Goal: Transaction & Acquisition: Purchase product/service

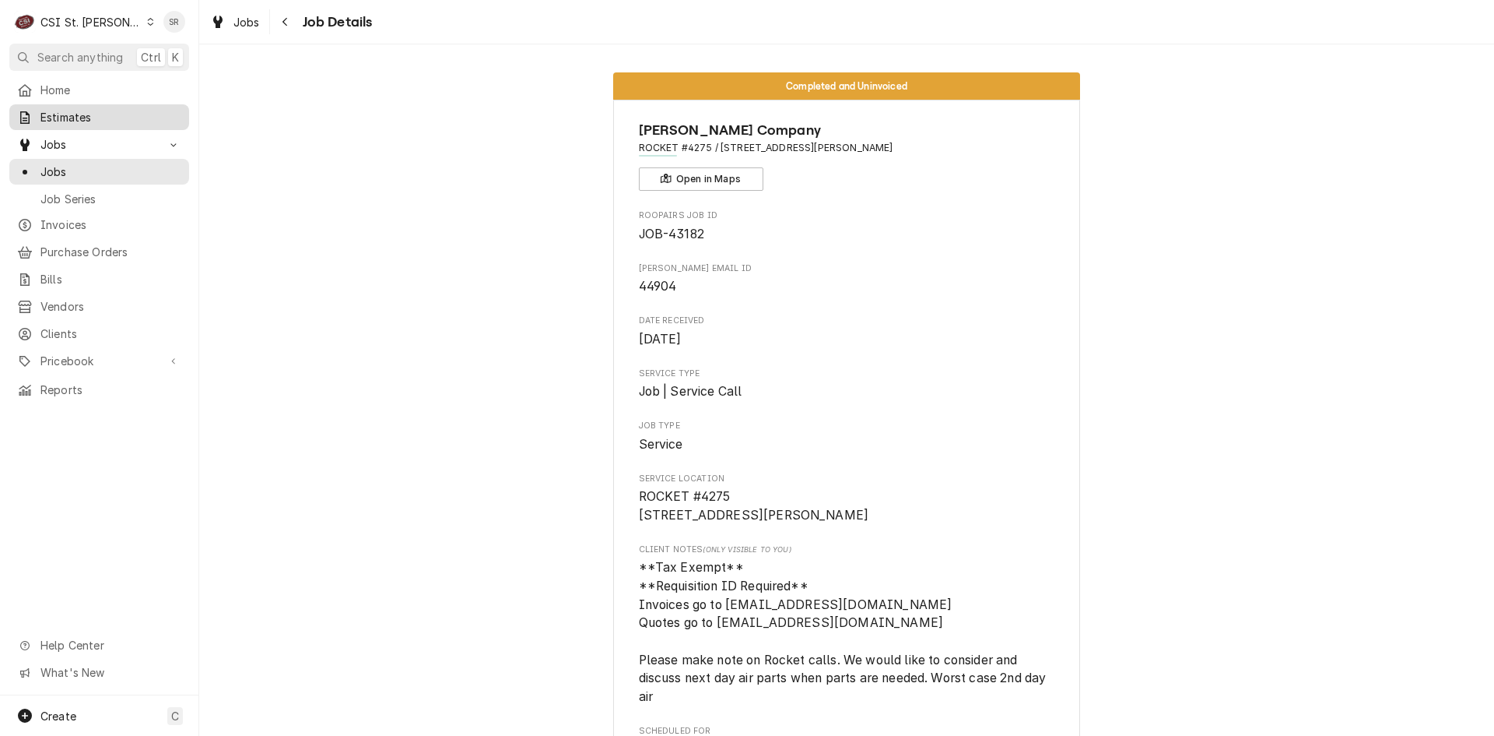
click at [83, 118] on span "Estimates" at bounding box center [110, 117] width 141 height 16
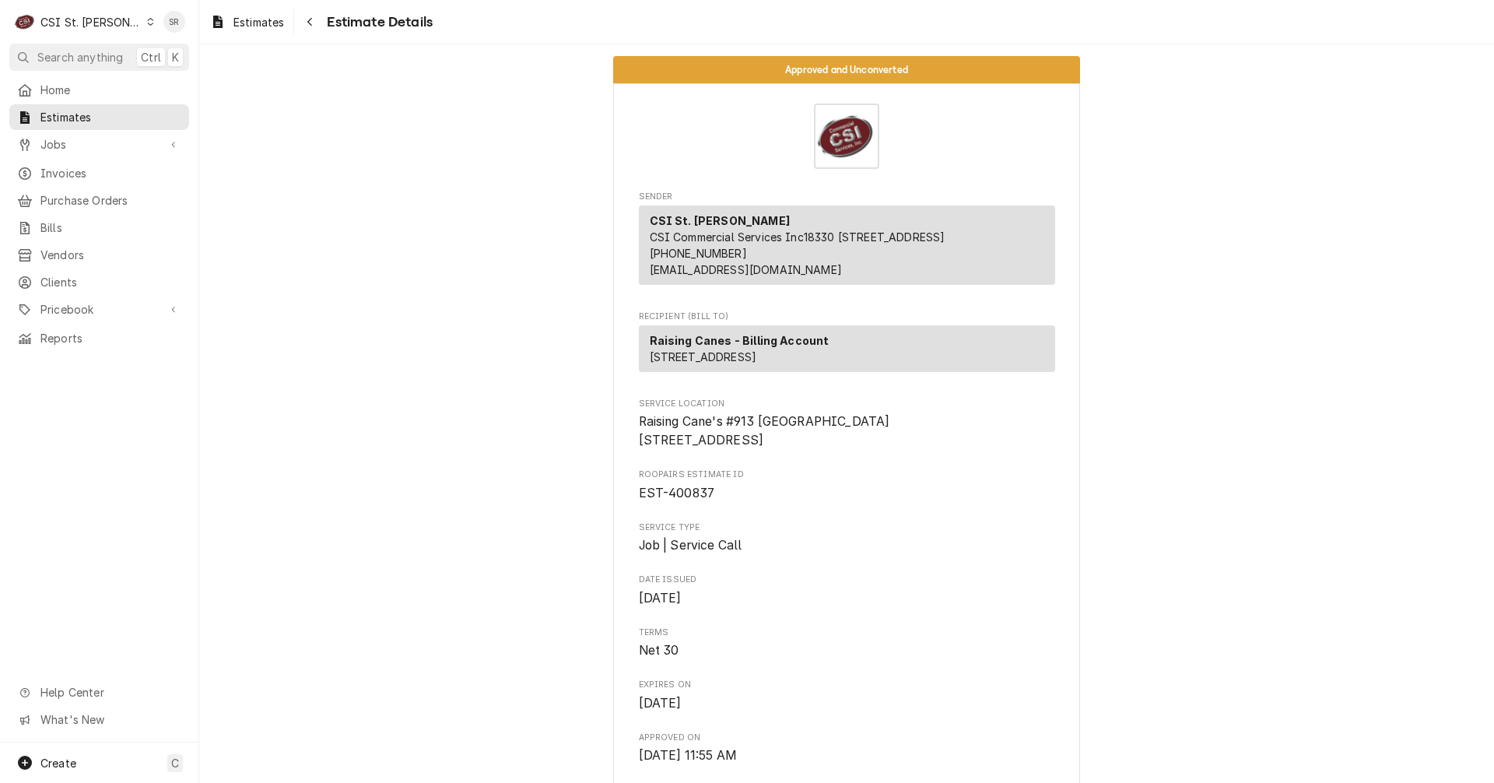
scroll to position [934, 0]
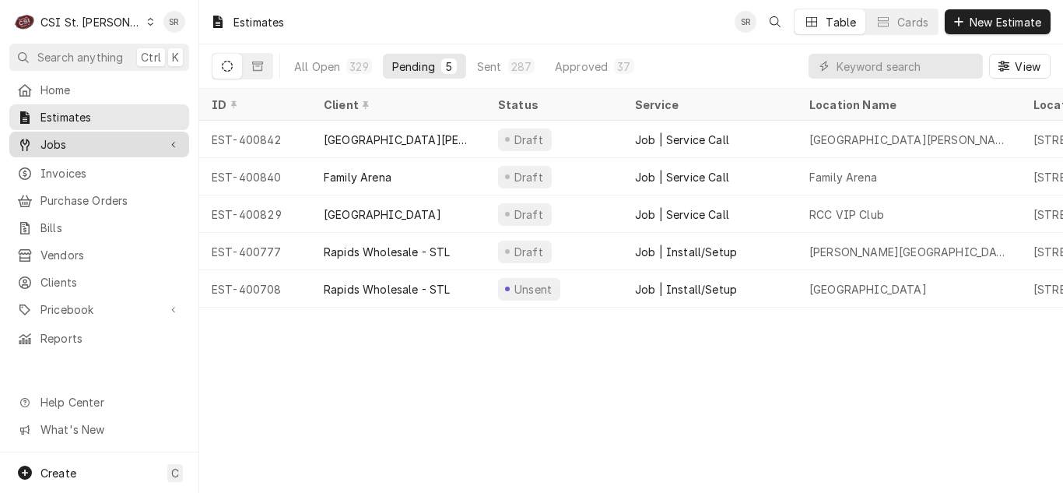
click at [63, 142] on span "Jobs" at bounding box center [99, 144] width 118 height 16
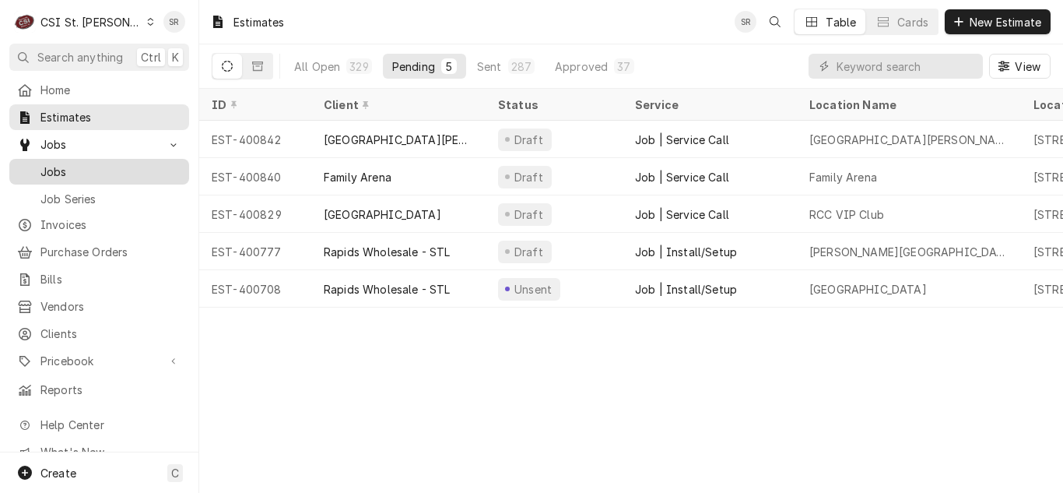
click at [78, 169] on span "Jobs" at bounding box center [110, 171] width 141 height 16
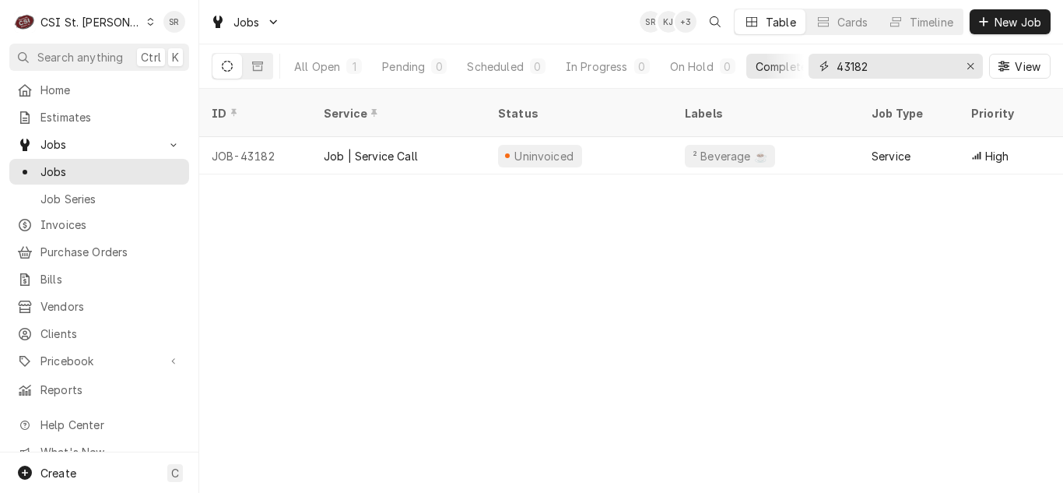
drag, startPoint x: 887, startPoint y: 73, endPoint x: 794, endPoint y: 69, distance: 93.5
click at [794, 69] on div "All Open 1 Pending 0 Scheduled 0 In Progress 0 On Hold 0 Completed 1 43182 View" at bounding box center [631, 66] width 839 height 44
type input "43168"
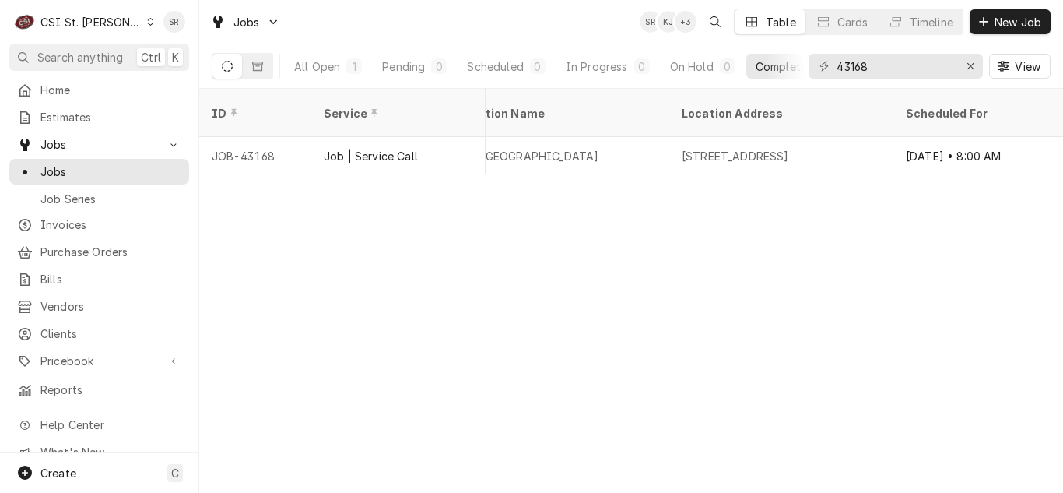
scroll to position [0, 1231]
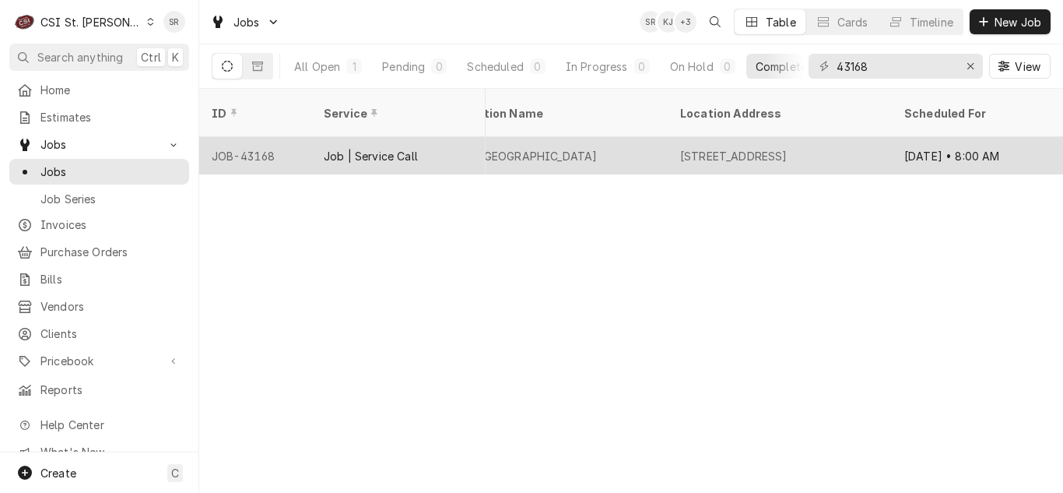
click at [886, 137] on div "1 Maybeck Pl, Elsah, IL 62028" at bounding box center [780, 155] width 224 height 37
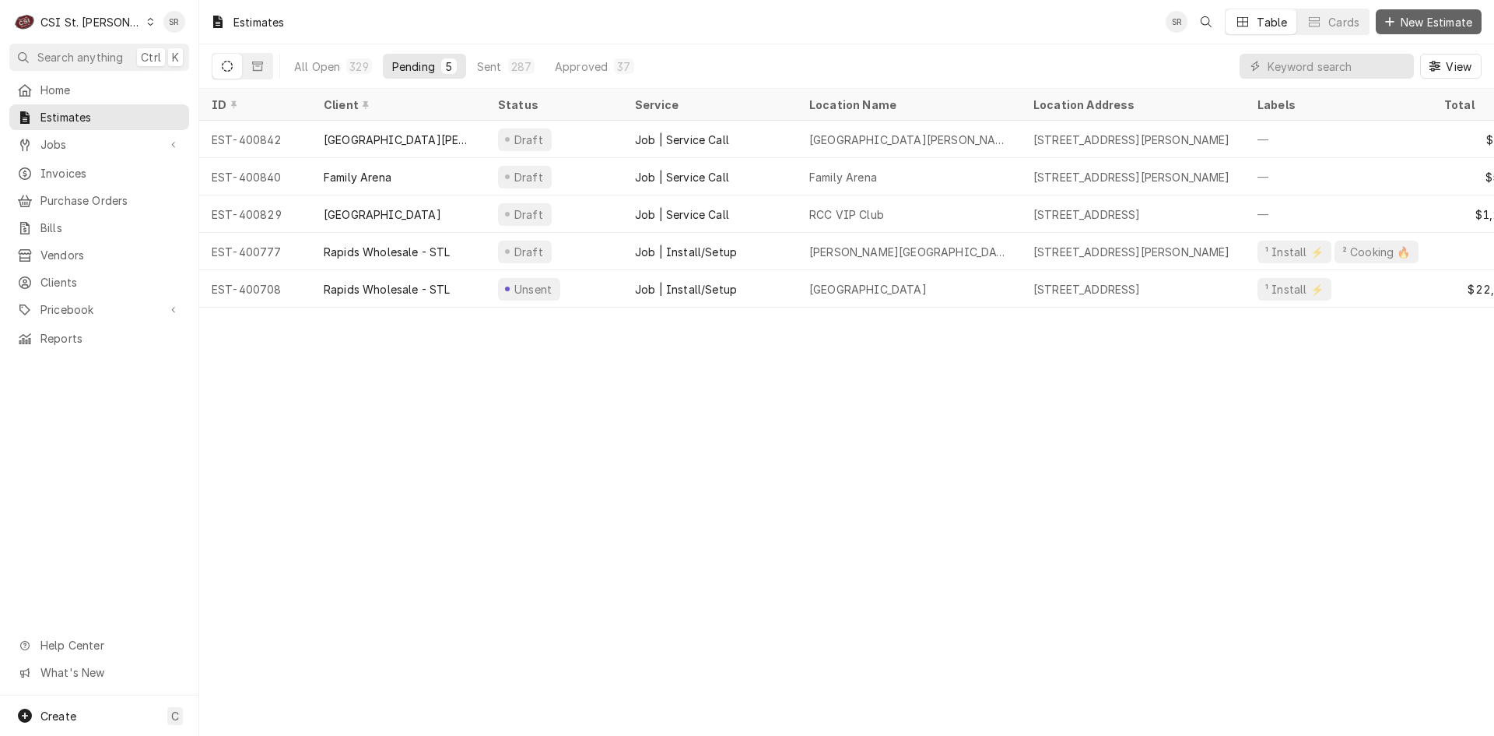
click at [1417, 20] on span "New Estimate" at bounding box center [1437, 22] width 78 height 16
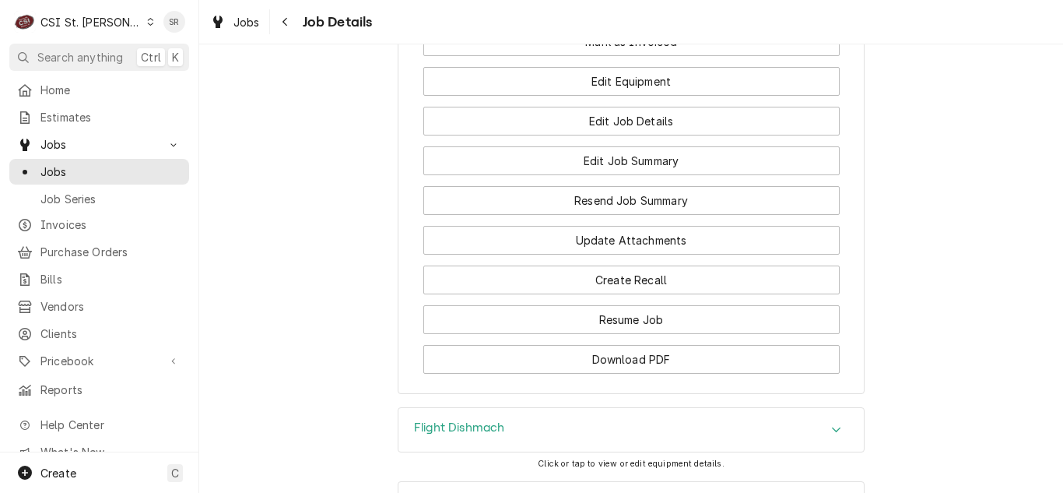
click at [511, 408] on div "Flight Dishmach" at bounding box center [631, 430] width 465 height 44
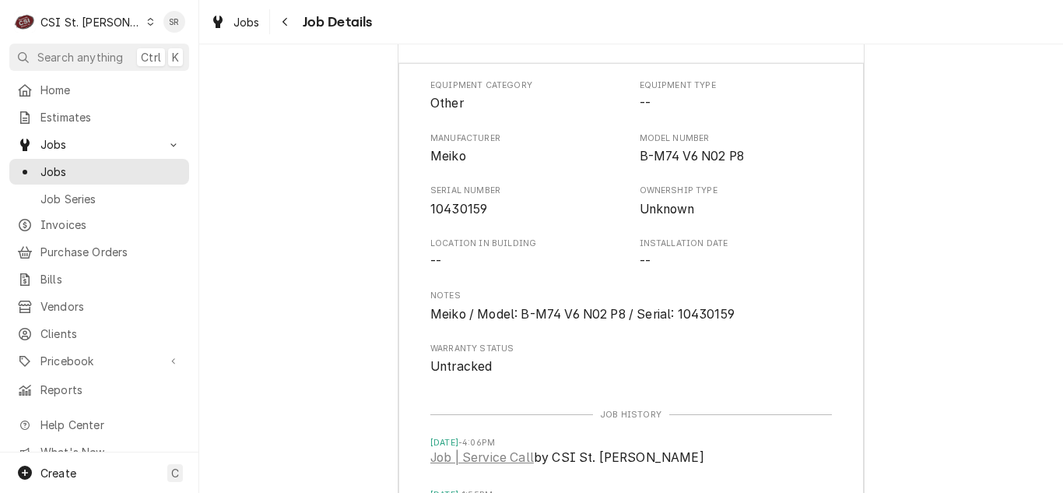
scroll to position [3042, 0]
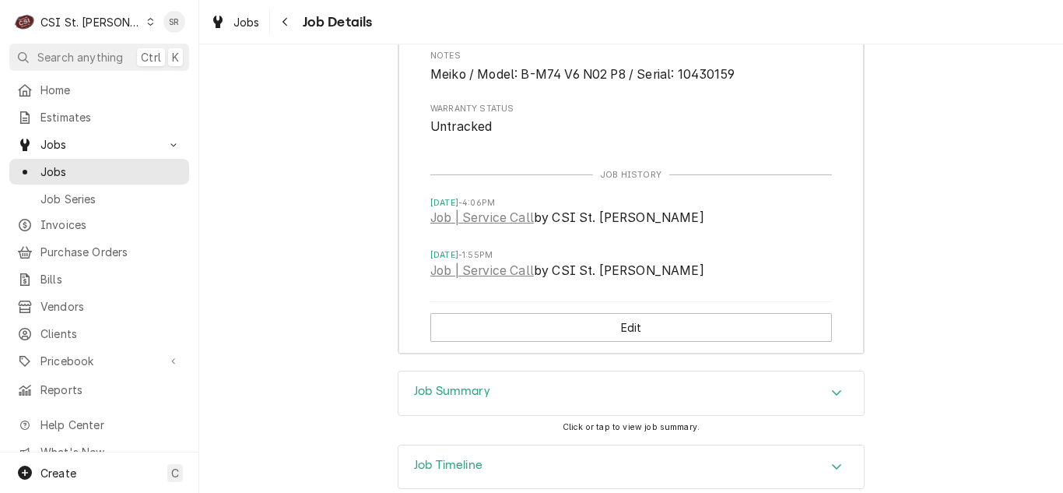
click at [493, 371] on div "Job Summary" at bounding box center [631, 393] width 465 height 44
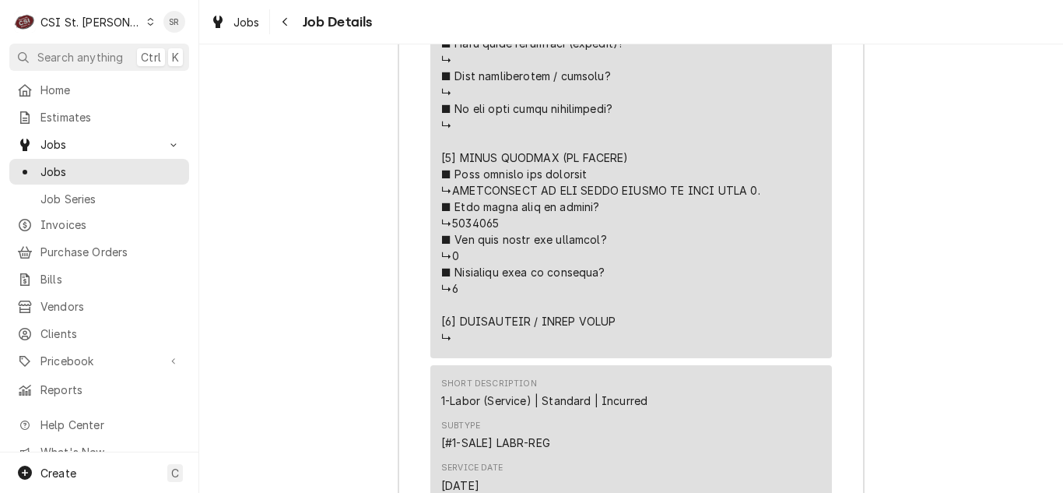
scroll to position [4359, 0]
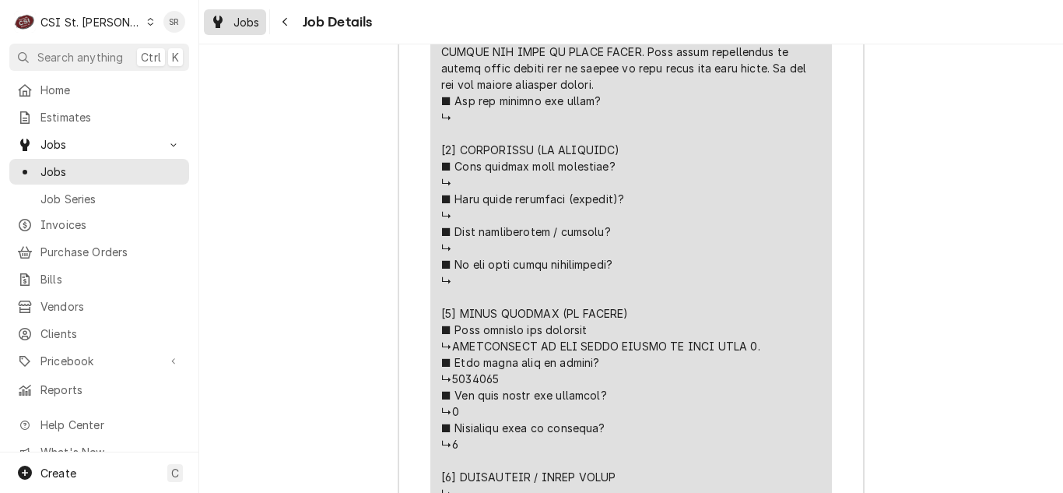
click at [230, 16] on div "Jobs" at bounding box center [235, 21] width 56 height 19
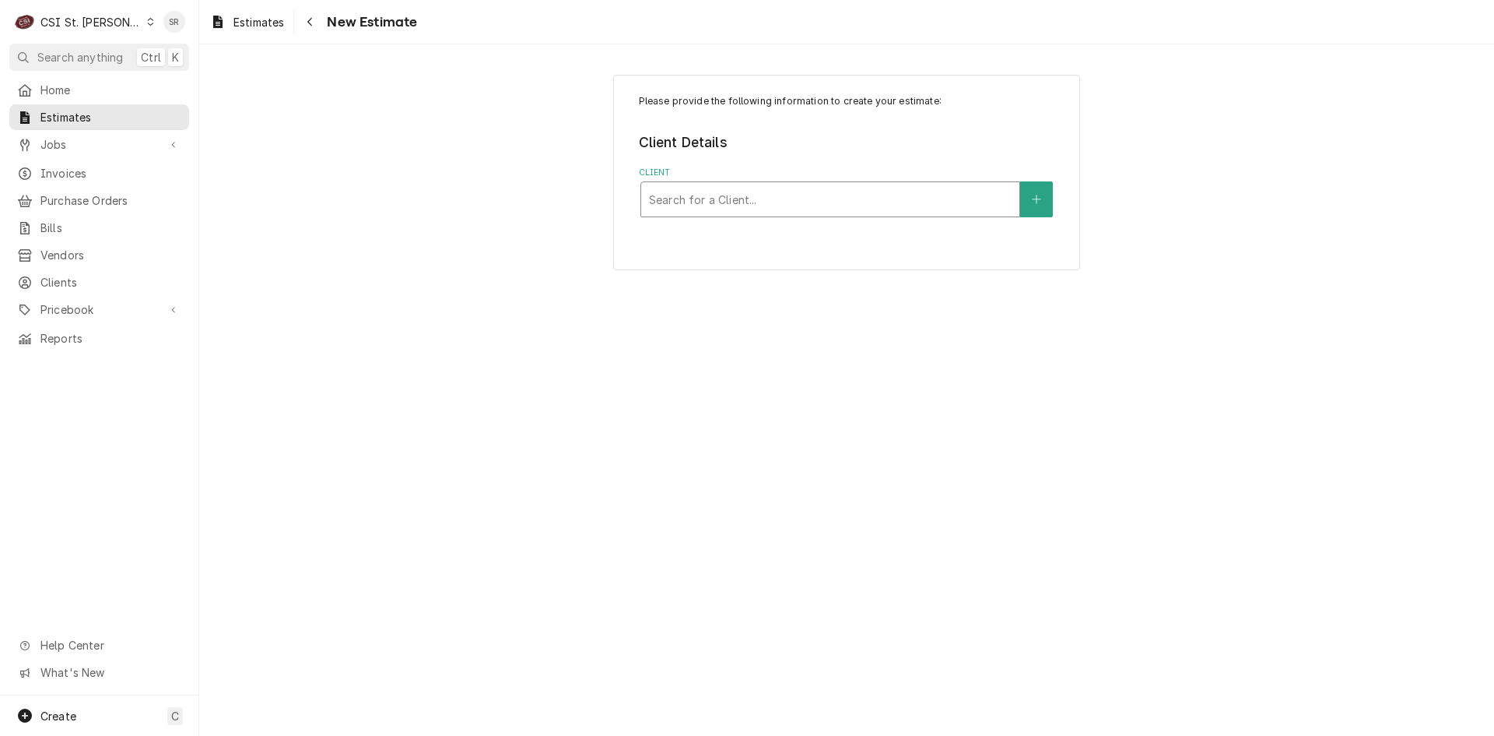
click at [659, 194] on div "Client" at bounding box center [830, 199] width 363 height 28
type input "the principia"
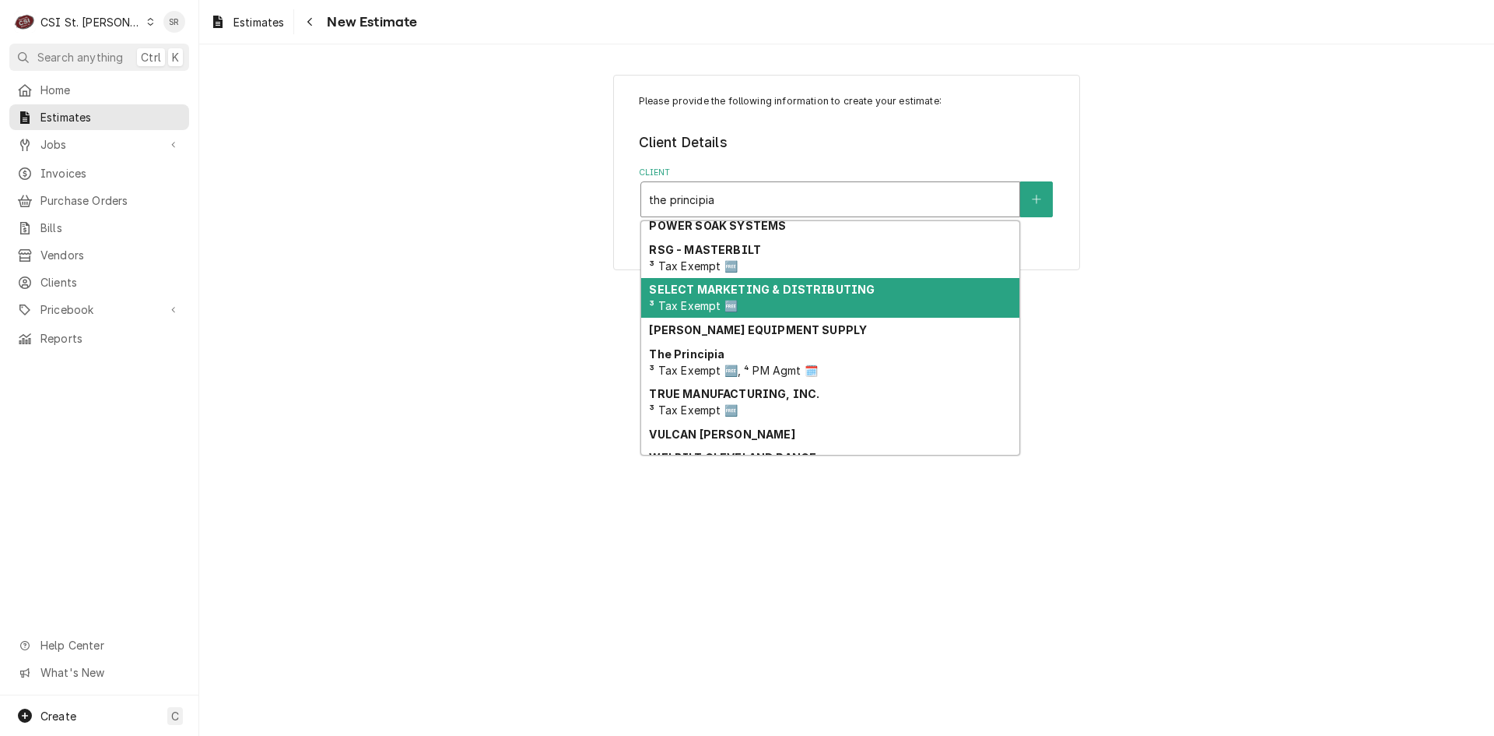
scroll to position [287, 0]
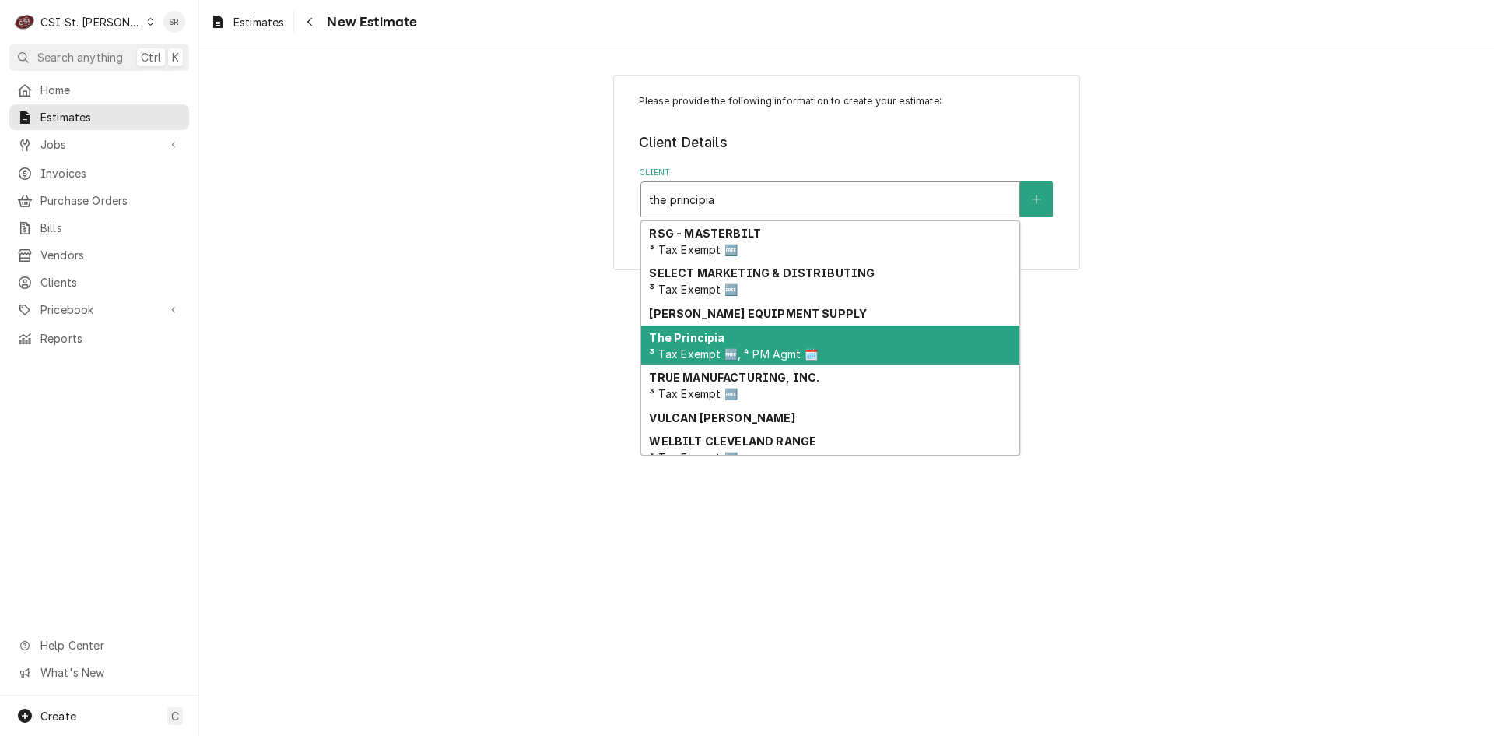
click at [751, 352] on span "³ Tax Exempt 🆓, ⁴ PM Agmt 🗓️" at bounding box center [733, 353] width 168 height 13
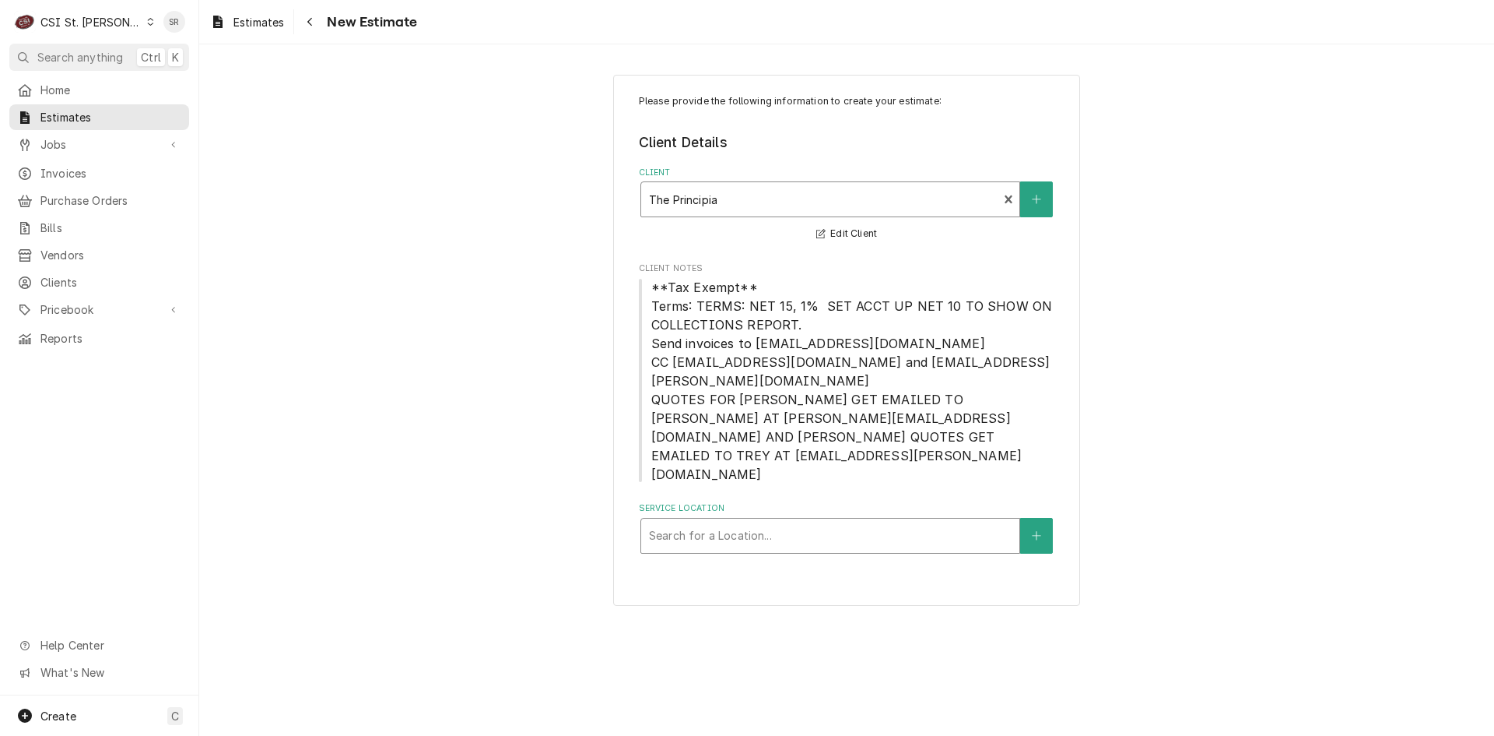
click at [760, 522] on div "Service Location" at bounding box center [830, 536] width 363 height 28
type input "1 maybec"
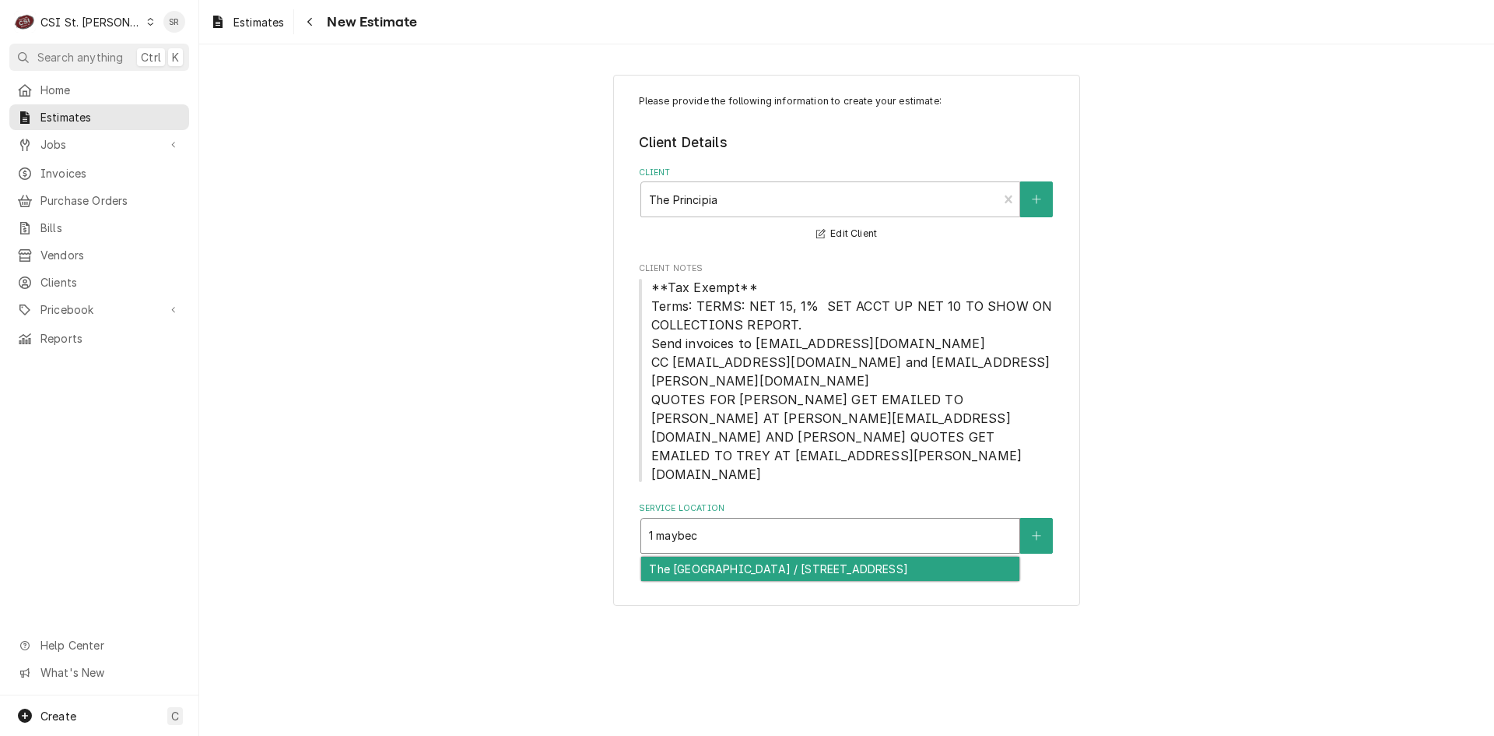
click at [757, 557] on div "The [GEOGRAPHIC_DATA] / [STREET_ADDRESS]" at bounding box center [830, 569] width 378 height 24
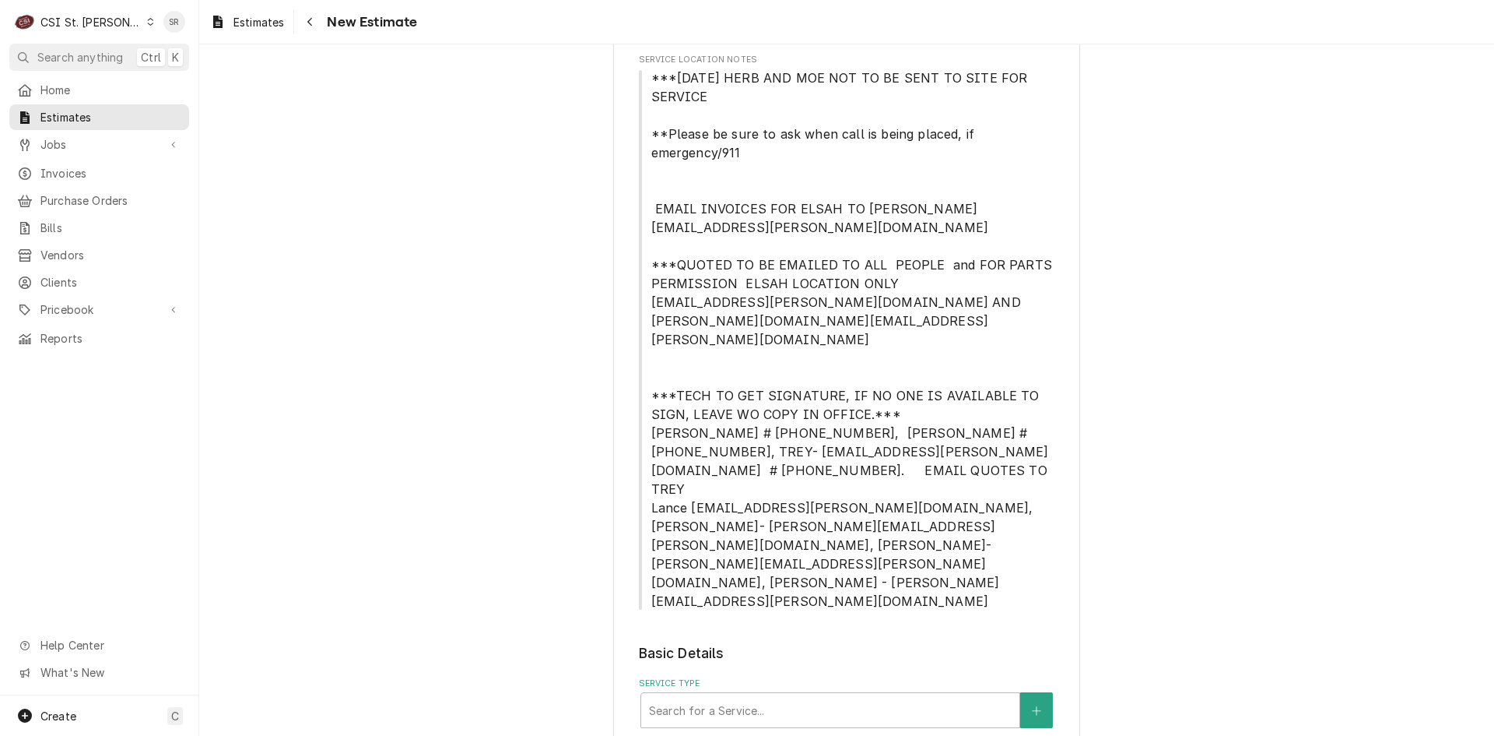
scroll to position [623, 0]
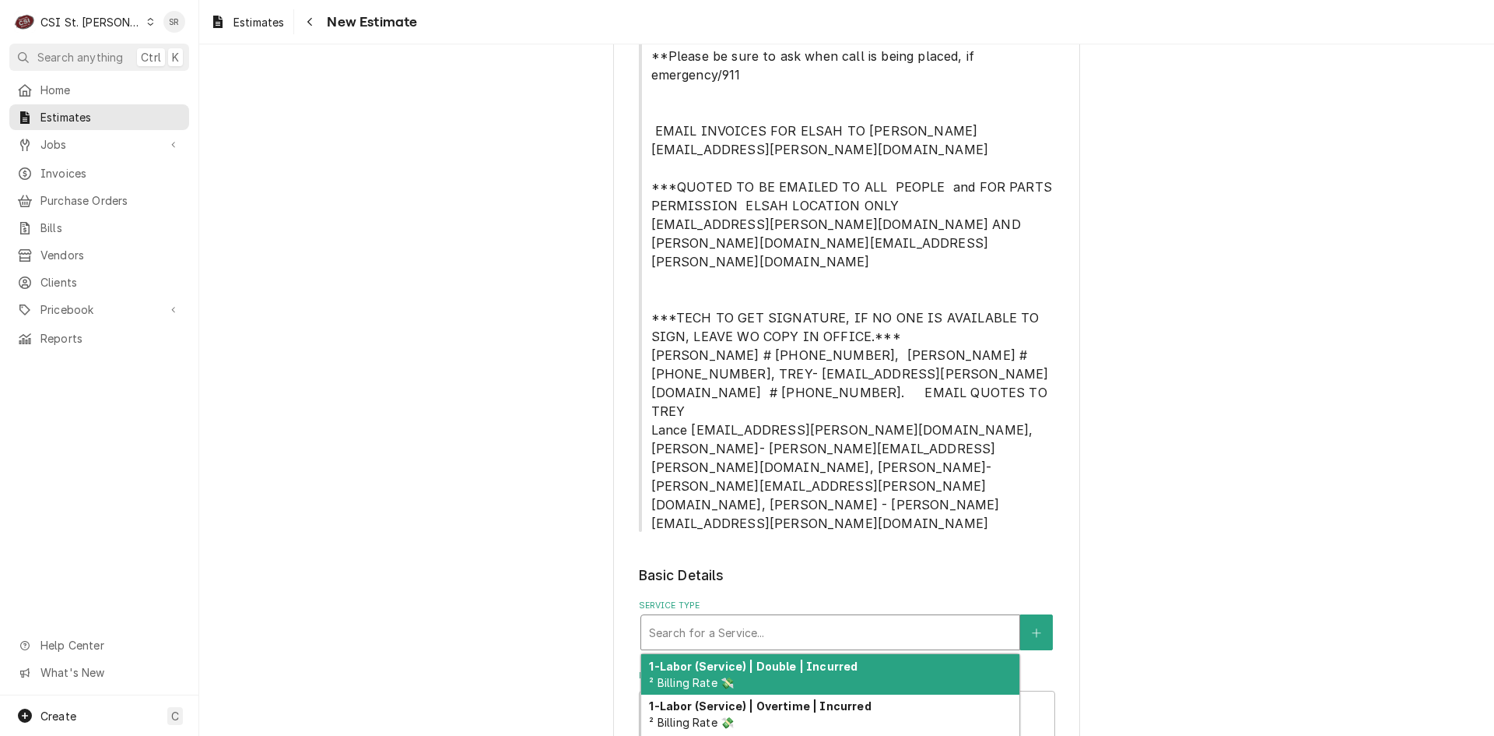
click at [743, 618] on div "Service Type" at bounding box center [830, 632] width 363 height 28
type textarea "x"
type input "s"
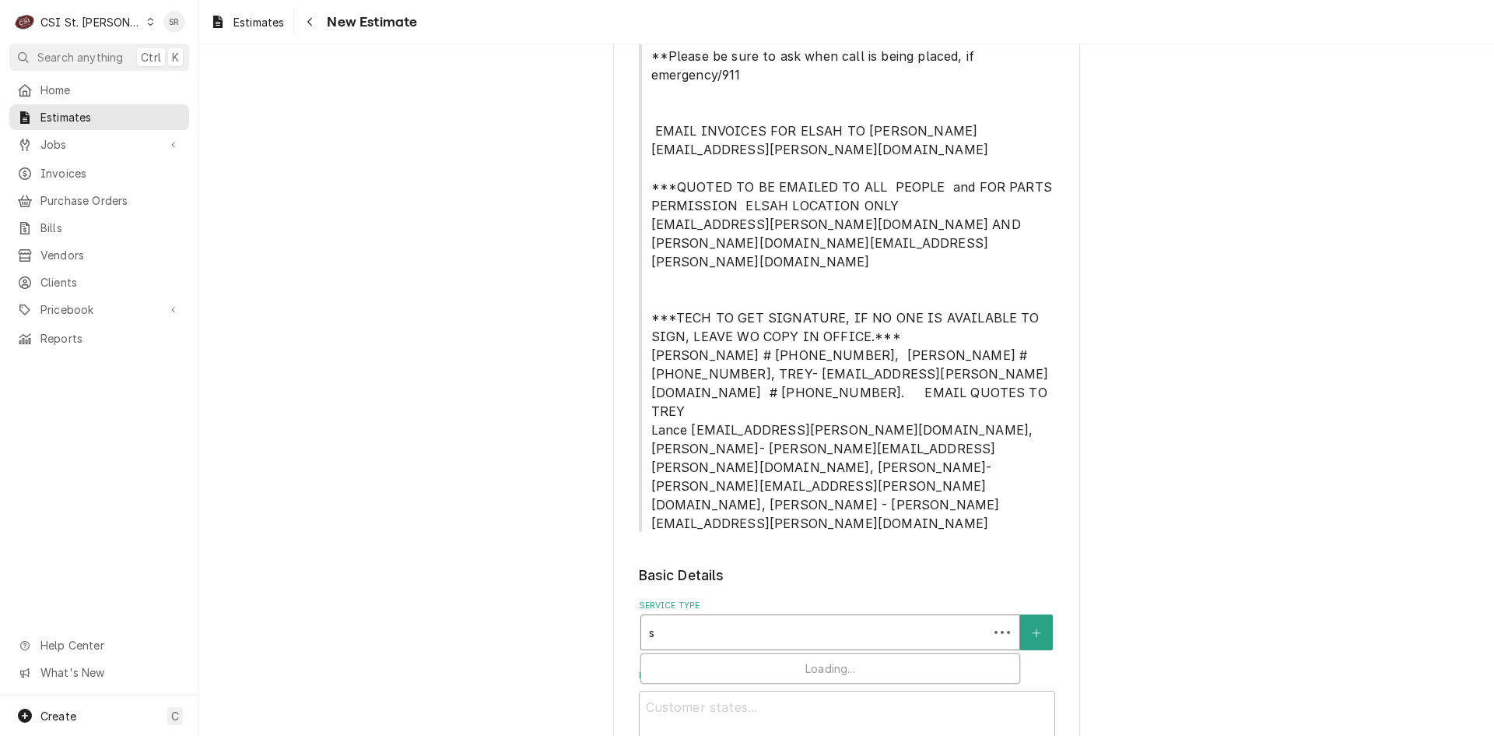
type textarea "x"
type input "se"
type textarea "x"
type input "ser"
type textarea "x"
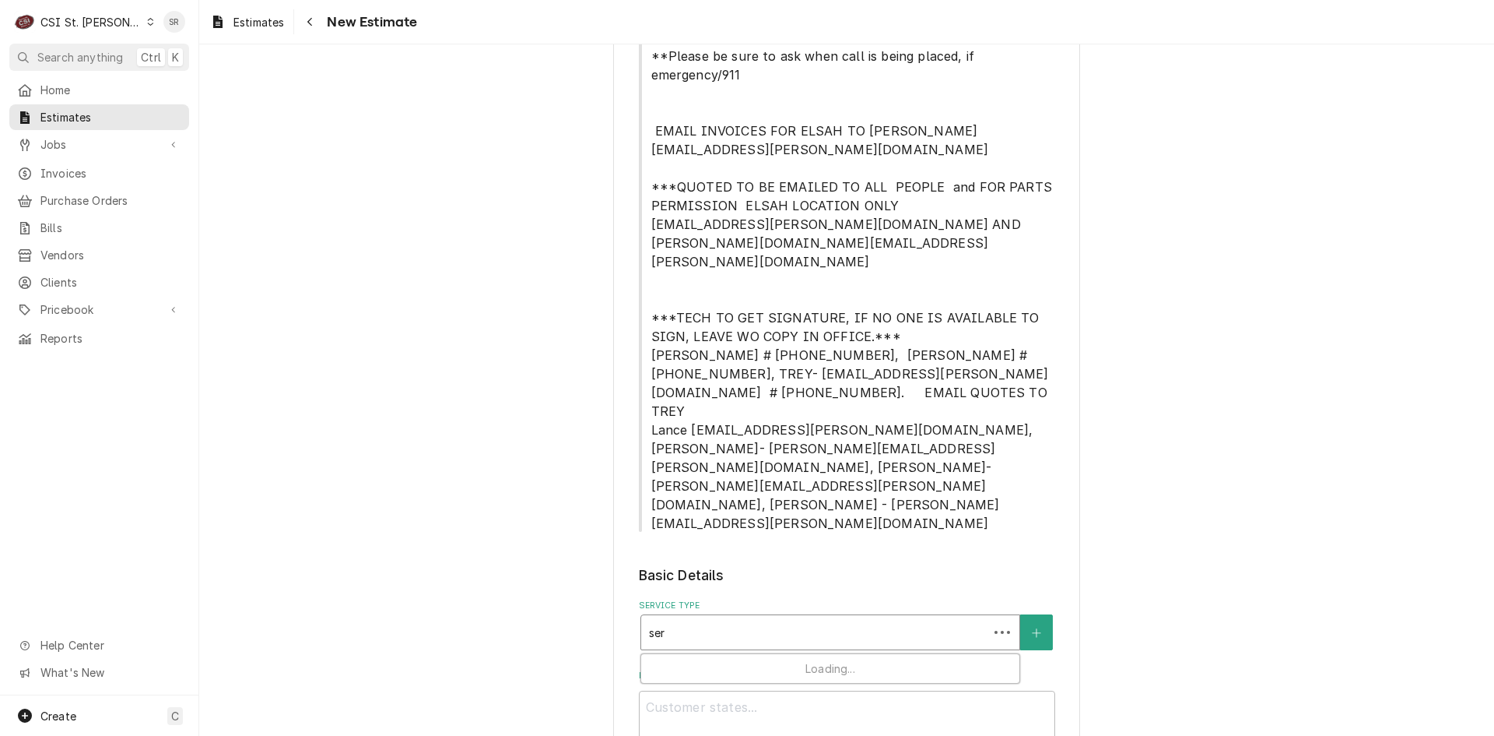
type input "serv"
type textarea "x"
type input "servi"
type textarea "x"
type input "servic"
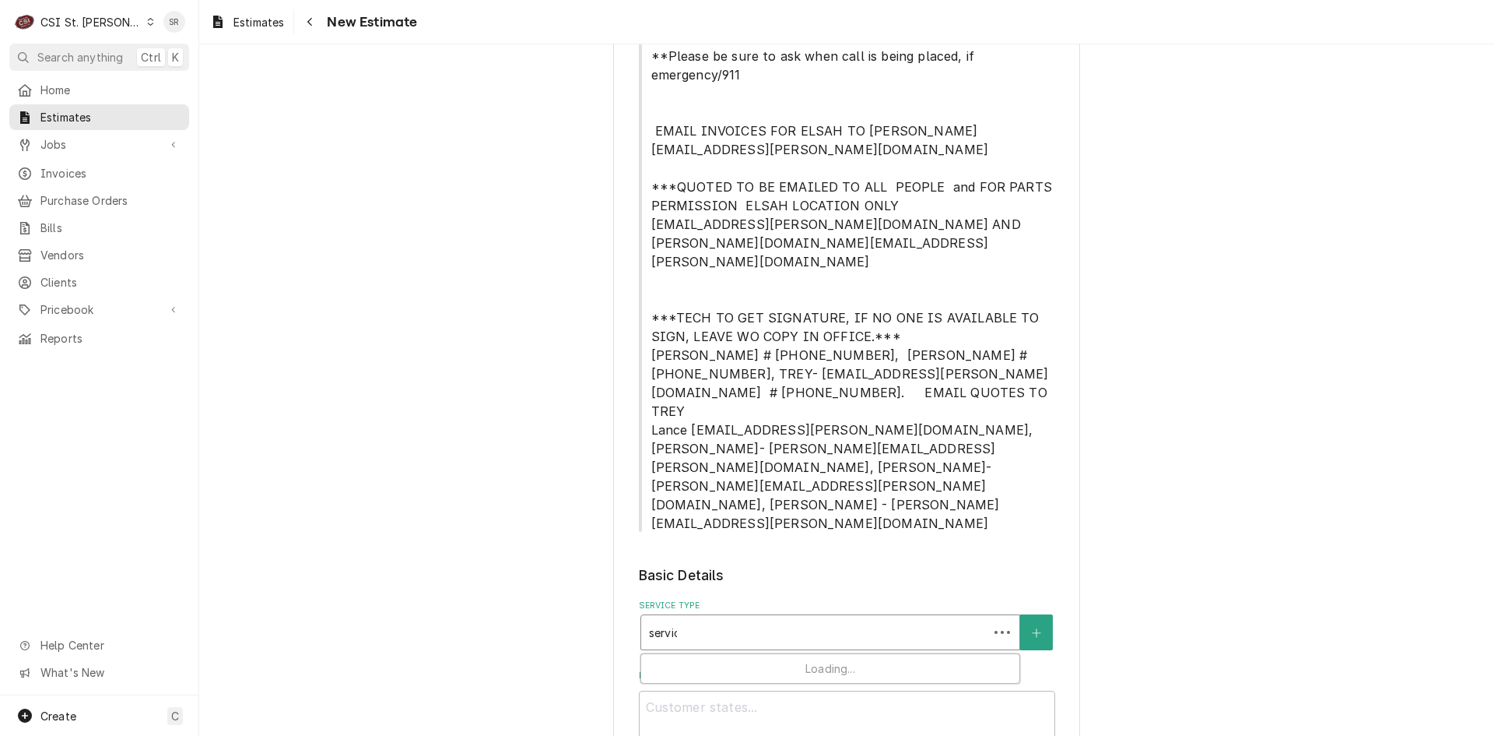
type textarea "x"
type input "service"
type textarea "x"
type input "service"
type textarea "x"
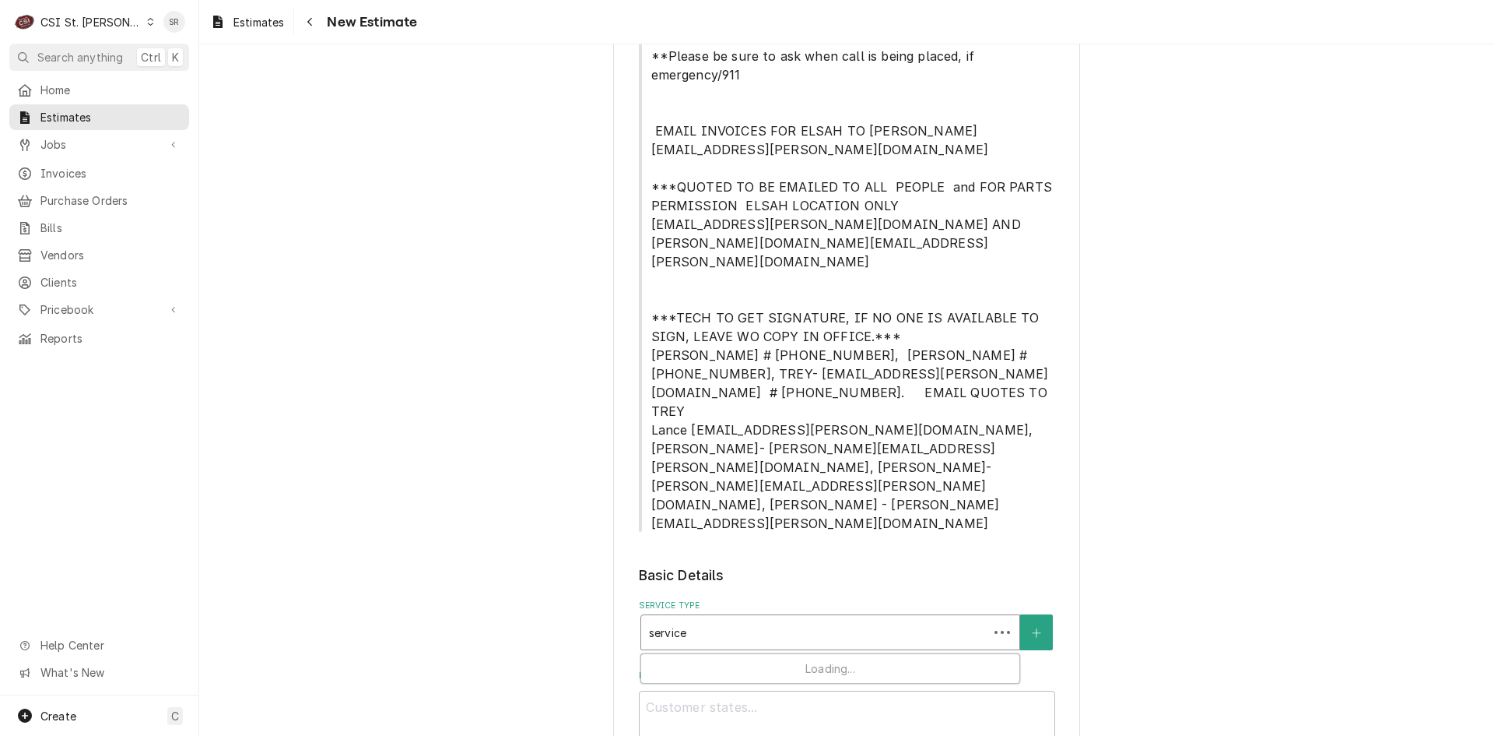
type input "service c"
type textarea "x"
type input "service ca"
type textarea "x"
type input "service cal"
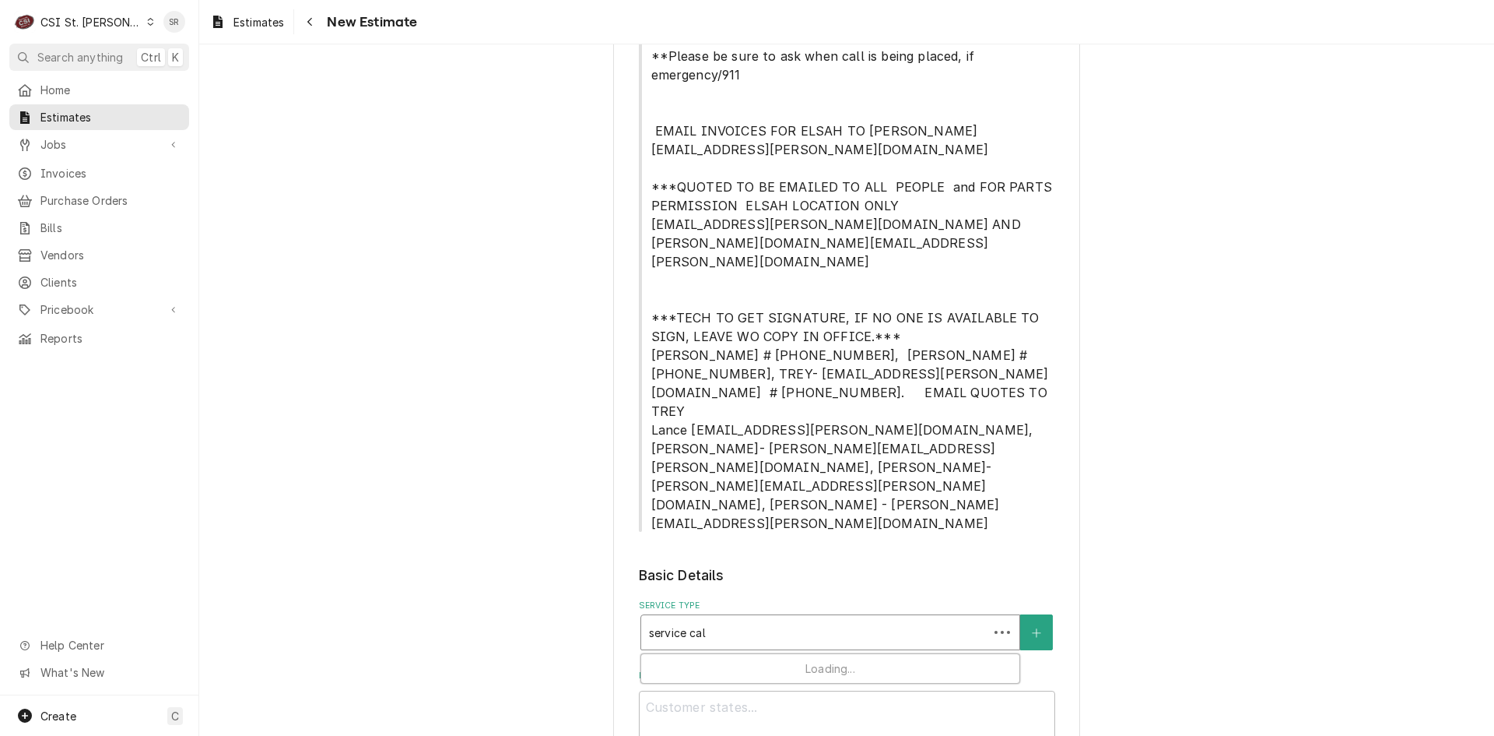
type textarea "x"
type input "service call"
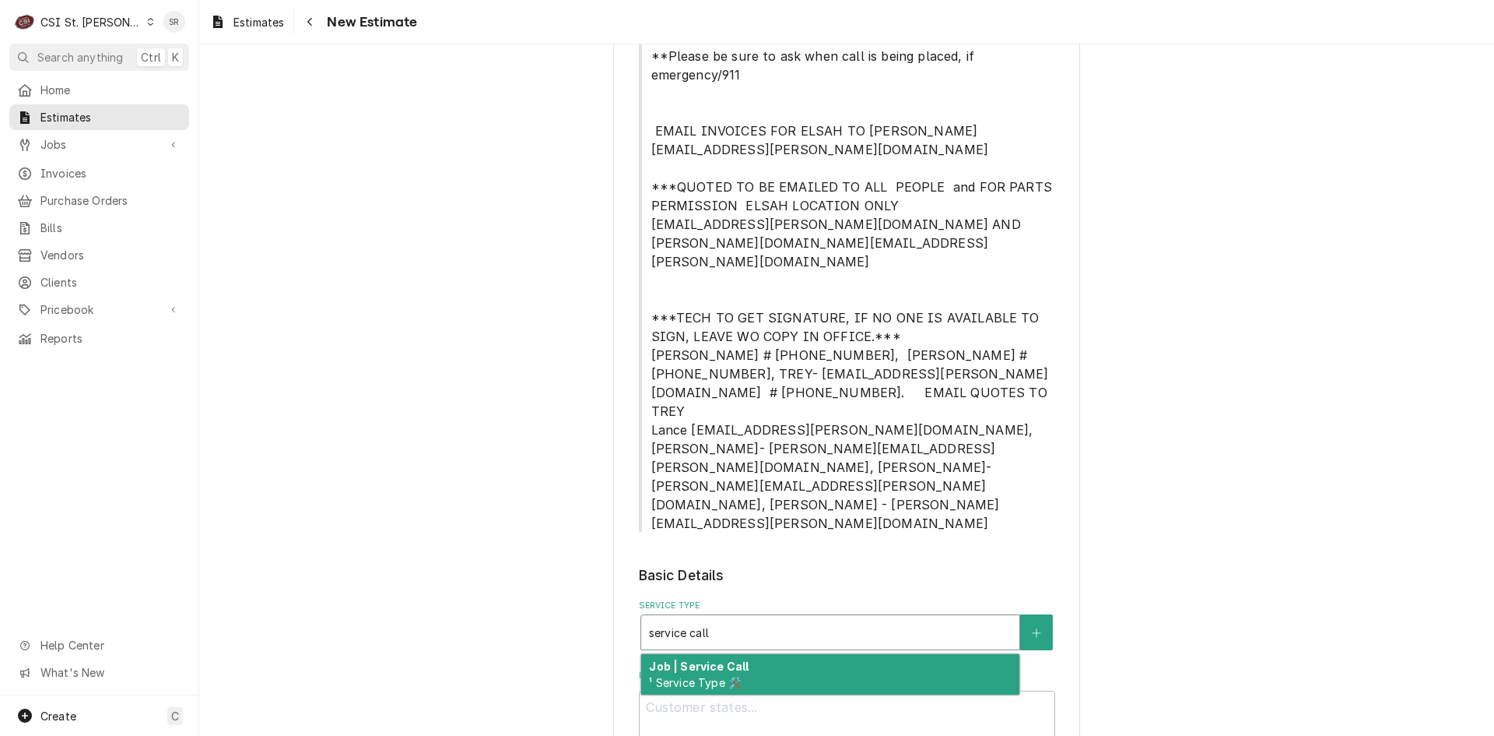
click at [754, 654] on div "Job | Service Call ¹ Service Type 🛠️" at bounding box center [830, 674] width 378 height 40
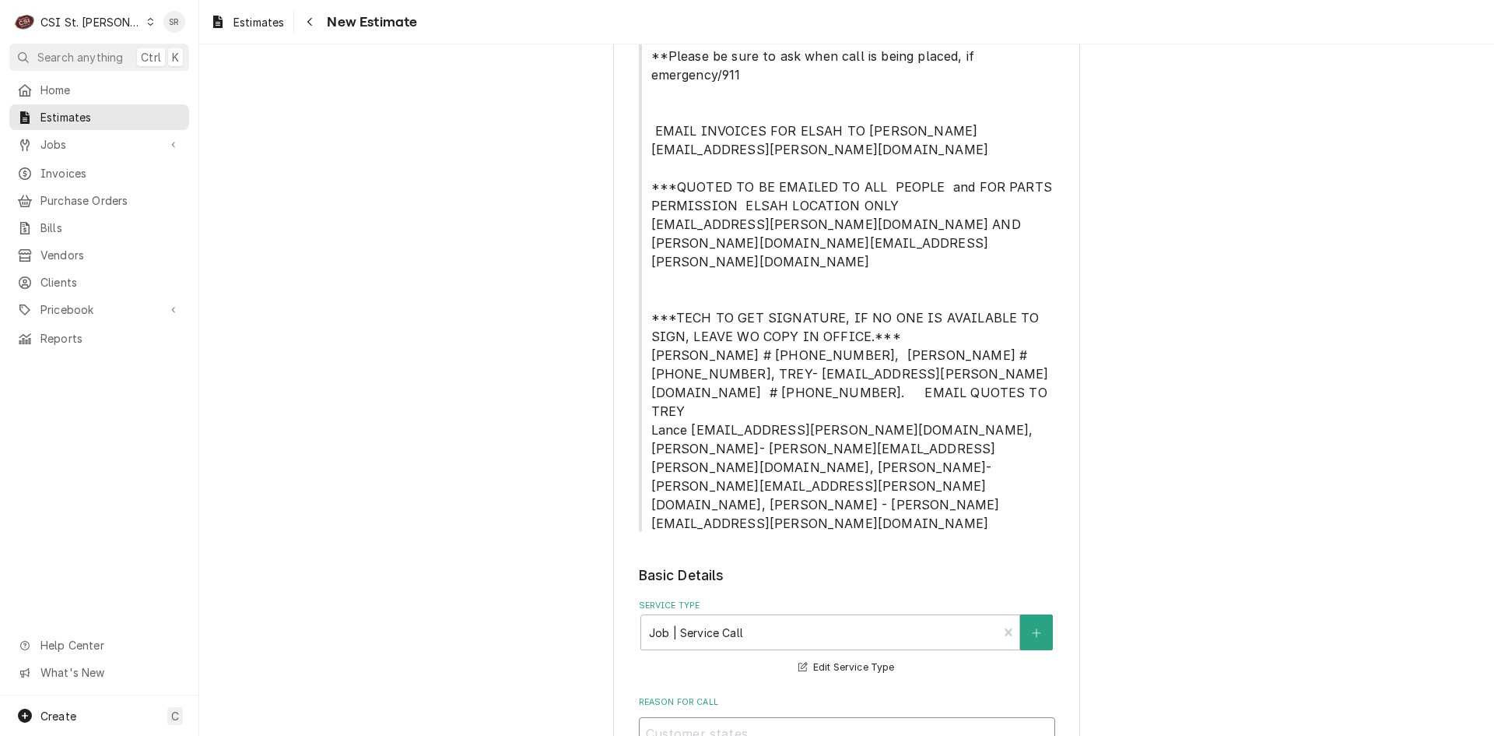
type textarea "x"
type textarea "Q"
type textarea "x"
type textarea "Qu"
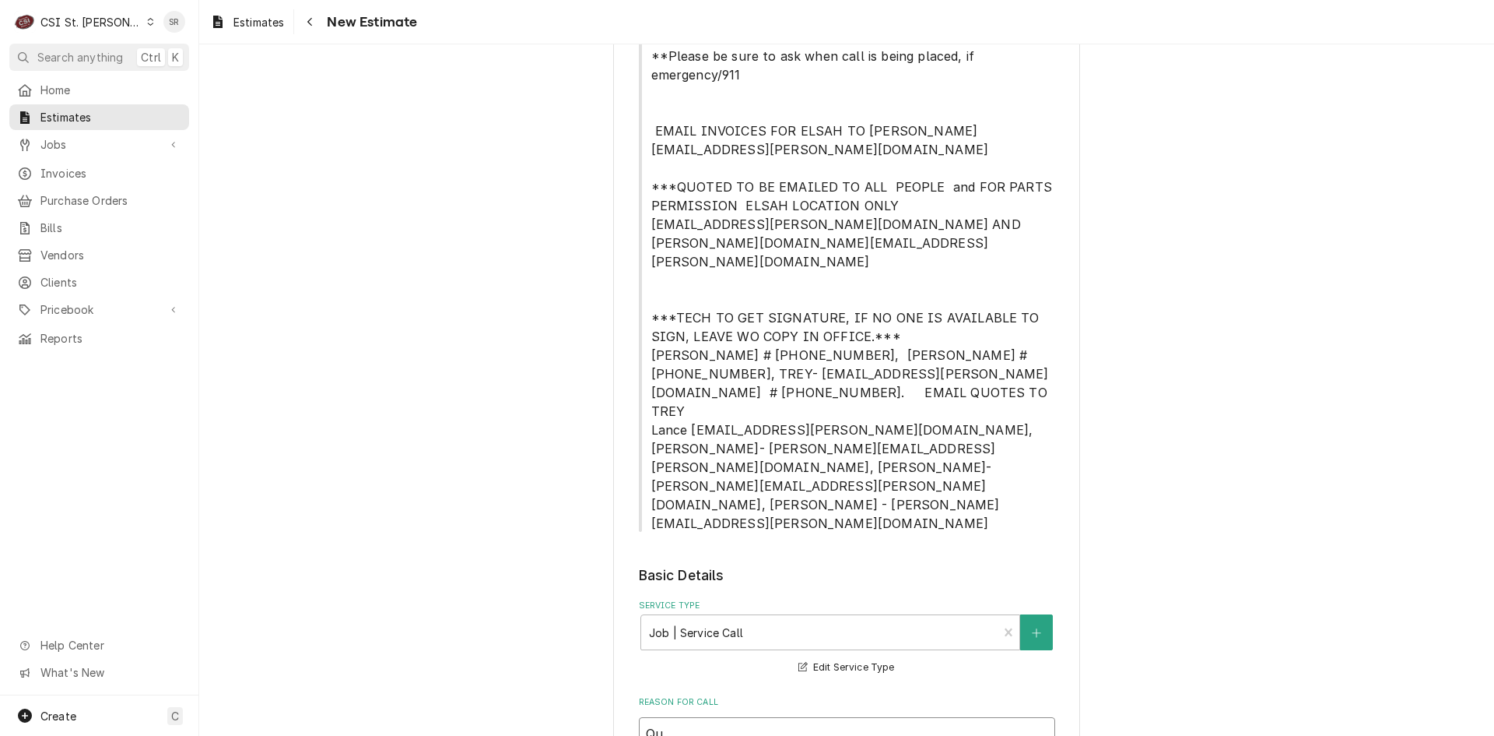
type textarea "x"
type textarea "Quo"
type textarea "x"
type textarea "Quot"
type textarea "x"
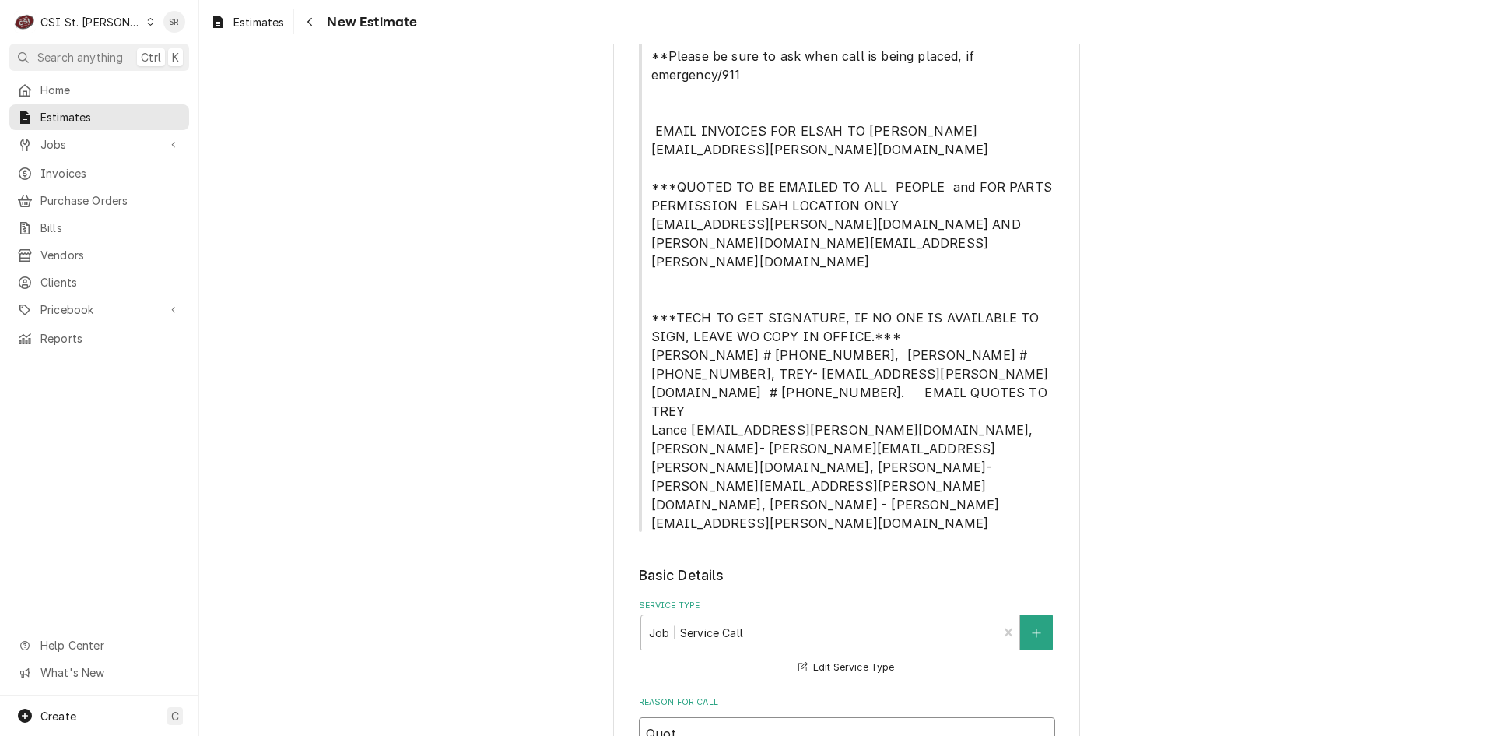
type textarea "Quote"
type textarea "x"
type textarea "Quote"
type textarea "x"
type textarea "Quote t"
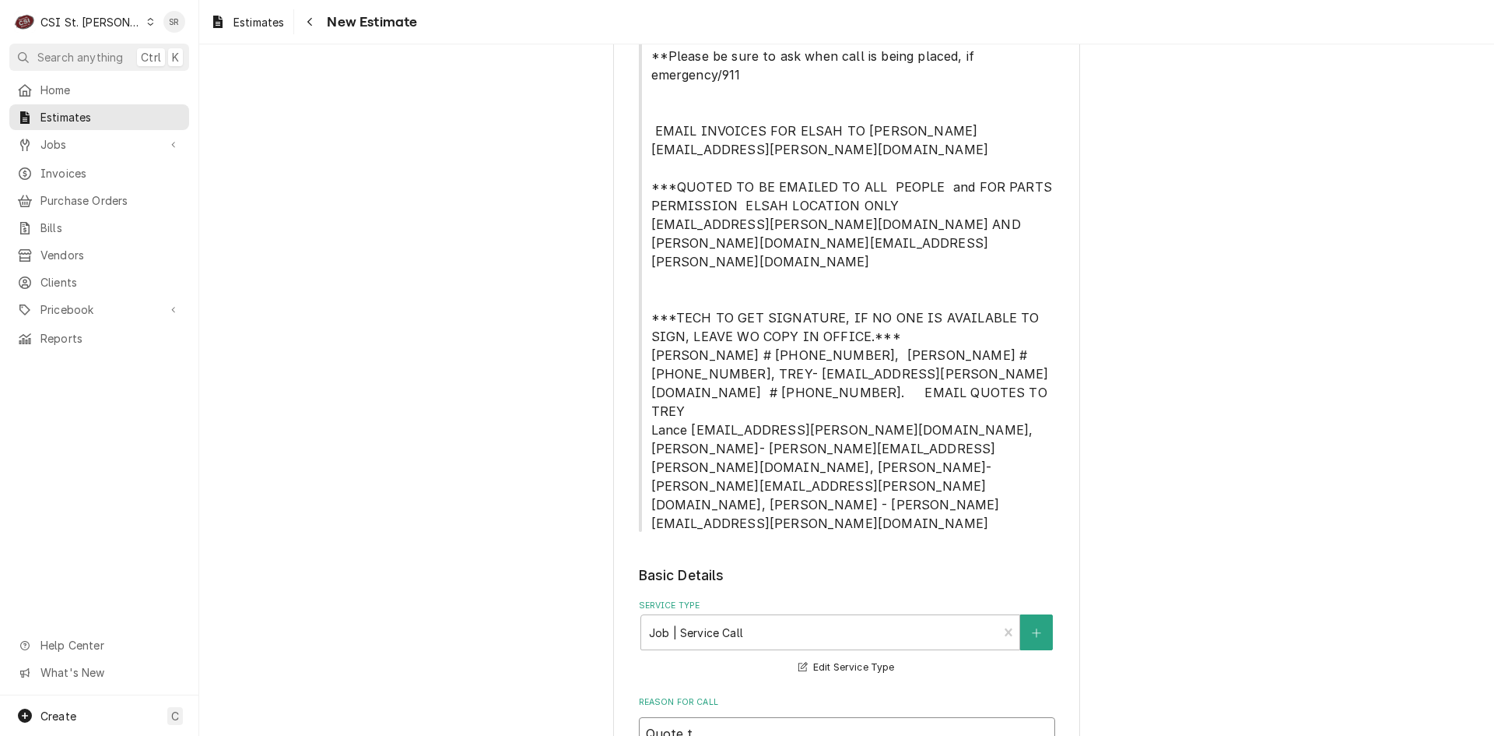
type textarea "x"
type textarea "Quote to"
type textarea "x"
type textarea "Quote to"
type textarea "x"
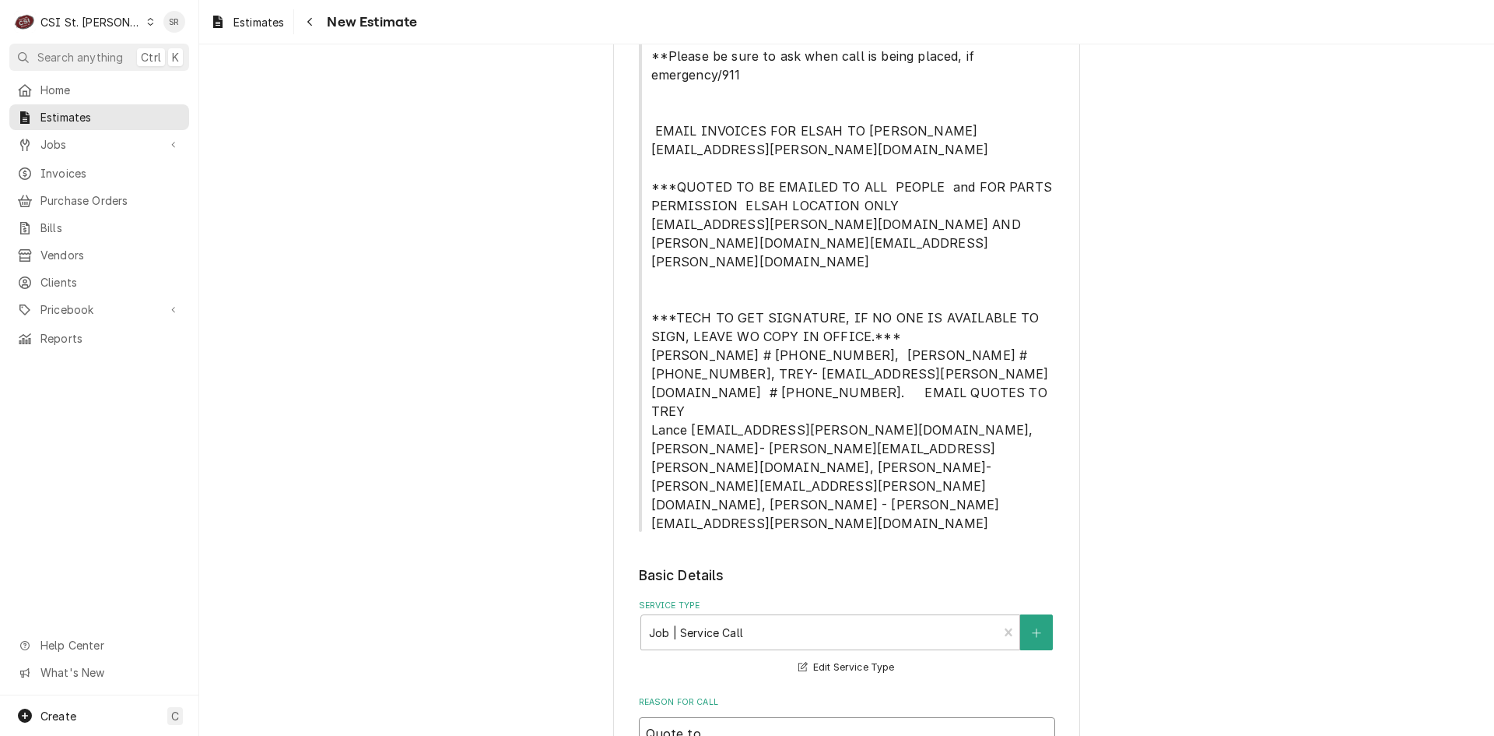
type textarea "Quote to r"
type textarea "x"
type textarea "Quote to re"
type textarea "x"
type textarea "Quote to rep"
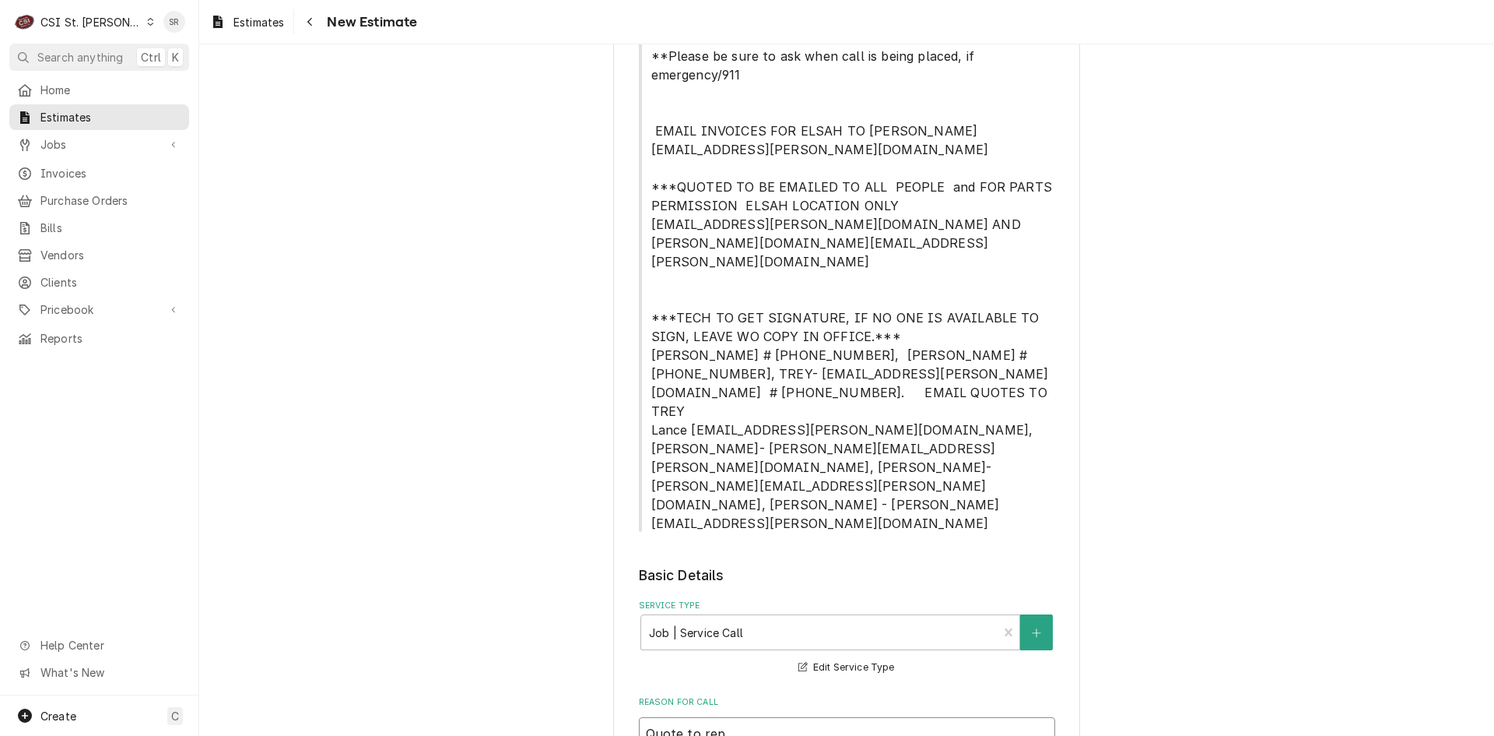
type textarea "x"
type textarea "Quote to repl"
type textarea "x"
type textarea "Quote to repla"
type textarea "x"
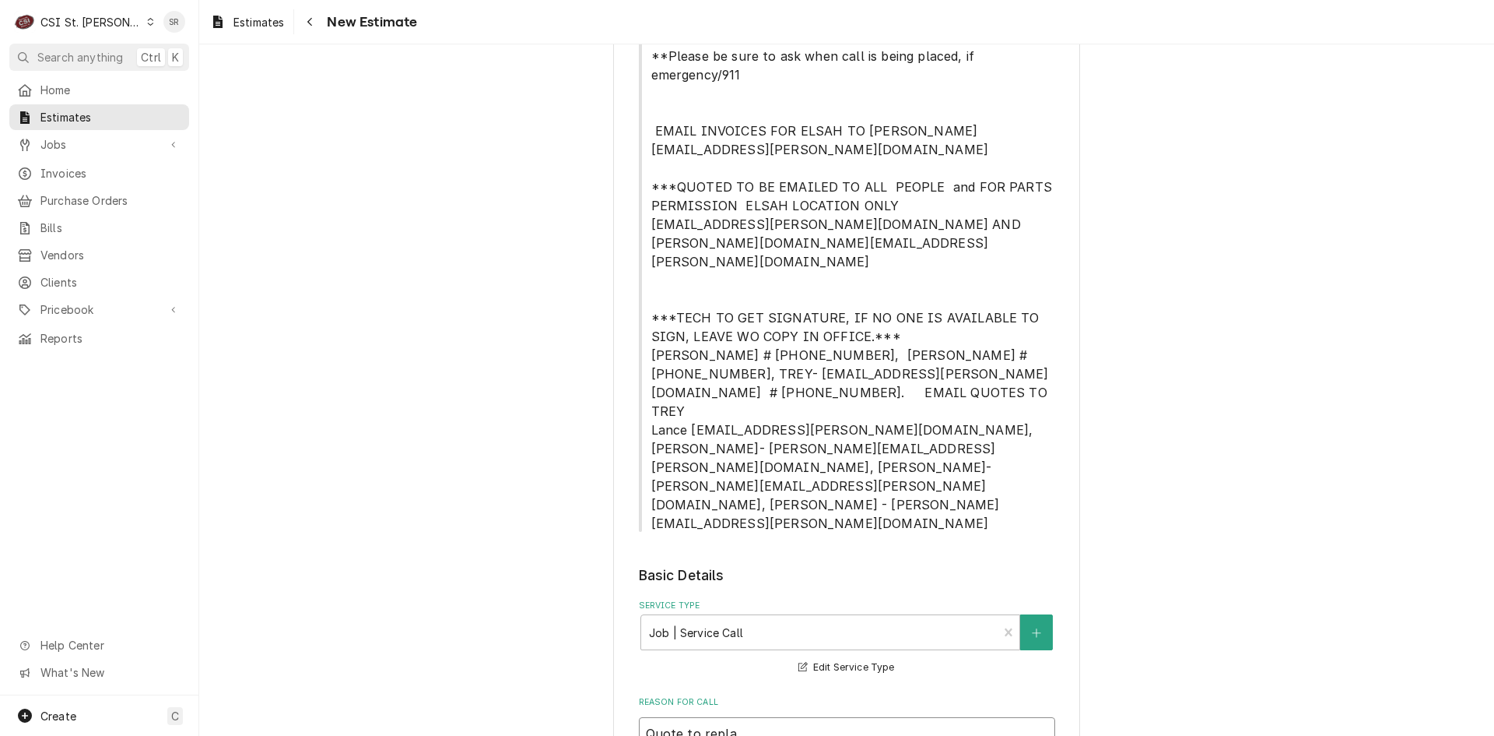
type textarea "Quote to replac"
type textarea "x"
type textarea "Quote to replace"
type textarea "x"
type textarea "Quote to replace"
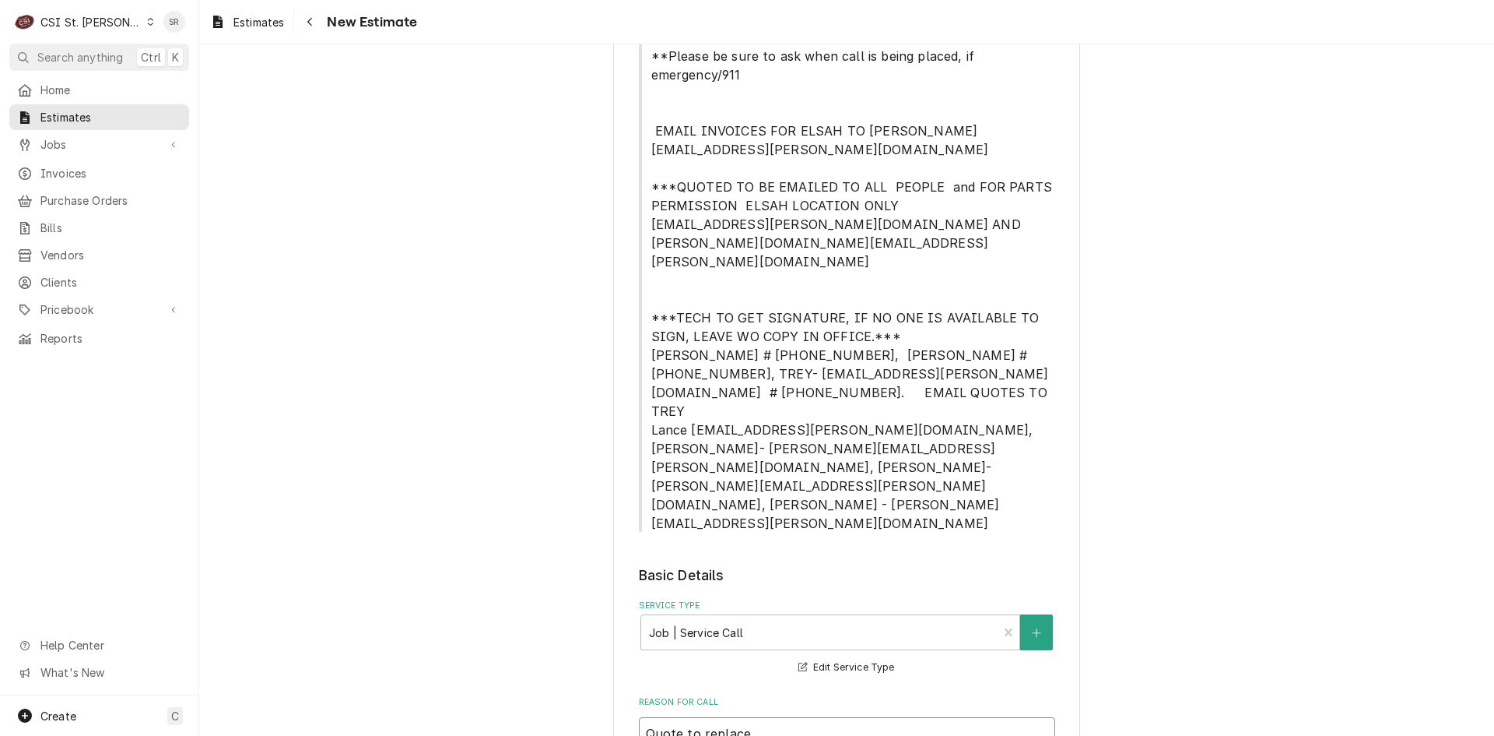
type textarea "x"
type textarea "Quote to replace d"
type textarea "x"
type textarea "Quote to replace dr"
type textarea "x"
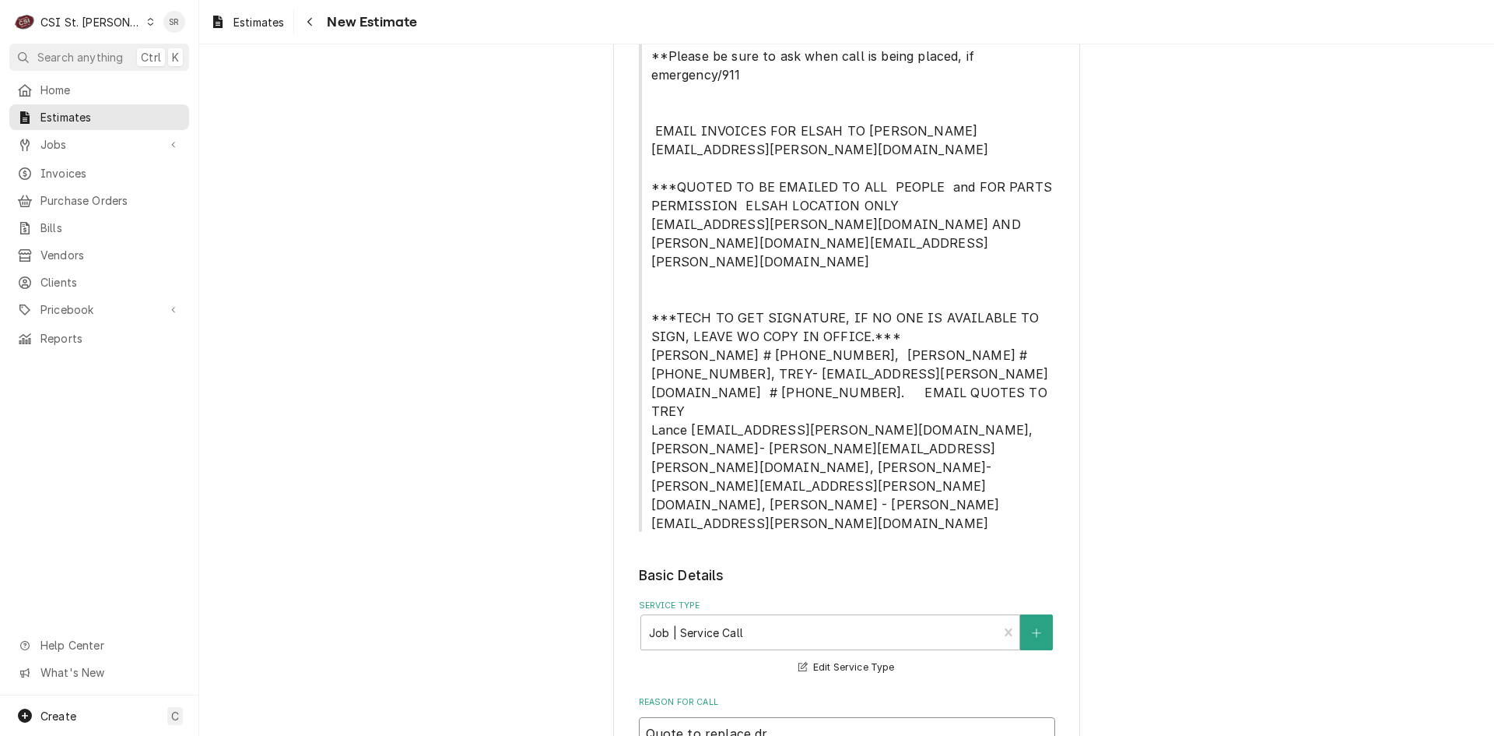
type textarea "Quote to replace dra"
type textarea "x"
type textarea "Quote to replace drai"
type textarea "x"
type textarea "Quote to replace drain"
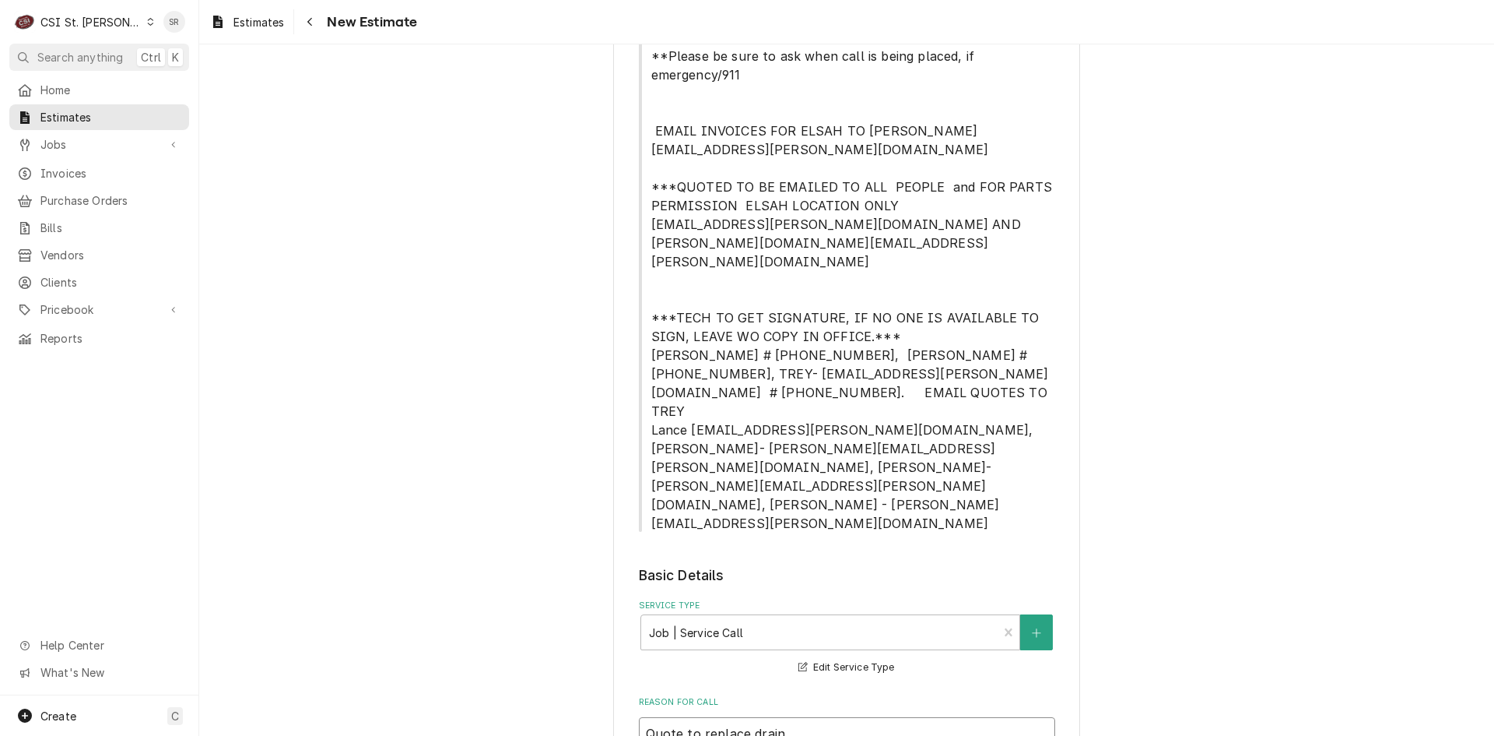
type textarea "x"
type textarea "Quote to replace drain"
type textarea "x"
type textarea "Quote to replace drain s"
type textarea "x"
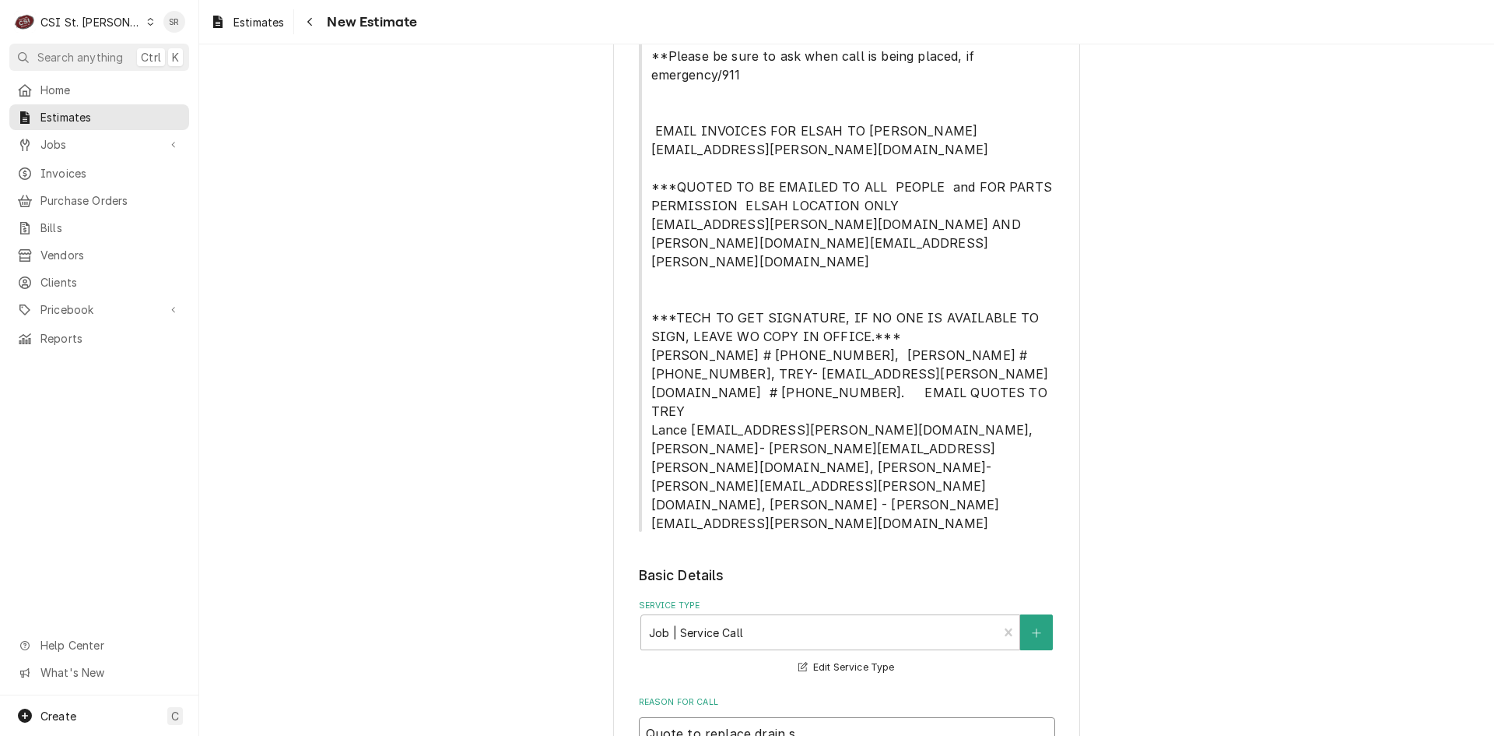
type textarea "Quote to replace drain sw"
type textarea "x"
type textarea "Quote to replace drain swi"
type textarea "x"
type textarea "Quote to replace drain swith"
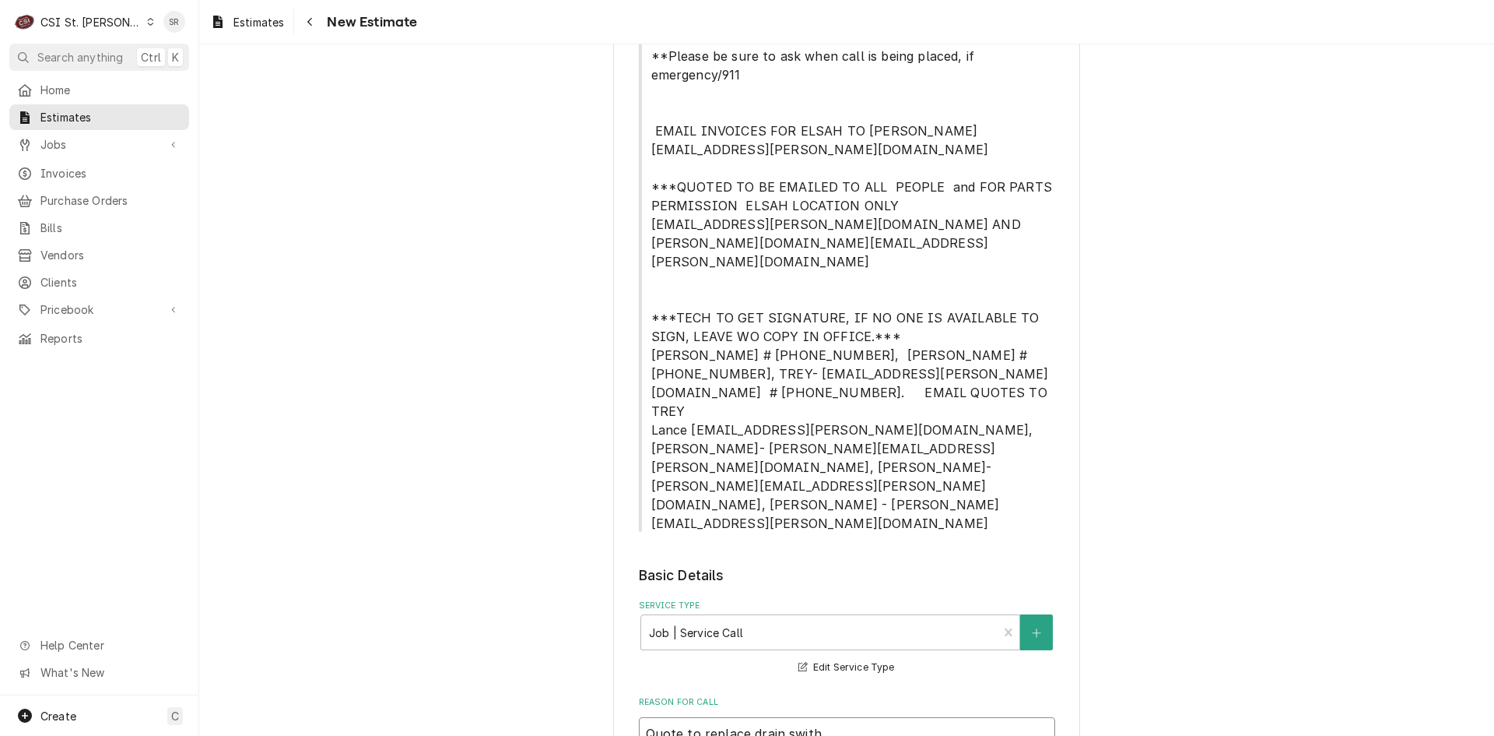
type textarea "x"
type textarea "Quote to replace drain swithc"
type textarea "x"
type textarea "Quote to replace drain swithc"
type textarea "x"
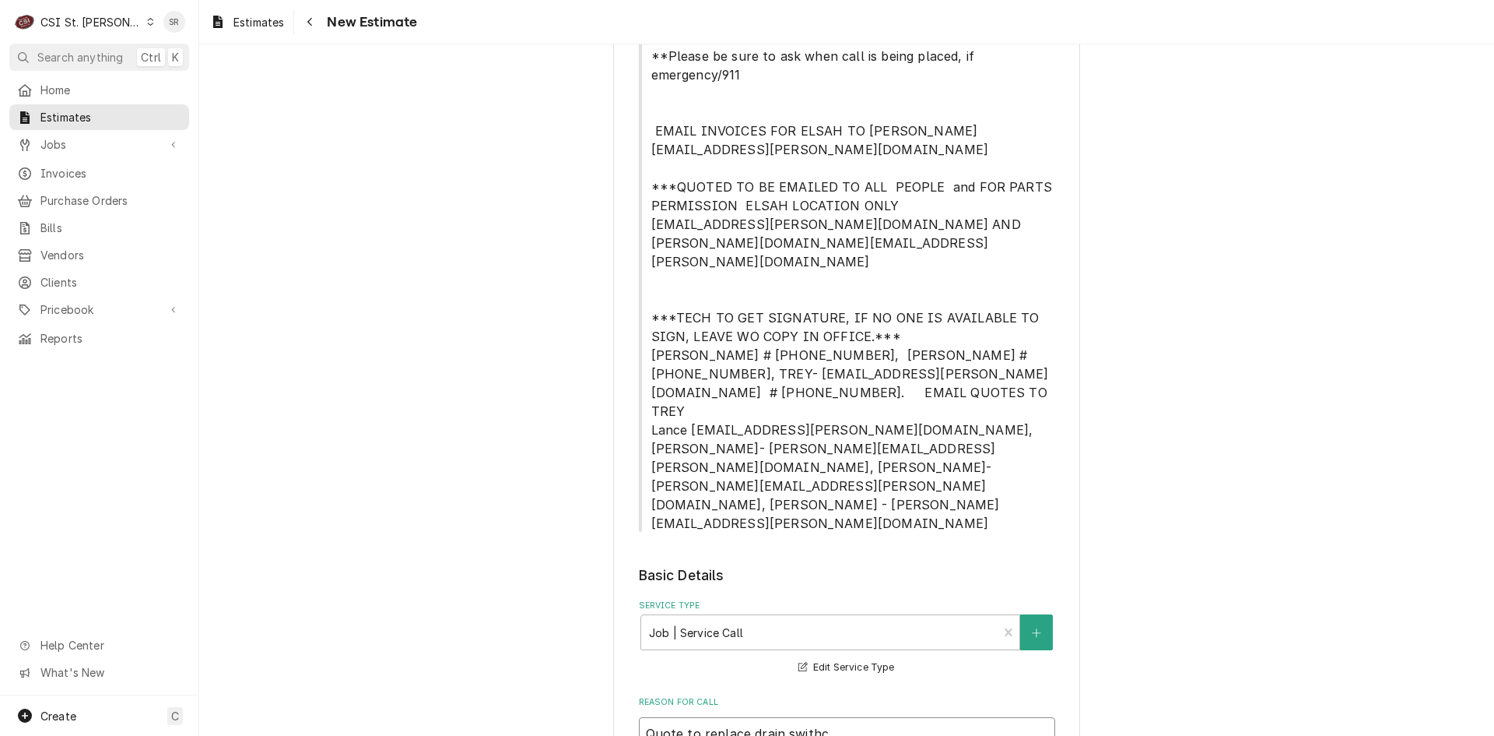
type textarea "Quote to replace drain swithc o"
type textarea "x"
type textarea "Quote to replace drain swithc on"
type textarea "x"
type textarea "Quote to replace drain swithc on"
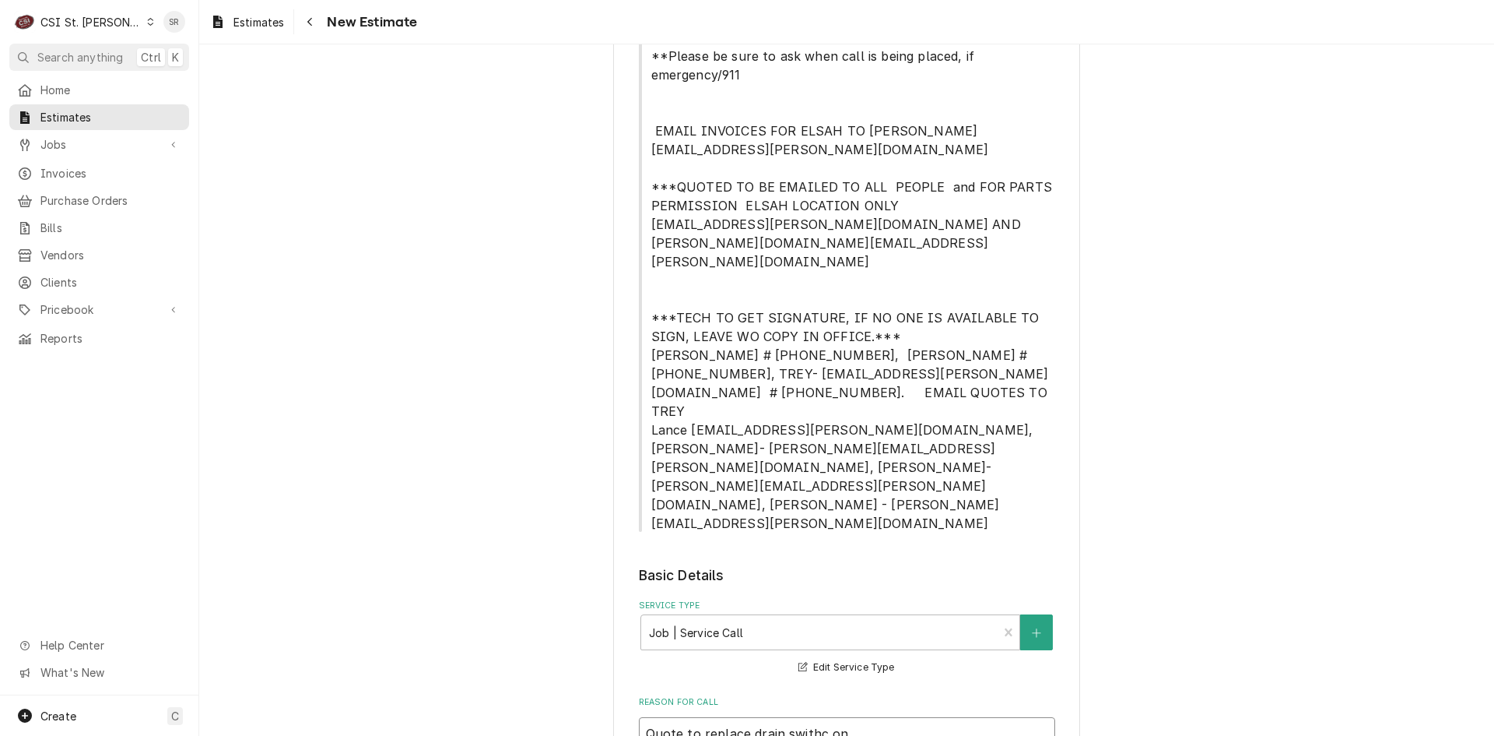
type textarea "x"
type textarea "Quote to replace drain swithc on"
type textarea "x"
type textarea "Quote to replace drain swithc o"
type textarea "x"
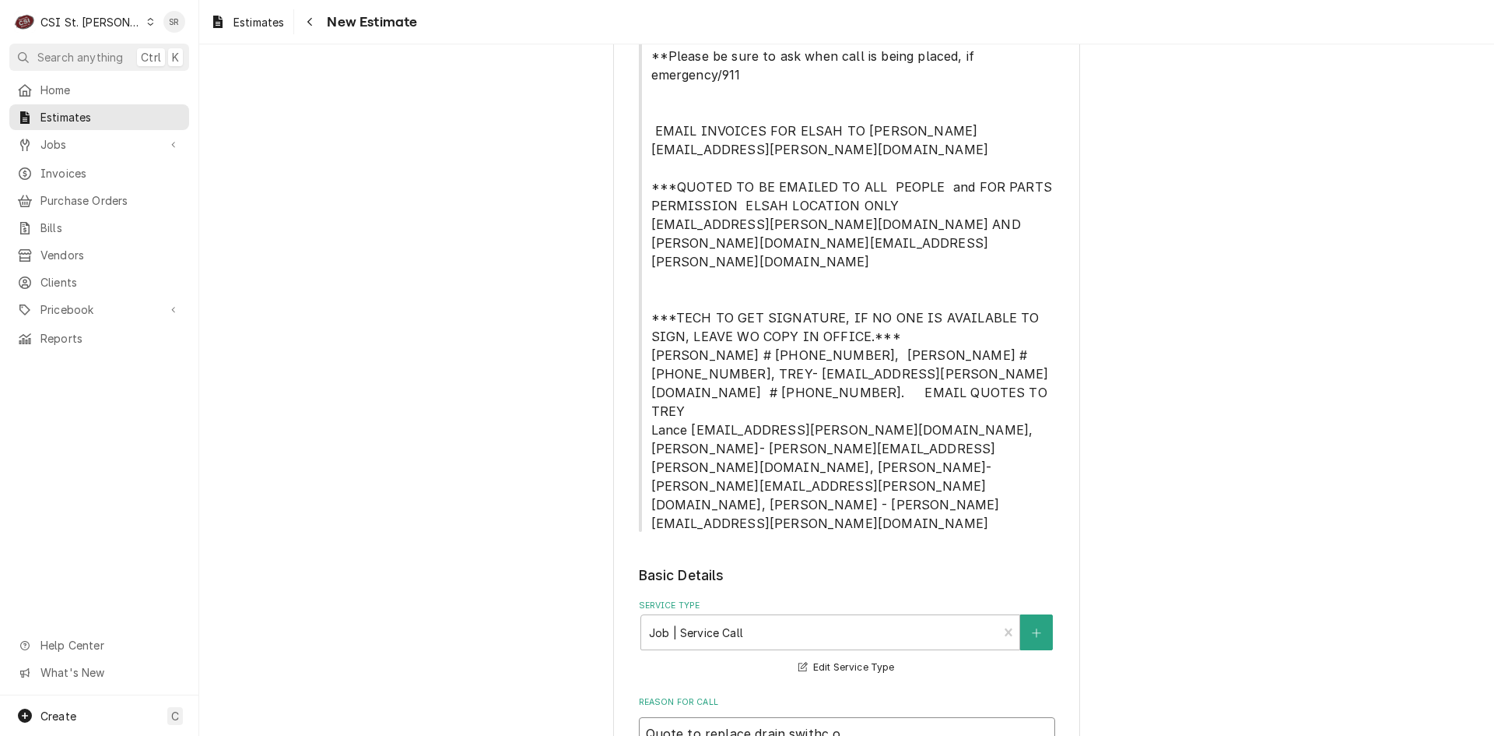
type textarea "Quote to replace drain swithc"
type textarea "x"
type textarea "Quote to replace drain swithc"
type textarea "x"
type textarea "Quote to replace drain swith"
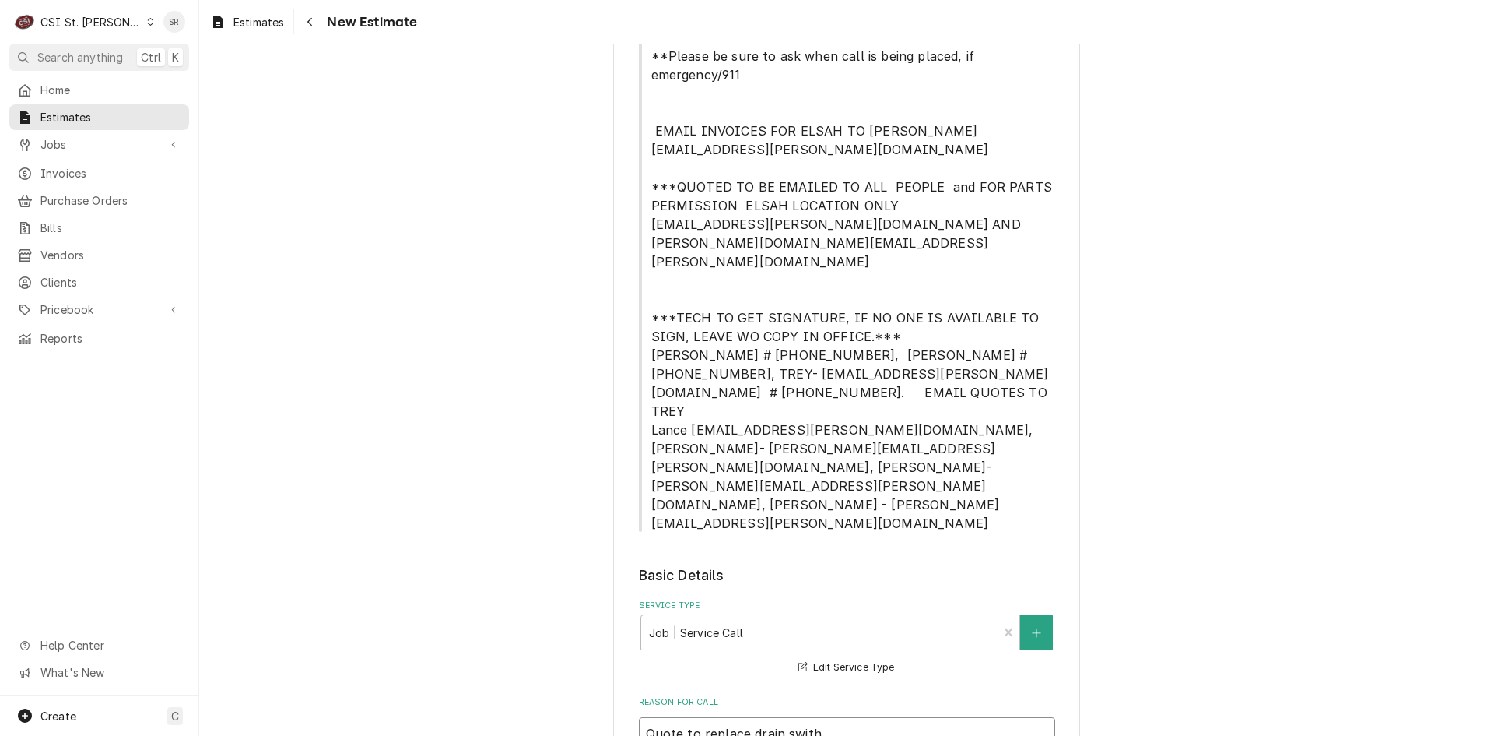
type textarea "x"
type textarea "Quote to replace drain swit"
type textarea "x"
type textarea "Quote to replace drain switc"
type textarea "x"
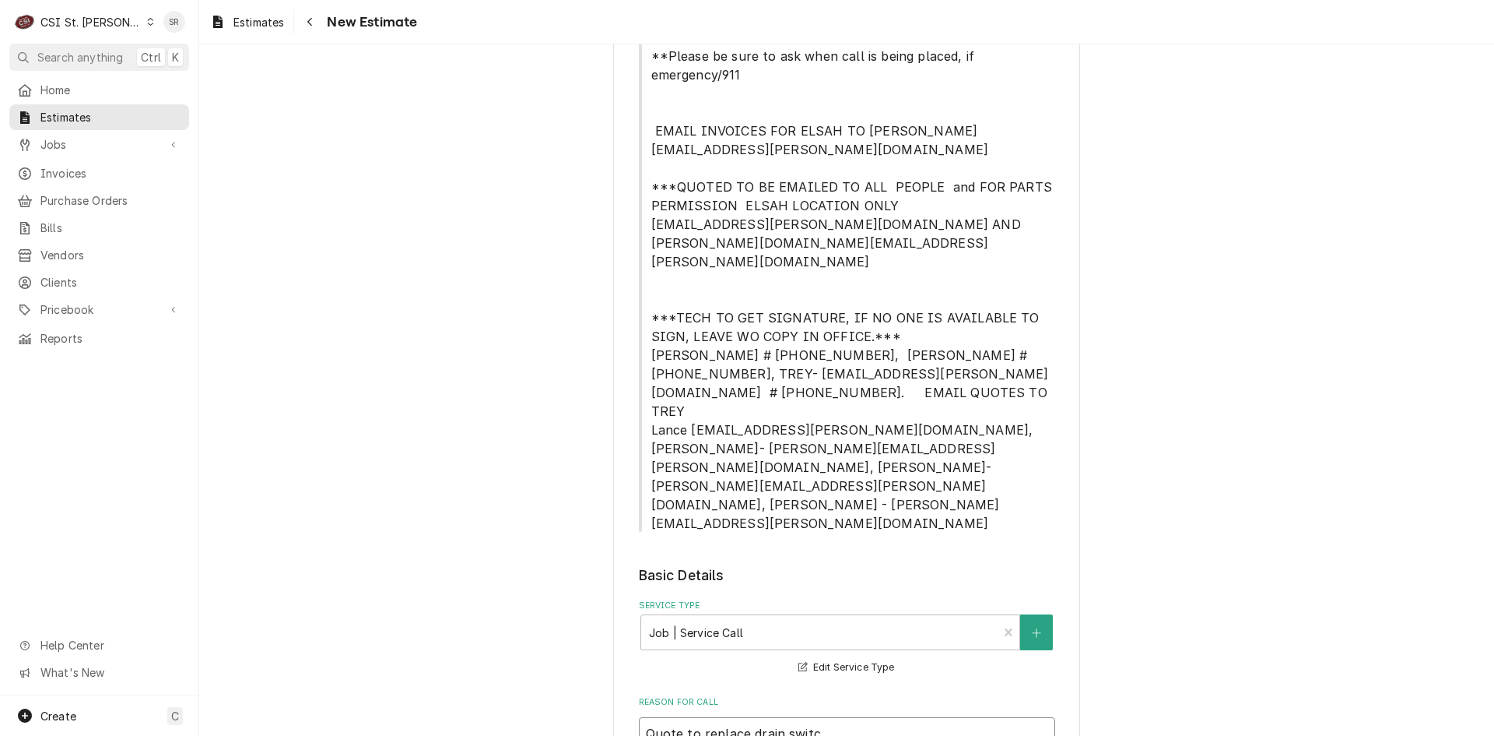
type textarea "Quote to replace drain switch"
type textarea "x"
type textarea "Quote to replace drain switch"
type textarea "x"
type textarea "Quote to replace drain switch o"
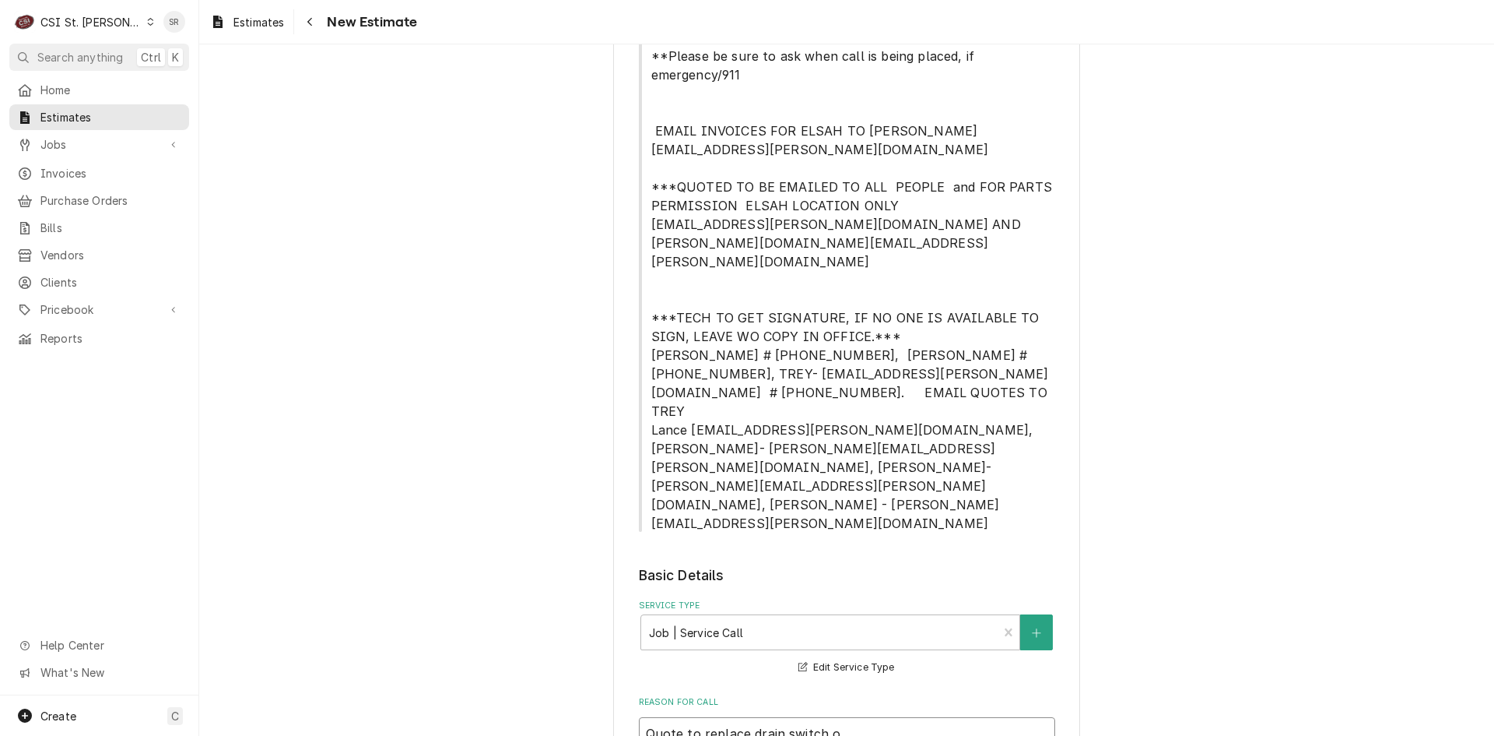
type textarea "x"
type textarea "Quote to replace drain switch on"
type textarea "x"
type textarea "Quote to replace drain switch on"
type textarea "x"
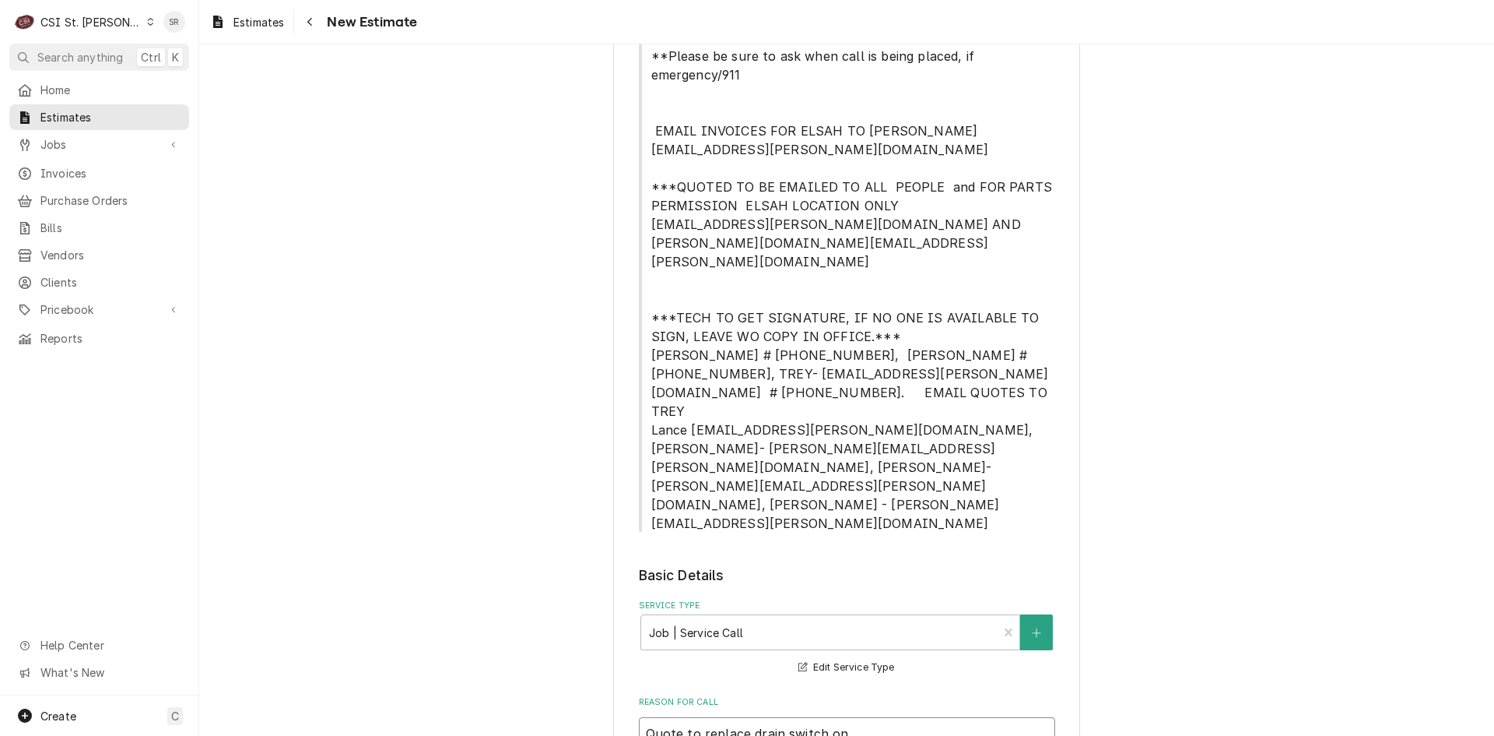
type textarea "Quote to replace drain switch on w"
type textarea "x"
type textarea "Quote to replace drain switch on wa"
type textarea "x"
type textarea "Quote to replace drain switch on was"
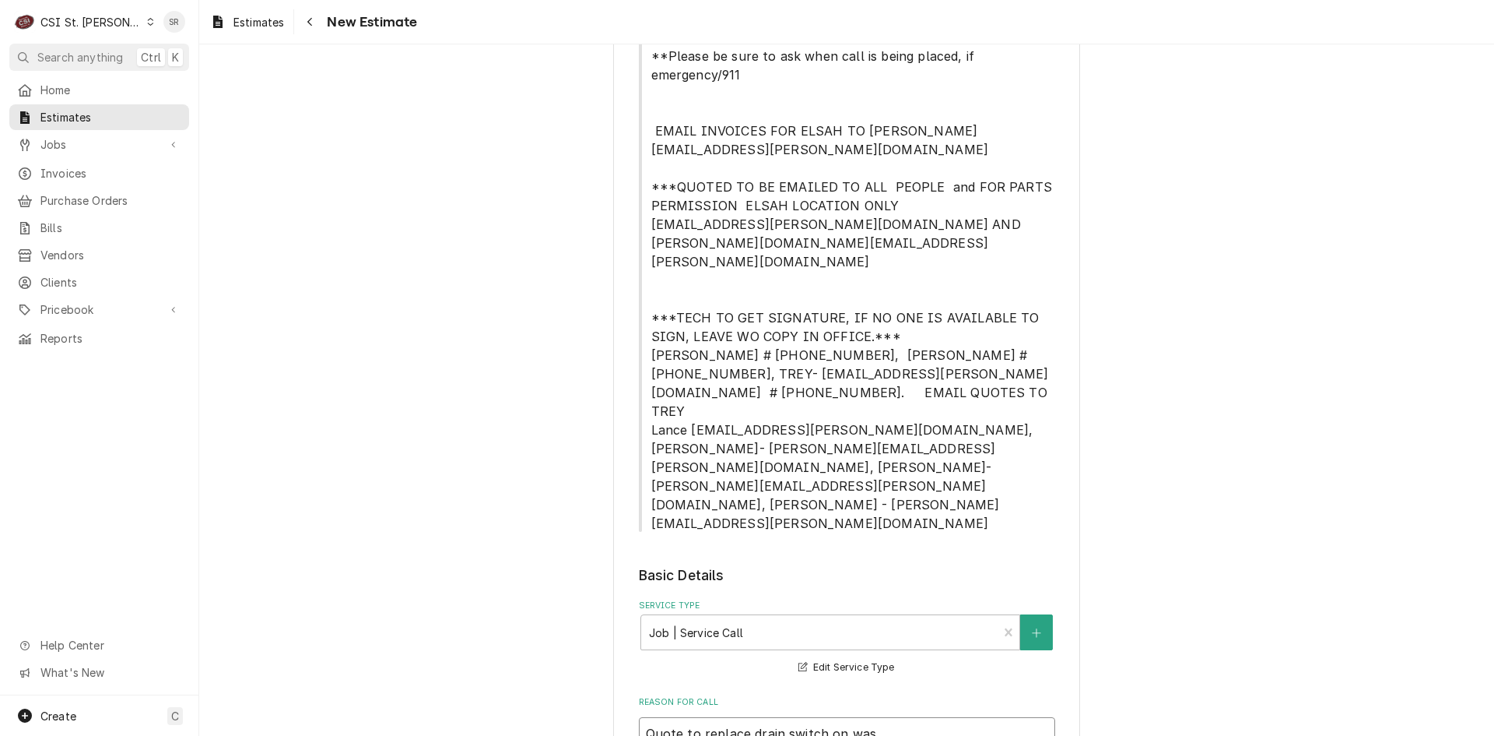
type textarea "x"
type textarea "Quote to replace drain switch on wash"
type textarea "x"
type textarea "Quote to replace drain switch on wash"
type textarea "x"
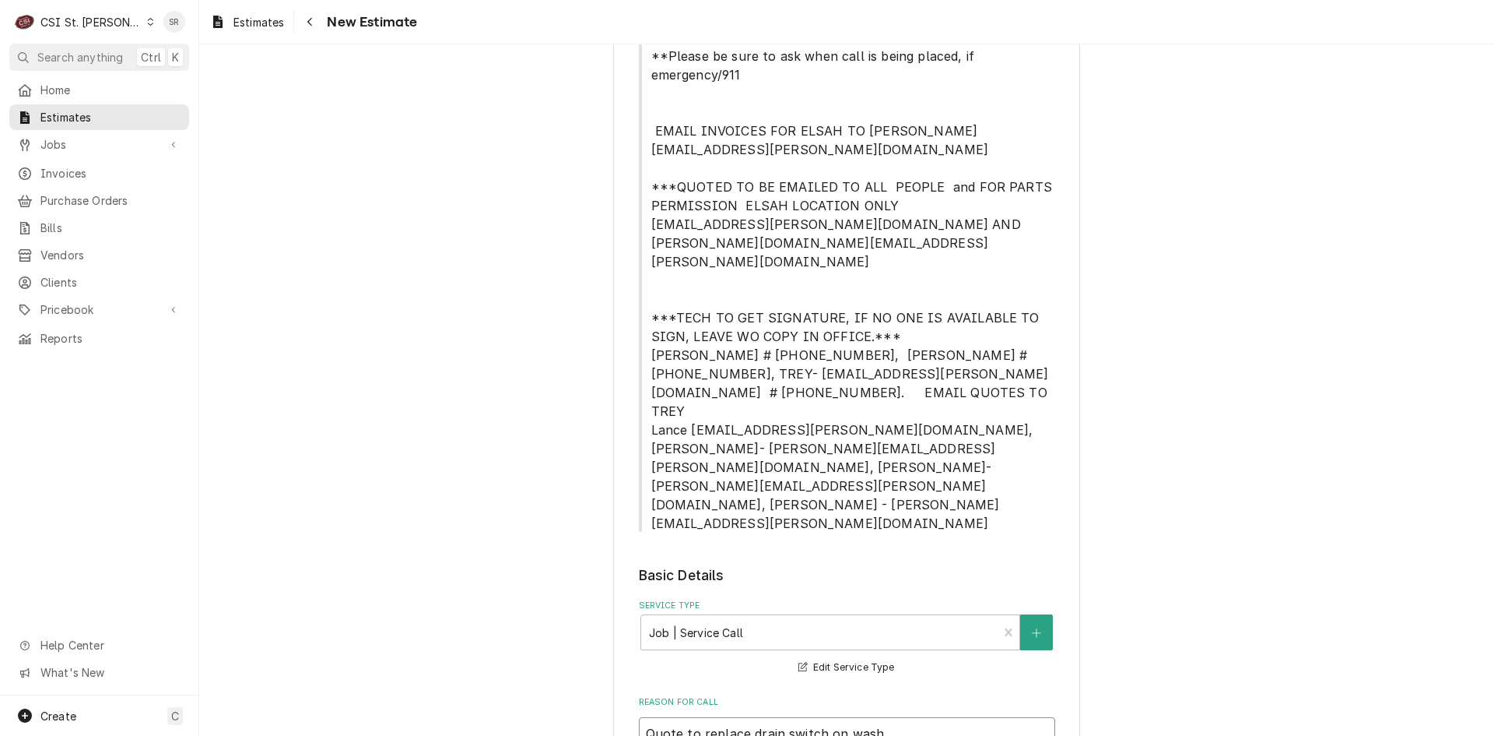
type textarea "Quote to replace drain switch on wash t"
type textarea "x"
type textarea "Quote to replace drain switch on wash ta"
type textarea "x"
type textarea "Quote to replace drain switch on wash tan"
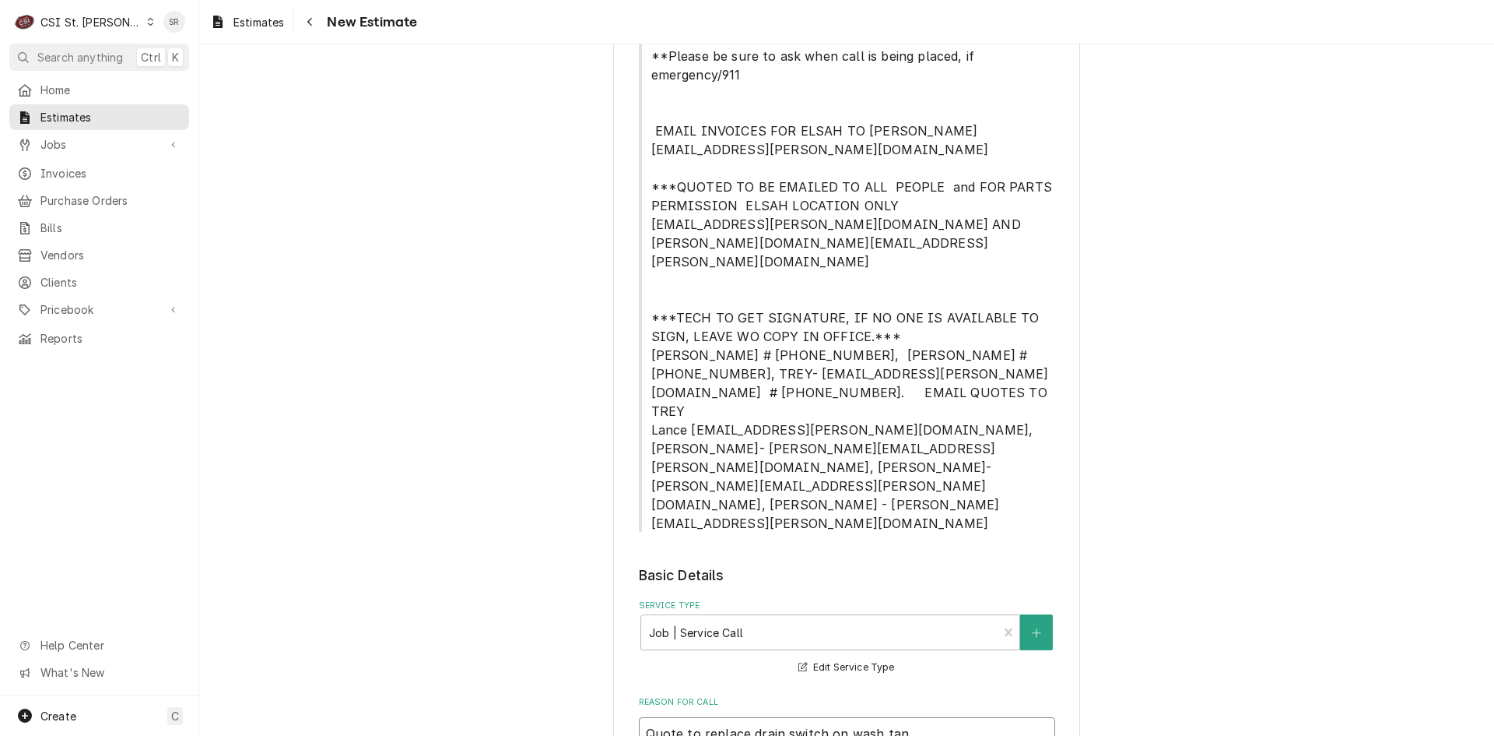
type textarea "x"
type textarea "Quote to replace drain switch on wash tank"
type textarea "x"
type textarea "Quote to replace drain switch on wash tank"
type textarea "x"
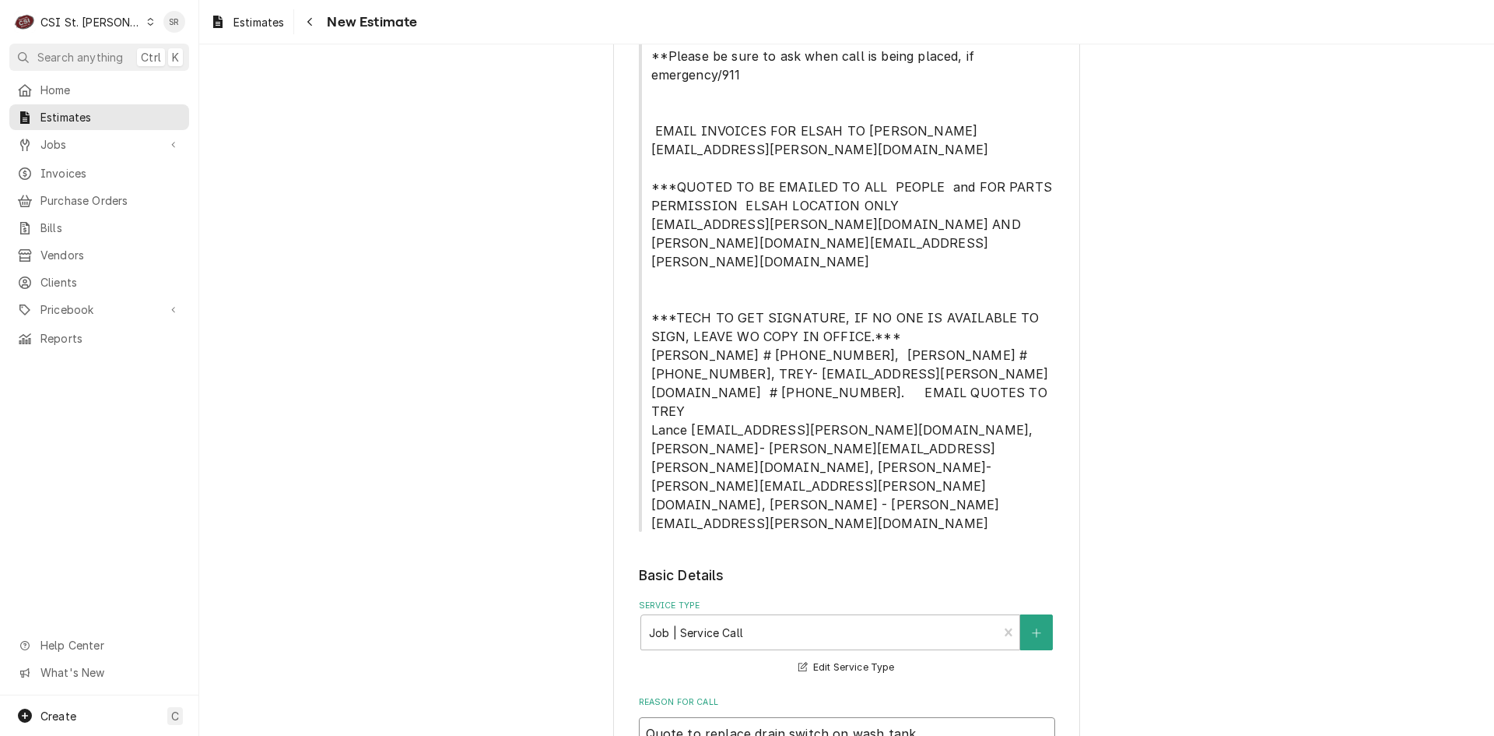
type textarea "Quote to replace drain switch on wash tank 1"
type textarea "x"
type textarea "Quote to replace drain switch on wash tank 1"
type textarea "x"
type textarea "Quote to replace drain switch on wash tank 1 o"
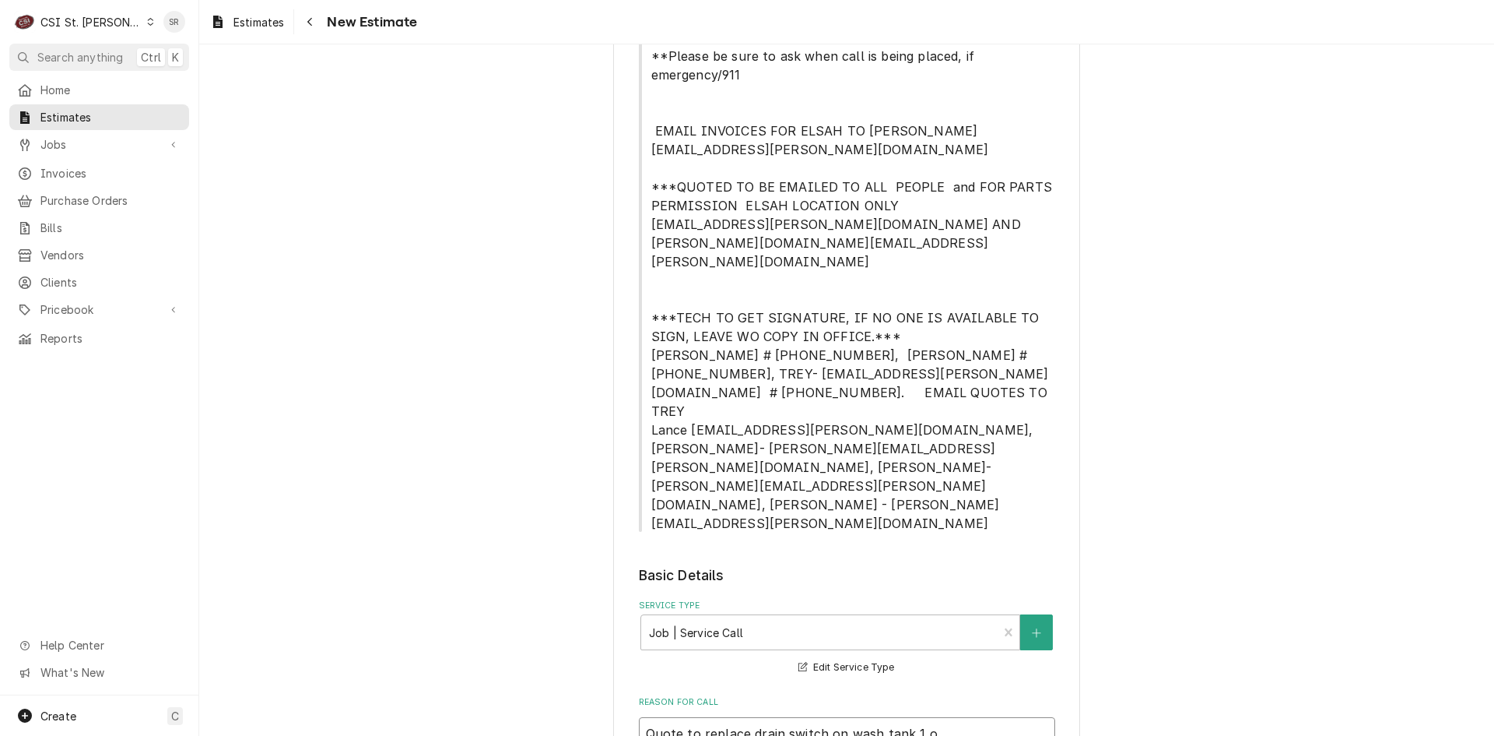
type textarea "x"
type textarea "Quote to replace drain switch on wash tank 1 on"
type textarea "x"
type textarea "Quote to replace drain switch on wash tank 1 on"
type textarea "x"
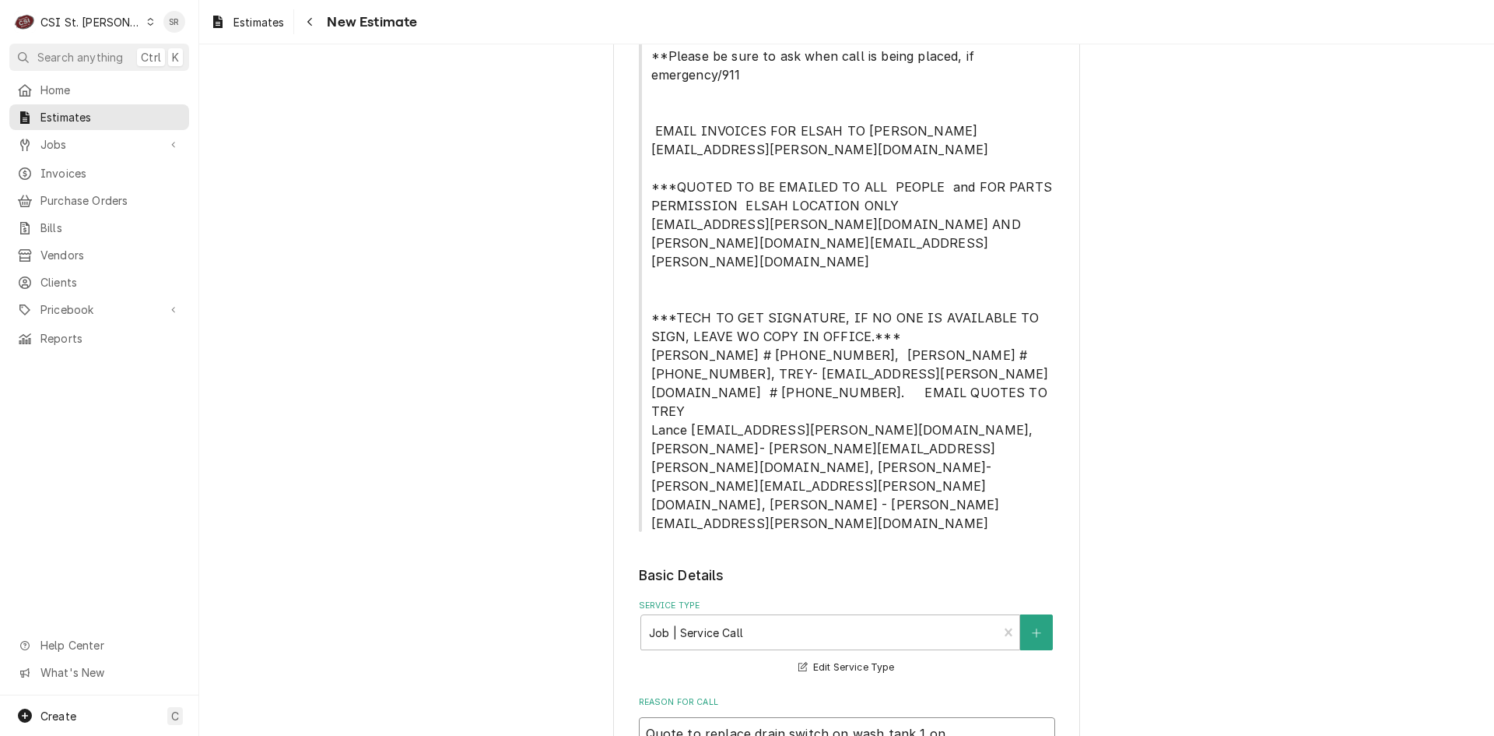
type textarea "Quote to replace drain switch on wash tank 1 on M"
type textarea "x"
type textarea "Quote to replace drain switch on wash tank 1 on Me"
type textarea "x"
type textarea "Quote to replace drain switch on wash tank 1 on Mei"
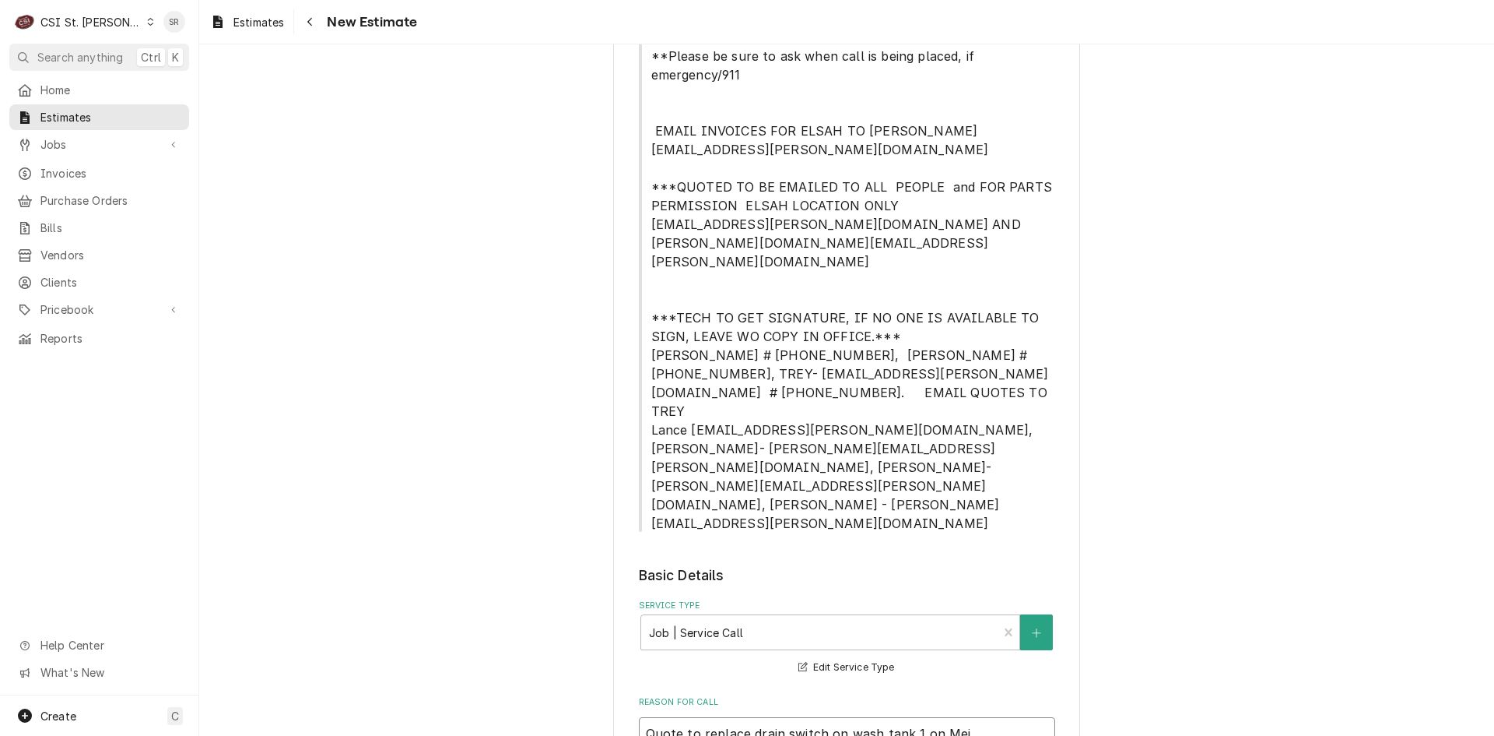
type textarea "x"
type textarea "Quote to replace drain switch on wash tank 1 on Meik"
type textarea "x"
type textarea "Quote to replace drain switch on wash tank 1 on Meiko"
type textarea "x"
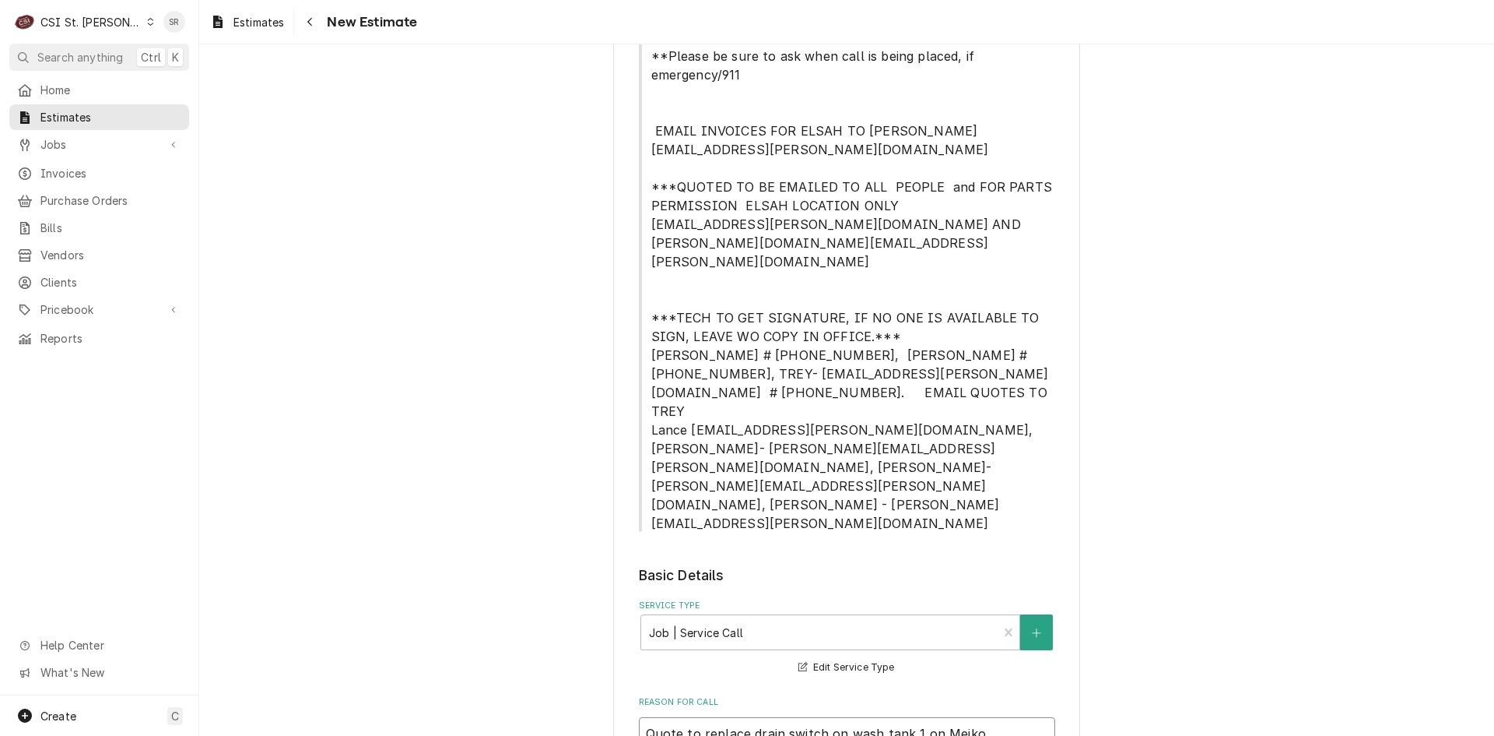
type textarea "Quote to replace drain switch on wash tank 1 on Meiko"
type textarea "x"
type textarea "Quote to replace drain switch on wash tank 1 on Meiko D"
type textarea "x"
type textarea "Quote to replace drain switch on wash tank 1 on Meiko Di"
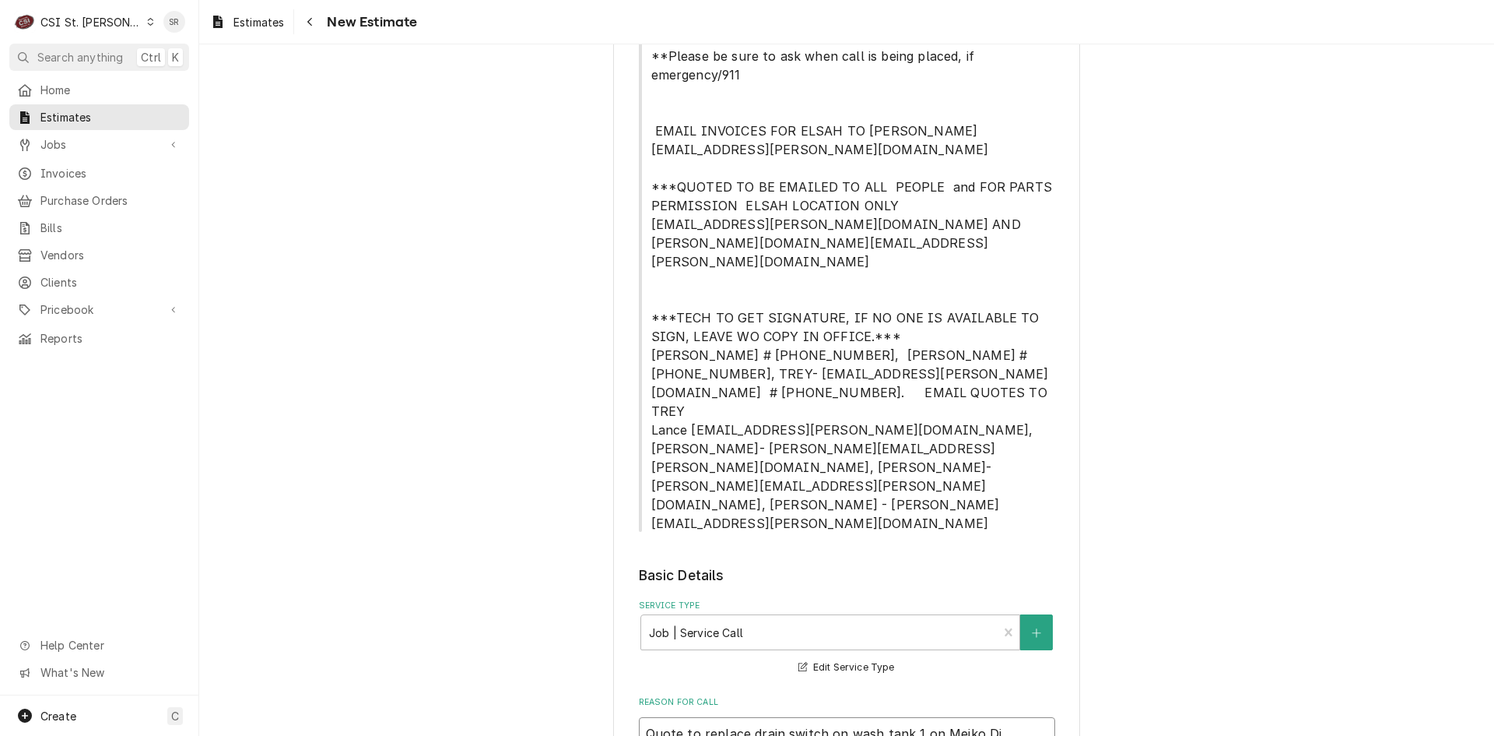
type textarea "x"
type textarea "Quote to replace drain switch on wash tank 1 on Meiko Dis"
type textarea "x"
type textarea "Quote to replace drain switch on wash tank 1 on Meiko Dish"
type textarea "x"
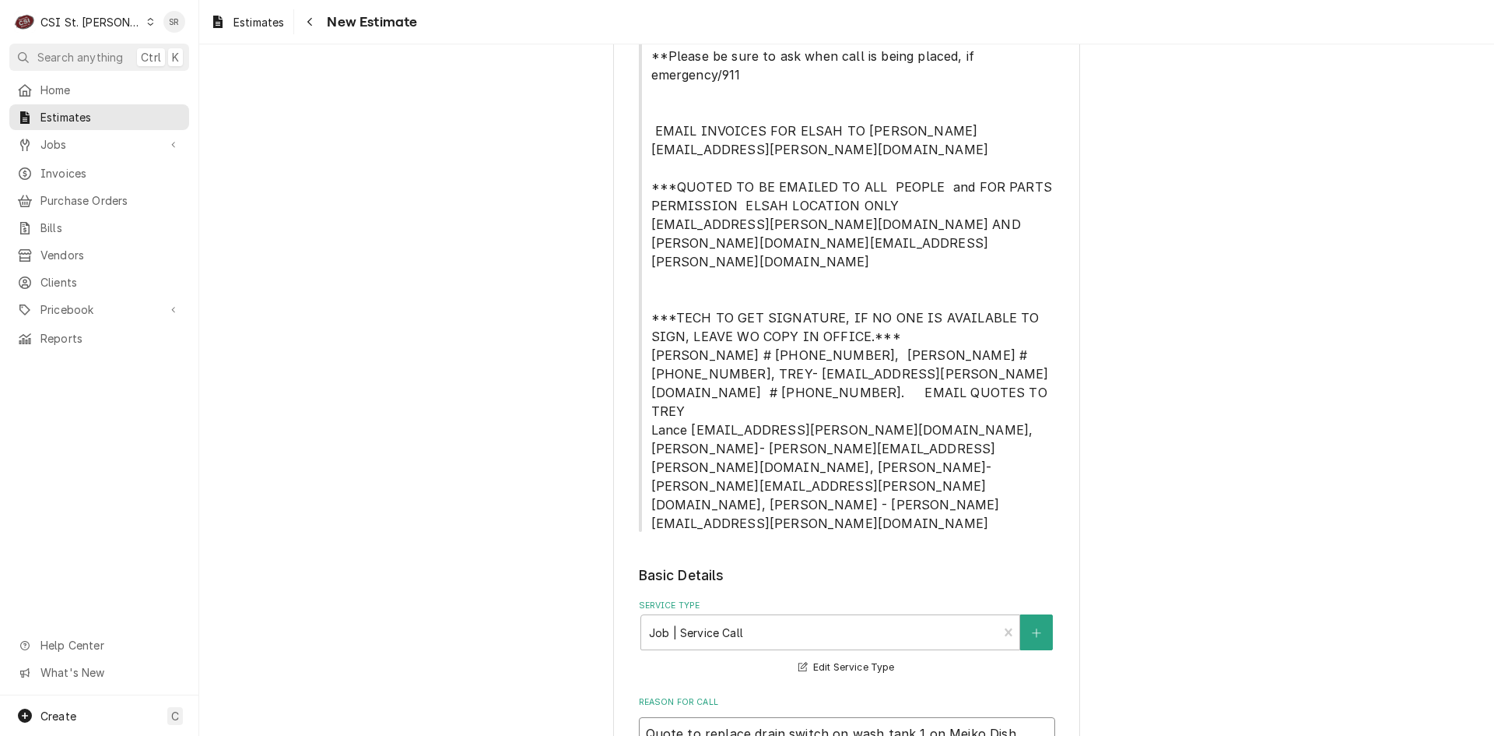
type textarea "Quote to replace drain switch on wash tank 1 on Meiko Dish"
type textarea "x"
type textarea "Quote to replace drain switch on wash tank 1 on Meiko Dish m"
type textarea "x"
type textarea "Quote to replace drain switch on wash tank 1 on Meiko Dish ma"
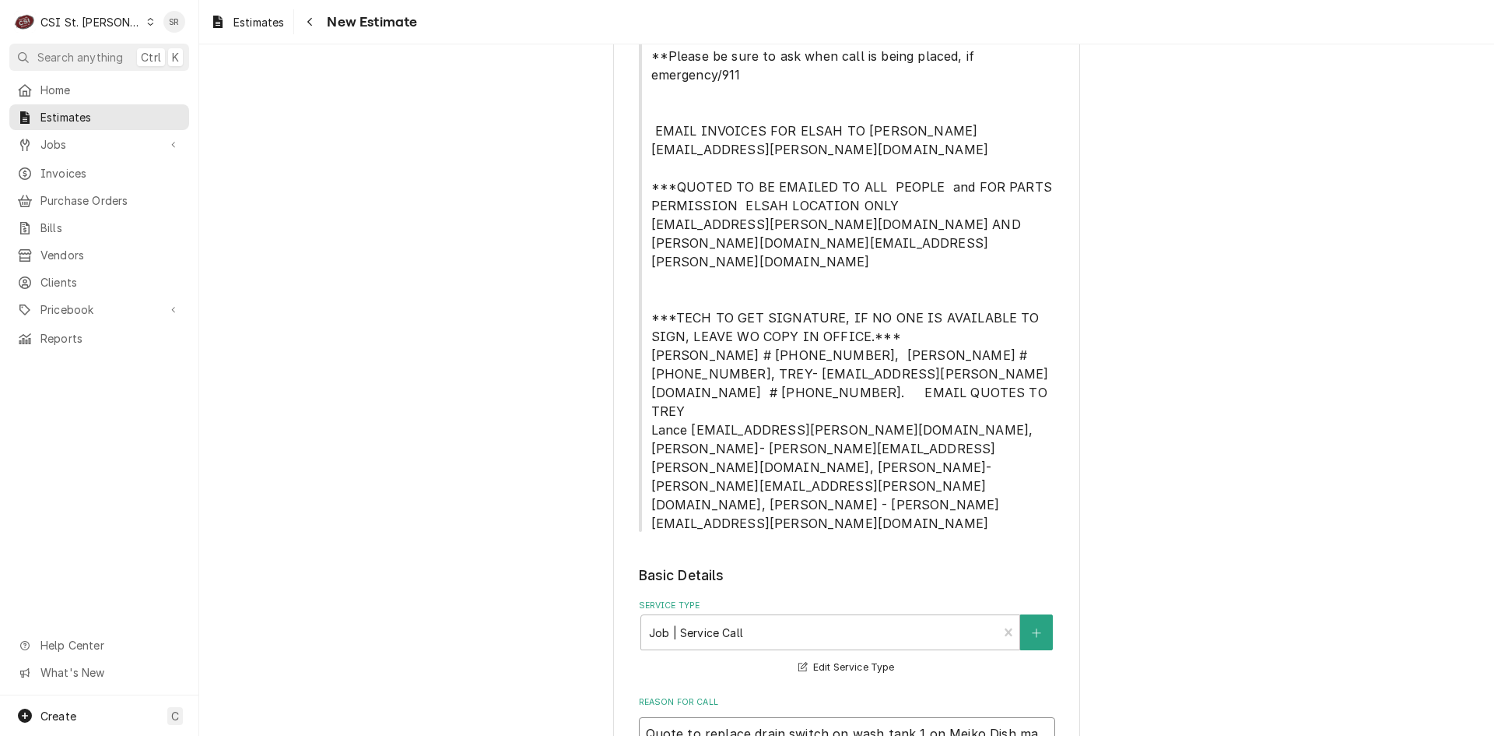
type textarea "x"
type textarea "Quote to replace drain switch on wash tank 1 on Meiko Dish mac"
type textarea "x"
type textarea "Quote to replace drain switch on wash tank 1 on Meiko Dish mach"
type textarea "x"
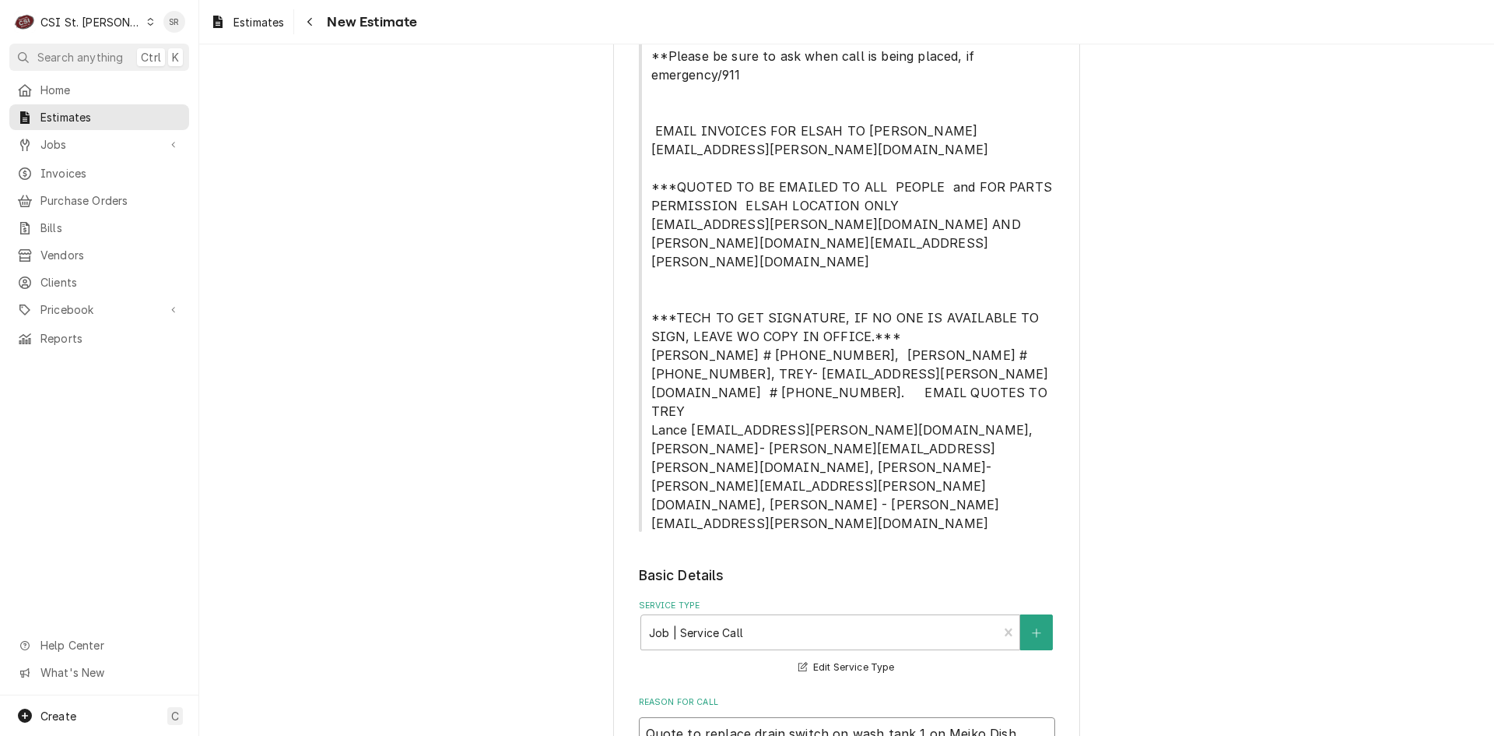
type textarea "Quote to replace drain switch on wash tank 1 on Meiko Dish machi"
type textarea "x"
type textarea "Quote to replace drain switch on wash tank 1 on Meiko Dish machin"
type textarea "x"
type textarea "Quote to replace drain switch on wash tank 1 on Meiko Dish machine"
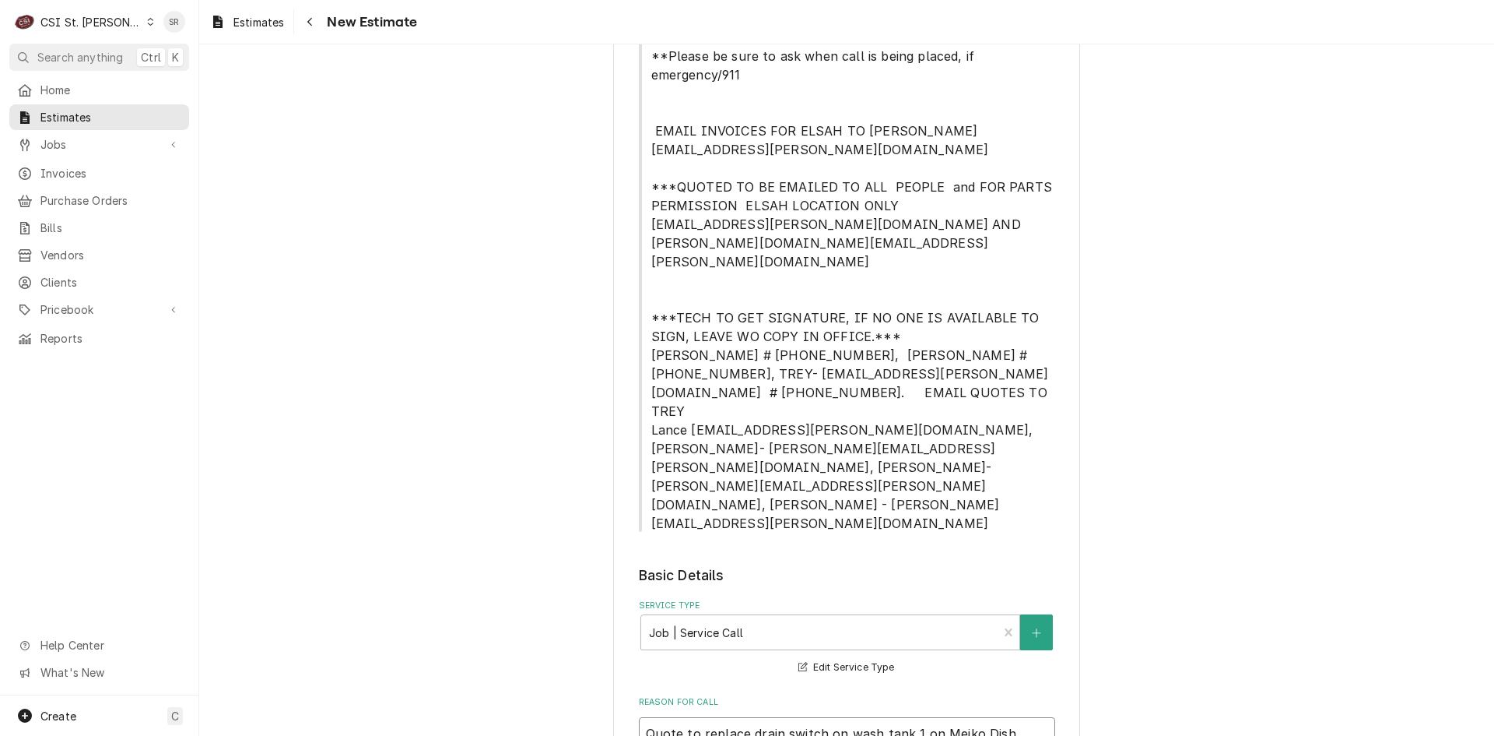
type textarea "x"
type textarea "Quote to replace drain switch on wash tank 1 on Meiko Dish machin"
type textarea "x"
type textarea "Quote to replace drain switch on wash tank 1 on Meiko Dish machi"
type textarea "x"
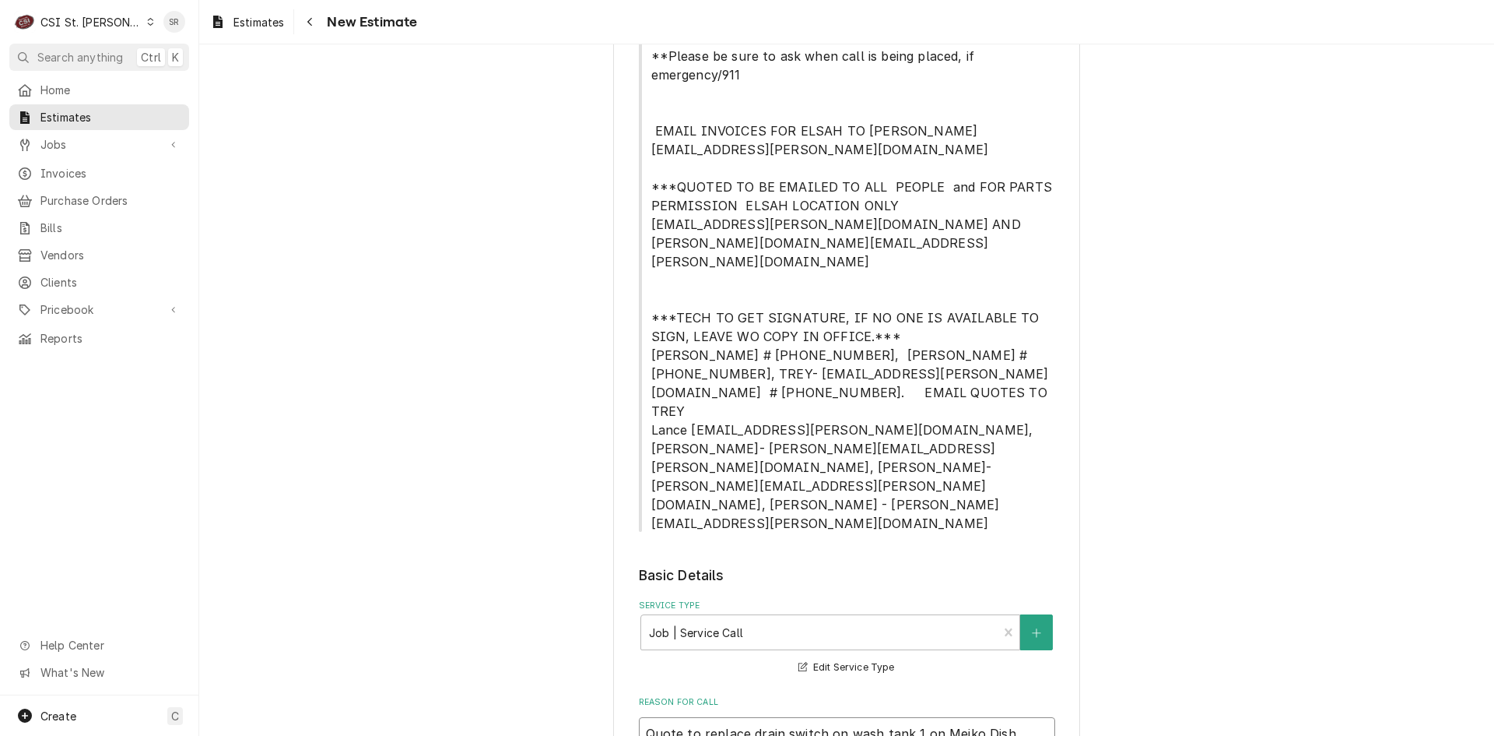
type textarea "Quote to replace drain switch on wash tank 1 on Meiko Dish mach"
type textarea "x"
type textarea "Quote to replace drain switch on wash tank 1 on Meiko Dish mac"
type textarea "x"
type textarea "Quote to replace drain switch on wash tank 1 on Meiko Dish ma"
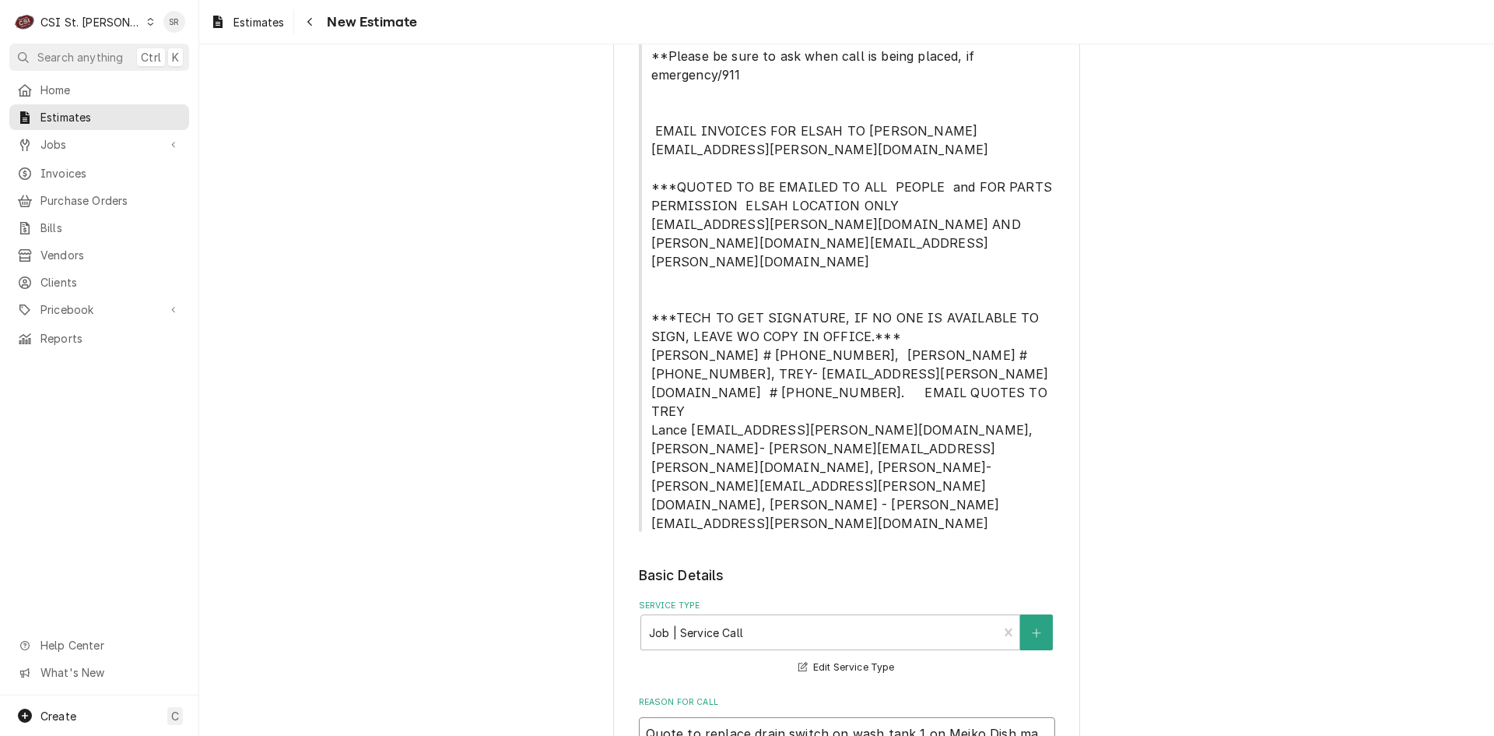
type textarea "x"
type textarea "Quote to replace drain switch on wash tank 1 on Meiko Dish m"
type textarea "x"
type textarea "Quote to replace drain switch on wash tank 1 on Meiko Dish"
type textarea "x"
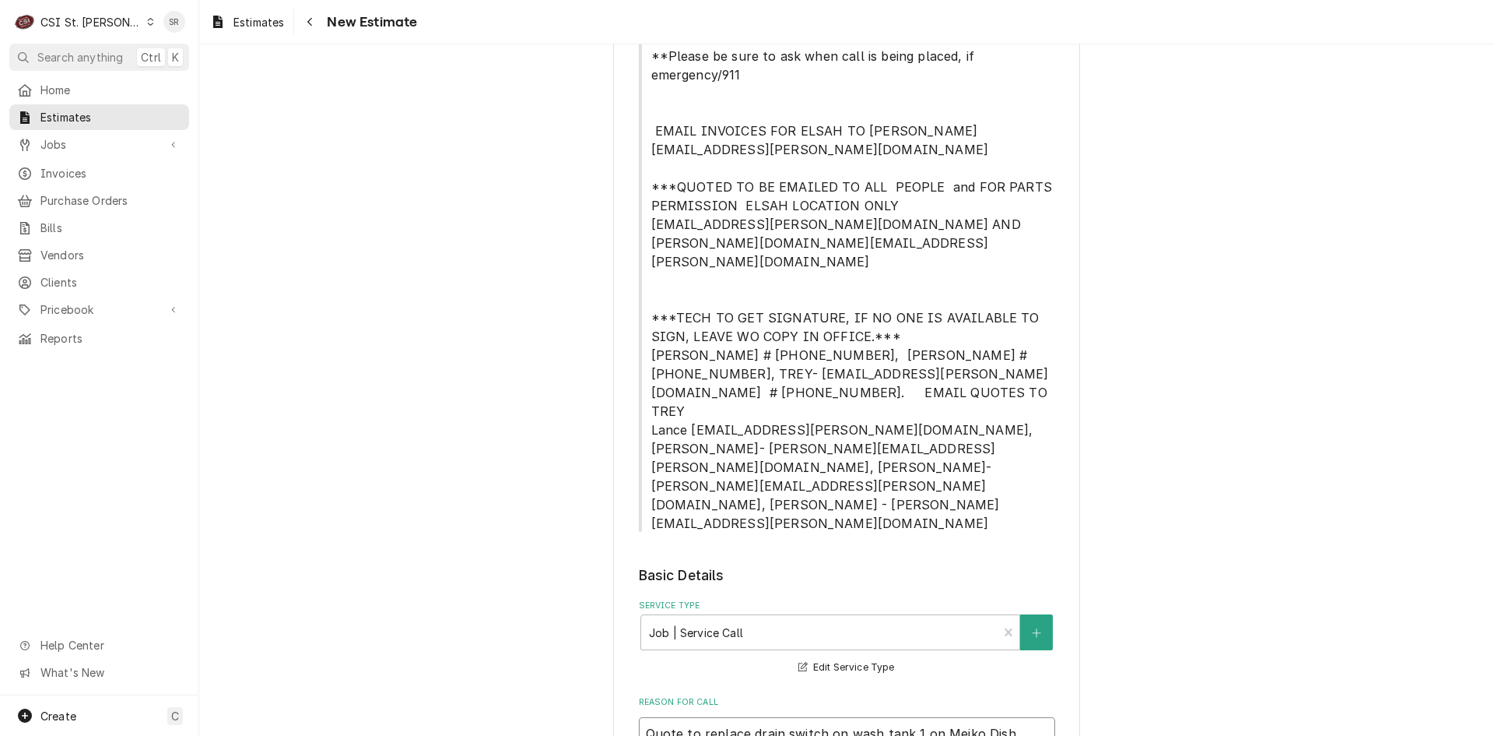
type textarea "Quote to replace drain switch on wash tank 1 on Meiko Dish"
type textarea "x"
drag, startPoint x: 1020, startPoint y: 626, endPoint x: 604, endPoint y: 592, distance: 417.8
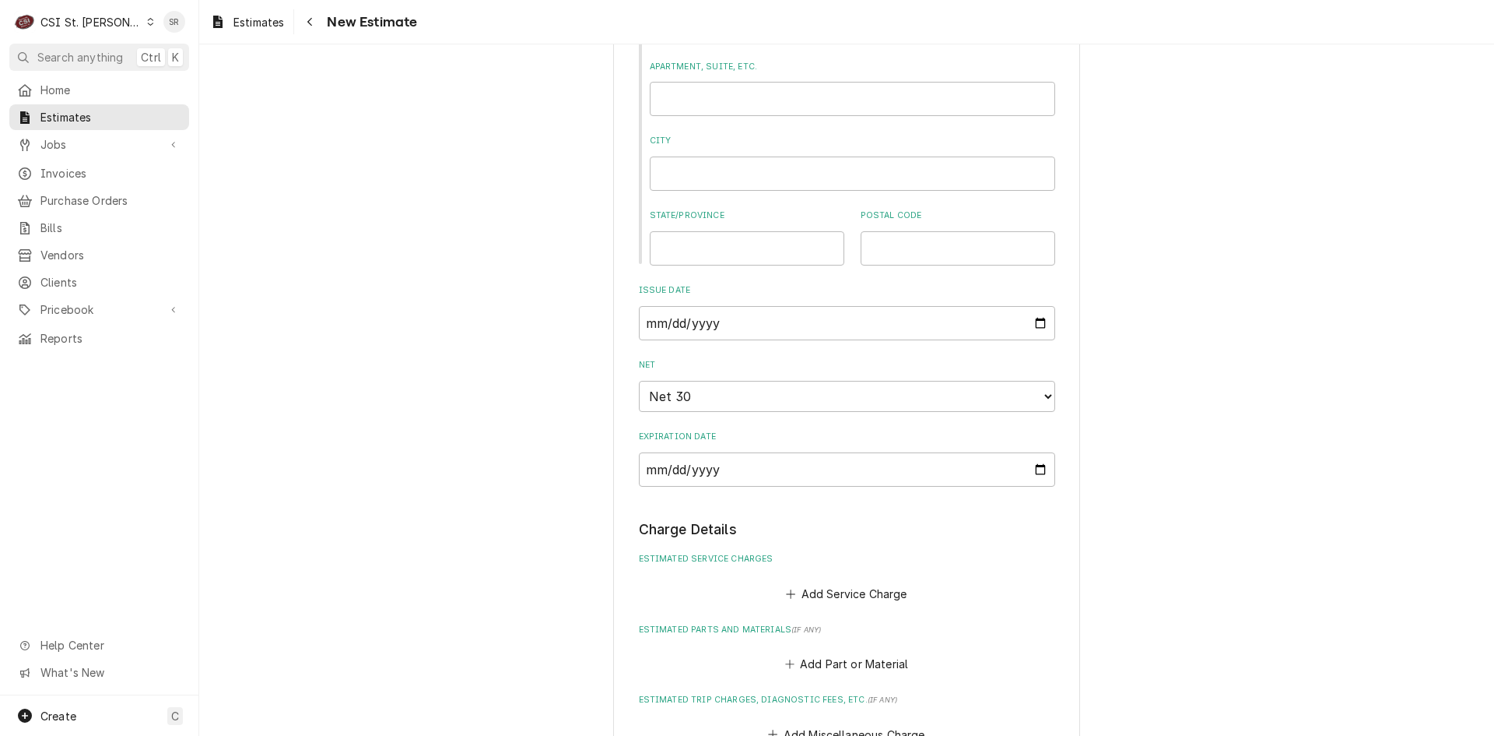
scroll to position [1868, 0]
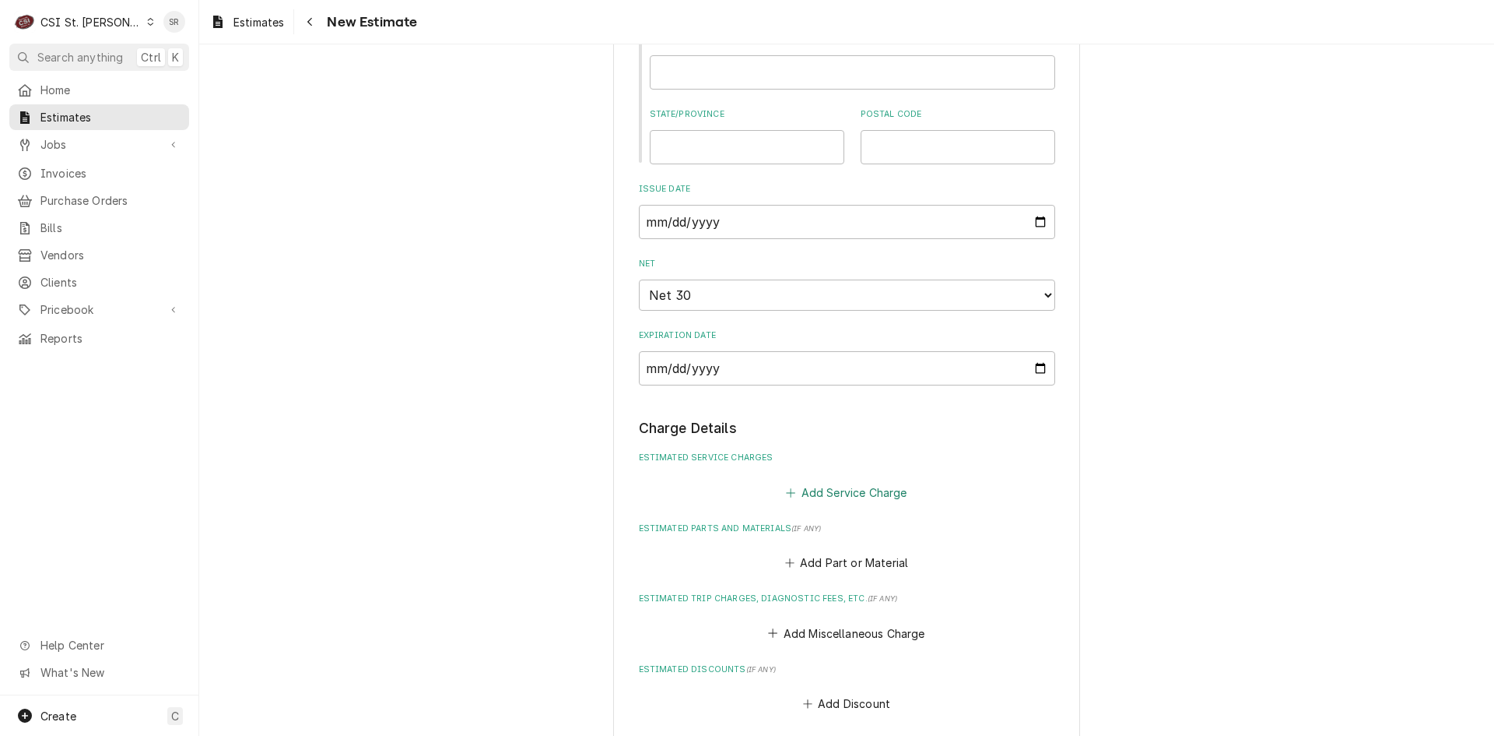
click at [805, 481] on button "Add Service Charge" at bounding box center [847, 492] width 126 height 22
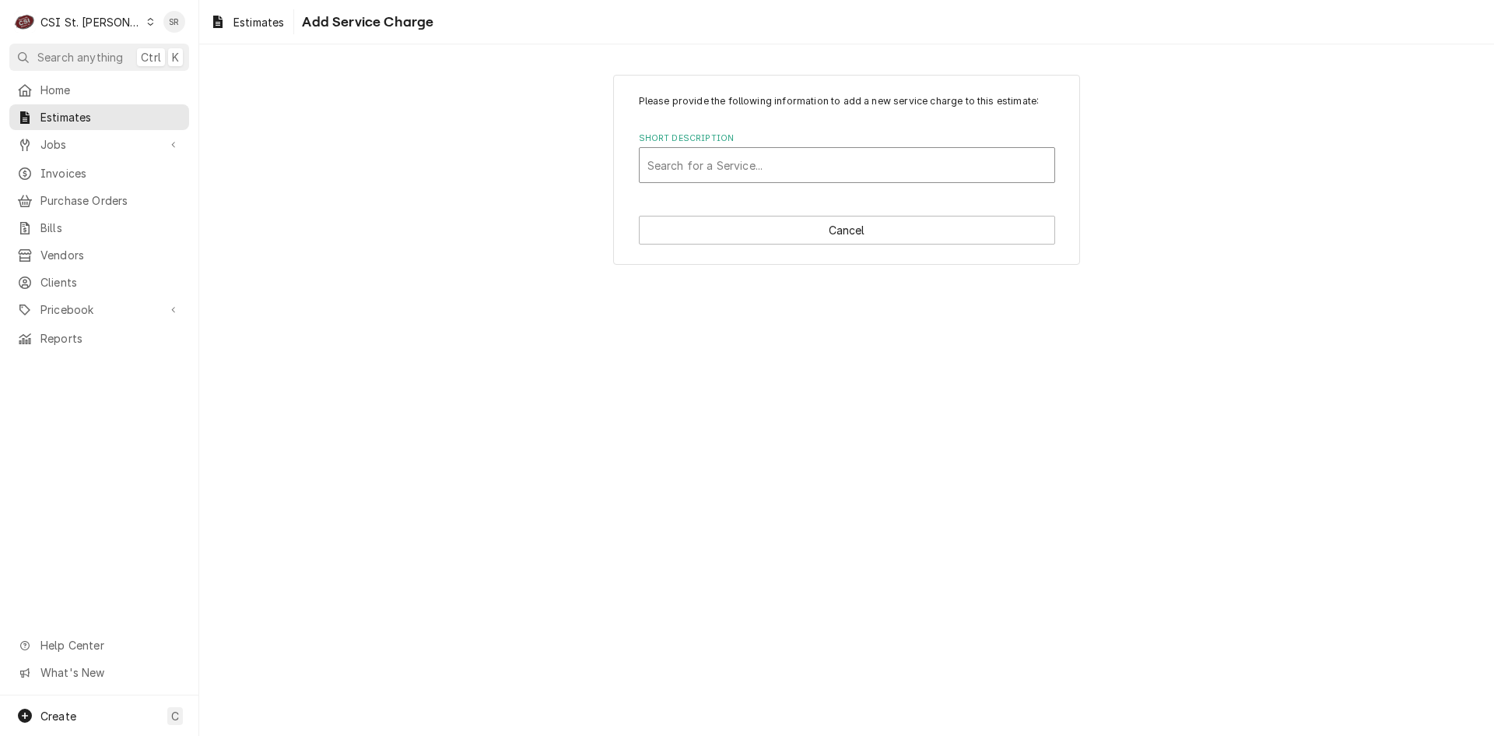
click at [743, 170] on div "Short Description" at bounding box center [847, 165] width 399 height 28
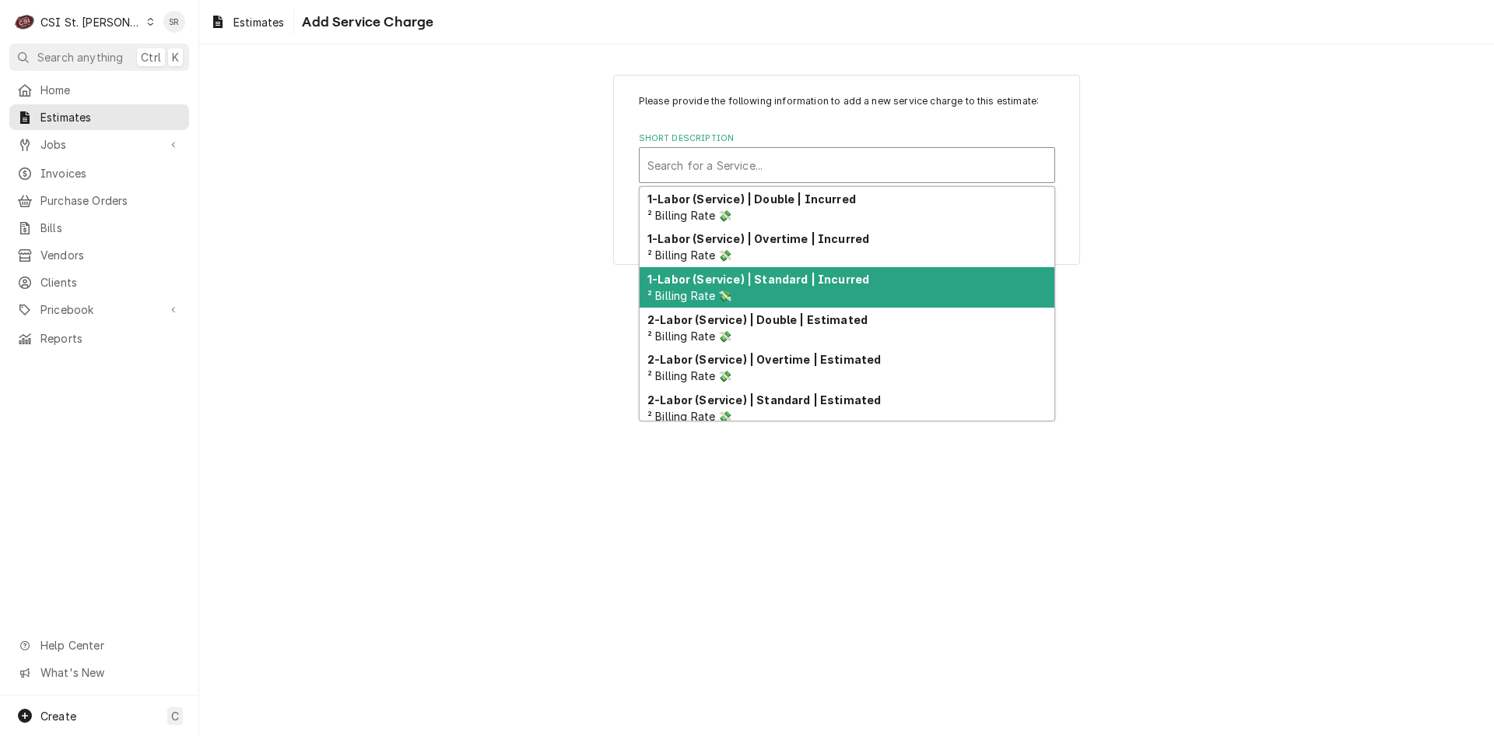
click at [782, 285] on strong "1-Labor (Service) | Standard | Incurred" at bounding box center [759, 278] width 222 height 13
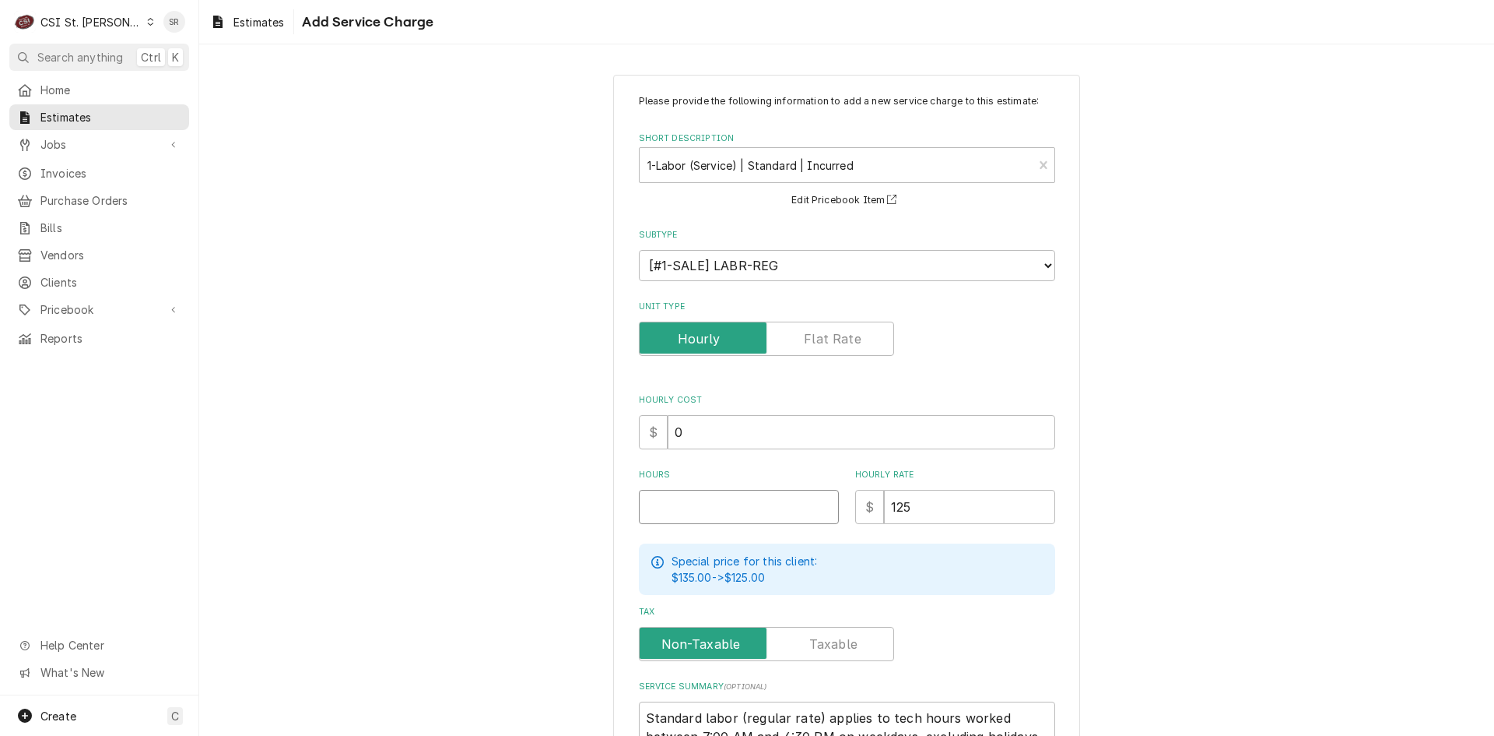
click at [699, 508] on input "Hours" at bounding box center [739, 507] width 200 height 34
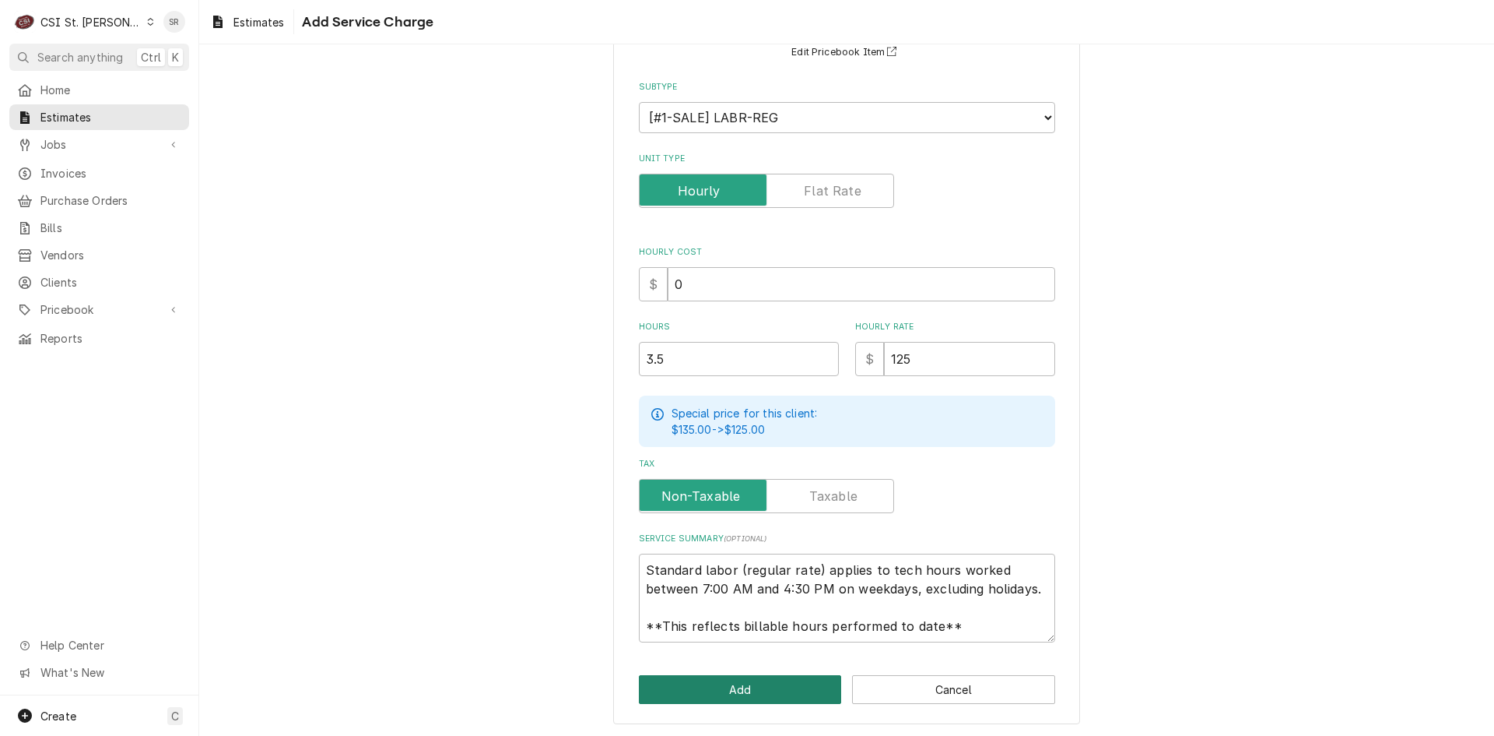
click at [774, 701] on button "Add" at bounding box center [740, 689] width 203 height 29
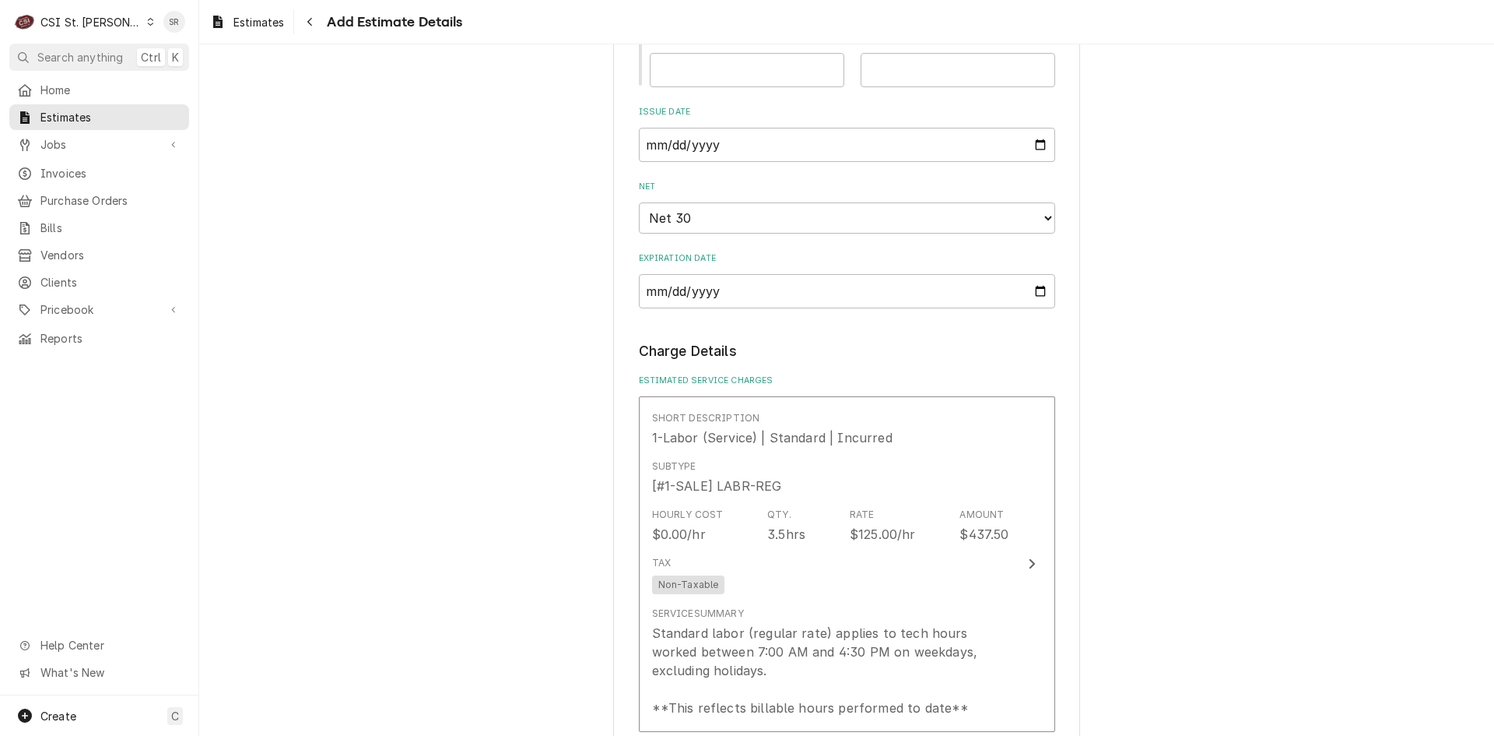
scroll to position [2083, 0]
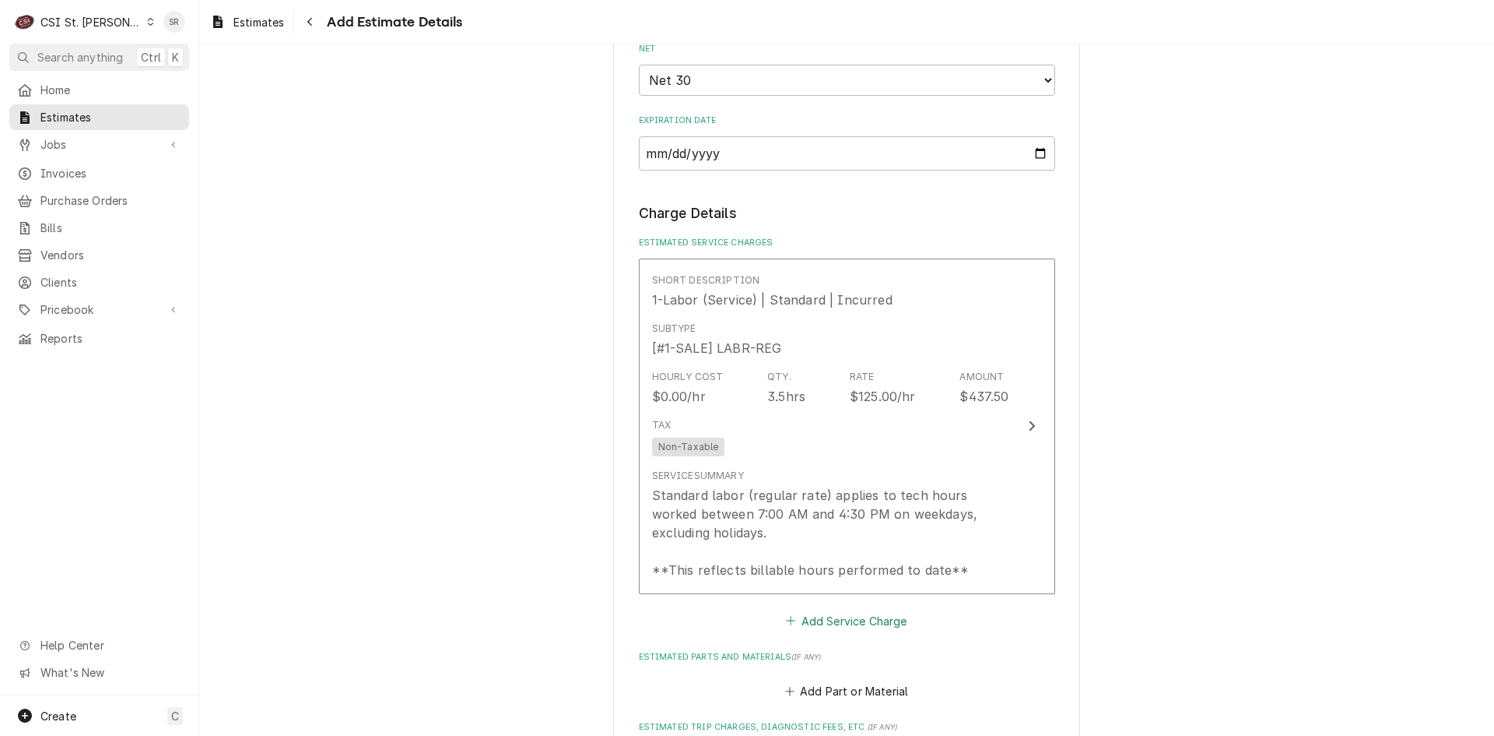
click at [849, 609] on button "Add Service Charge" at bounding box center [847, 620] width 126 height 22
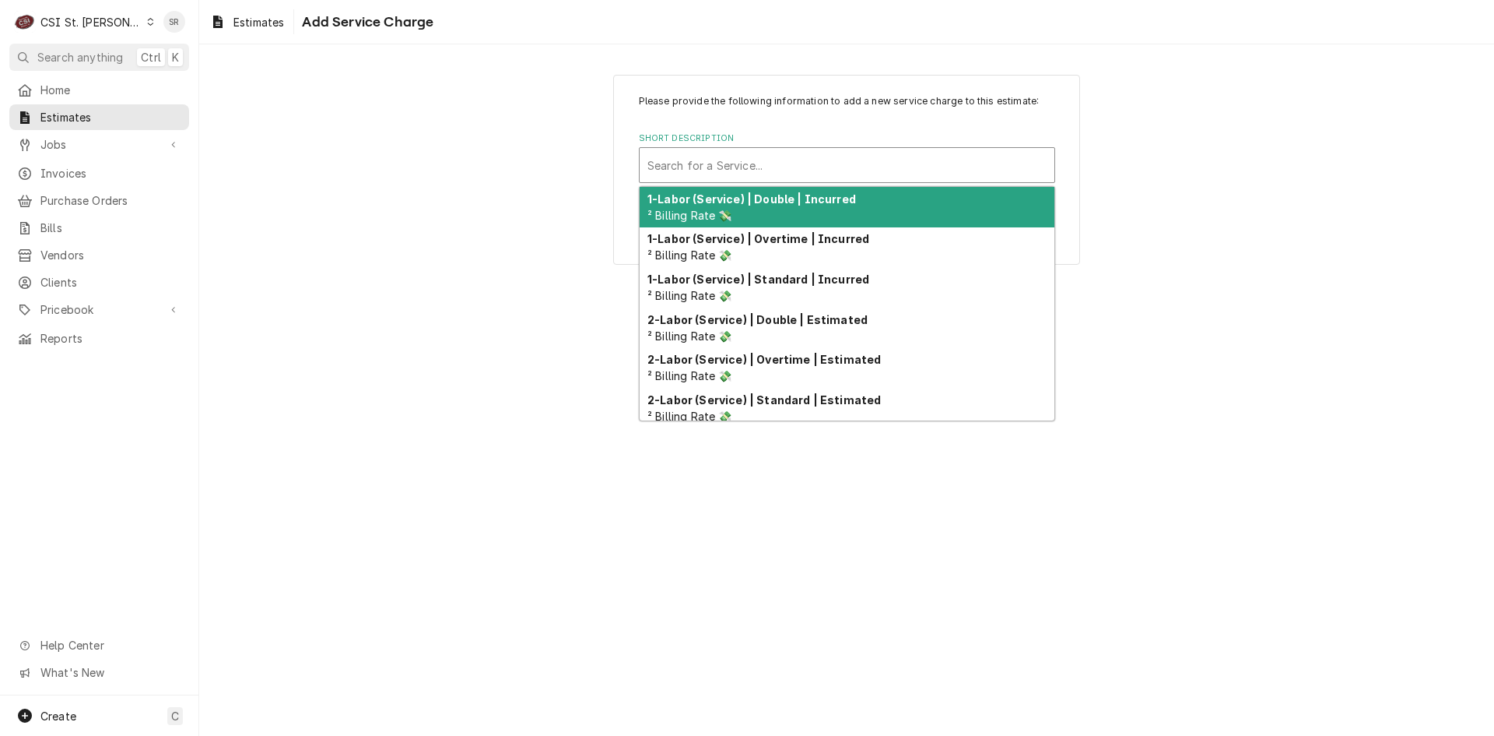
click at [757, 170] on div "Short Description" at bounding box center [847, 165] width 399 height 28
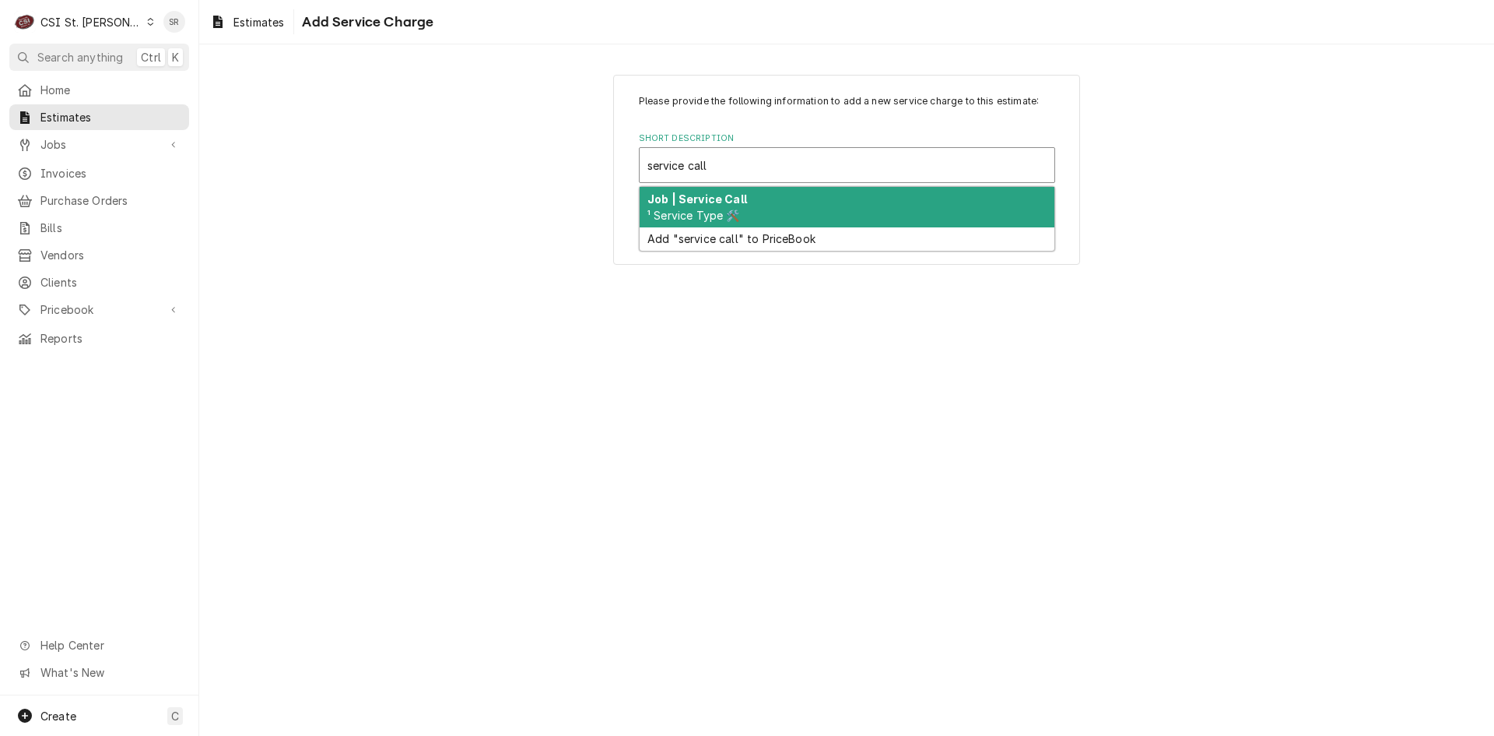
click at [760, 203] on div "Job | Service Call ¹ Service Type 🛠️" at bounding box center [847, 207] width 415 height 40
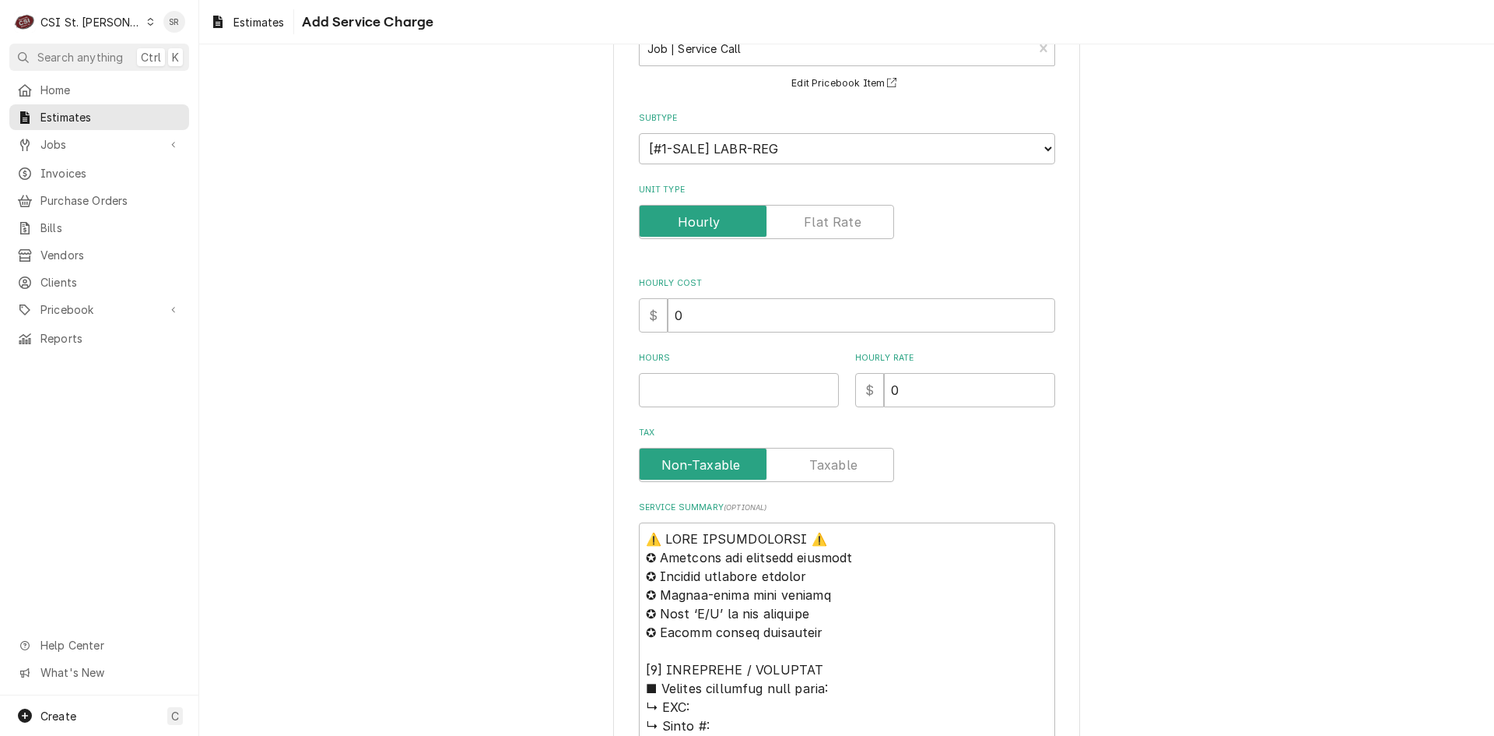
scroll to position [234, 0]
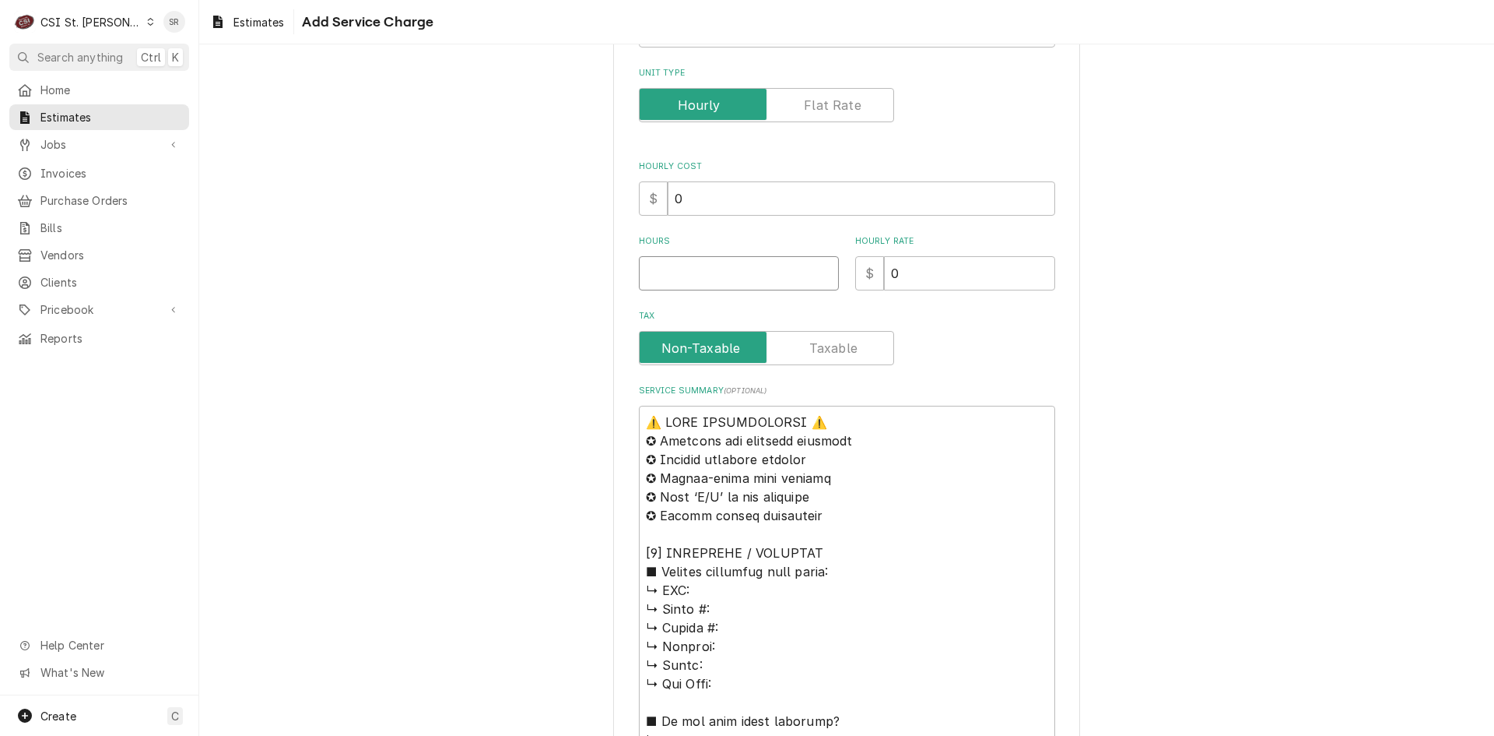
click at [683, 271] on input "Hours" at bounding box center [739, 273] width 200 height 34
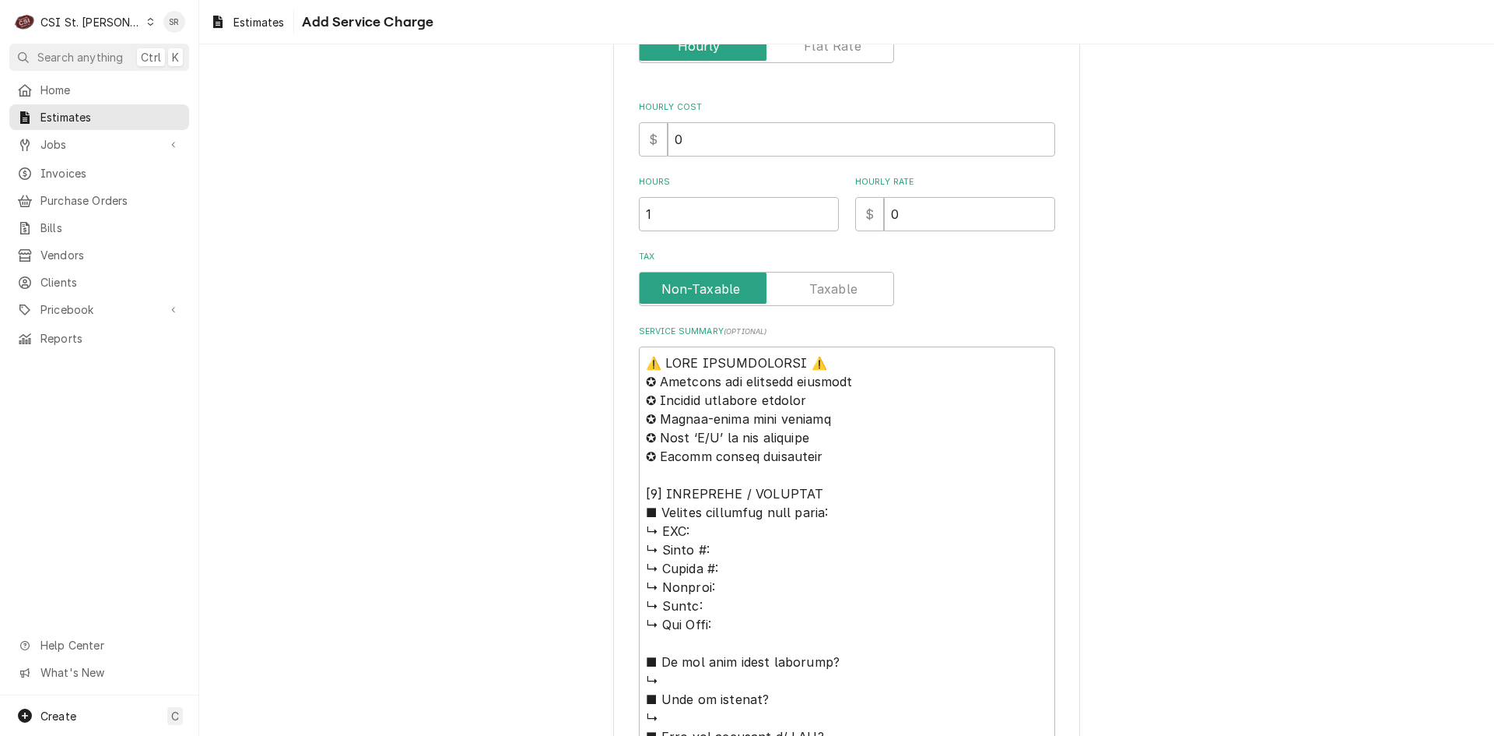
scroll to position [389, 0]
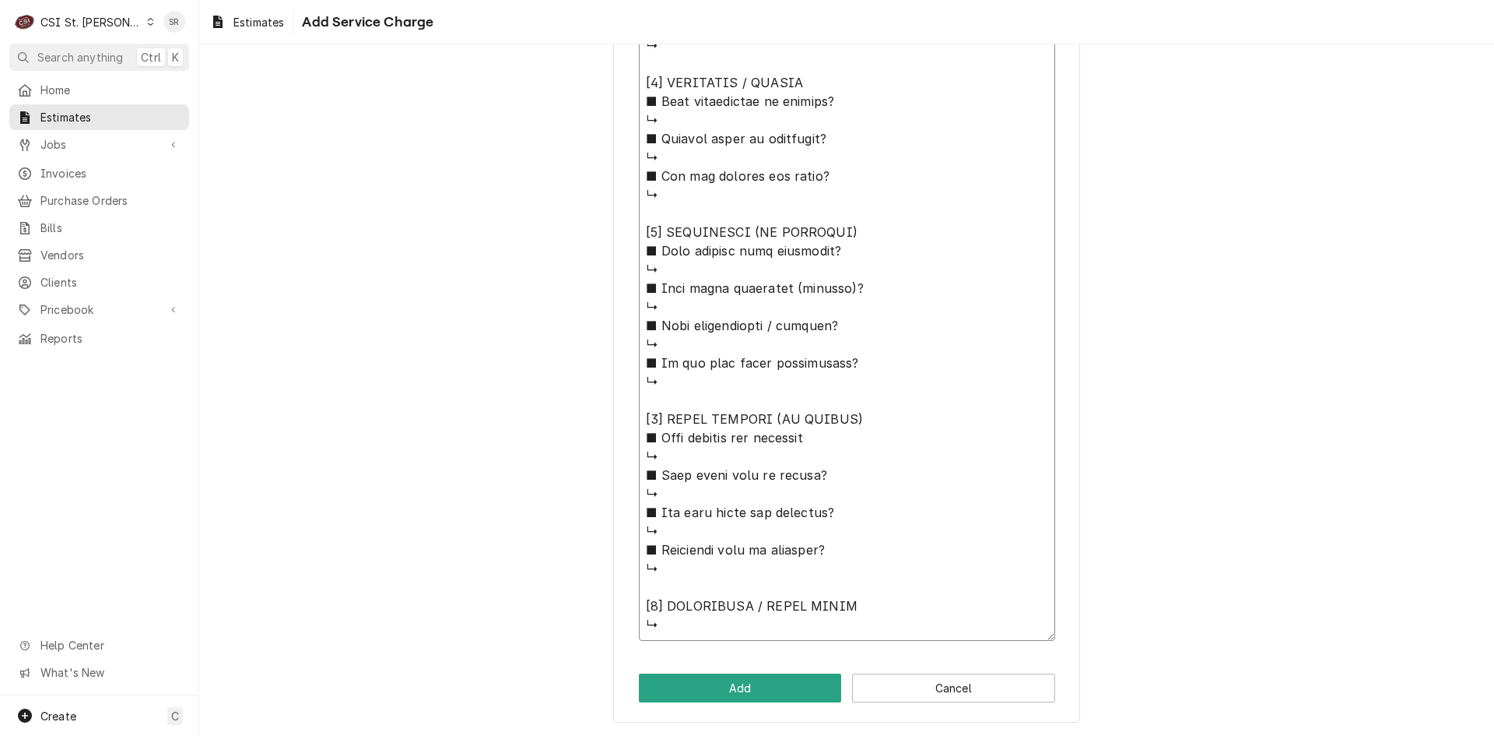
drag, startPoint x: 639, startPoint y: 265, endPoint x: 873, endPoint y: 768, distance: 555.4
click at [873, 735] on html "C CSI St. Louis SR Search anything Ctrl K Home Estimates Jobs Jobs Job Series I…" at bounding box center [747, 368] width 1494 height 736
paste textarea "Quote to replace drain switch on wash tank 1 on Meiko Dishmachine / Model: B-M7…"
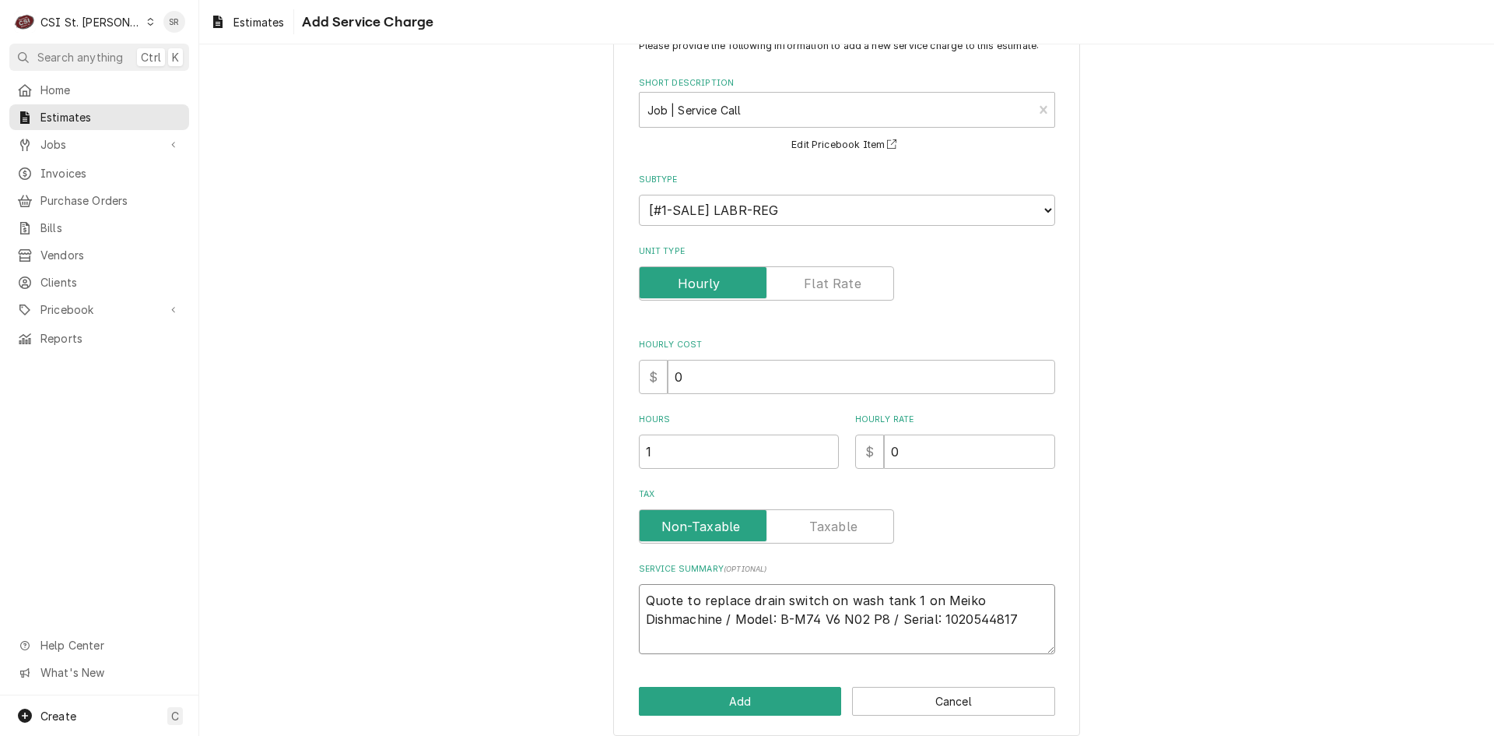
scroll to position [68, 0]
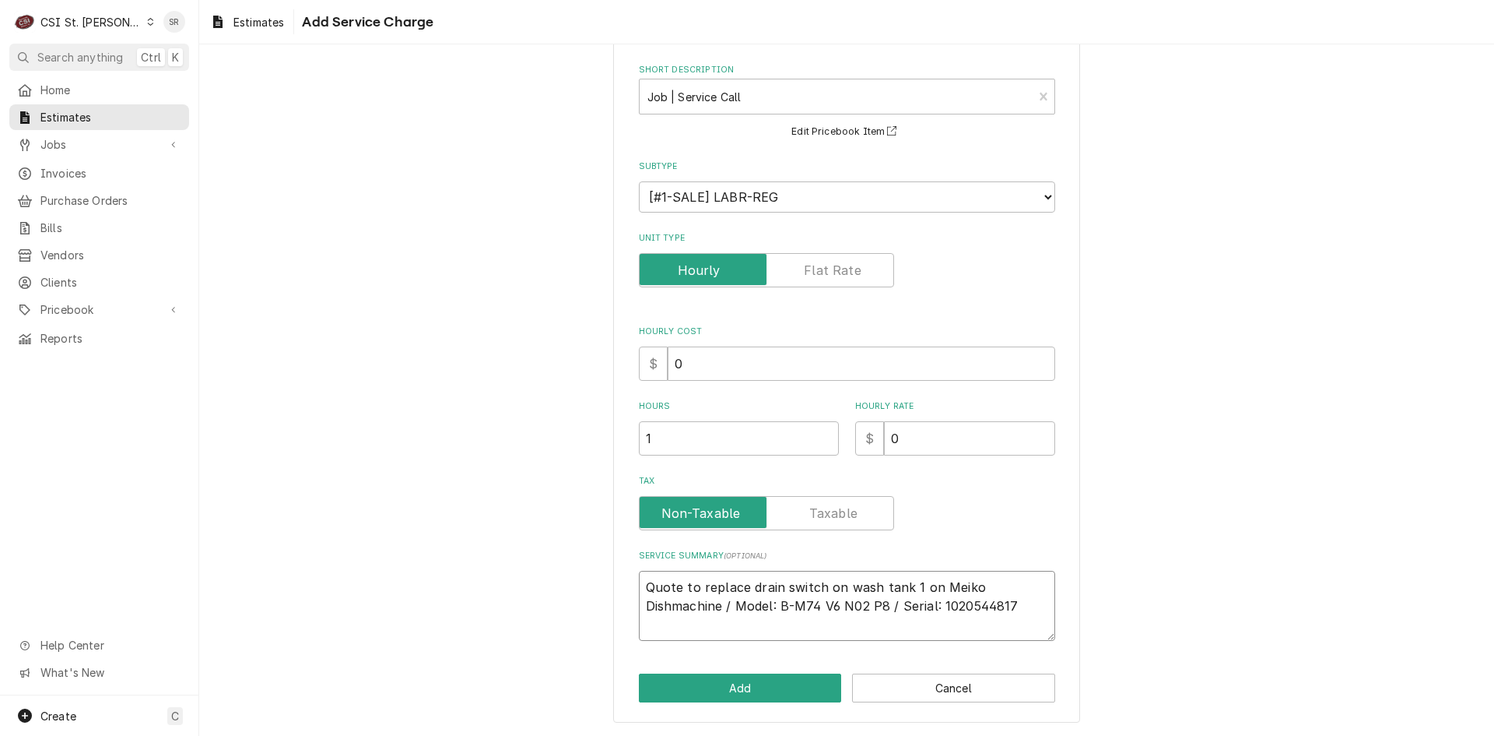
click at [1017, 601] on textarea "Quote to replace drain switch on wash tank 1 on Meiko Dishmachine / Model: B-M7…" at bounding box center [847, 606] width 416 height 70
click at [781, 689] on button "Add" at bounding box center [740, 687] width 203 height 29
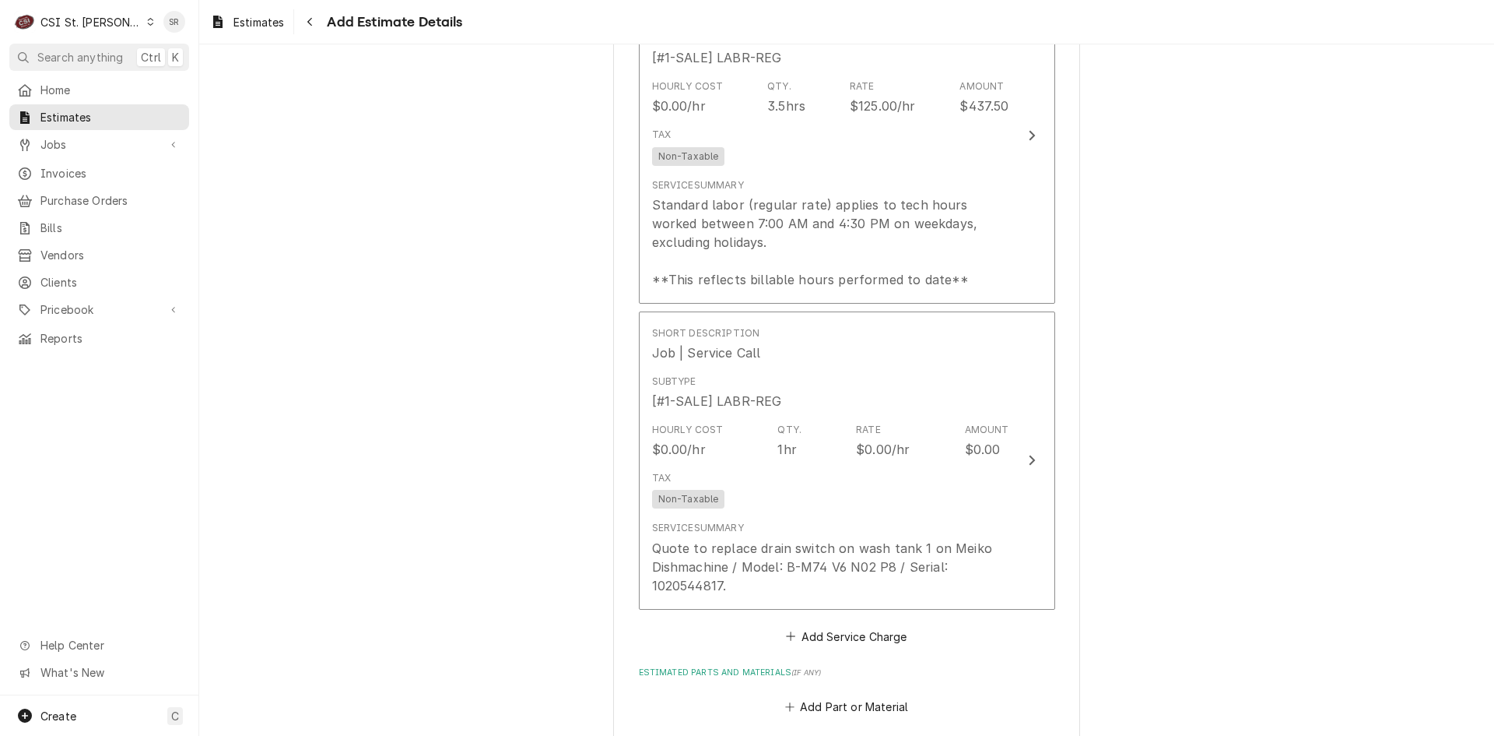
scroll to position [2376, 0]
click at [853, 623] on button "Add Service Charge" at bounding box center [847, 634] width 126 height 22
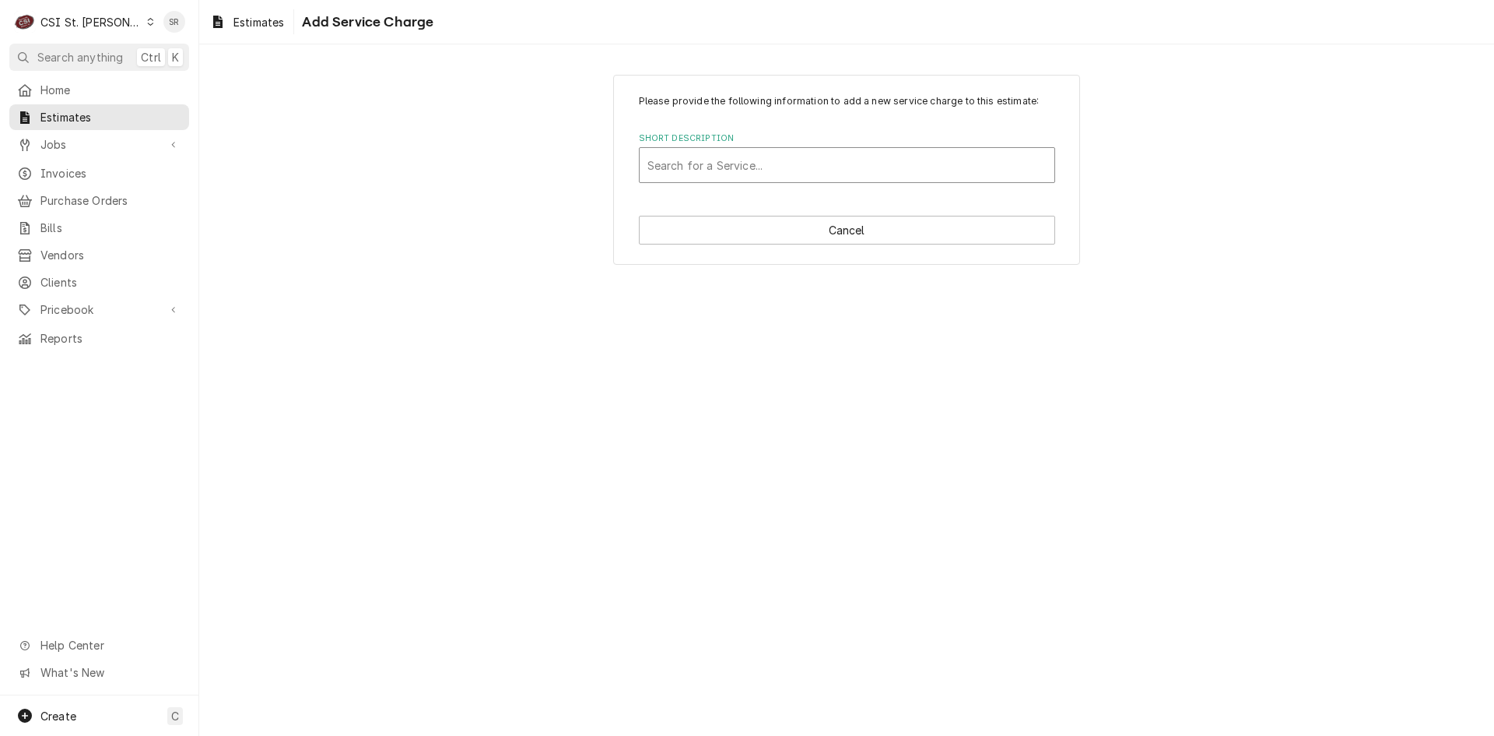
click at [772, 174] on div "Short Description" at bounding box center [847, 165] width 399 height 28
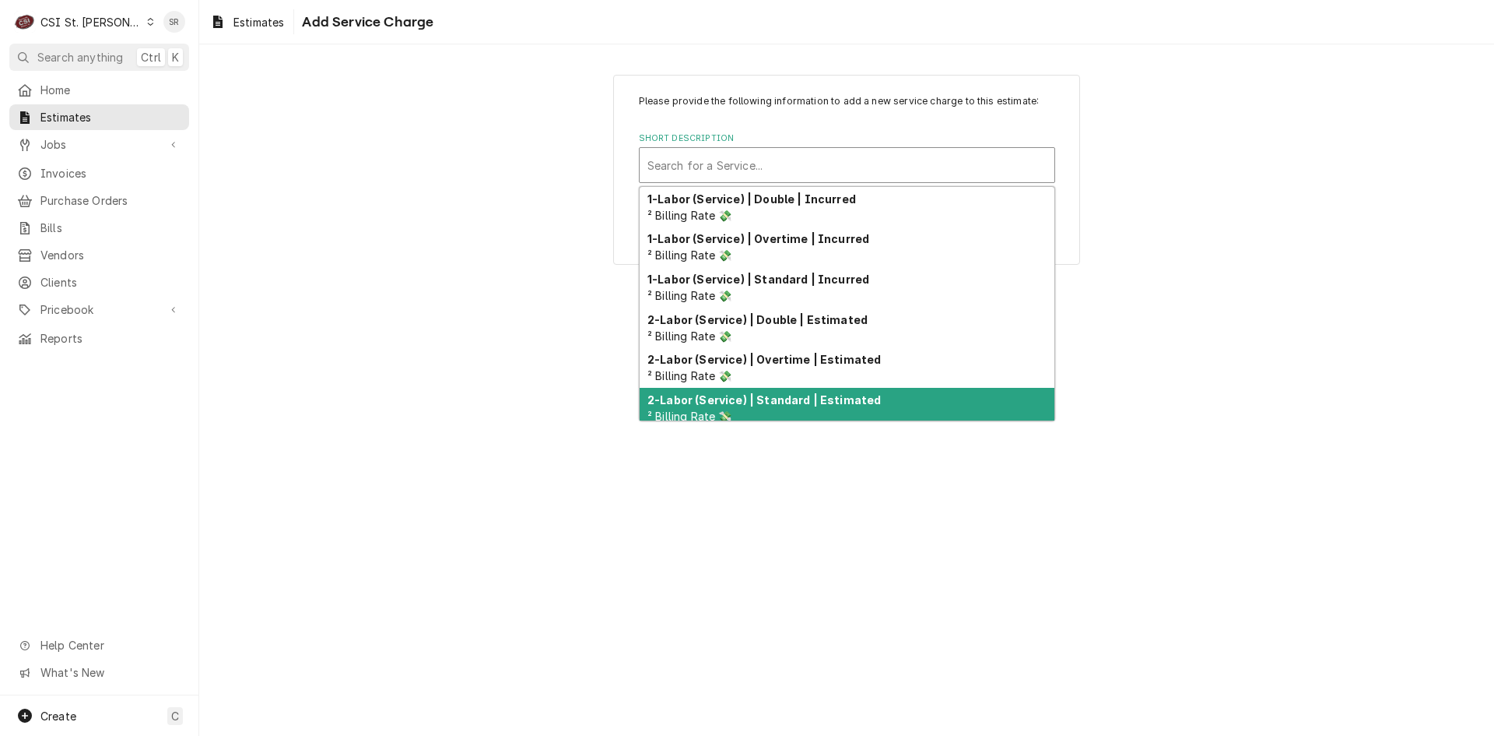
click at [789, 393] on strong "2-Labor (Service) | Standard | Estimated" at bounding box center [765, 399] width 234 height 13
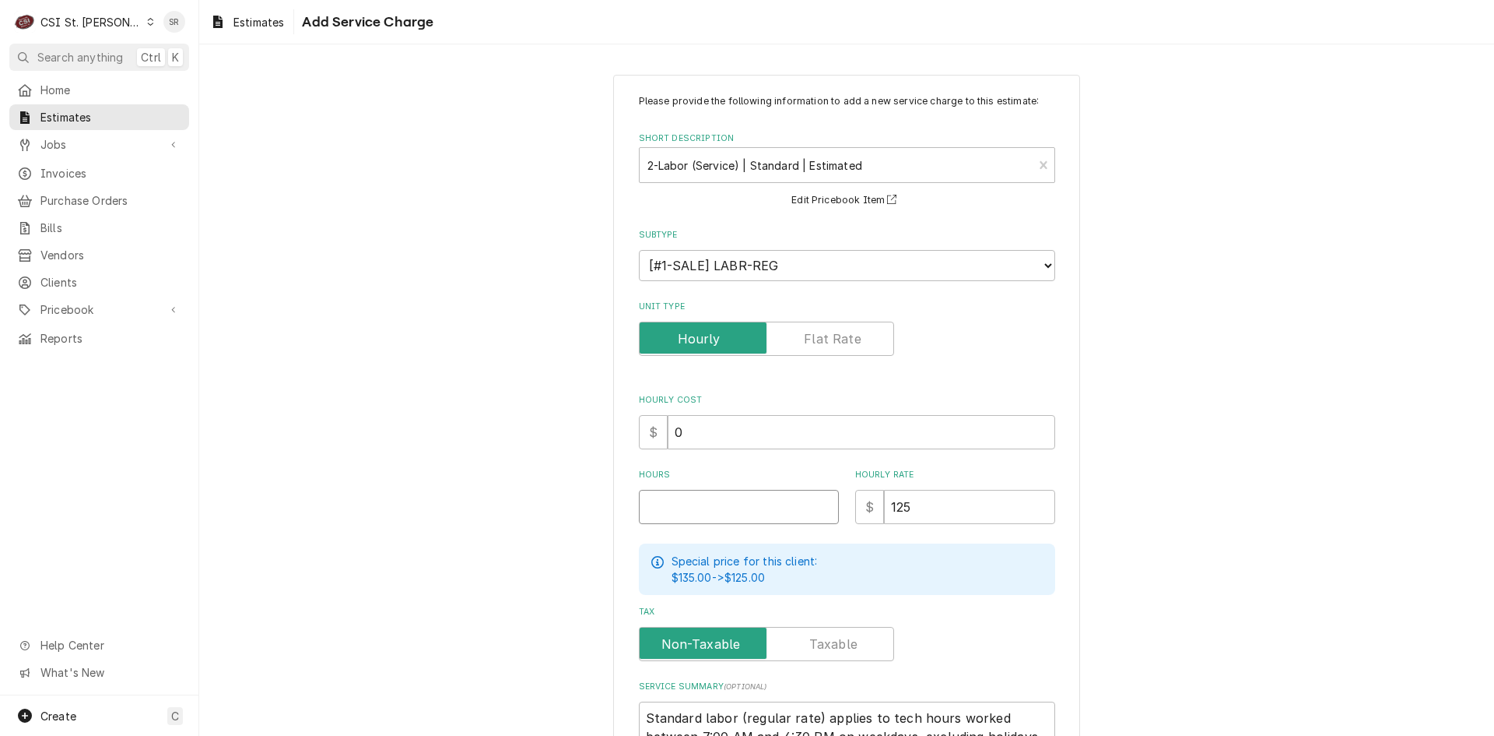
click at [770, 519] on input "Hours" at bounding box center [739, 507] width 200 height 34
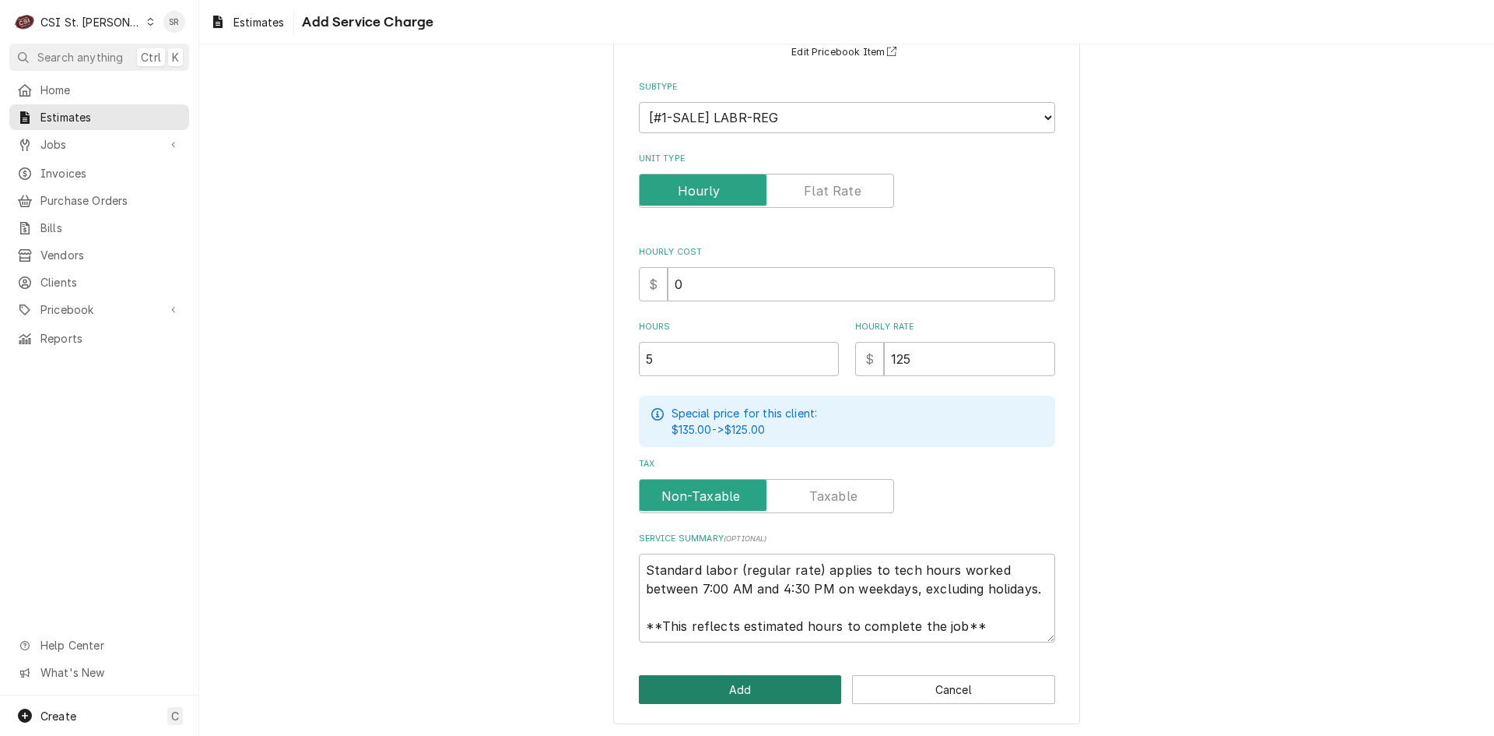
click at [743, 689] on button "Add" at bounding box center [740, 689] width 203 height 29
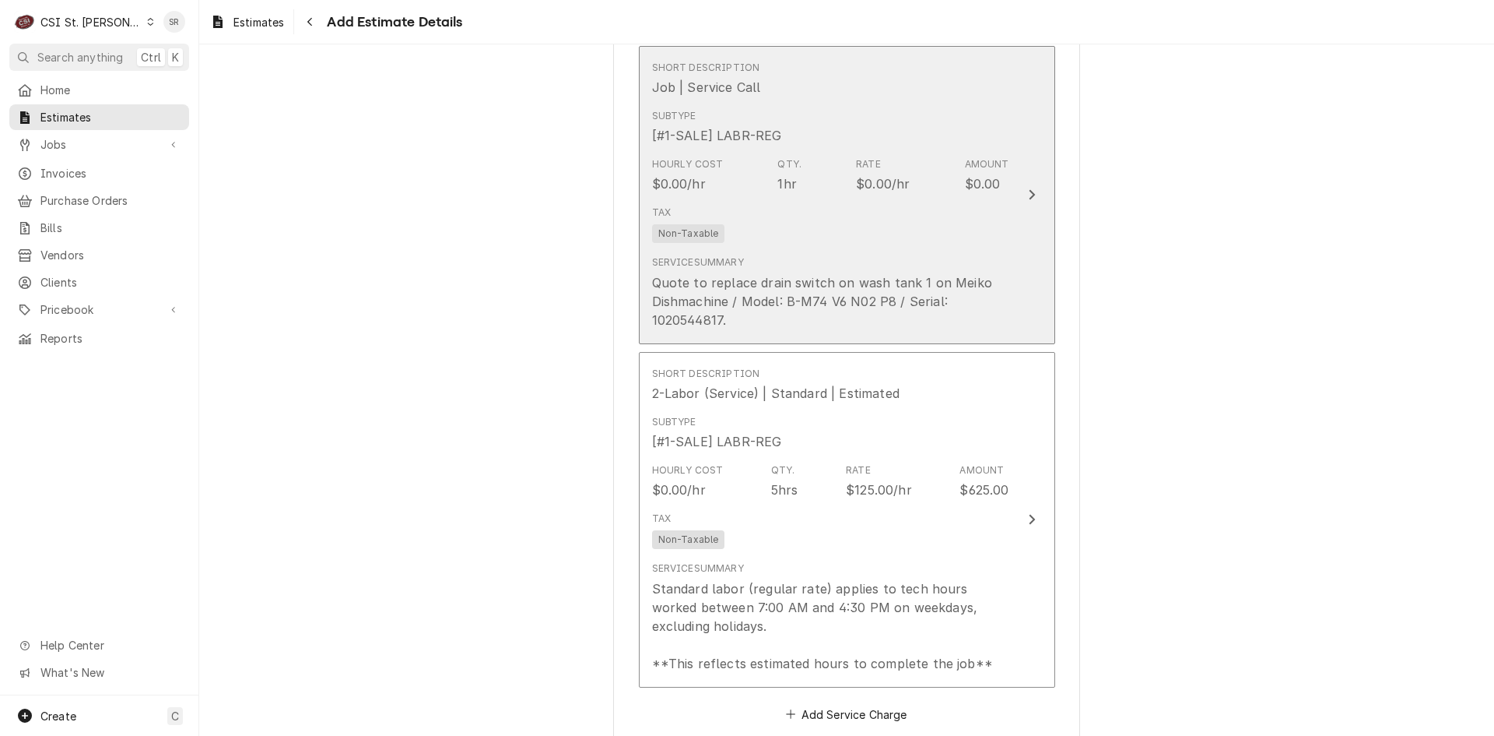
scroll to position [2950, 0]
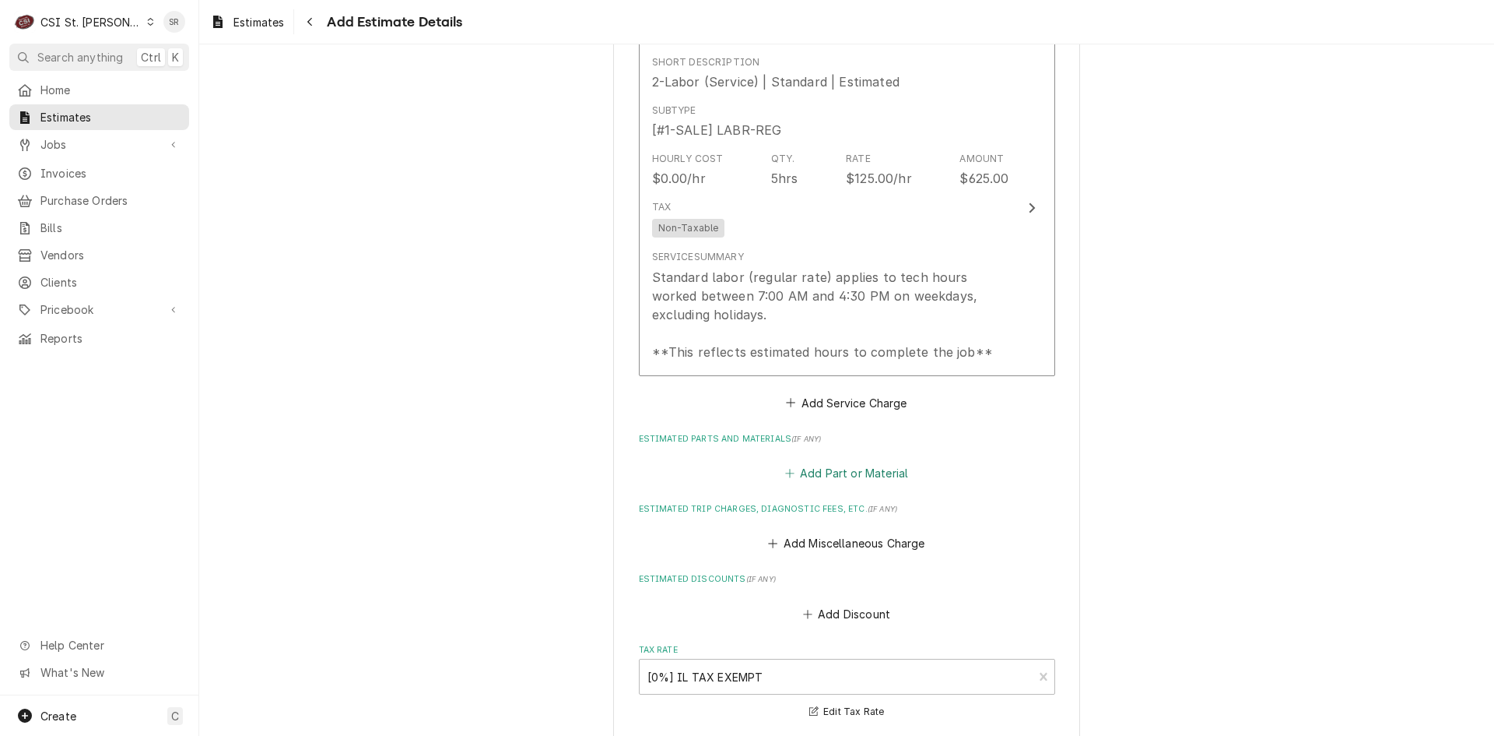
click at [833, 462] on button "Add Part or Material" at bounding box center [846, 473] width 128 height 22
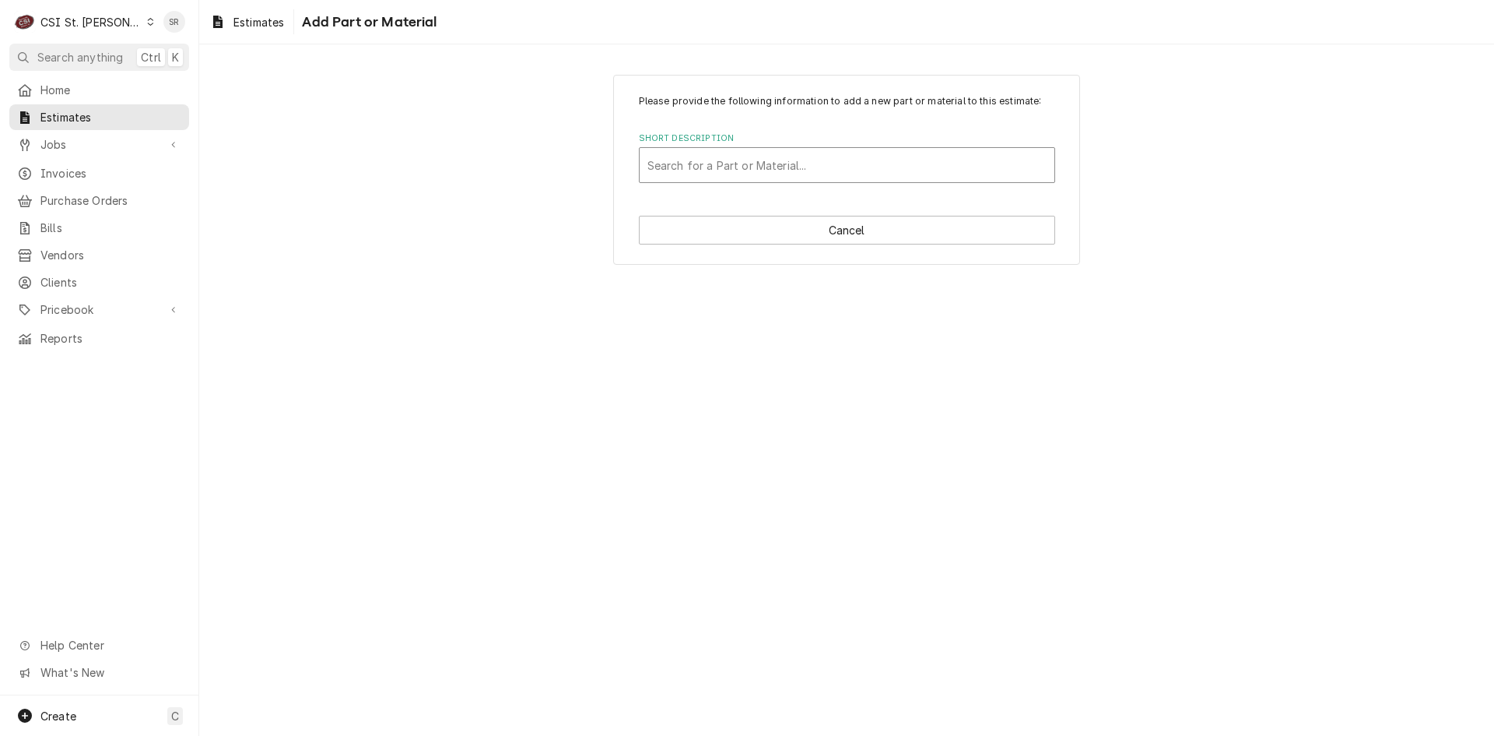
click at [707, 158] on div "Short Description" at bounding box center [847, 165] width 399 height 28
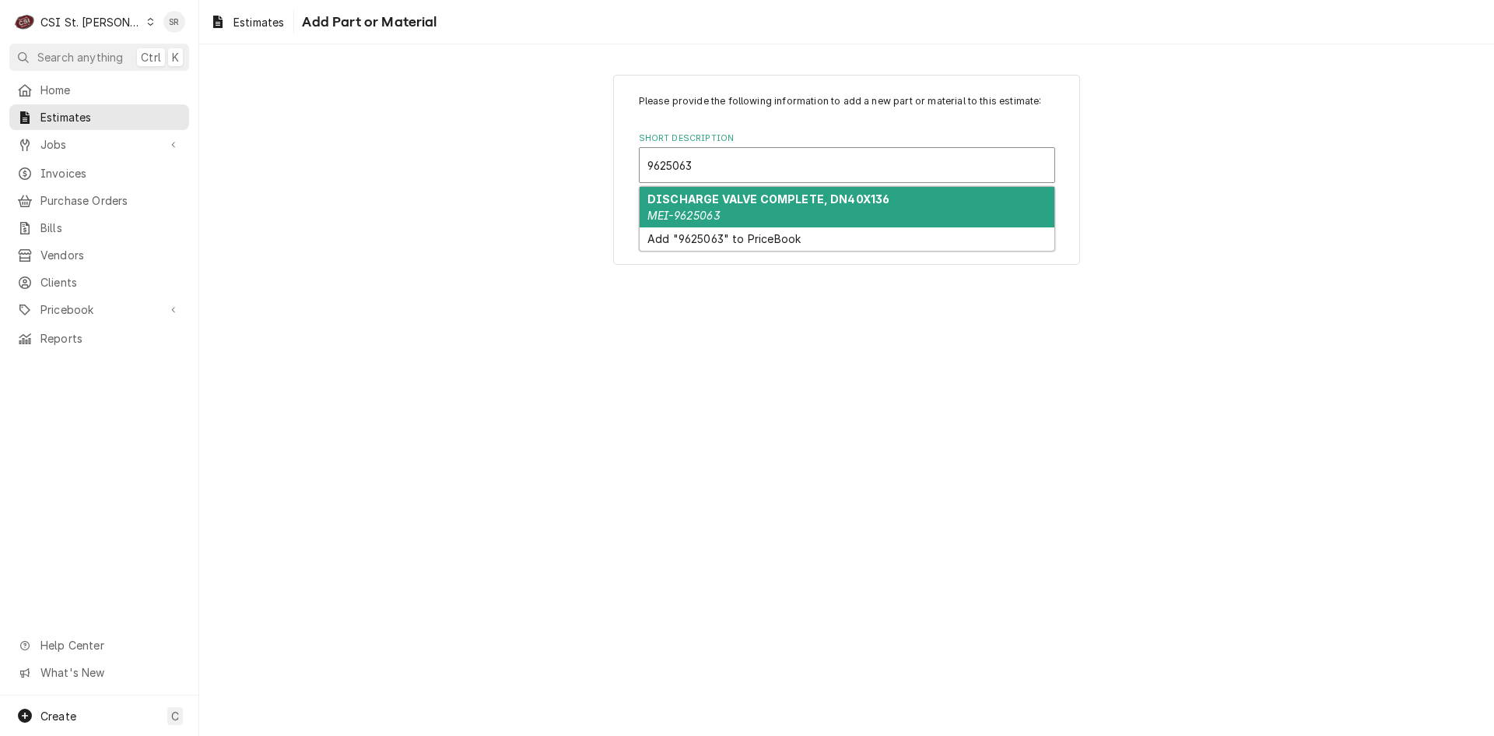
click at [716, 200] on strong "DISCHARGE VALVE COMPLETE, DN40X136" at bounding box center [769, 198] width 242 height 13
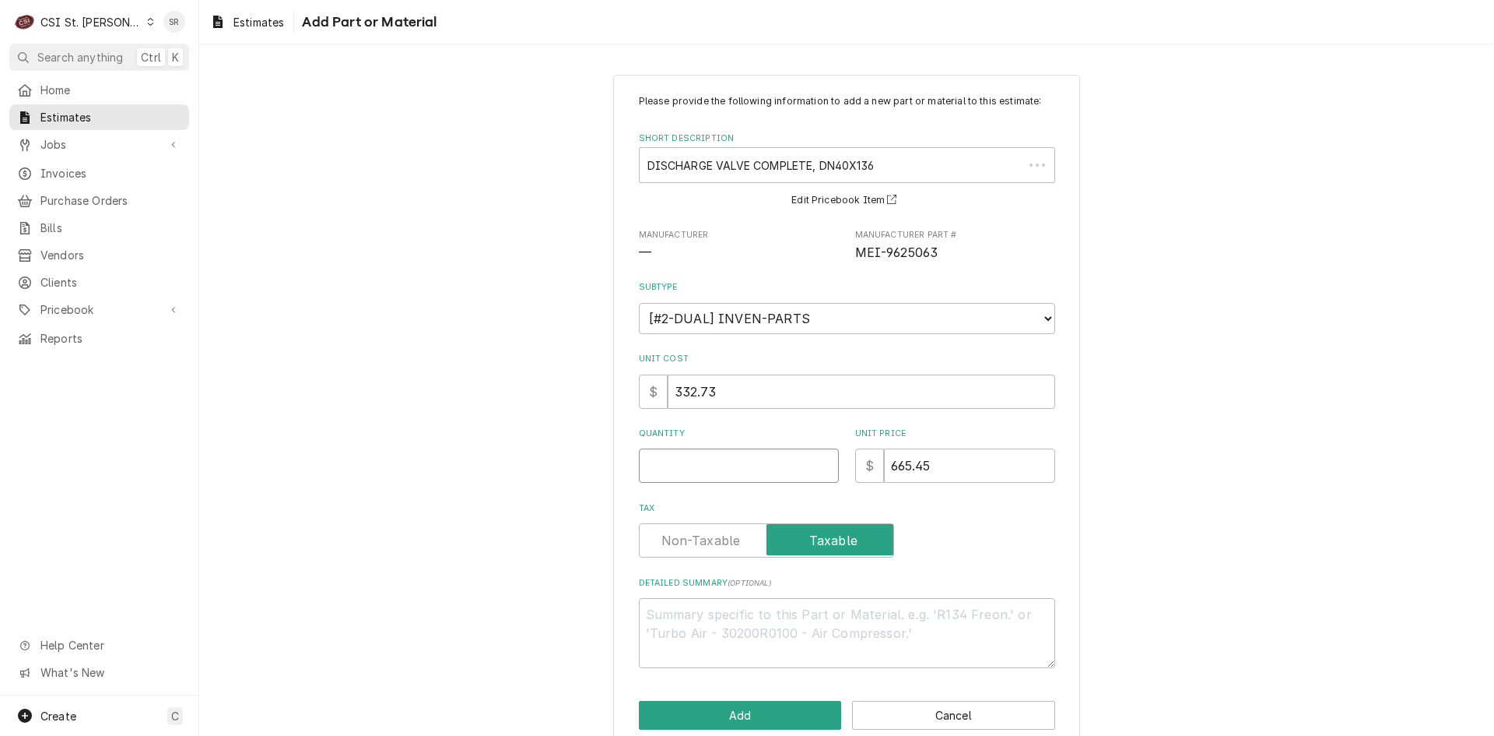
click at [702, 462] on input "Quantity" at bounding box center [739, 465] width 200 height 34
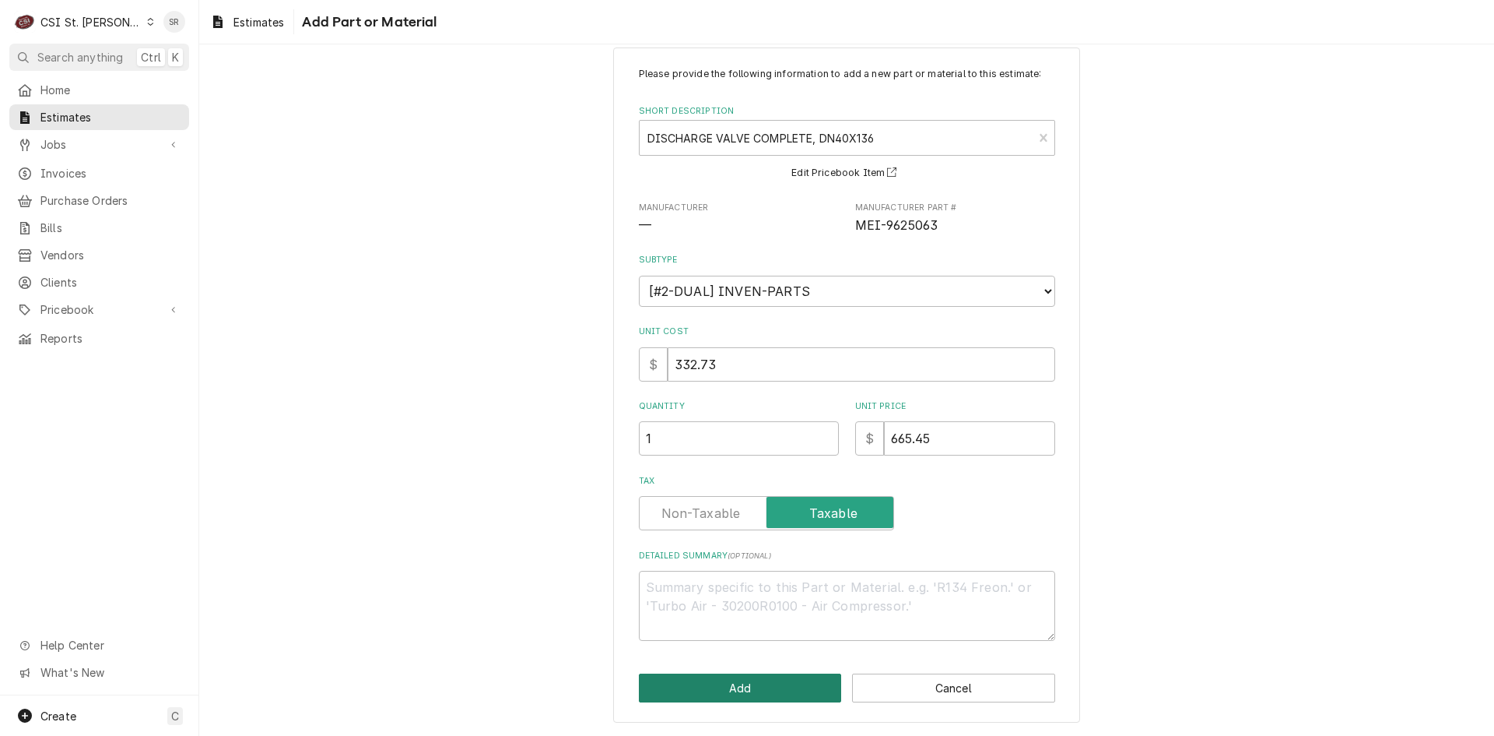
click at [729, 683] on button "Add" at bounding box center [740, 687] width 203 height 29
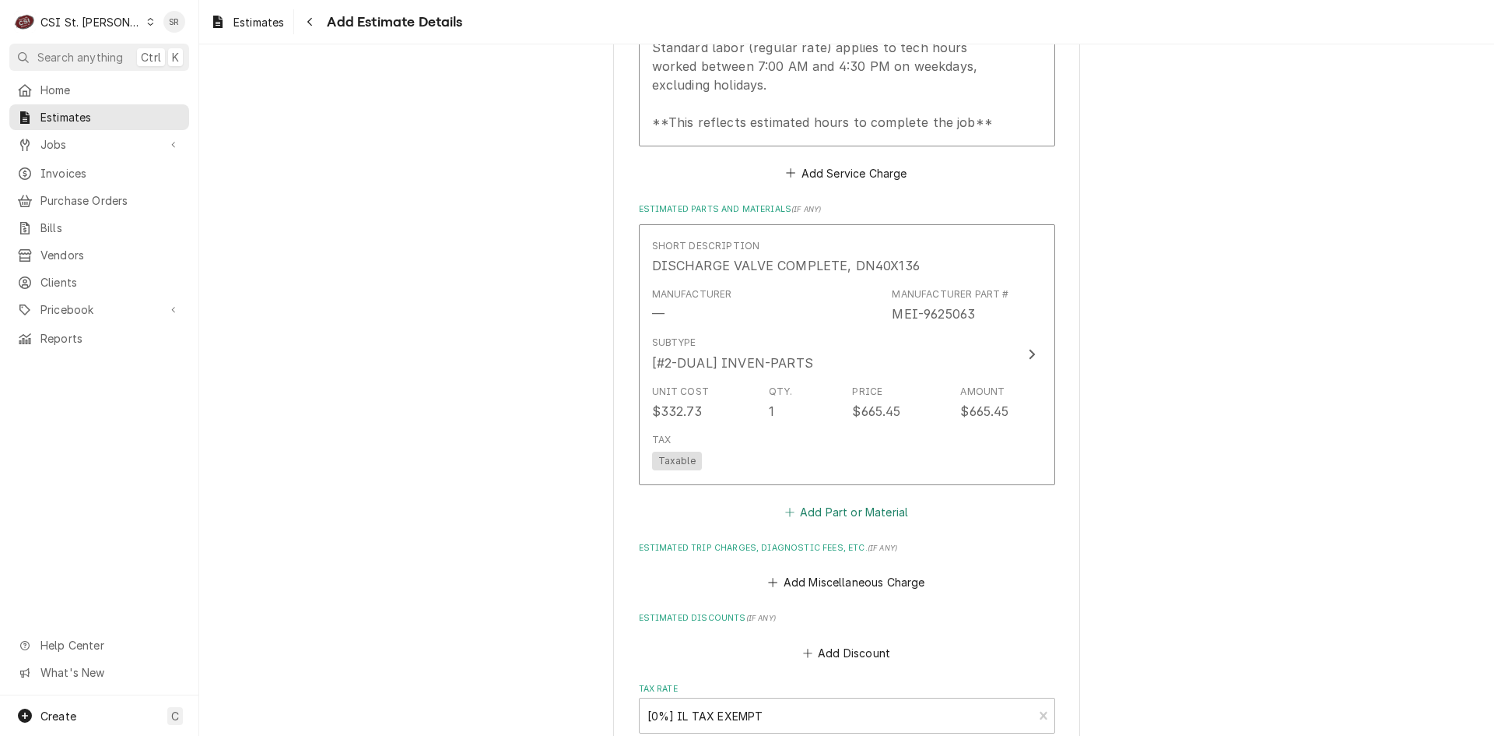
scroll to position [3329, 0]
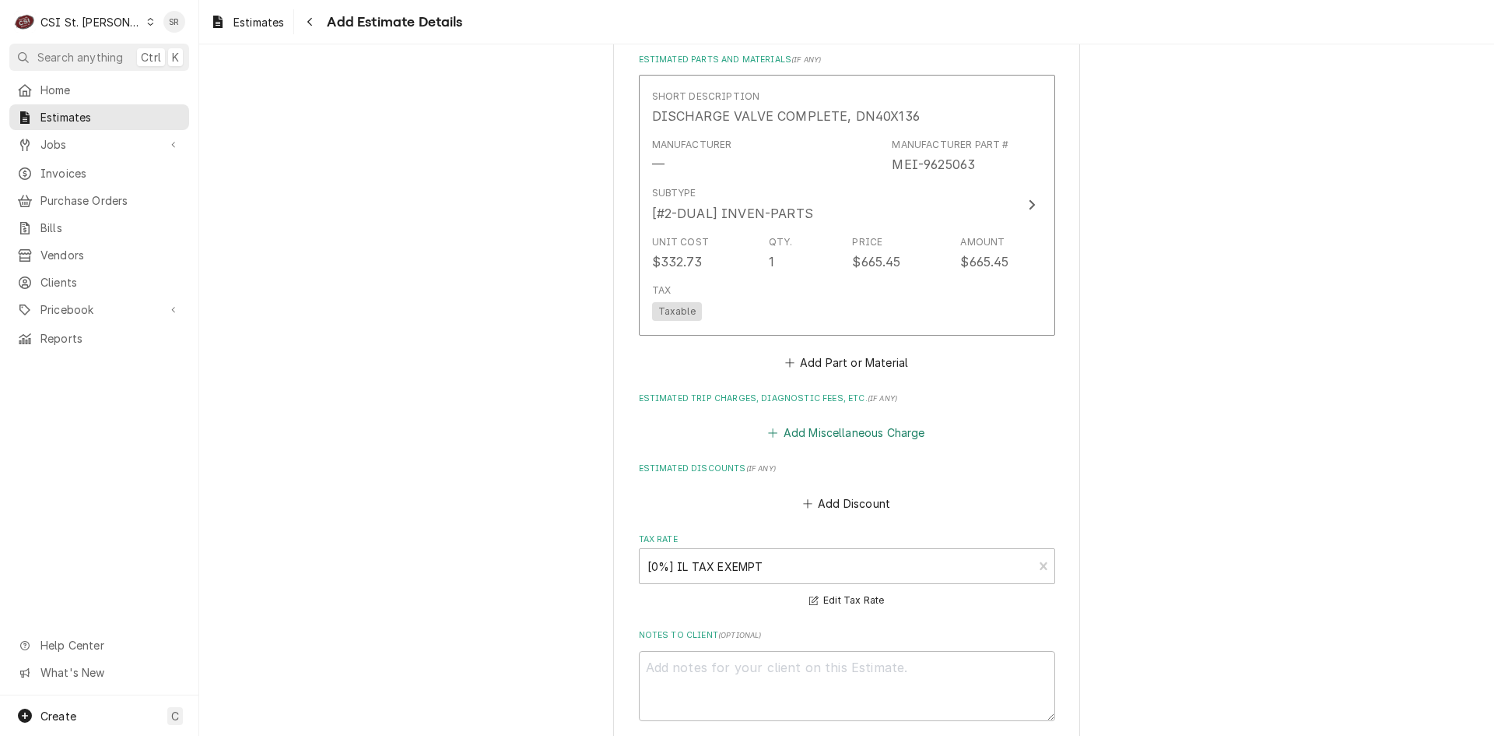
click at [834, 422] on button "Add Miscellaneous Charge" at bounding box center [847, 433] width 162 height 22
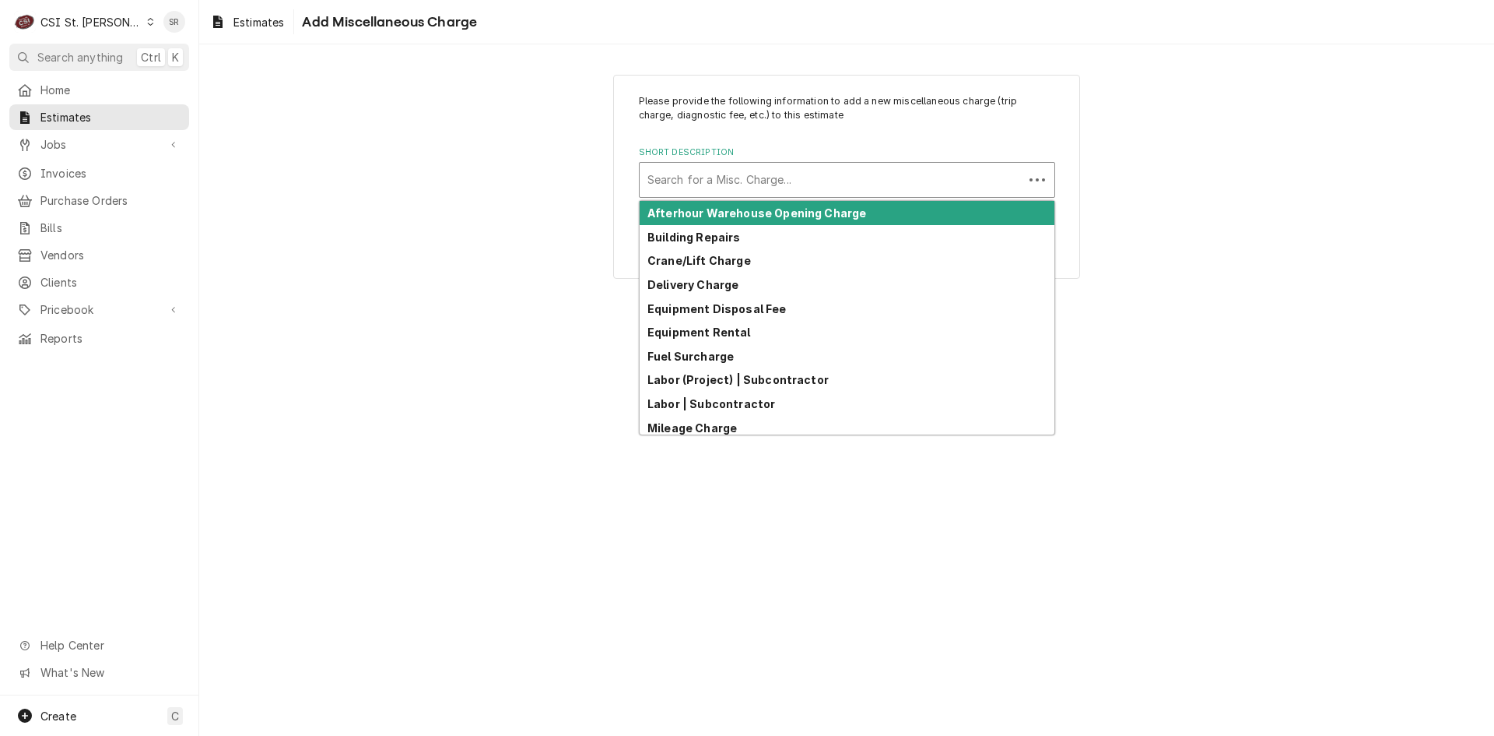
click at [713, 194] on div "Search for a Misc. Charge..." at bounding box center [832, 180] width 384 height 34
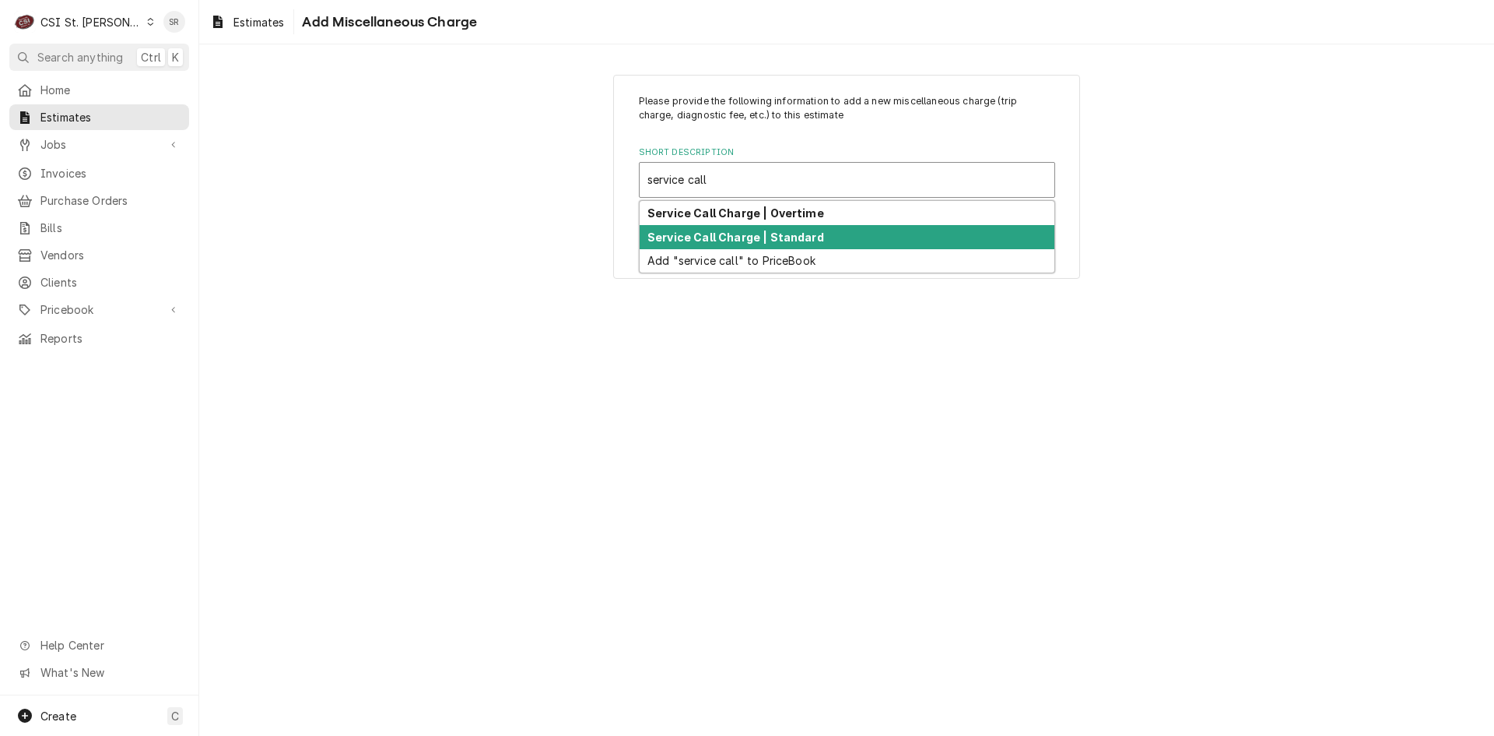
click at [734, 240] on strong "Service Call Charge | Standard" at bounding box center [736, 236] width 177 height 13
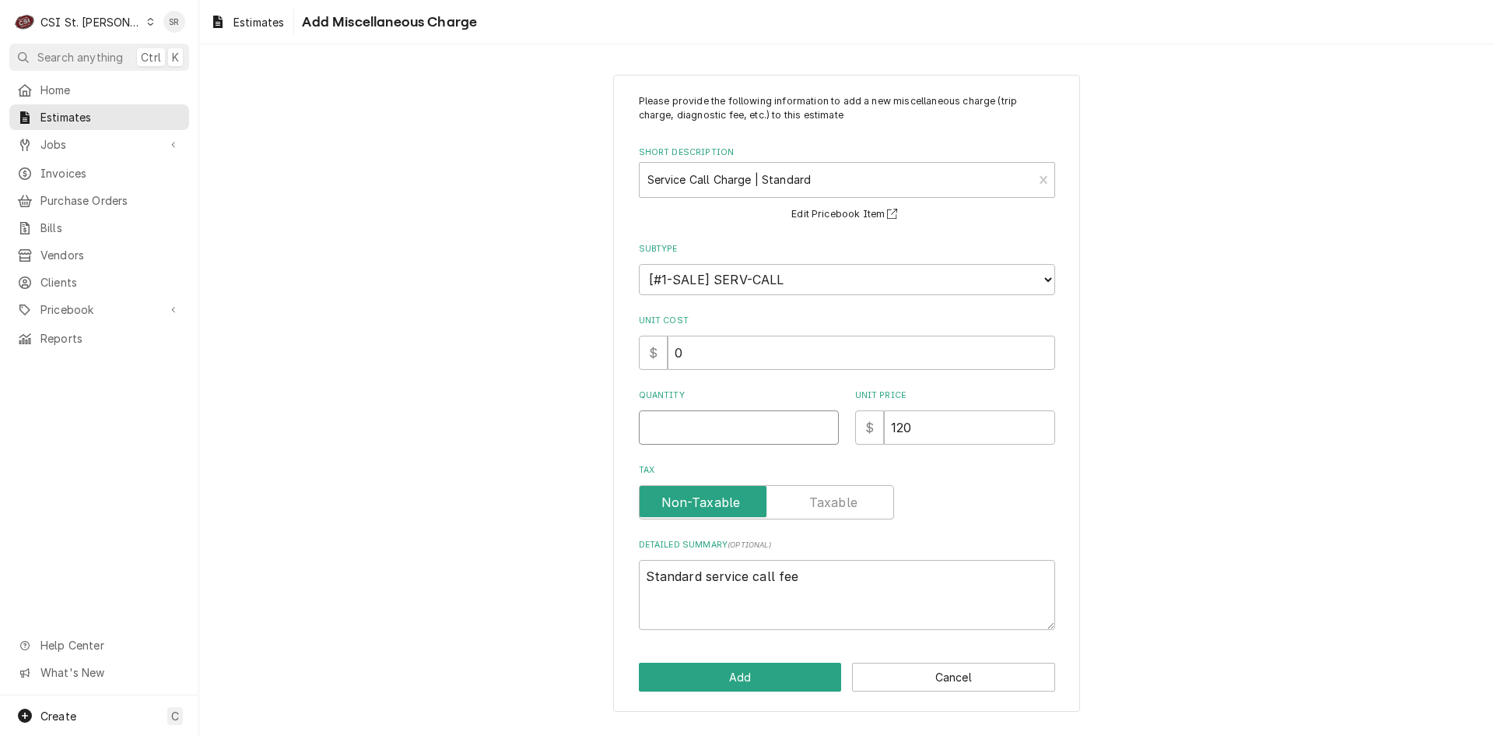
click at [680, 438] on input "Quantity" at bounding box center [739, 427] width 200 height 34
click at [757, 682] on button "Add" at bounding box center [740, 676] width 203 height 29
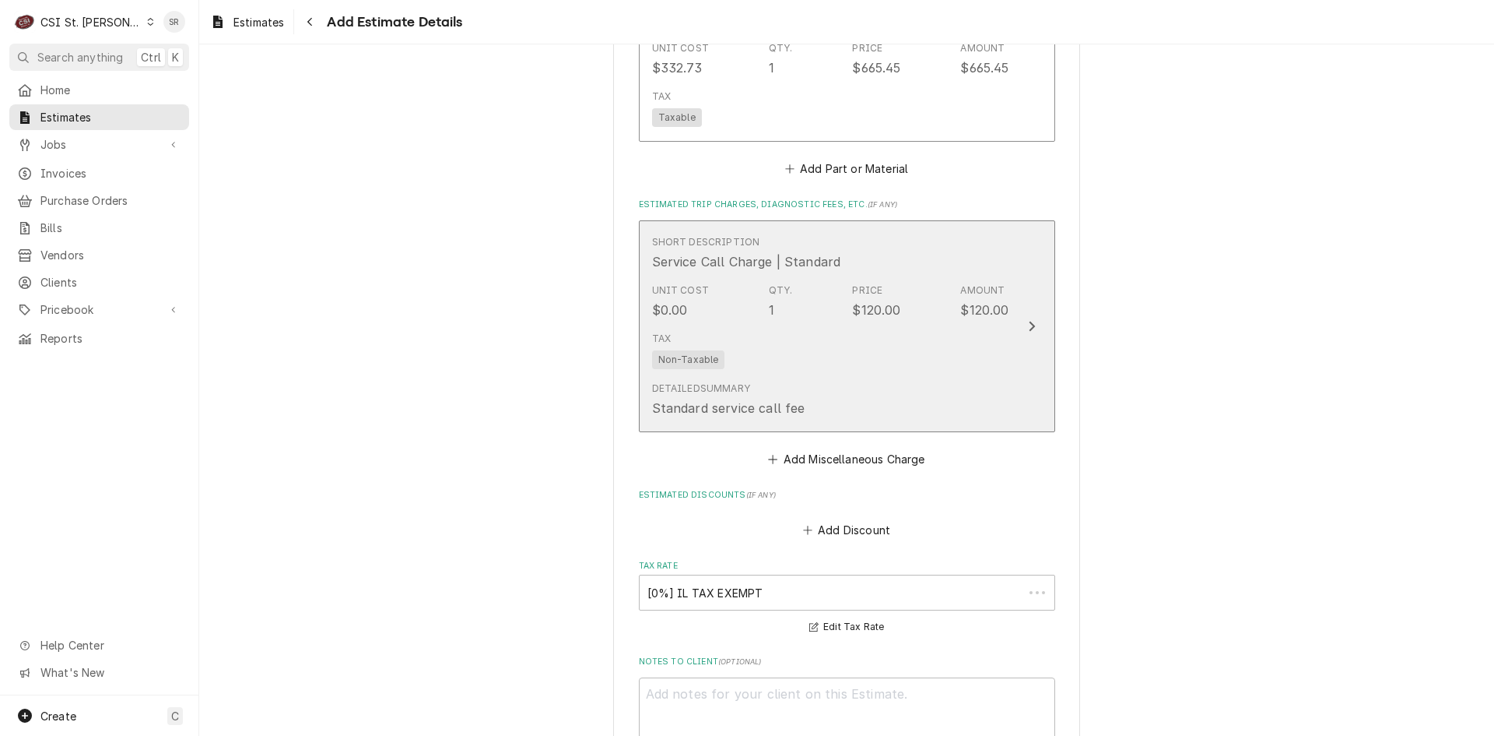
scroll to position [3523, 0]
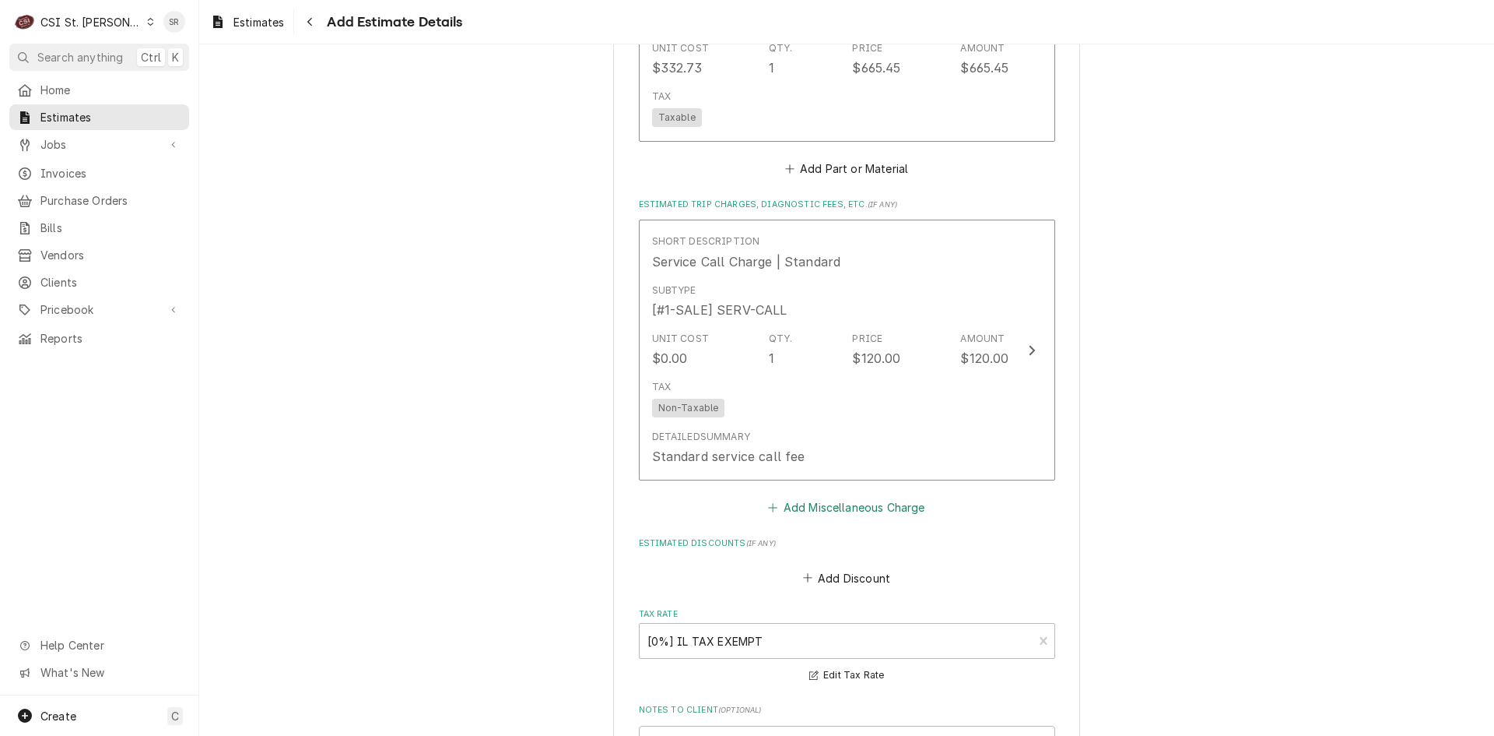
click at [865, 497] on button "Add Miscellaneous Charge" at bounding box center [847, 508] width 162 height 22
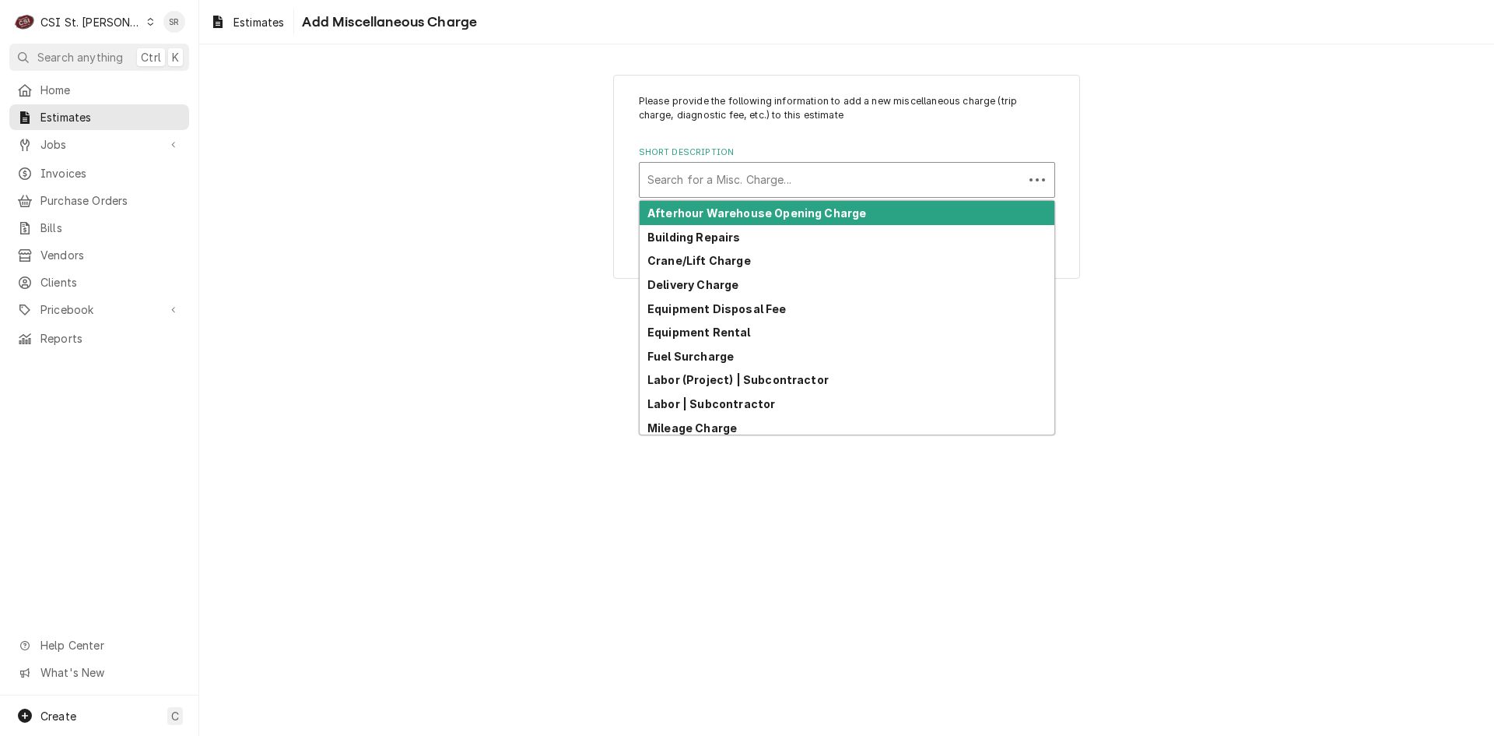
click at [763, 186] on div "Short Description" at bounding box center [832, 180] width 368 height 28
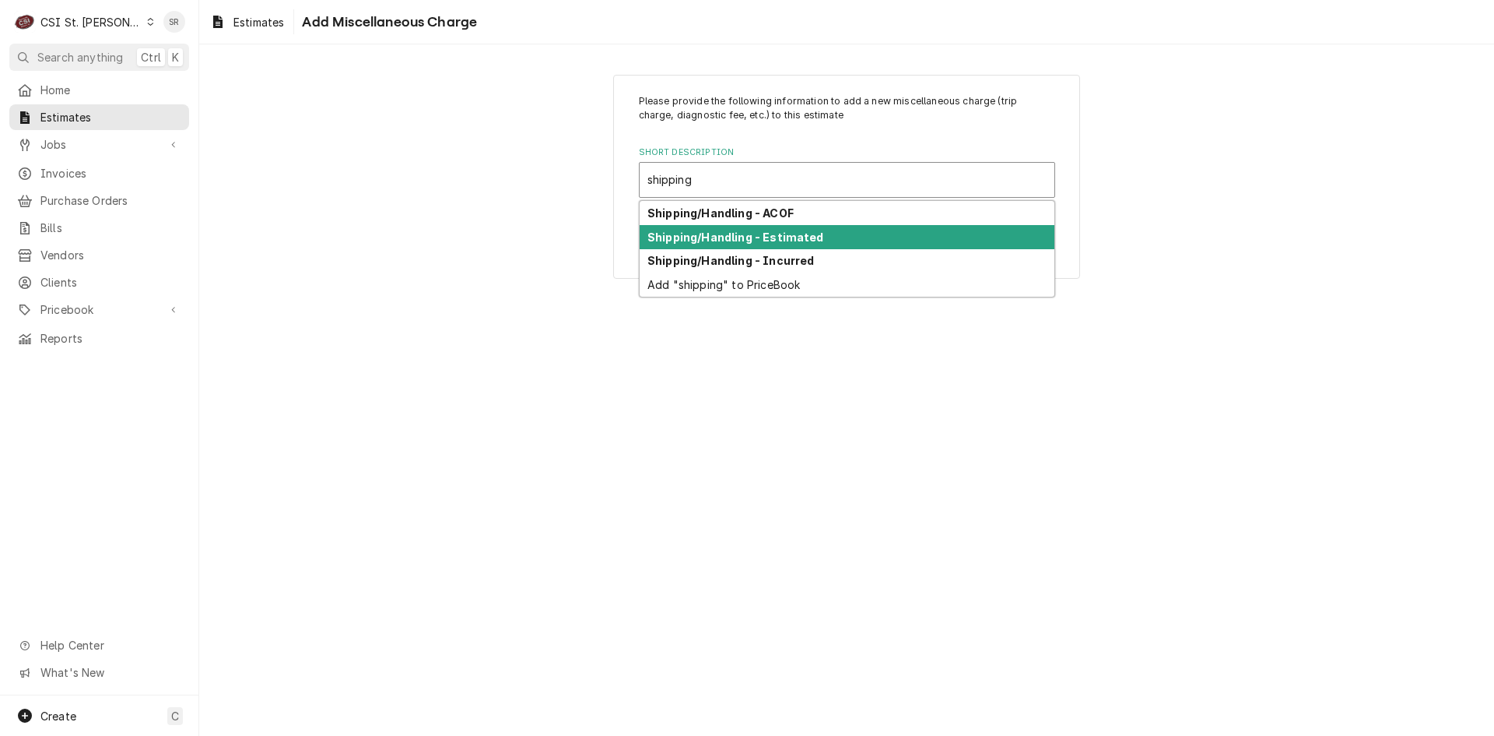
click at [778, 234] on strong "Shipping/Handling - Estimated" at bounding box center [736, 236] width 177 height 13
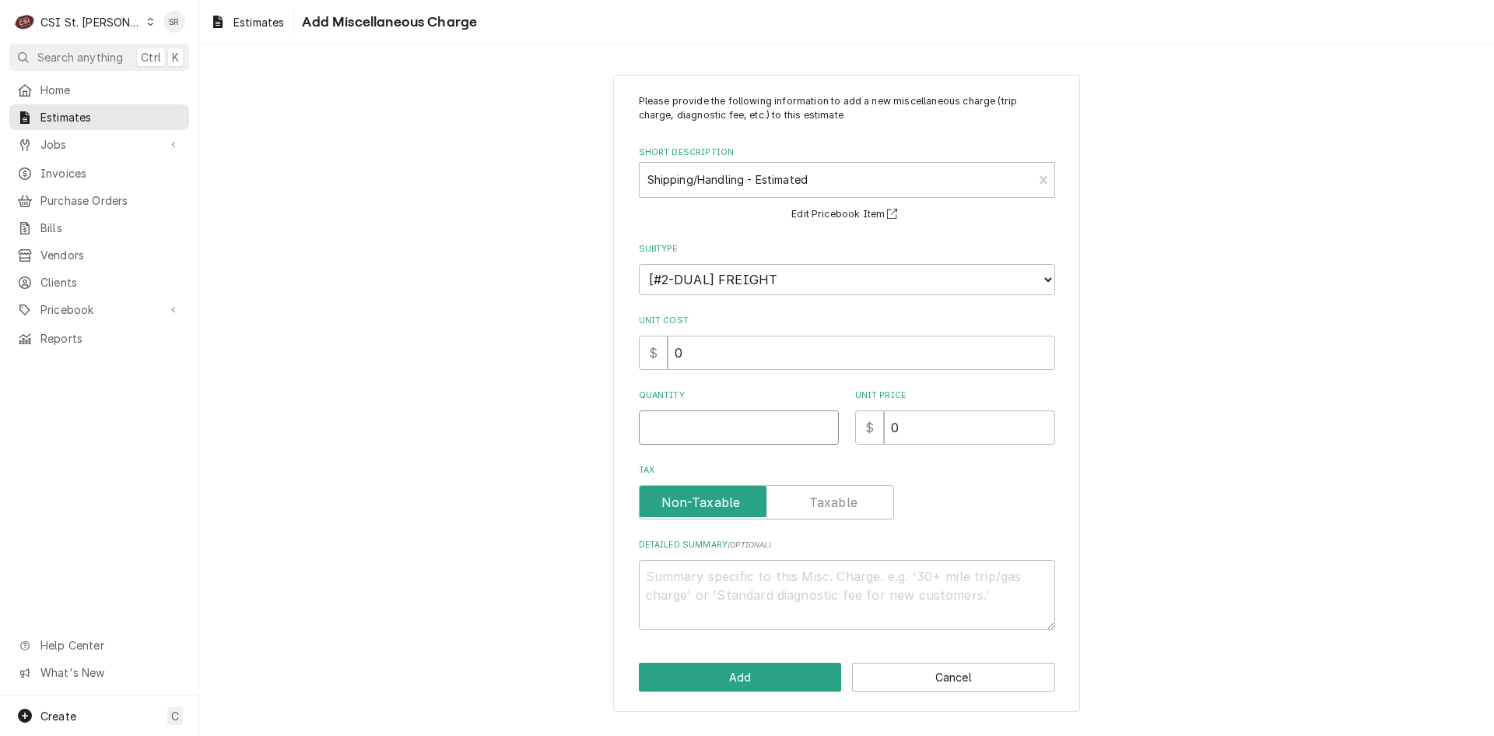
click at [694, 425] on input "Quantity" at bounding box center [739, 427] width 200 height 34
click at [719, 679] on button "Add" at bounding box center [740, 676] width 203 height 29
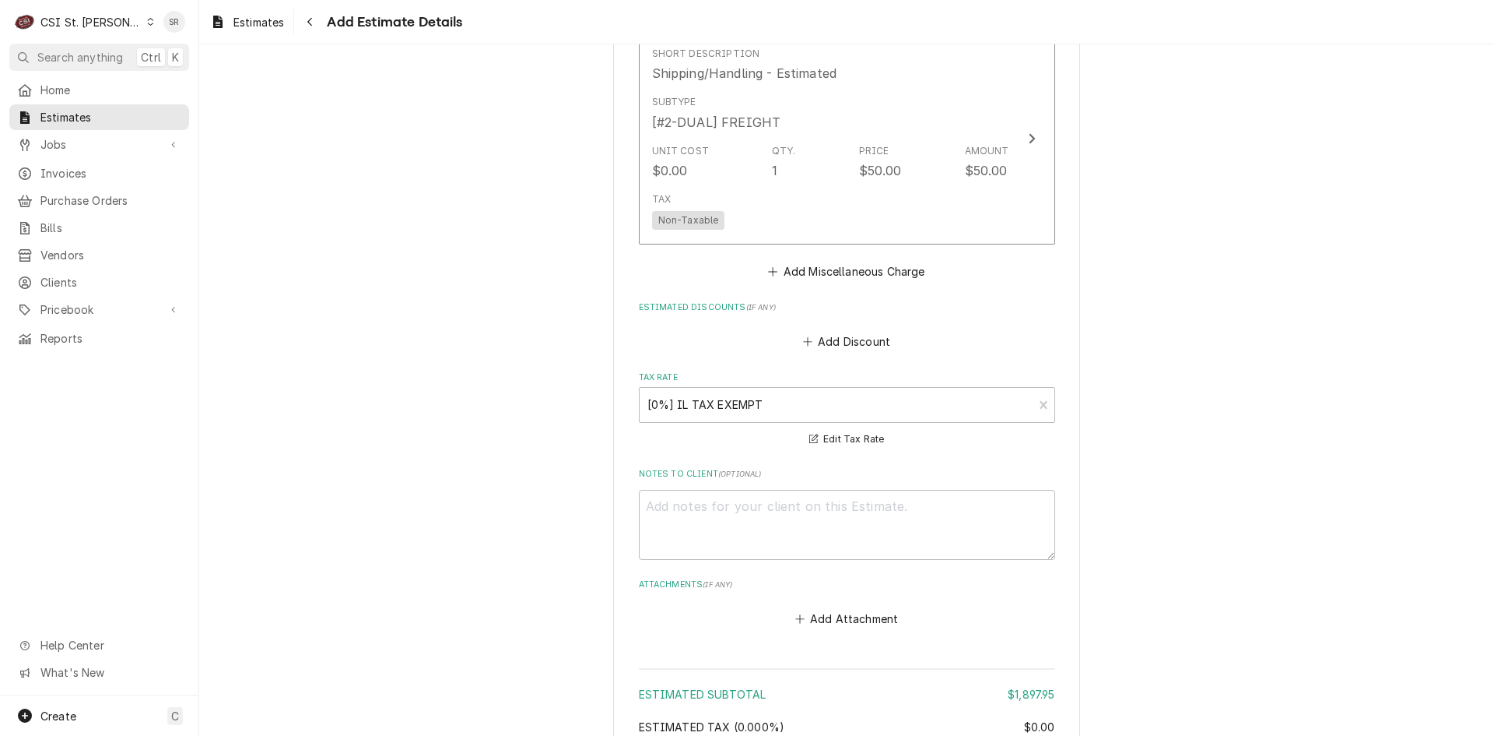
scroll to position [4122, 0]
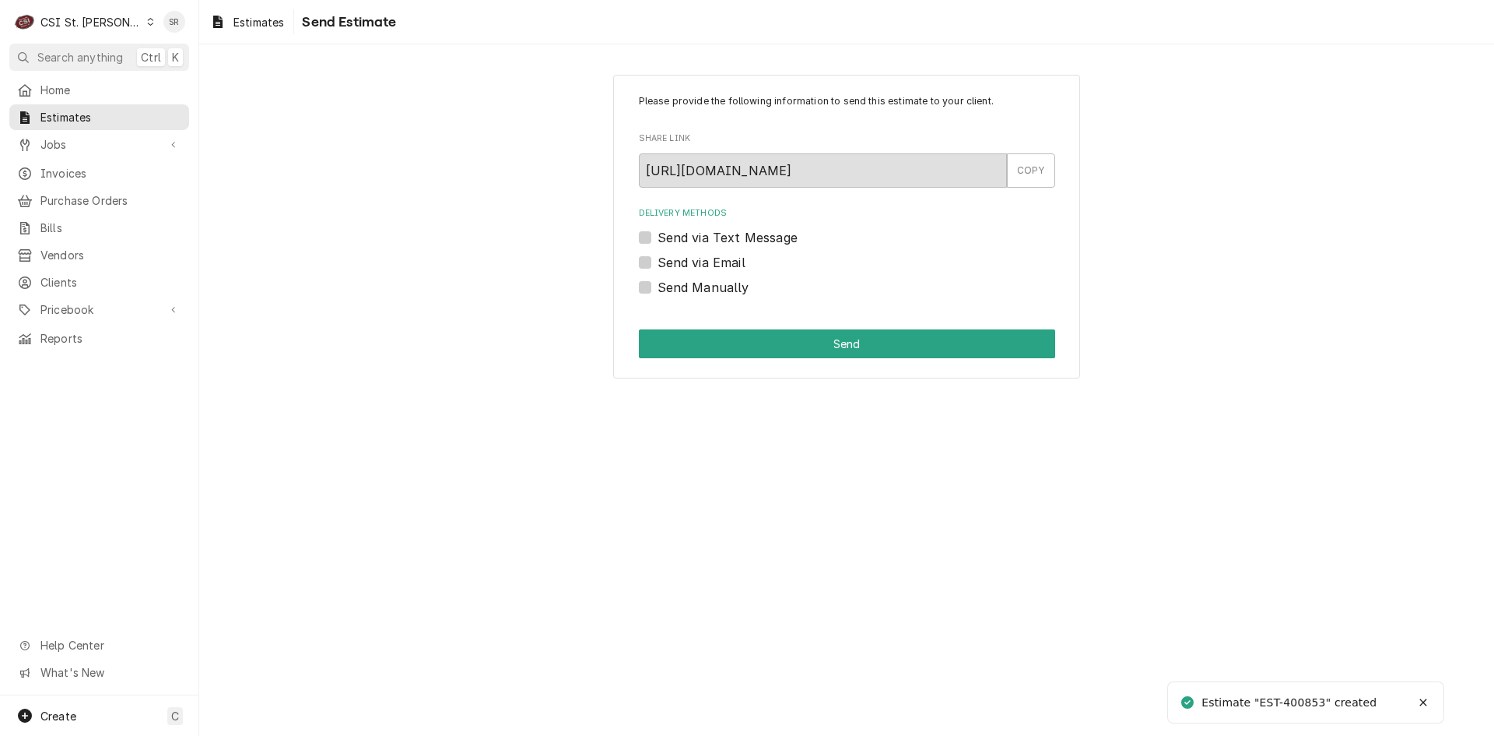
click at [690, 258] on label "Send via Email" at bounding box center [702, 262] width 88 height 19
click at [690, 258] on input "Send via Email" at bounding box center [866, 270] width 416 height 34
checkbox input "true"
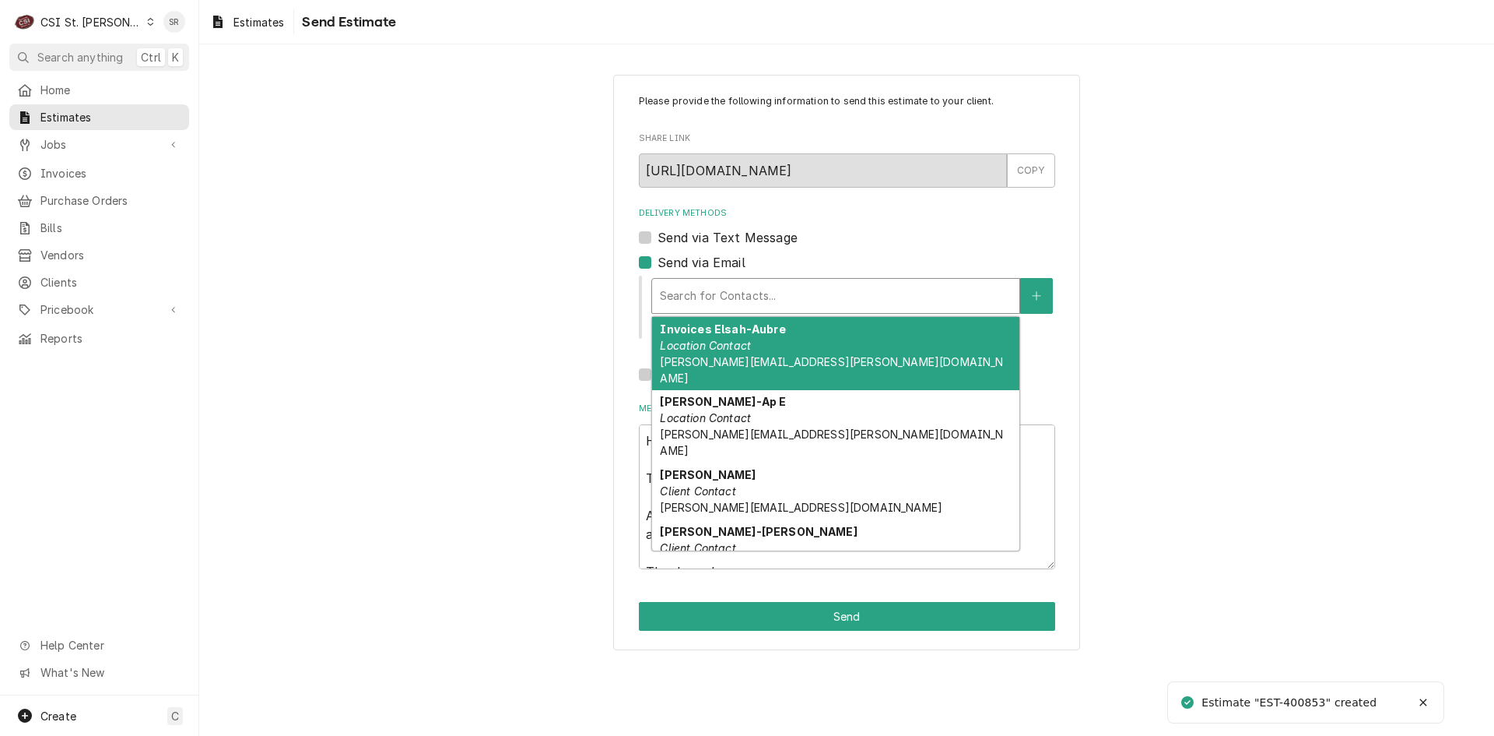
click at [757, 305] on div "Delivery Methods" at bounding box center [836, 296] width 352 height 28
click at [768, 339] on div "Invoices Elsah-Aubre Location Contact aubrey.smith@principia.edu" at bounding box center [835, 353] width 367 height 73
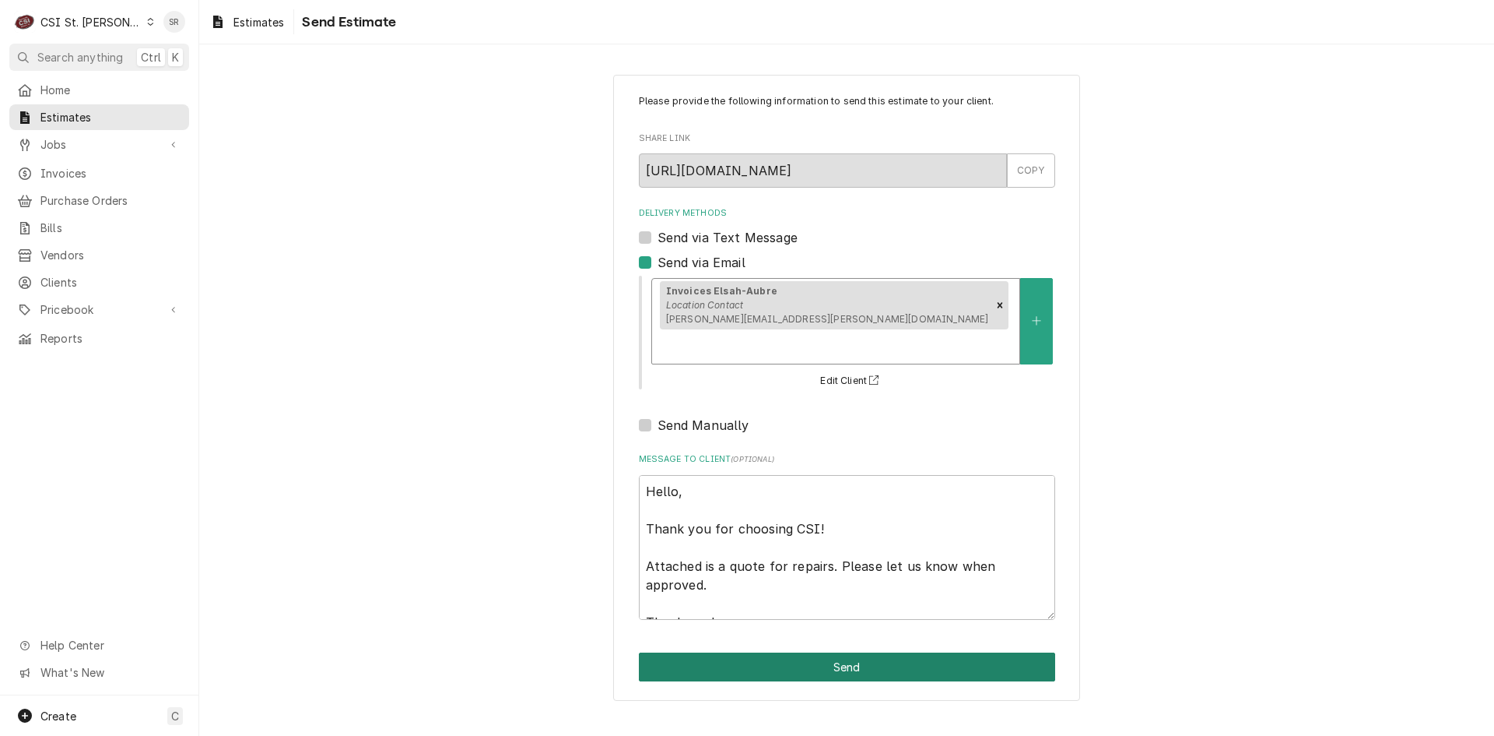
click at [820, 652] on button "Send" at bounding box center [847, 666] width 416 height 29
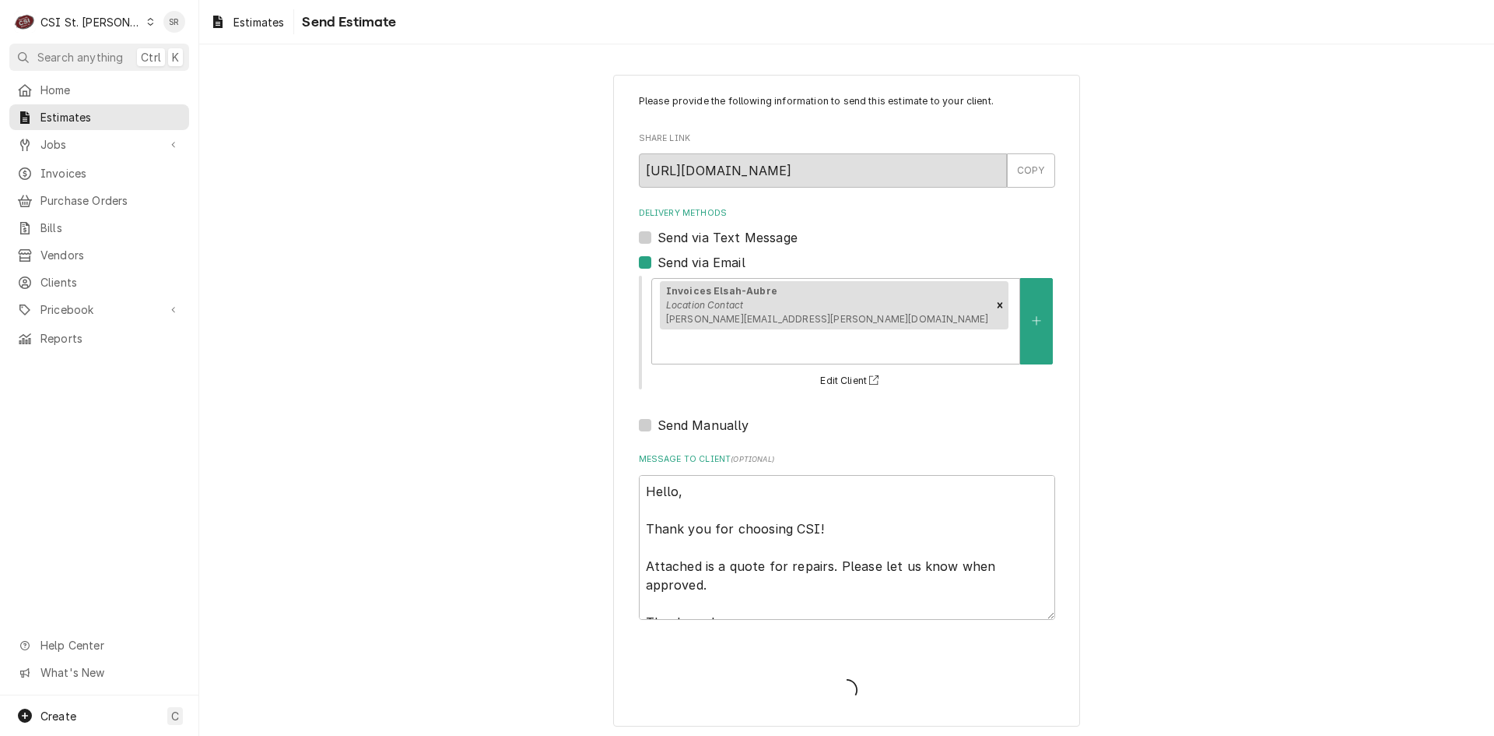
type textarea "x"
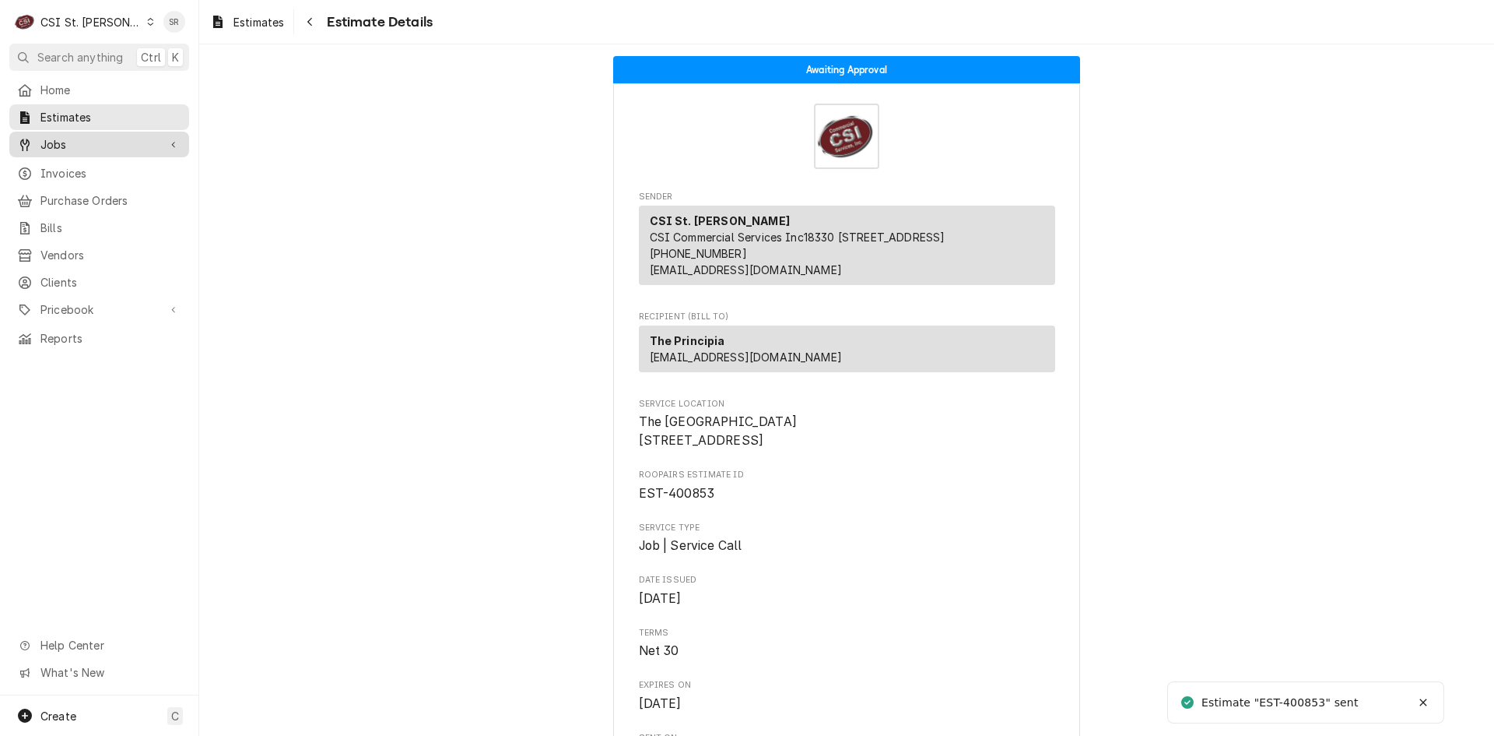
click at [101, 136] on span "Jobs" at bounding box center [99, 144] width 118 height 16
click at [96, 162] on div "Jobs" at bounding box center [99, 171] width 174 height 19
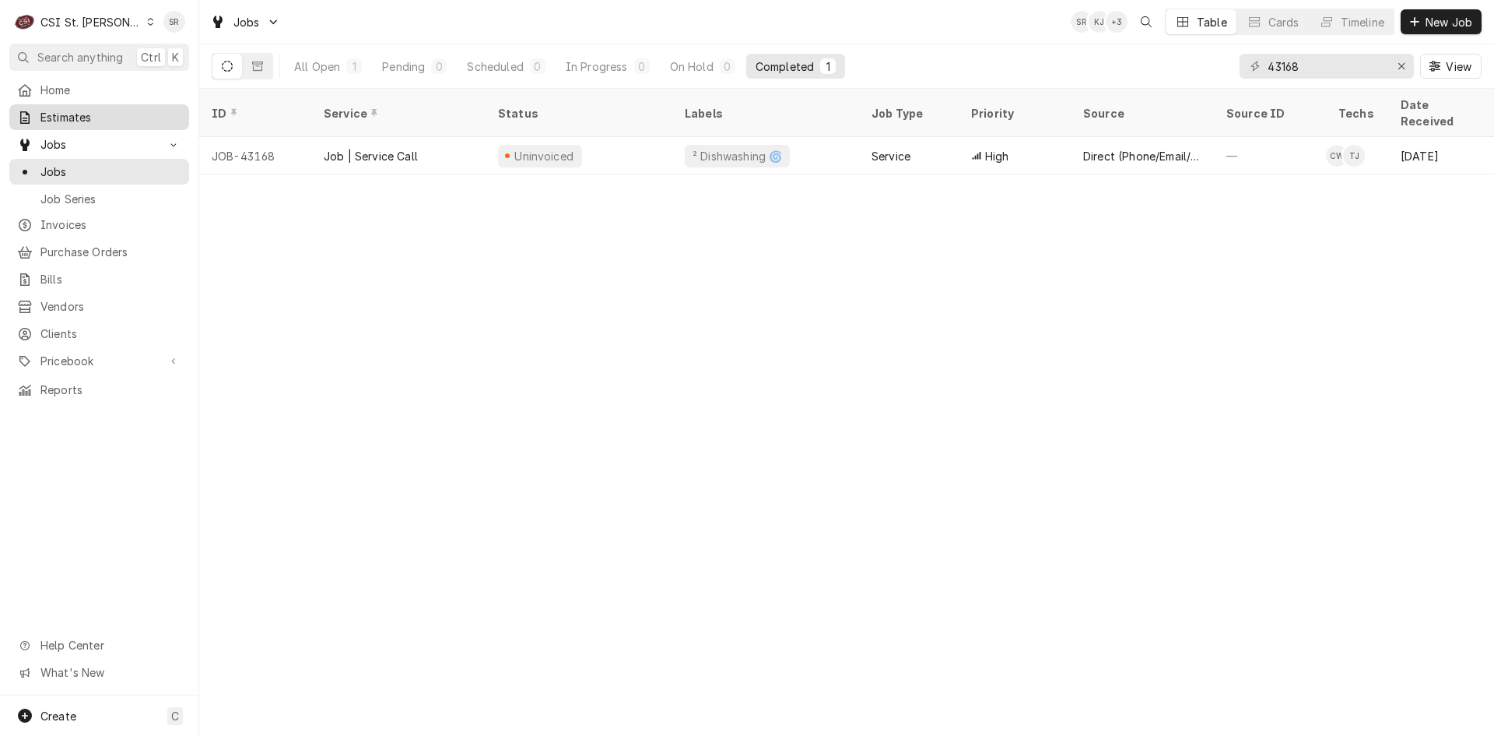
click at [76, 115] on span "Estimates" at bounding box center [110, 117] width 141 height 16
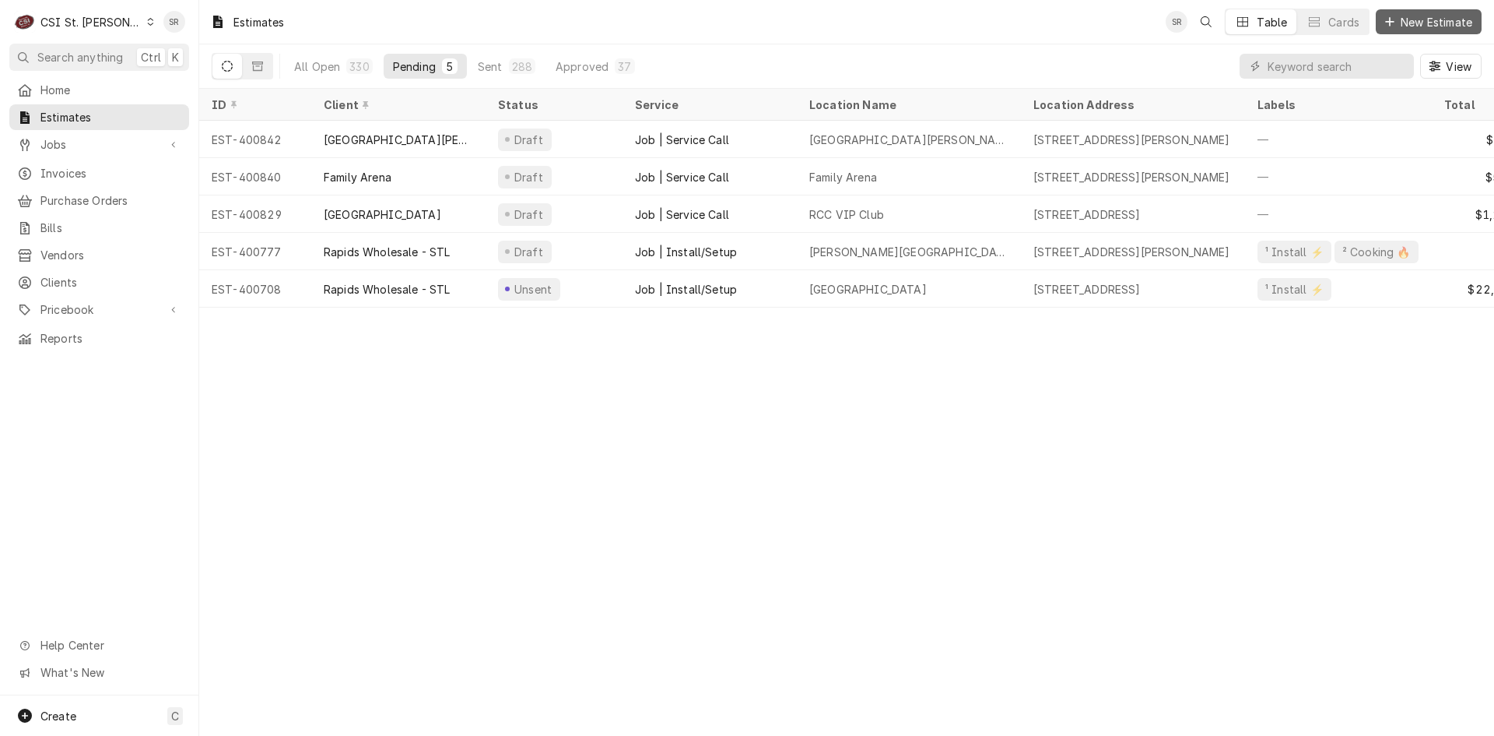
click at [1452, 26] on span "New Estimate" at bounding box center [1437, 22] width 78 height 16
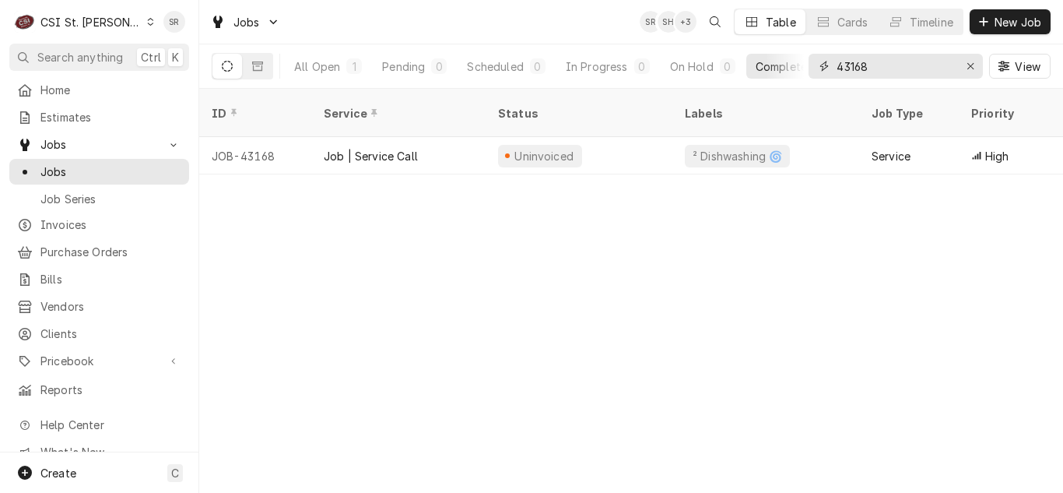
drag, startPoint x: 926, startPoint y: 64, endPoint x: 820, endPoint y: 69, distance: 106.8
click at [820, 69] on div "43168" at bounding box center [896, 66] width 174 height 25
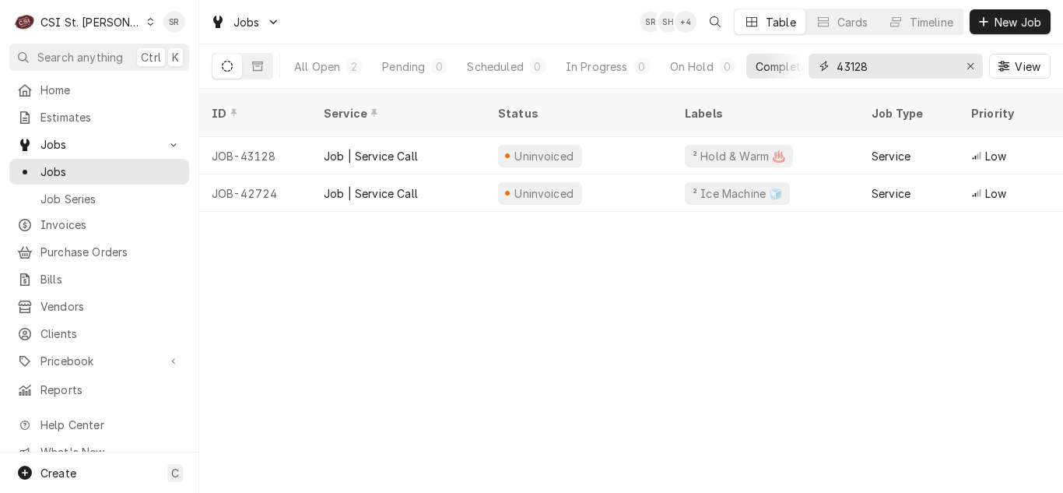
type input "43128"
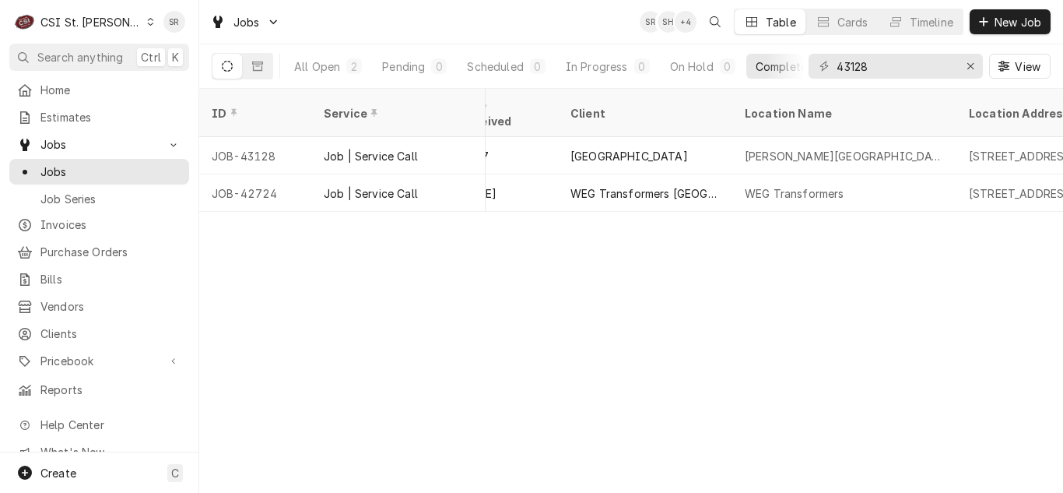
scroll to position [0, 947]
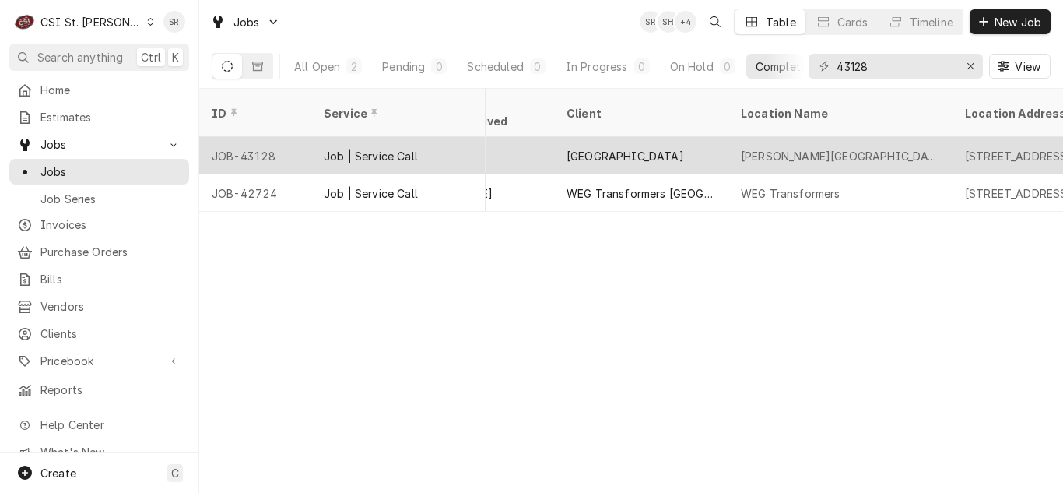
click at [755, 148] on div "[PERSON_NAME][GEOGRAPHIC_DATA] 4" at bounding box center [840, 156] width 199 height 16
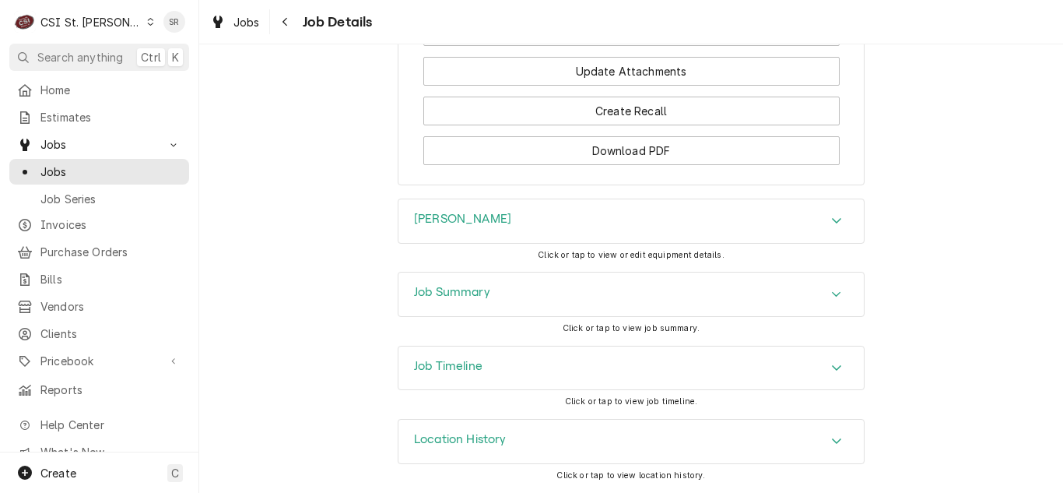
click at [497, 307] on div "Job Summary" at bounding box center [631, 294] width 465 height 44
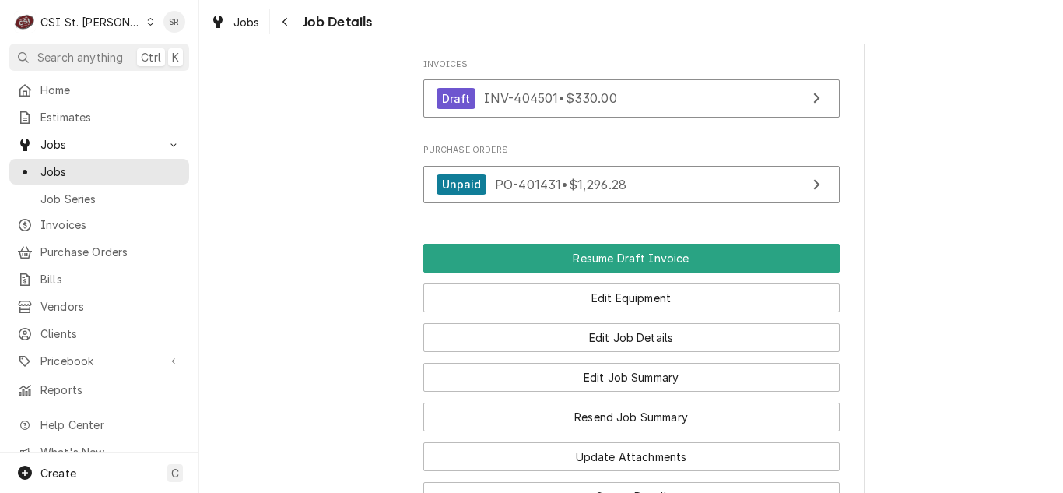
scroll to position [1645, 0]
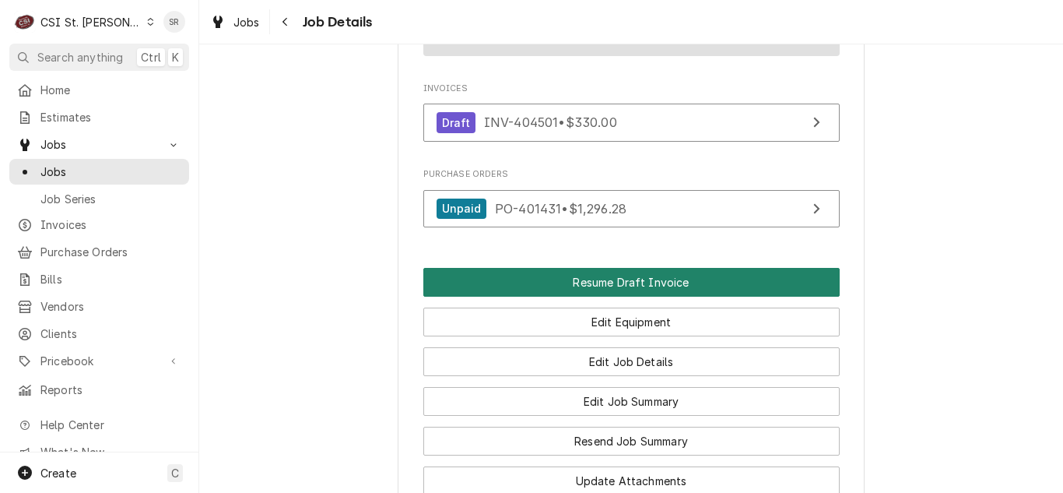
click at [652, 297] on button "Resume Draft Invoice" at bounding box center [631, 282] width 416 height 29
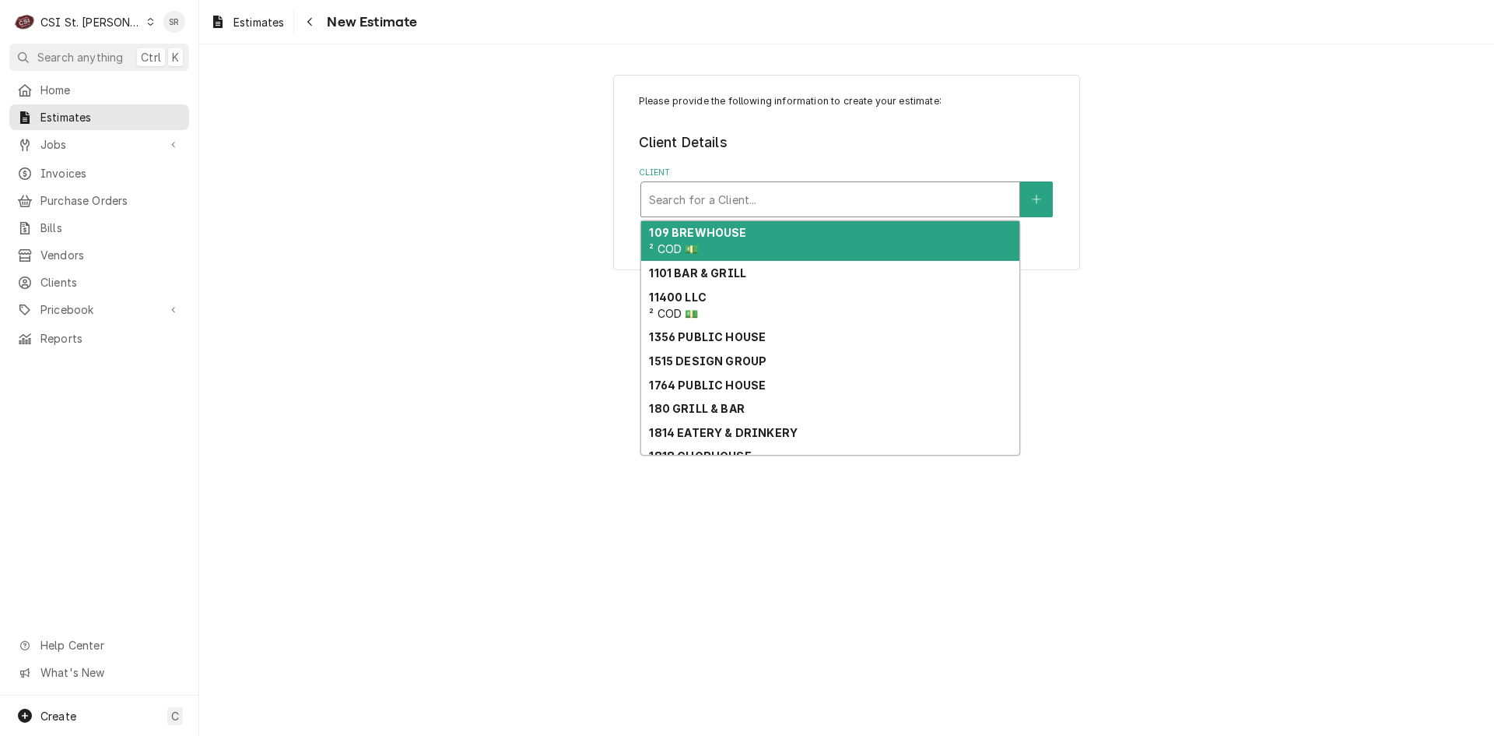
click at [703, 205] on div "Client" at bounding box center [830, 199] width 363 height 28
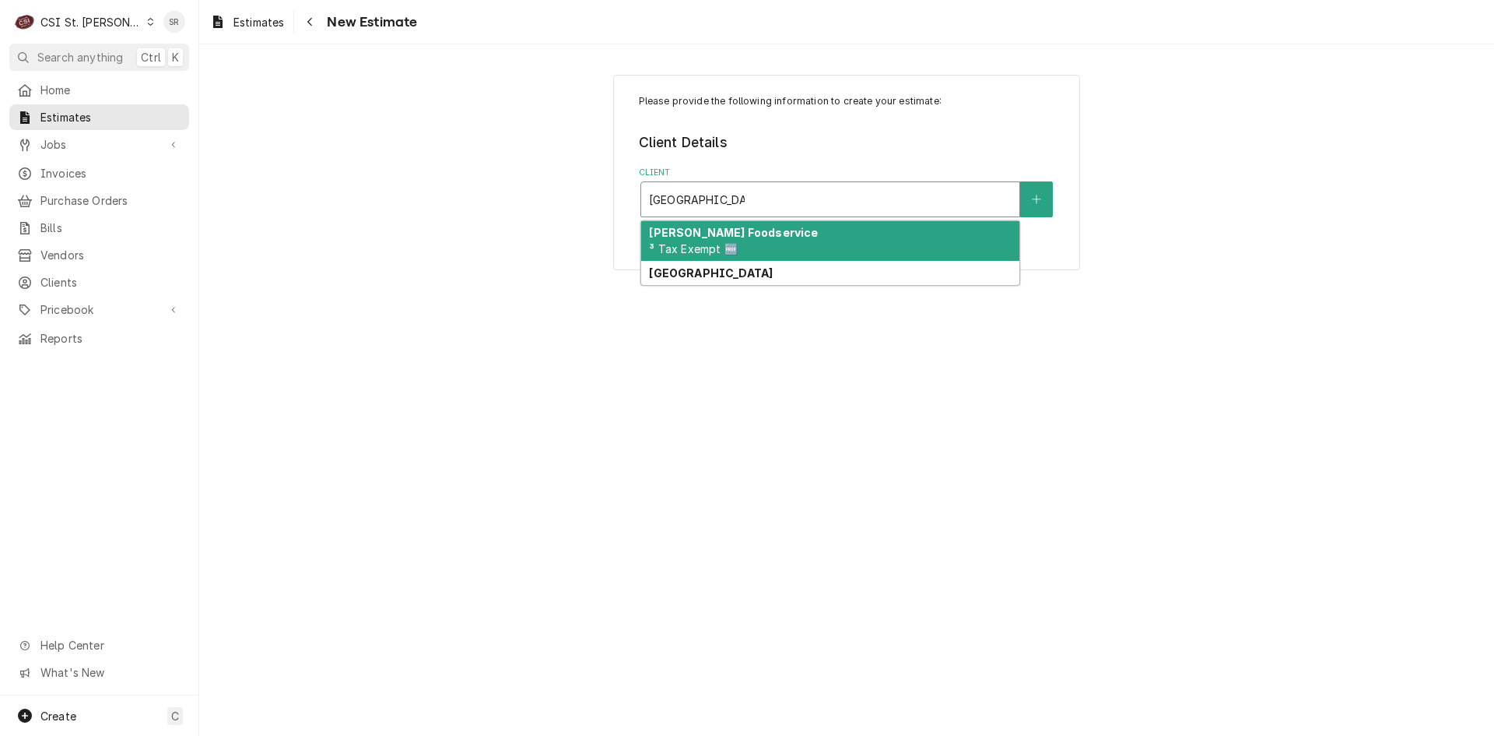
type input "rockwood schoo"
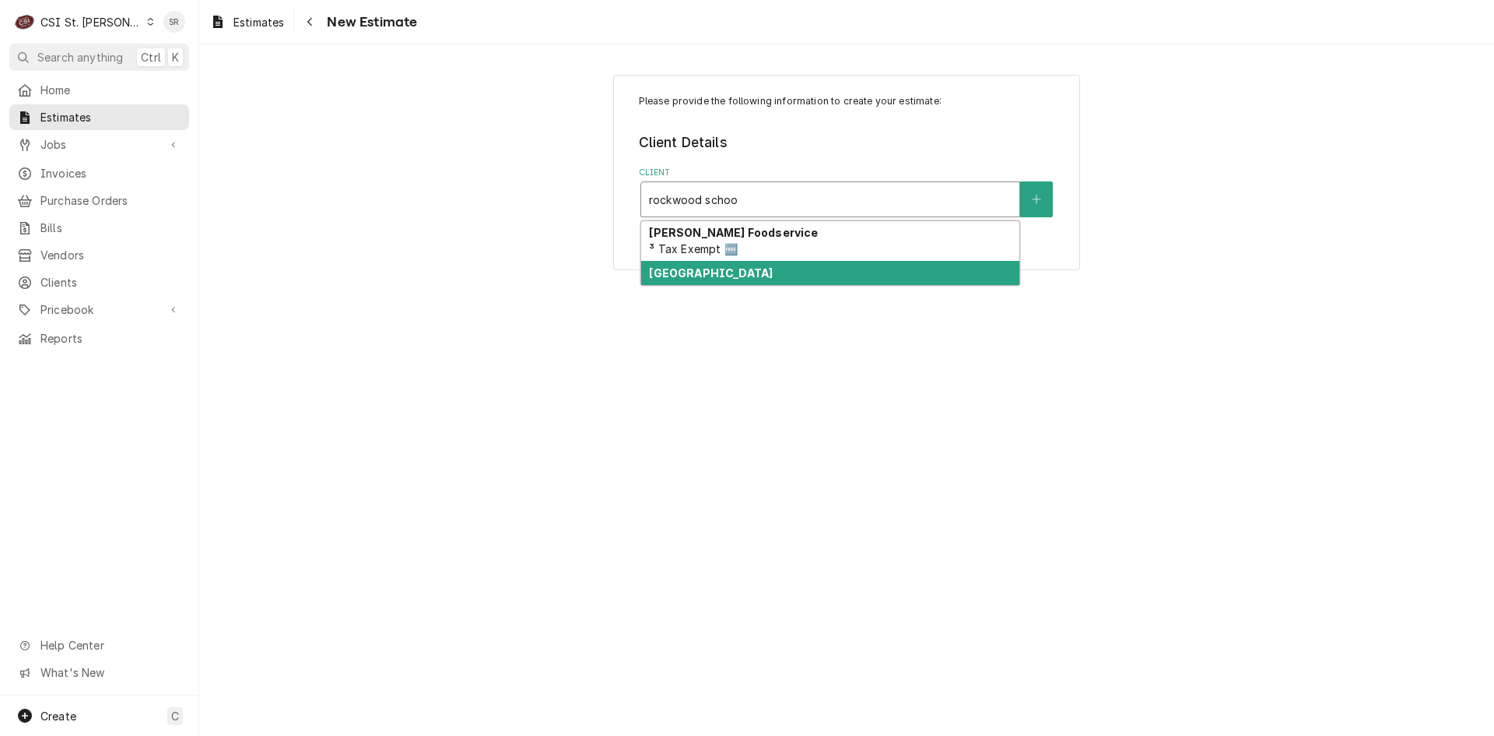
click at [729, 273] on strong "[GEOGRAPHIC_DATA]" at bounding box center [711, 272] width 124 height 13
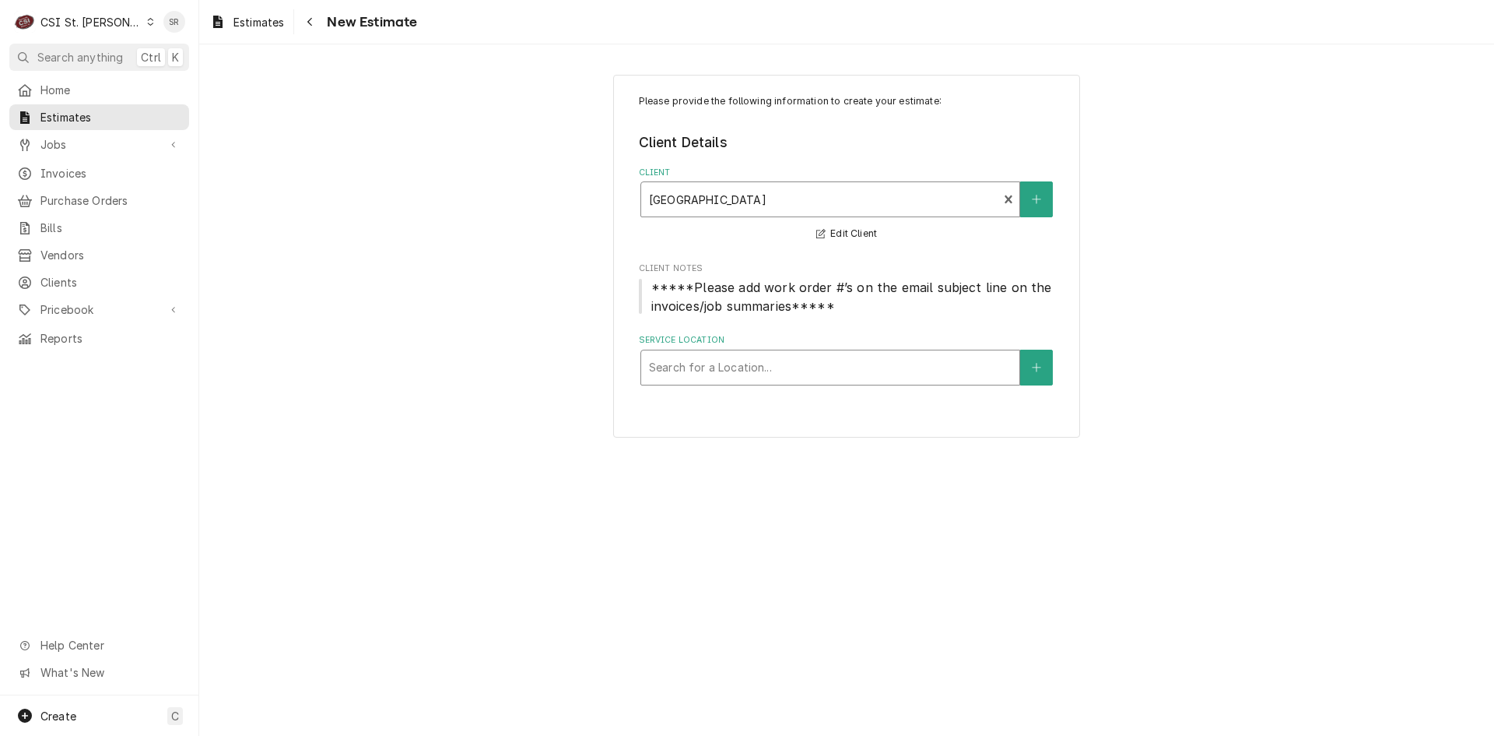
click at [739, 371] on div "Service Location" at bounding box center [830, 367] width 363 height 28
type input "25 east"
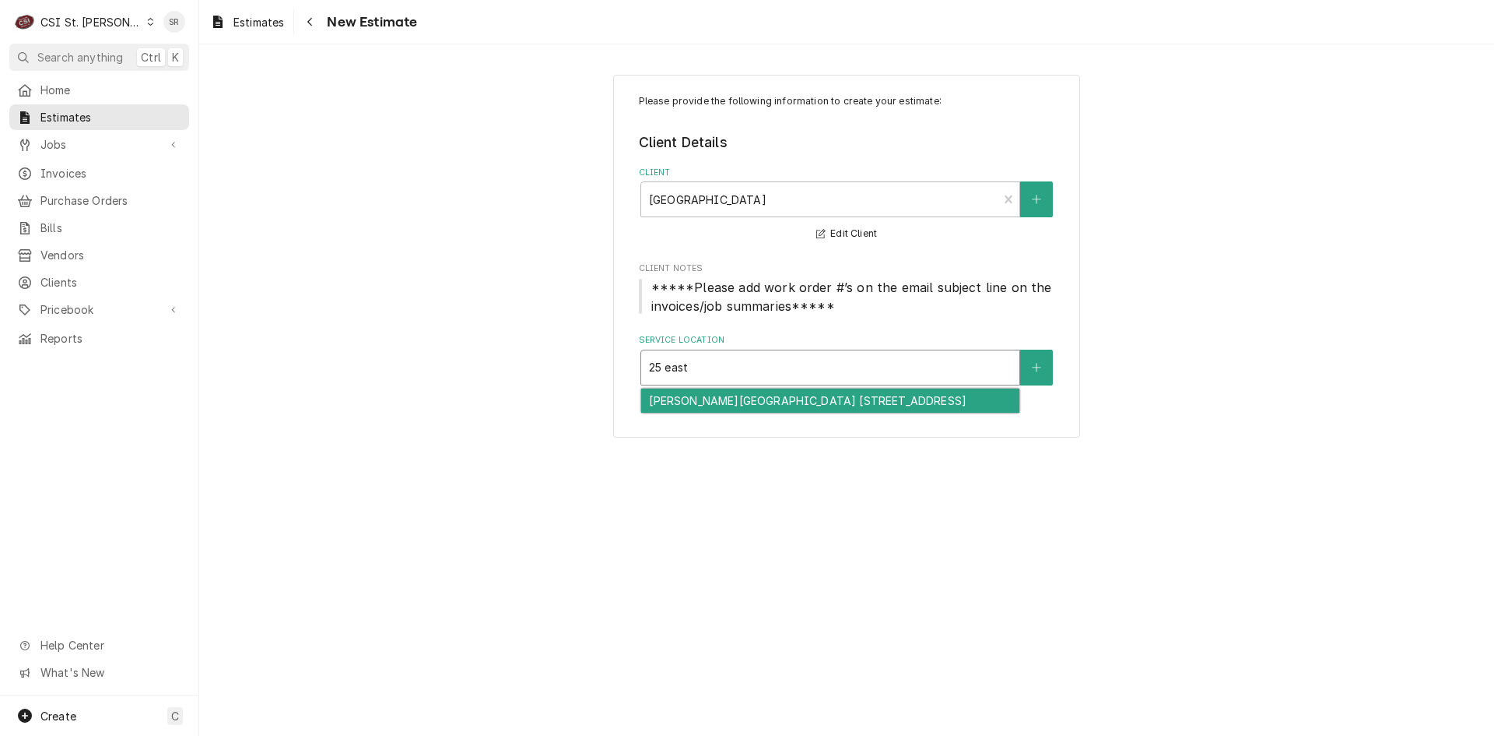
click at [739, 409] on div "Blevins Elementary School 4 / 25 East North Street, Eureka, MO 63025" at bounding box center [830, 400] width 378 height 24
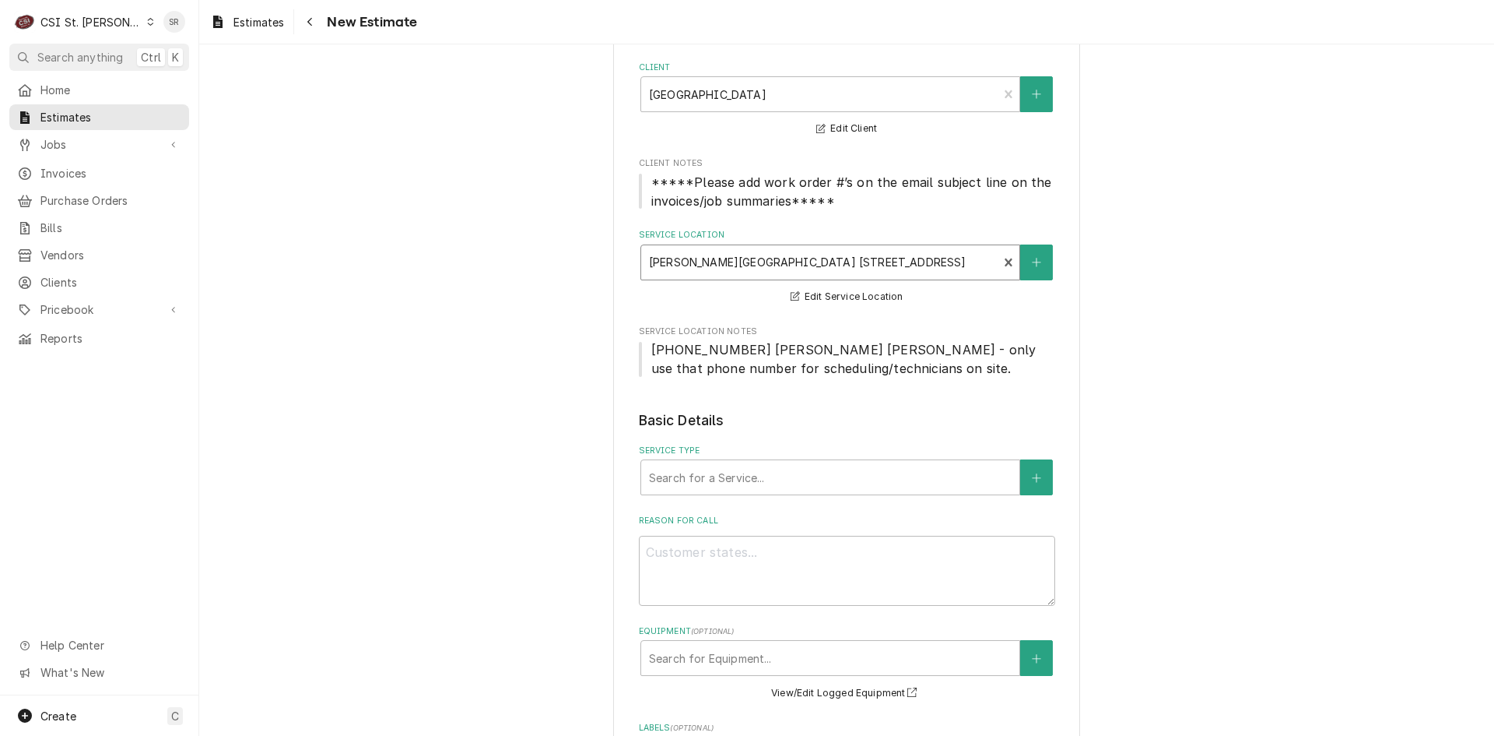
scroll to position [311, 0]
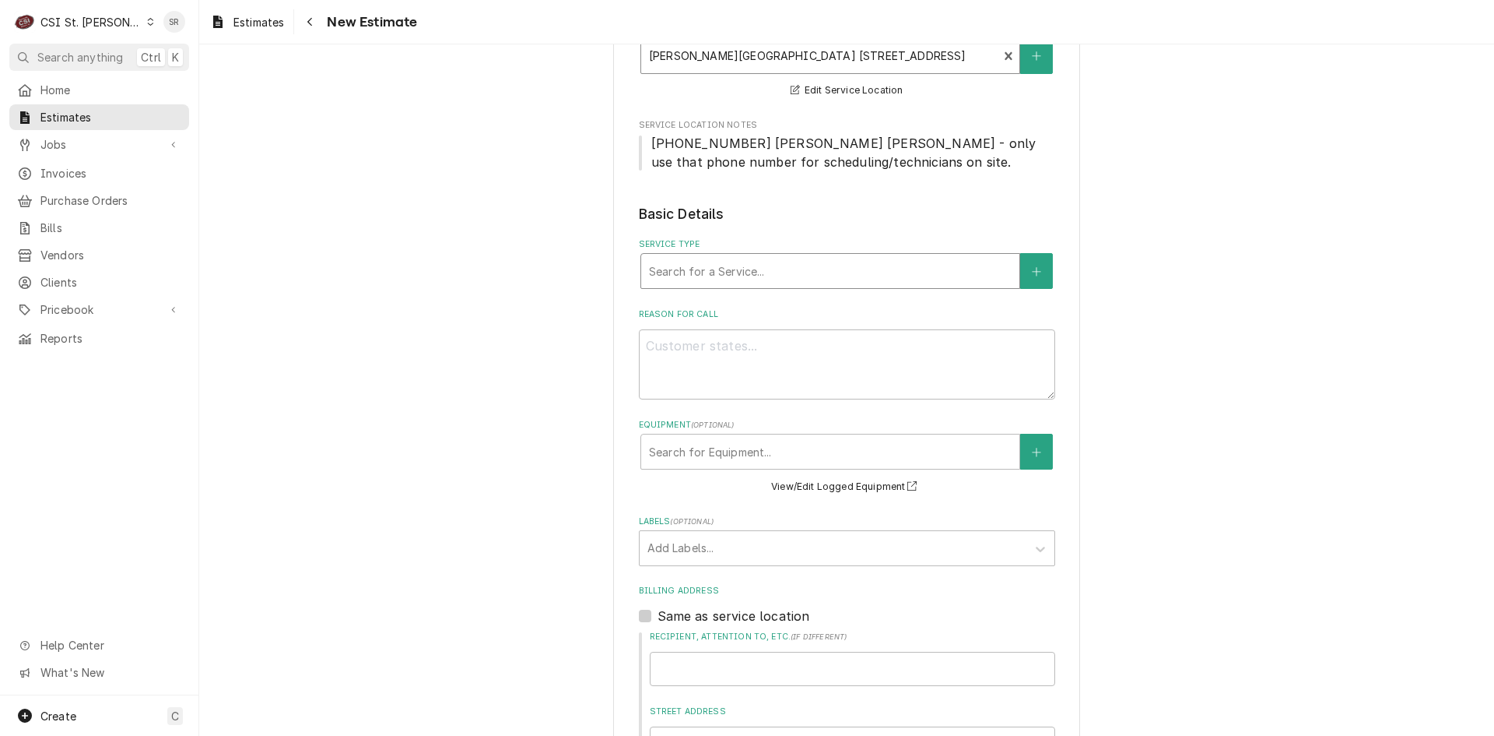
click at [711, 272] on div "Service Type" at bounding box center [830, 271] width 363 height 28
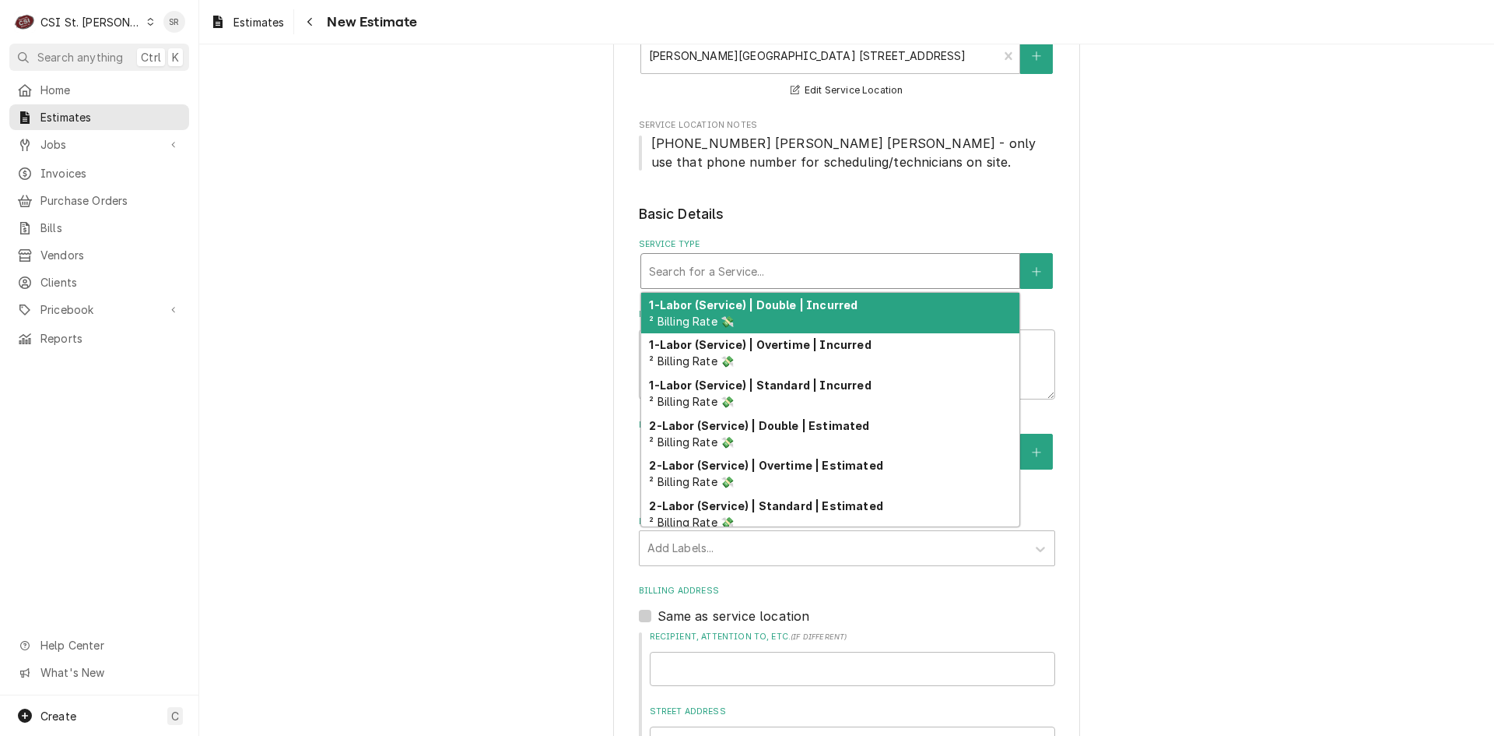
type textarea "x"
type input "s"
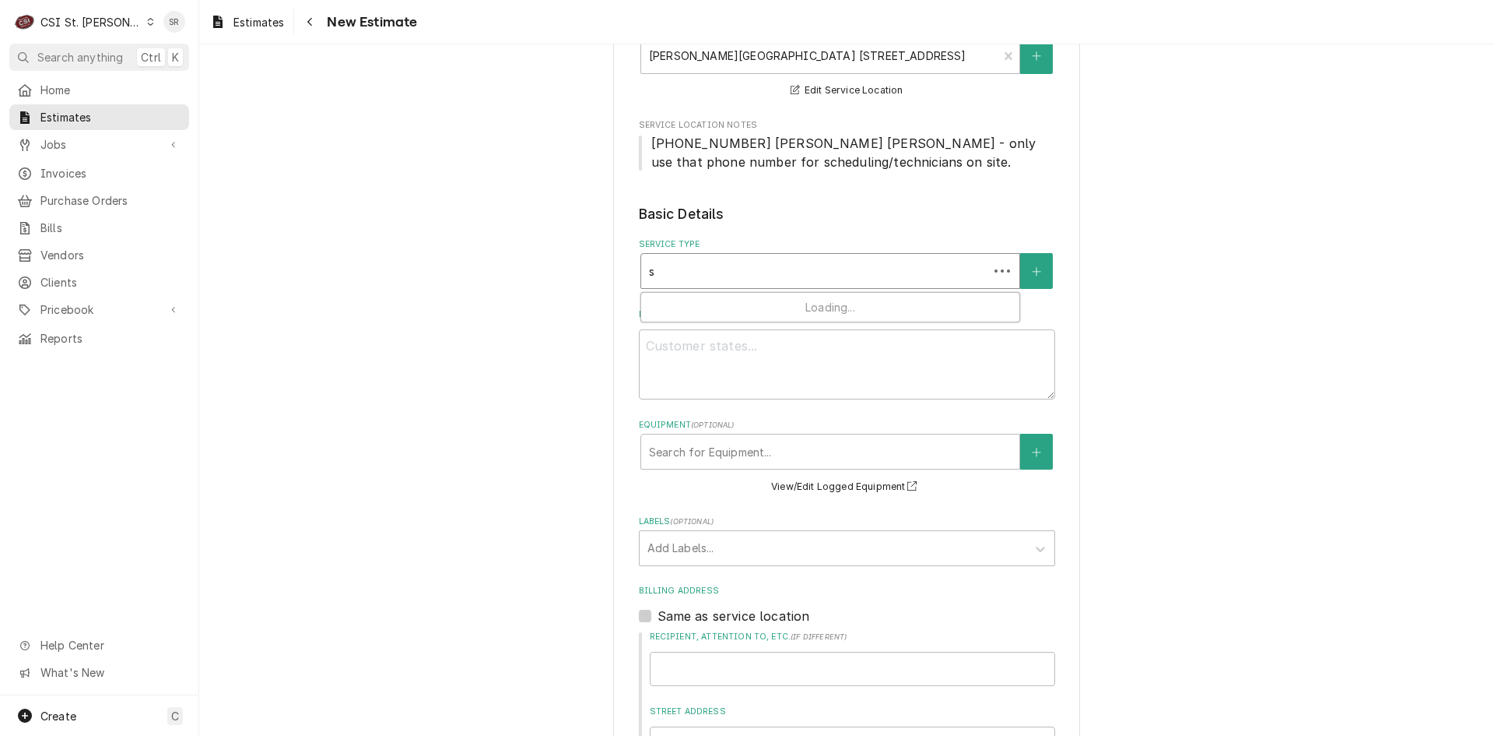
type textarea "x"
type input "se"
type textarea "x"
type input "ser"
type textarea "x"
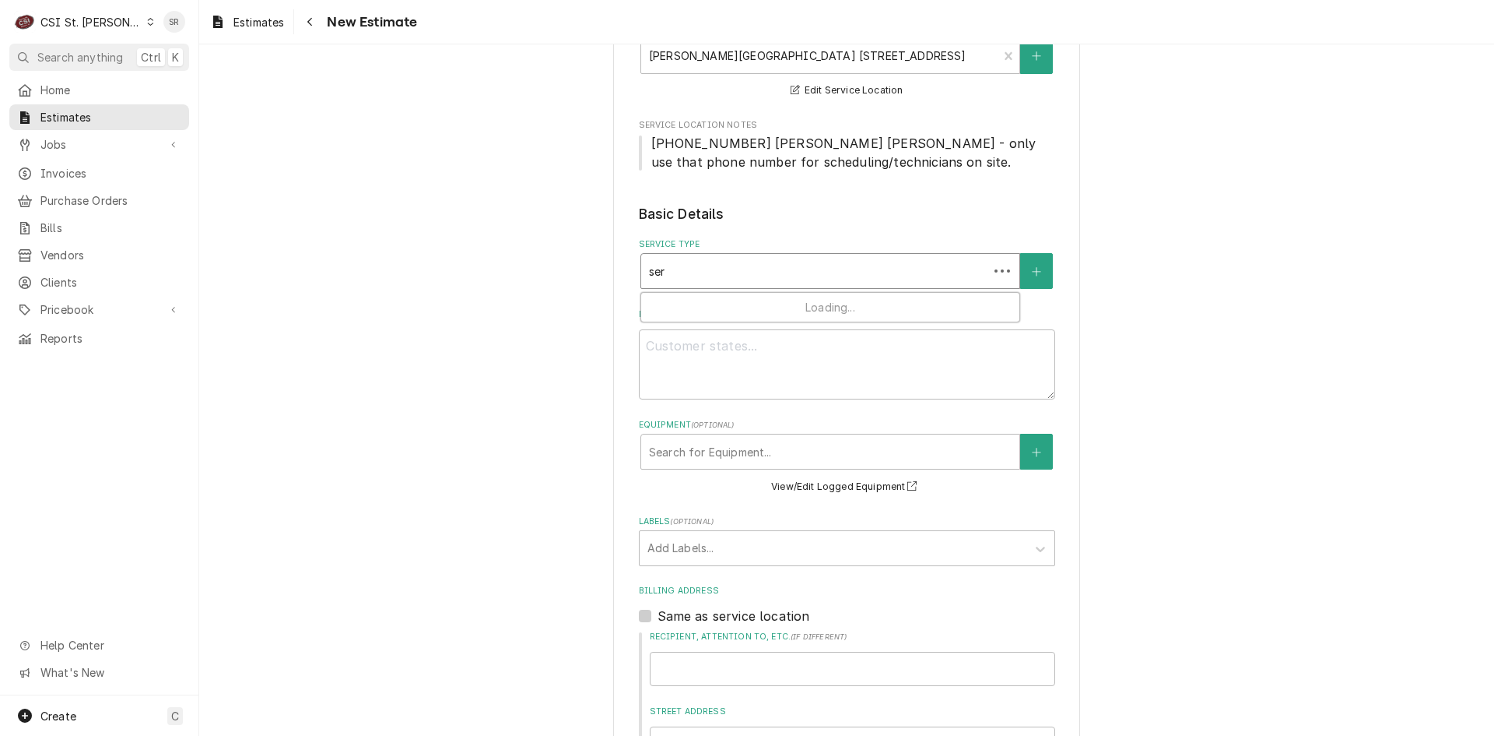
type input "serv"
type textarea "x"
type input "servi"
type textarea "x"
type input "servie"
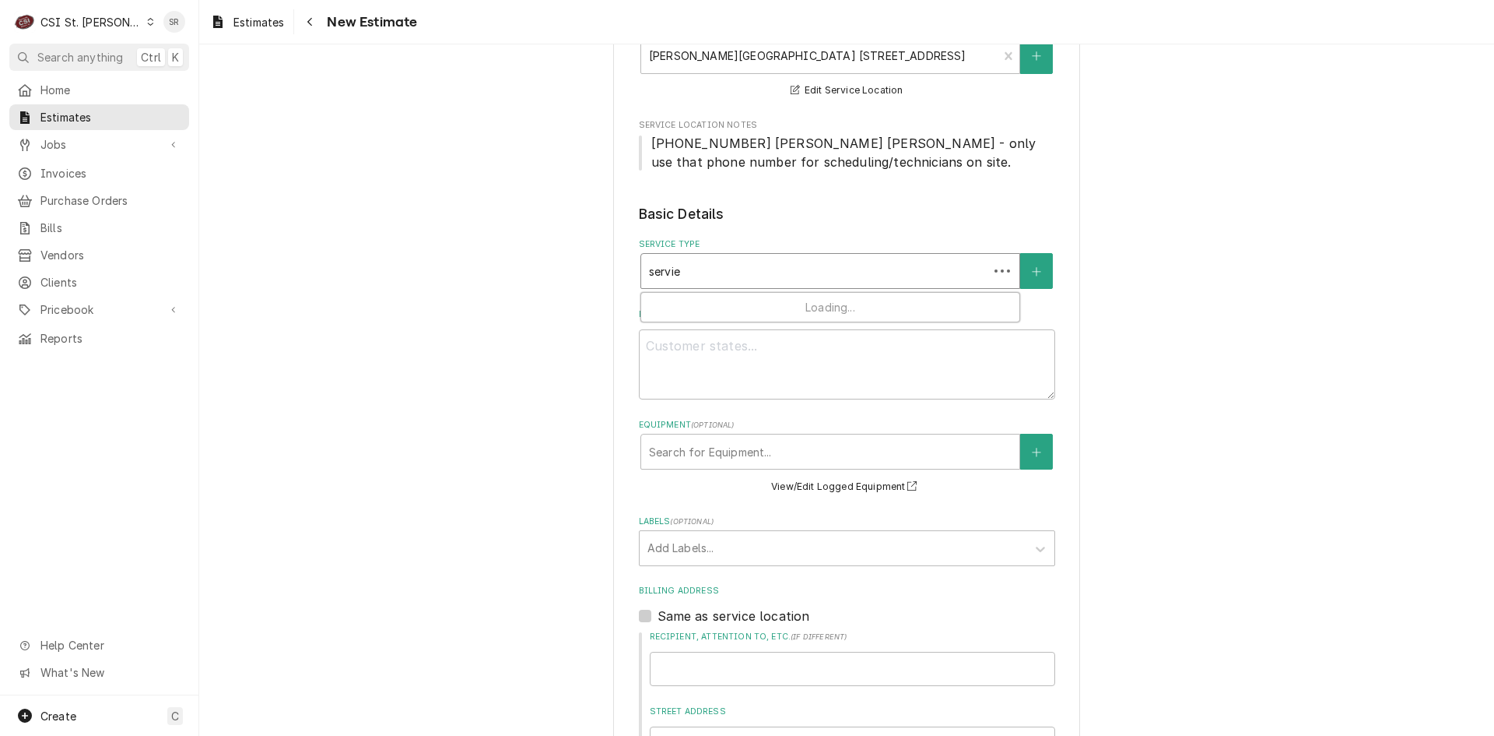
type textarea "x"
type input "servie"
type textarea "x"
type input "servie c"
type textarea "x"
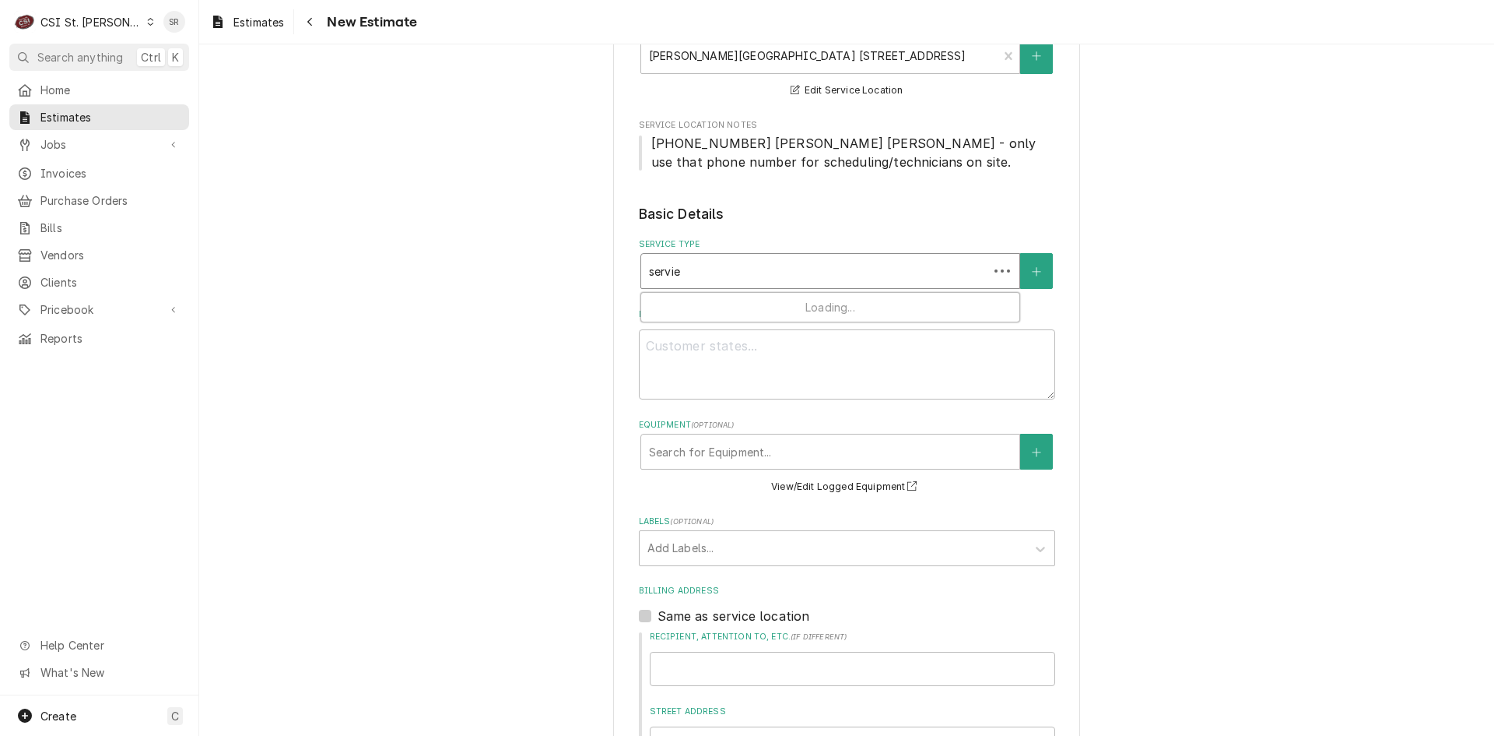
type input "servie cal"
type textarea "x"
type input "servie call"
type textarea "x"
type input "servie cal"
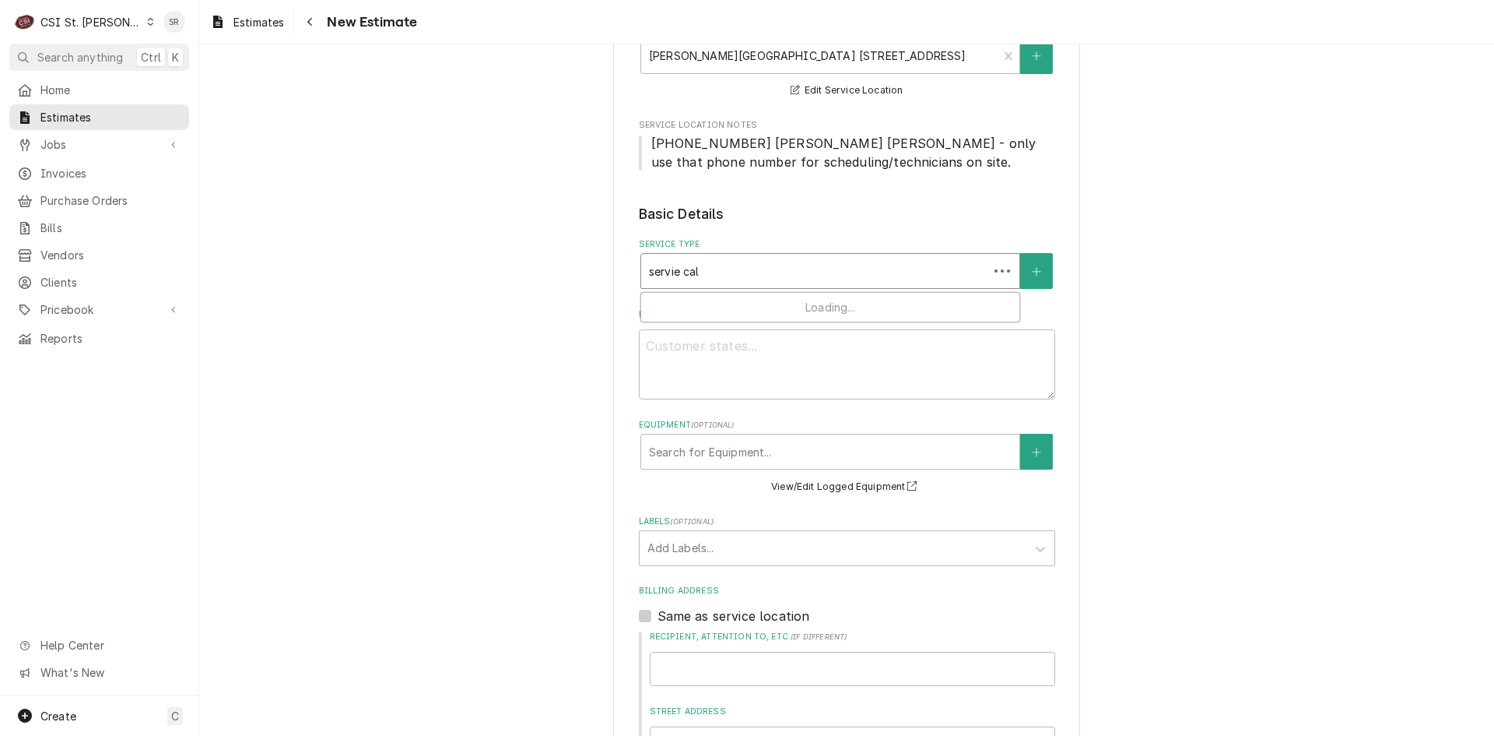
type textarea "x"
type input "servie ca"
type textarea "x"
type input "servie c"
type textarea "x"
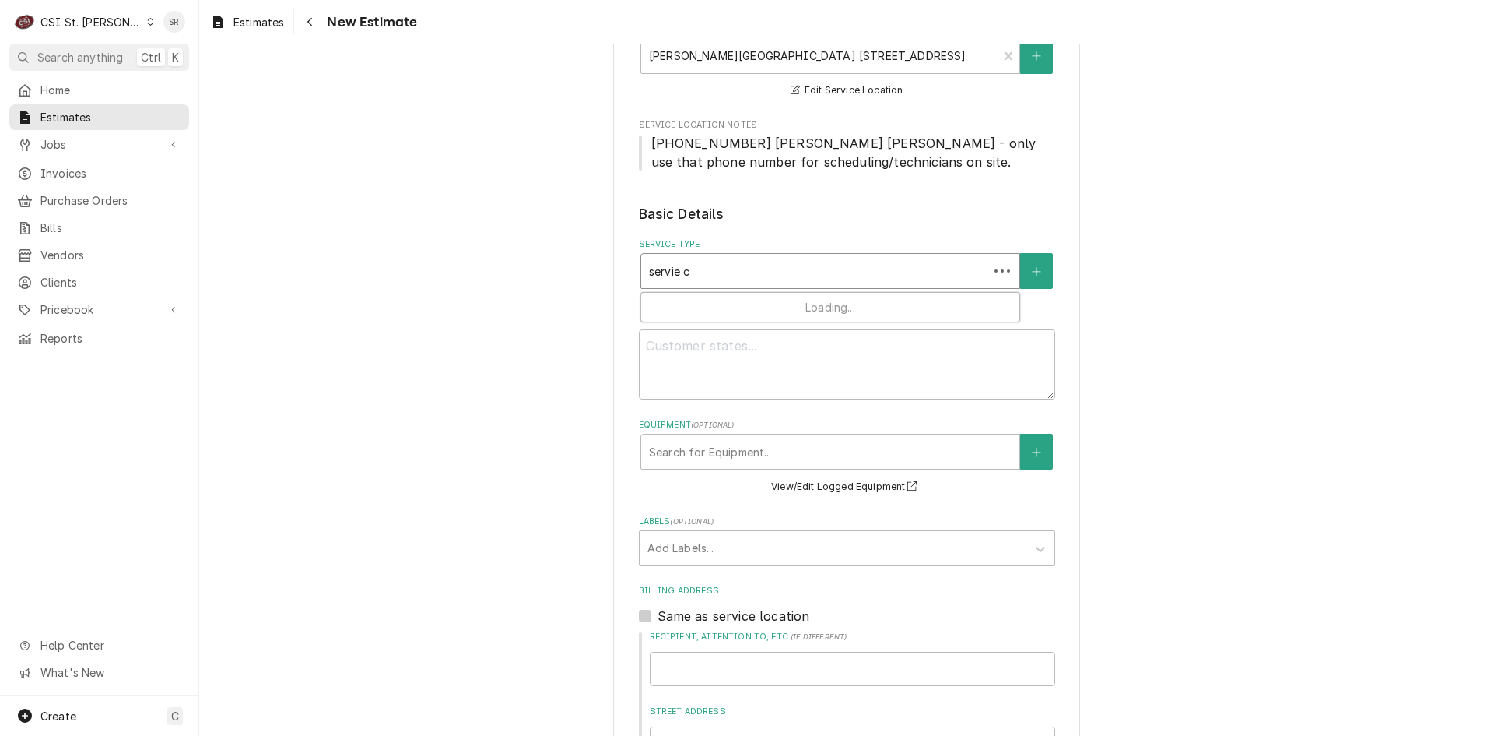
type input "servie"
type textarea "x"
type input "servie"
type textarea "x"
type input "servi"
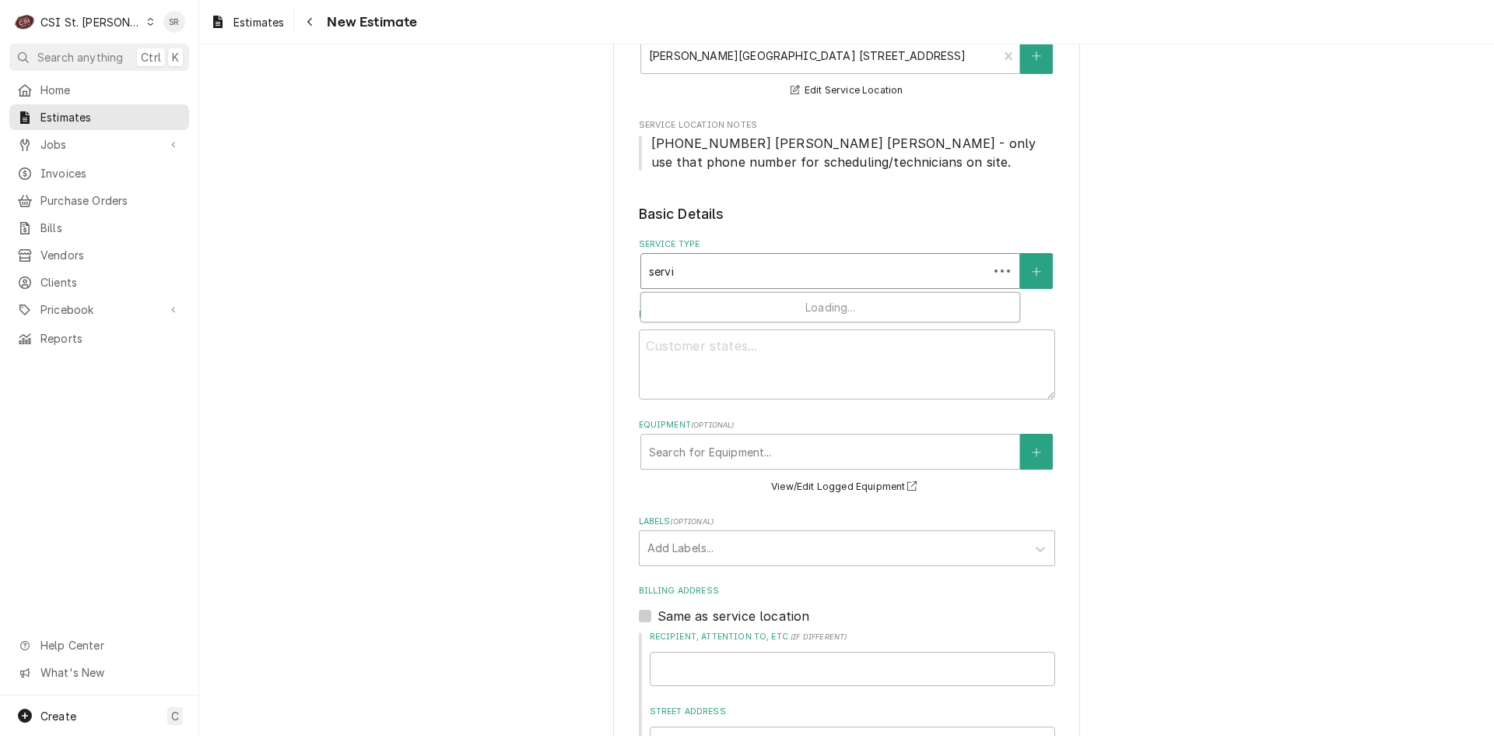
type textarea "x"
type input "servic"
type textarea "x"
type input "service"
type textarea "x"
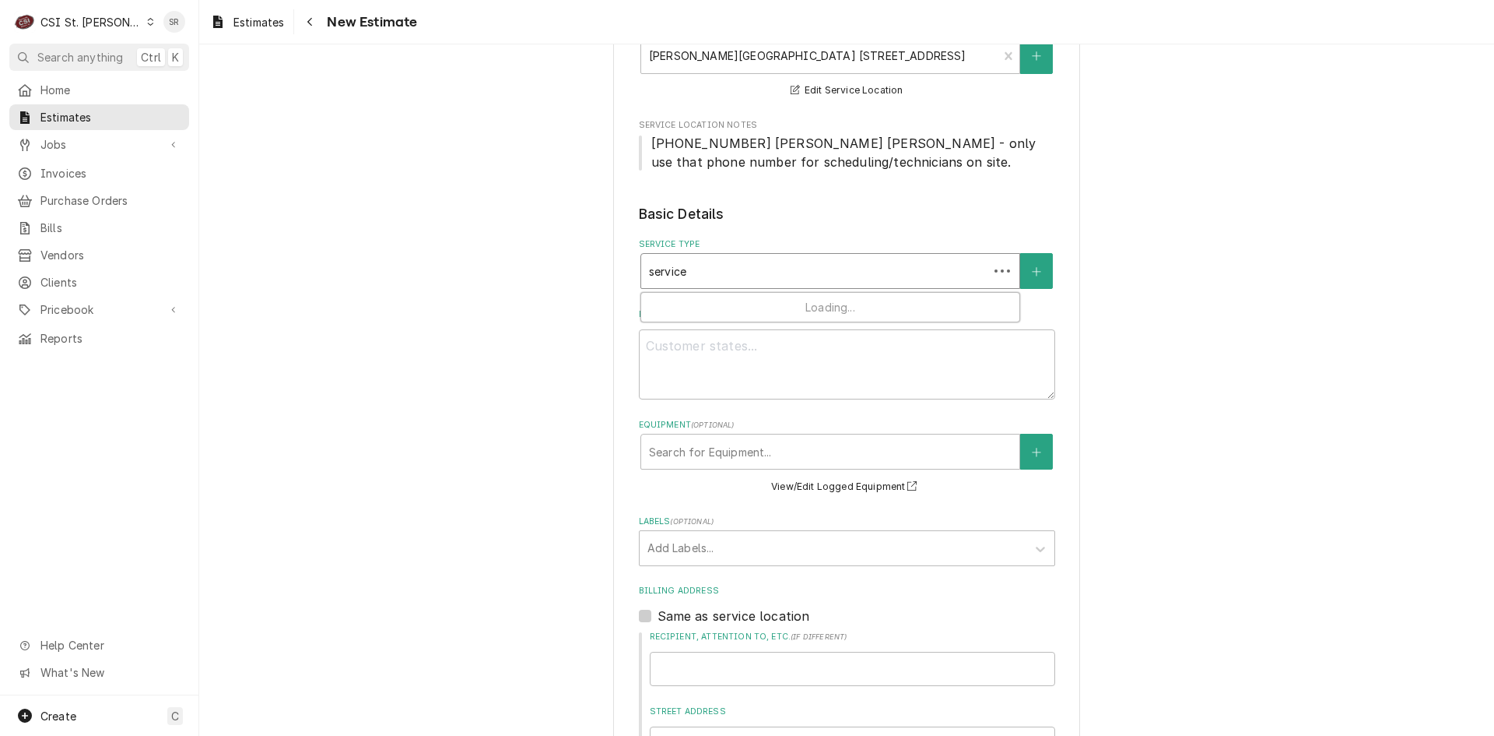
type input "service"
type textarea "x"
type input "service c"
type textarea "x"
type input "service ca"
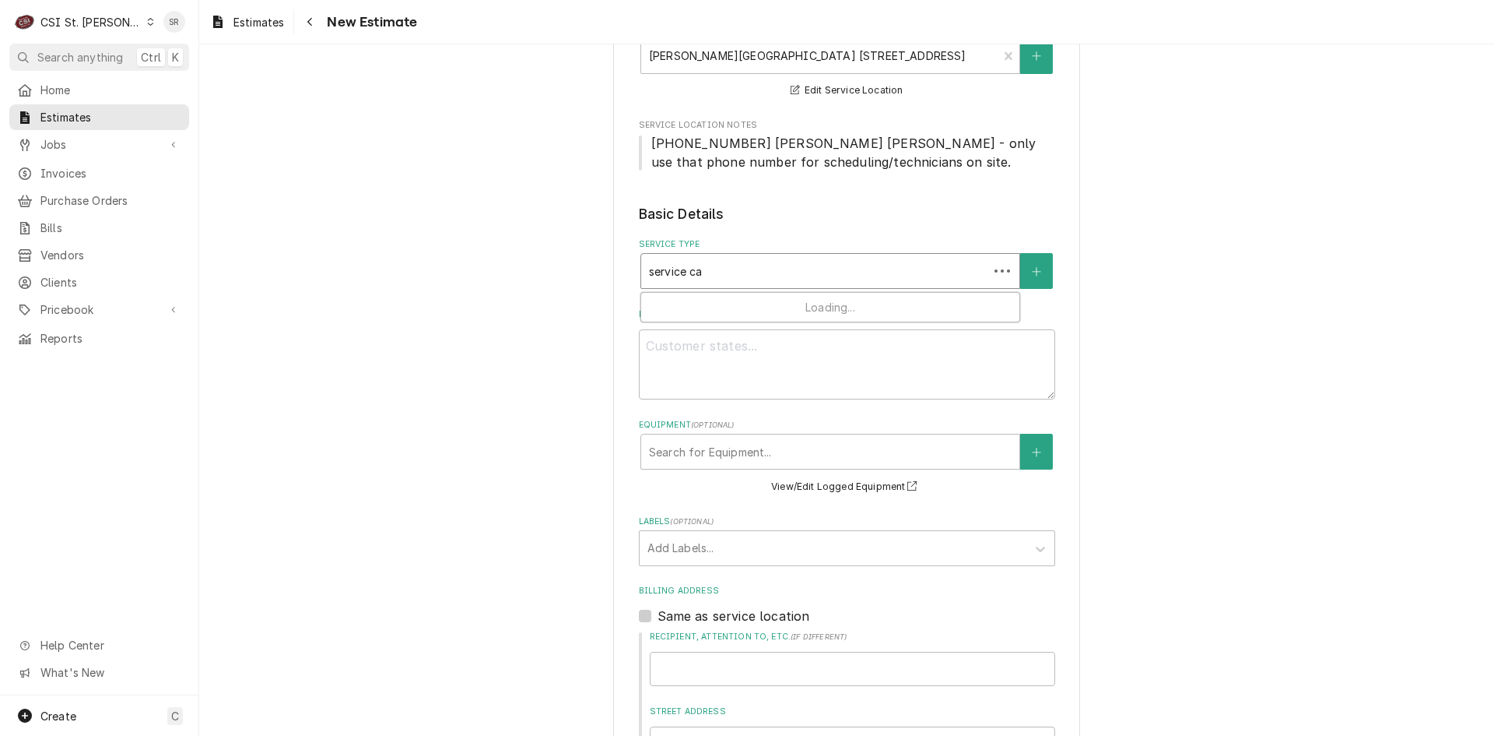
type textarea "x"
type input "service cal"
type textarea "x"
type input "service call"
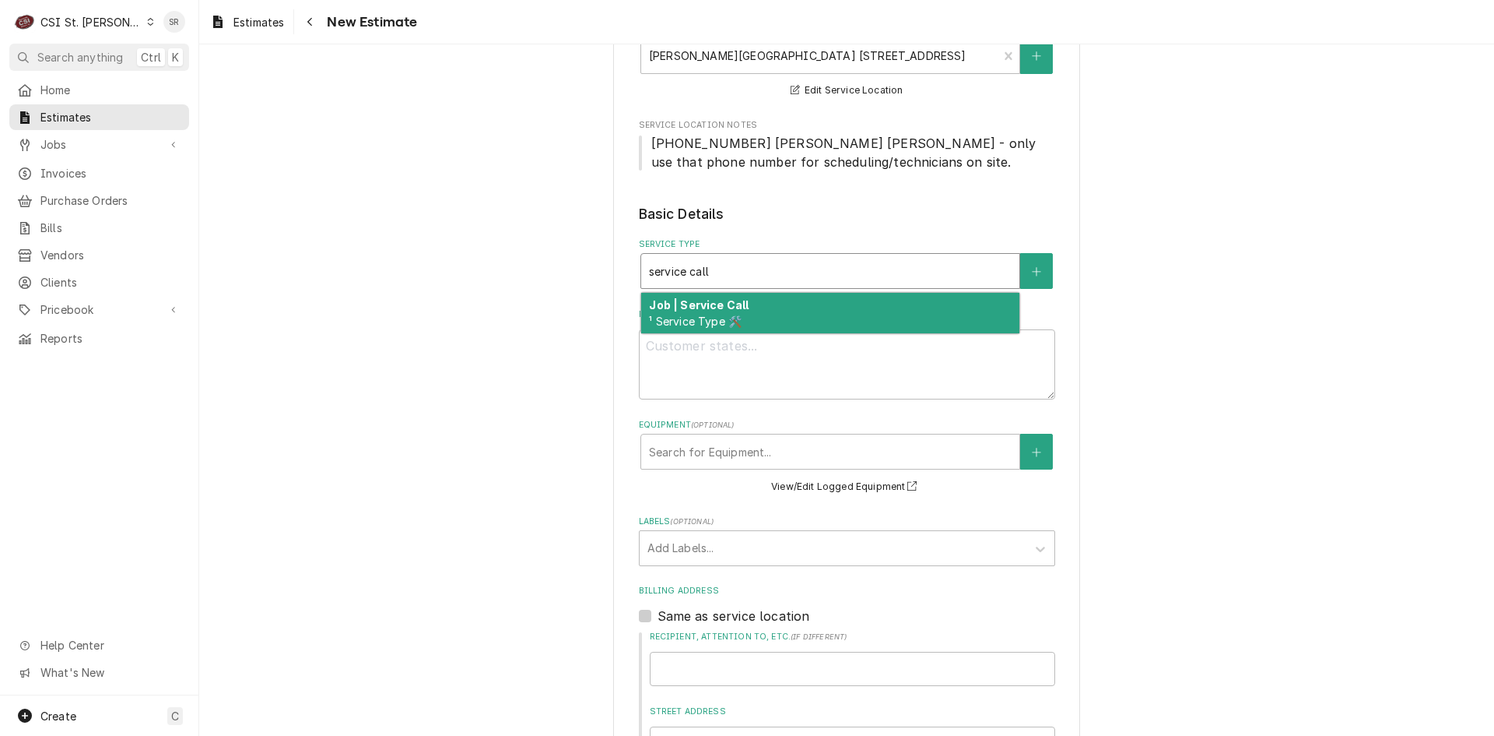
click at [723, 304] on strong "Job | Service Call" at bounding box center [699, 304] width 100 height 13
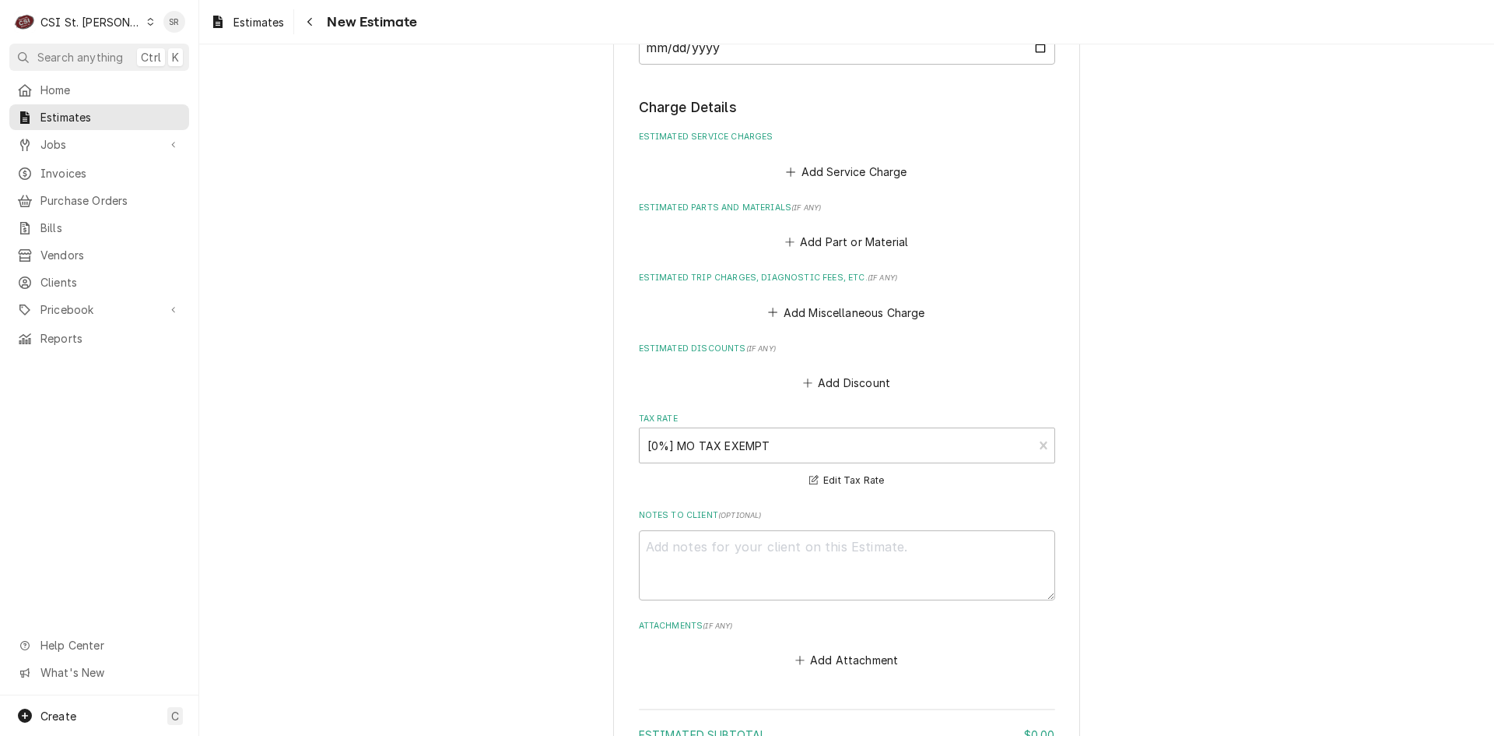
scroll to position [1793, 0]
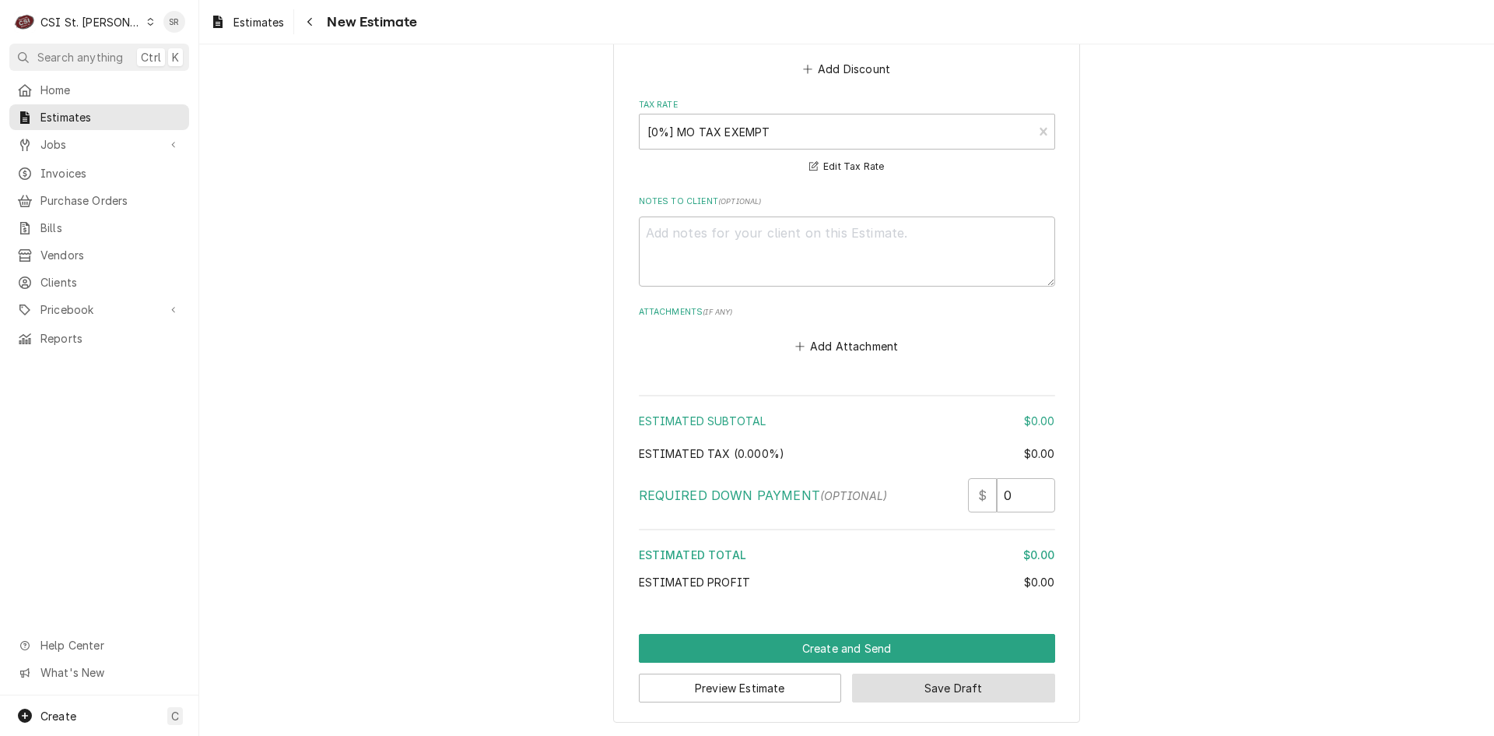
click at [909, 683] on button "Save Draft" at bounding box center [953, 687] width 203 height 29
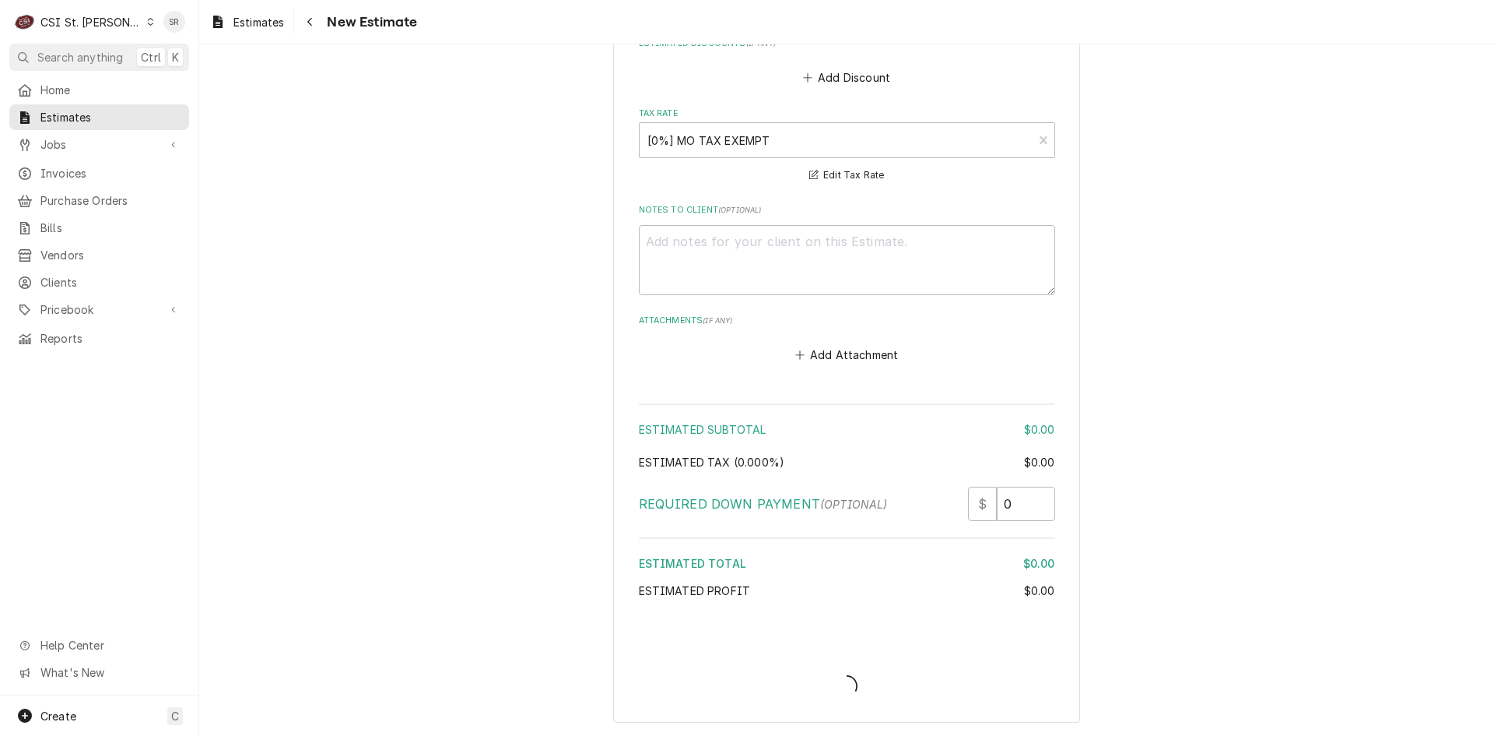
type textarea "x"
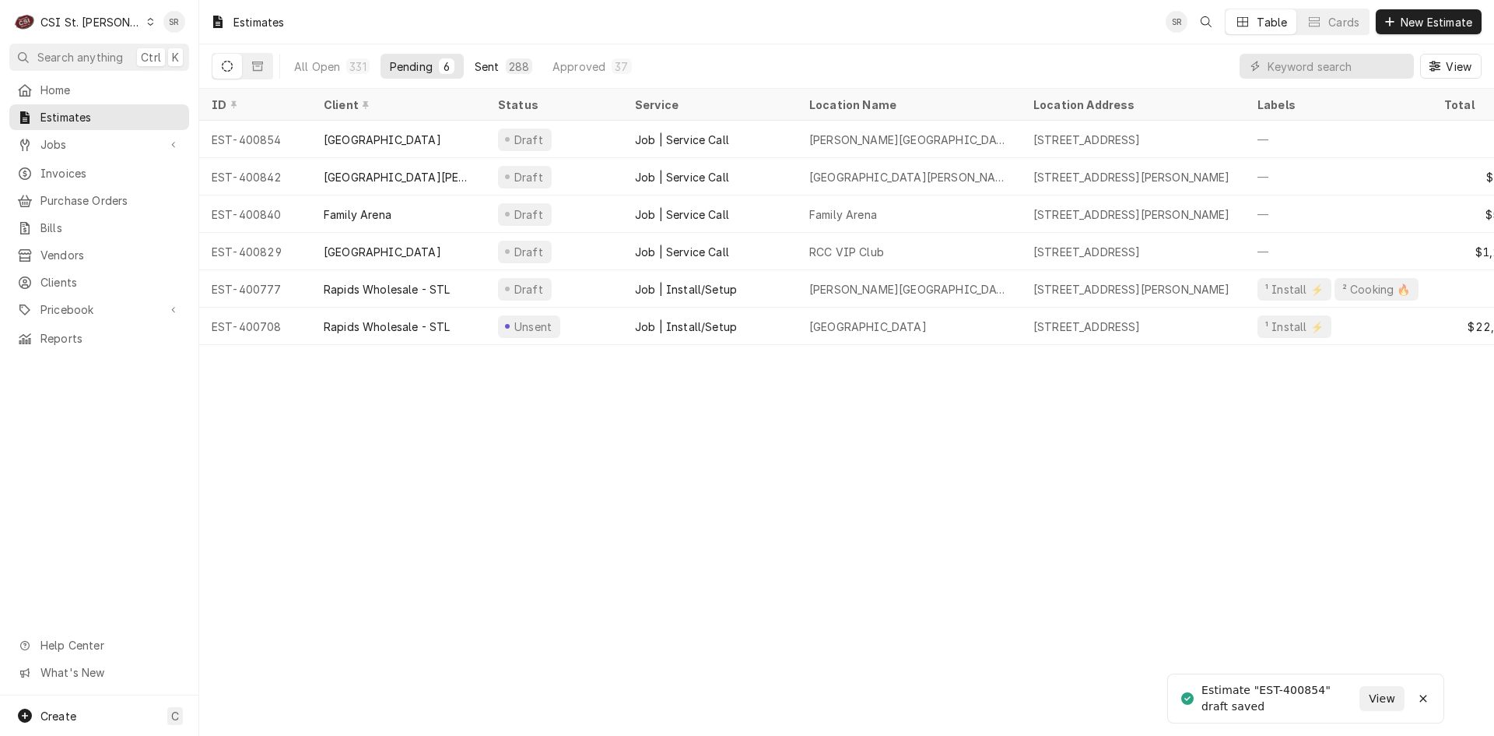
click at [507, 65] on div "288" at bounding box center [519, 66] width 26 height 16
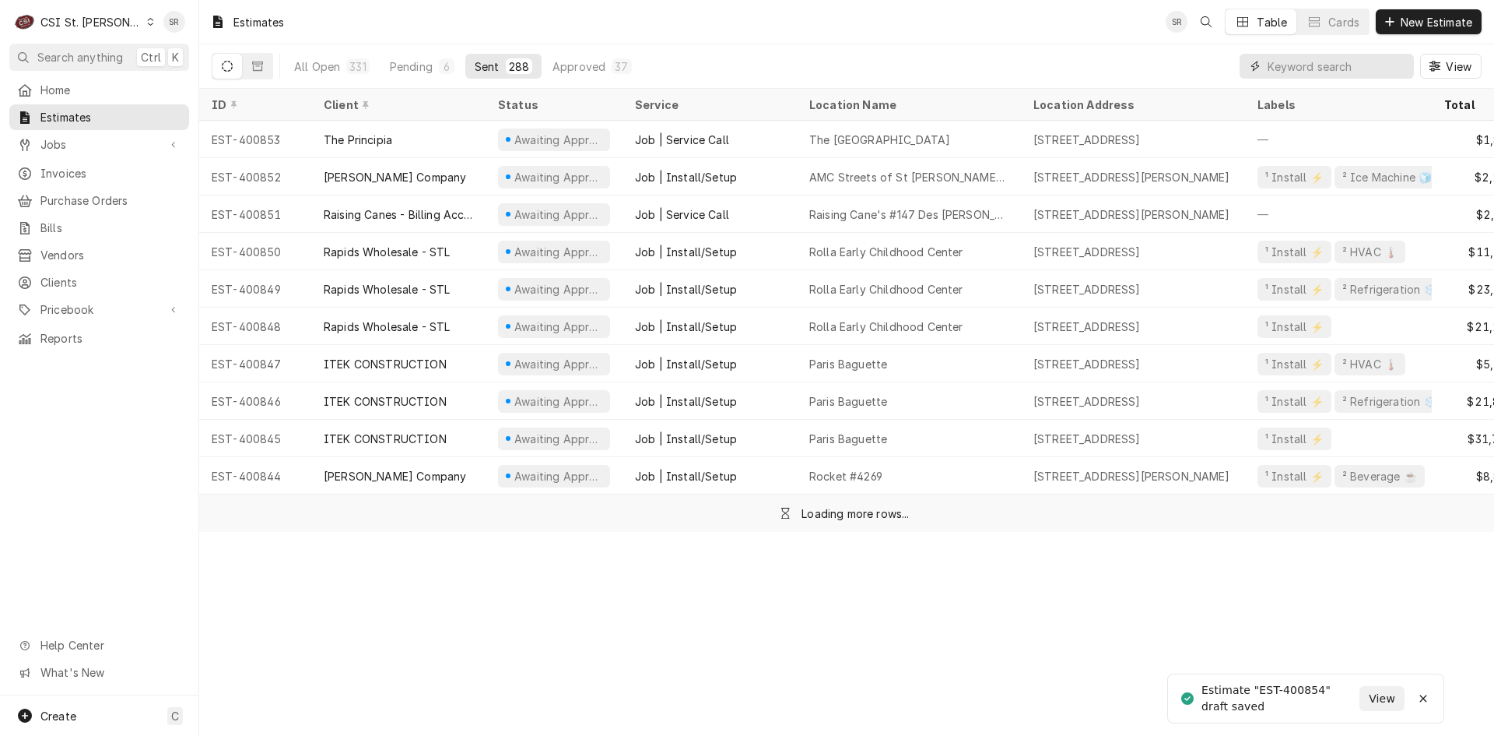
click at [1325, 64] on input "Dynamic Content Wrapper" at bounding box center [1337, 66] width 139 height 25
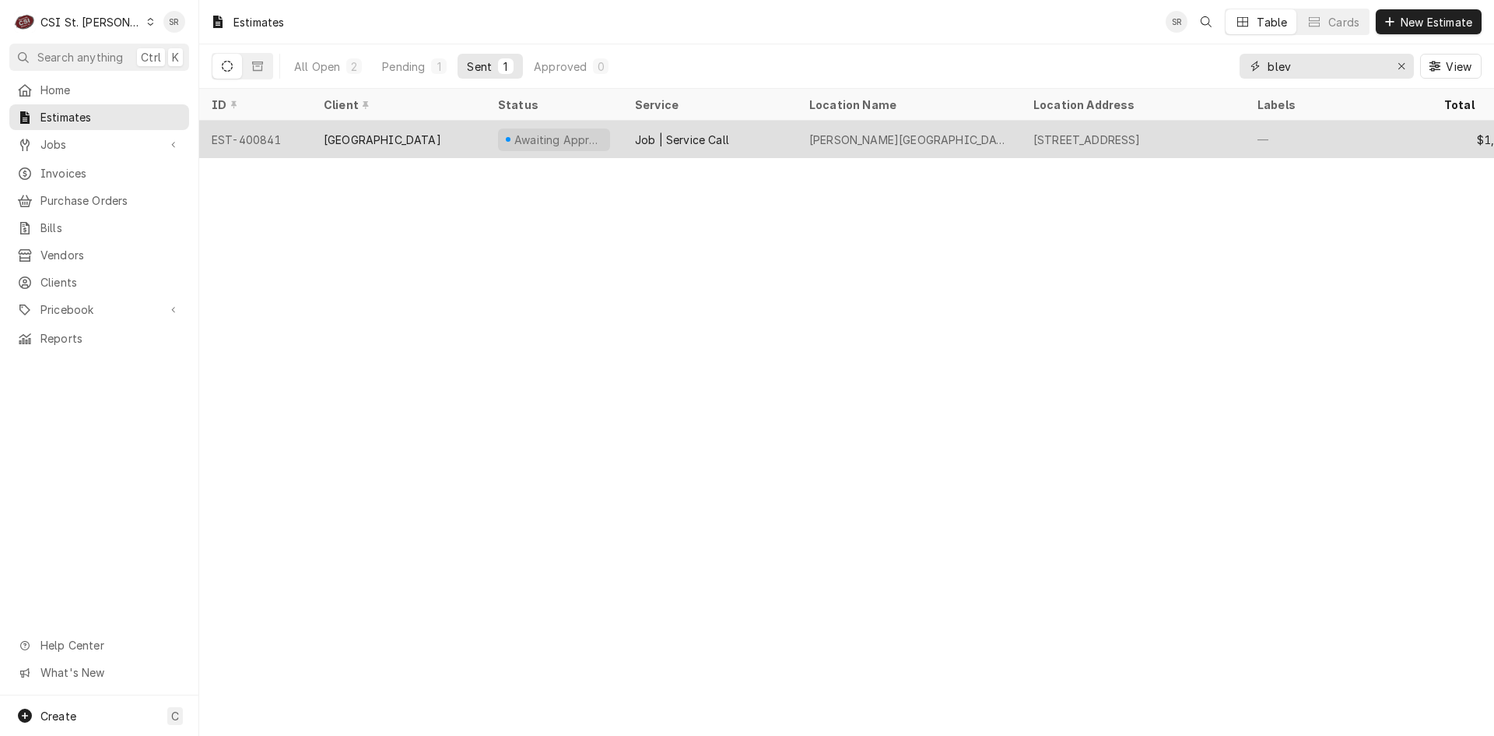
type input "blev"
click at [571, 139] on div "Awaiting Approval" at bounding box center [558, 140] width 91 height 16
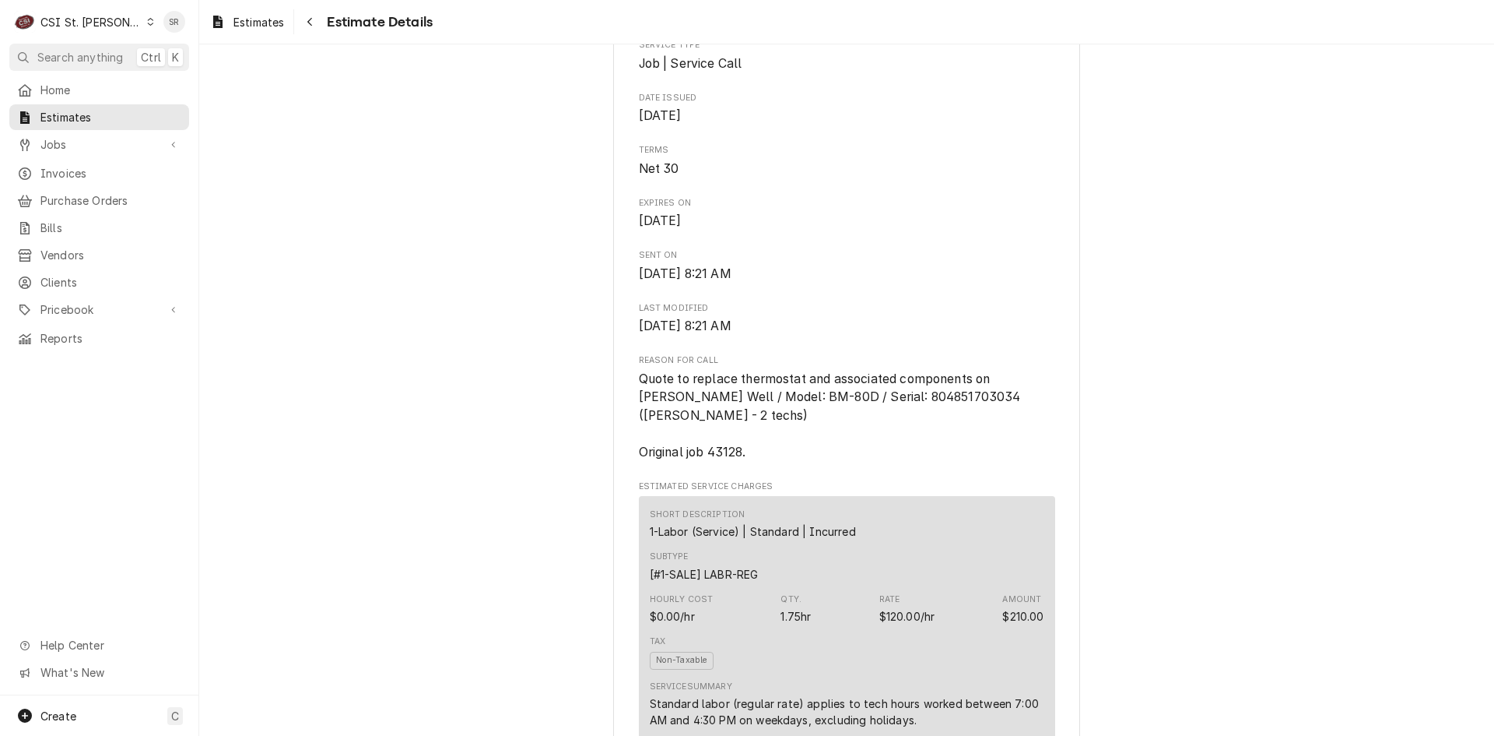
scroll to position [311, 0]
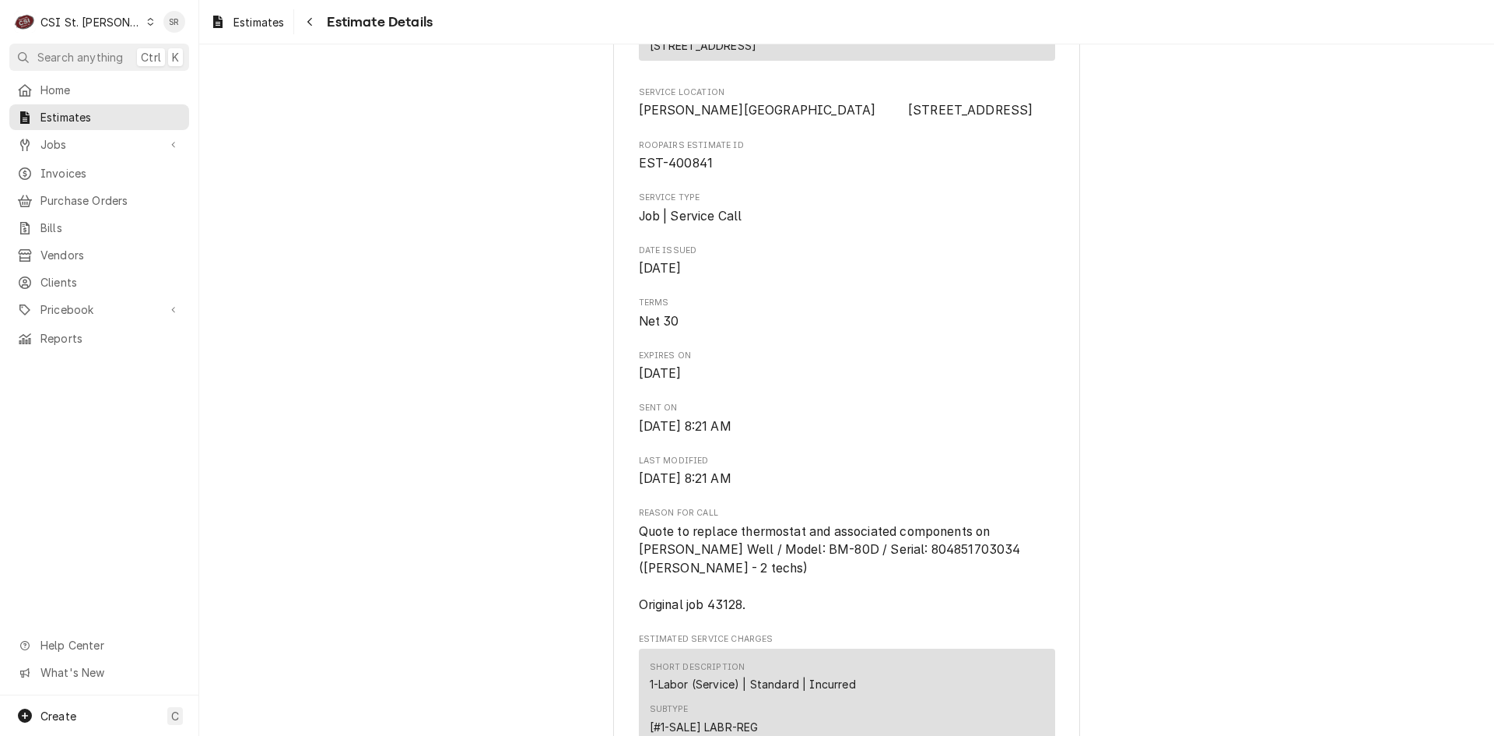
click at [101, 23] on div "CSI St. [PERSON_NAME]" at bounding box center [90, 22] width 101 height 16
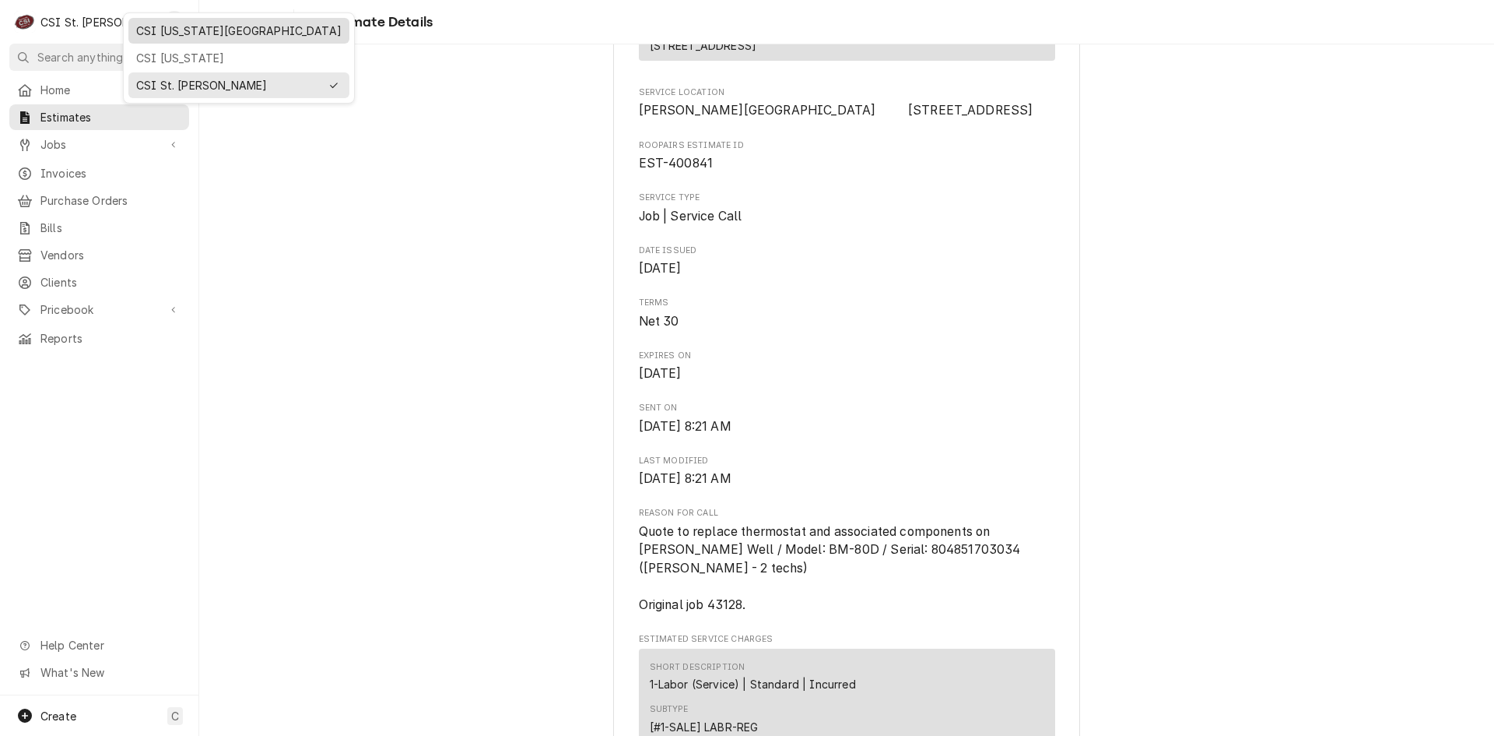
click at [163, 39] on div "CSI Kansas City" at bounding box center [239, 30] width 215 height 19
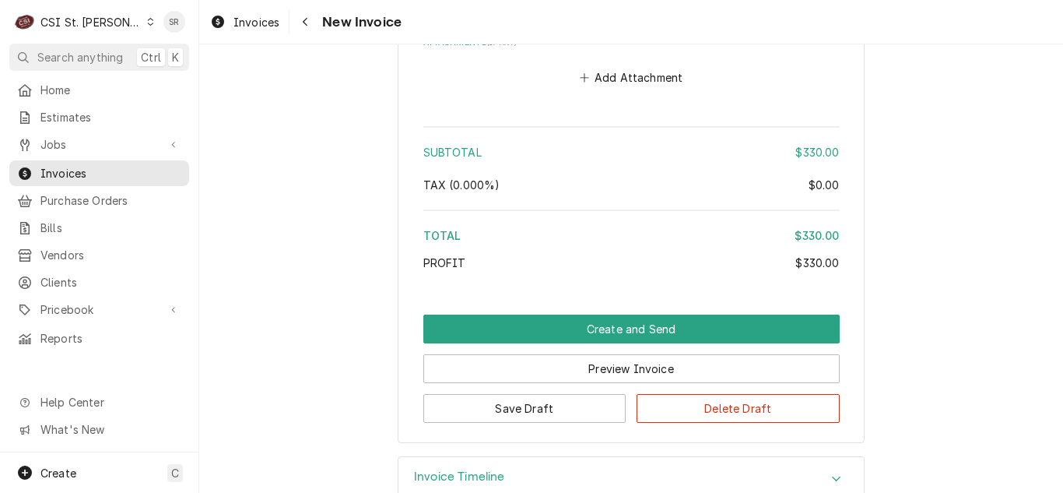
scroll to position [2450, 0]
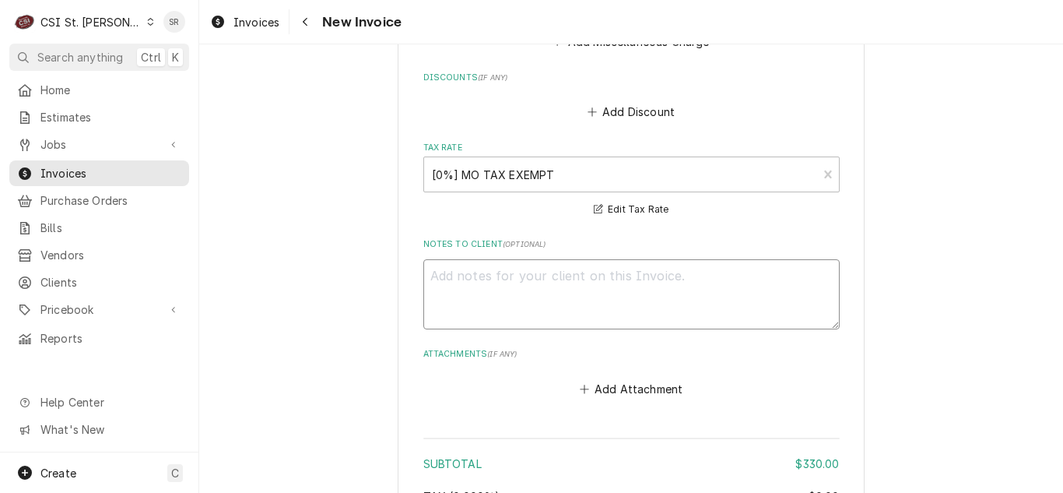
click at [567, 280] on textarea "Notes to Client ( optional )" at bounding box center [631, 294] width 416 height 70
type textarea "x"
type textarea "q"
type textarea "x"
type textarea "qu"
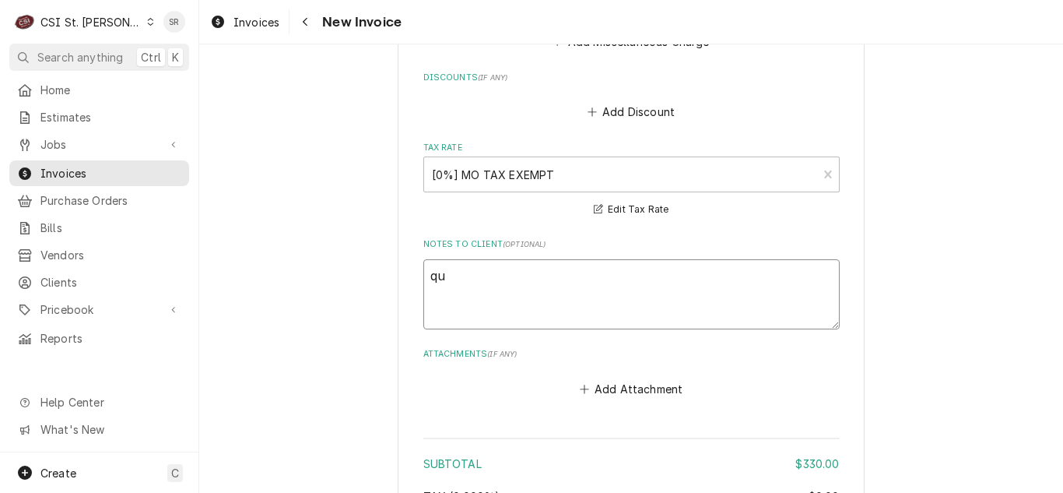
type textarea "x"
type textarea "quo"
type textarea "x"
type textarea "quot"
type textarea "x"
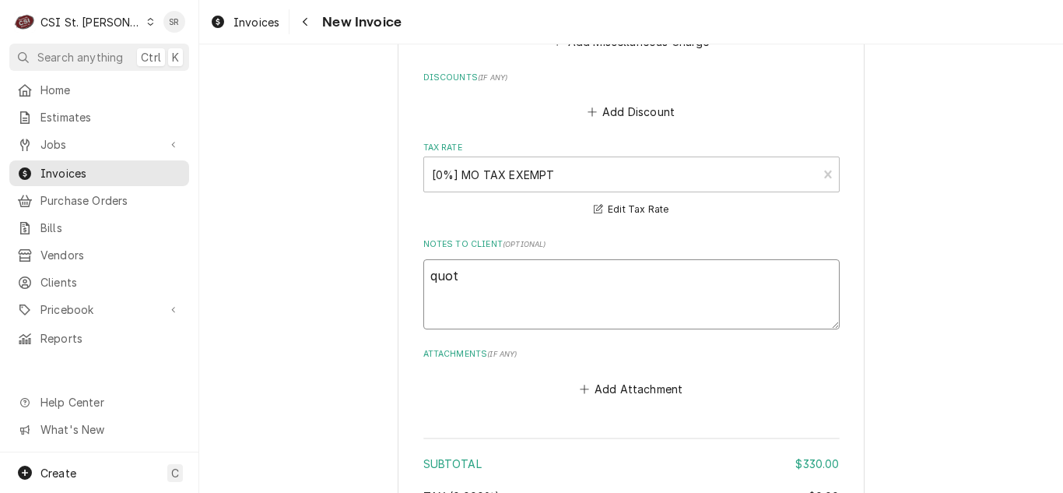
type textarea "quote"
type textarea "x"
type textarea "quoted"
type textarea "x"
type textarea "quoted"
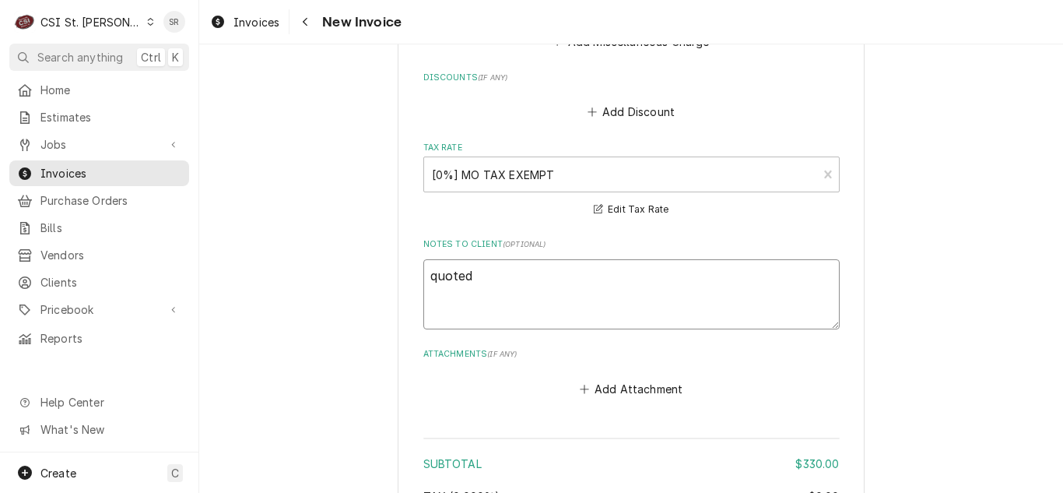
type textarea "x"
type textarea "quoted o"
type textarea "x"
type textarea "quoted on"
type textarea "x"
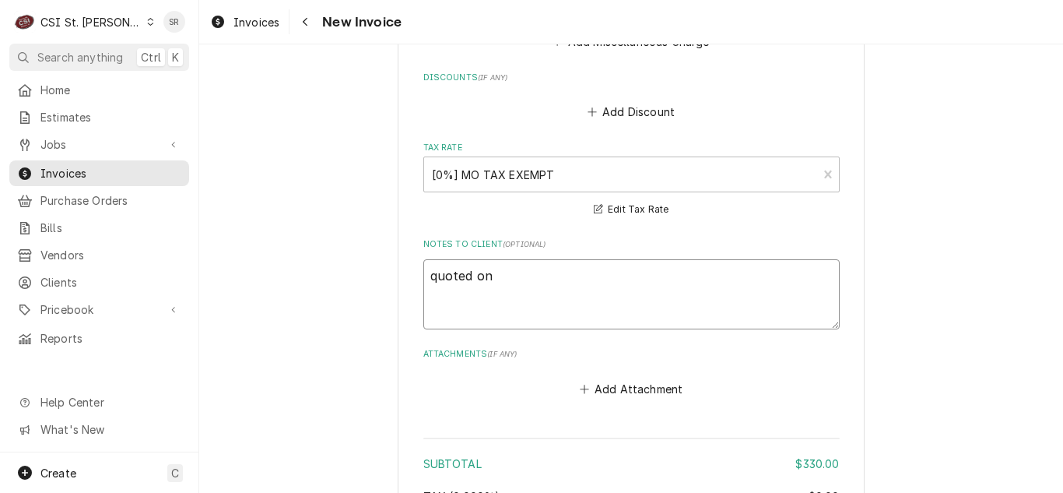
type textarea "quoted on"
type textarea "x"
type textarea "quoted on 4"
type textarea "x"
type textarea "quoted on 40"
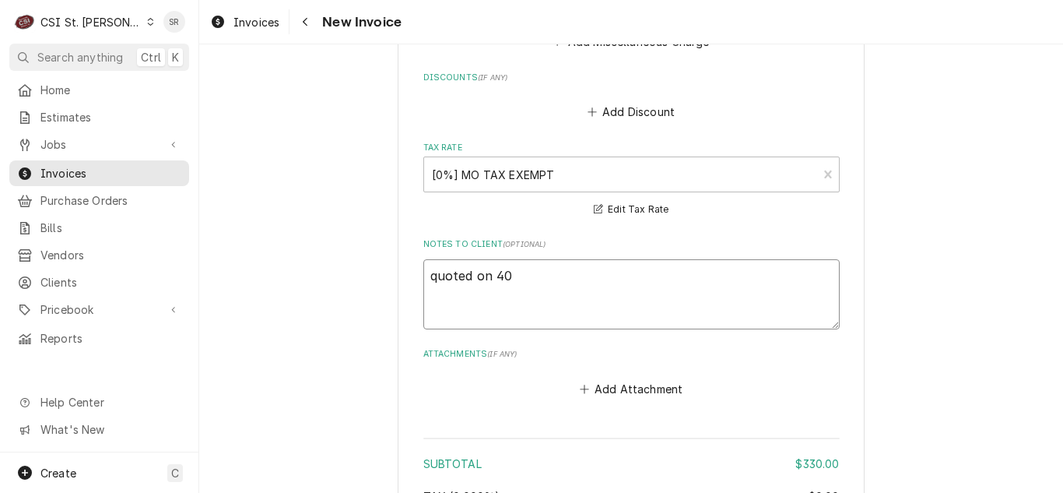
type textarea "x"
type textarea "quoted on 400"
type textarea "x"
type textarea "quoted on 4008"
type textarea "x"
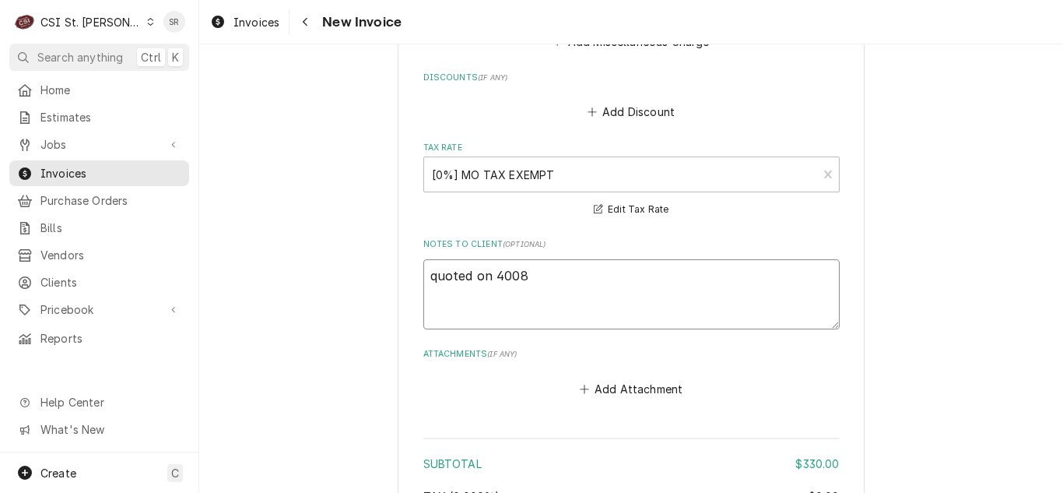
type textarea "quoted on 40084"
type textarea "x"
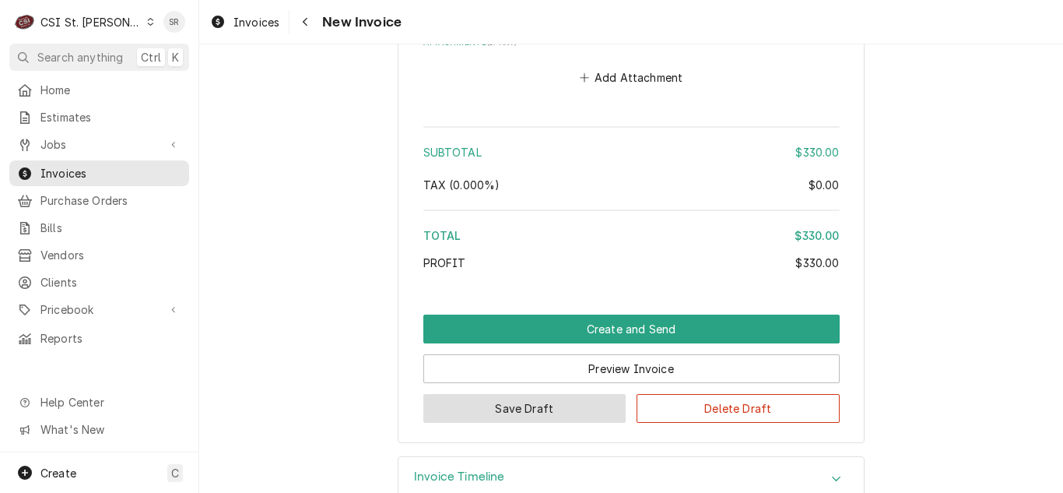
type textarea "quoted on 400841"
click at [497, 394] on button "Save Draft" at bounding box center [524, 408] width 203 height 29
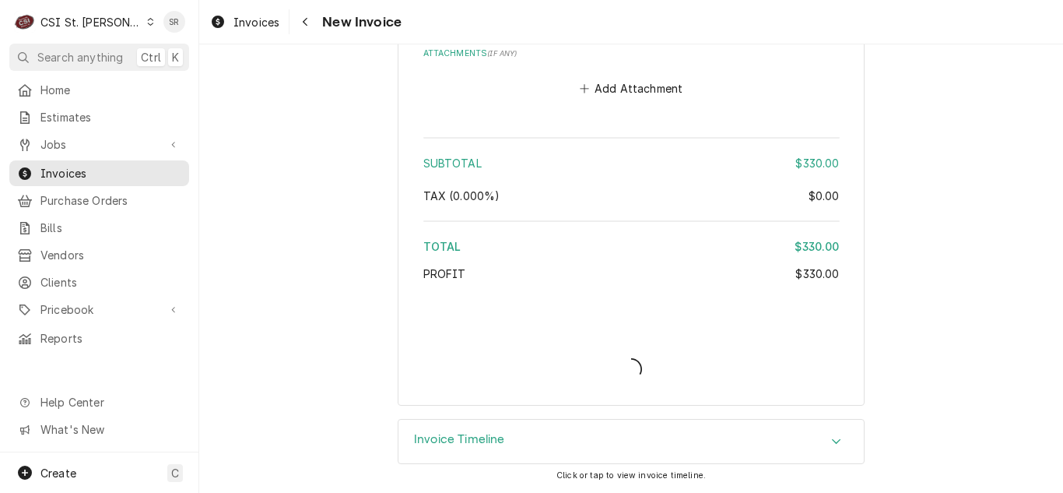
scroll to position [2713, 0]
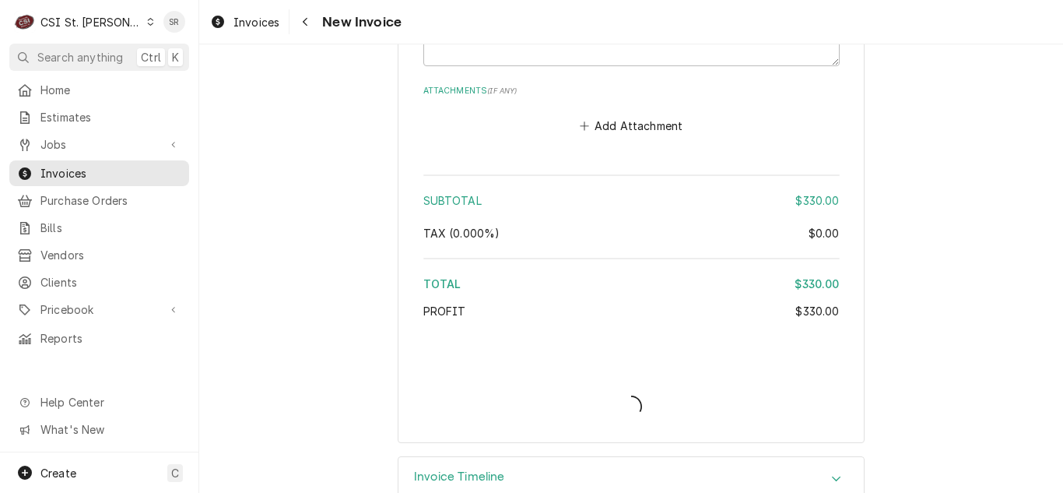
type textarea "x"
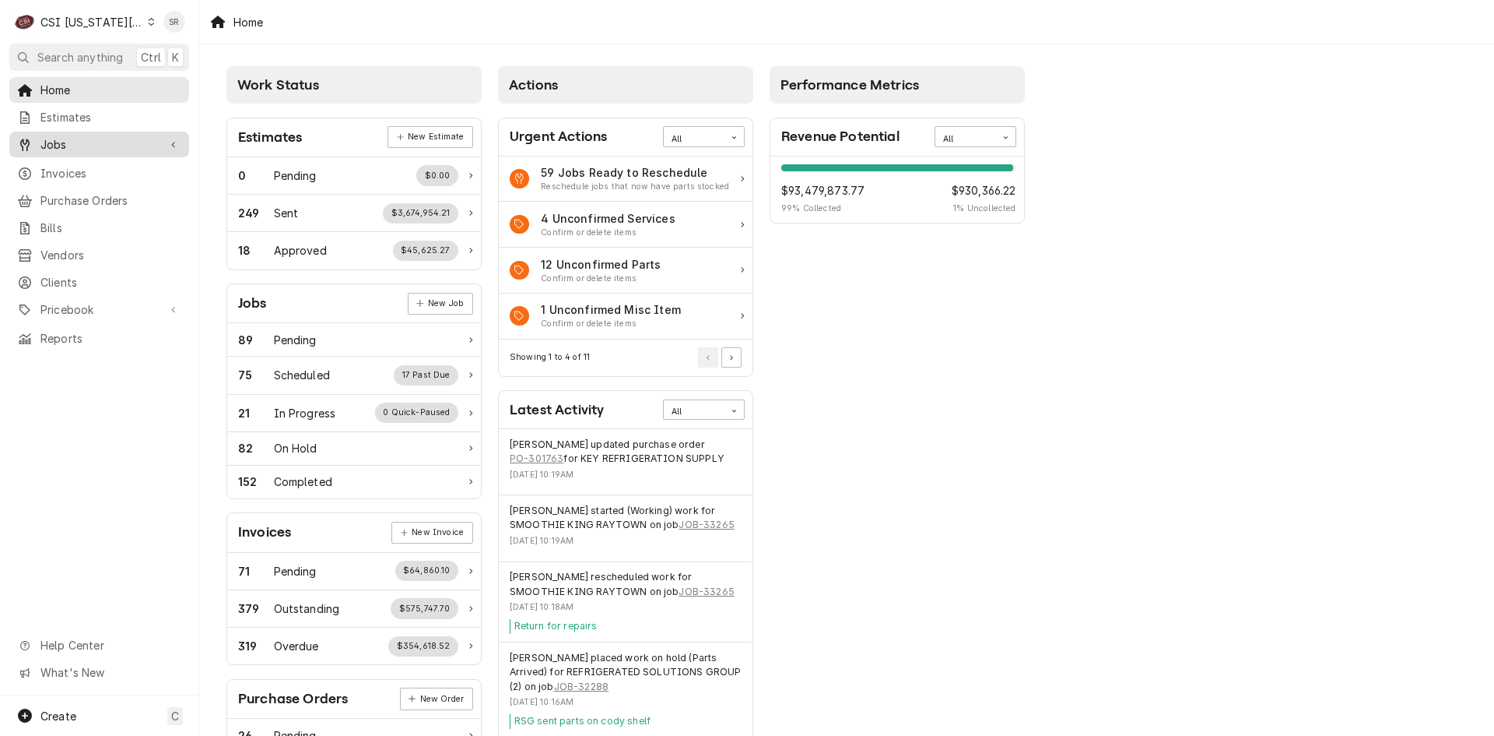
click at [64, 142] on span "Jobs" at bounding box center [99, 144] width 118 height 16
click at [64, 159] on link "Jobs" at bounding box center [99, 172] width 180 height 26
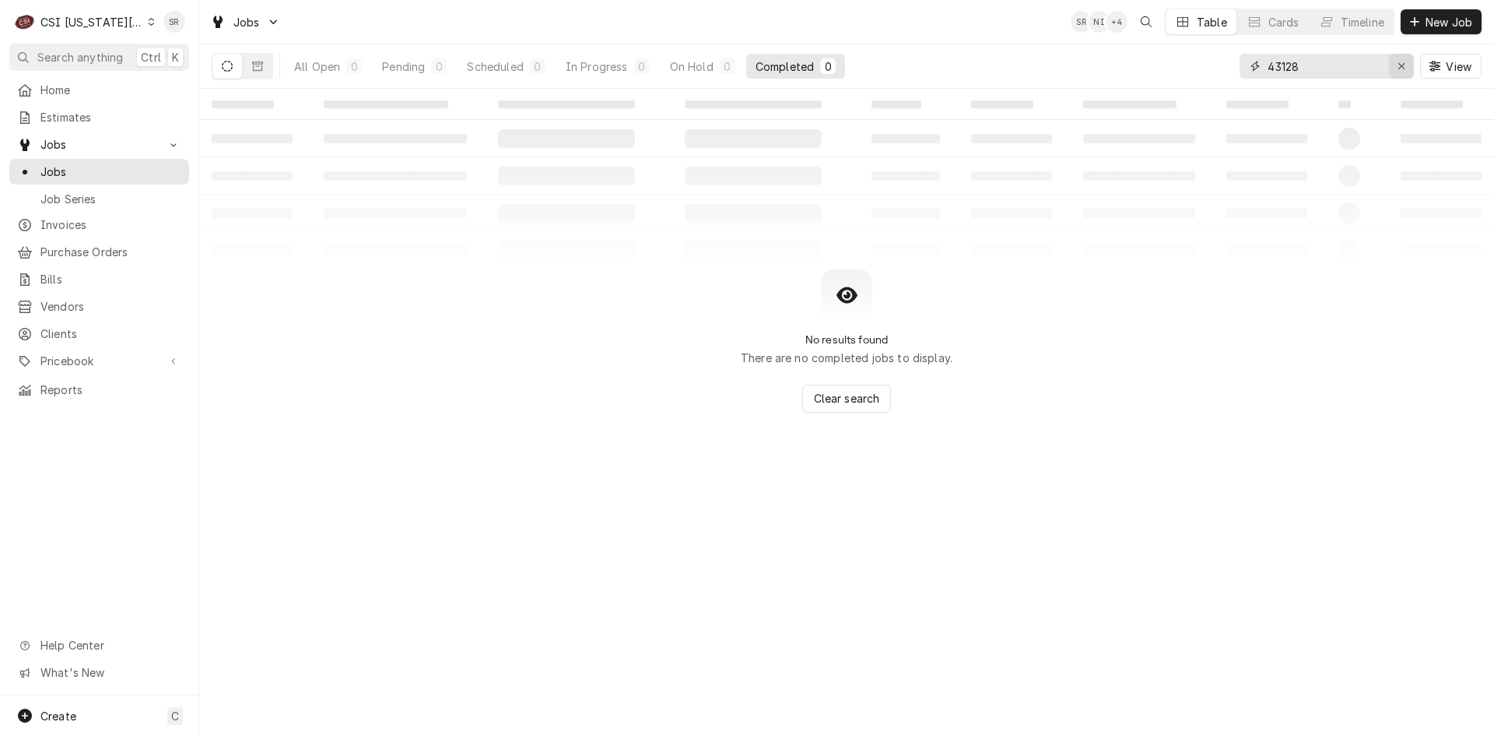
click at [1395, 57] on button "Erase input" at bounding box center [1401, 66] width 25 height 25
click at [1439, 26] on span "New Job" at bounding box center [1449, 22] width 53 height 16
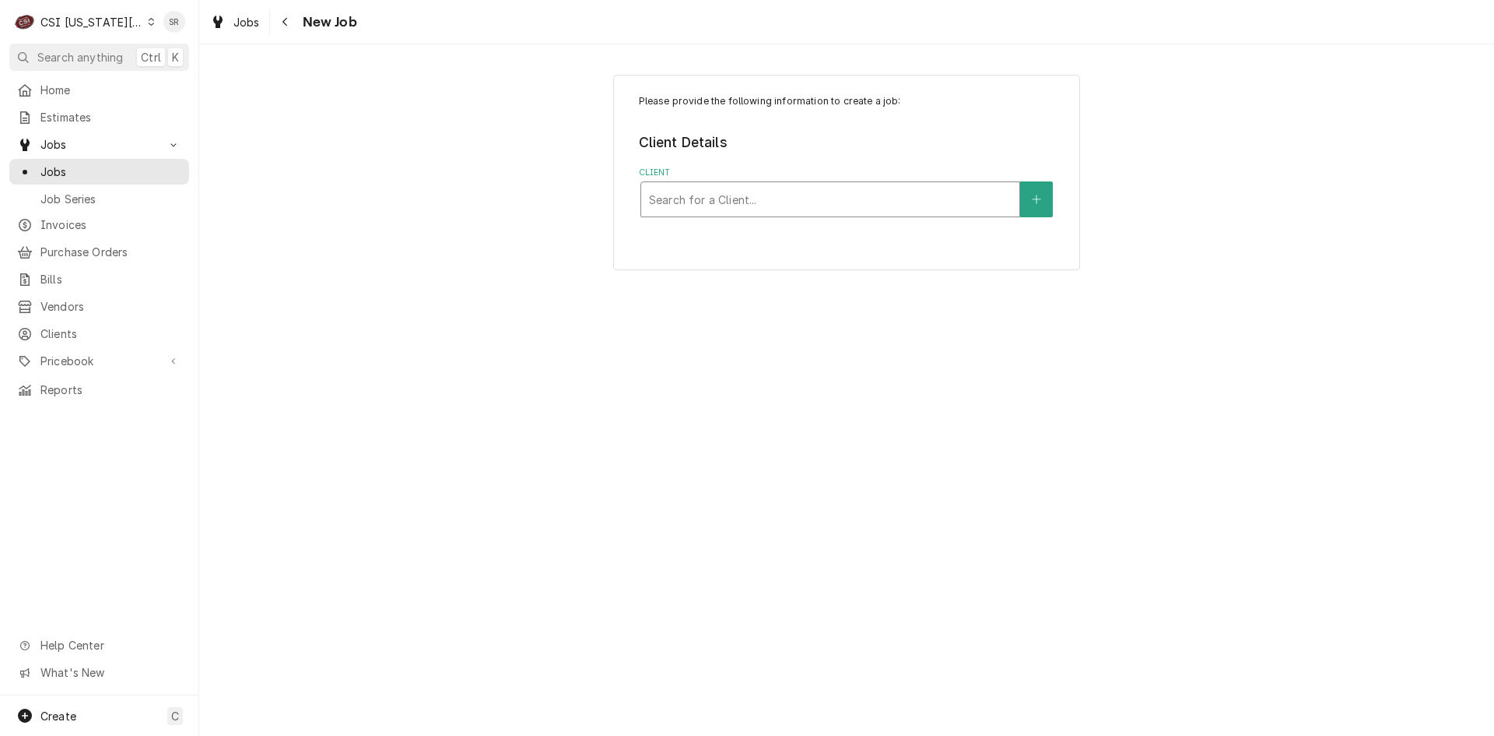
click at [776, 190] on div "Client" at bounding box center [830, 199] width 363 height 28
type input "8721 ry"
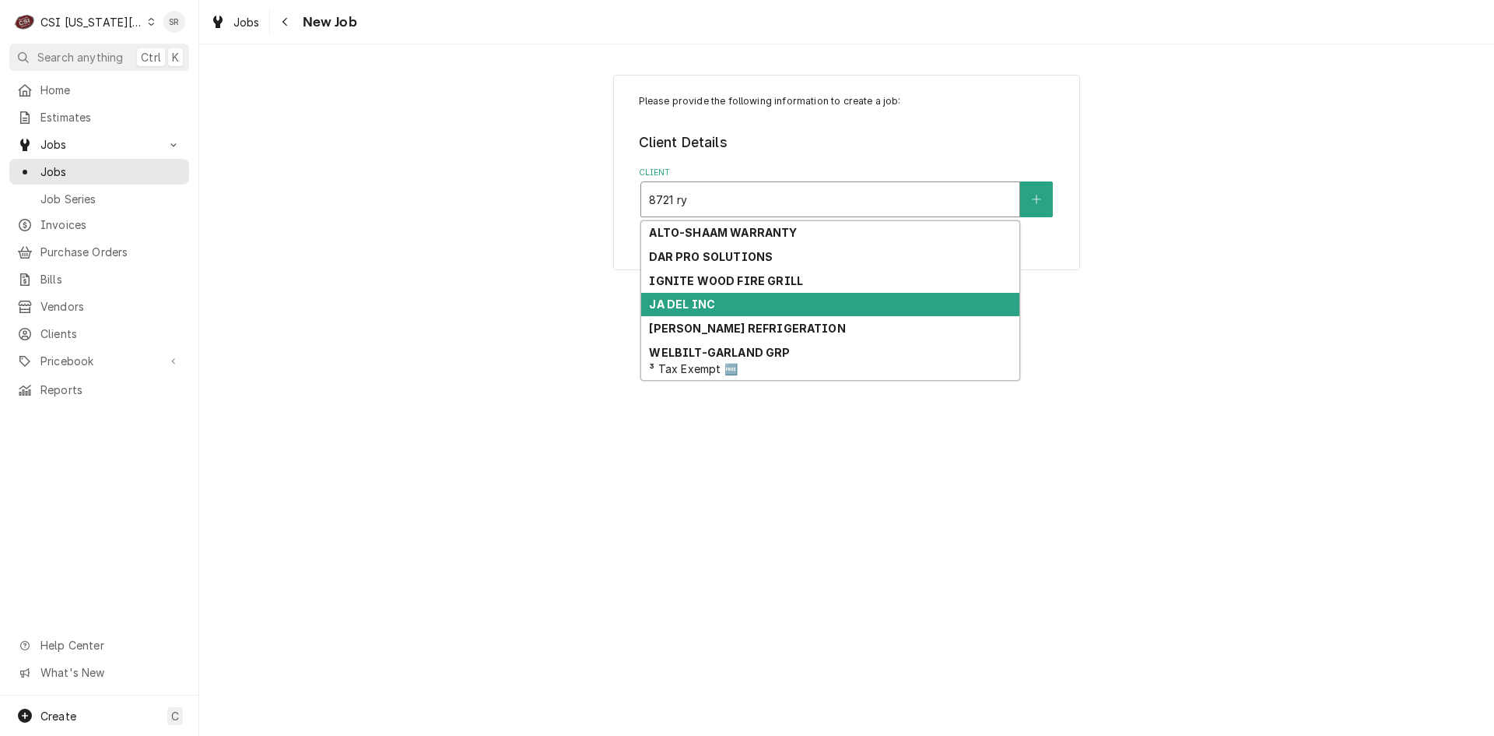
click at [716, 306] on div "JA DEL INC" at bounding box center [830, 305] width 378 height 24
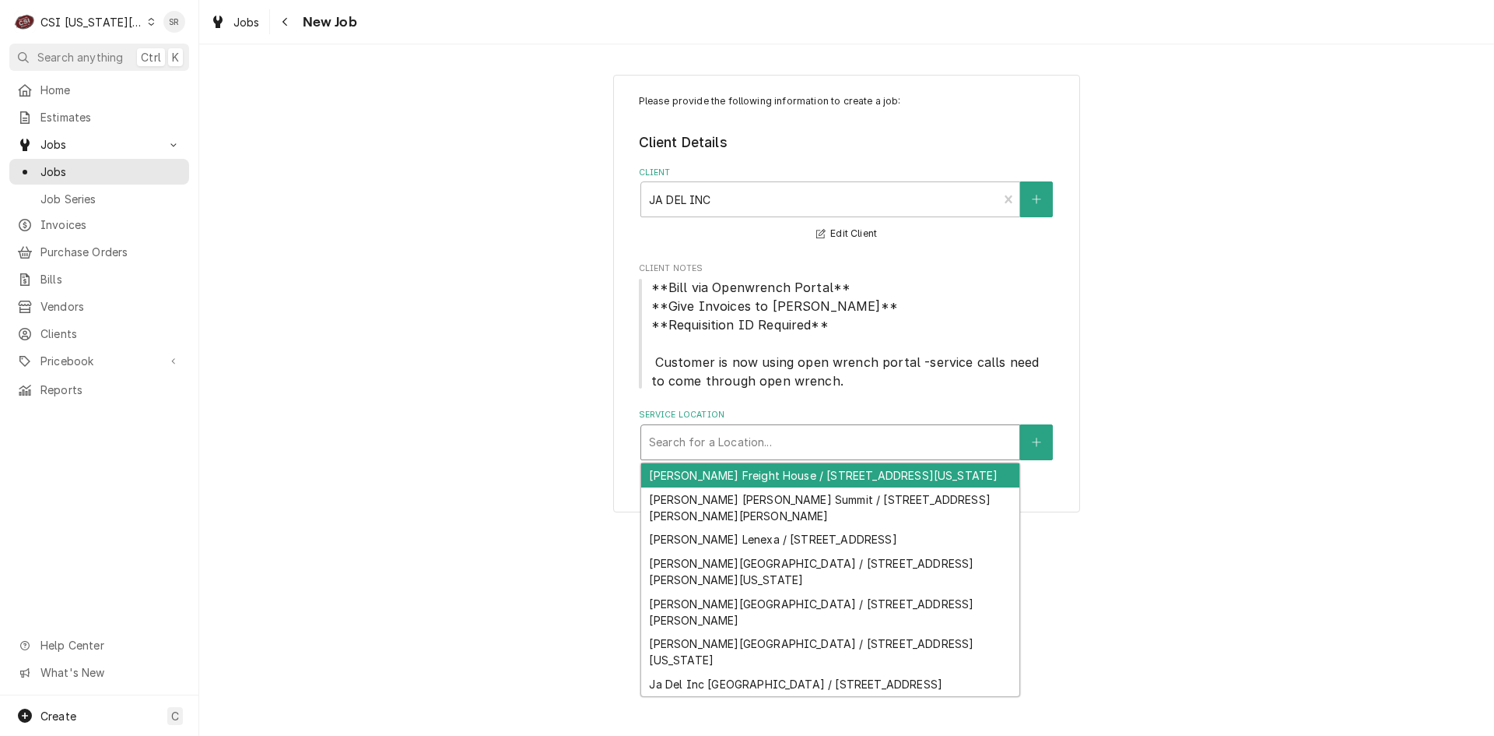
click at [748, 438] on div "Service Location" at bounding box center [830, 442] width 363 height 28
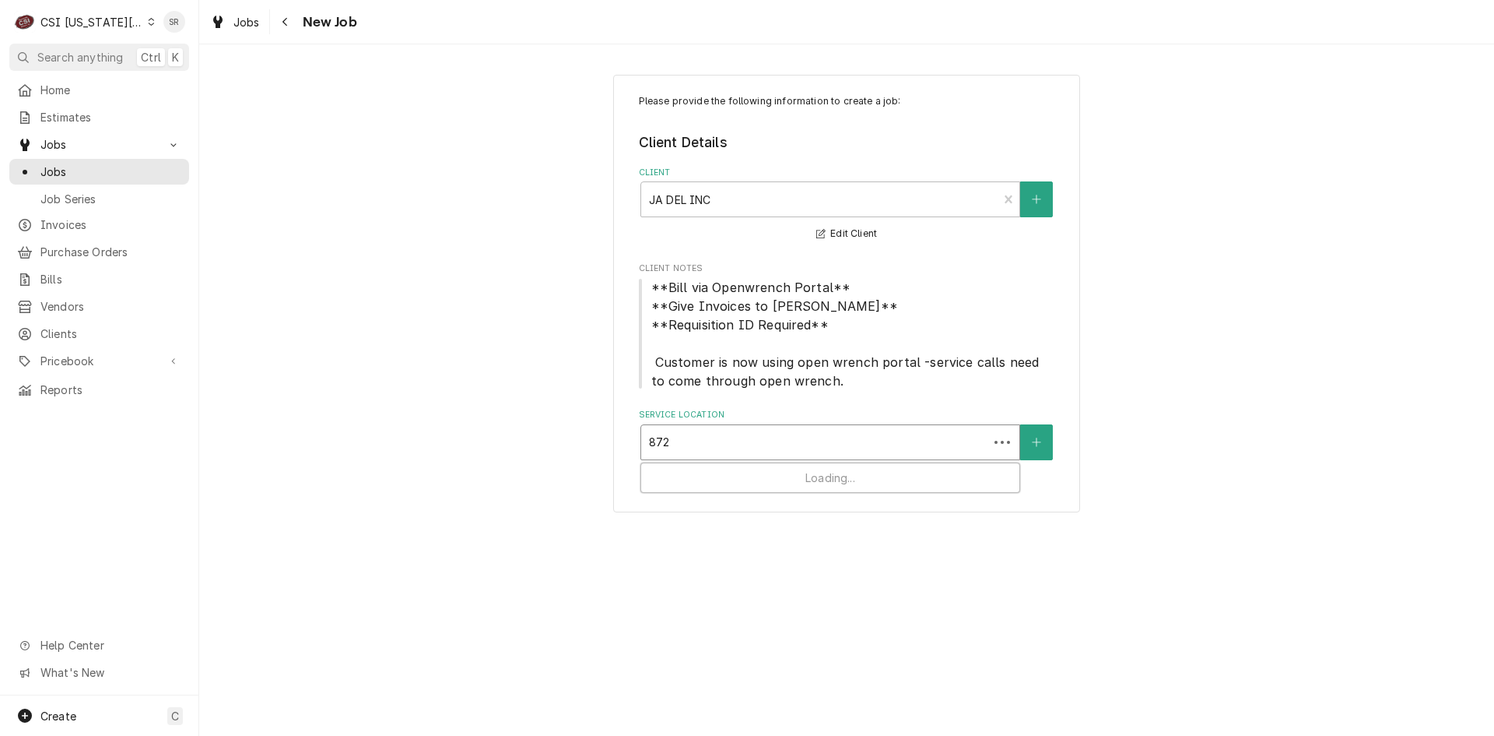
type input "8721"
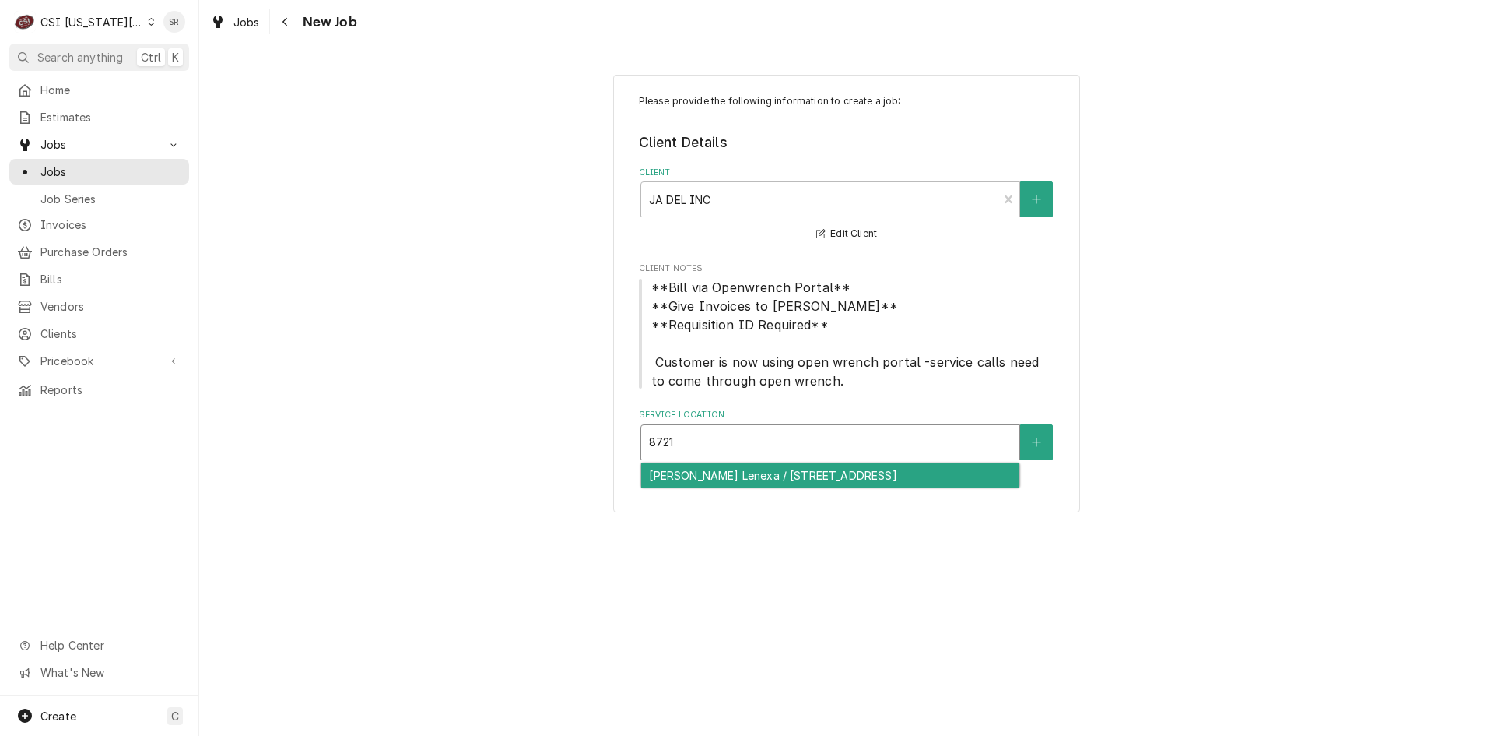
click at [746, 476] on div "Jack Stack Lenexa / 8721 Ryckert Street, Lenexa, KS 66219" at bounding box center [830, 475] width 378 height 24
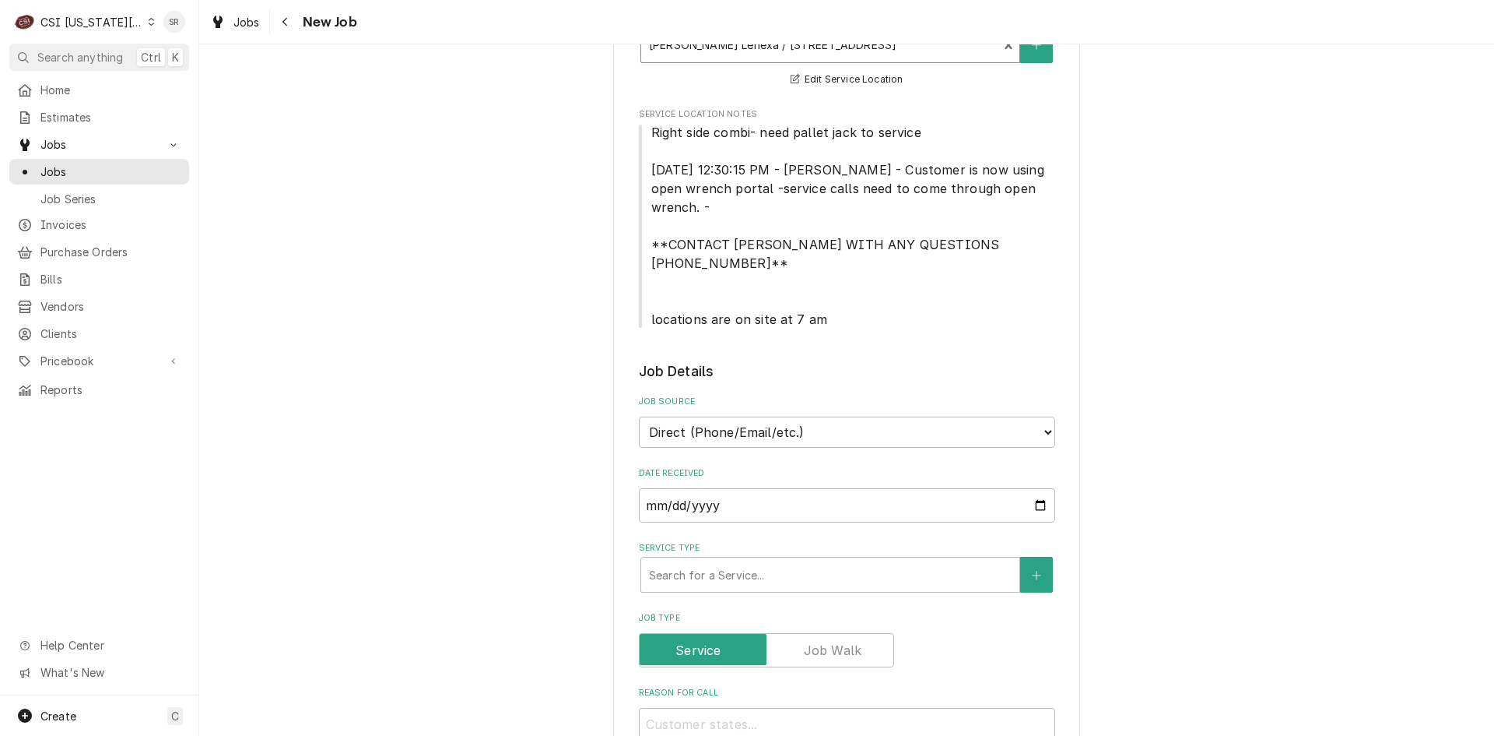
scroll to position [545, 0]
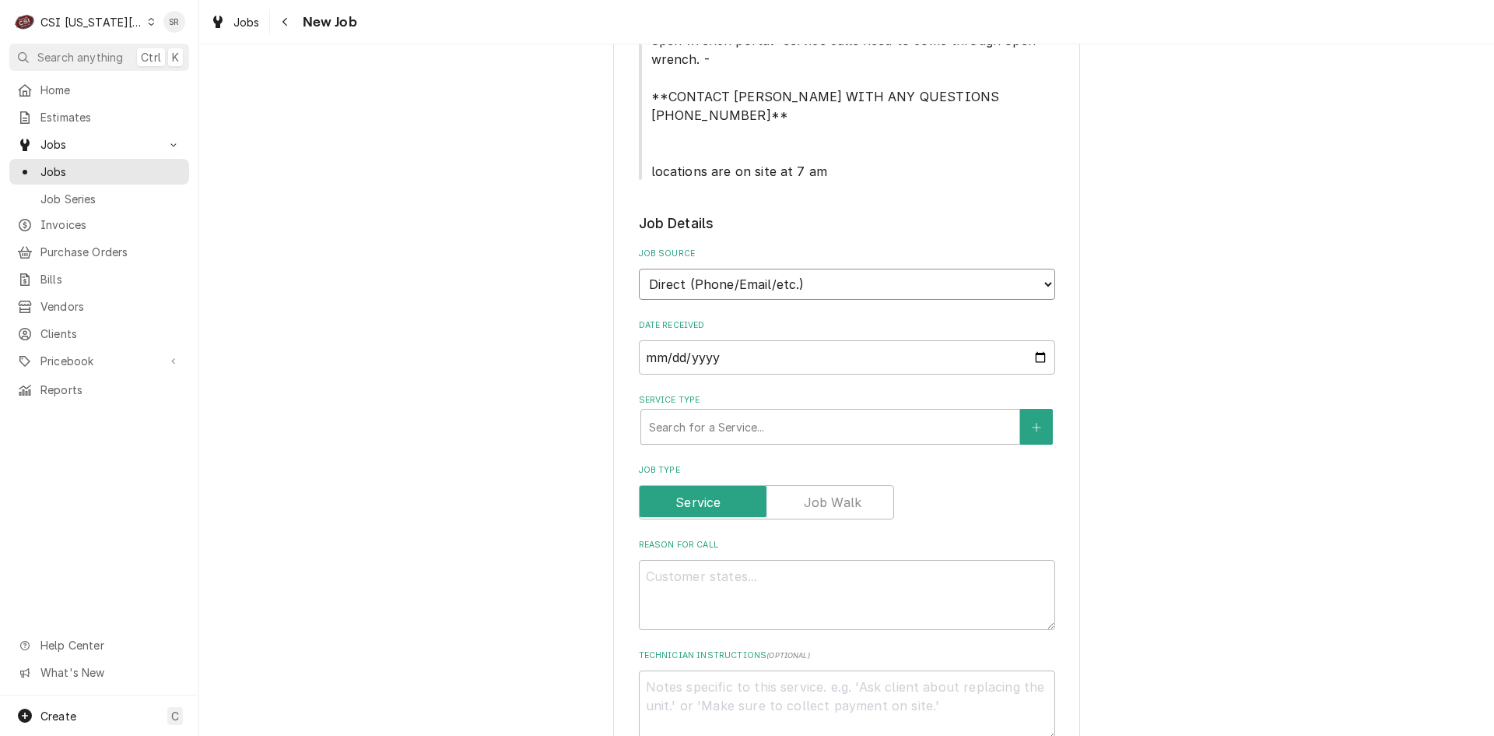
drag, startPoint x: 697, startPoint y: 240, endPoint x: 699, endPoint y: 257, distance: 17.2
click at [697, 269] on select "Direct (Phone/Email/etc.) Service Channel Corrigo Ecotrak Other" at bounding box center [847, 284] width 416 height 31
select select "100"
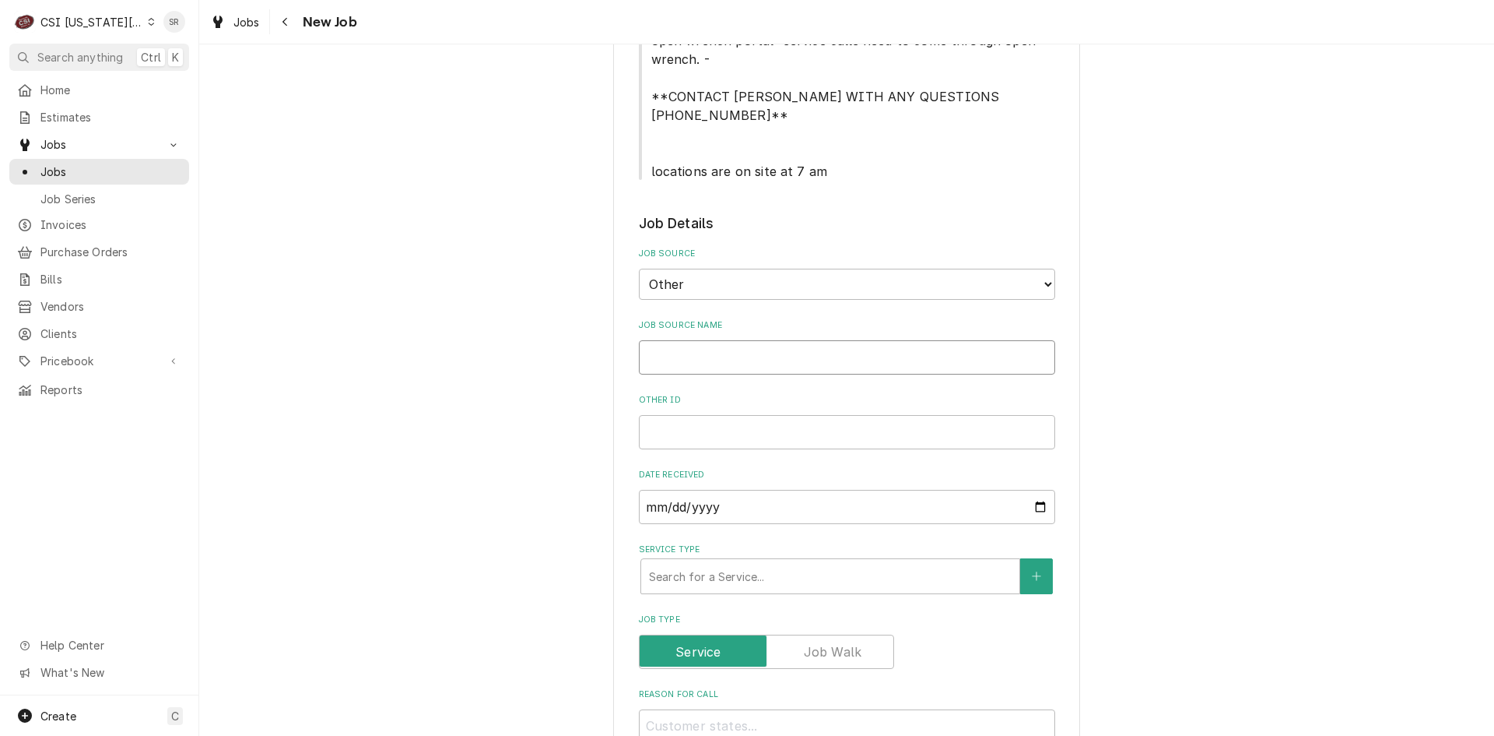
click at [694, 340] on input "Job Source Name" at bounding box center [847, 357] width 416 height 34
type textarea "x"
type input "O"
type textarea "x"
type input "Op"
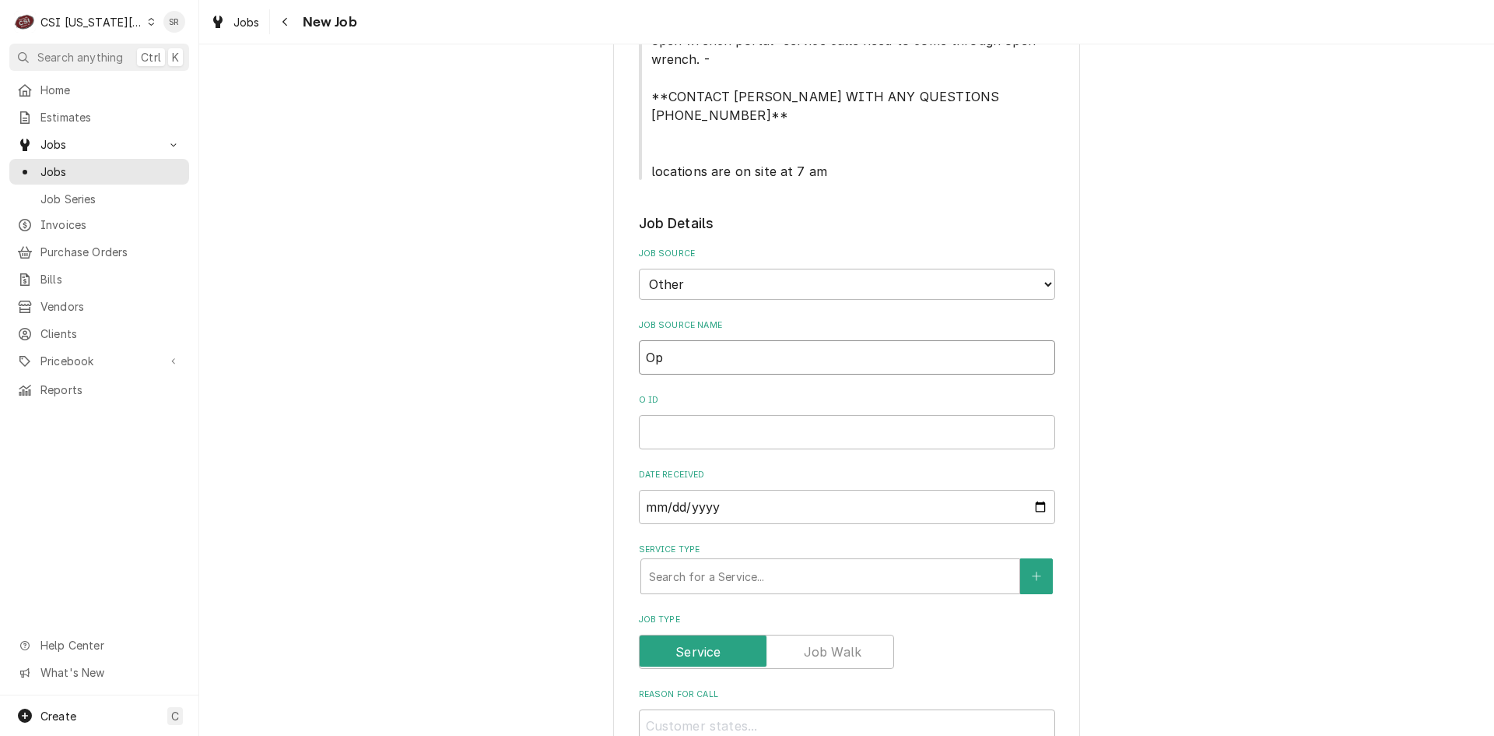
type textarea "x"
type input "Ope"
type textarea "x"
type input "Open"
type textarea "x"
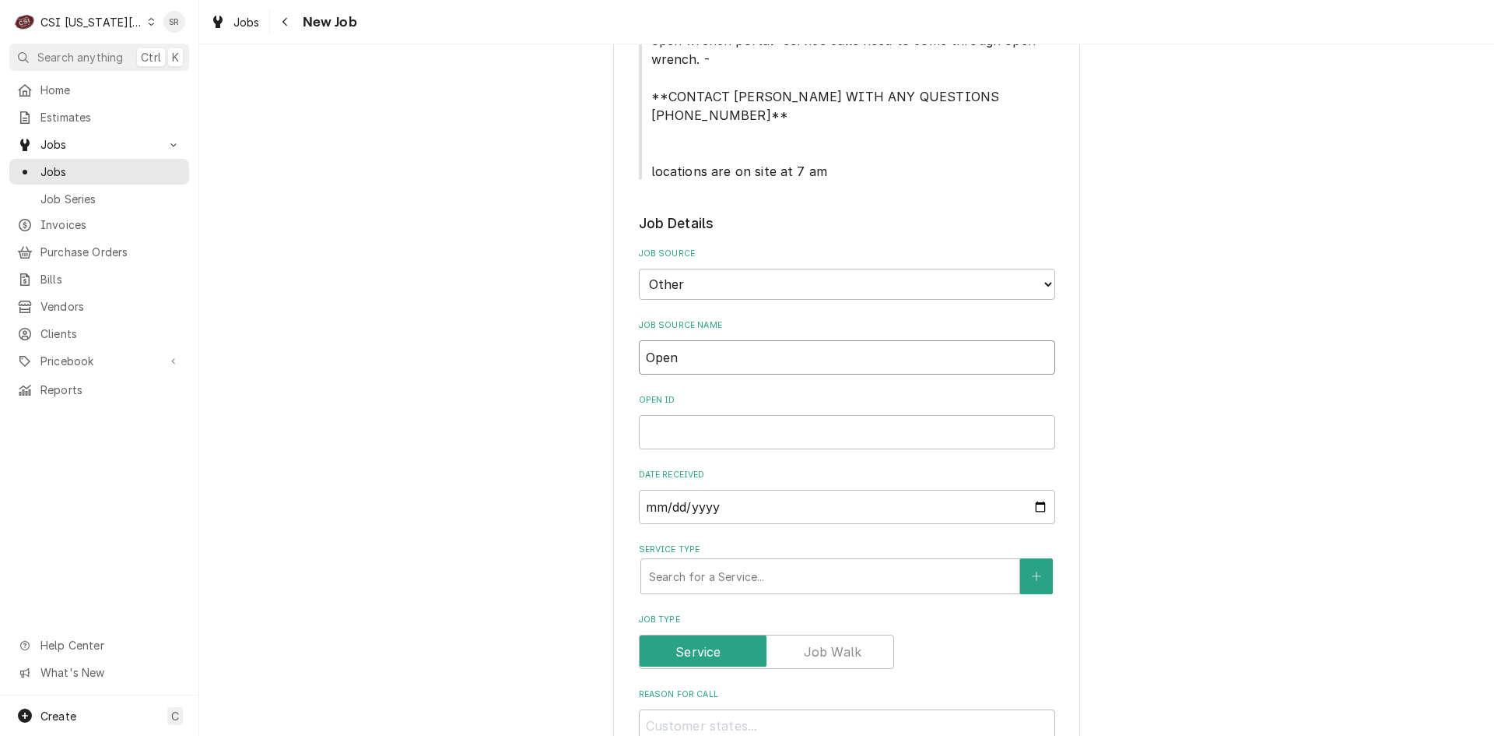
type input "OpenW"
type textarea "x"
type input "OpenWr"
type textarea "x"
type input "OpenWre"
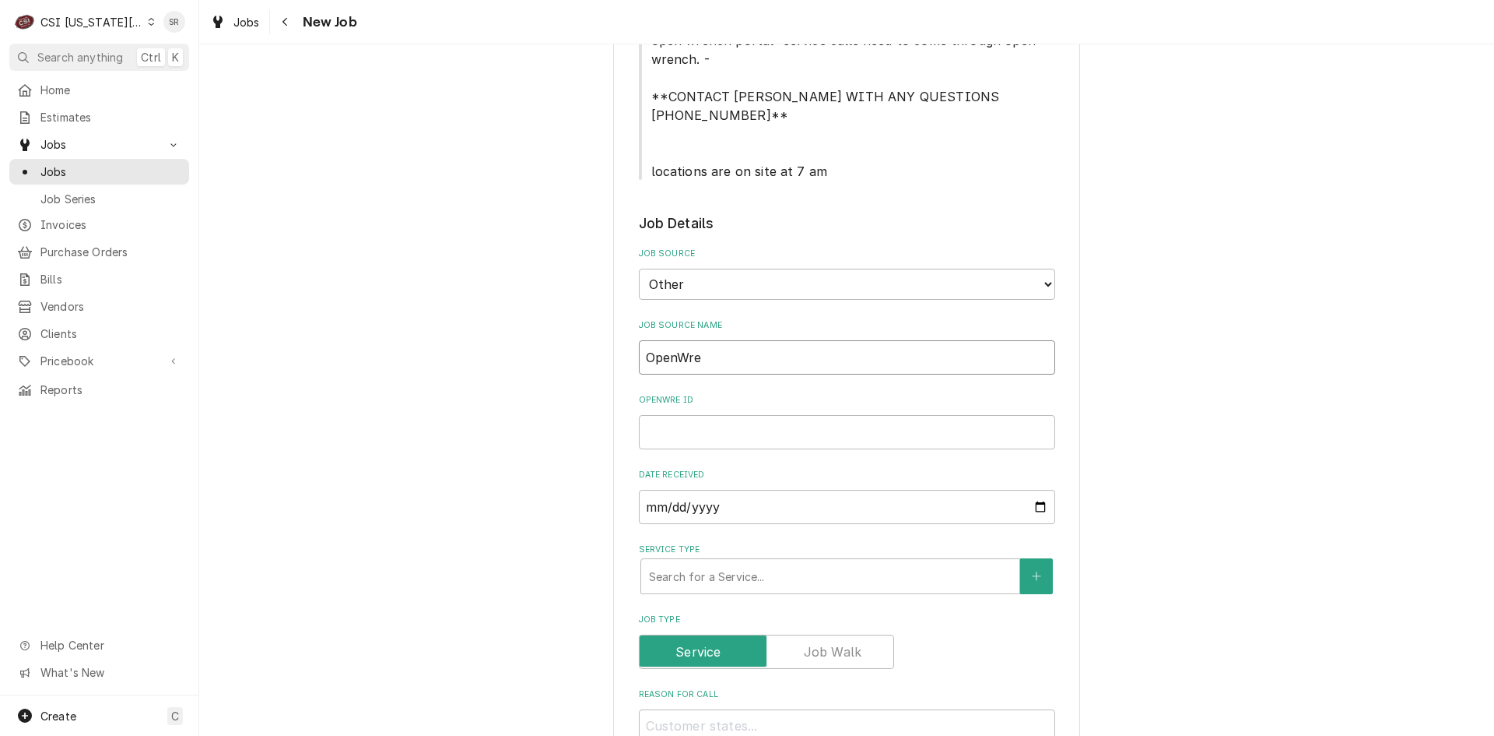
type textarea "x"
type input "OpenWrec"
type textarea "x"
type input "OpenWre"
type textarea "x"
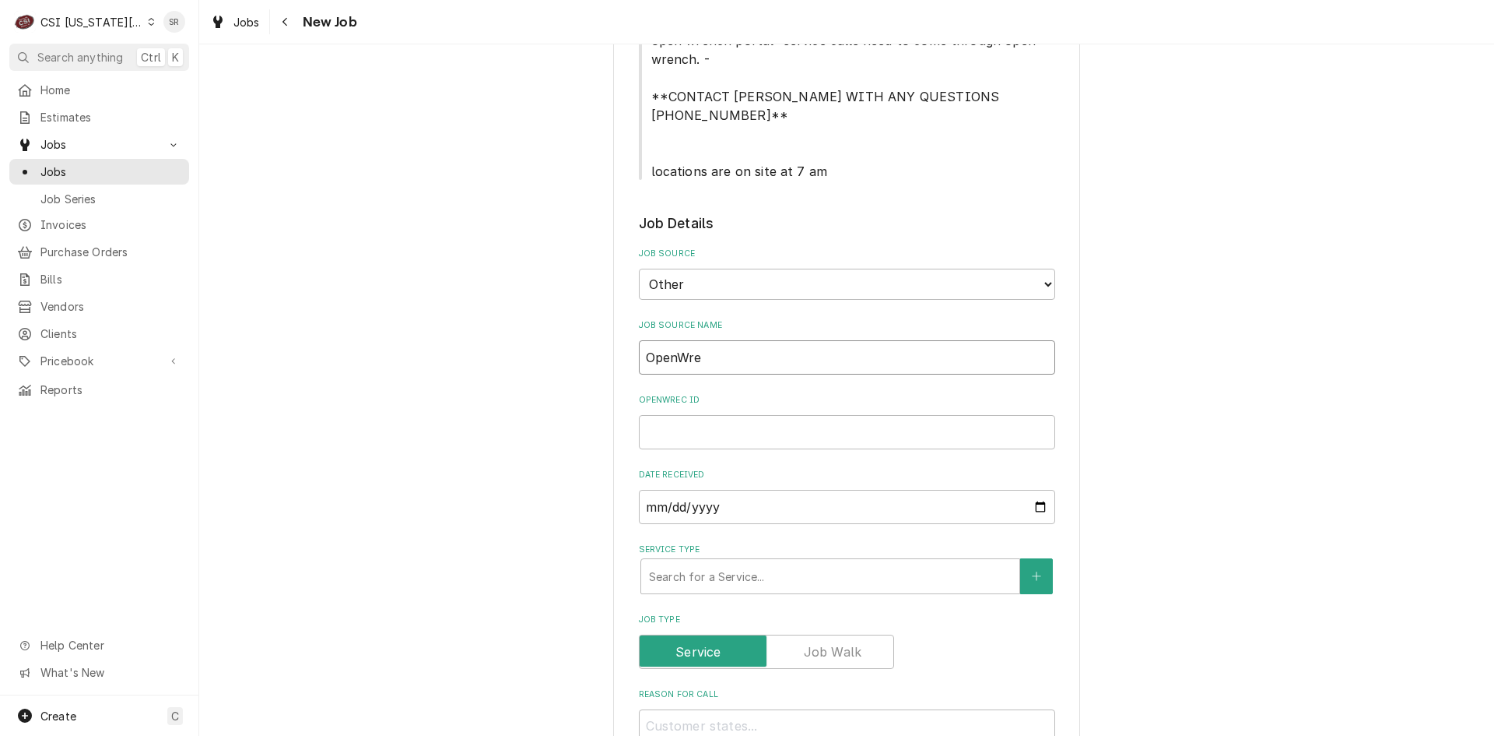
type input "OpenWren"
type textarea "x"
type input "OpenWrenc"
type textarea "x"
type input "OpenWrench"
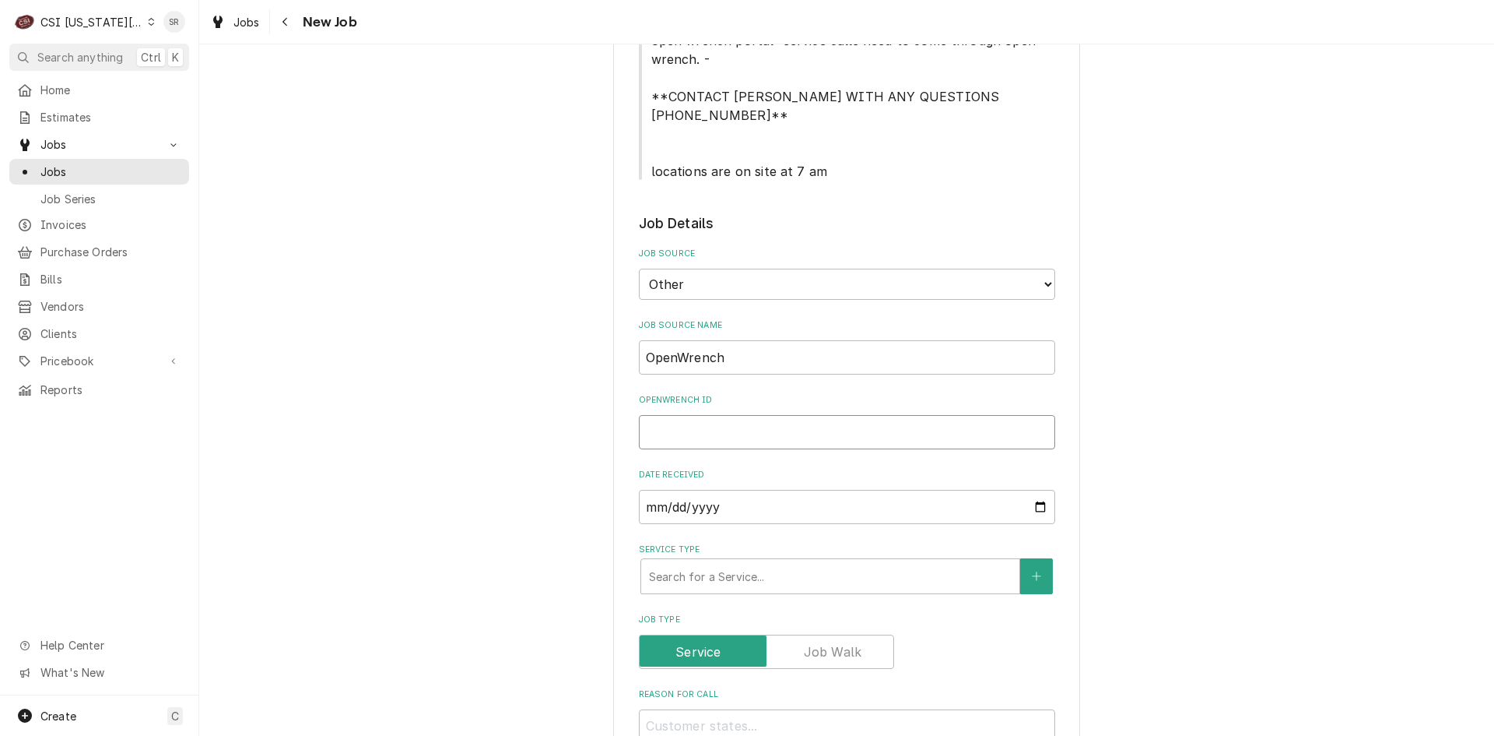
type textarea "x"
type input "2"
type textarea "x"
type input "20"
type textarea "x"
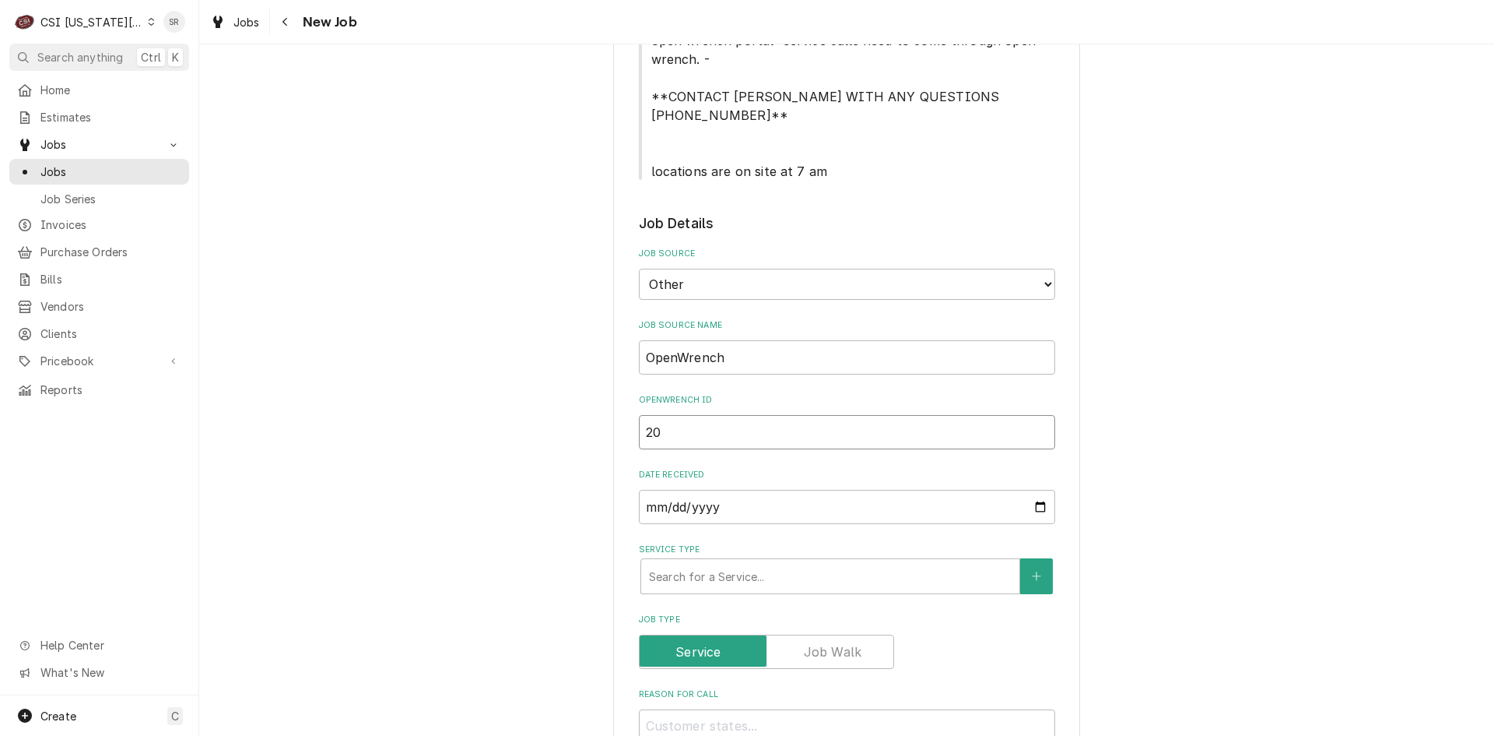
type input "208"
type textarea "x"
type input "2085"
type textarea "x"
type input "20851"
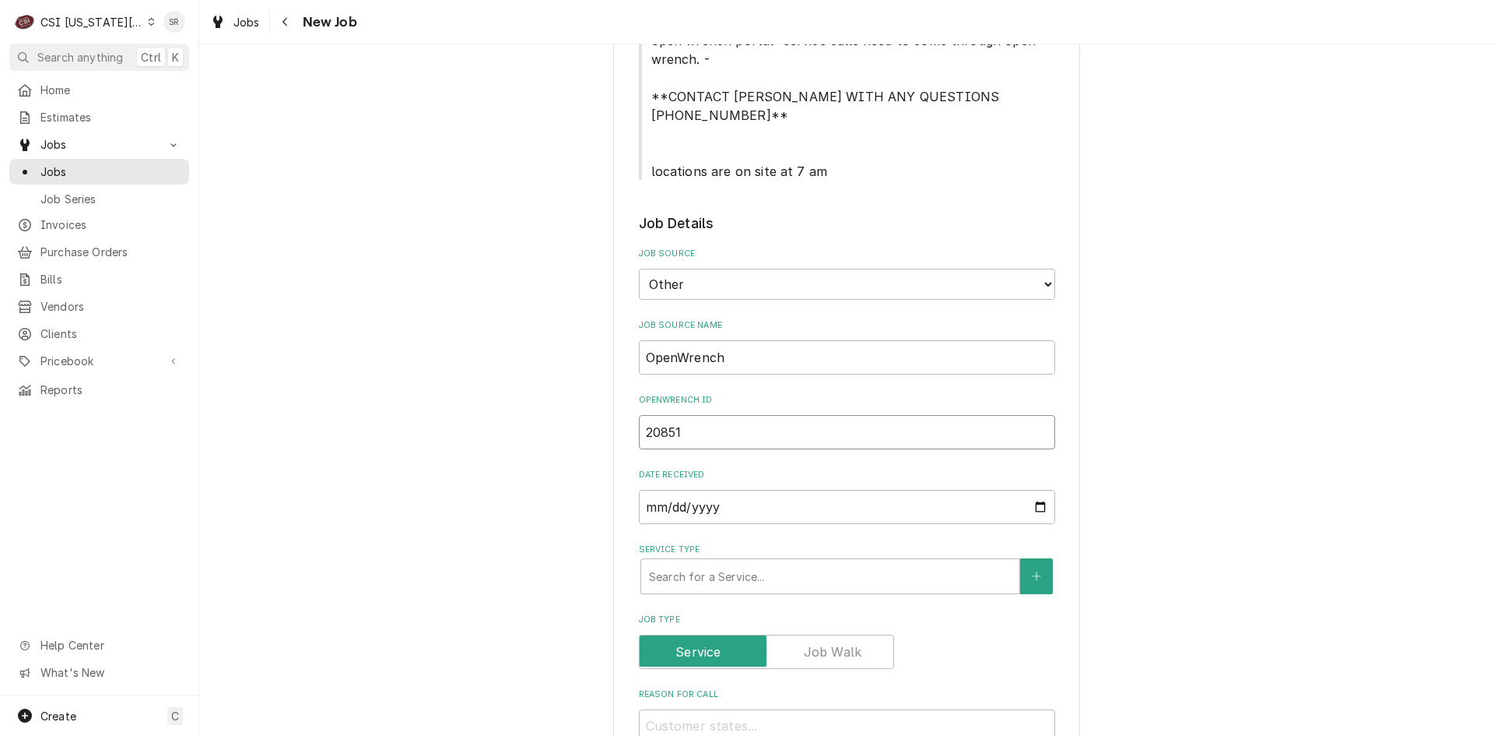
type textarea "x"
type input "208516"
type textarea "x"
type input "2085162"
type textarea "x"
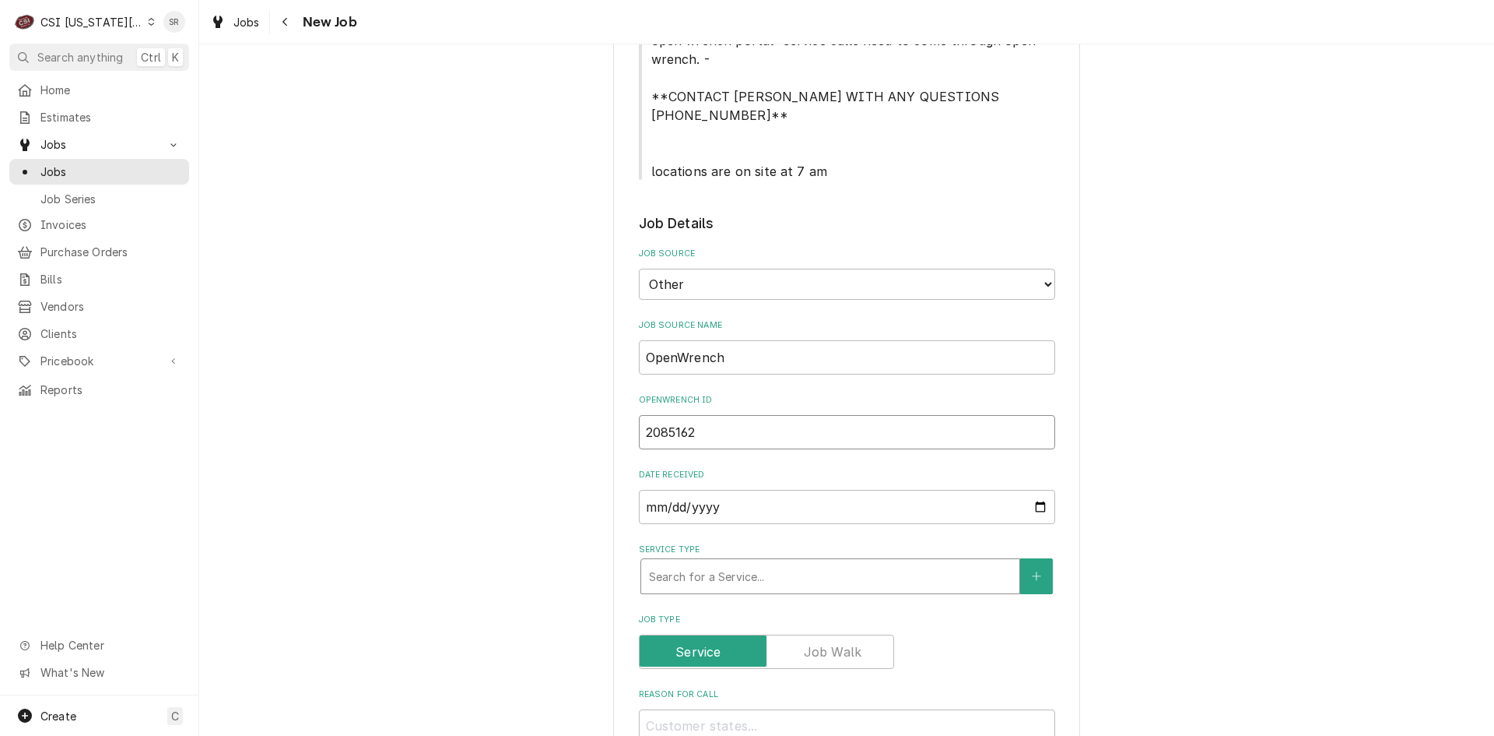
type input "2085162"
click at [753, 562] on div "Service Type" at bounding box center [830, 576] width 363 height 28
type textarea "x"
type input "s"
type textarea "x"
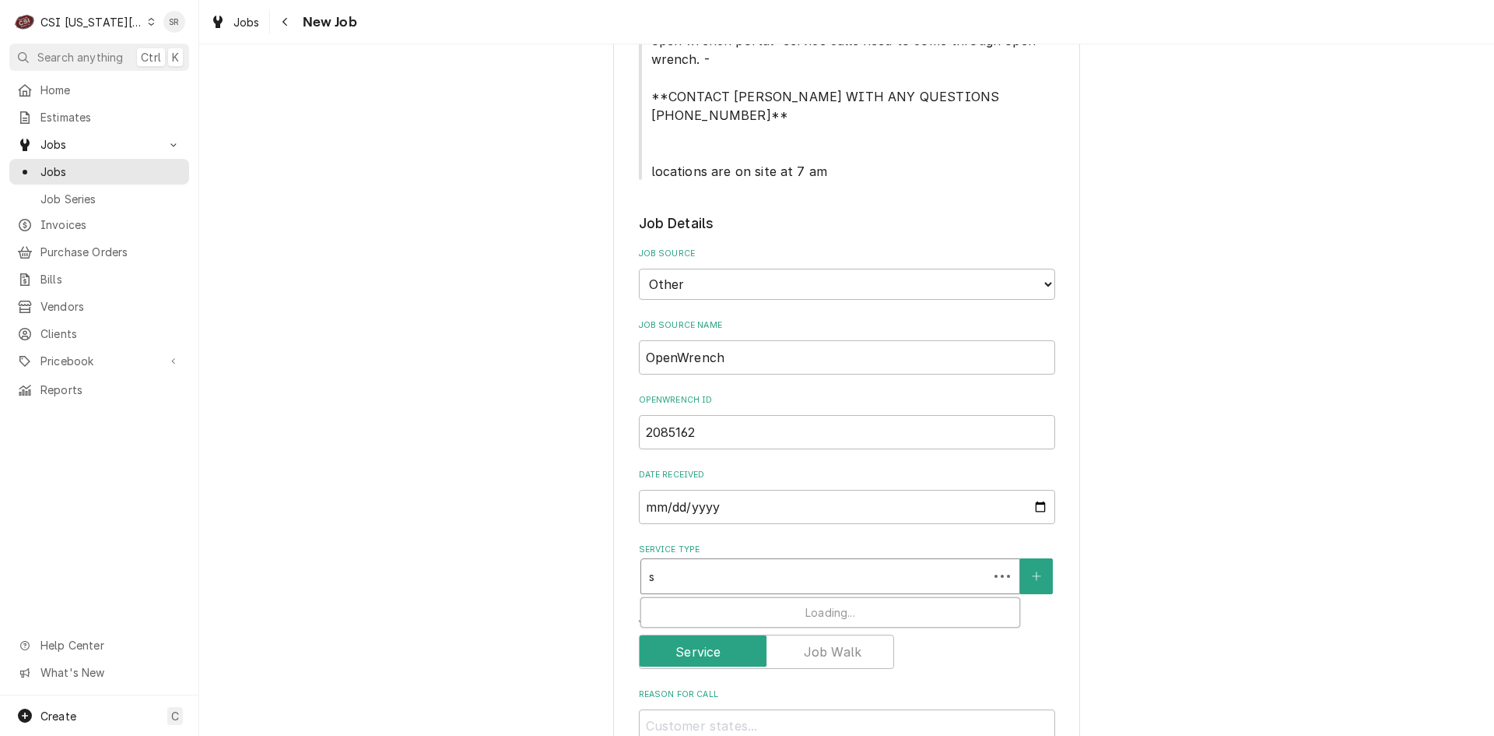
type input "se"
type textarea "x"
type input "ser"
type textarea "x"
type input "serv"
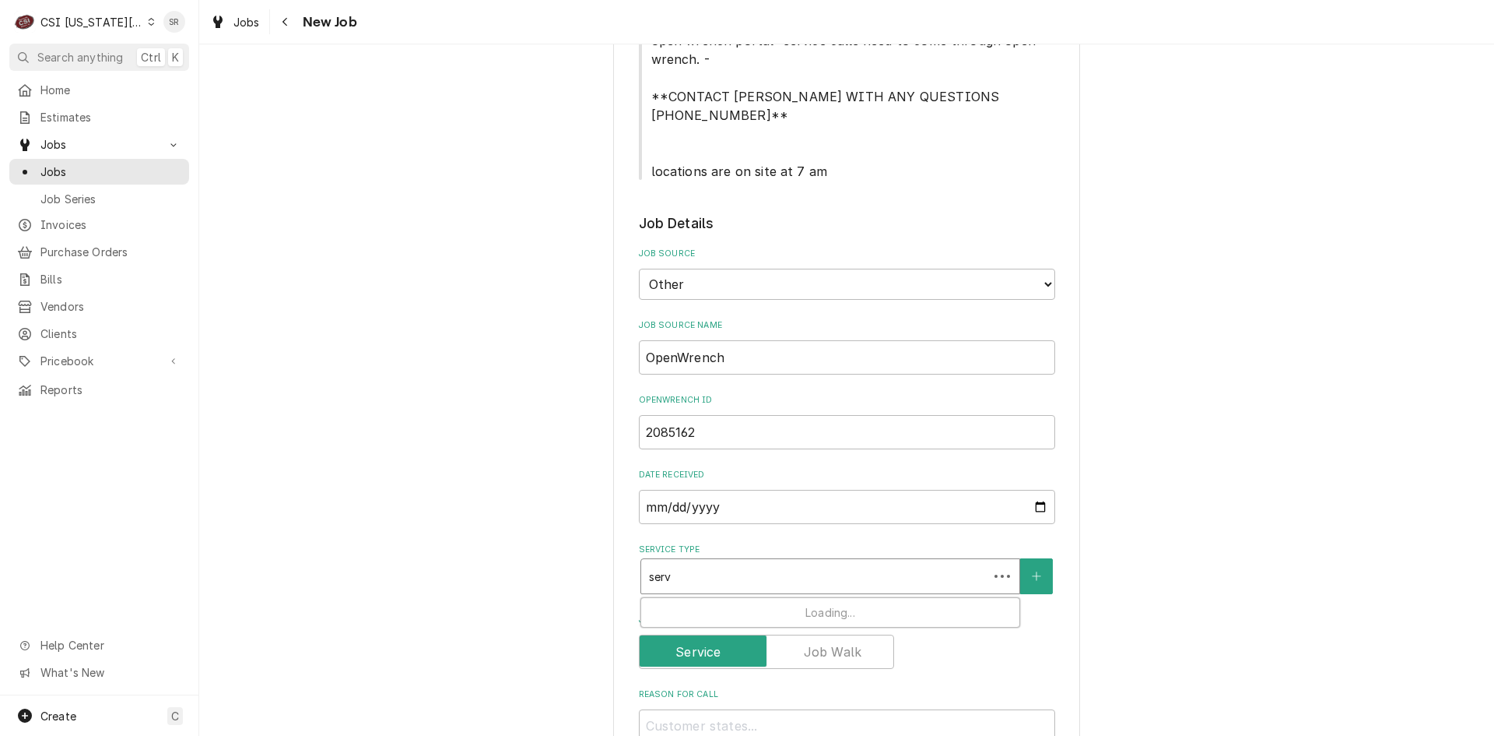
type textarea "x"
type input "servi"
type textarea "x"
type input "servic"
type textarea "x"
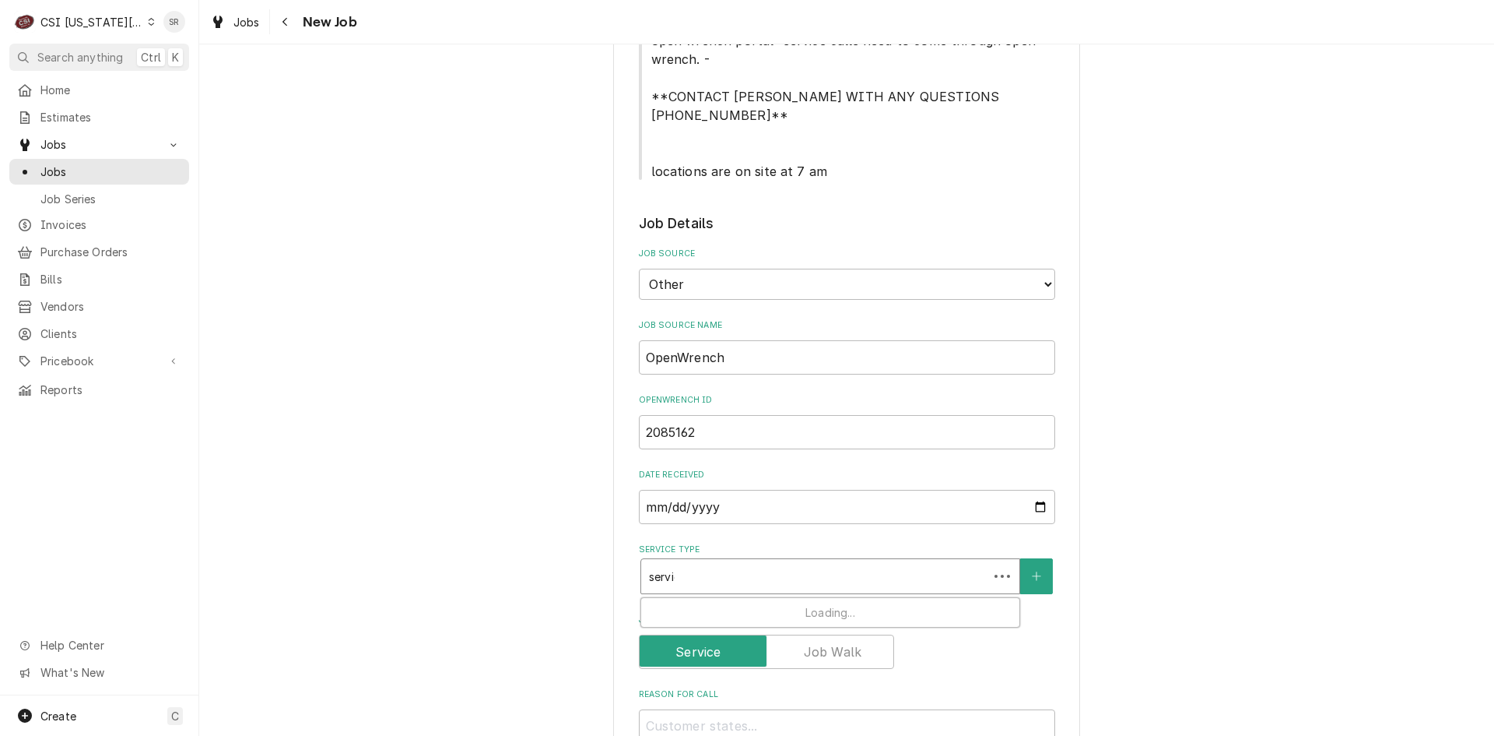
type input "service"
type textarea "x"
type input "service"
type textarea "x"
type input "service c"
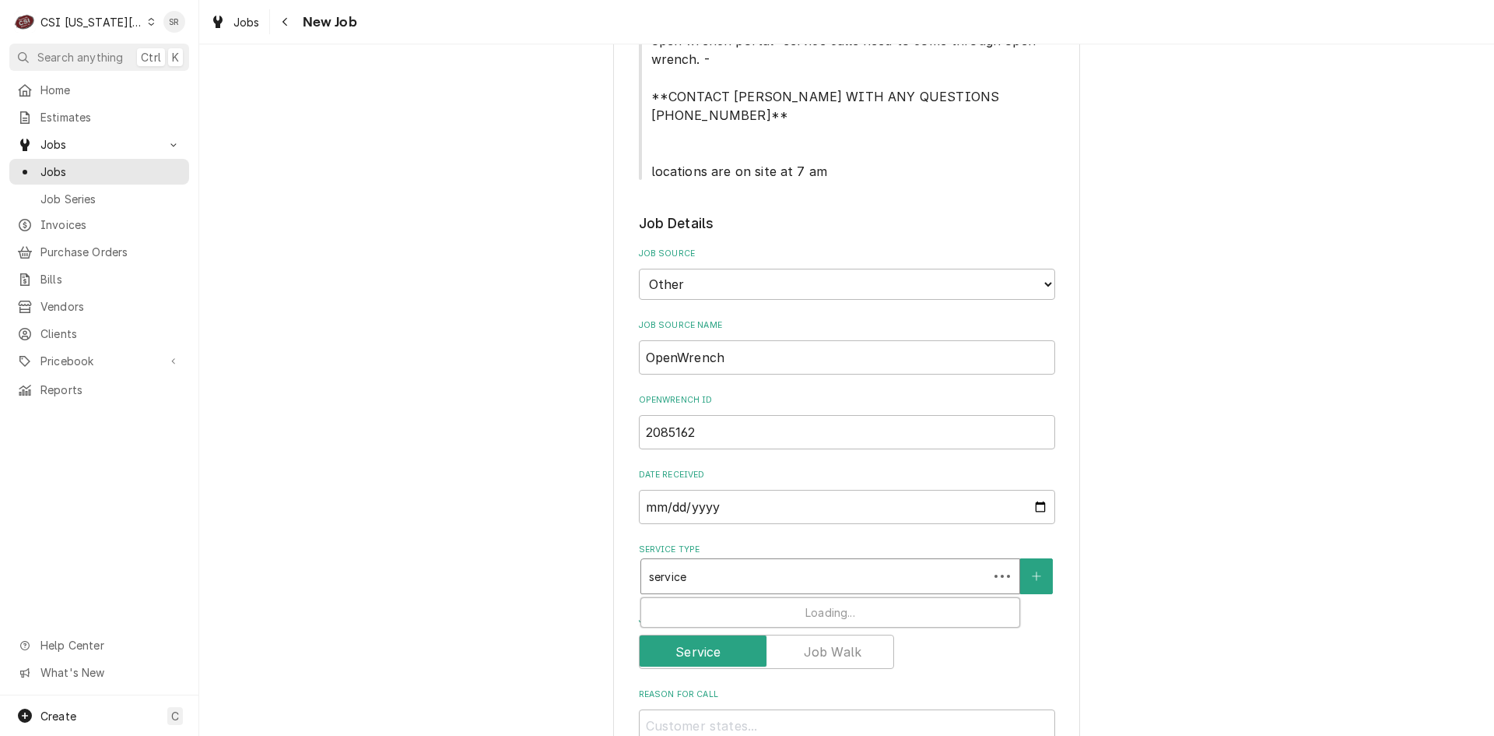
type textarea "x"
type input "service cal"
type textarea "x"
type input "service call"
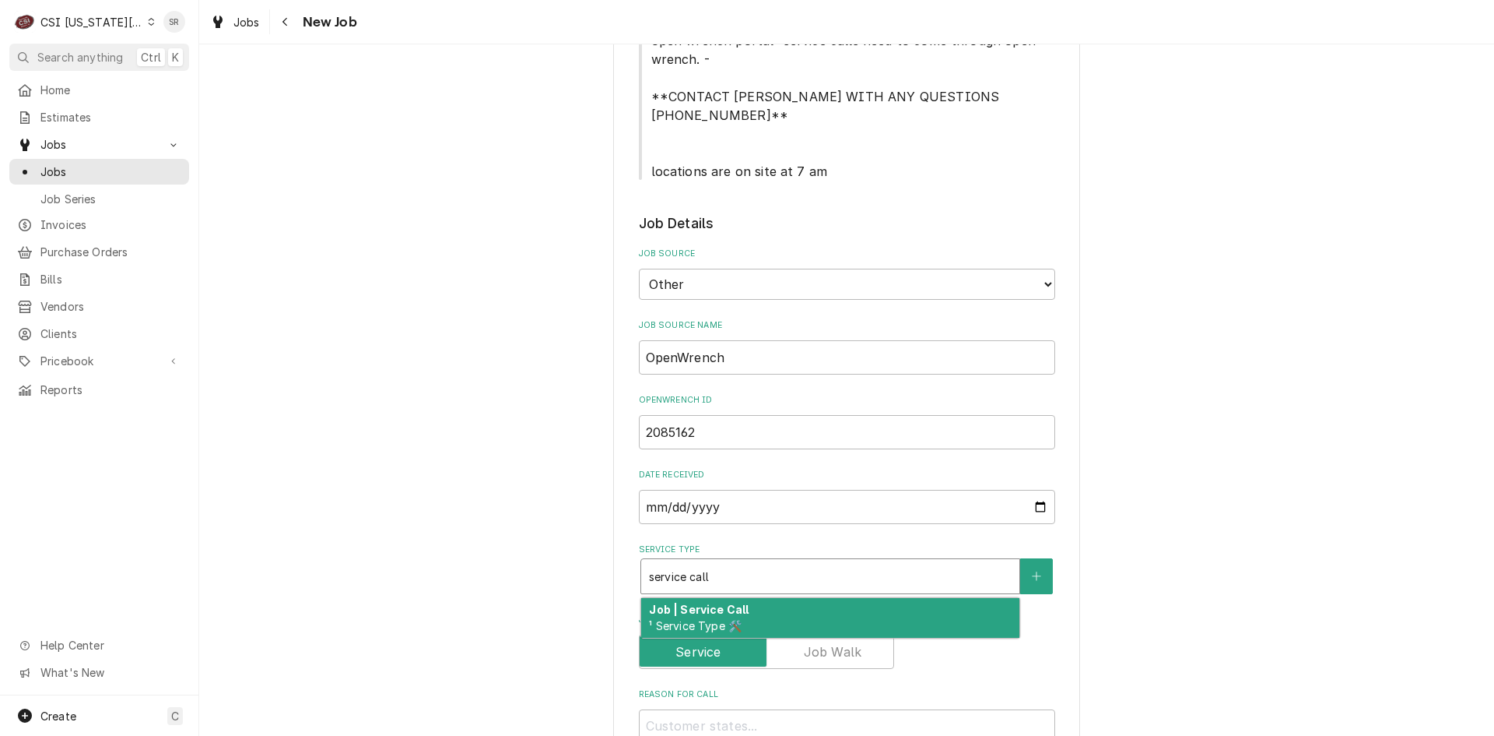
click at [750, 598] on div "Job | Service Call ¹ Service Type 🛠️" at bounding box center [830, 618] width 378 height 40
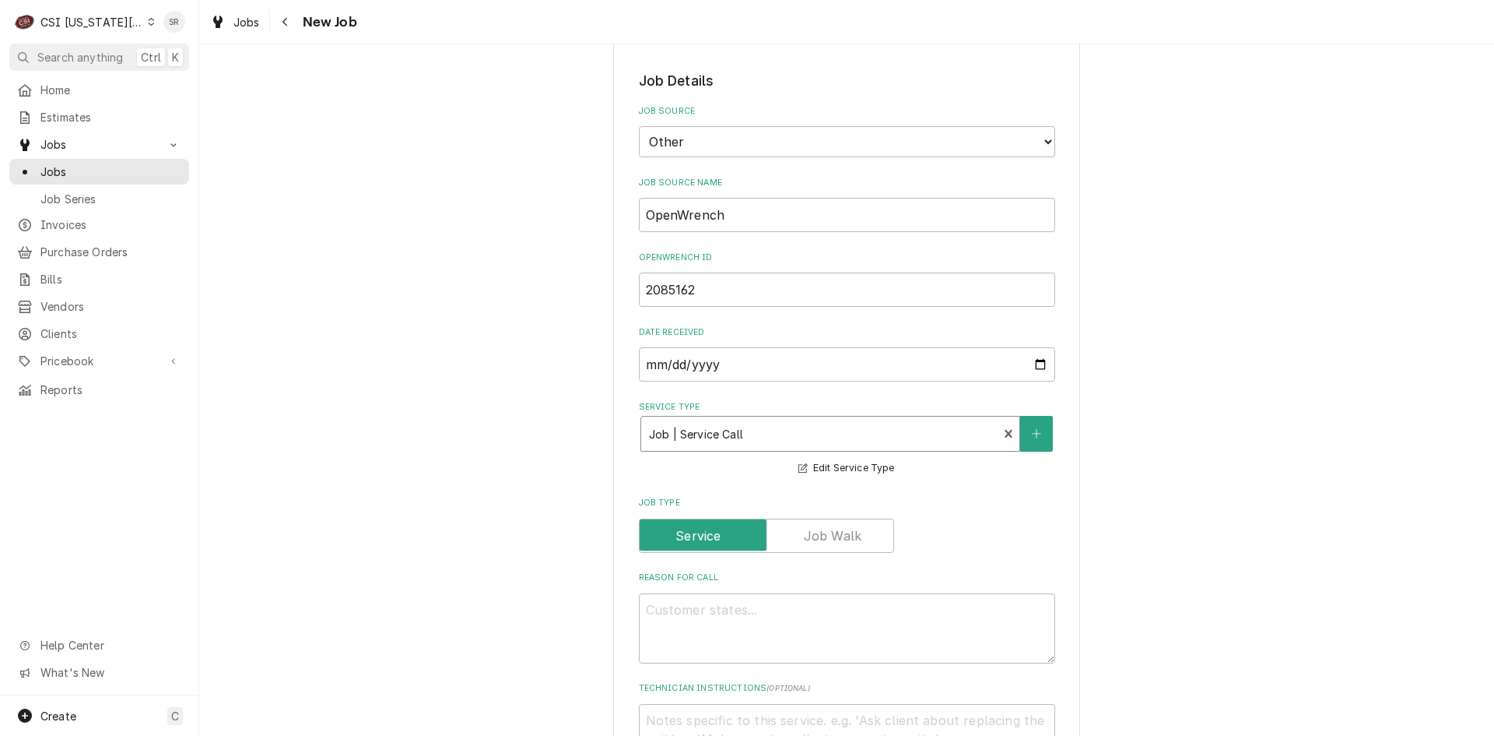
scroll to position [856, 0]
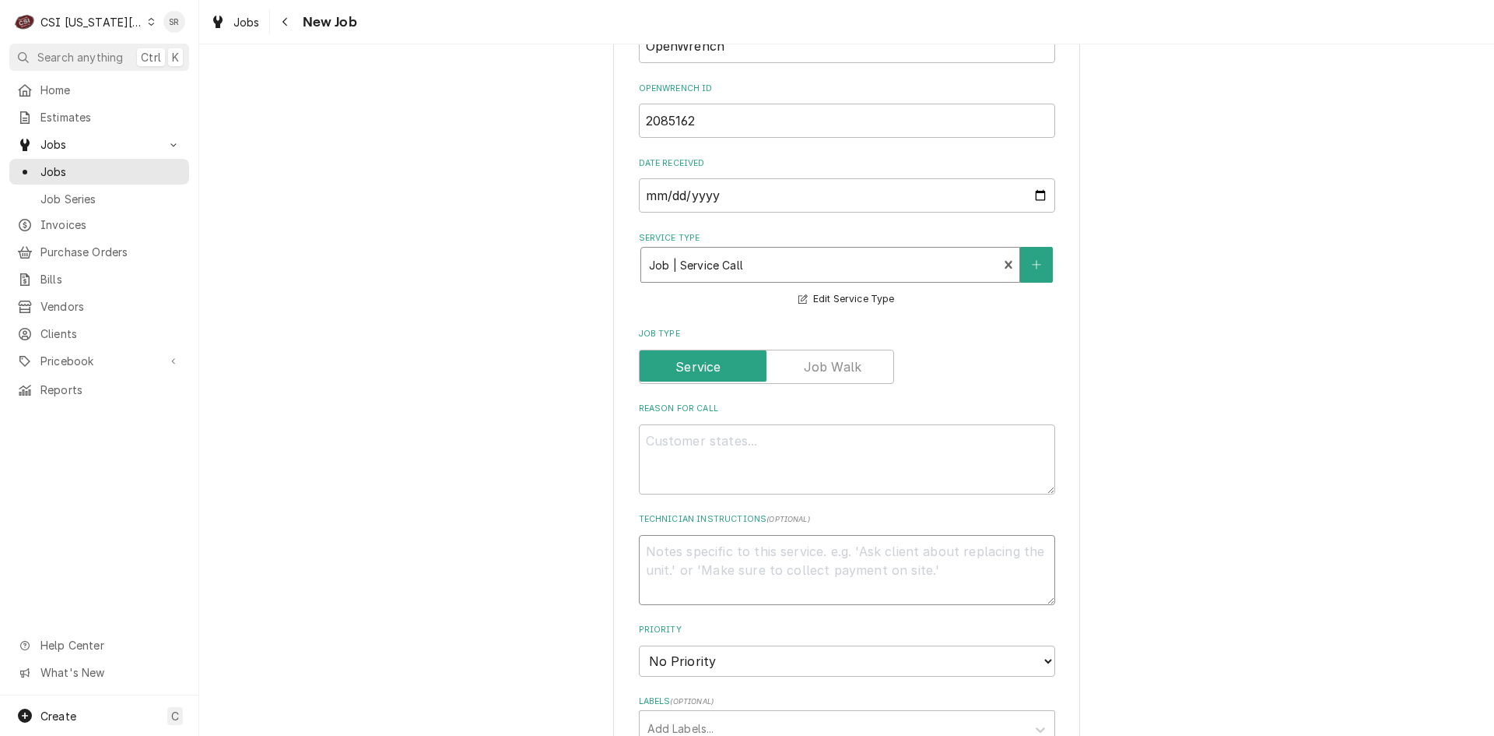
click at [729, 535] on textarea "Technician Instructions ( optional )" at bounding box center [847, 570] width 416 height 70
type textarea "x"
type textarea "N"
type textarea "x"
type textarea "NT"
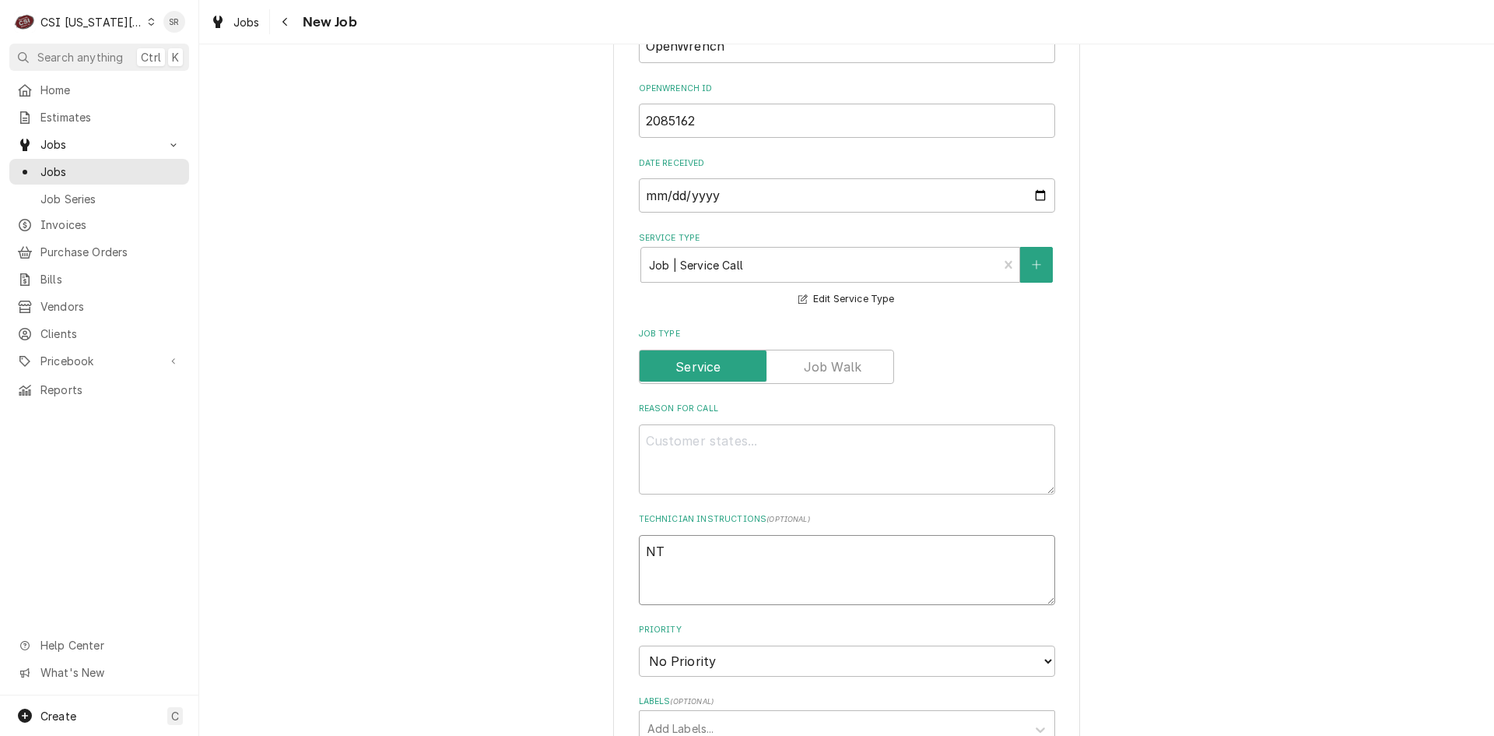
type textarea "x"
type textarea "NTE"
type textarea "x"
type textarea "NTE"
type textarea "x"
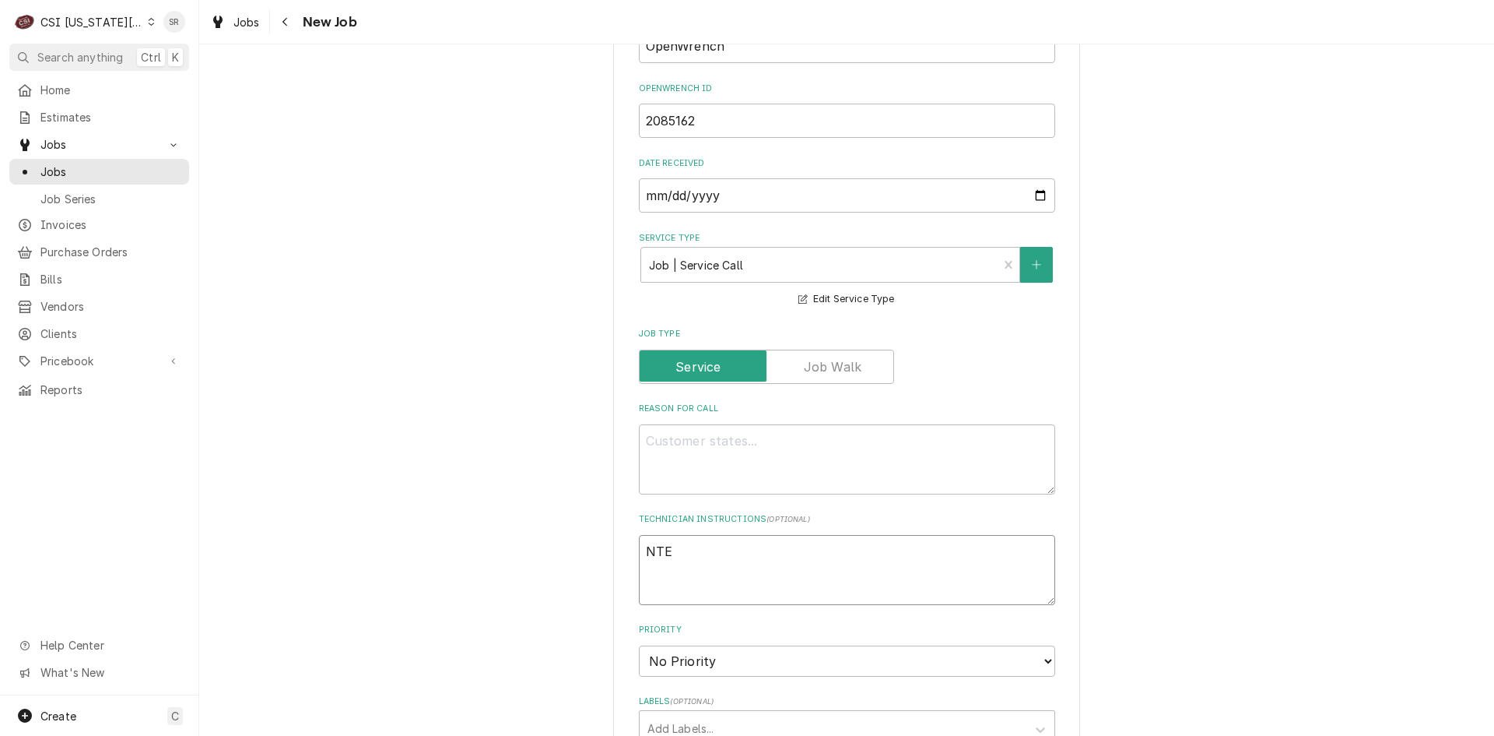
type textarea "NTE $"
type textarea "x"
type textarea "NTE $5"
type textarea "x"
type textarea "NTE $50"
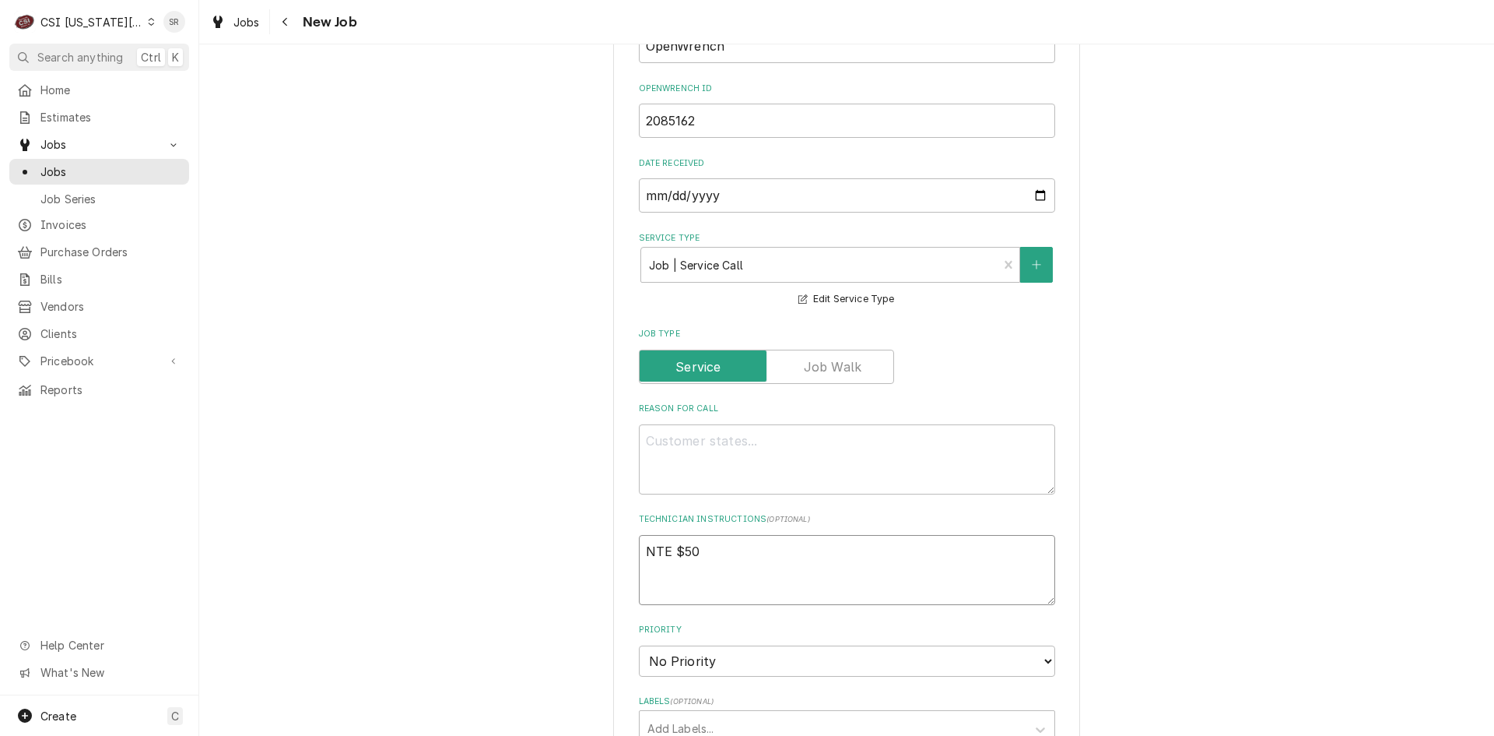
type textarea "x"
type textarea "NTE $500"
type textarea "x"
type textarea "NTE $500"
click at [716, 434] on textarea "Reason For Call" at bounding box center [847, 459] width 416 height 70
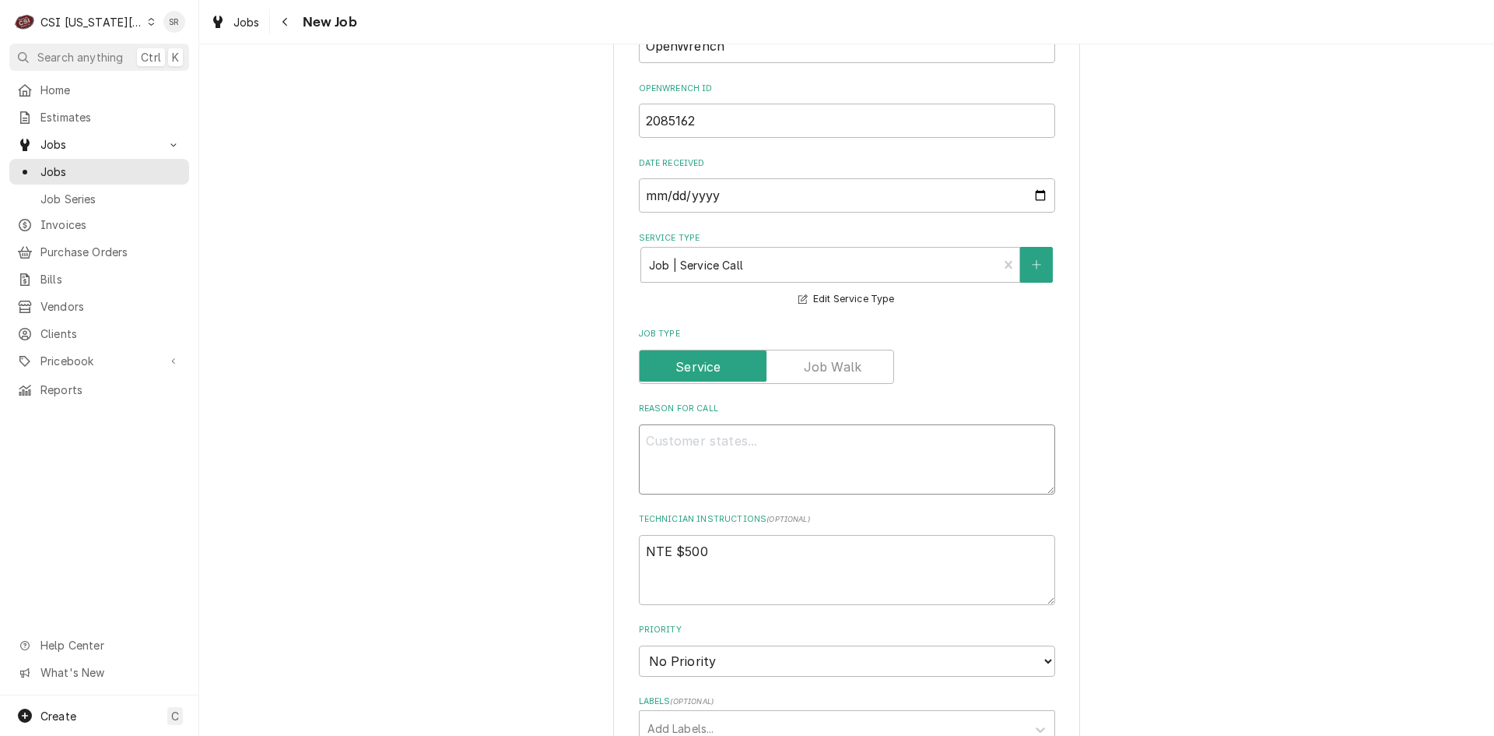
click at [721, 424] on textarea "Reason For Call" at bounding box center [847, 459] width 416 height 70
type textarea "x"
type textarea "C"
type textarea "x"
type textarea "Co"
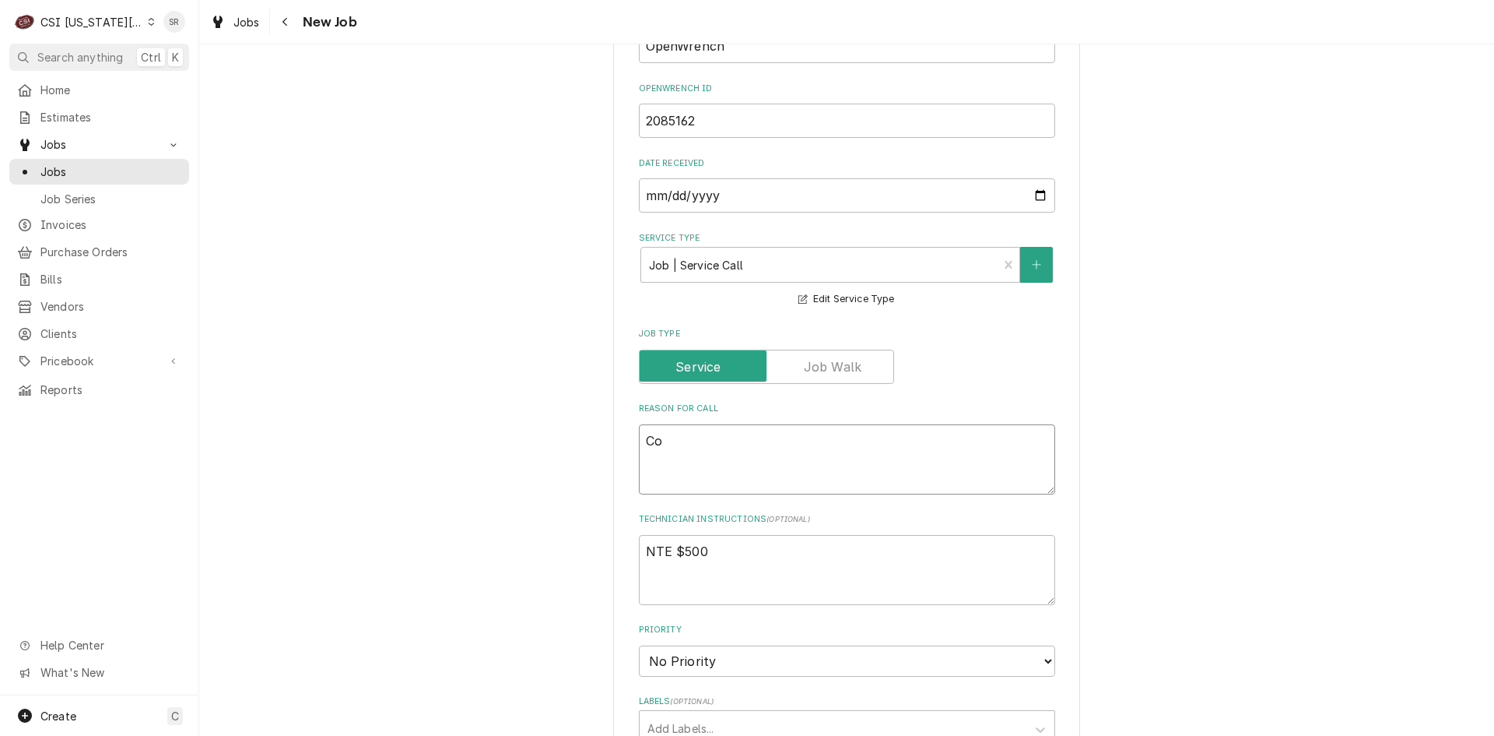
type textarea "x"
type textarea "Com"
type textarea "x"
type textarea "Comb"
type textarea "x"
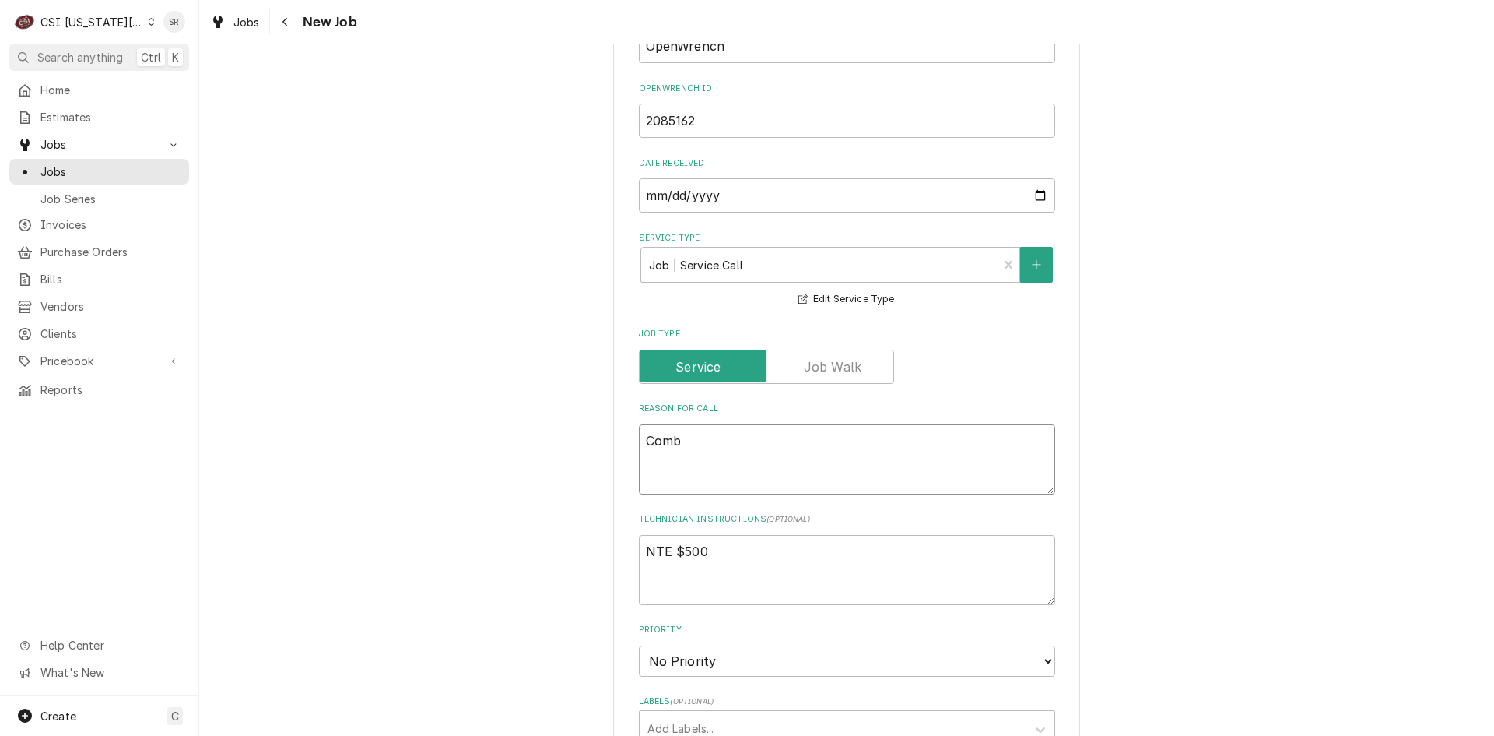
type textarea "Combi"
type textarea "x"
type textarea "Combi-"
type textarea "x"
type textarea "Combi-O"
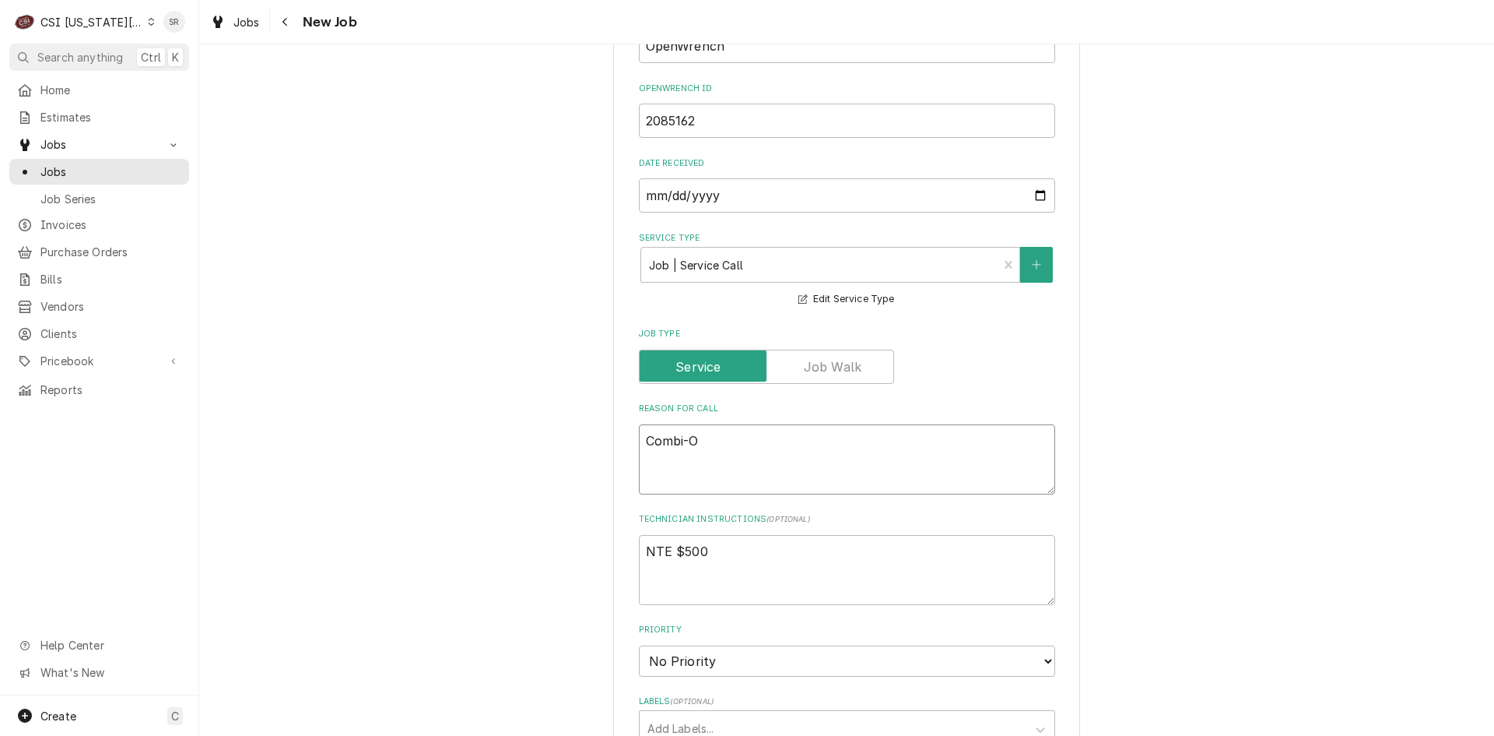
type textarea "x"
type textarea "Combi-Ov"
type textarea "x"
type textarea "Combi-Ove"
type textarea "x"
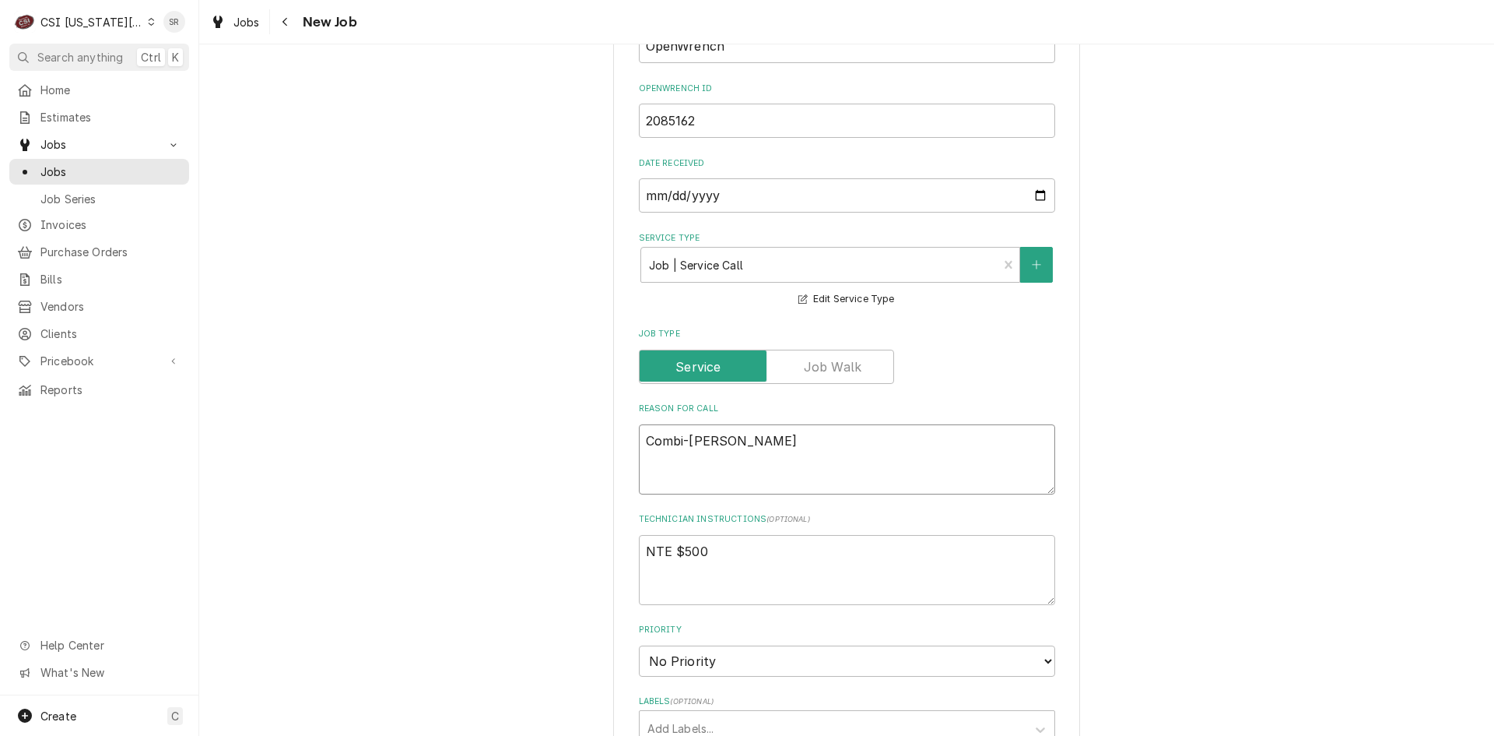
type textarea "Combi-Oven"
type textarea "x"
type textarea "Combi-Oven"
type textarea "x"
type textarea "Combi-Oven a"
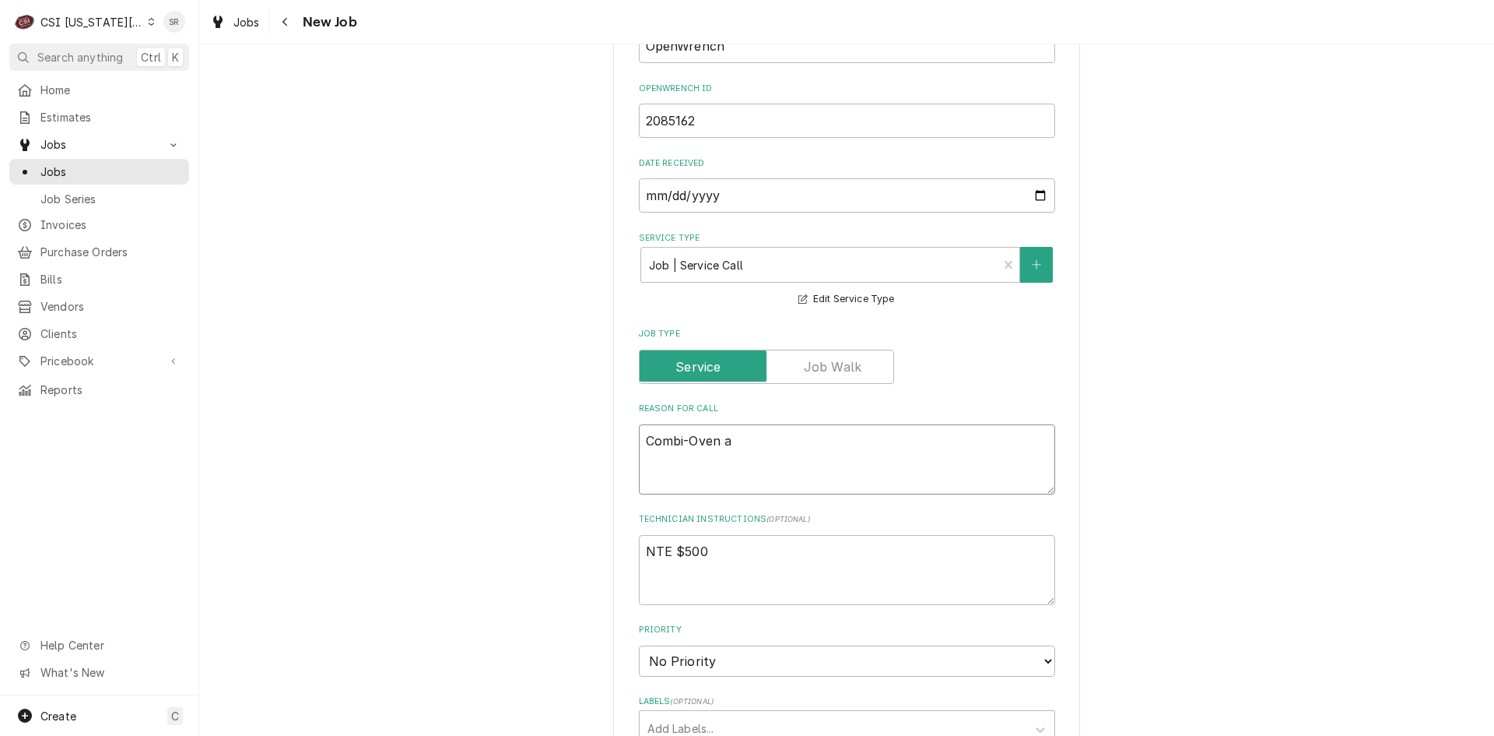
type textarea "x"
type textarea "Combi-Oven as"
type textarea "x"
type textarea "Combi-Oven ass"
type textarea "x"
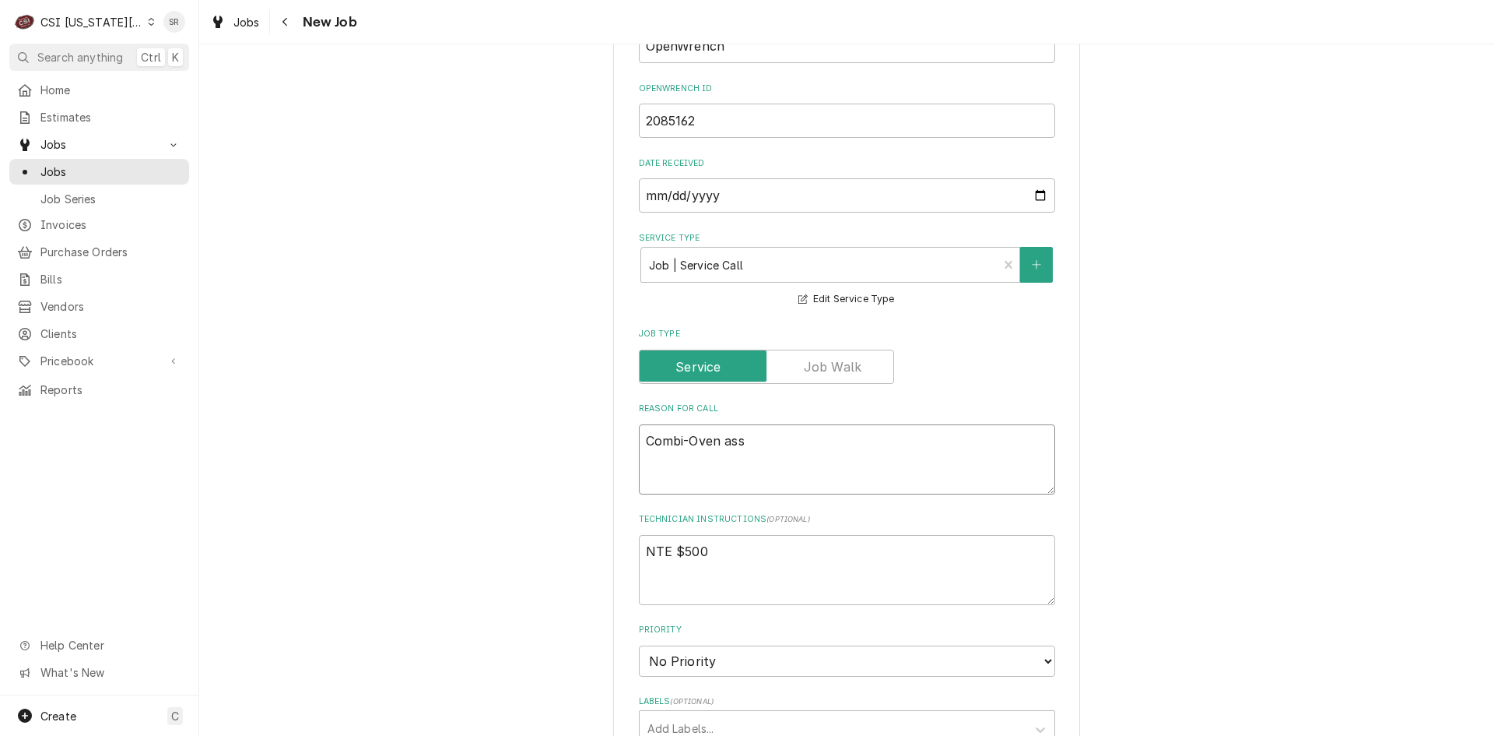
type textarea "Combi-Oven asse"
type textarea "x"
type textarea "Combi-Oven asset"
type textarea "x"
type textarea "Combi-Oven asset"
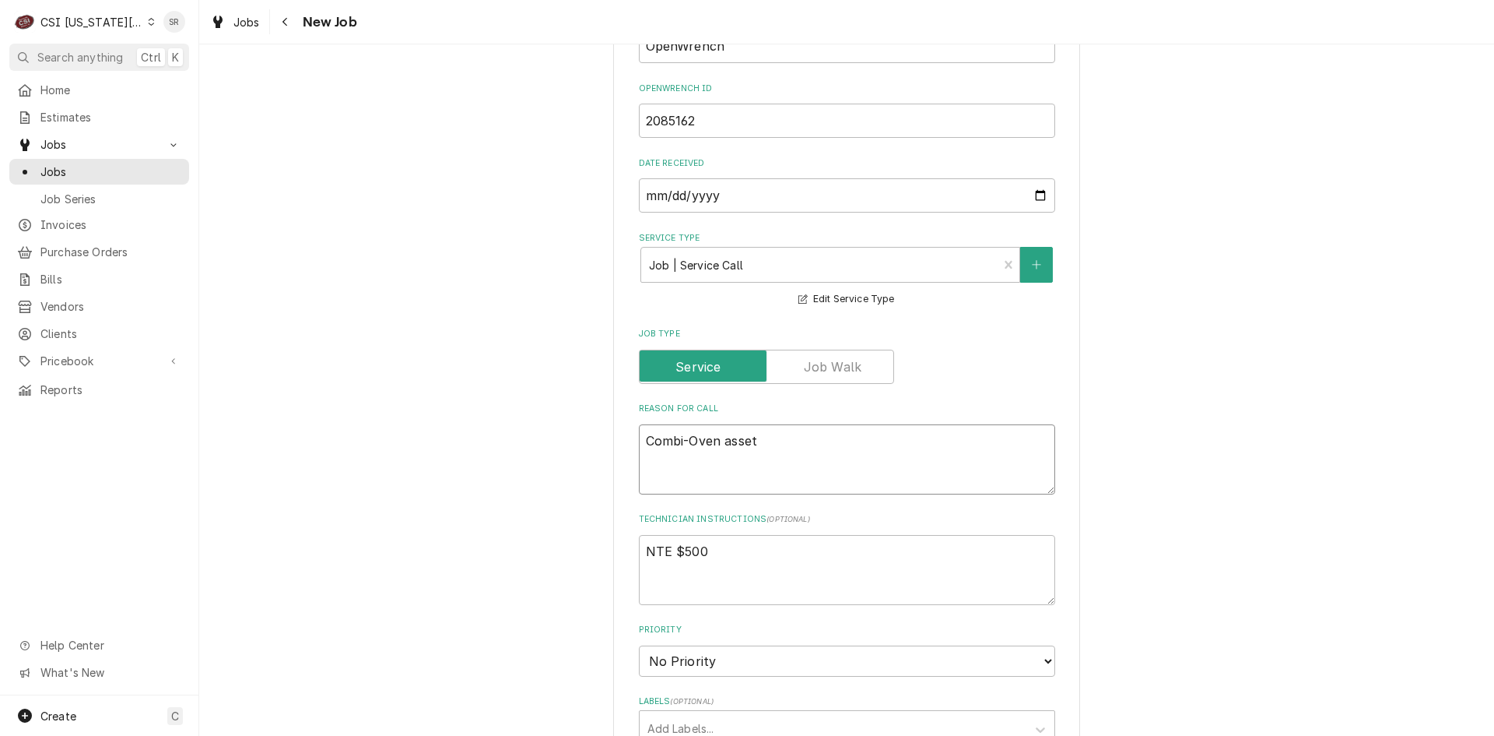
type textarea "x"
type textarea "Combi-Oven asset #"
type textarea "x"
type textarea "Combi-Oven asset #1"
type textarea "x"
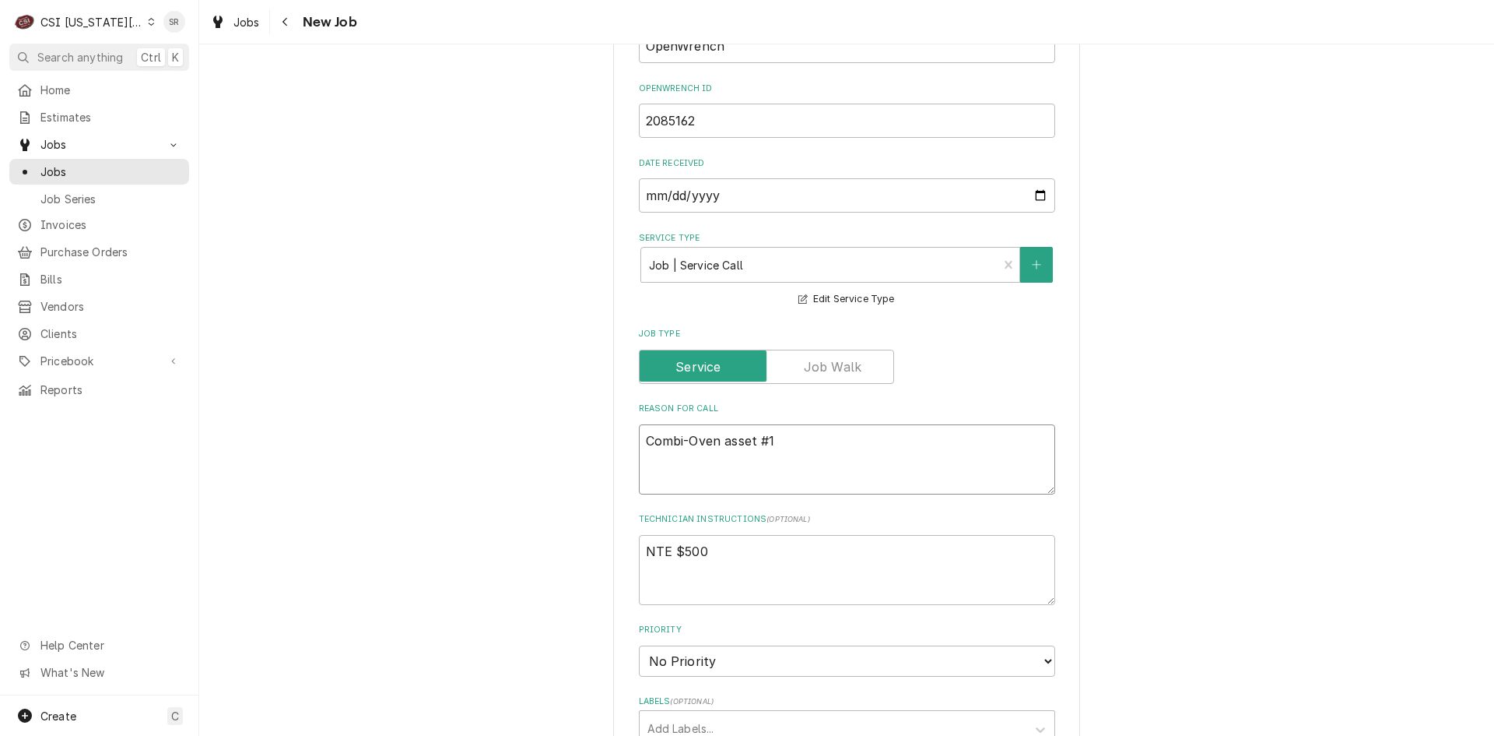
type textarea "Combi-Oven asset #17"
type textarea "x"
type textarea "Combi-Oven asset #178"
type textarea "x"
type textarea "Combi-Oven asset #178"
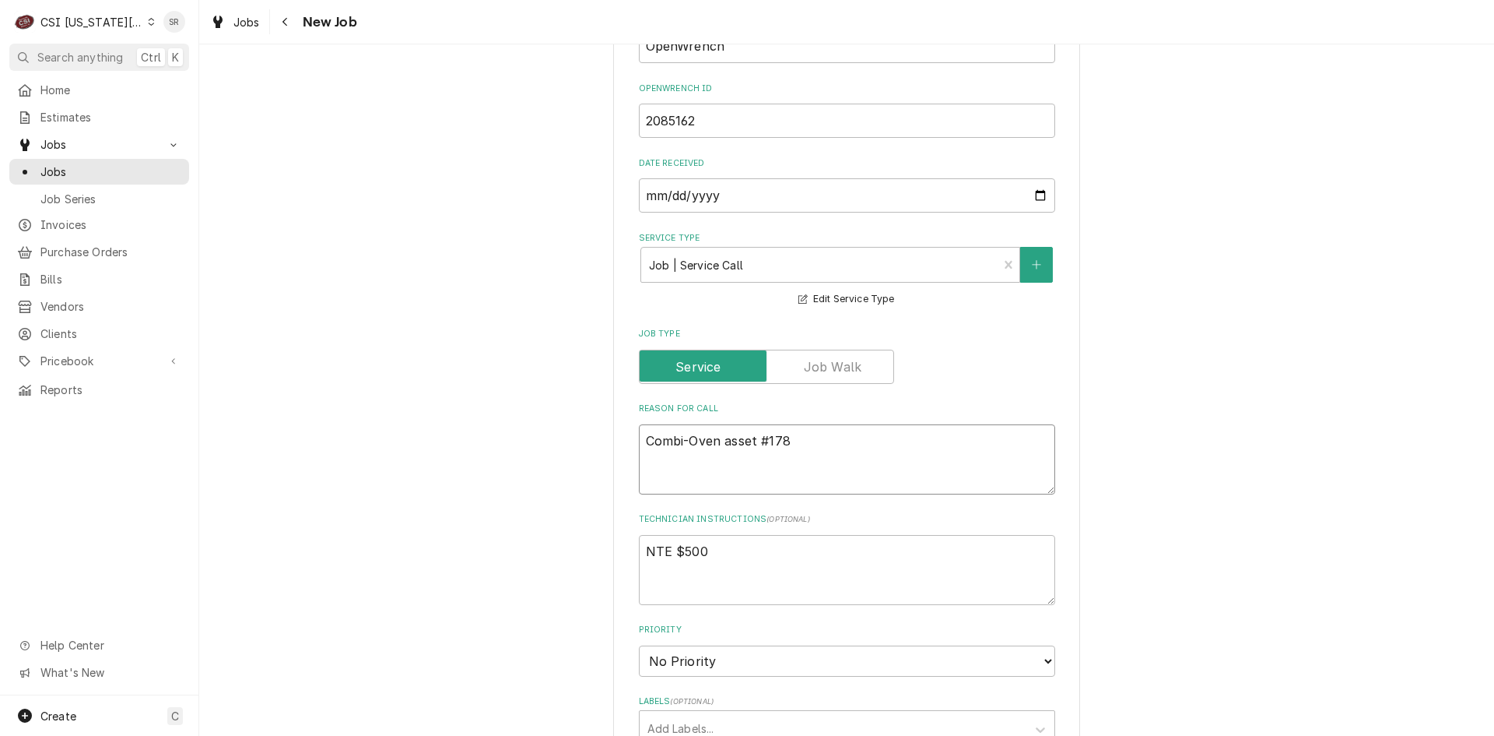
type textarea "x"
type textarea "Combi-Oven asset #178 E"
type textarea "x"
type textarea "Combi-Oven asset #178 E8"
type textarea "x"
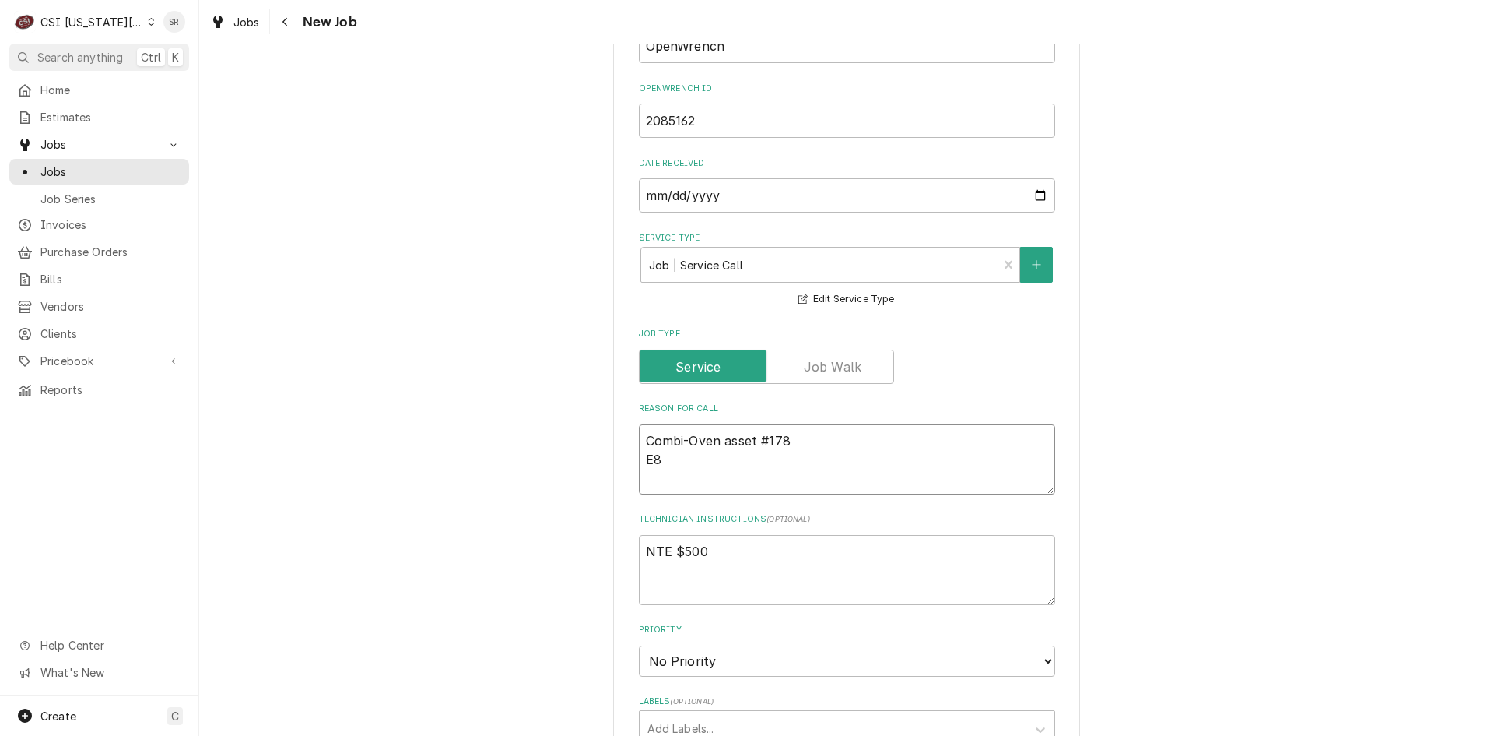
type textarea "Combi-Oven asset #178 E88"
type textarea "x"
type textarea "Combi-Oven asset #178 E88"
type textarea "x"
type textarea "Combi-Oven asset #178 E88 e"
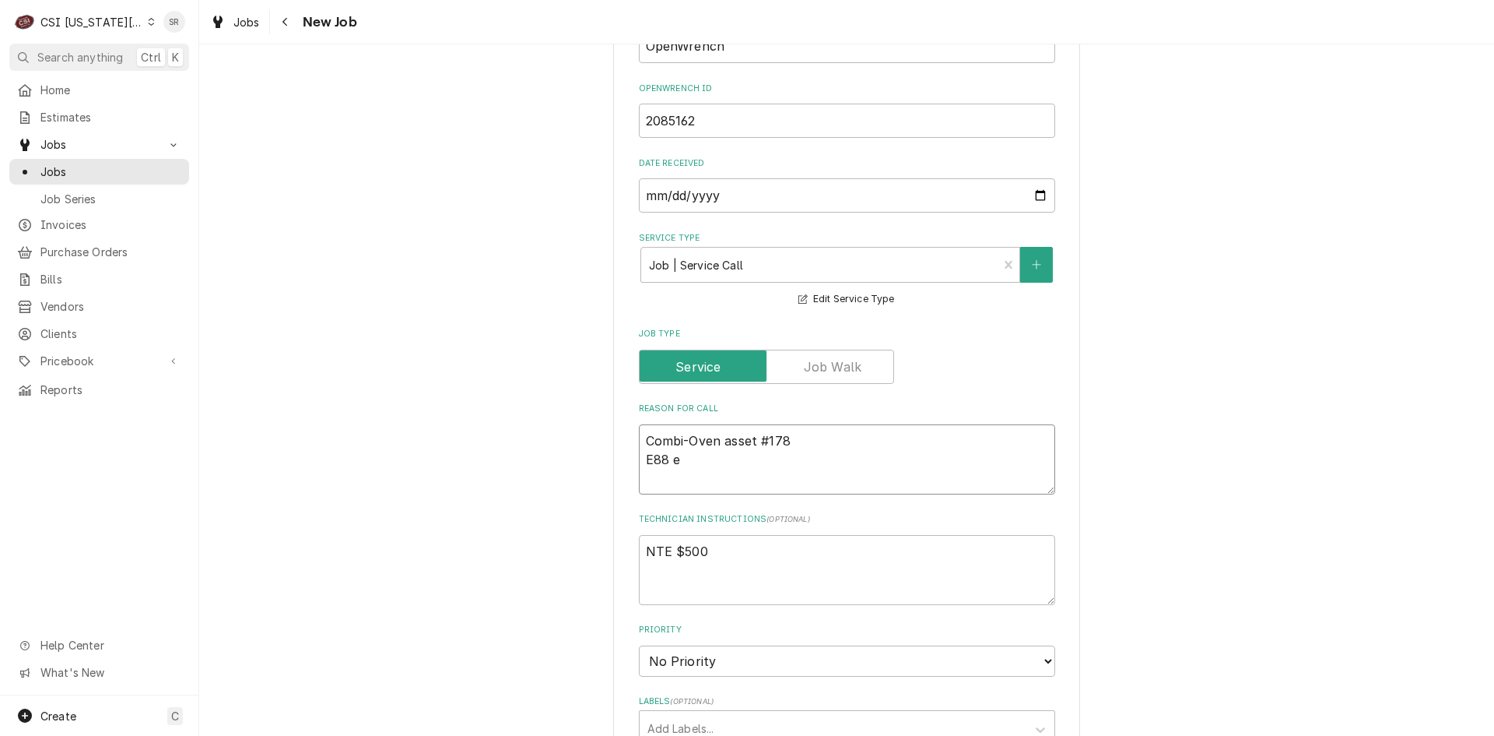
type textarea "x"
type textarea "Combi-Oven asset #178 E88 er"
type textarea "x"
type textarea "Combi-Oven asset #178 E88 err"
type textarea "x"
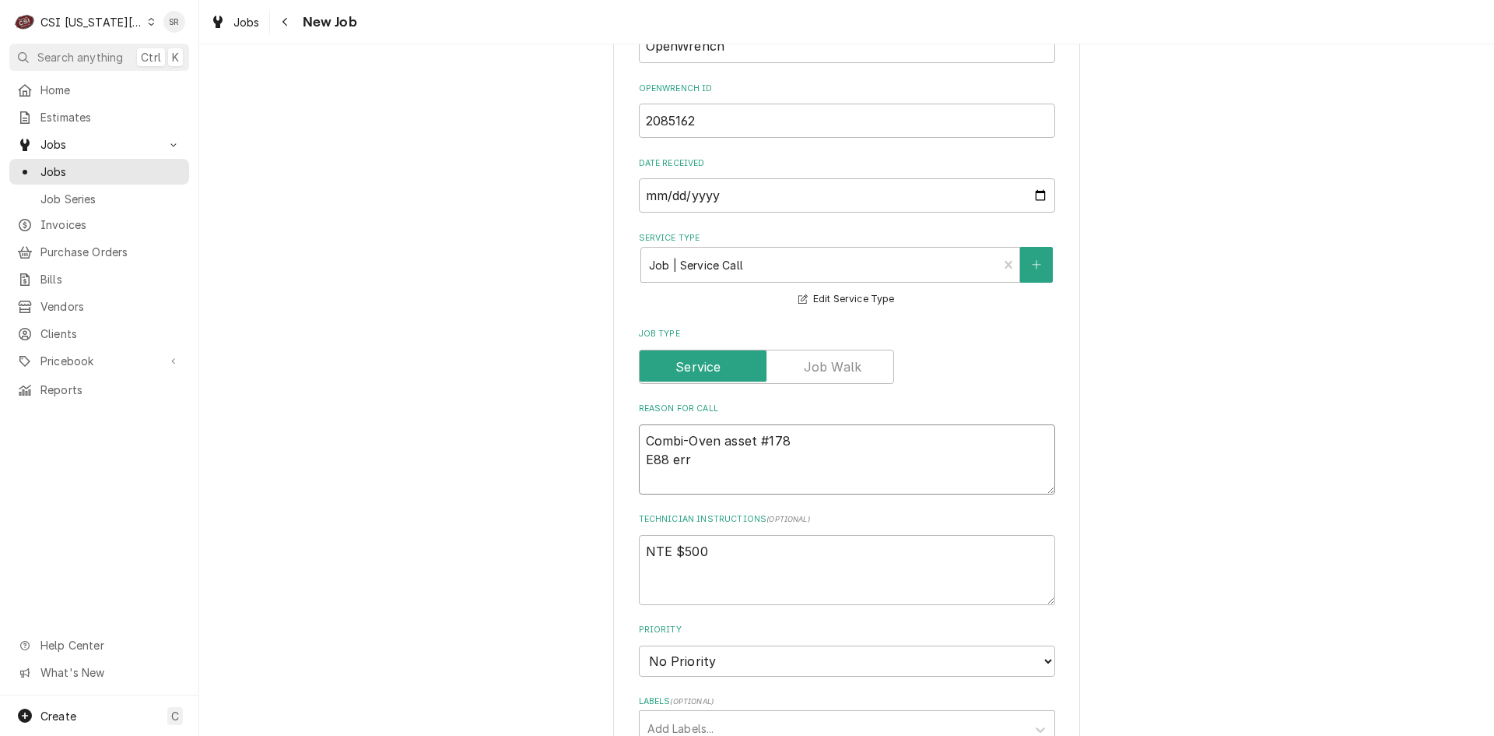
type textarea "Combi-Oven asset #178 E88 erro"
type textarea "x"
type textarea "Combi-Oven asset #178 E88 error"
type textarea "x"
type textarea "Combi-Oven asset #178 E88 error"
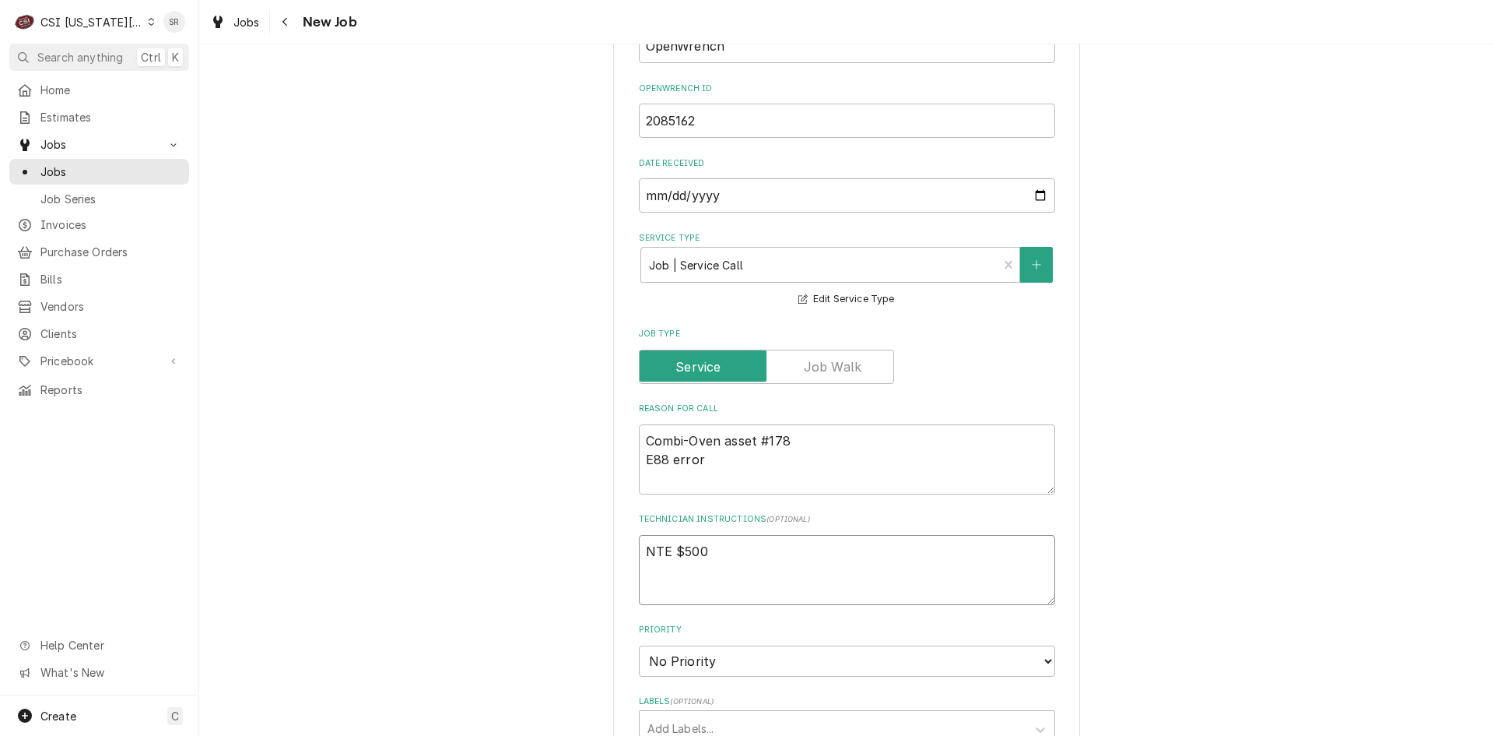
click at [725, 535] on textarea "NTE $500" at bounding box center [847, 570] width 416 height 70
type textarea "x"
type textarea "NTE $500"
type textarea "x"
type textarea "NTE $500"
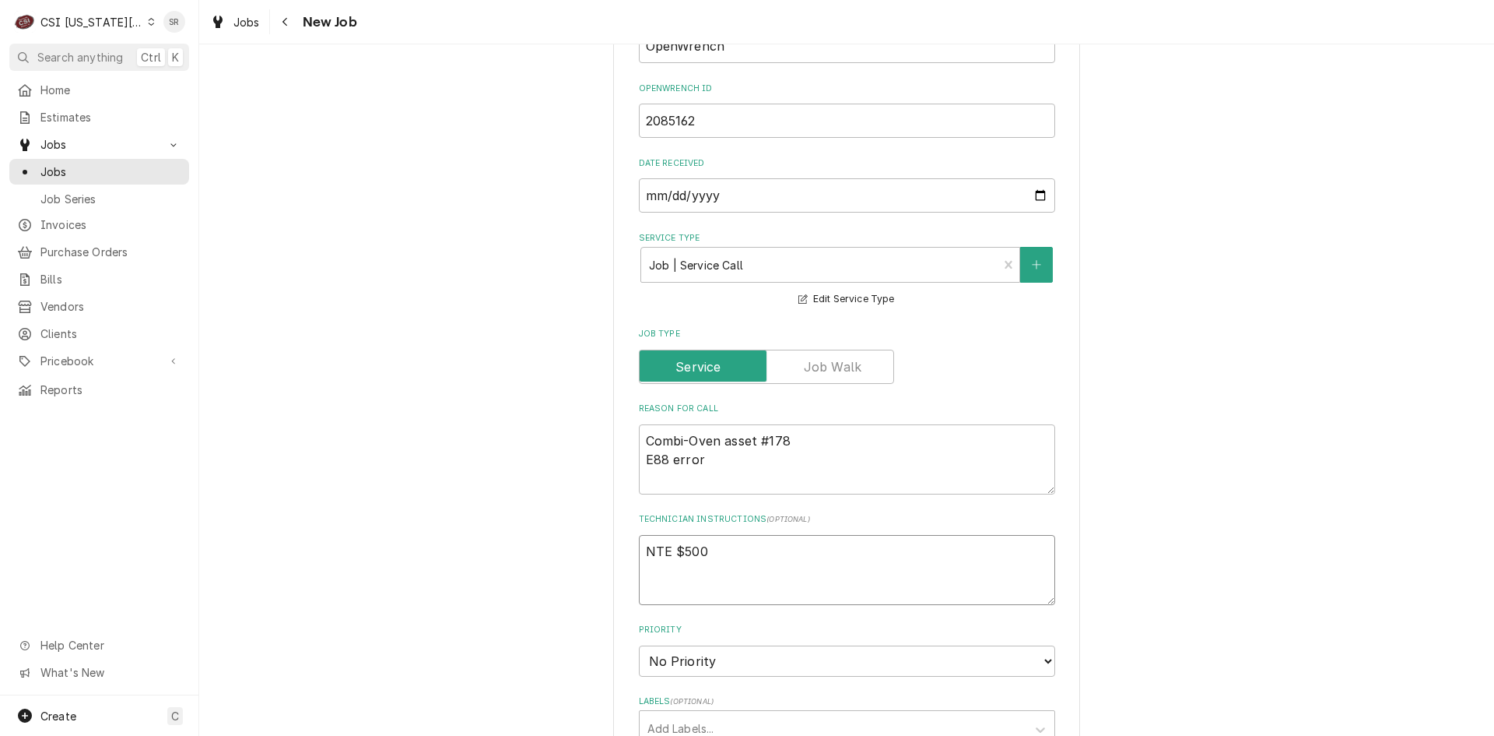
paste textarea "Serial Number 2937816-000 Alto-Shaam Model CTP20-20G"
type textarea "x"
type textarea "NTE $500 Serial Number 2937816-000 Alto-Shaam Model CTP20-20G"
type textarea "x"
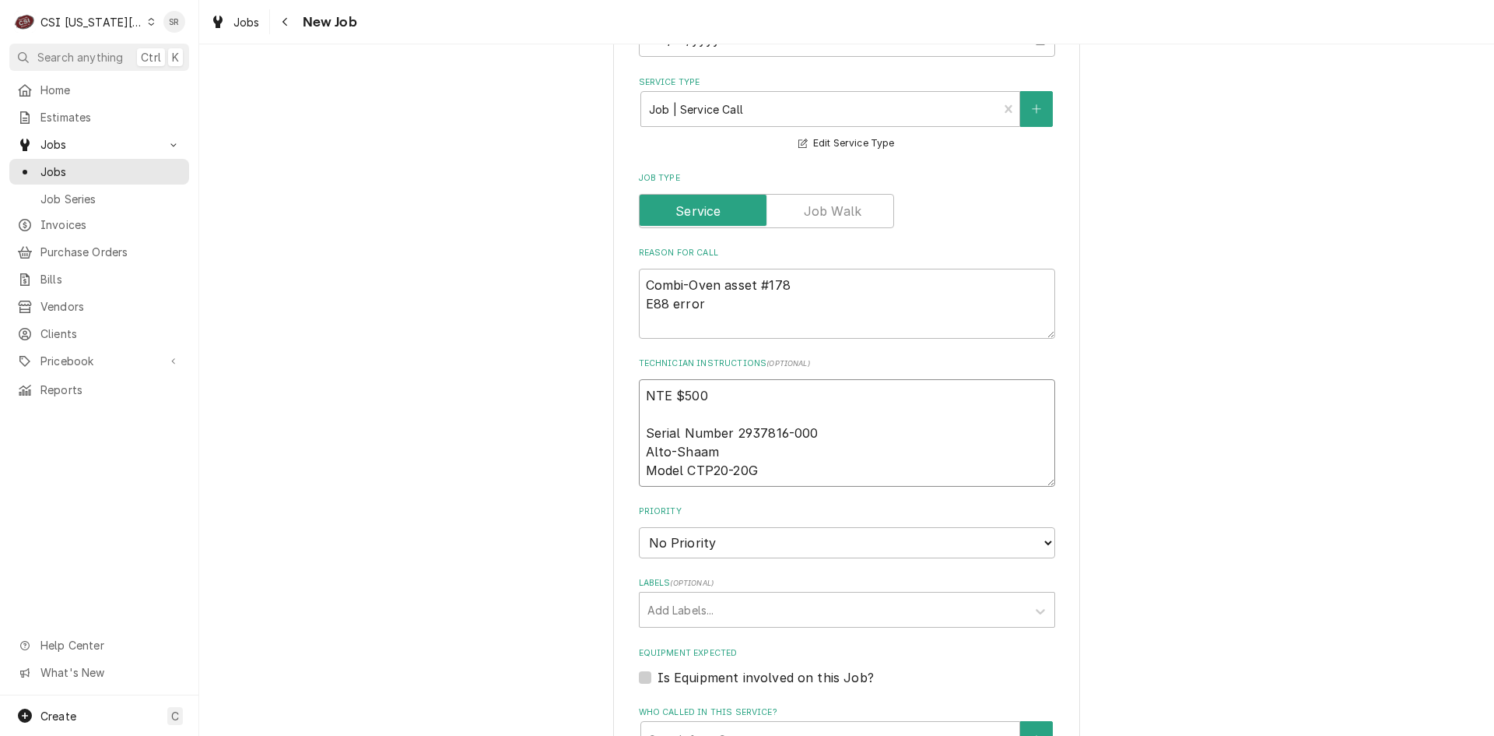
type textarea "NTE $500 Serial Number 2937816-000 Alto-Shaam Model CTP20-20G"
click at [650, 668] on div "Is Equipment involved on this Job?" at bounding box center [847, 677] width 416 height 19
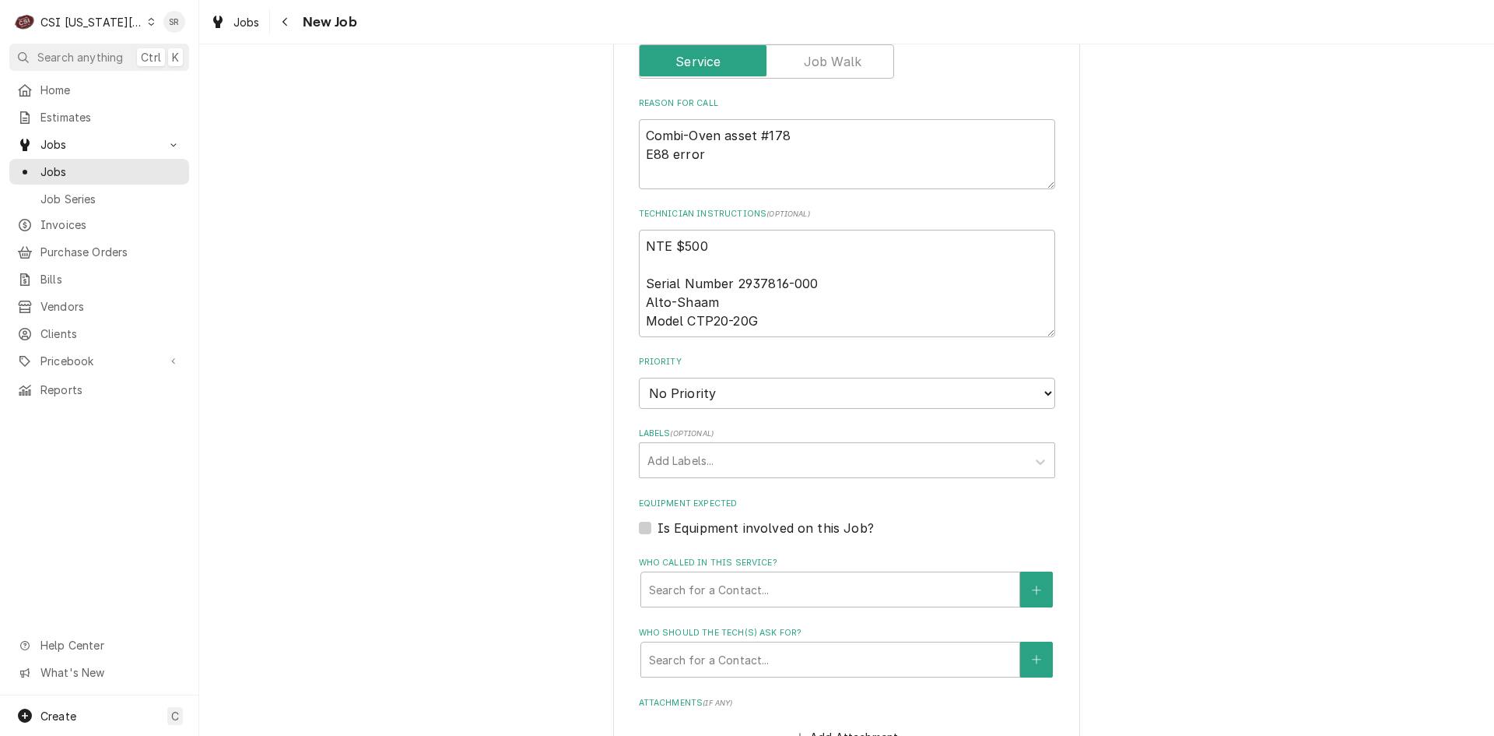
scroll to position [1168, 0]
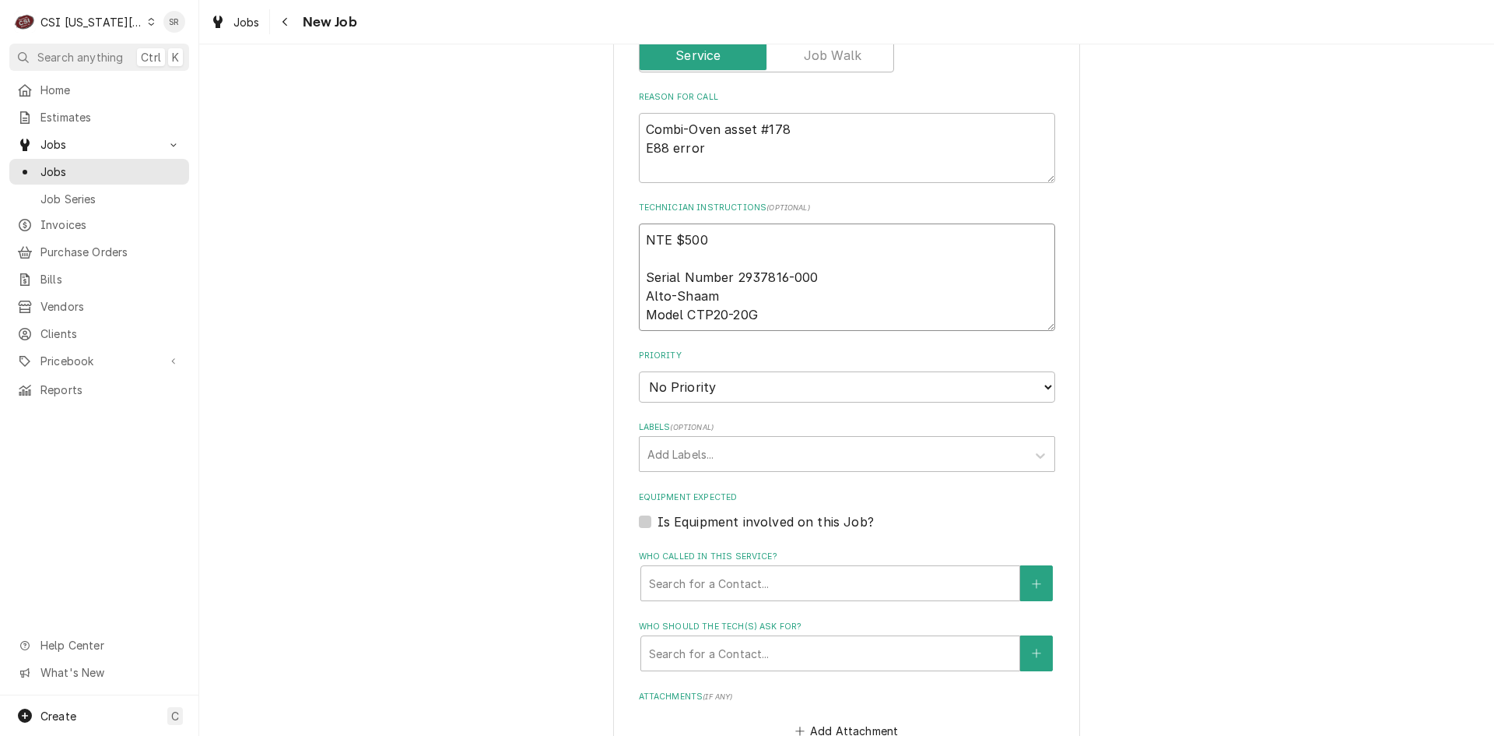
drag, startPoint x: 801, startPoint y: 232, endPoint x: 732, endPoint y: 235, distance: 68.6
click at [732, 235] on textarea "NTE $500 Serial Number 2937816-000 Alto-Shaam Model CTP20-20G" at bounding box center [847, 276] width 416 height 107
click at [658, 512] on label "Is Equipment involved on this Job?" at bounding box center [766, 521] width 216 height 19
click at [658, 512] on input "Equipment Expected" at bounding box center [866, 529] width 416 height 34
checkbox input "true"
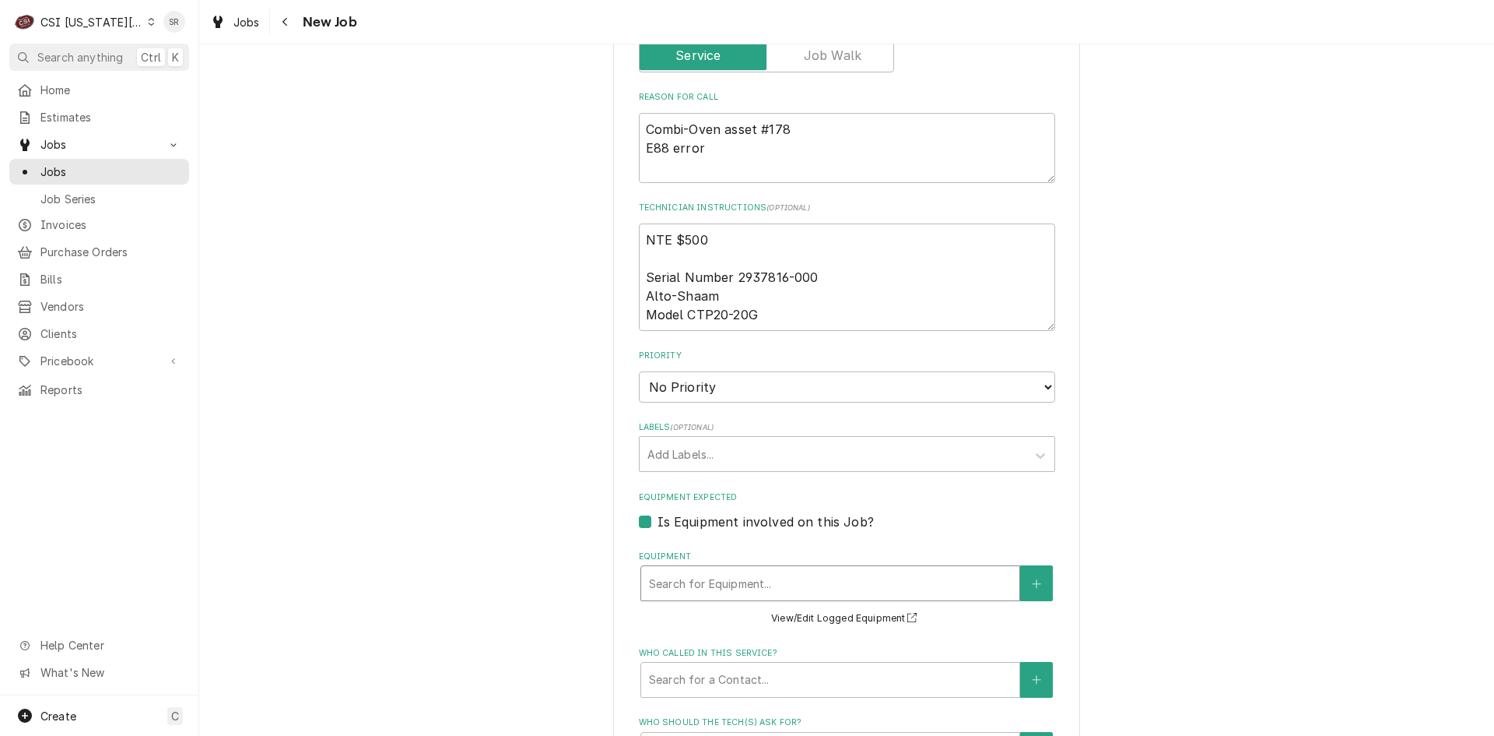
click at [718, 569] on div "Equipment" at bounding box center [830, 583] width 363 height 28
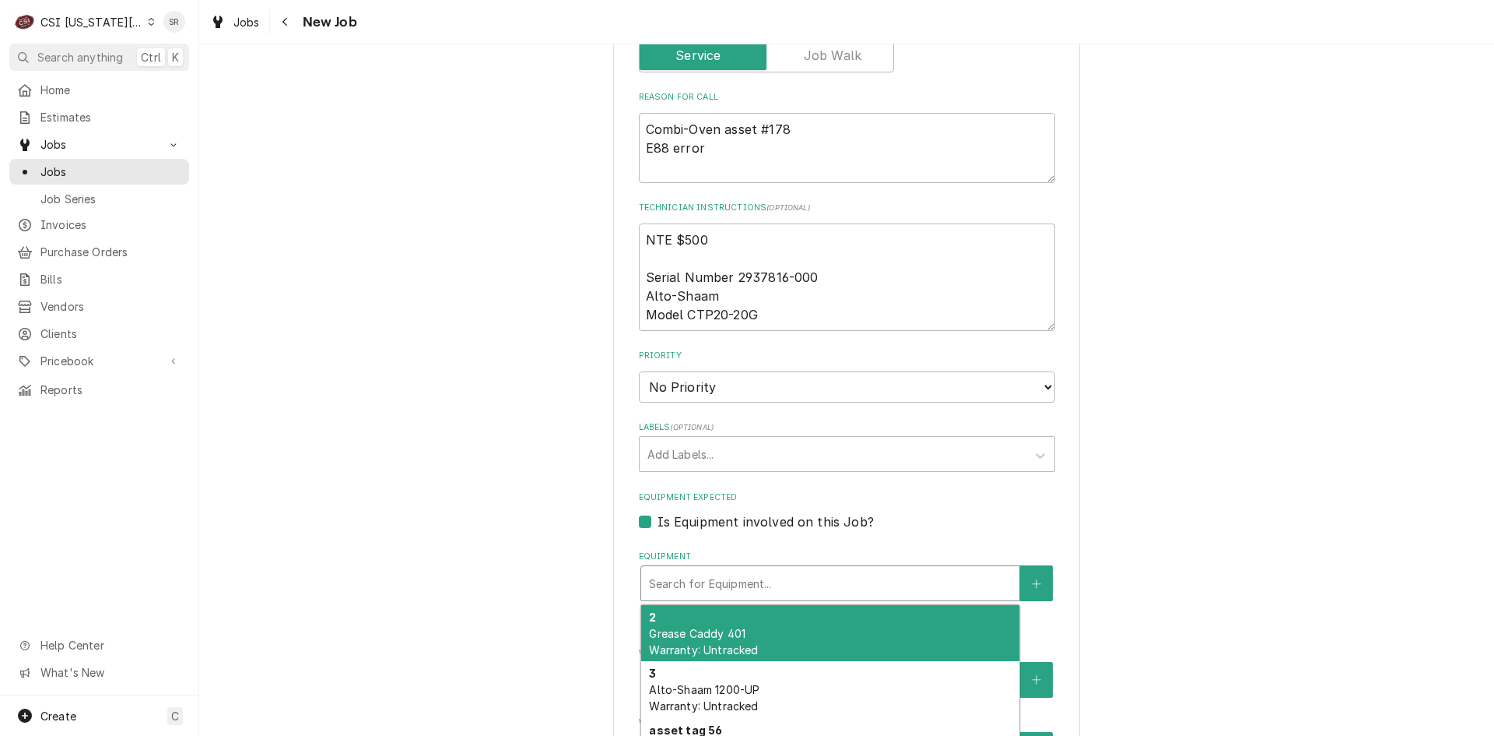
paste input "2937816-000"
type textarea "x"
type input "2937816-000"
click at [730, 627] on span "Alto-Shaam CTP20-20G Warranty: Untracked" at bounding box center [713, 642] width 128 height 30
type textarea "x"
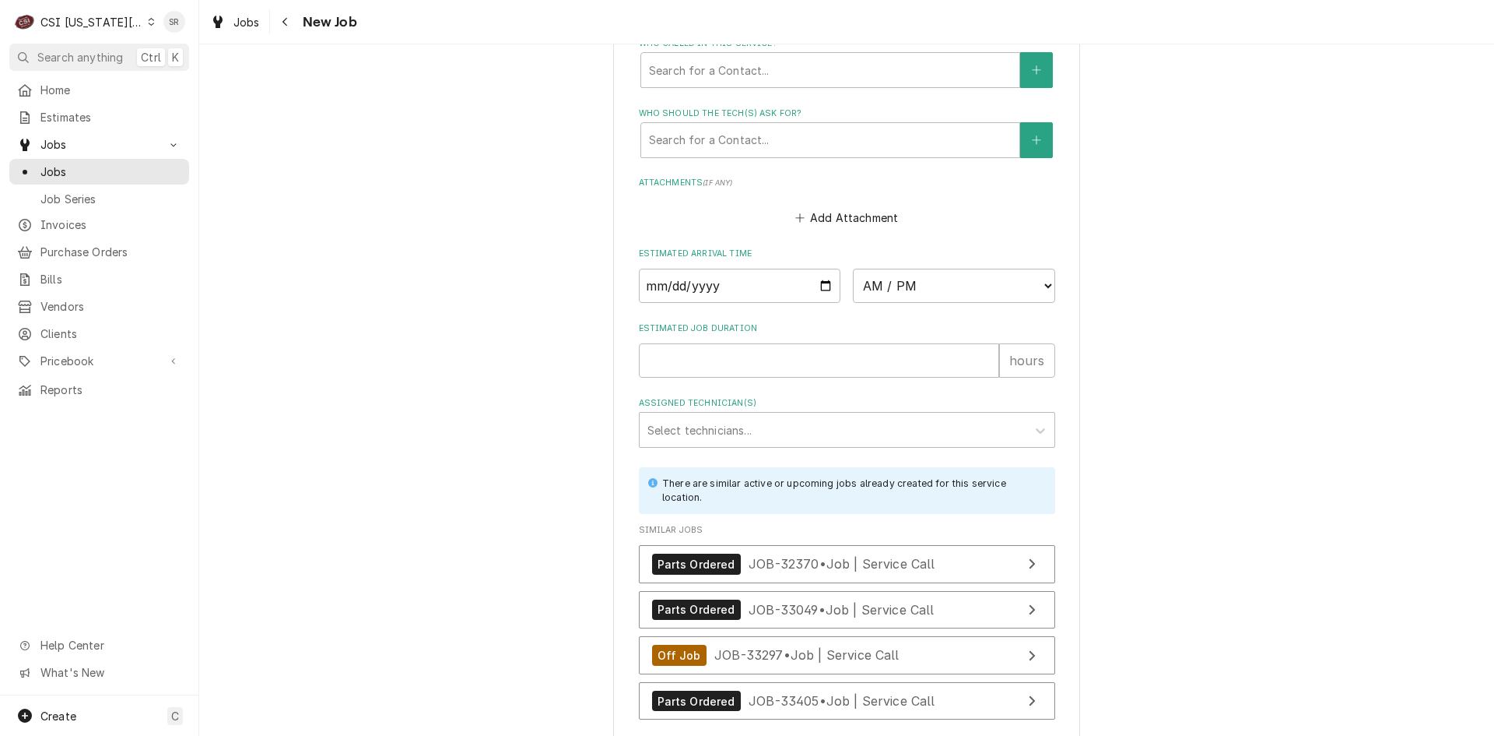
scroll to position [1885, 0]
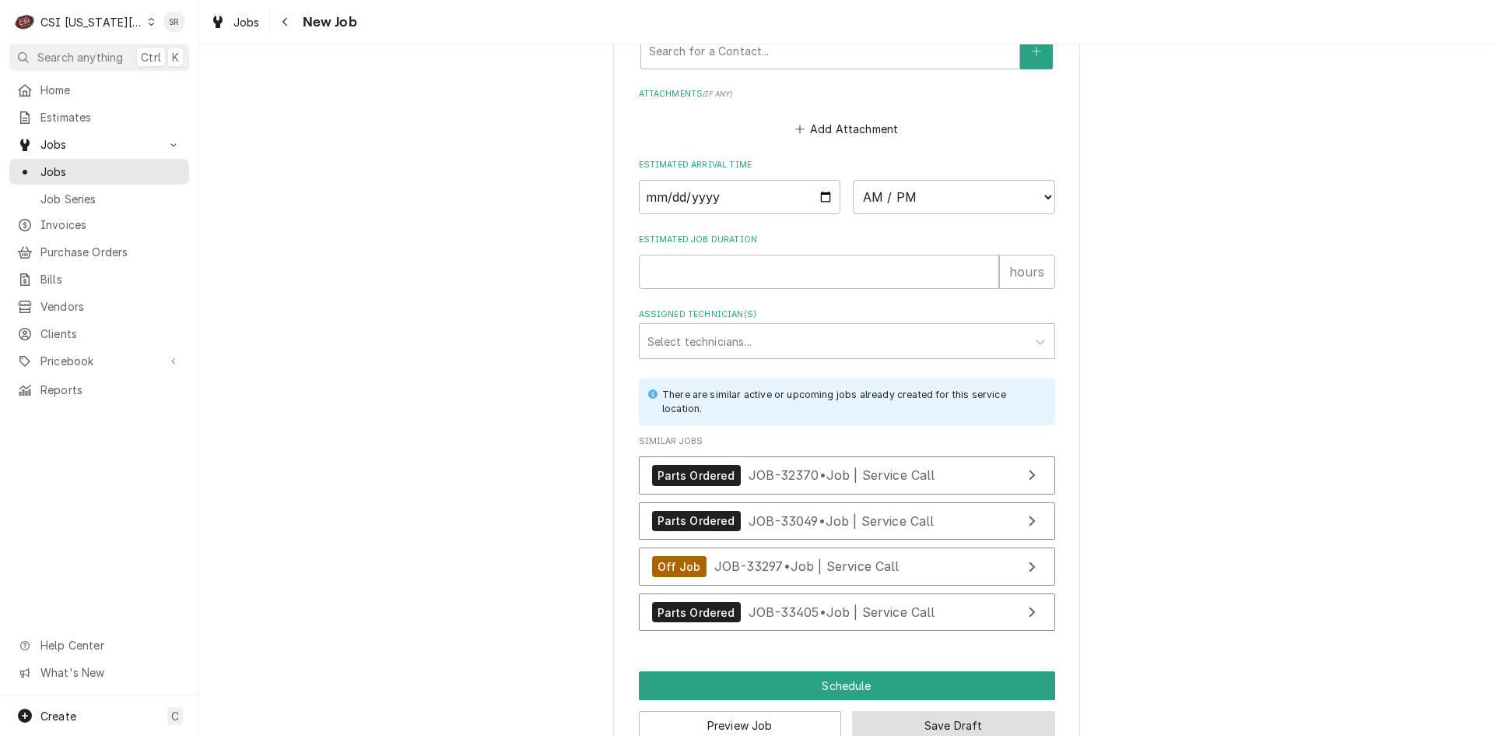
click at [902, 711] on button "Save Draft" at bounding box center [953, 725] width 203 height 29
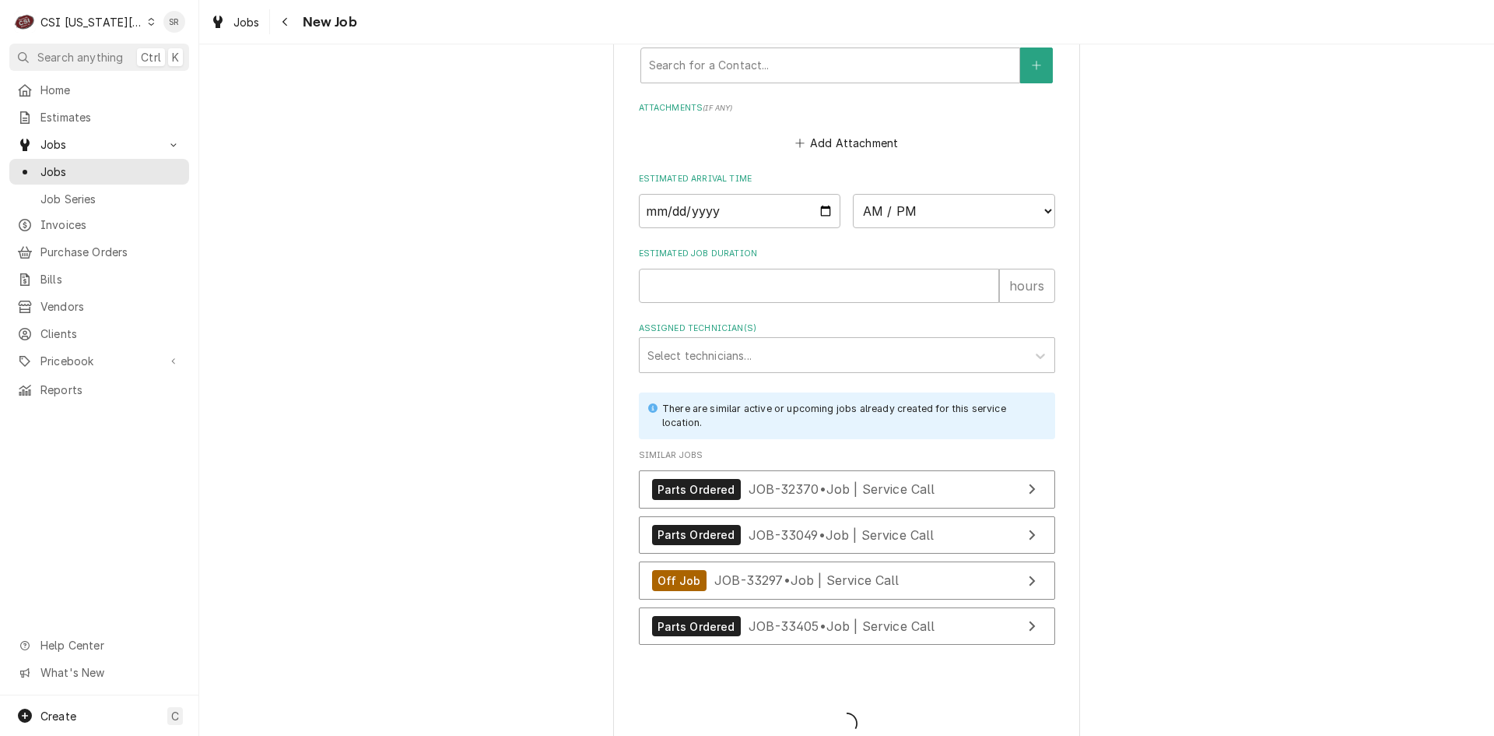
type textarea "x"
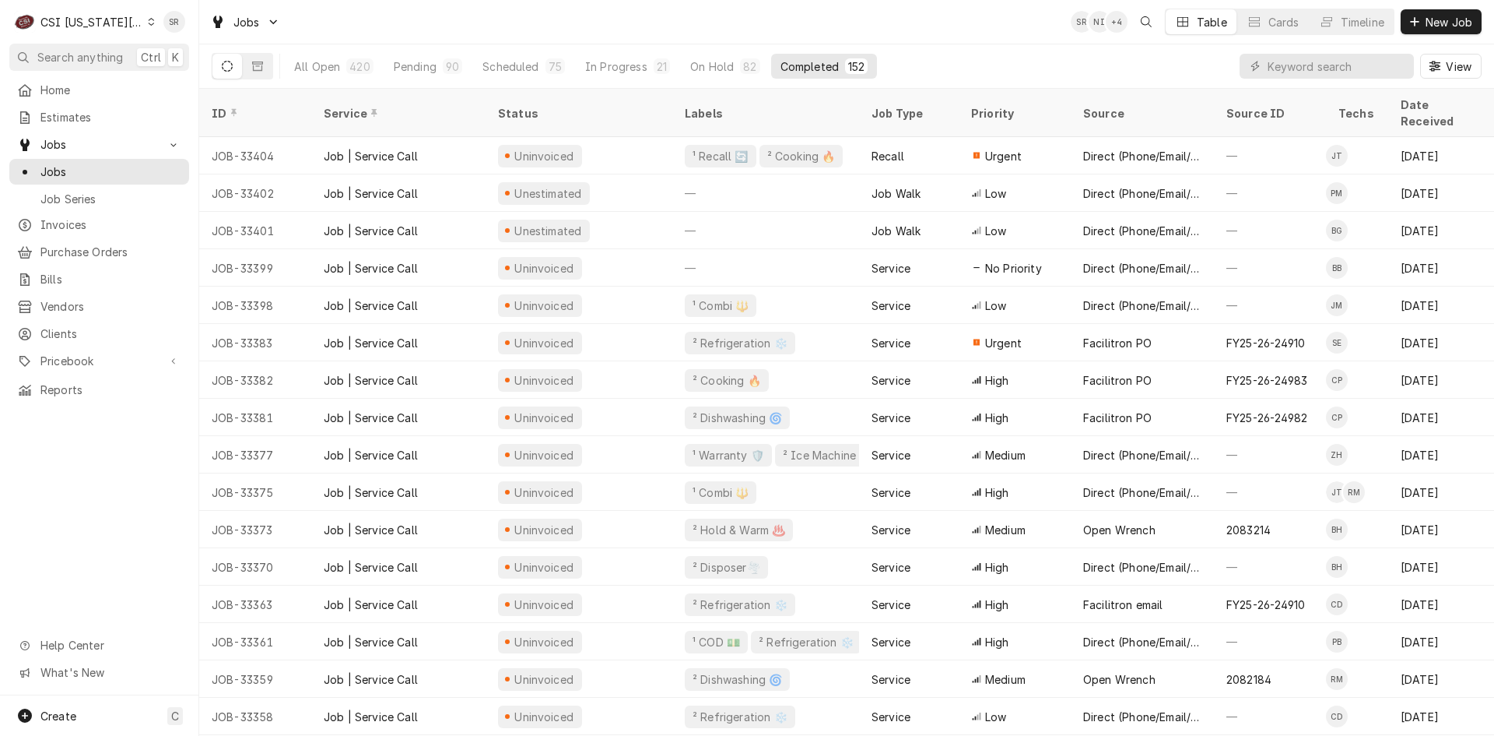
click at [130, 22] on div "C CSI [US_STATE] City" at bounding box center [84, 21] width 150 height 31
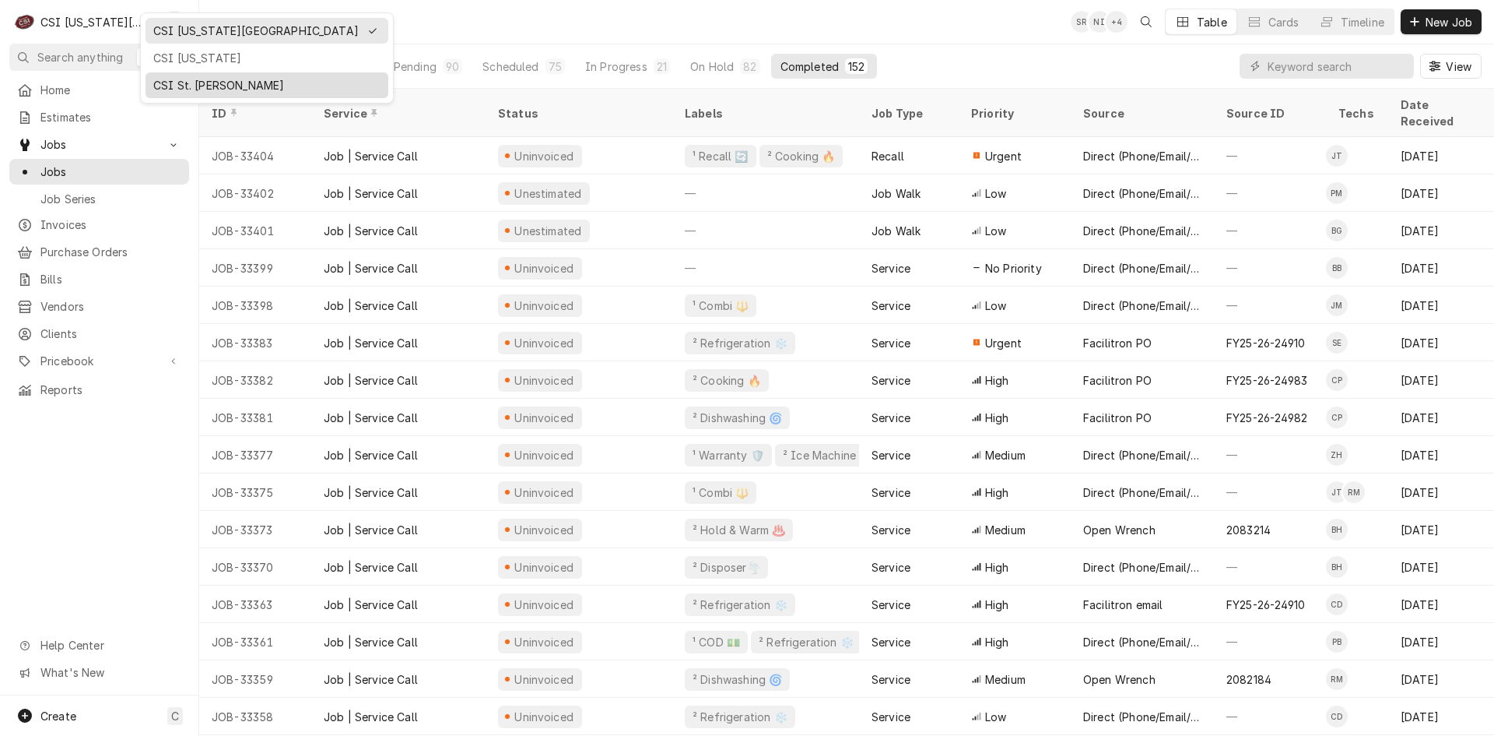
click at [205, 82] on div "CSI St. [PERSON_NAME]" at bounding box center [266, 85] width 227 height 16
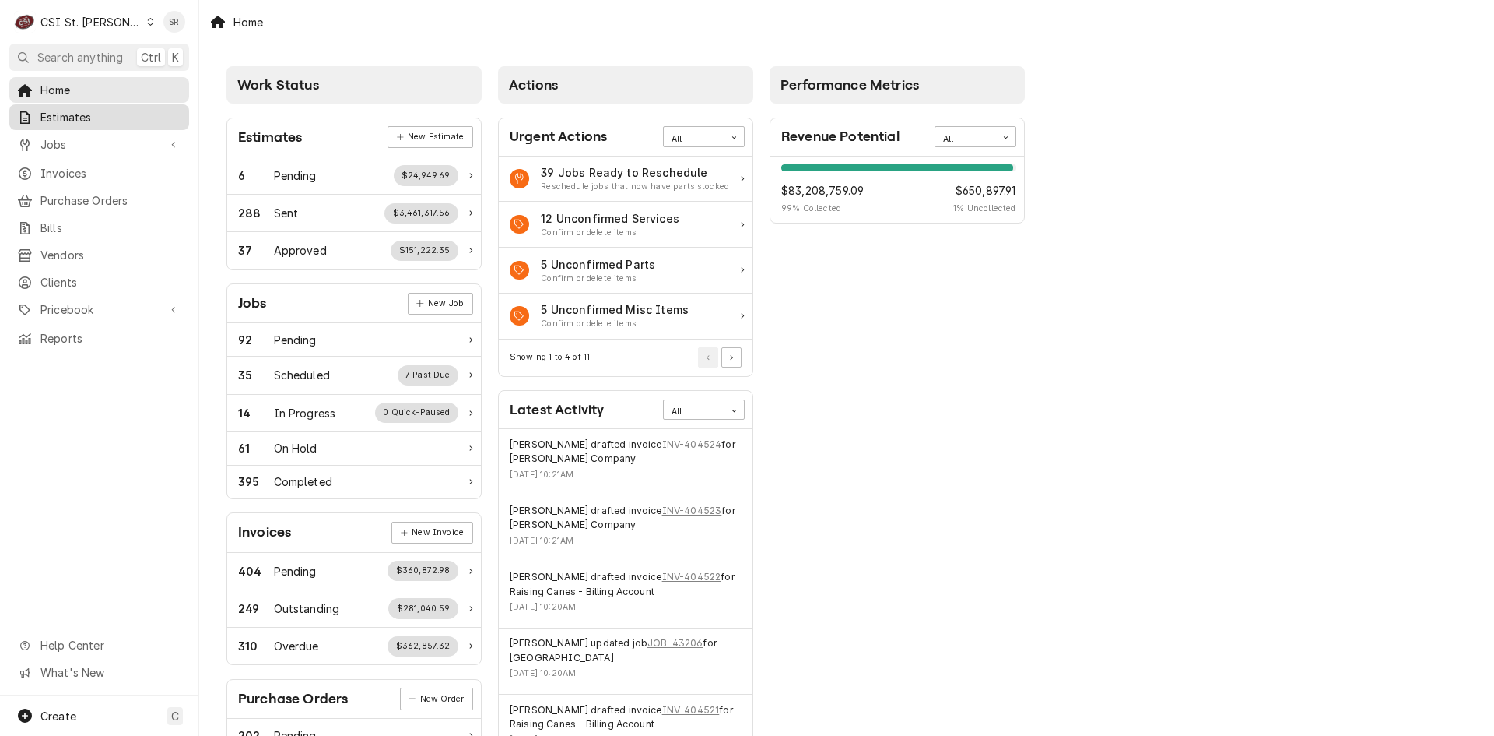
click at [123, 116] on span "Estimates" at bounding box center [110, 117] width 141 height 16
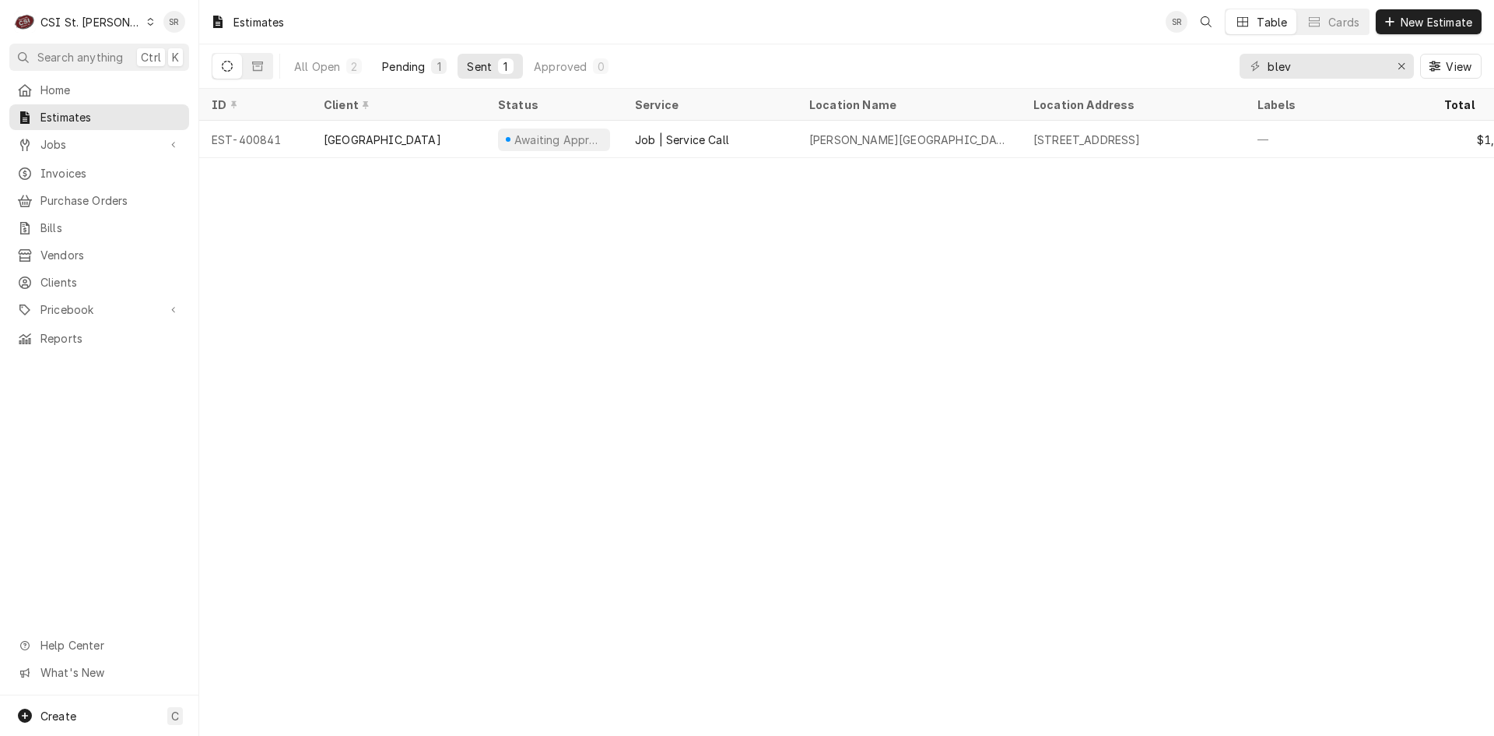
click at [427, 68] on button "Pending 1" at bounding box center [414, 66] width 83 height 25
click at [1403, 65] on icon "Erase input" at bounding box center [1402, 66] width 6 height 6
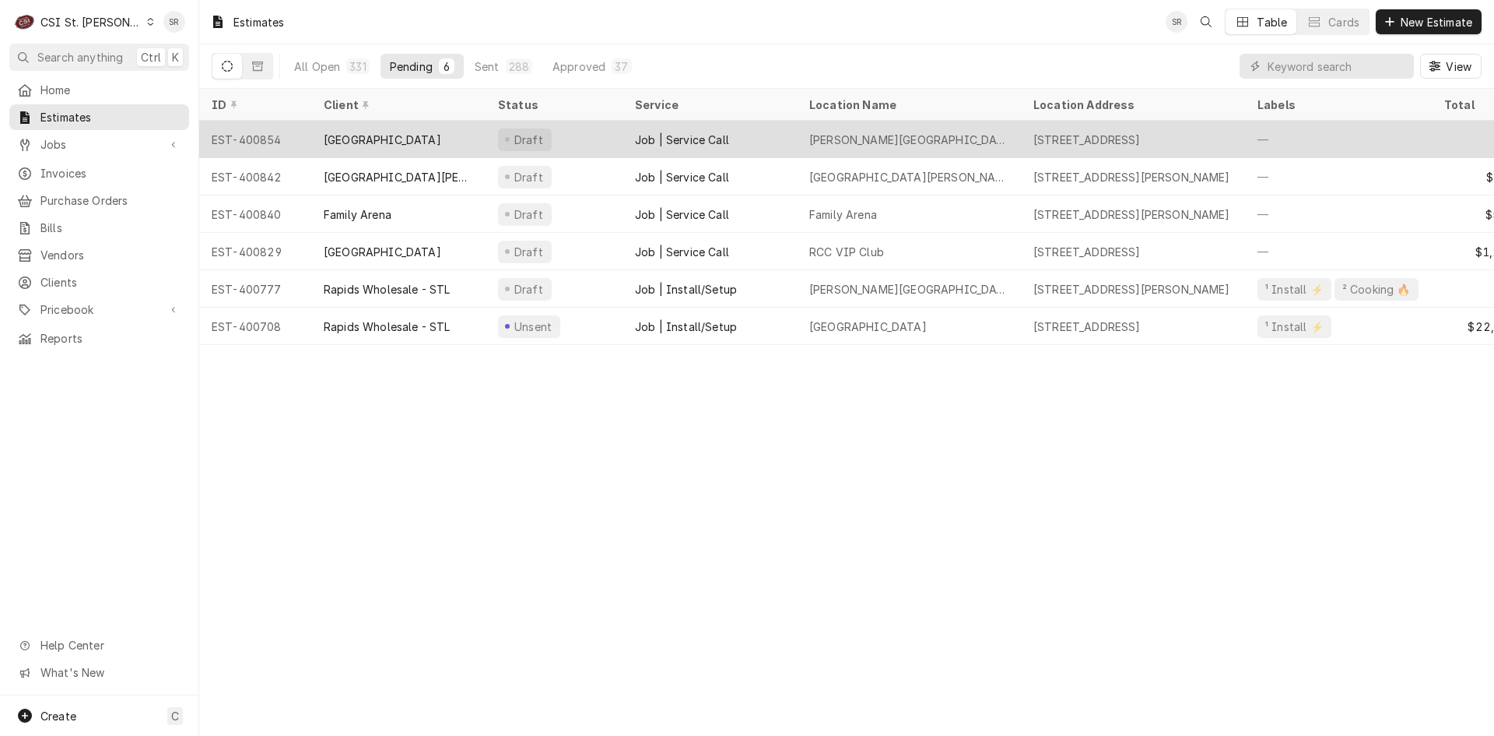
click at [459, 138] on div "[GEOGRAPHIC_DATA]" at bounding box center [398, 139] width 174 height 37
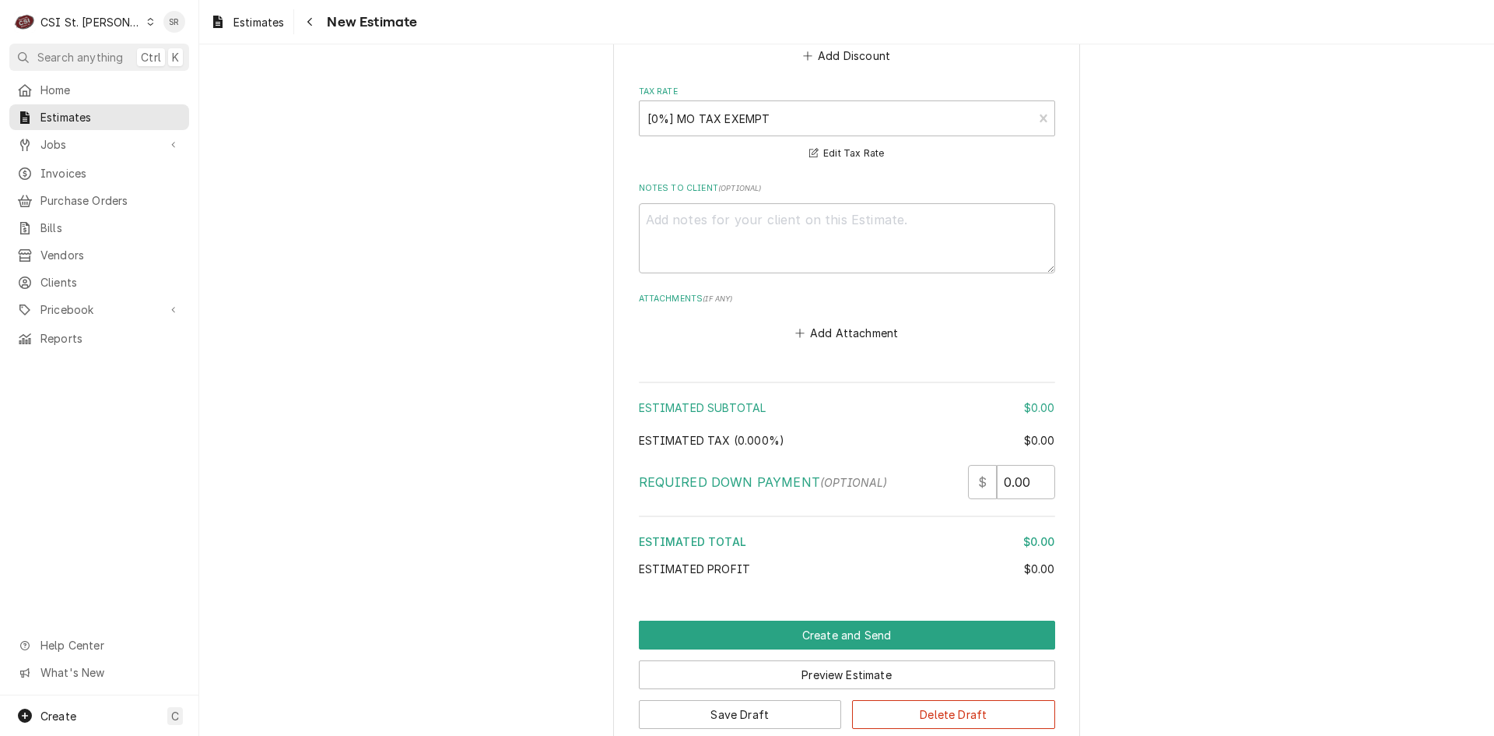
scroll to position [1906, 0]
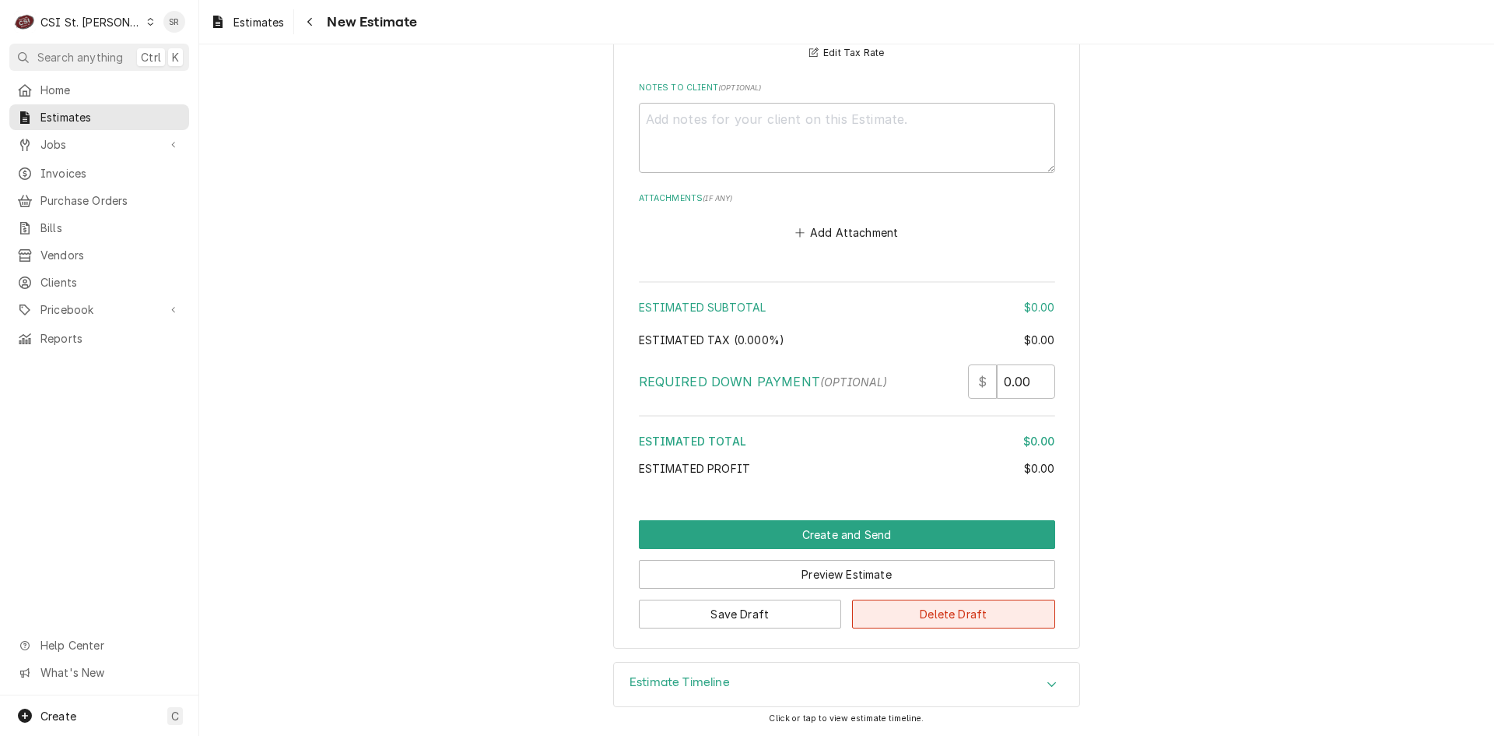
click at [930, 608] on button "Delete Draft" at bounding box center [953, 613] width 203 height 29
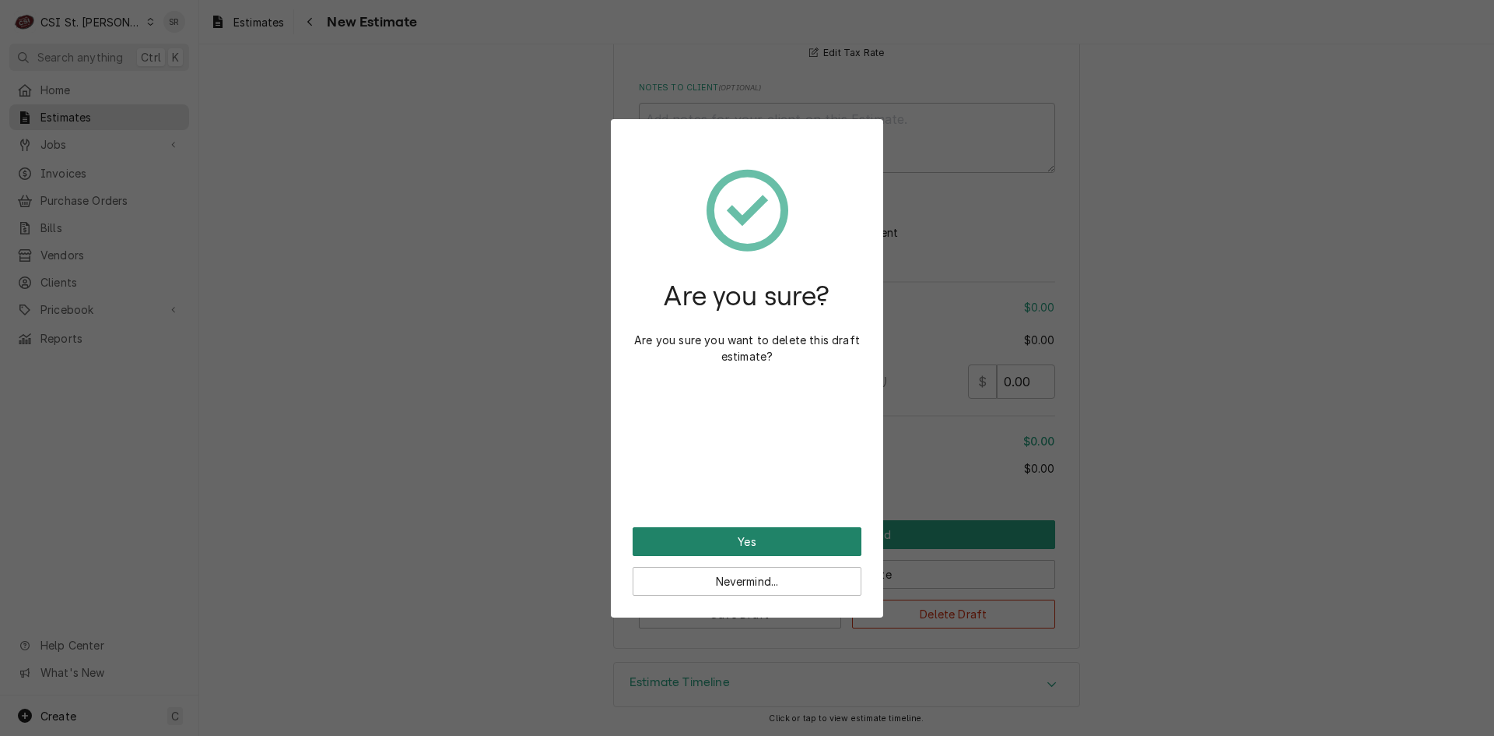
click at [732, 535] on button "Yes" at bounding box center [747, 541] width 229 height 29
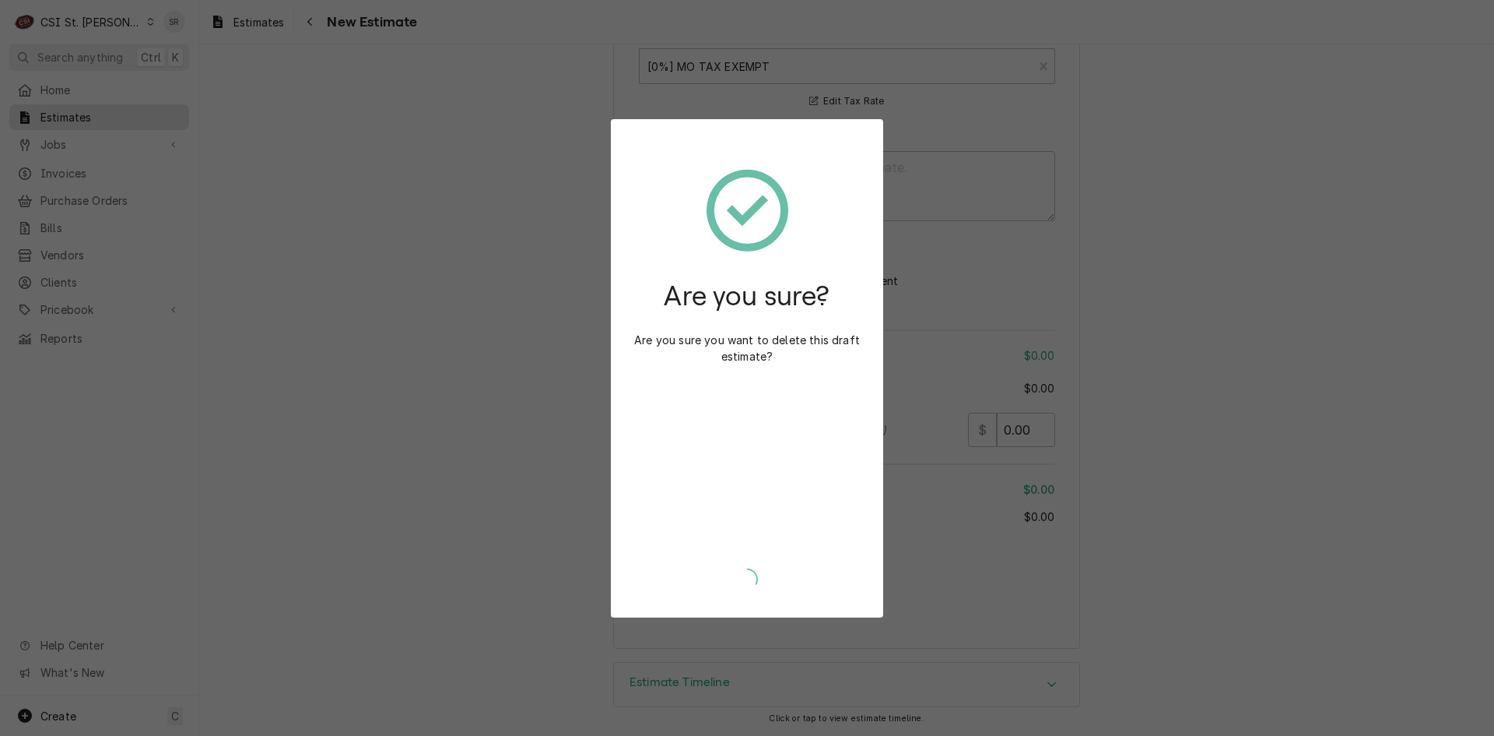
type textarea "x"
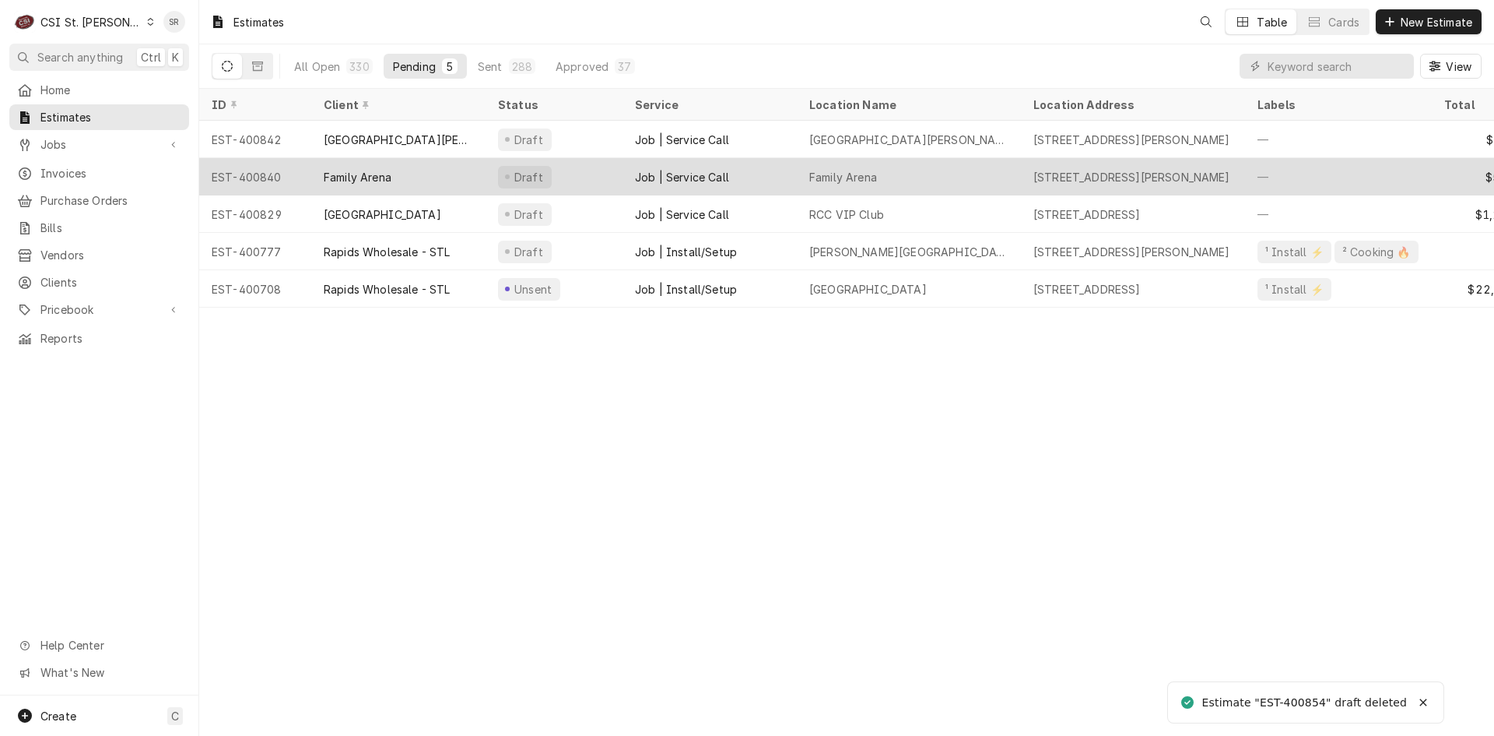
click at [416, 172] on div "Family Arena" at bounding box center [398, 176] width 174 height 37
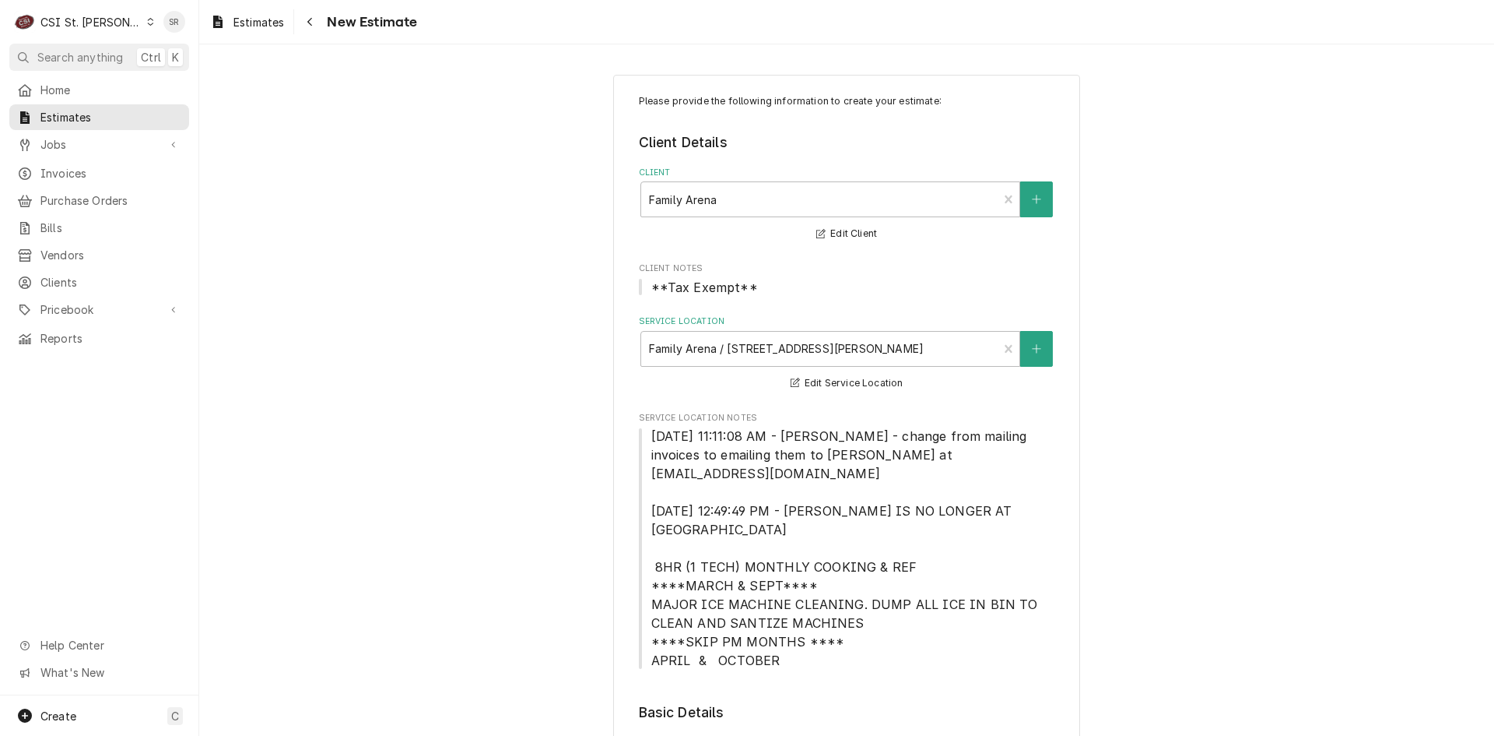
type textarea "x"
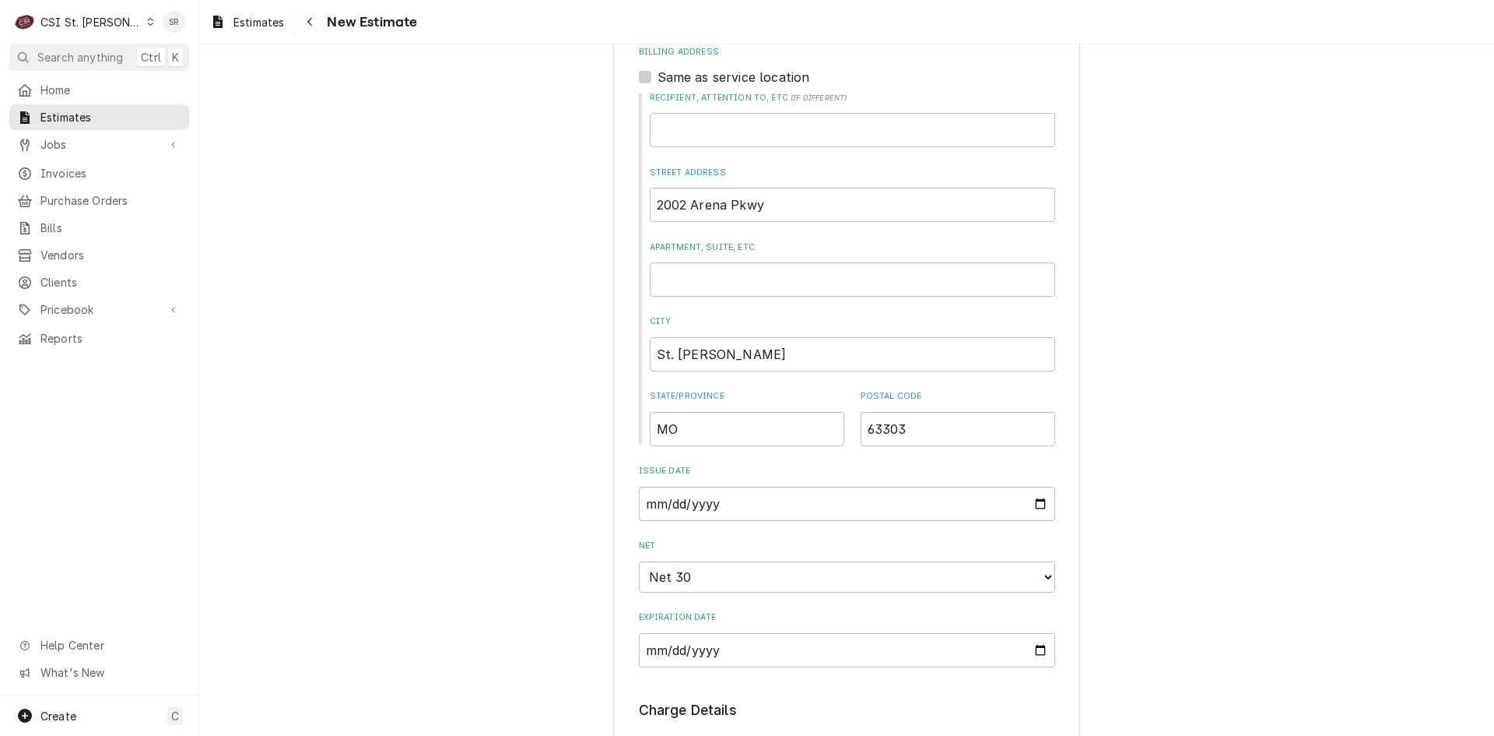
scroll to position [1168, 0]
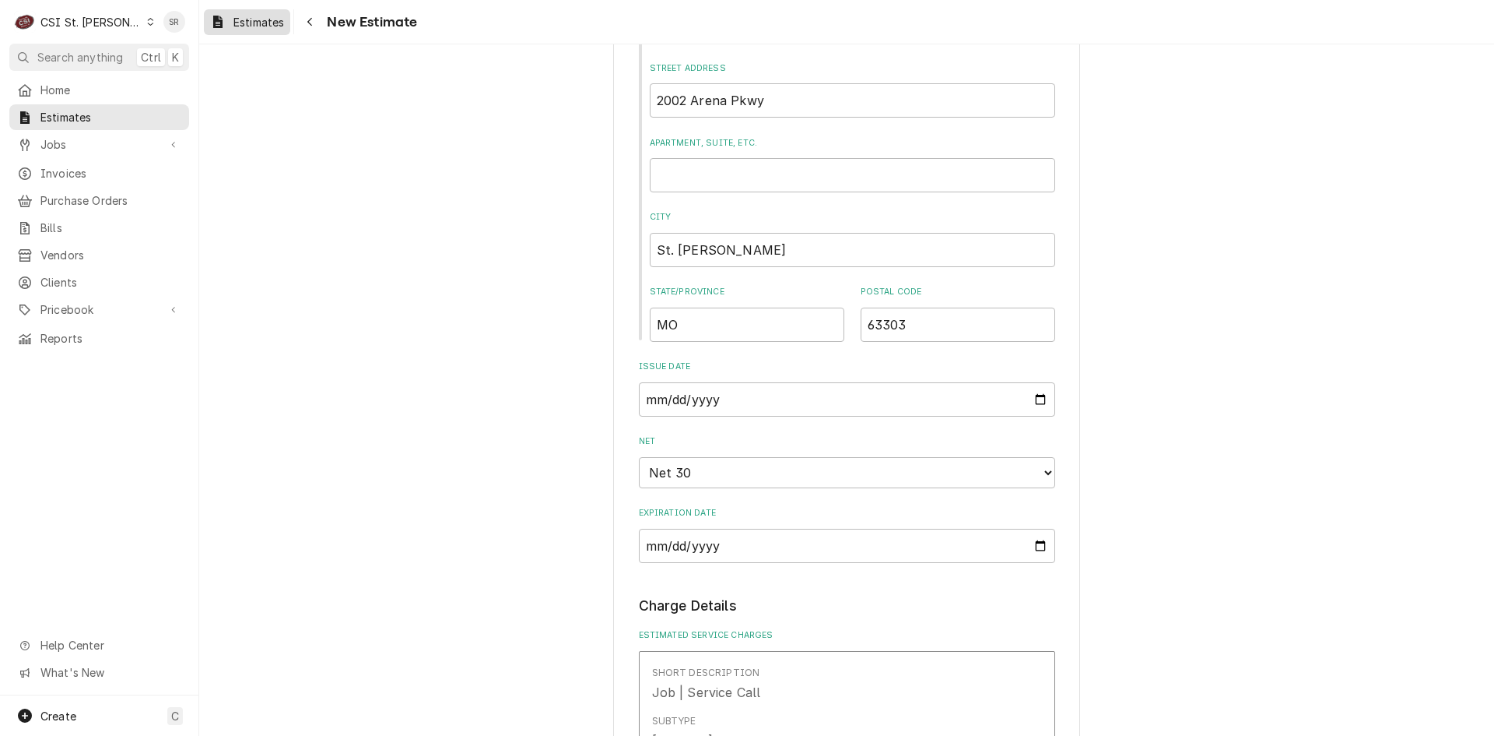
click at [267, 25] on span "Estimates" at bounding box center [259, 22] width 51 height 16
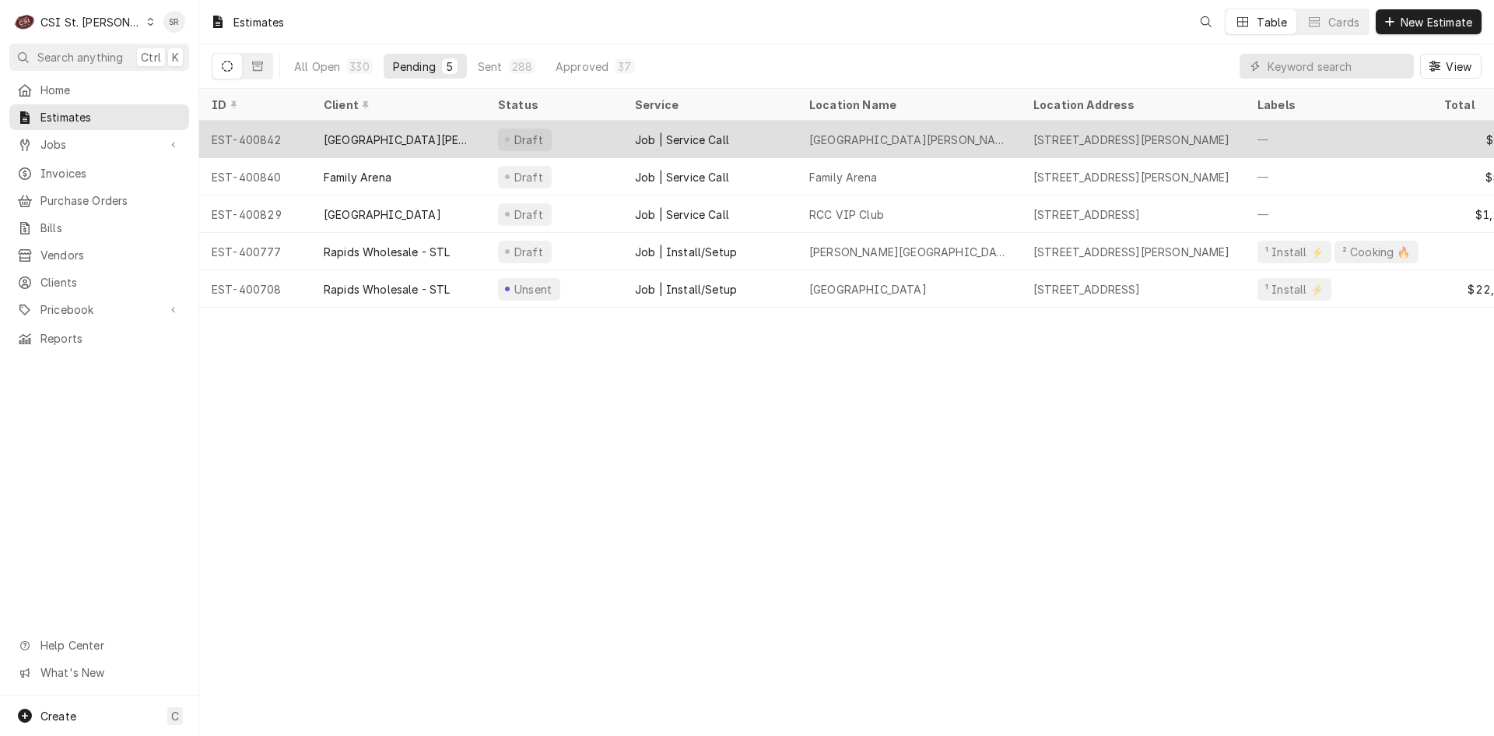
click at [410, 137] on div "[GEOGRAPHIC_DATA][PERSON_NAME]" at bounding box center [398, 140] width 149 height 16
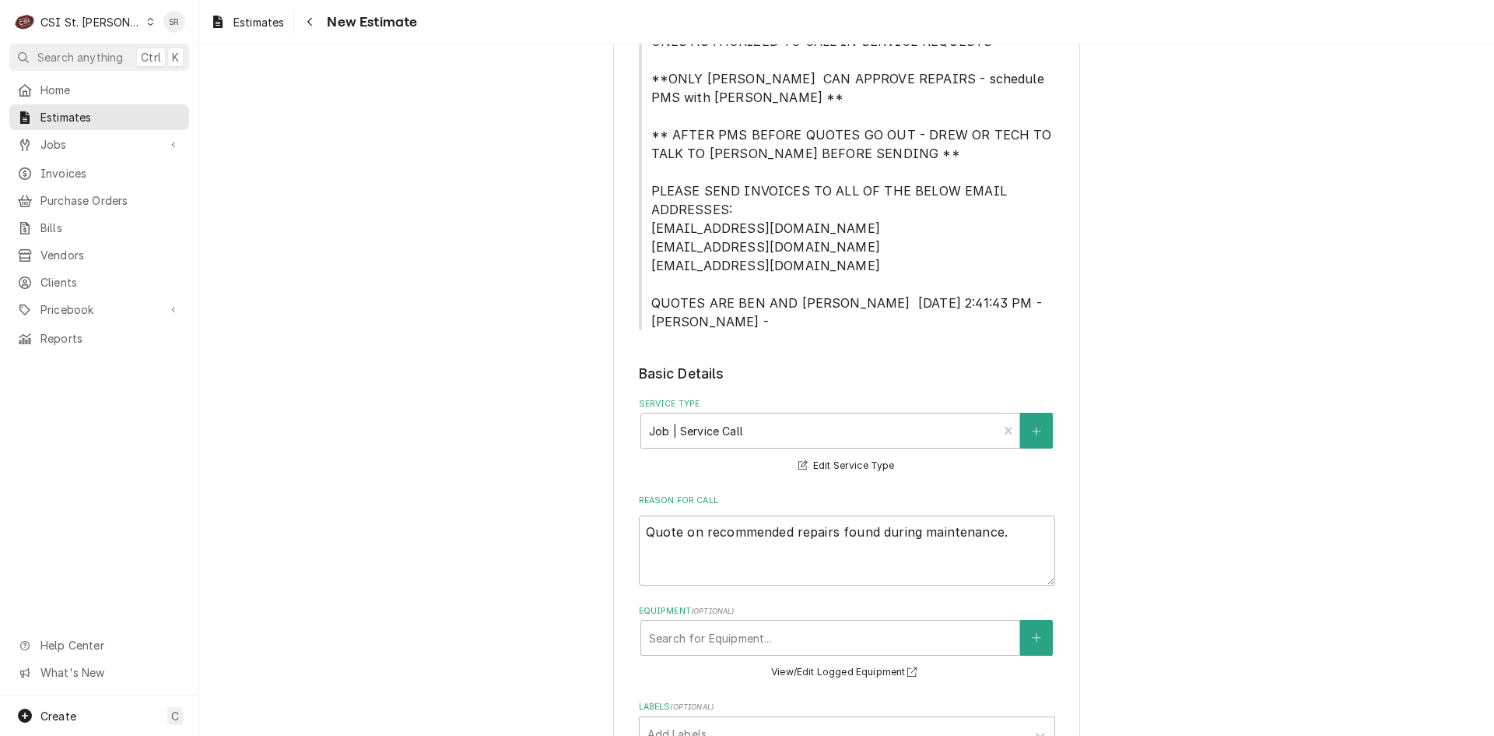
type textarea "x"
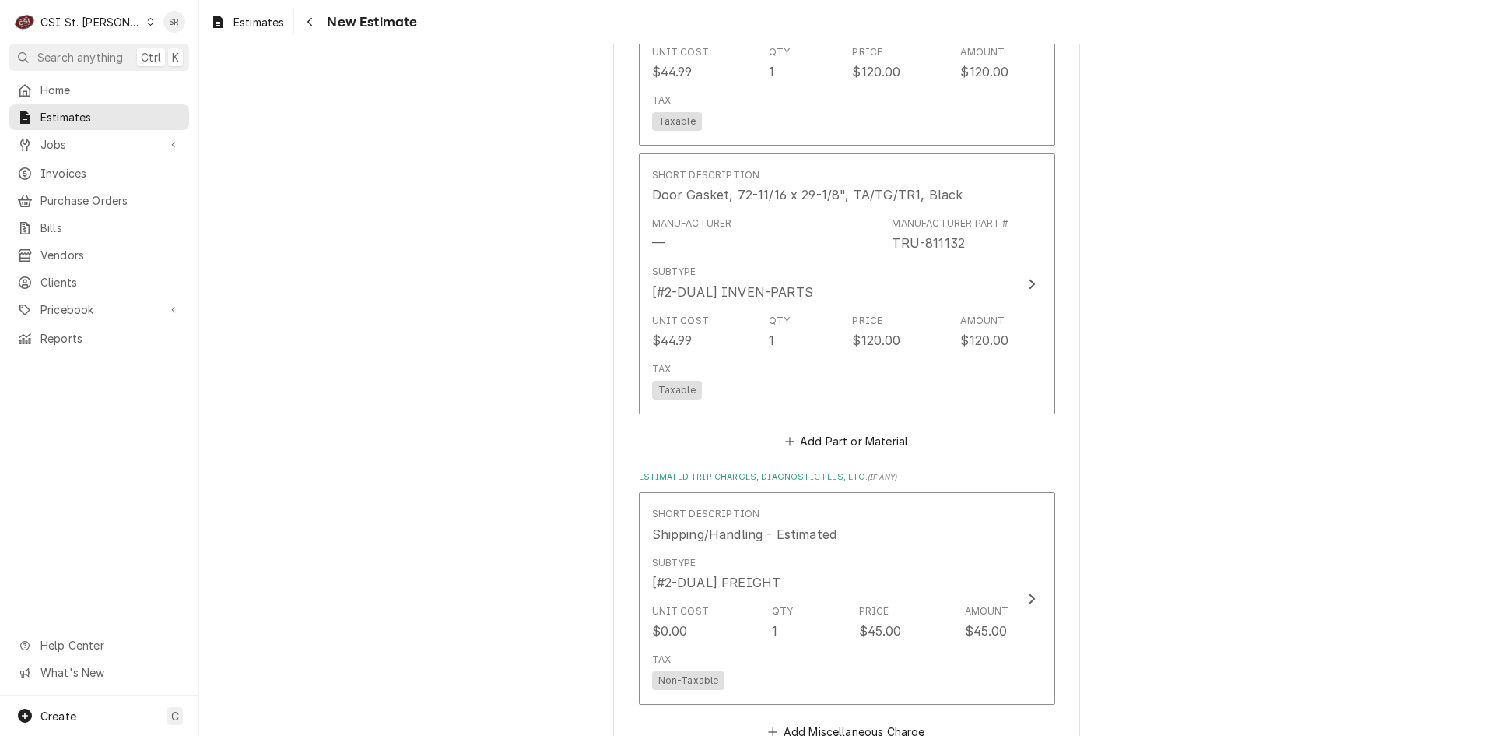
scroll to position [2646, 0]
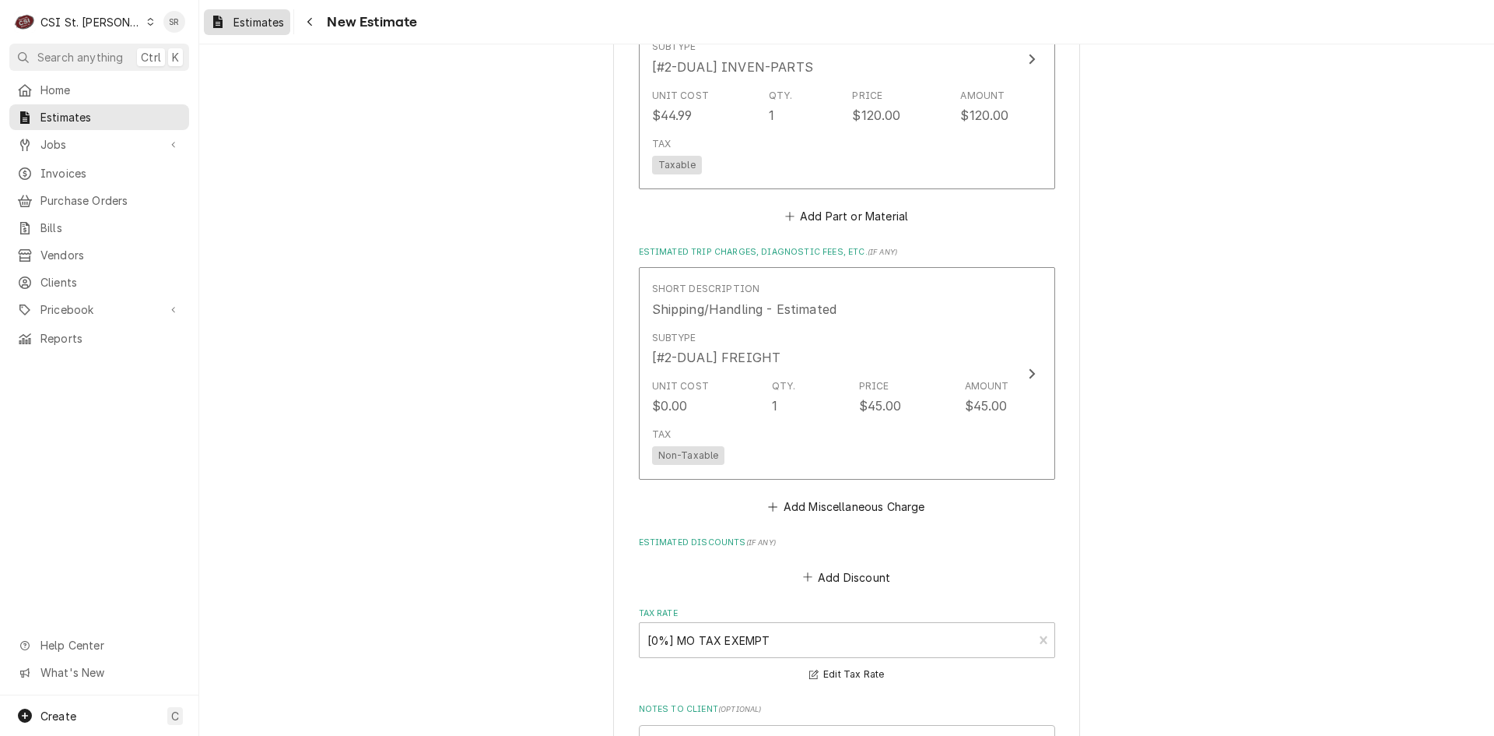
click at [250, 23] on span "Estimates" at bounding box center [259, 22] width 51 height 16
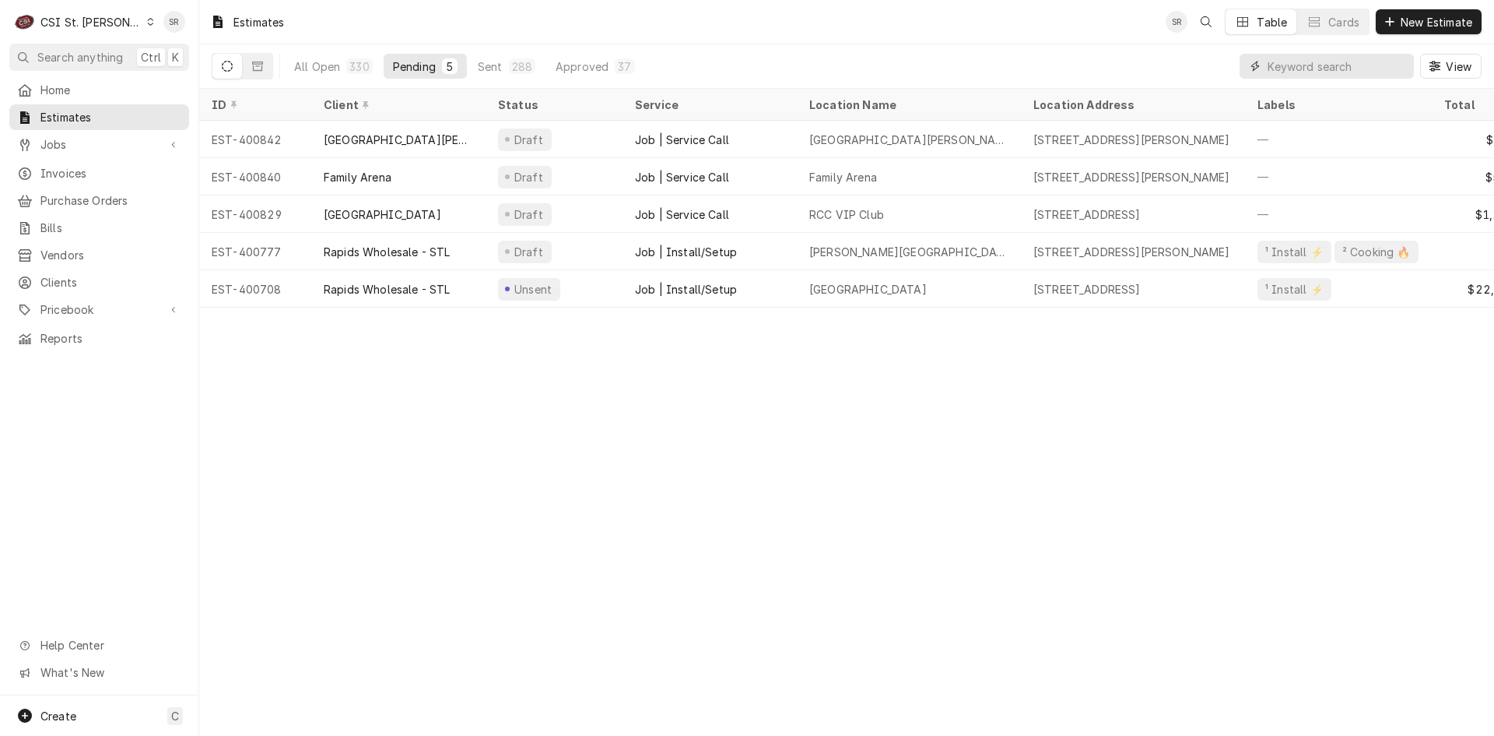
click at [1323, 71] on input "Dynamic Content Wrapper" at bounding box center [1337, 66] width 139 height 25
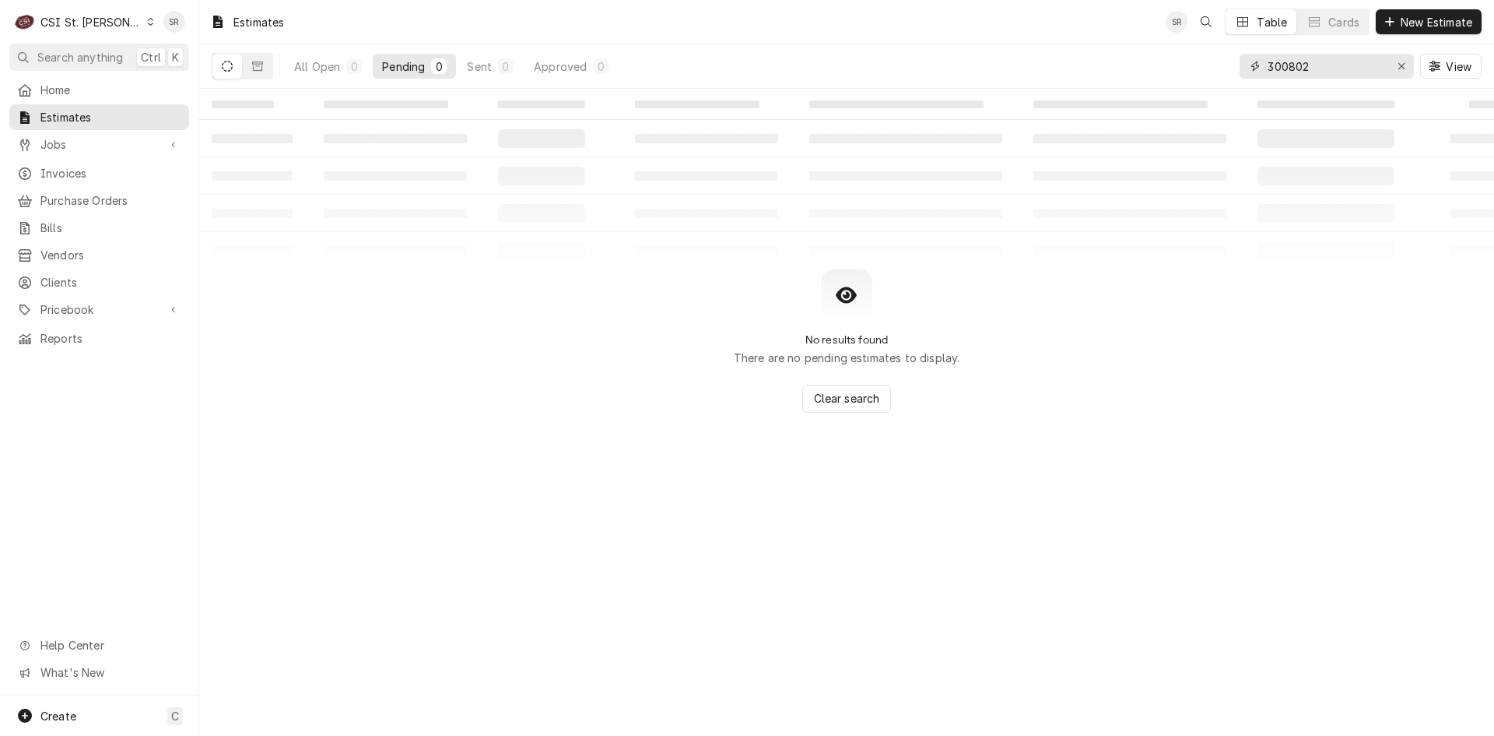
type input "300802"
click at [111, 25] on div "C CSI St. Louis" at bounding box center [84, 21] width 150 height 31
click at [163, 38] on div "CSI [US_STATE][GEOGRAPHIC_DATA]" at bounding box center [239, 30] width 215 height 19
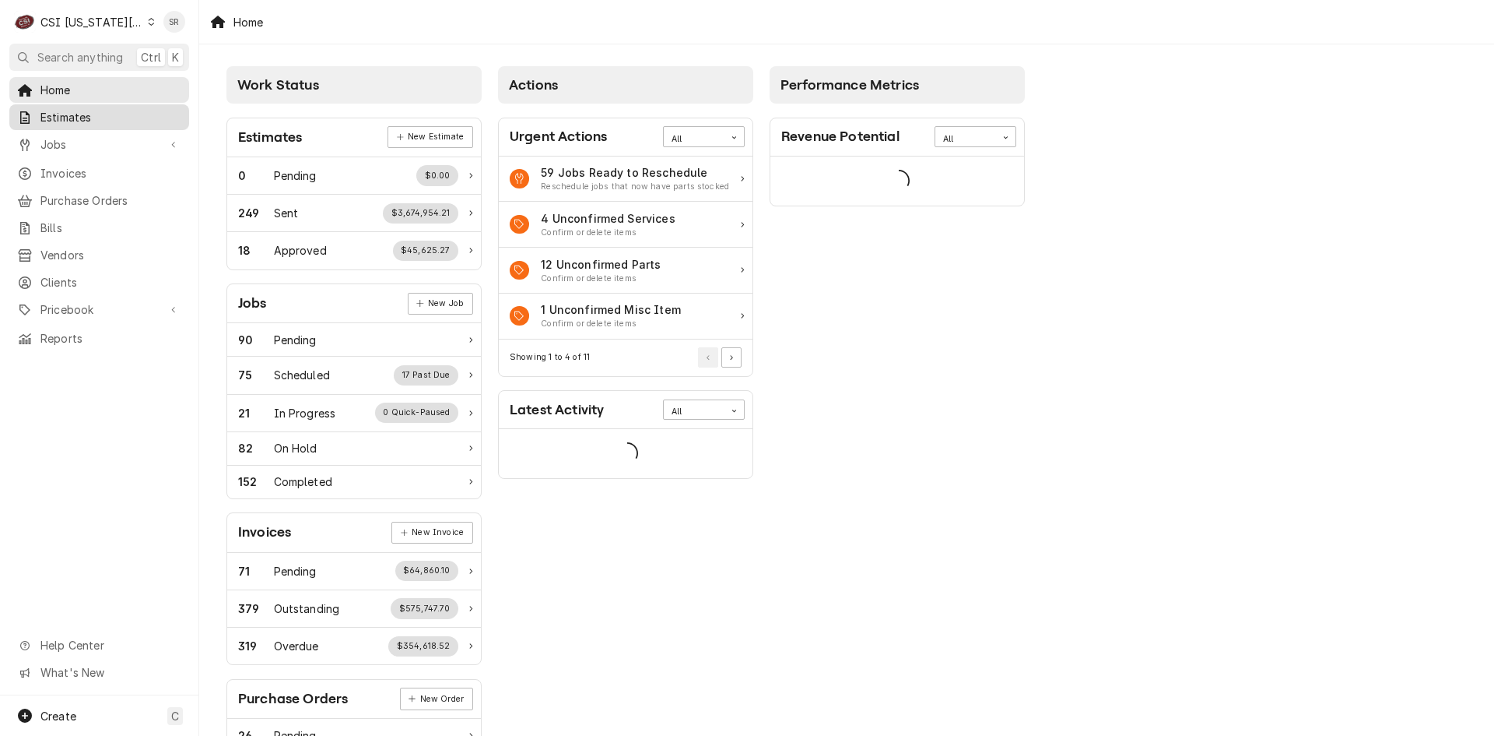
click at [100, 119] on span "Estimates" at bounding box center [110, 117] width 141 height 16
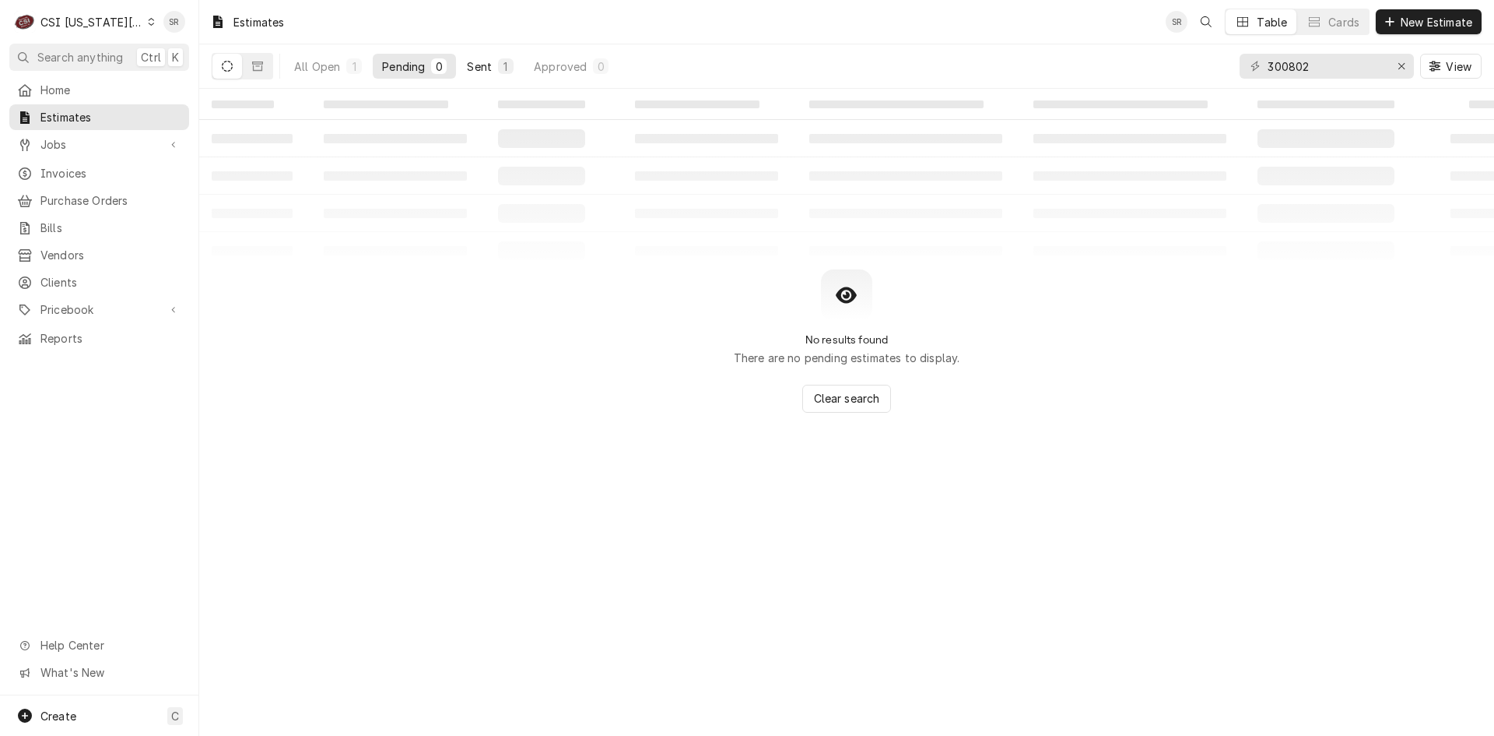
click at [502, 75] on button "Sent 1" at bounding box center [490, 66] width 65 height 25
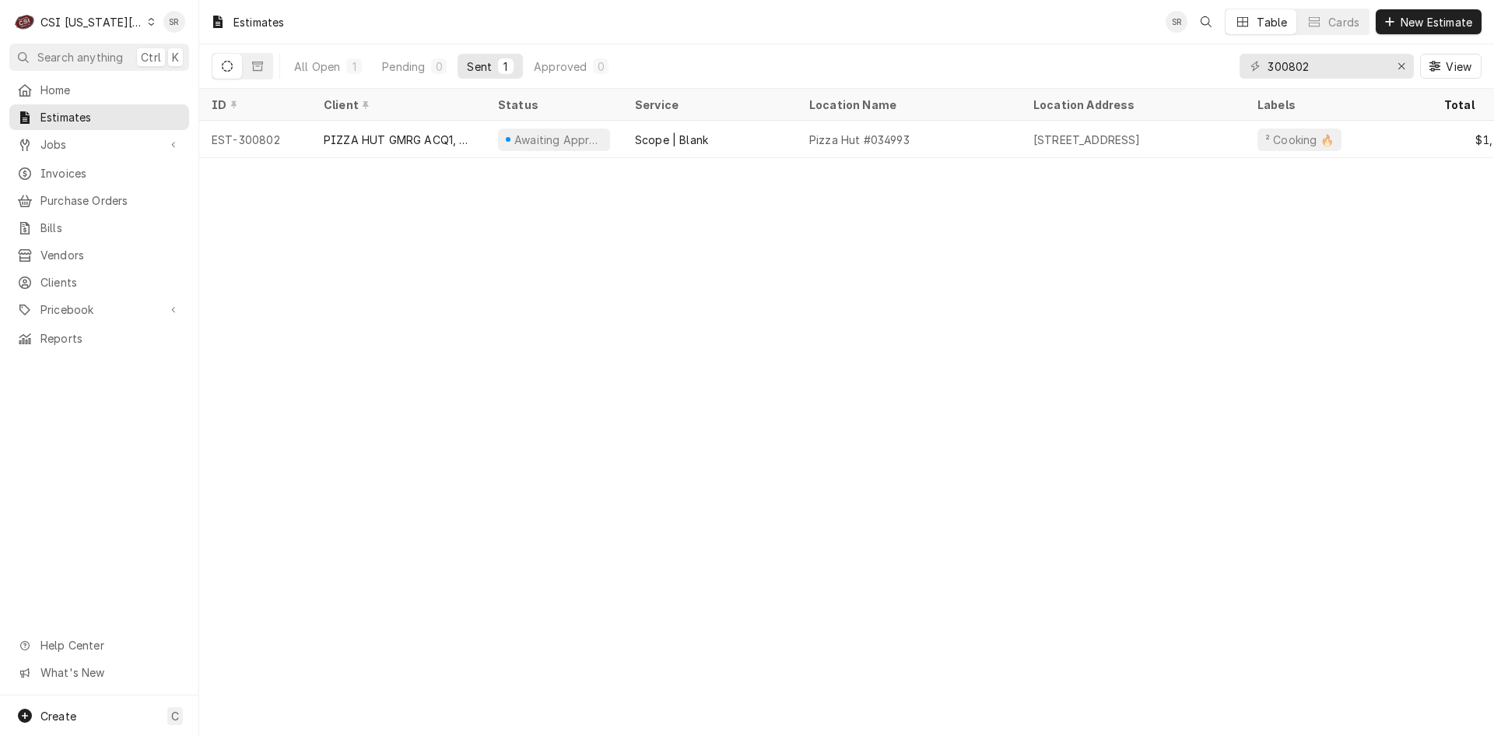
click at [399, 138] on div "PIZZA HUT GMRG ACQ1, LLC" at bounding box center [398, 140] width 149 height 16
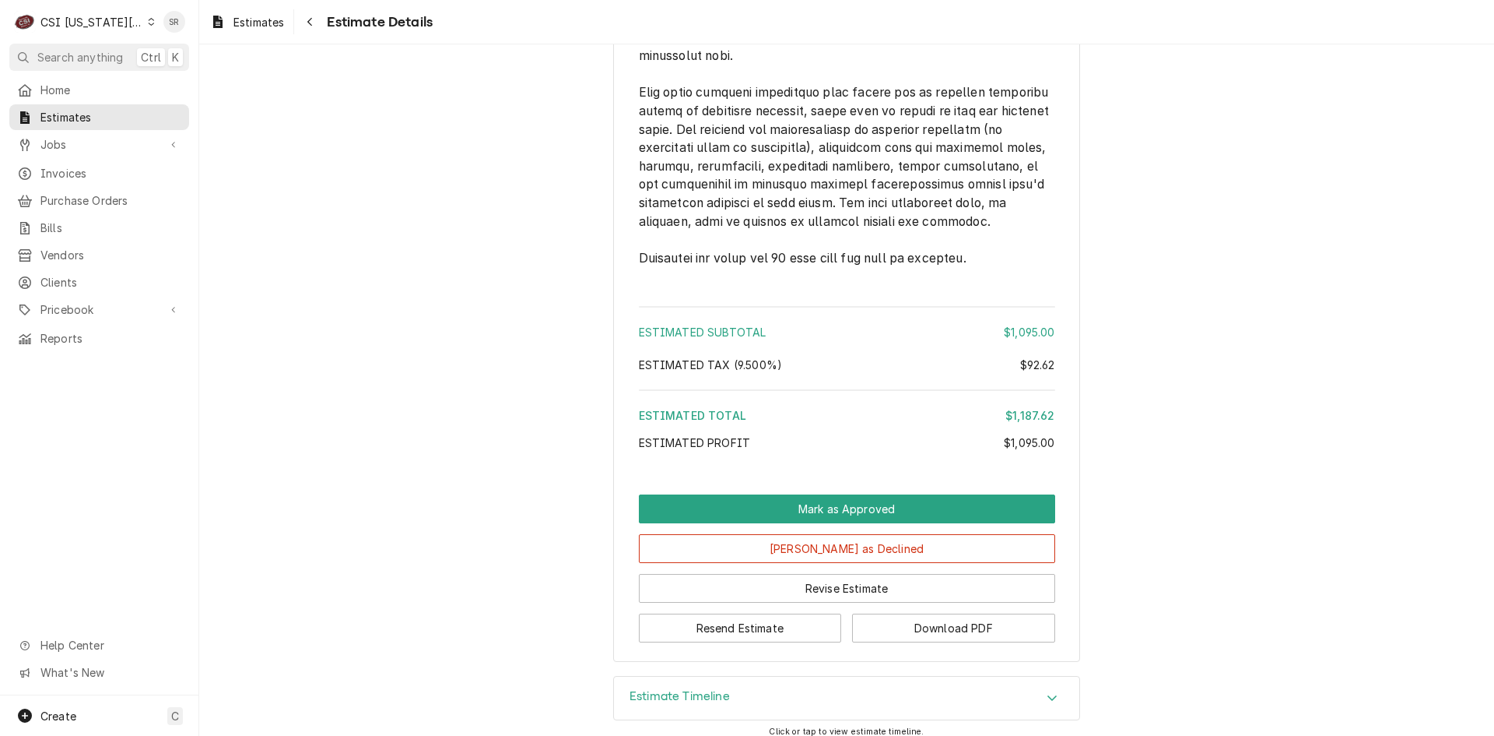
scroll to position [2695, 0]
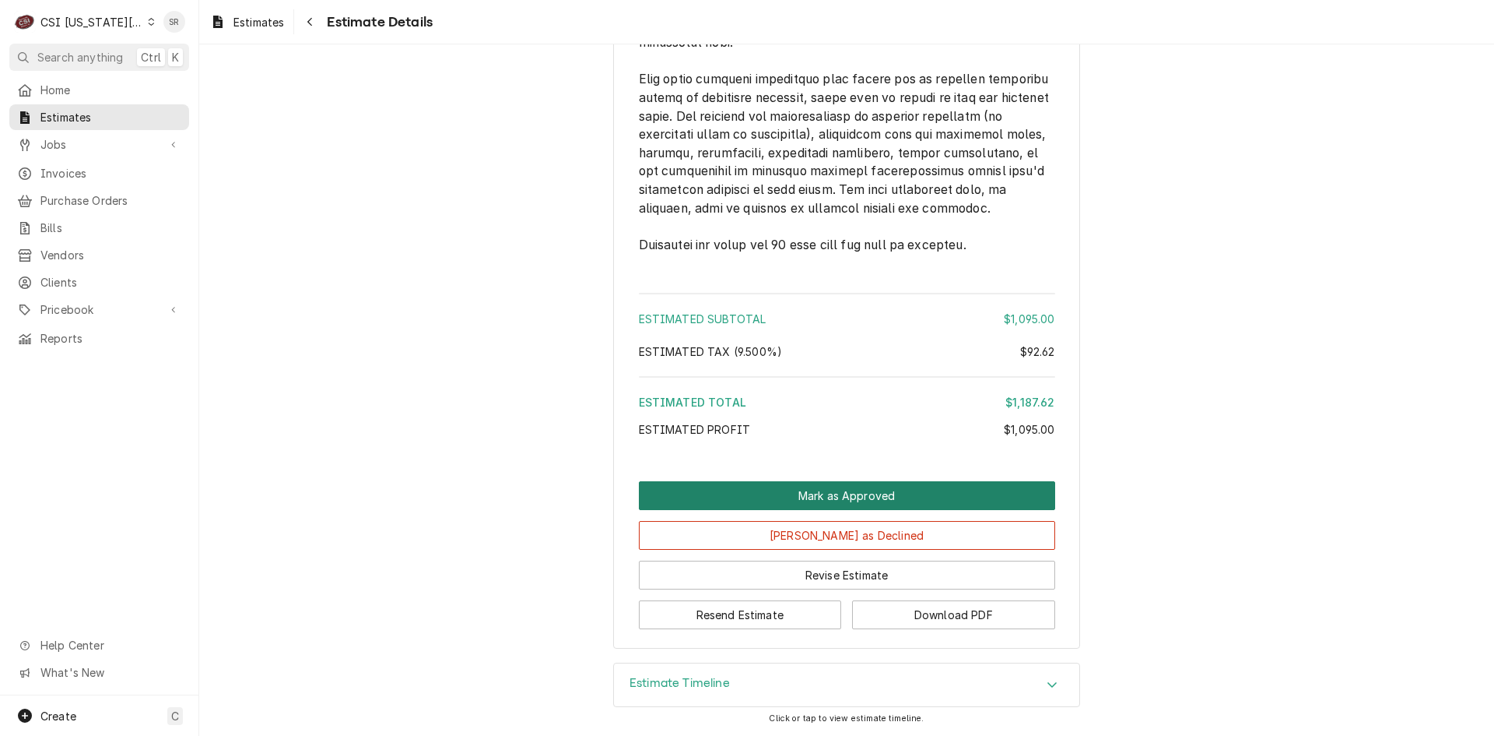
click at [802, 488] on button "Mark as Approved" at bounding box center [847, 495] width 416 height 29
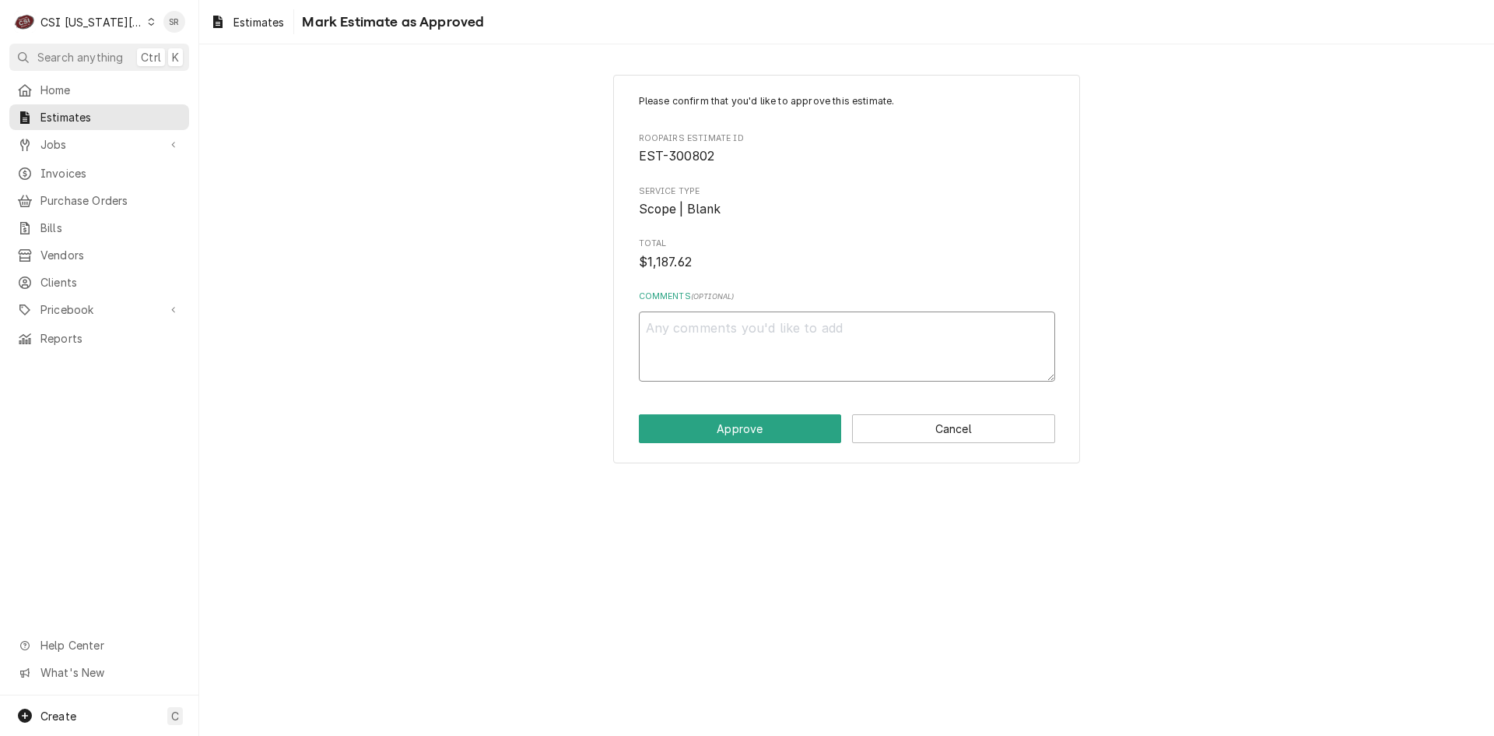
click at [737, 344] on textarea "Comments ( optional )" at bounding box center [847, 346] width 416 height 70
type textarea "x"
type textarea "a"
type textarea "x"
type textarea "ap"
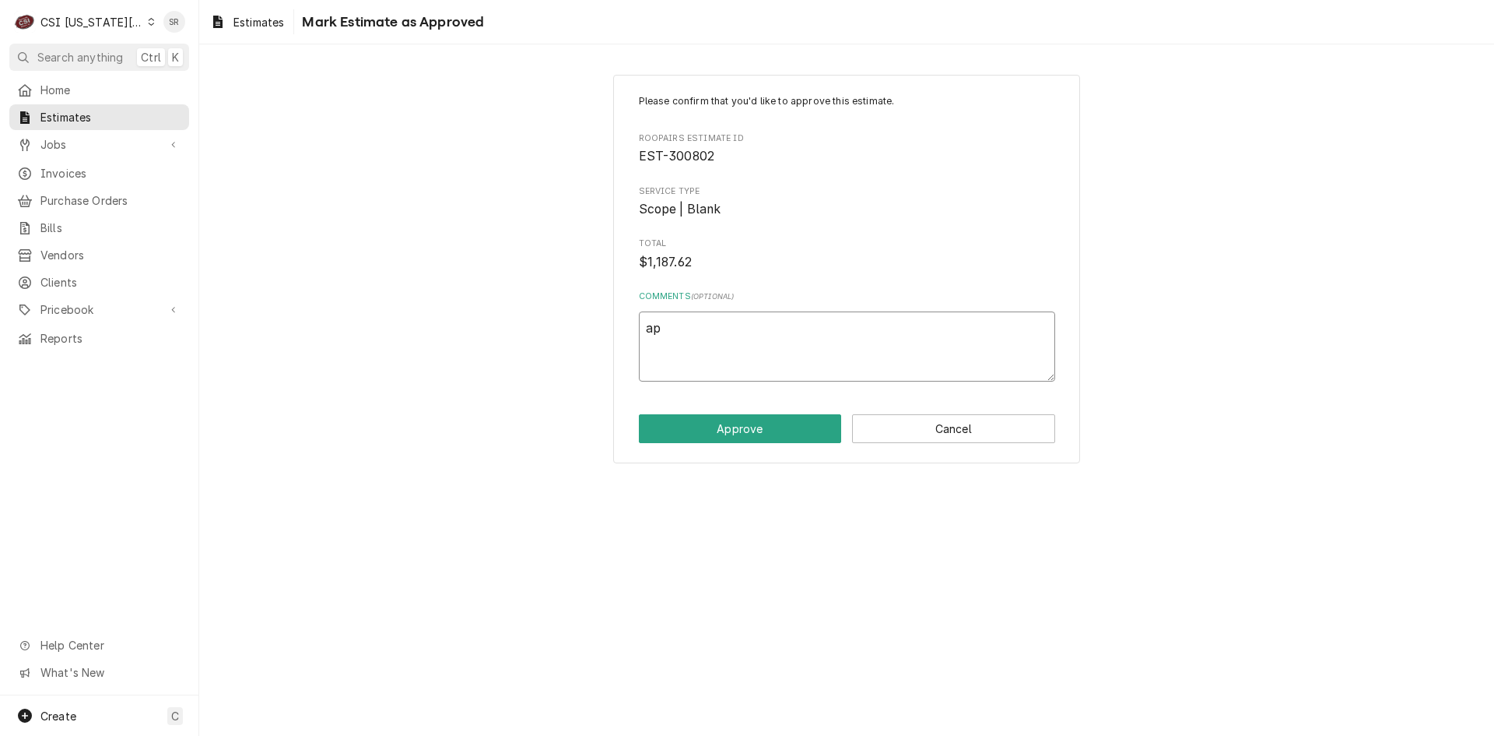
type textarea "x"
type textarea "app"
type textarea "x"
type textarea "appr"
type textarea "x"
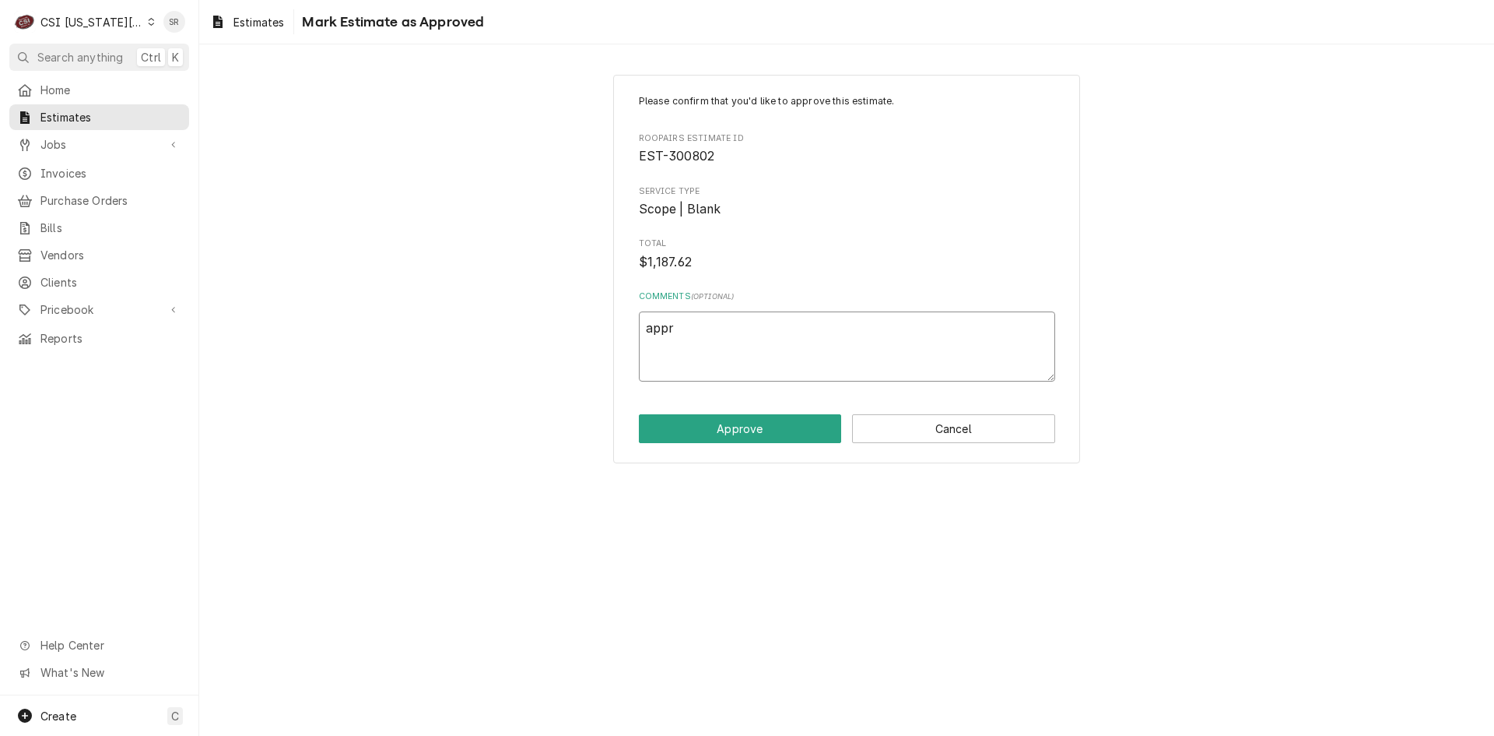
type textarea "appro"
type textarea "x"
type textarea "approv"
type textarea "x"
type textarea "approve"
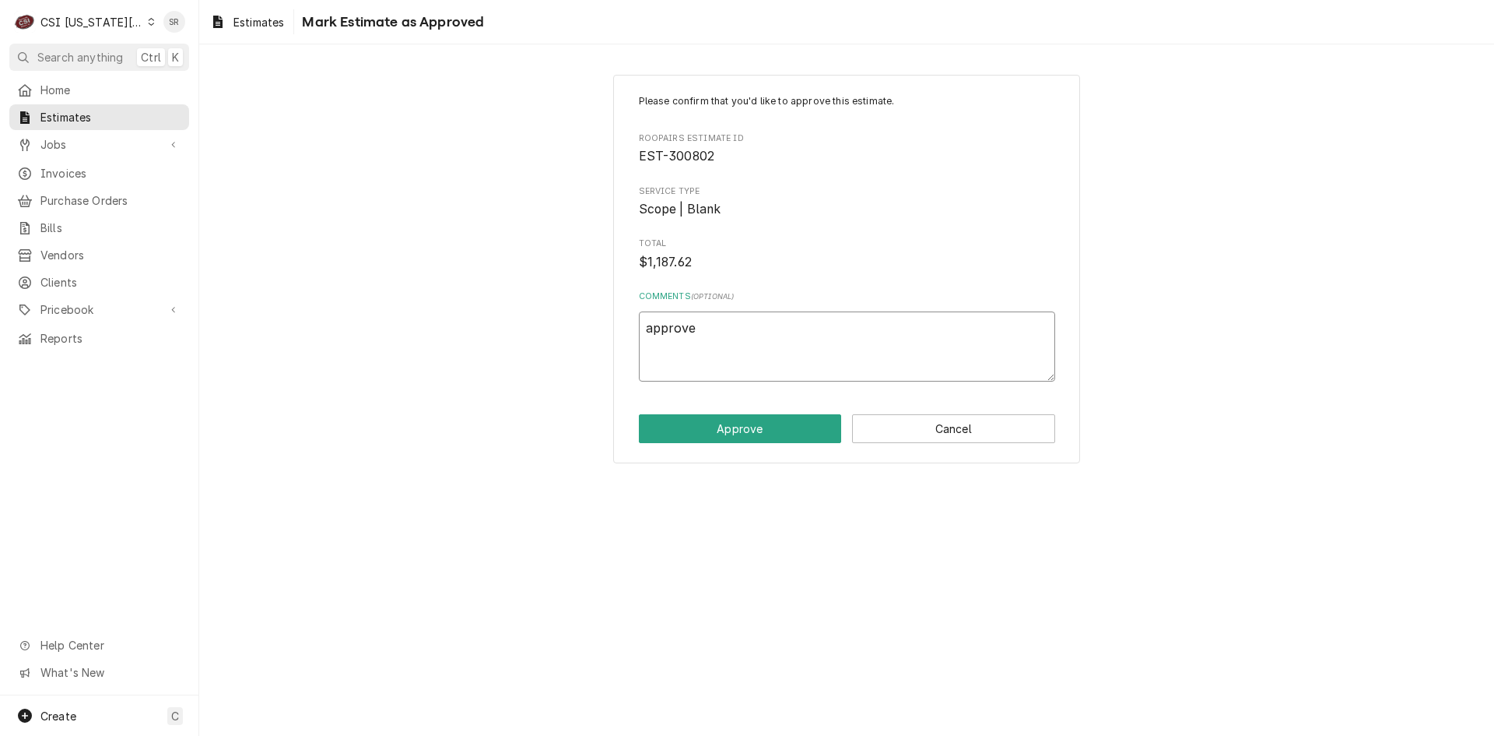
type textarea "x"
type textarea "approved"
type textarea "x"
type textarea "approved"
type textarea "x"
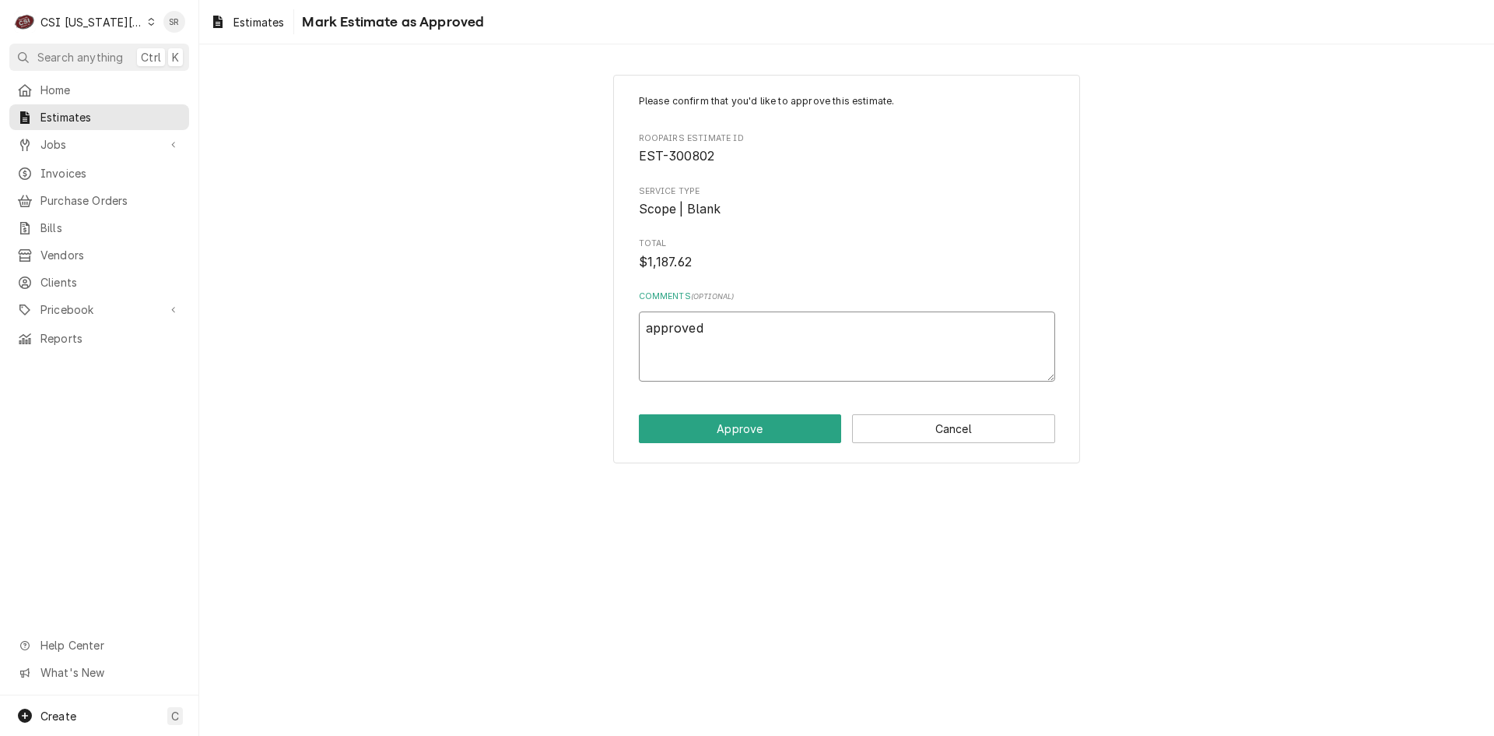
type textarea "approved v"
type textarea "x"
type textarea "approved vi"
type textarea "x"
type textarea "approved via"
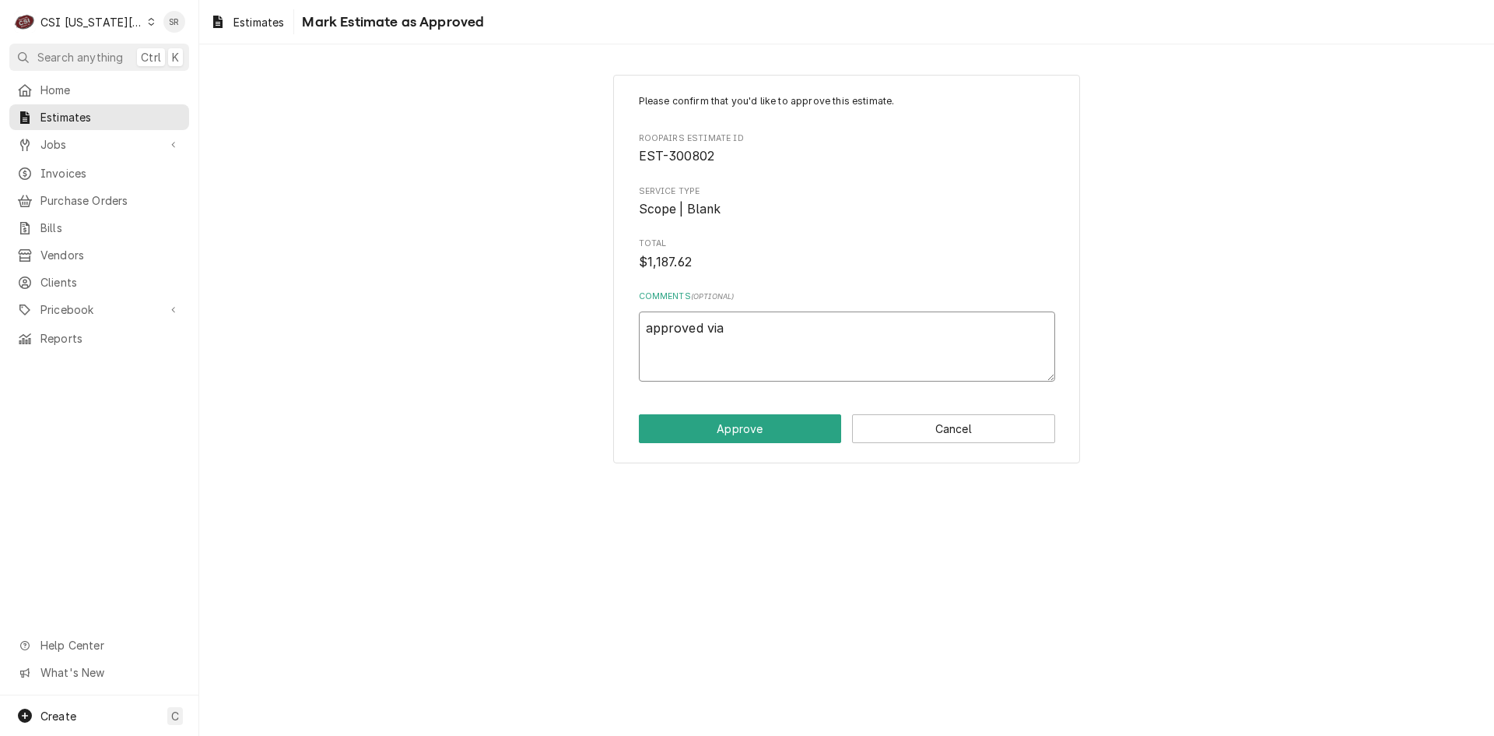
type textarea "x"
type textarea "approved via"
type textarea "x"
type textarea "approved via e"
type textarea "x"
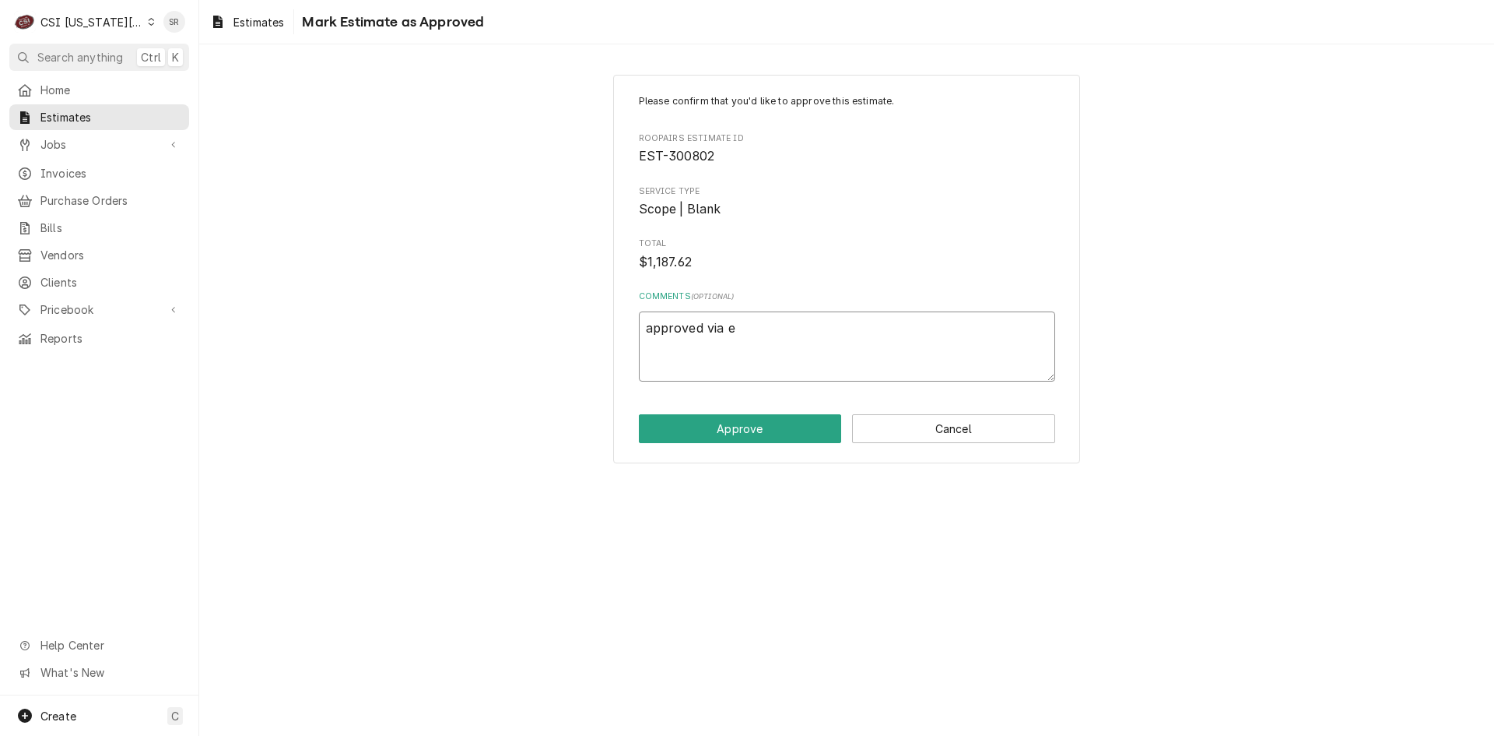
type textarea "approved via ec"
type textarea "x"
type textarea "approved via eco"
type textarea "x"
type textarea "approved via ecot"
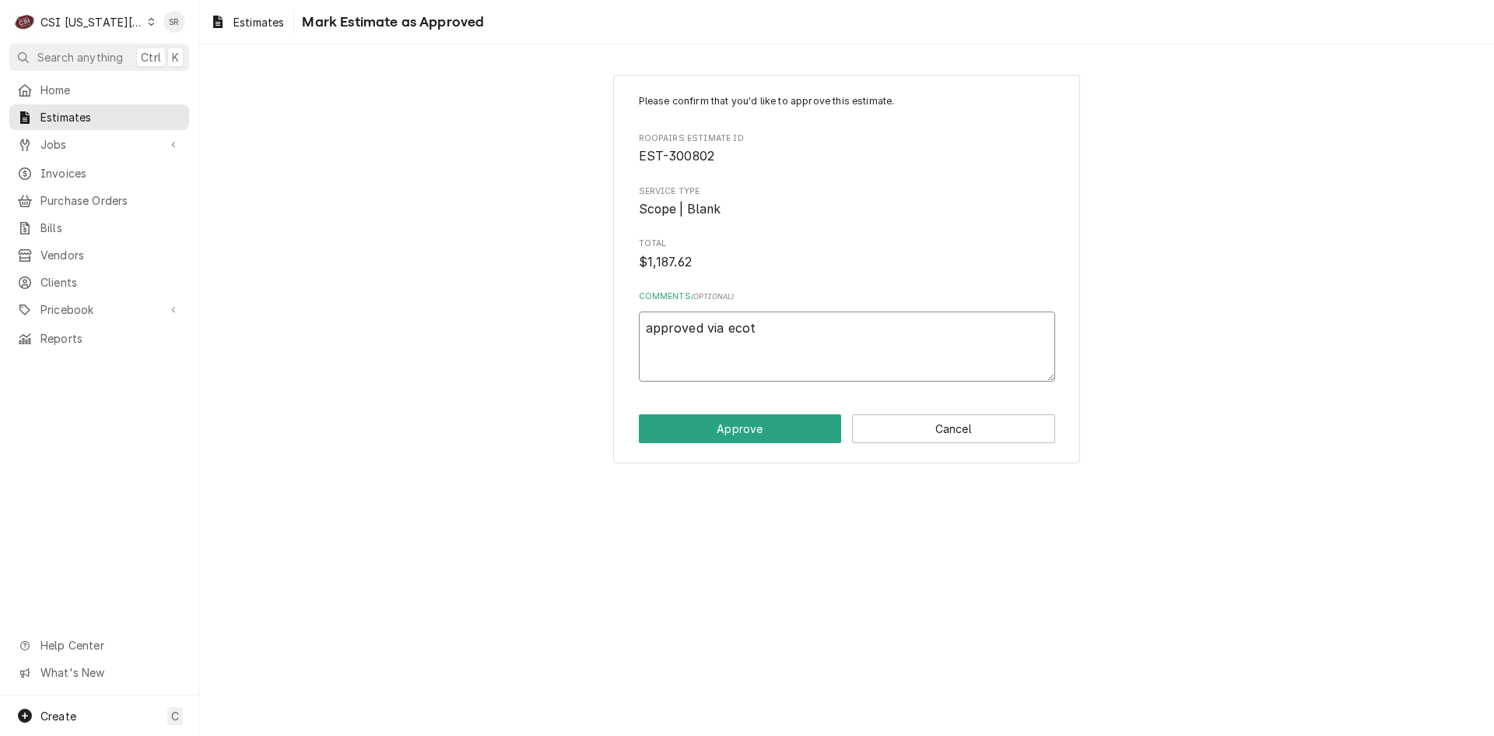
type textarea "x"
type textarea "approved via ecotr"
type textarea "x"
type textarea "approved via ecotra"
type textarea "x"
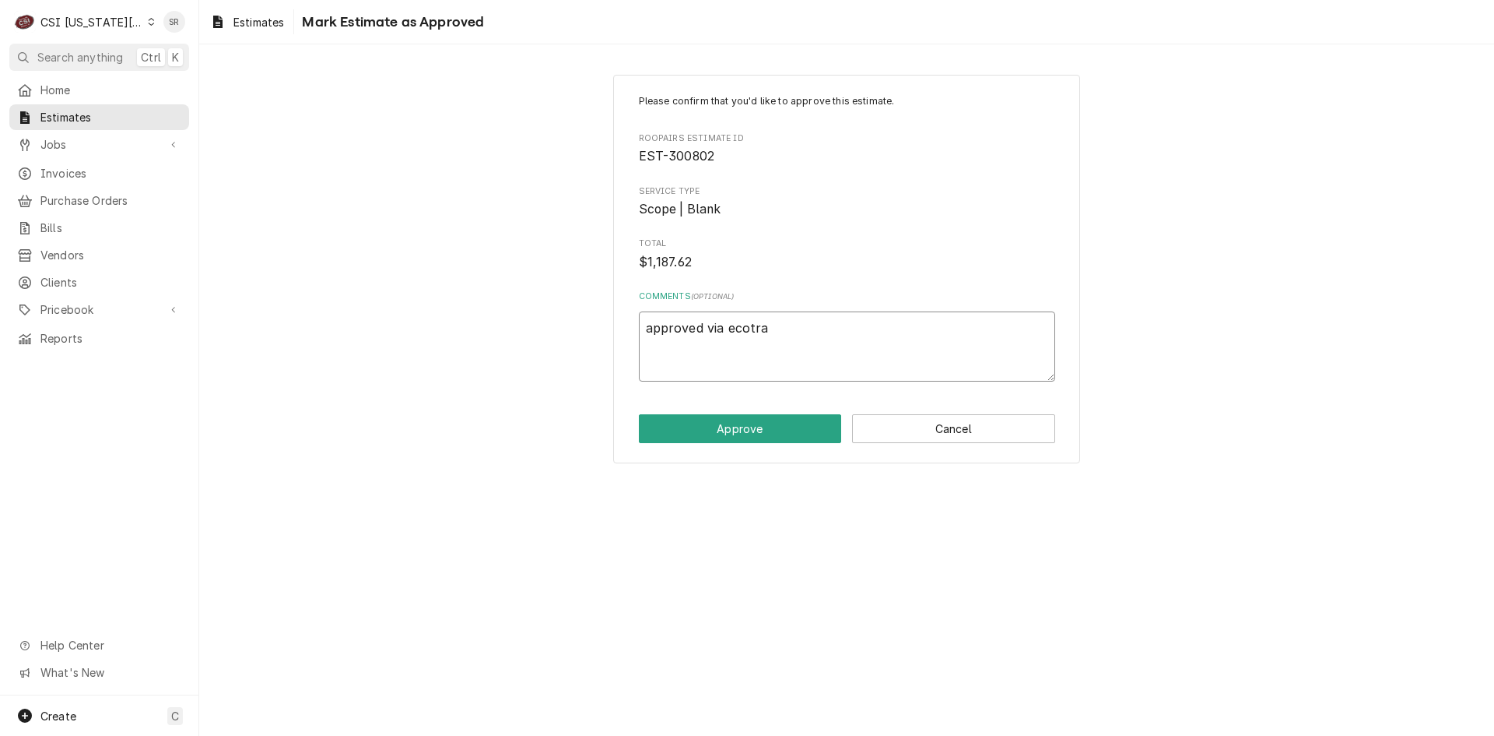
type textarea "approved via ecotrak"
type textarea "x"
type textarea "approved via ecotrak"
type textarea "x"
type textarea "approved via ecotrak e"
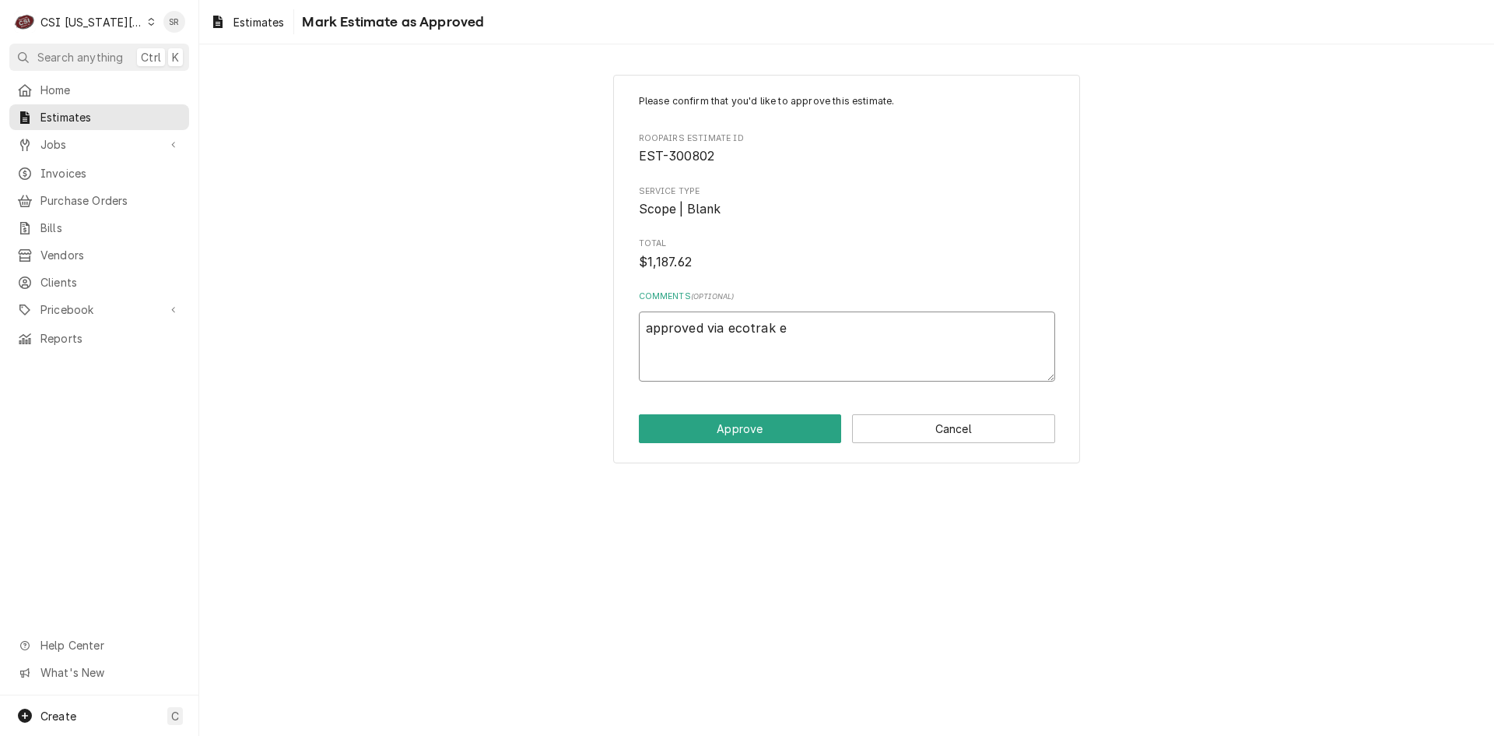
type textarea "x"
type textarea "approved via ecotrak em"
type textarea "x"
type textarea "approved via ecotrak ema"
type textarea "x"
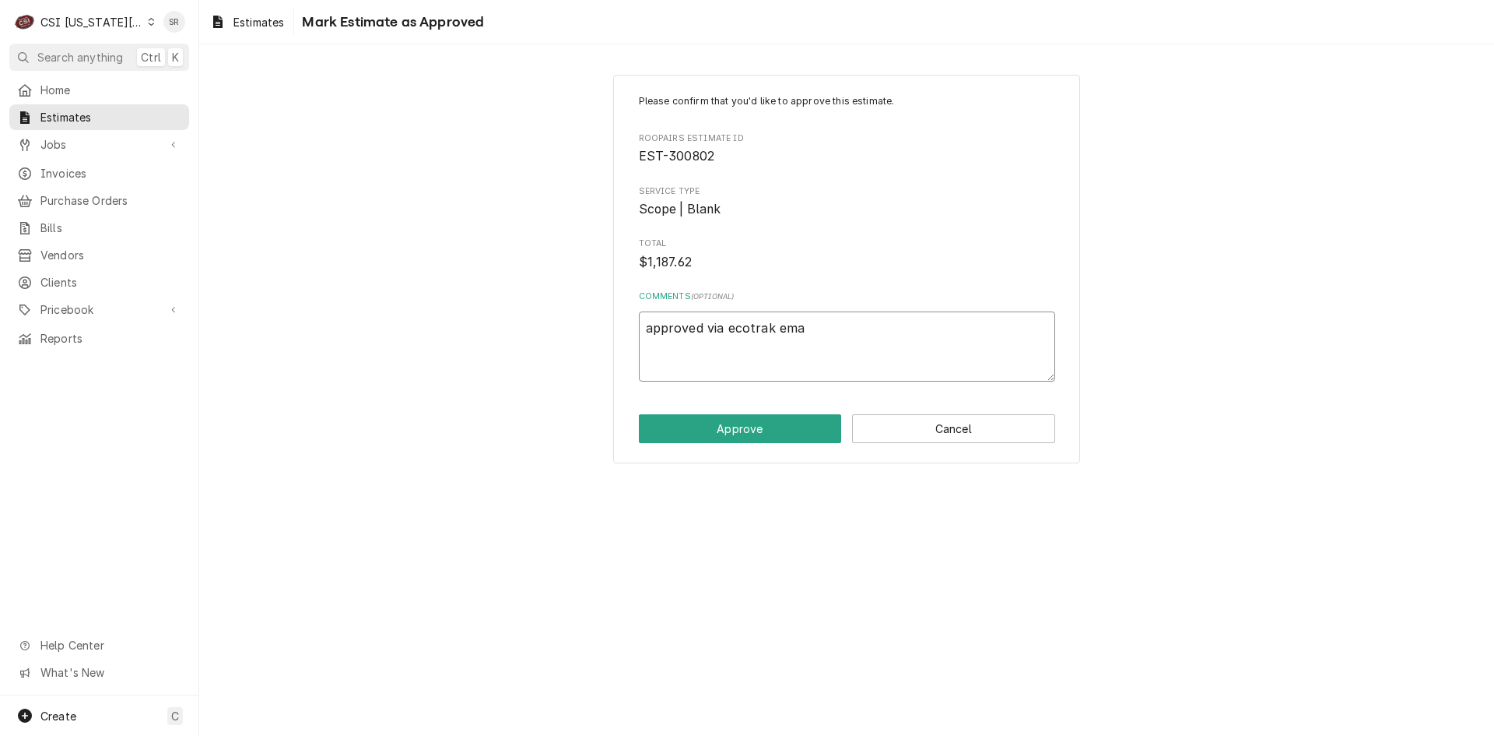
type textarea "approved via ecotrak emai"
type textarea "x"
type textarea "approved via ecotrak email"
click at [779, 440] on button "Approve" at bounding box center [740, 428] width 203 height 29
type textarea "x"
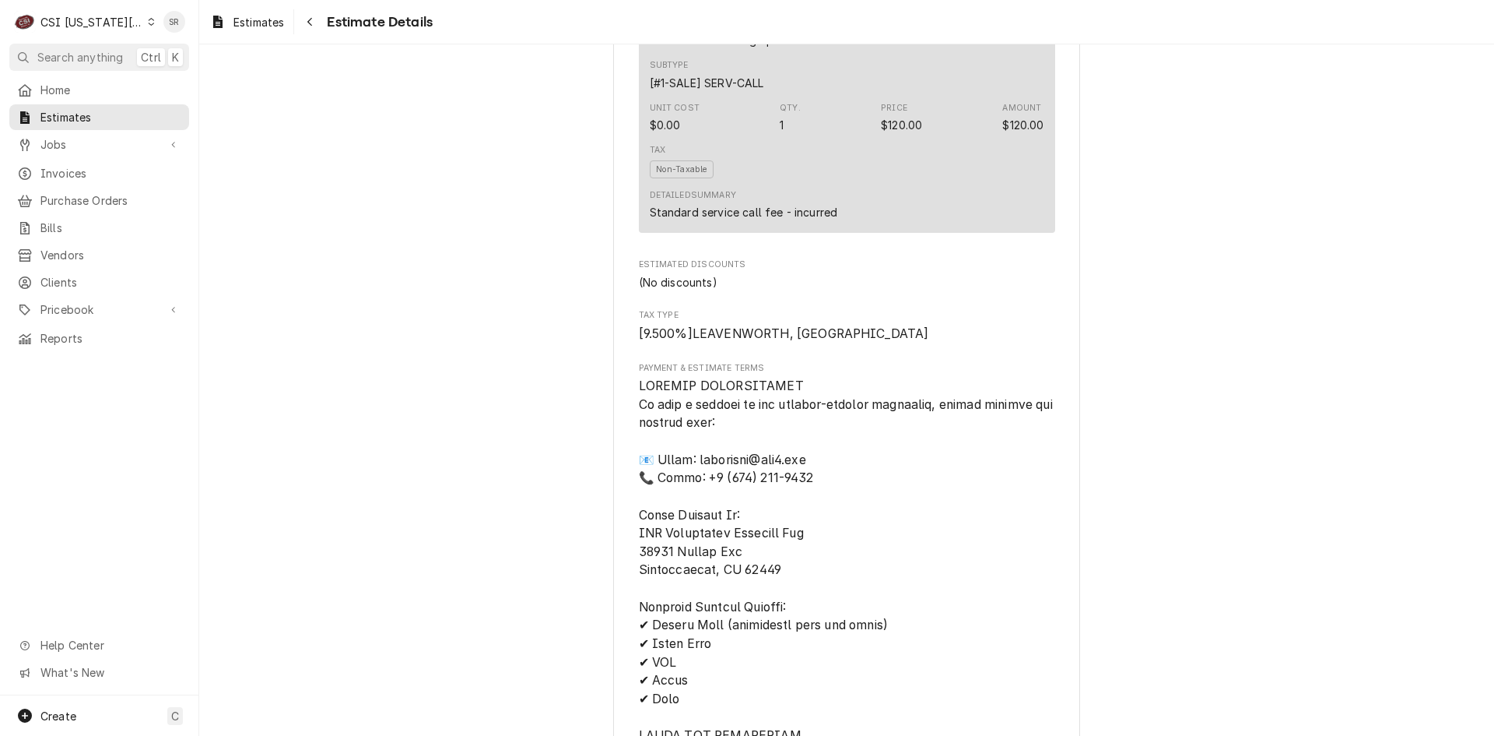
scroll to position [1790, 0]
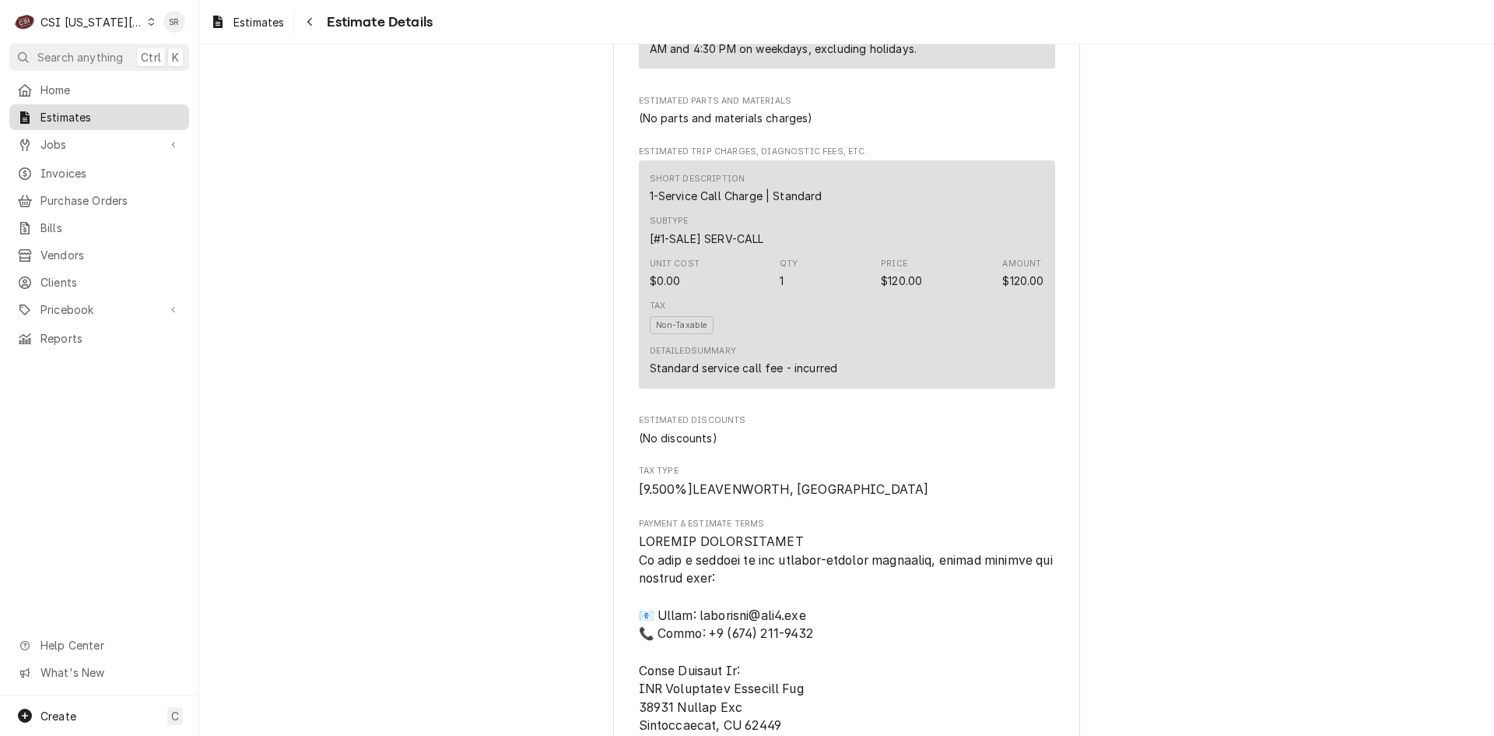
click at [92, 116] on span "Estimates" at bounding box center [110, 117] width 141 height 16
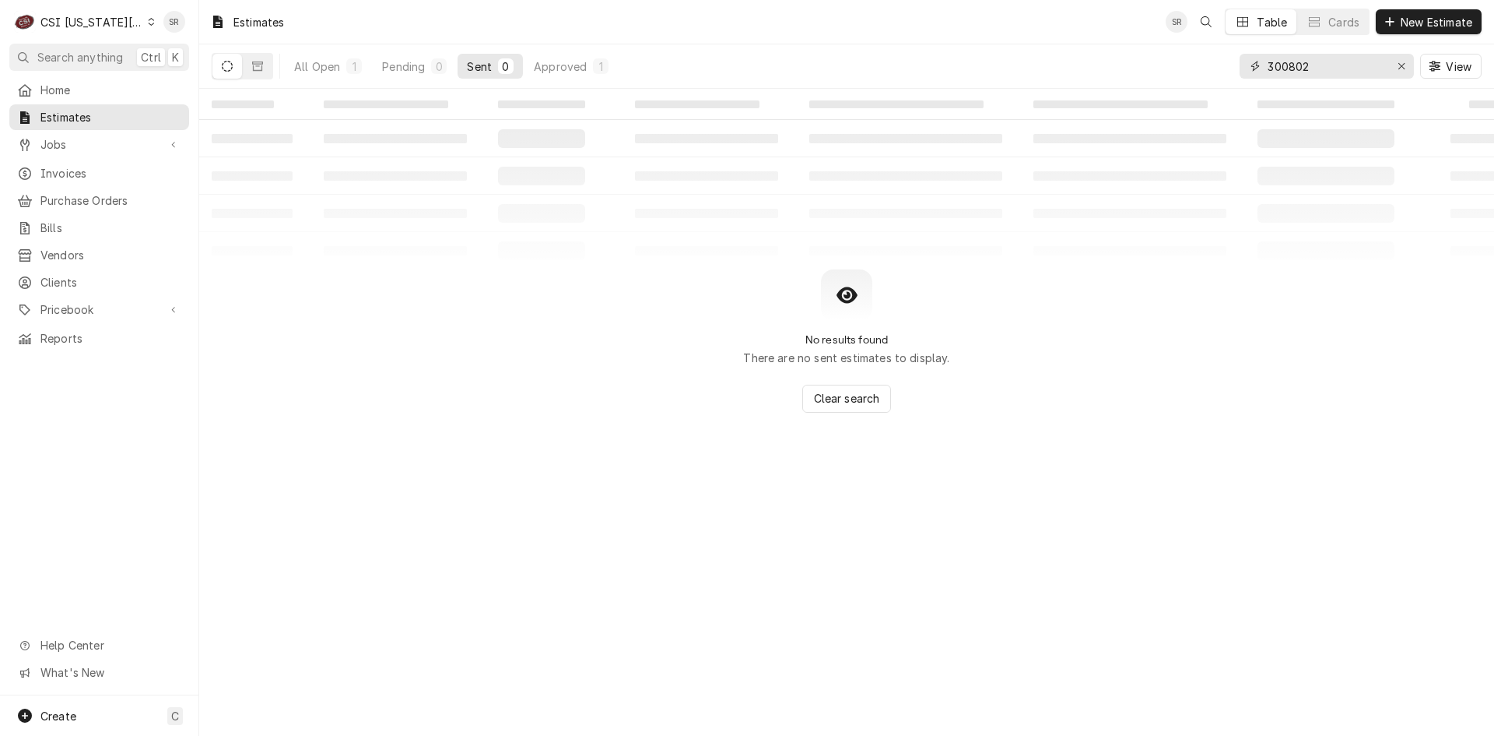
drag, startPoint x: 1274, startPoint y: 58, endPoint x: 1223, endPoint y: 44, distance: 53.2
click at [1223, 44] on div "All Open 1 Pending 0 Sent 0 Approved 1 300802 View" at bounding box center [847, 66] width 1270 height 44
type input "819 s"
click at [539, 61] on div "Approved" at bounding box center [560, 66] width 53 height 16
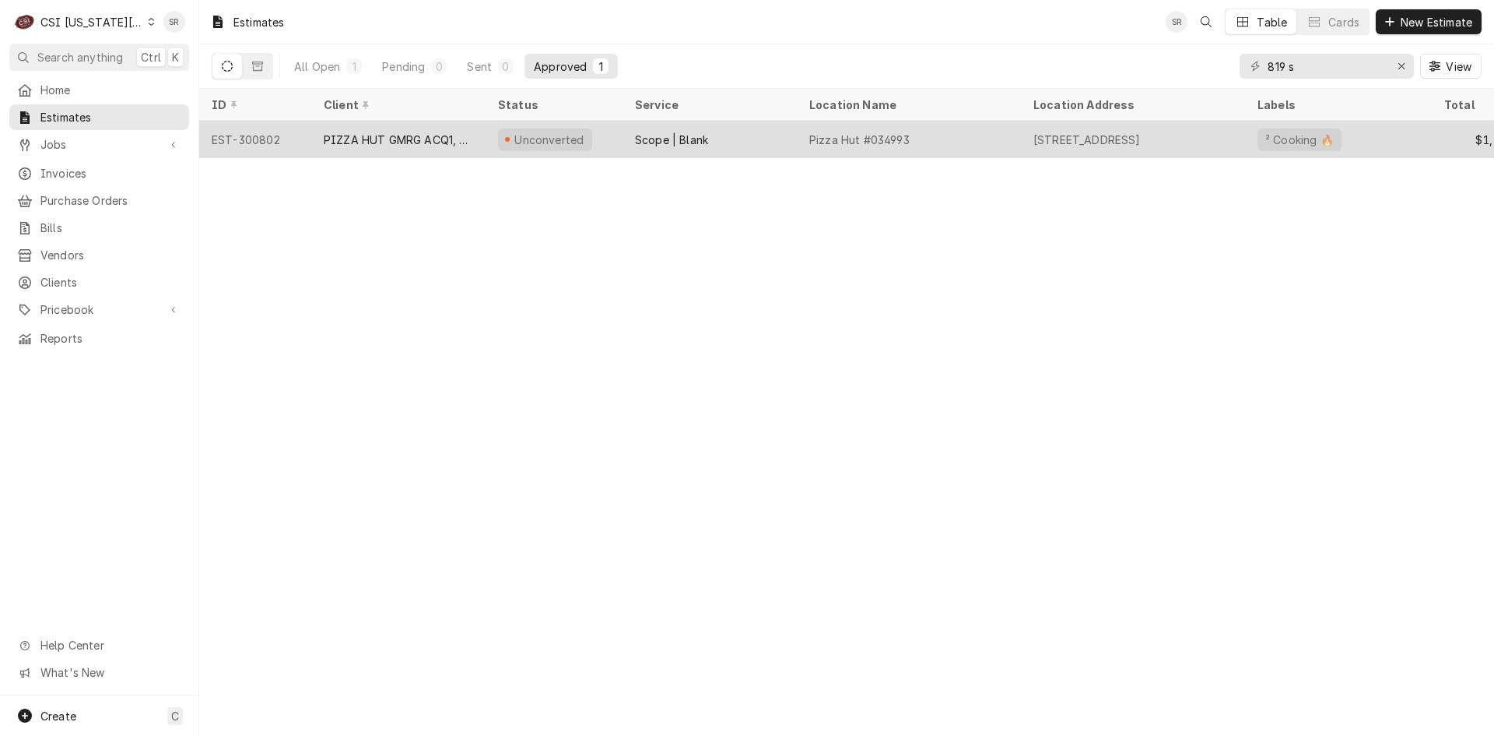
click at [411, 140] on div "PIZZA HUT GMRG ACQ1, LLC" at bounding box center [398, 140] width 149 height 16
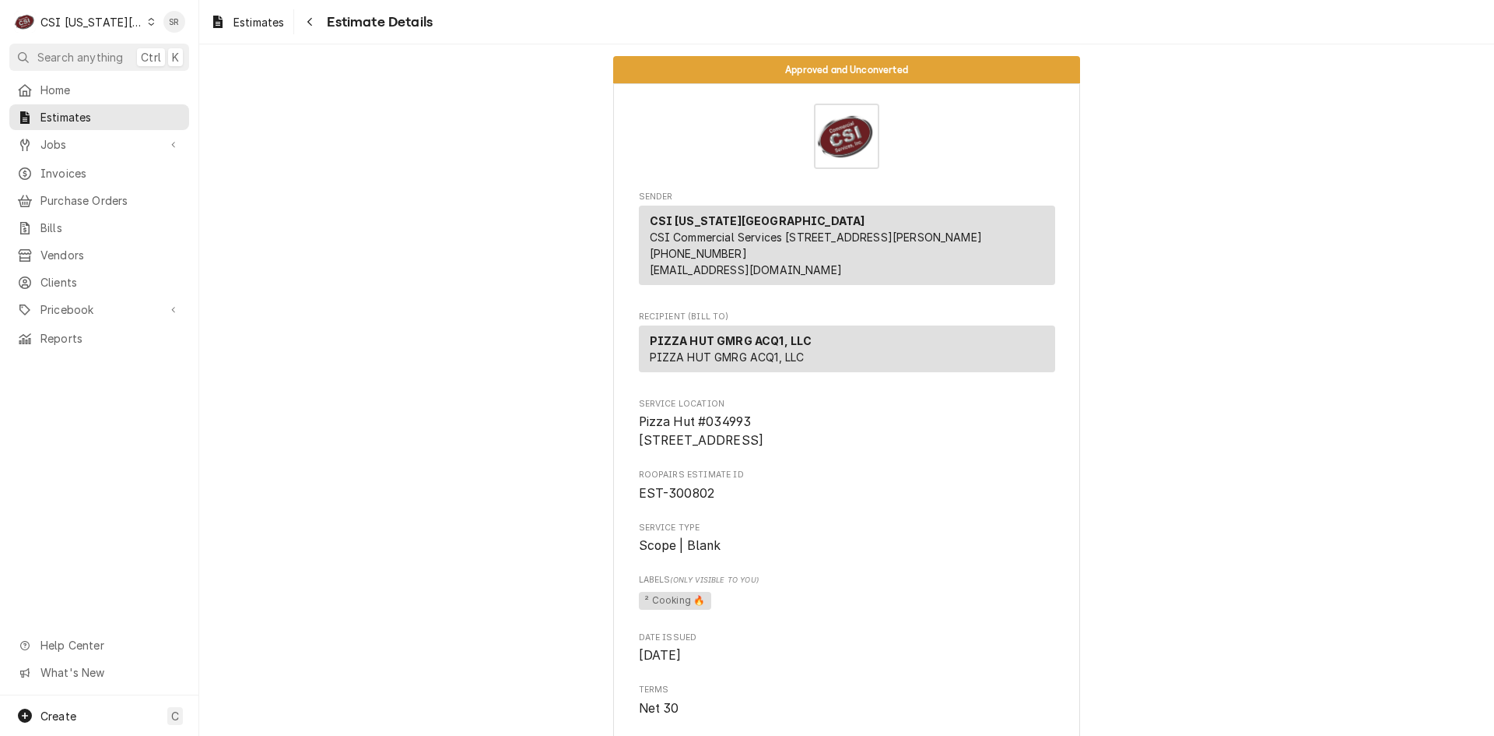
click at [100, 19] on div "CSI Kansas City" at bounding box center [91, 22] width 103 height 16
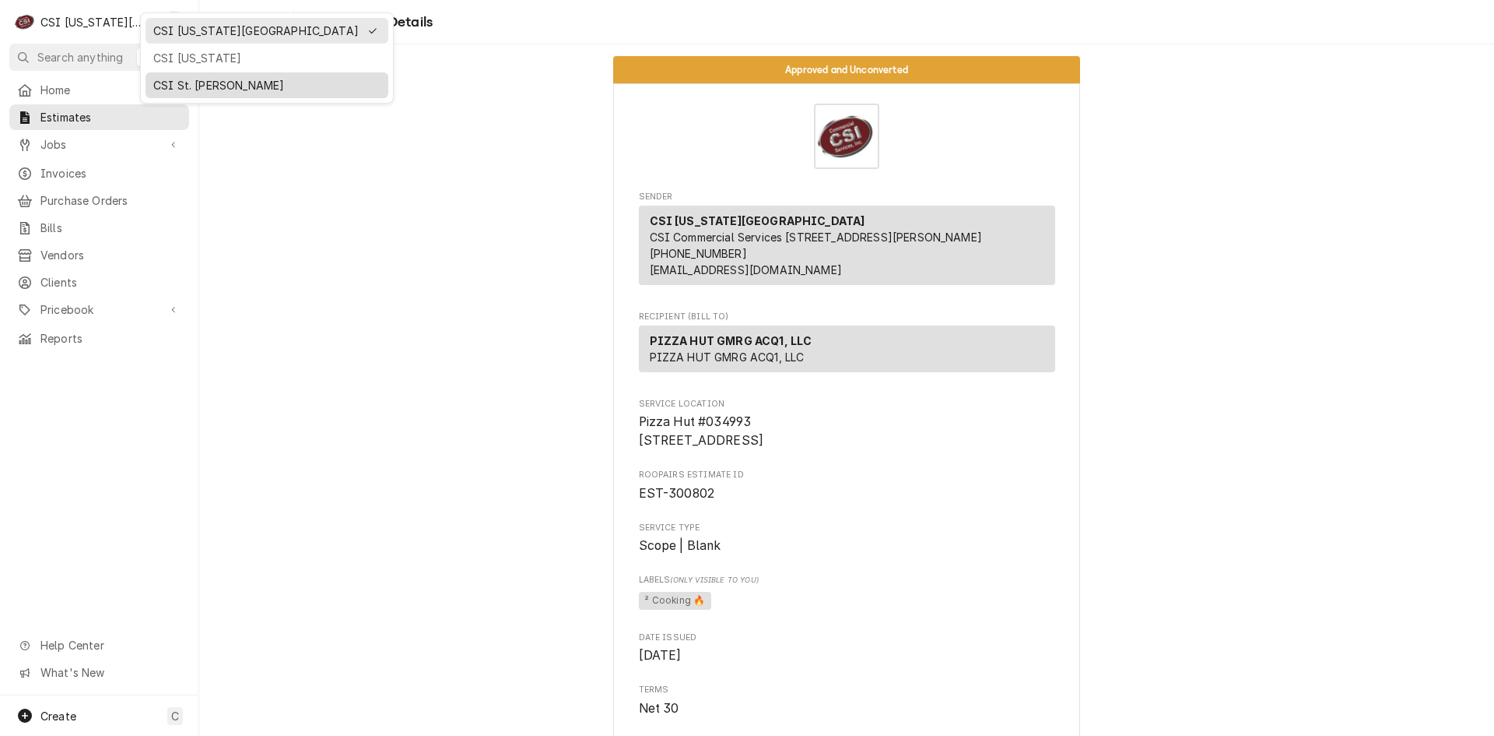
click at [174, 77] on div "CSI St. [PERSON_NAME]" at bounding box center [266, 85] width 227 height 16
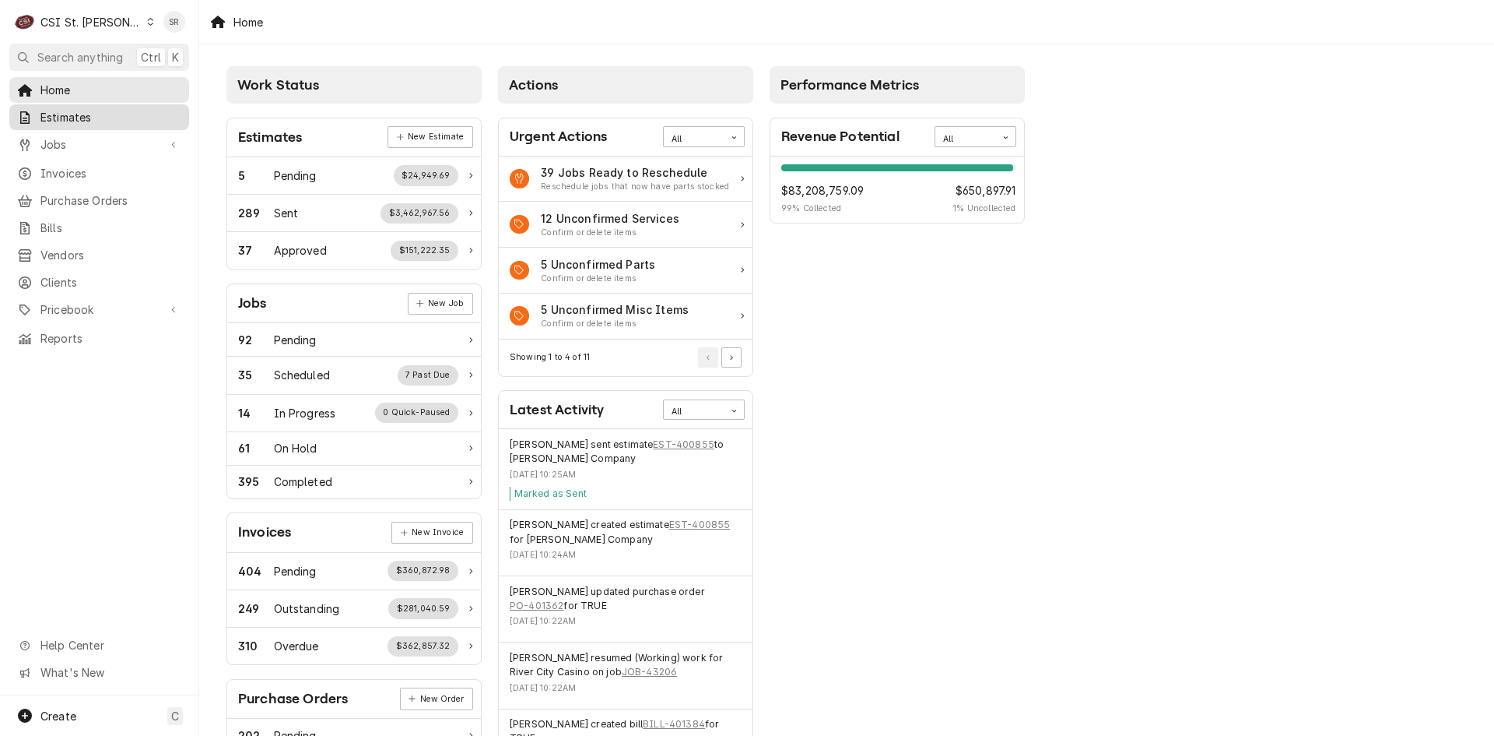
click at [84, 120] on span "Estimates" at bounding box center [110, 117] width 141 height 16
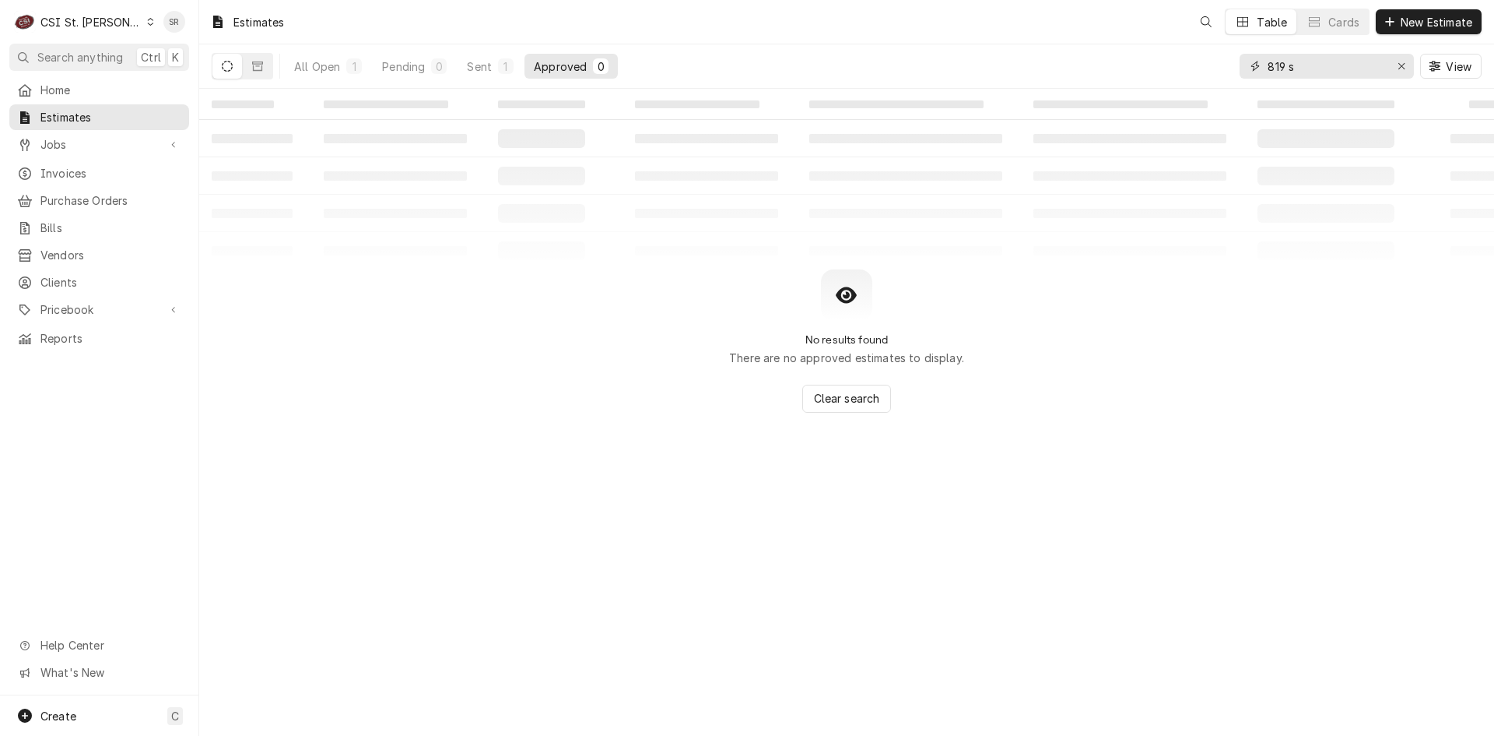
drag, startPoint x: 1342, startPoint y: 68, endPoint x: 1248, endPoint y: 64, distance: 94.3
click at [1248, 64] on div "819 s" at bounding box center [1327, 66] width 174 height 25
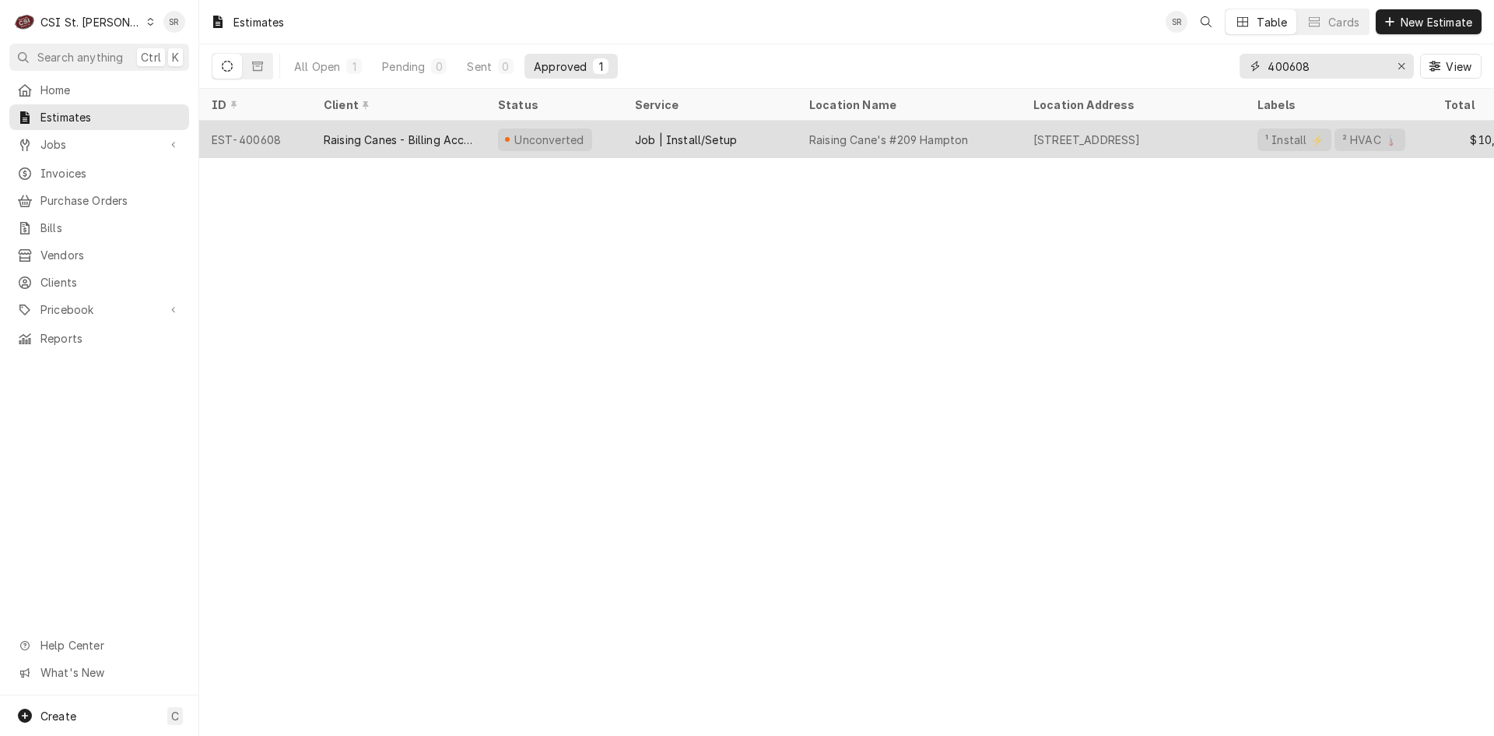
type input "400608"
click at [585, 129] on div "Unconverted" at bounding box center [554, 139] width 137 height 37
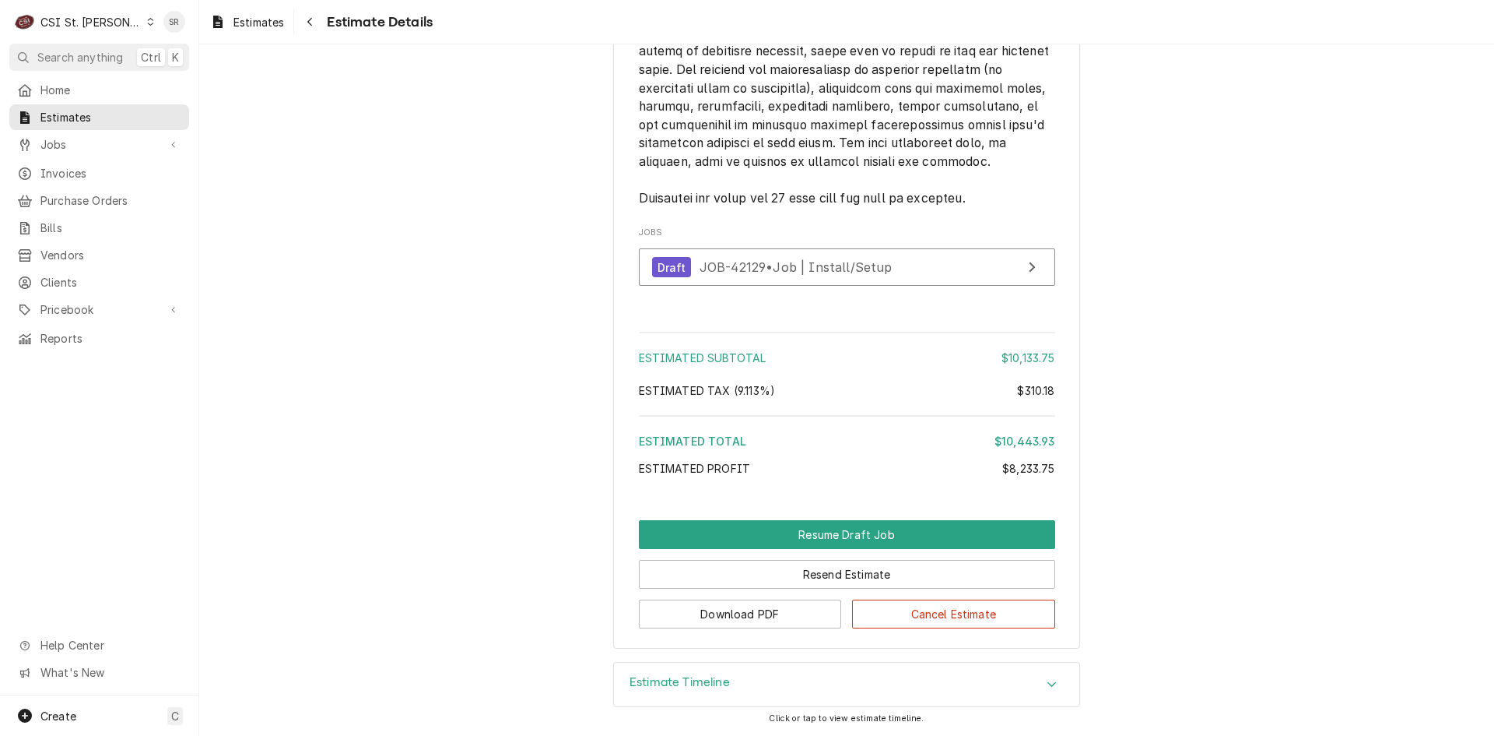
scroll to position [3560, 0]
click at [788, 274] on span "JOB-42129 • Job | Install/Setup" at bounding box center [796, 267] width 193 height 16
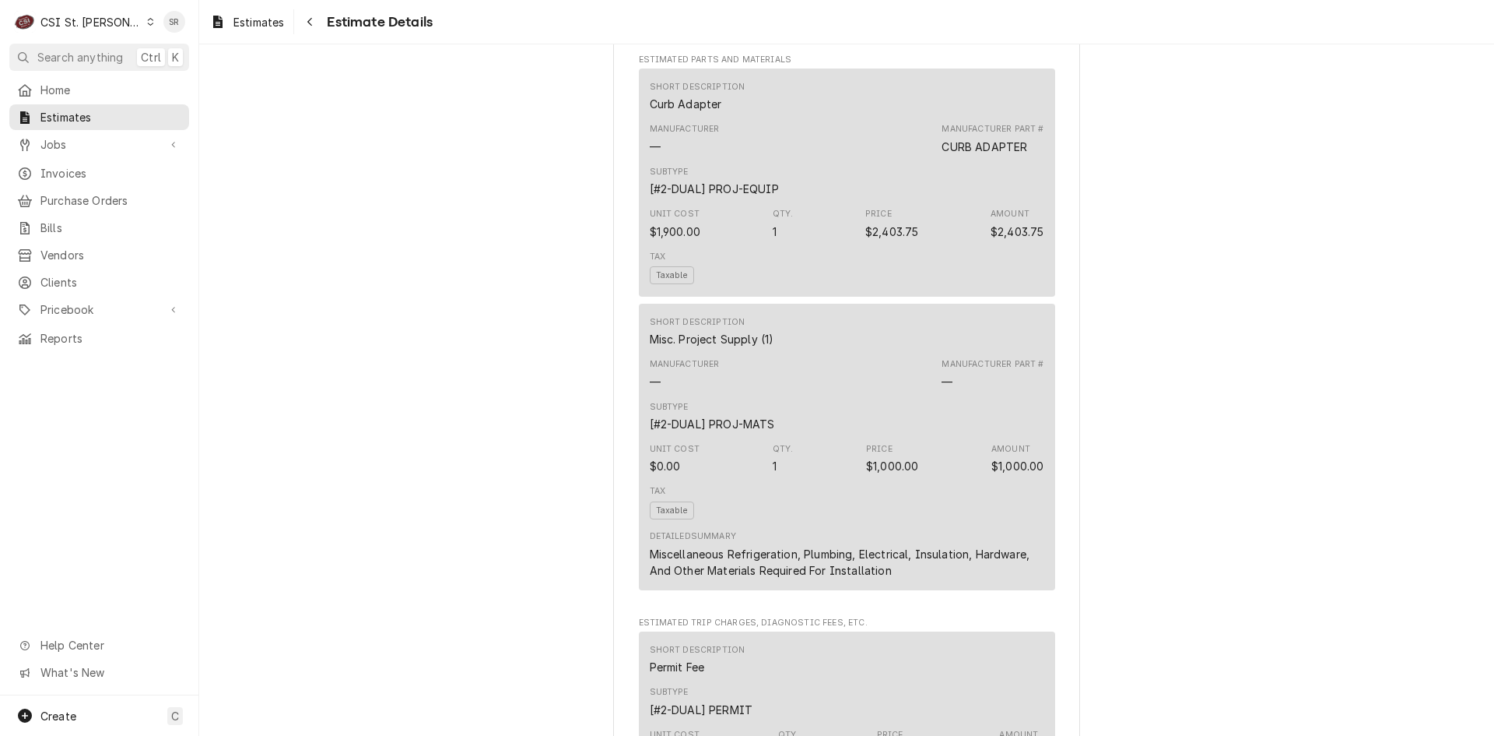
scroll to position [2024, 0]
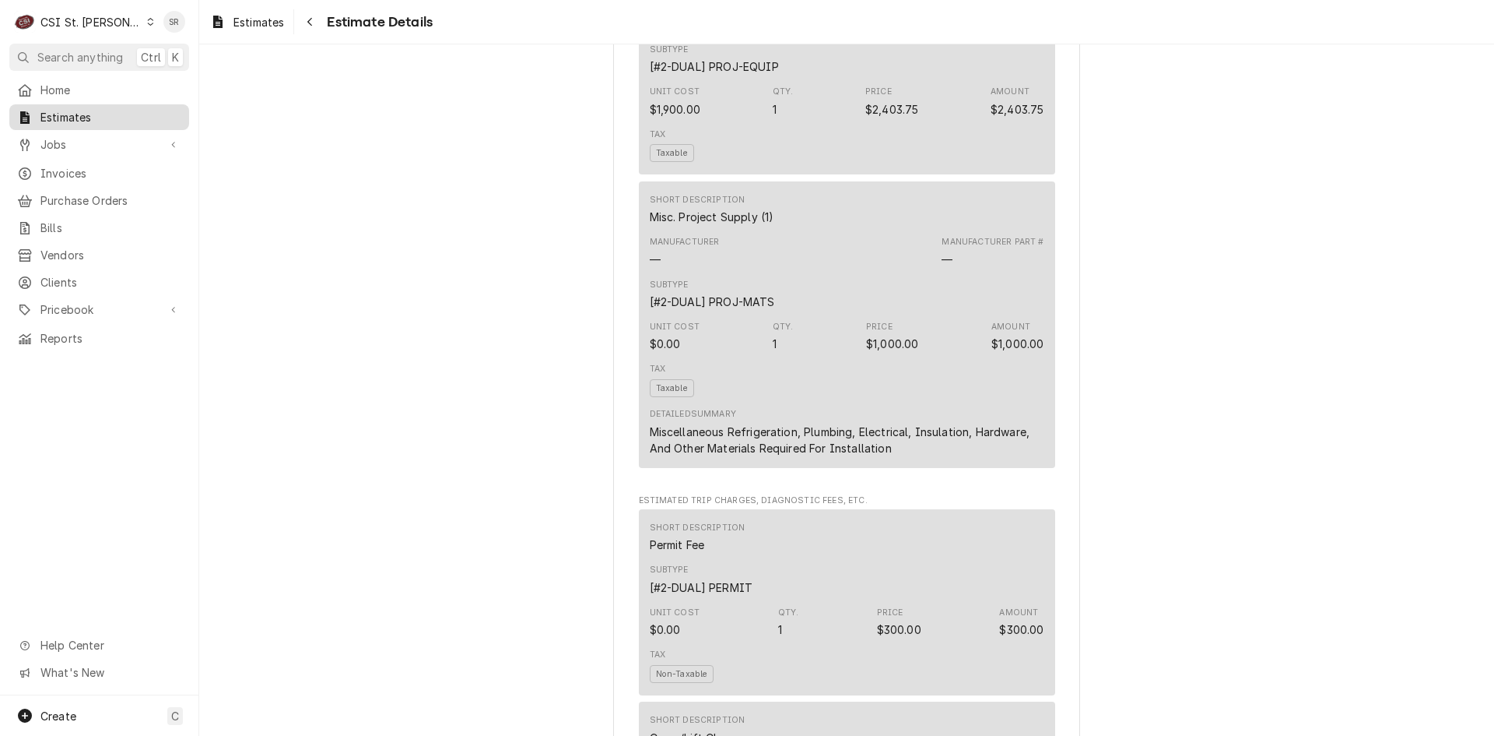
click at [61, 116] on span "Estimates" at bounding box center [110, 117] width 141 height 16
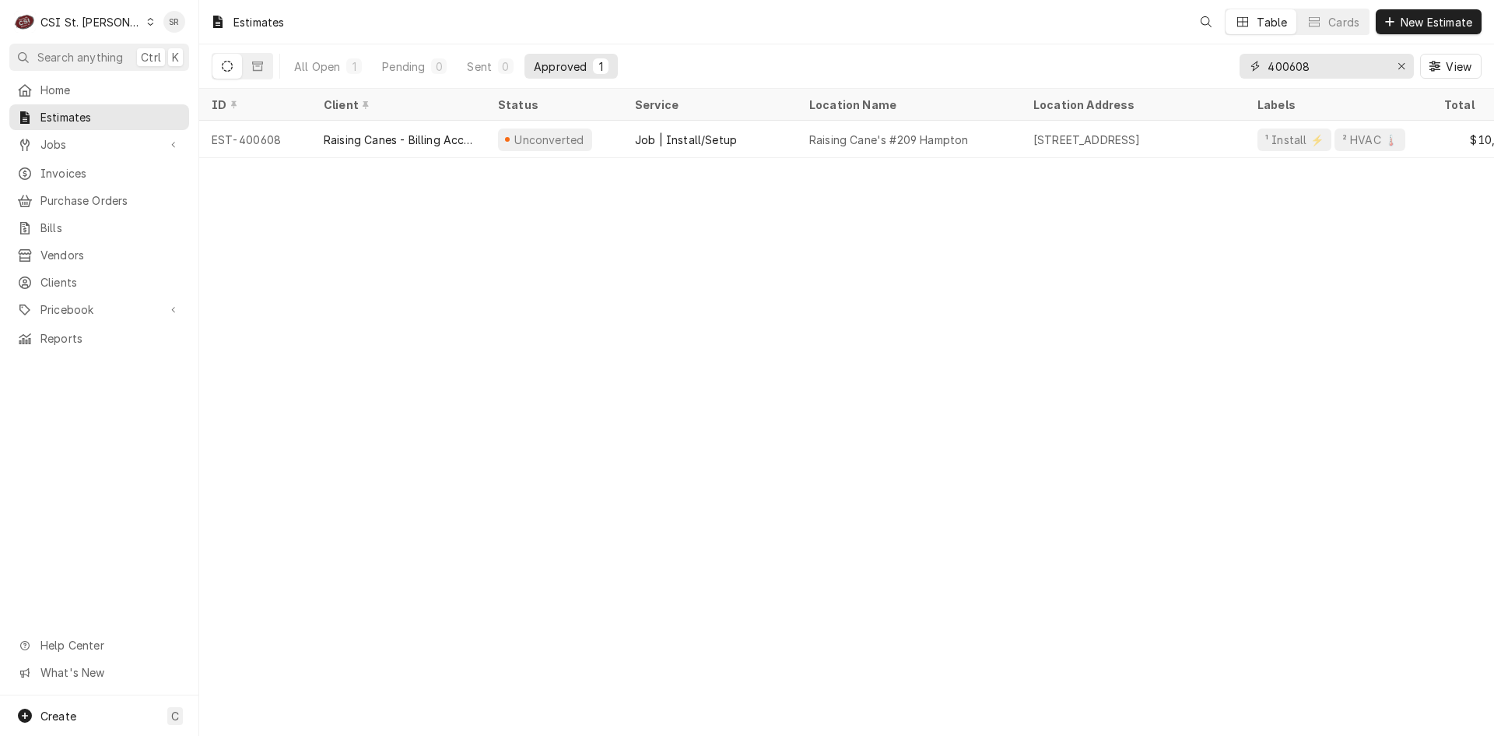
drag, startPoint x: 1346, startPoint y: 68, endPoint x: 1228, endPoint y: 52, distance: 118.7
click at [1228, 52] on div "All Open 1 Pending 0 Sent 0 Approved 1 400608 View" at bounding box center [847, 66] width 1270 height 44
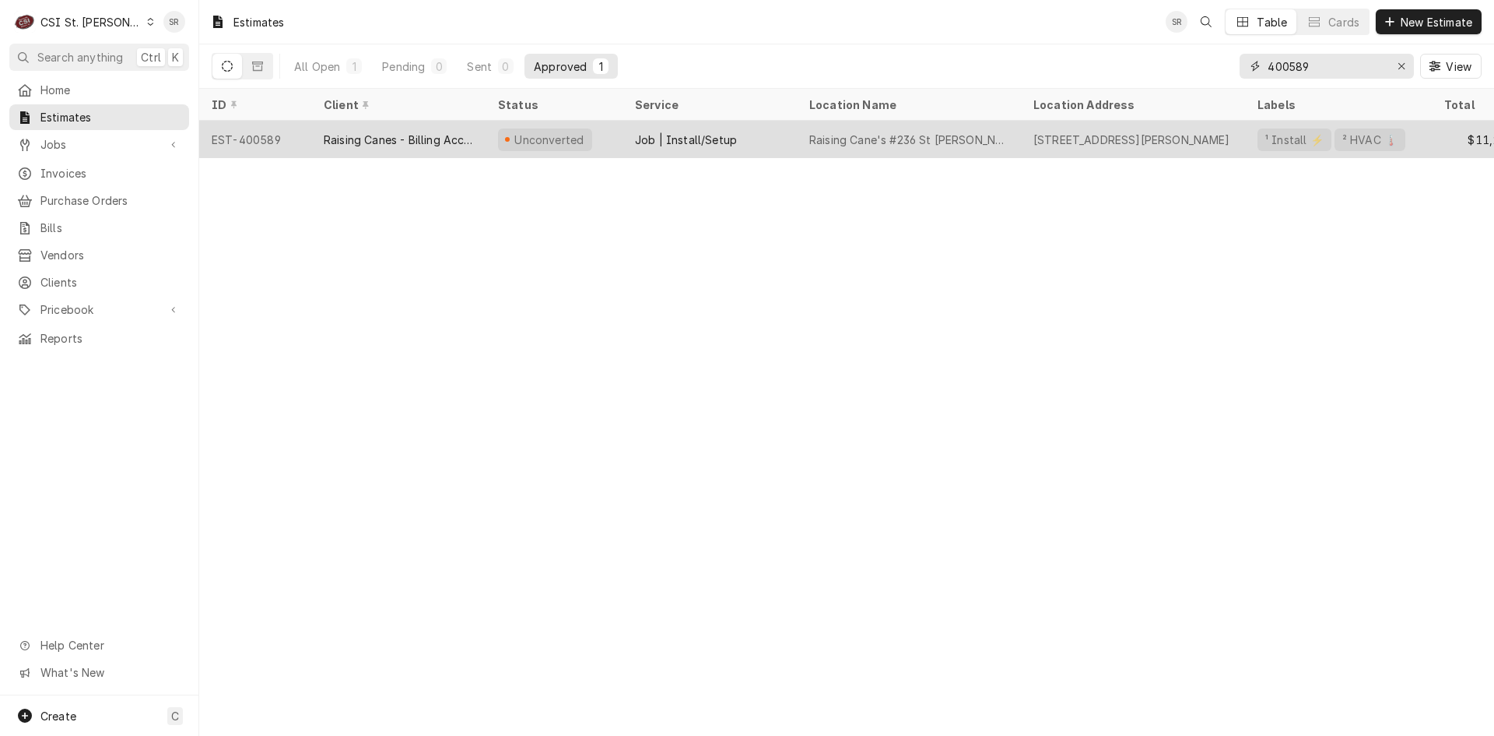
type input "400589"
click at [637, 143] on div "Job | Install/Setup" at bounding box center [686, 140] width 102 height 16
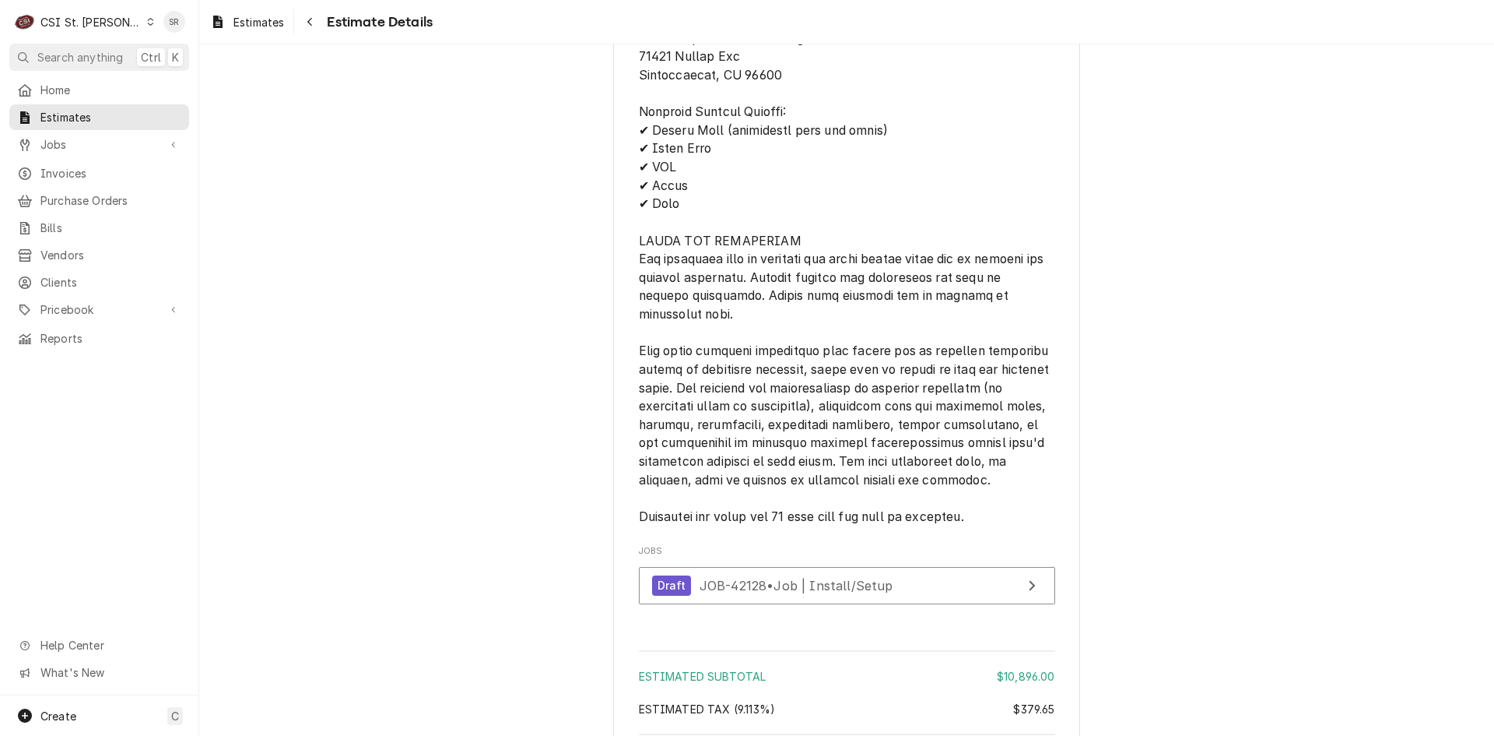
scroll to position [3503, 0]
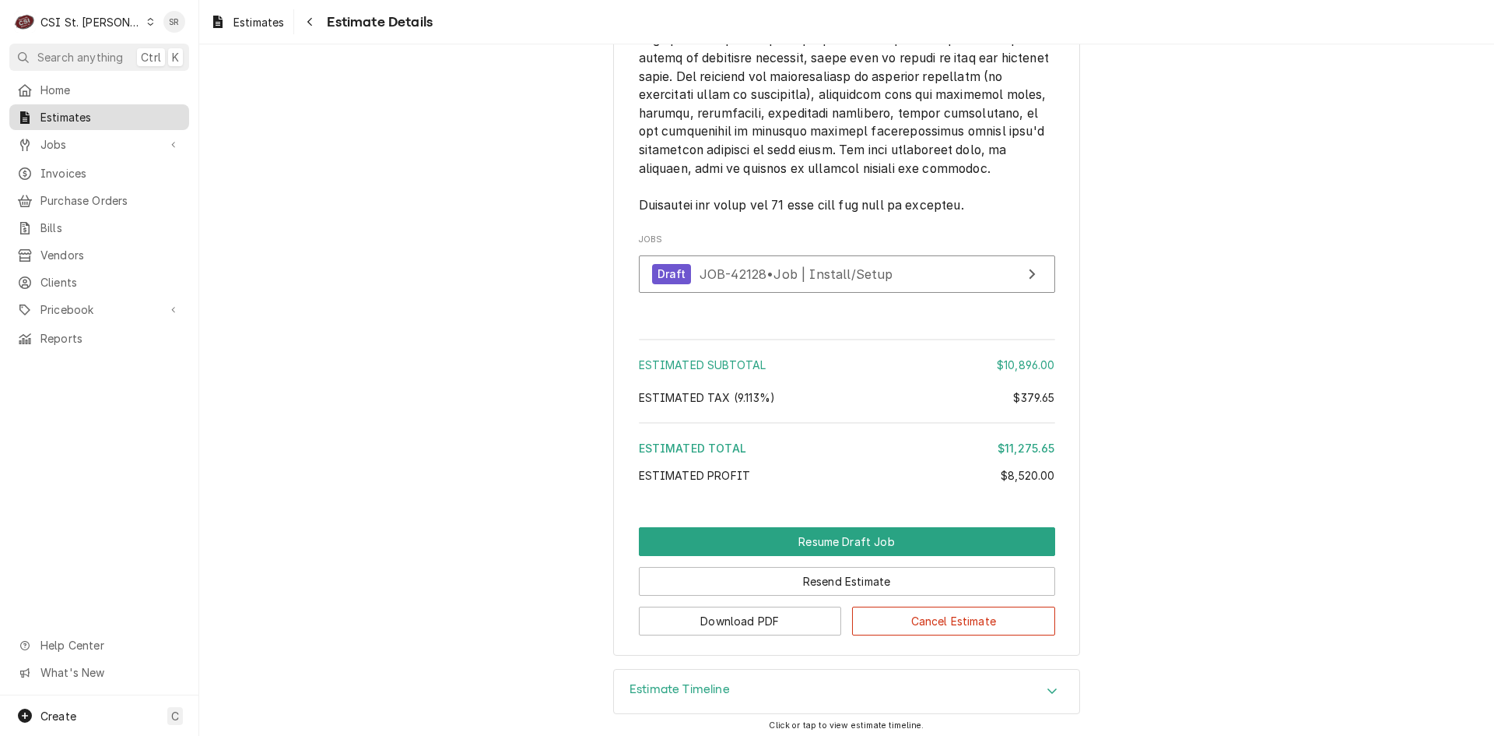
click at [100, 118] on span "Estimates" at bounding box center [110, 117] width 141 height 16
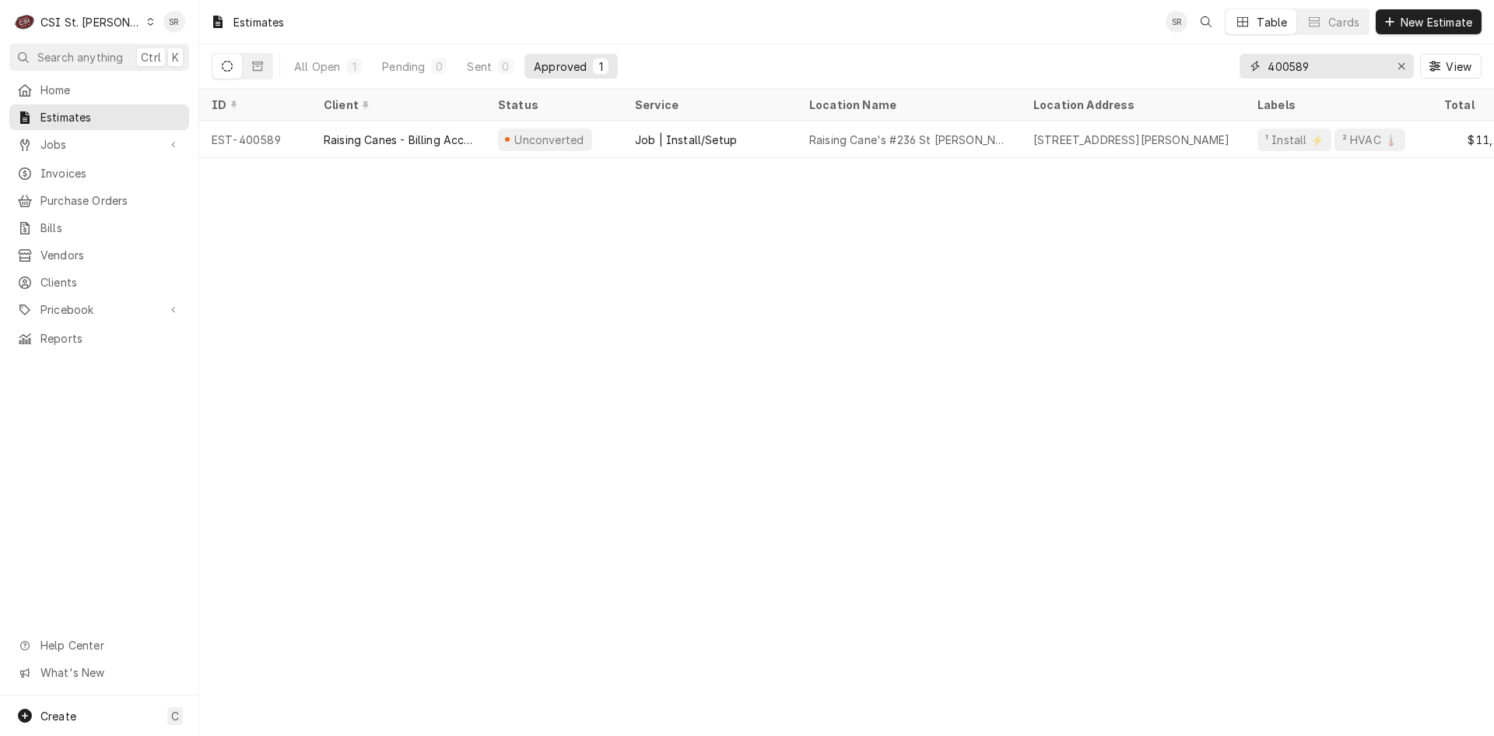
drag, startPoint x: 1299, startPoint y: 70, endPoint x: 1228, endPoint y: 68, distance: 70.9
click at [1228, 68] on div "All Open 1 Pending 0 Sent 0 Approved 1 400589 View" at bounding box center [847, 66] width 1270 height 44
type input "400592"
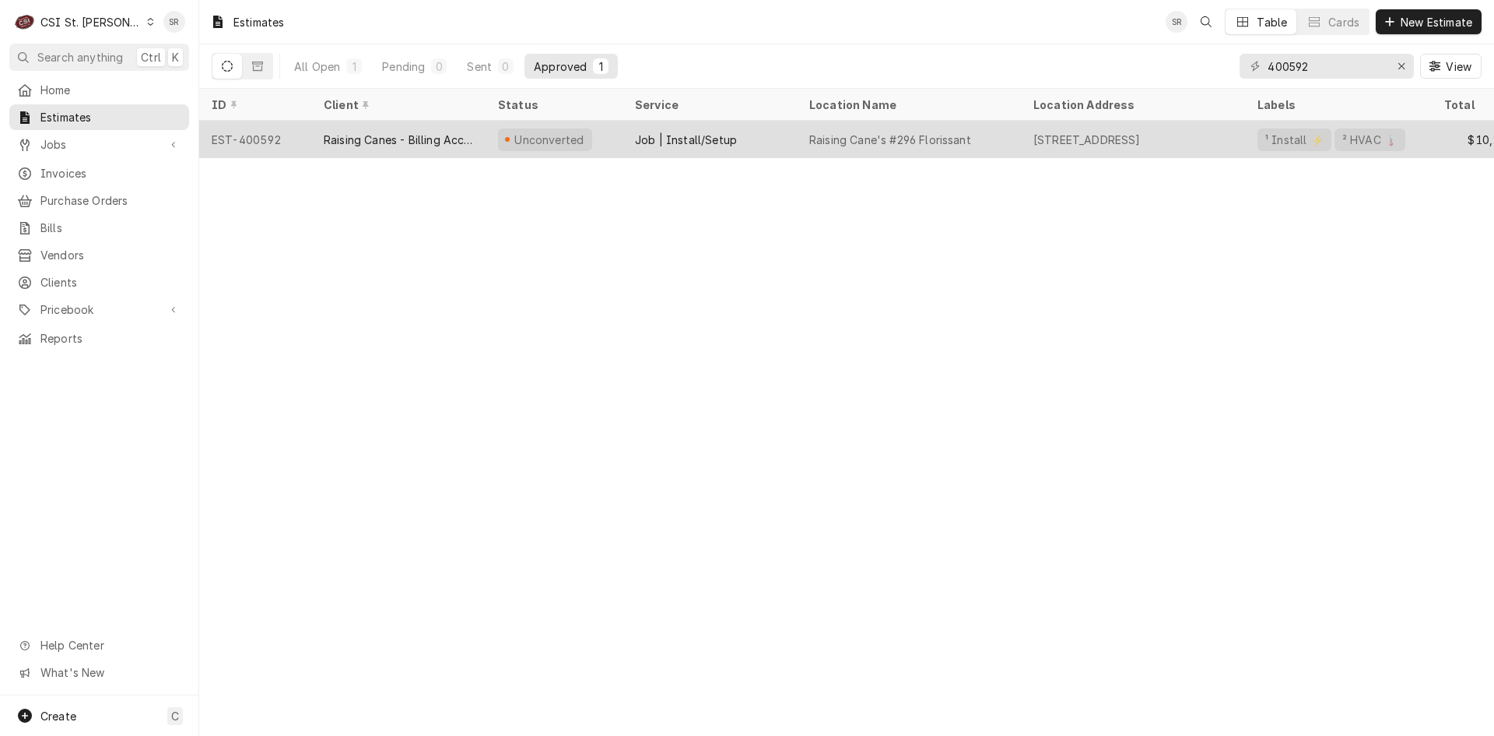
click at [859, 121] on div "Raising Cane's #296 Florissant" at bounding box center [909, 139] width 224 height 37
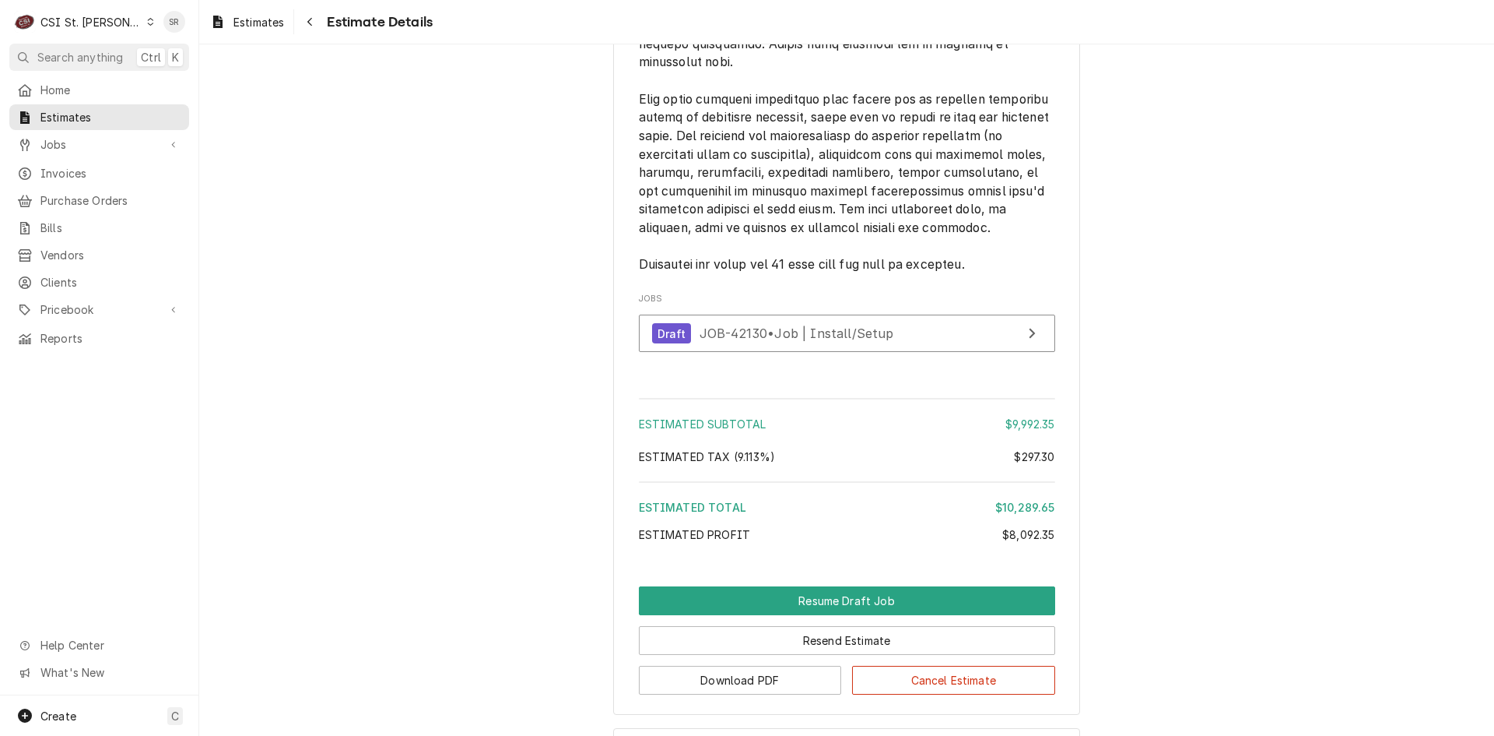
scroll to position [3560, 0]
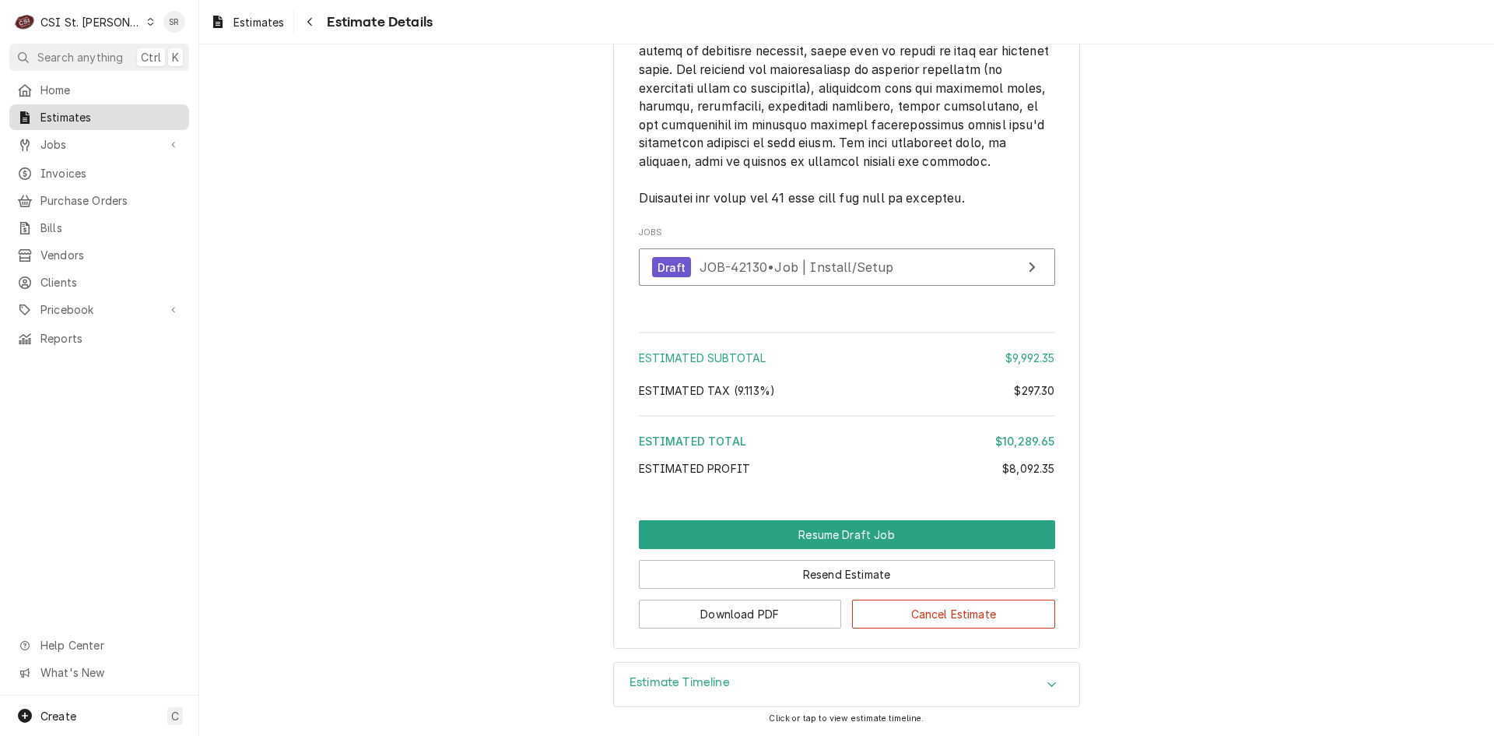
click at [117, 112] on span "Estimates" at bounding box center [110, 117] width 141 height 16
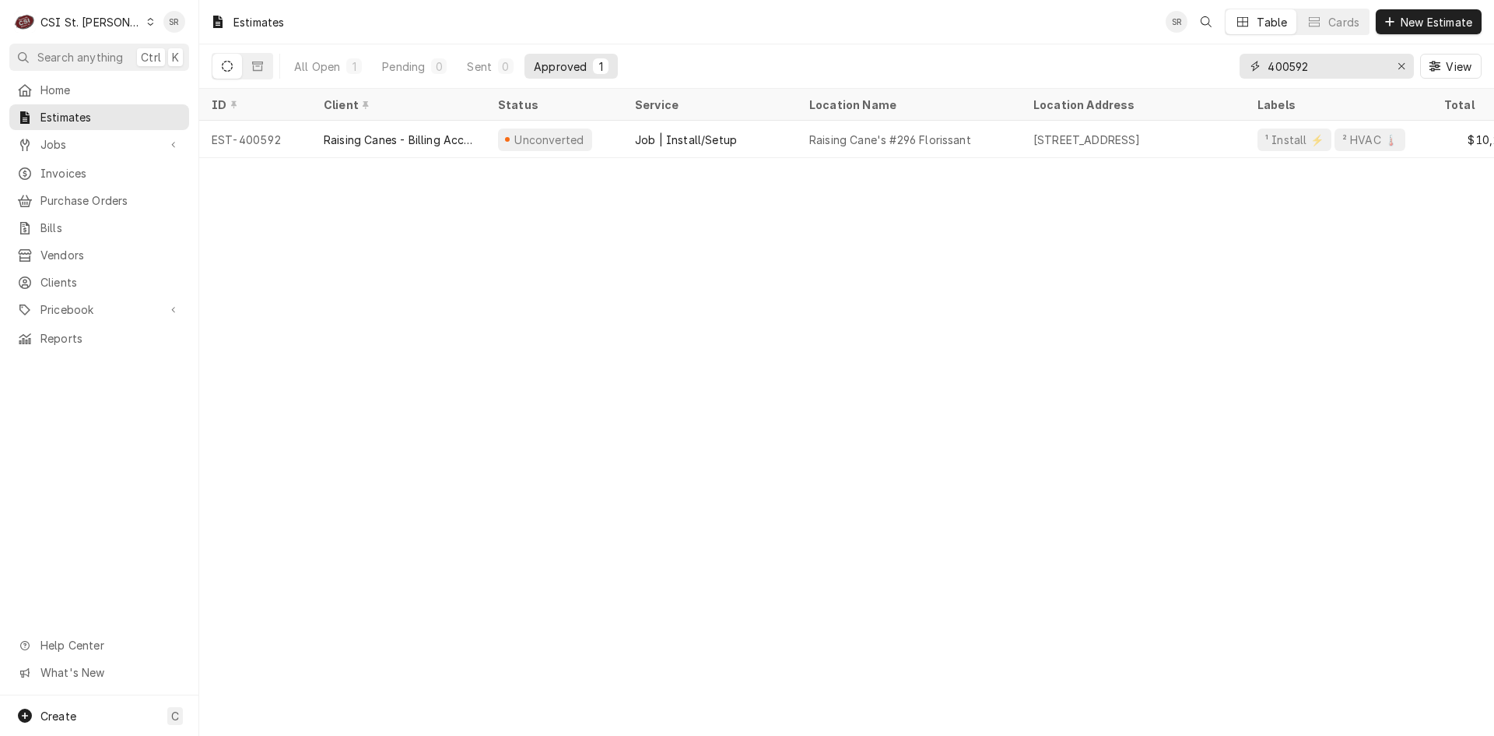
drag, startPoint x: 1236, startPoint y: 56, endPoint x: 1213, endPoint y: 51, distance: 23.8
click at [1213, 51] on div "All Open 1 Pending 0 Sent 0 Approved 1 400592 View" at bounding box center [847, 66] width 1270 height 44
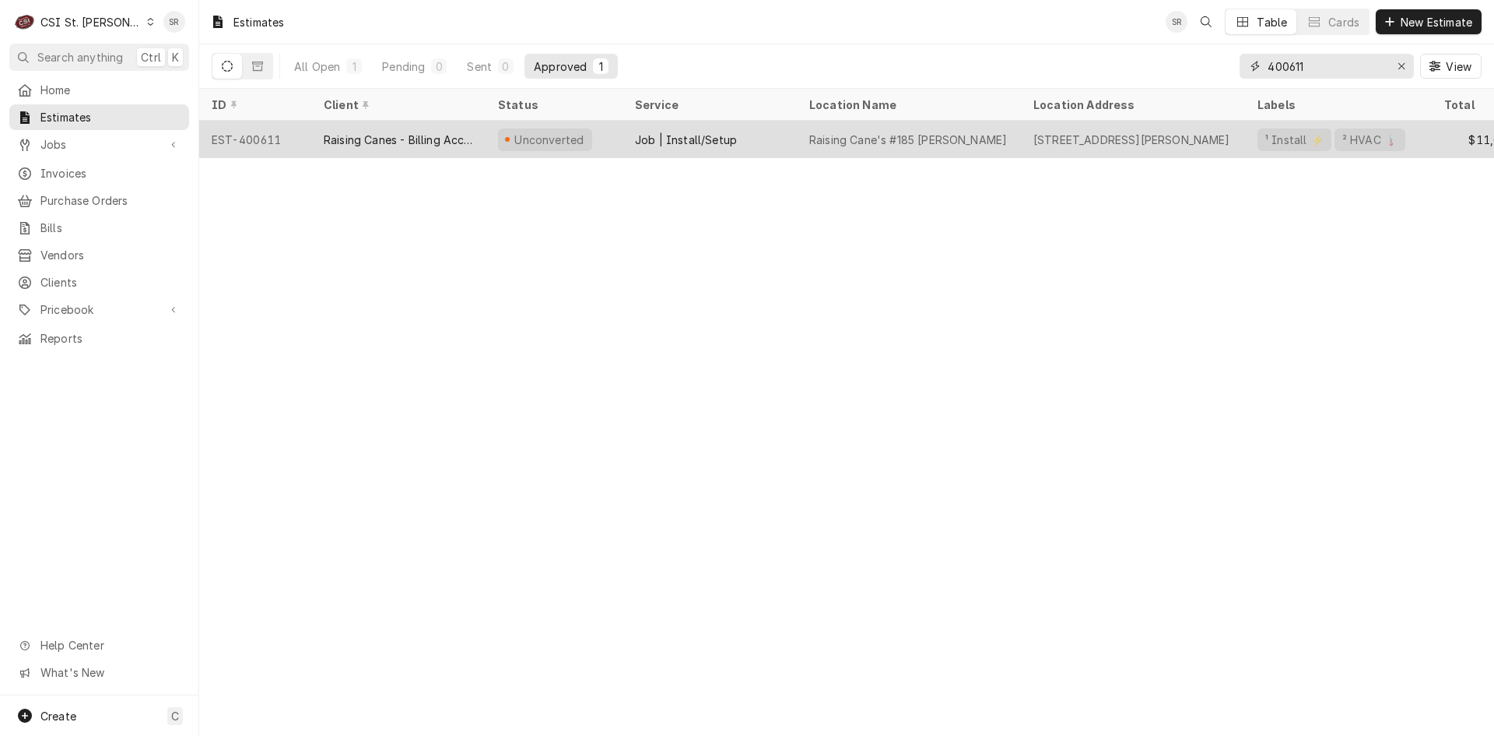
type input "400611"
click at [546, 146] on div "Unconverted" at bounding box center [554, 139] width 137 height 37
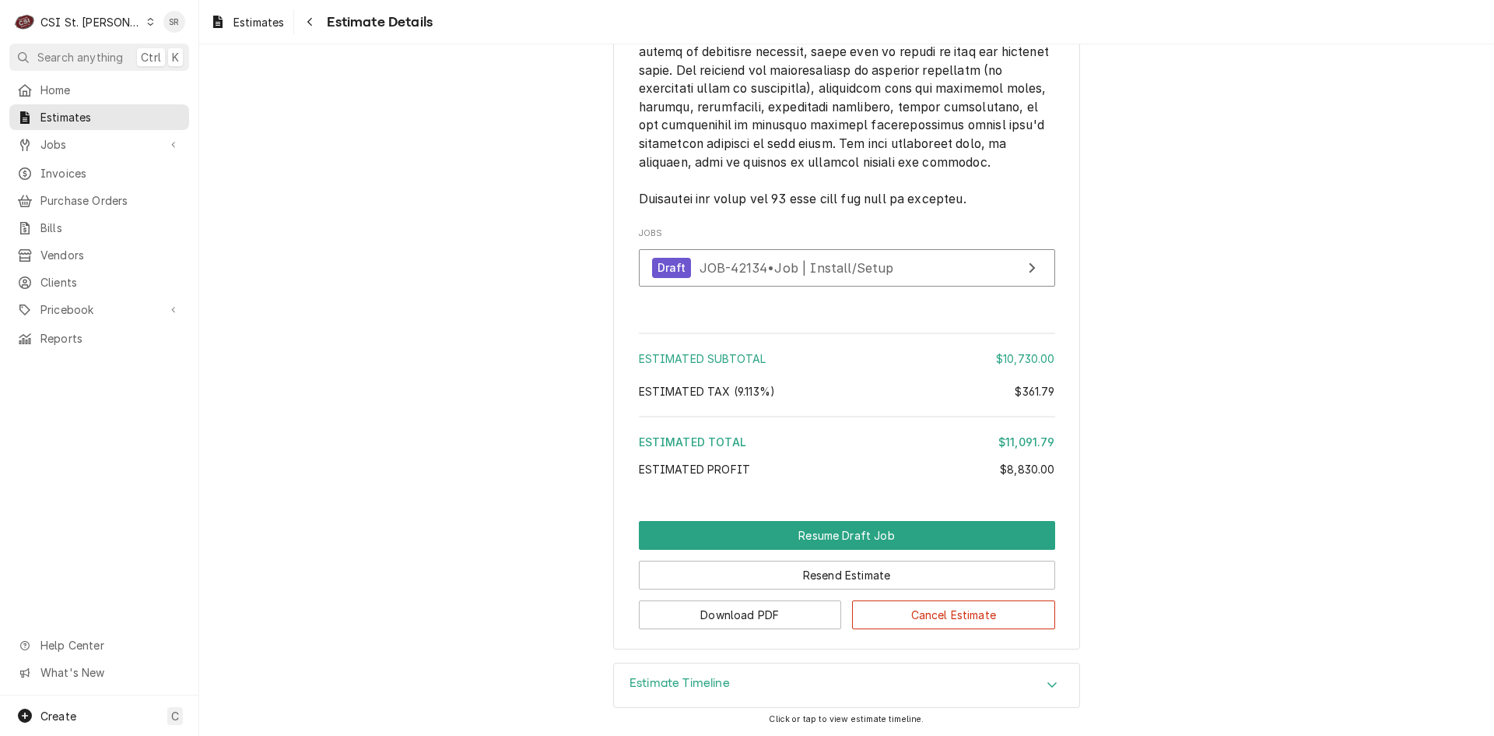
scroll to position [3560, 0]
click at [82, 121] on div "Estimates" at bounding box center [99, 116] width 174 height 19
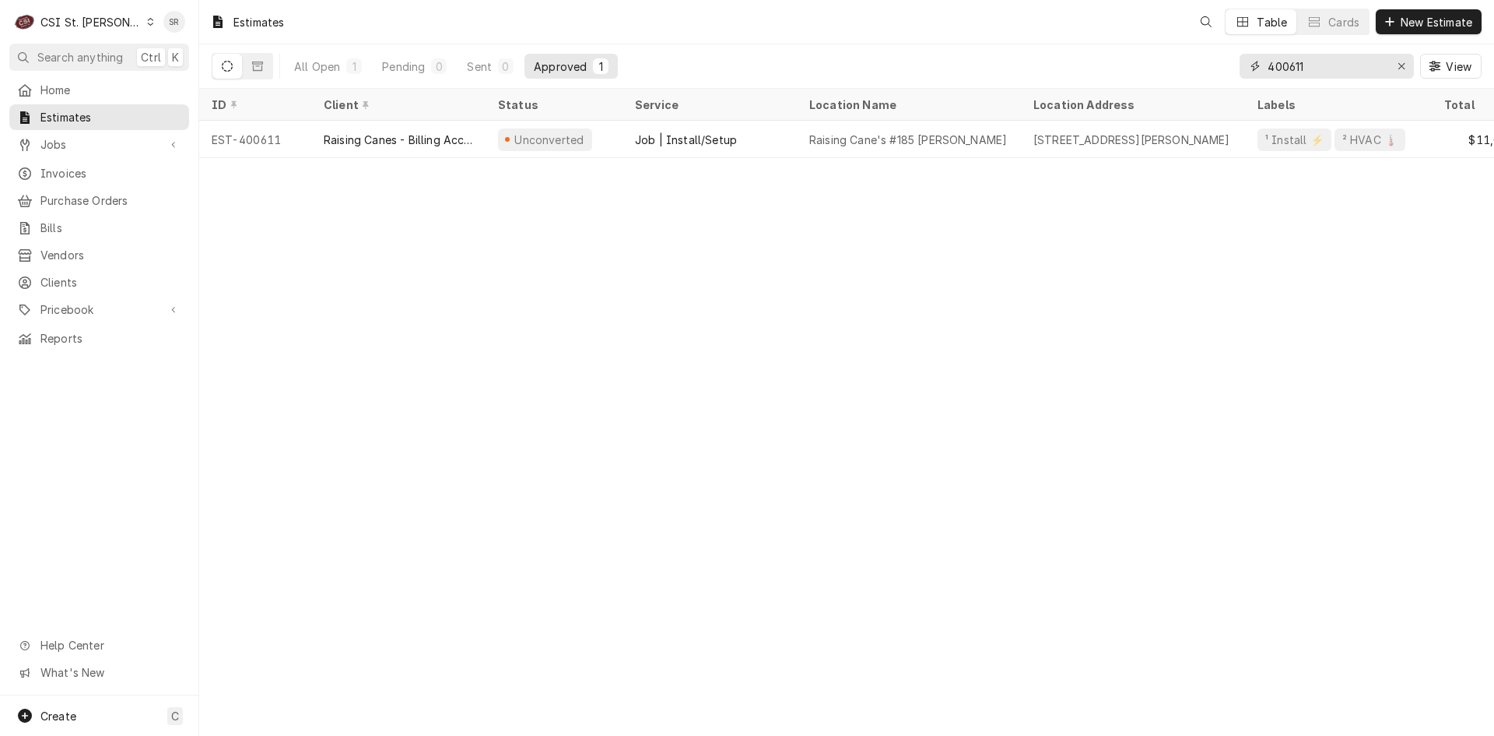
drag, startPoint x: 1328, startPoint y: 68, endPoint x: 1246, endPoint y: 62, distance: 81.9
click at [1246, 62] on div "400611" at bounding box center [1327, 66] width 174 height 25
type input "400591"
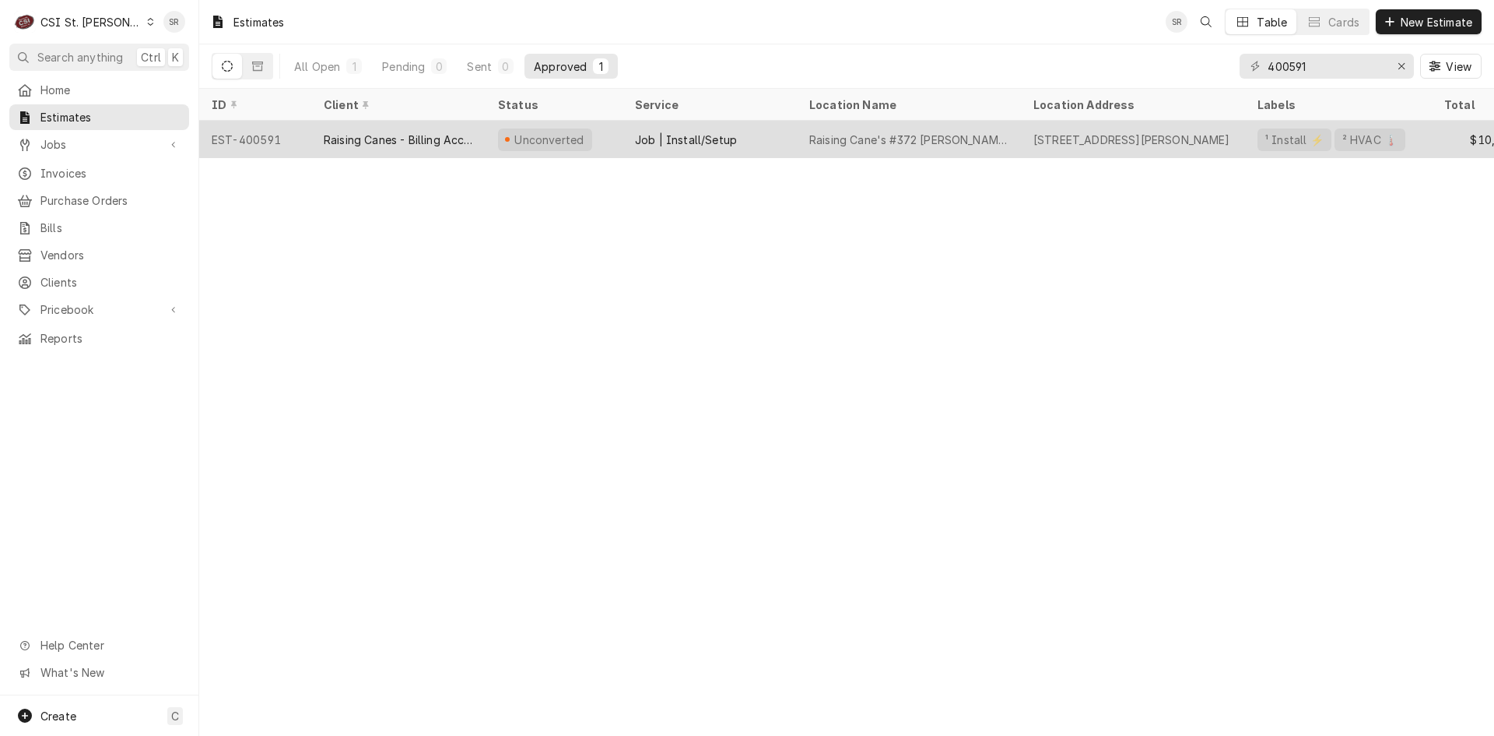
click at [556, 146] on div "Unconverted" at bounding box center [554, 139] width 137 height 37
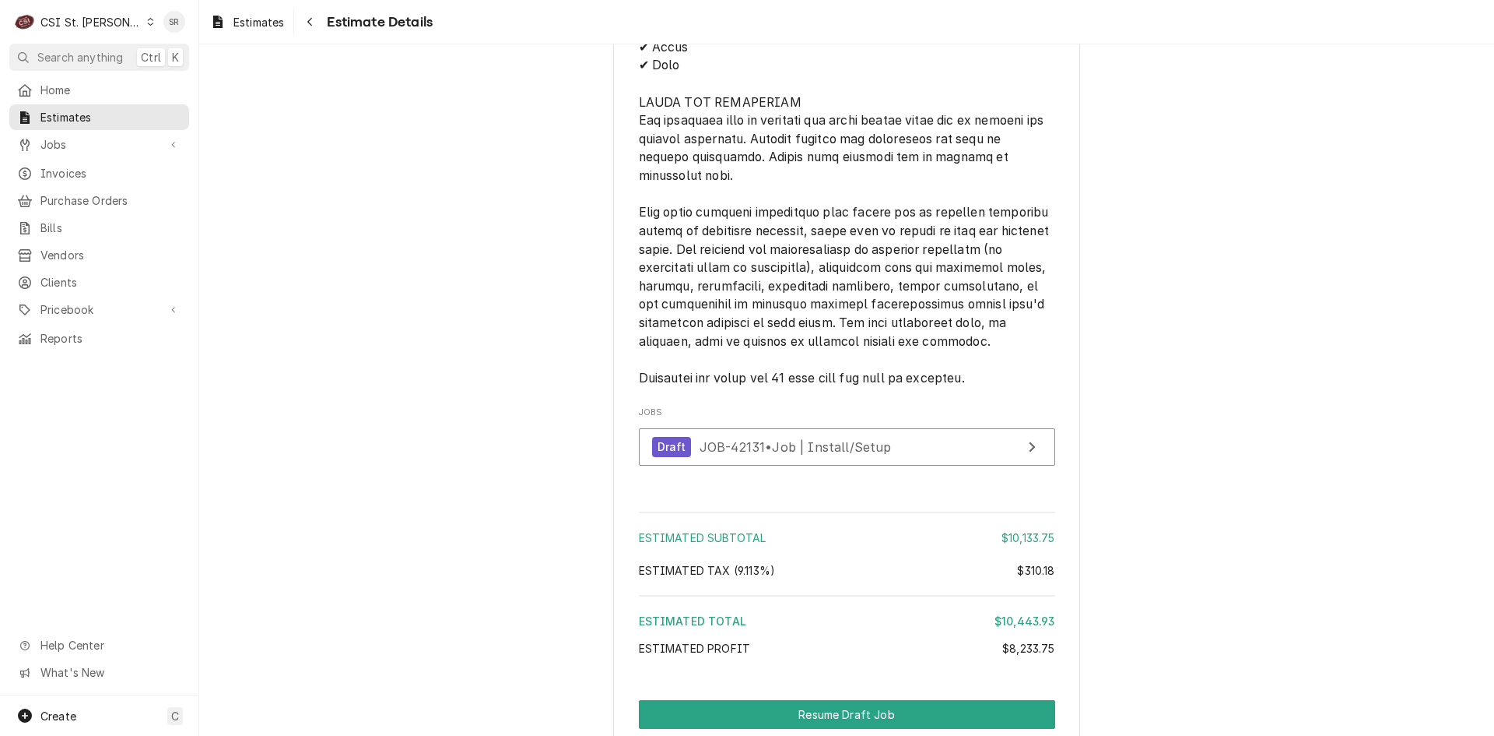
scroll to position [3503, 0]
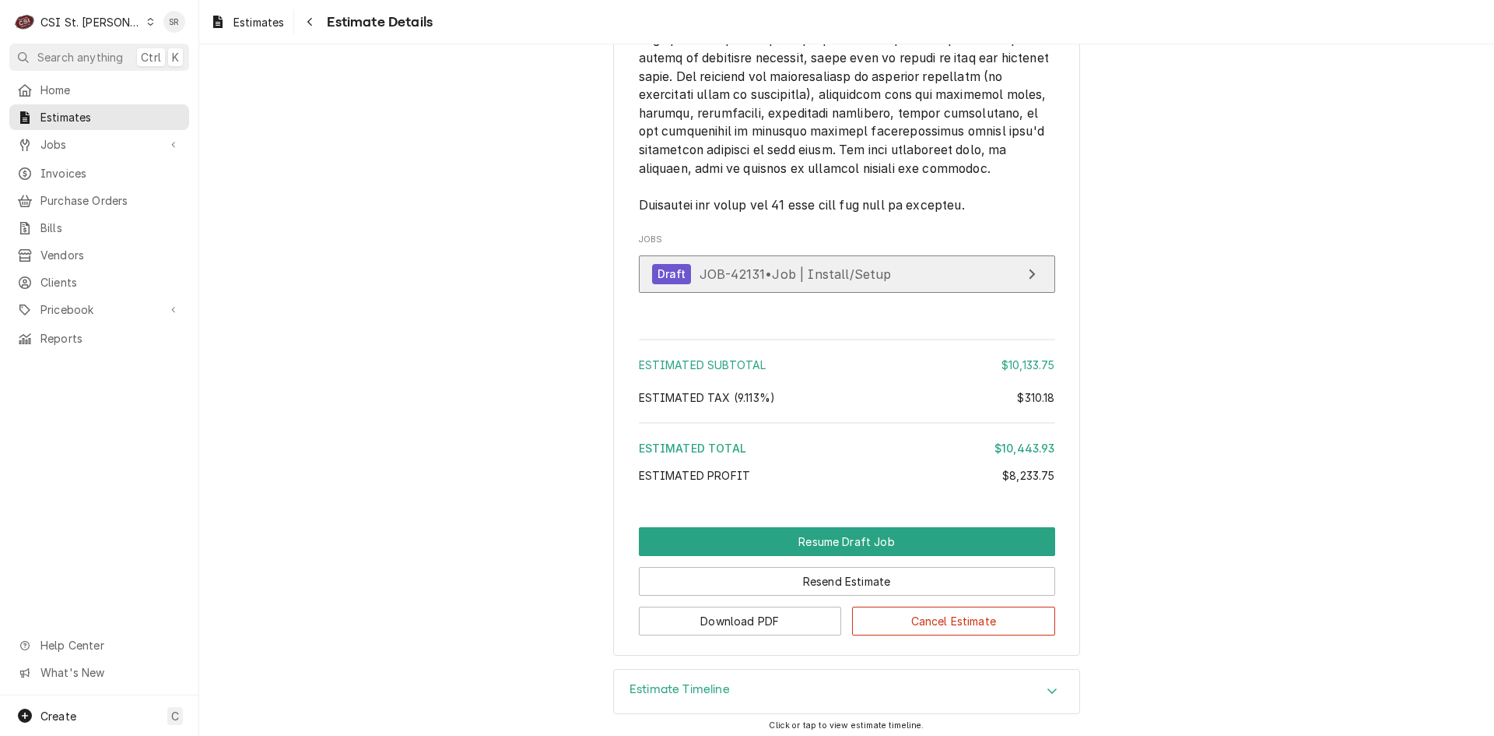
click at [837, 281] on span "JOB-42131 • Job | Install/Setup" at bounding box center [796, 273] width 192 height 16
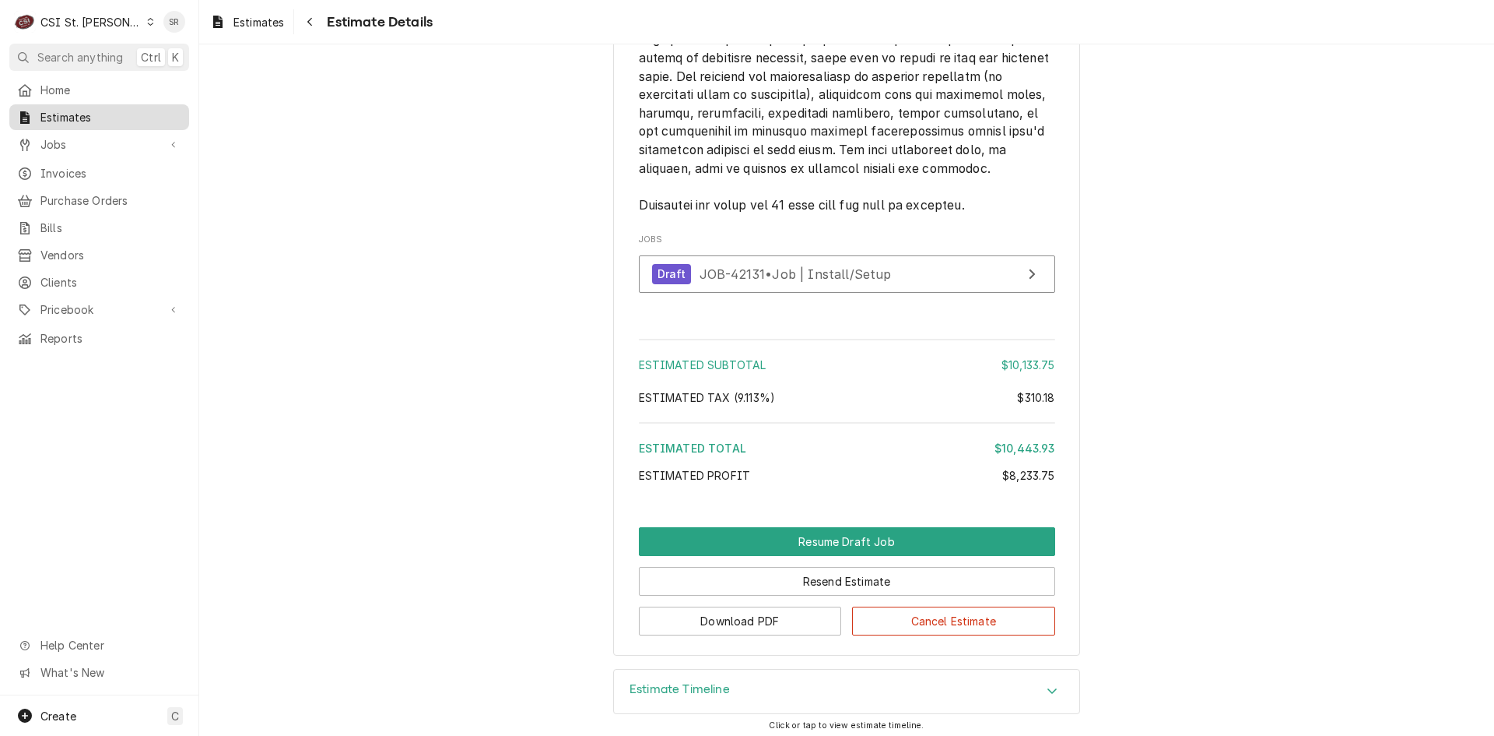
click at [98, 115] on span "Estimates" at bounding box center [110, 117] width 141 height 16
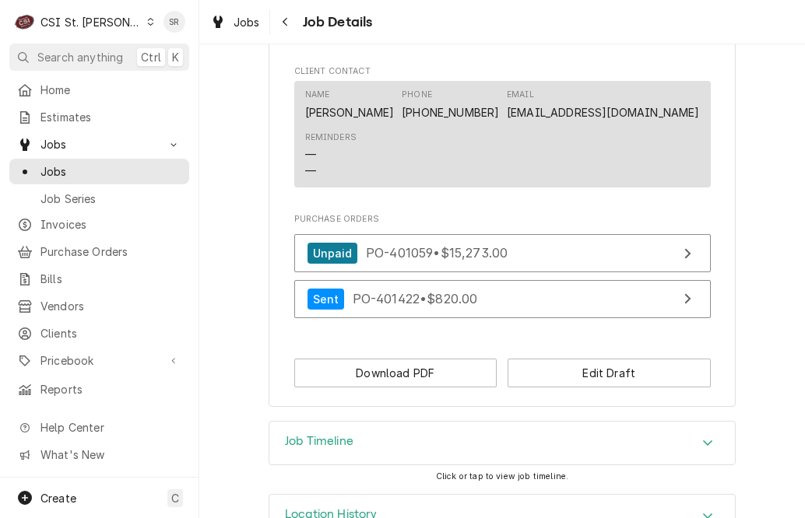
scroll to position [1083, 0]
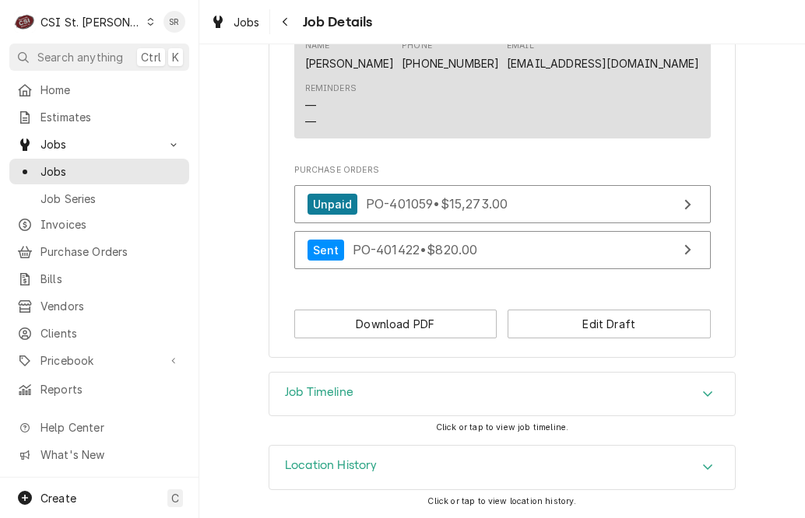
click at [362, 402] on div "Job Timeline" at bounding box center [501, 395] width 465 height 44
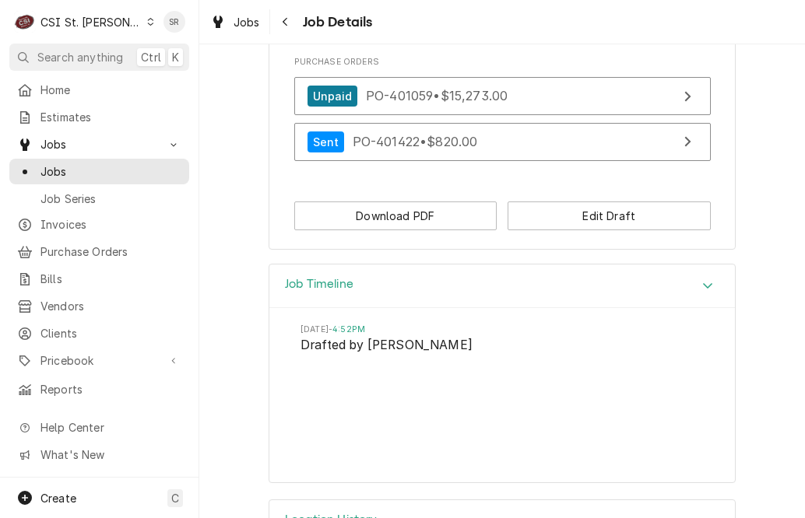
scroll to position [1245, 0]
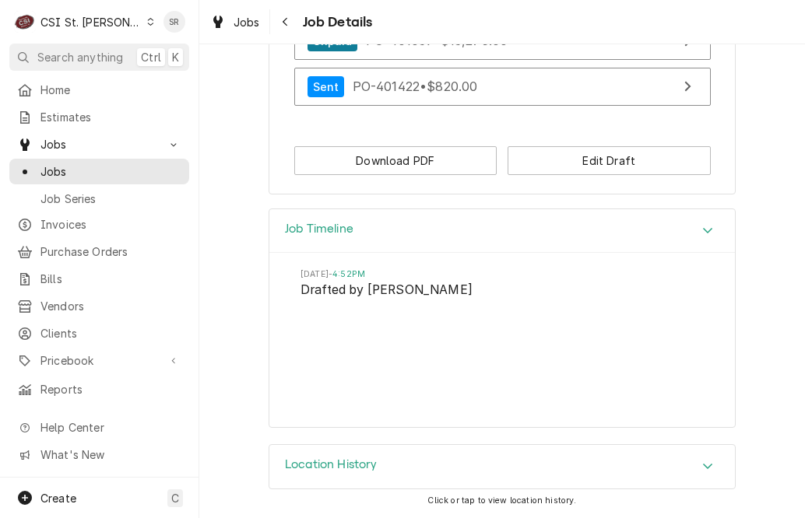
click at [361, 466] on h3 "Location History" at bounding box center [331, 465] width 93 height 15
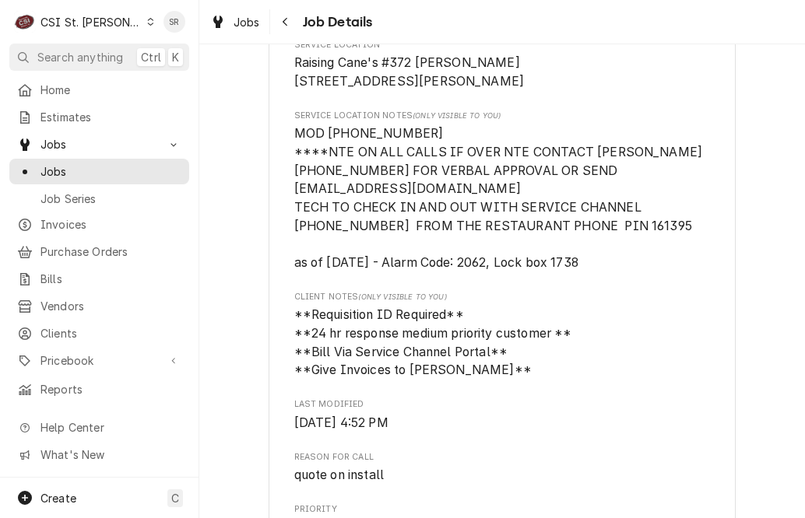
scroll to position [623, 0]
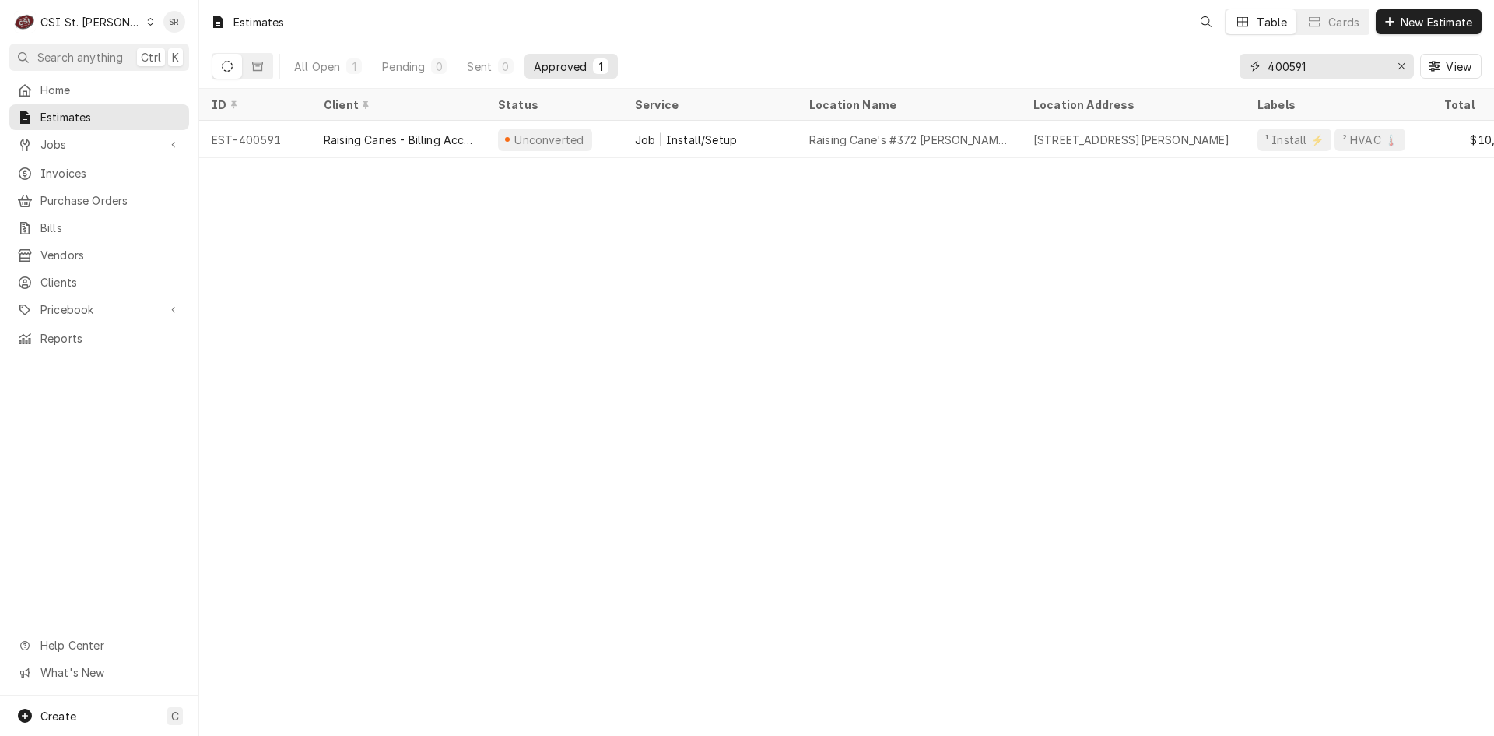
drag, startPoint x: 1331, startPoint y: 70, endPoint x: 1226, endPoint y: 64, distance: 105.3
click at [1226, 64] on div "All Open 1 Pending 0 Sent 0 Approved 1 400591 View" at bounding box center [847, 66] width 1270 height 44
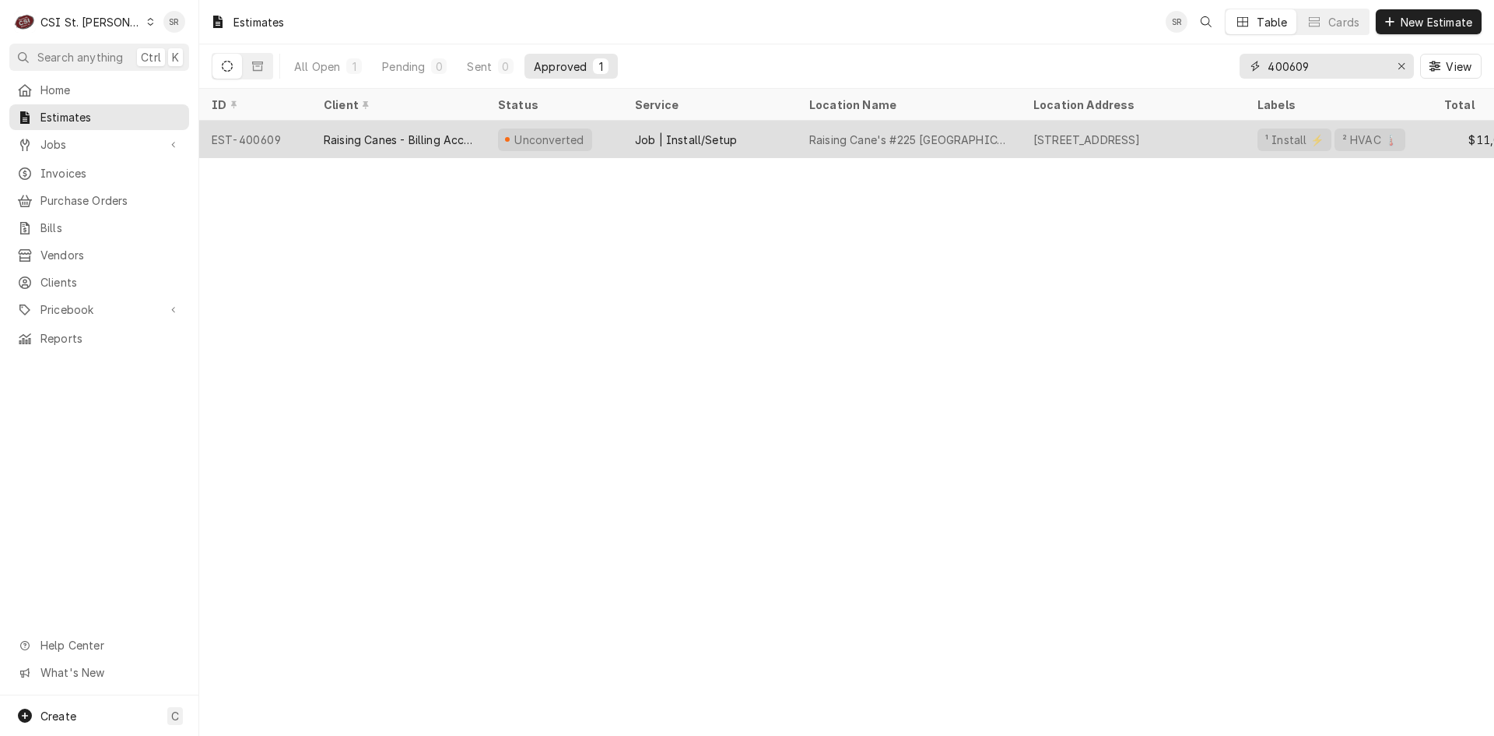
type input "400609"
click at [752, 141] on div "Job | Install/Setup" at bounding box center [710, 139] width 174 height 37
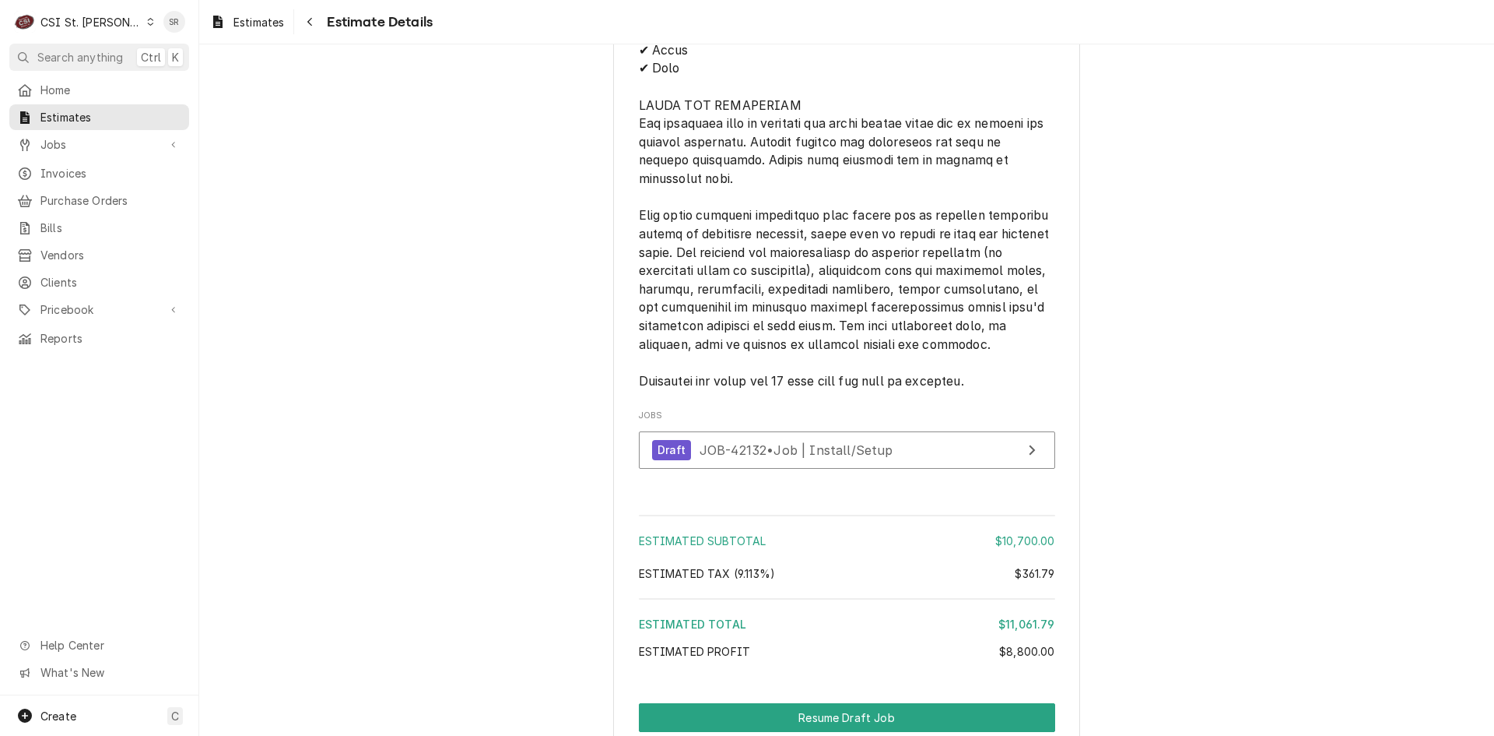
scroll to position [3503, 0]
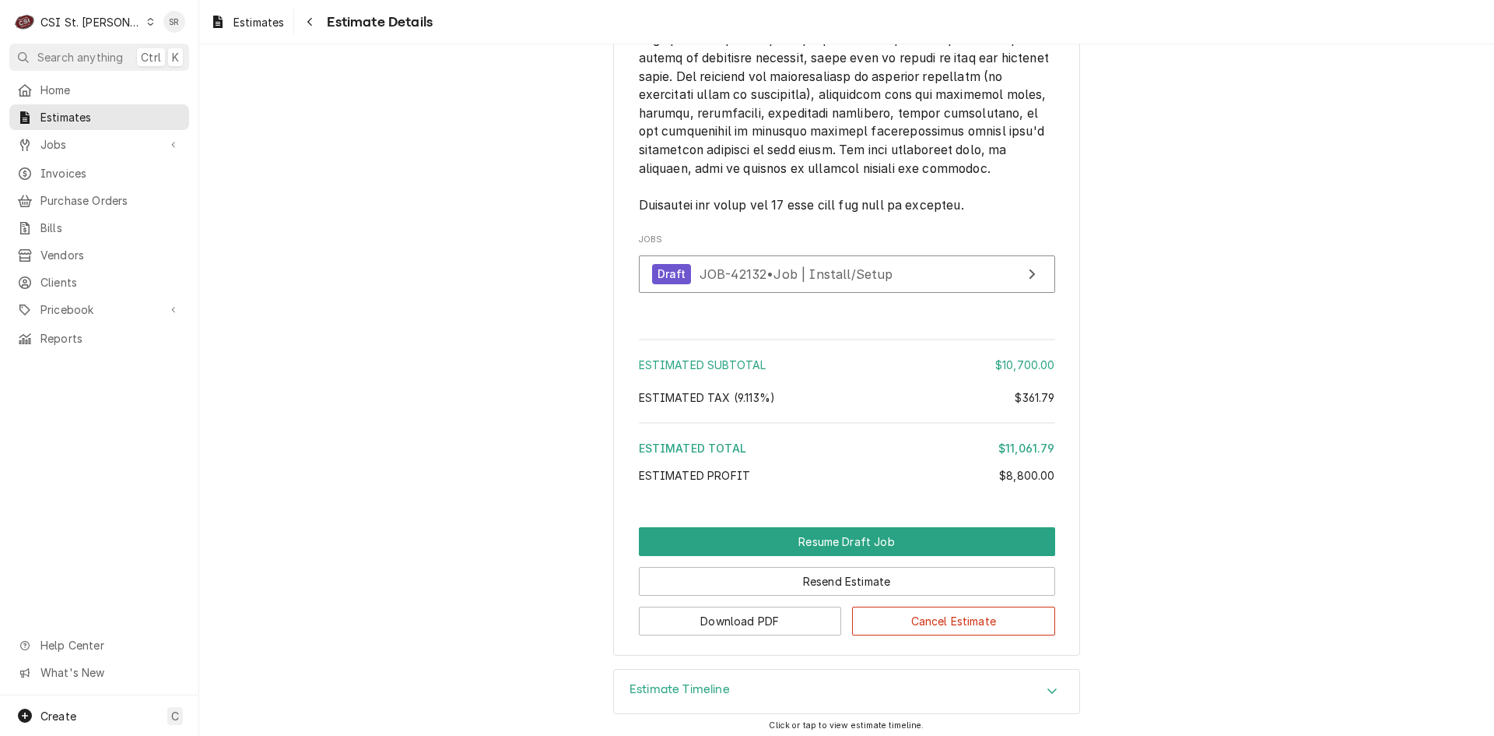
click at [229, 9] on div "Estimates Estimate Details" at bounding box center [846, 22] width 1295 height 44
click at [230, 24] on div "Estimates" at bounding box center [247, 21] width 80 height 19
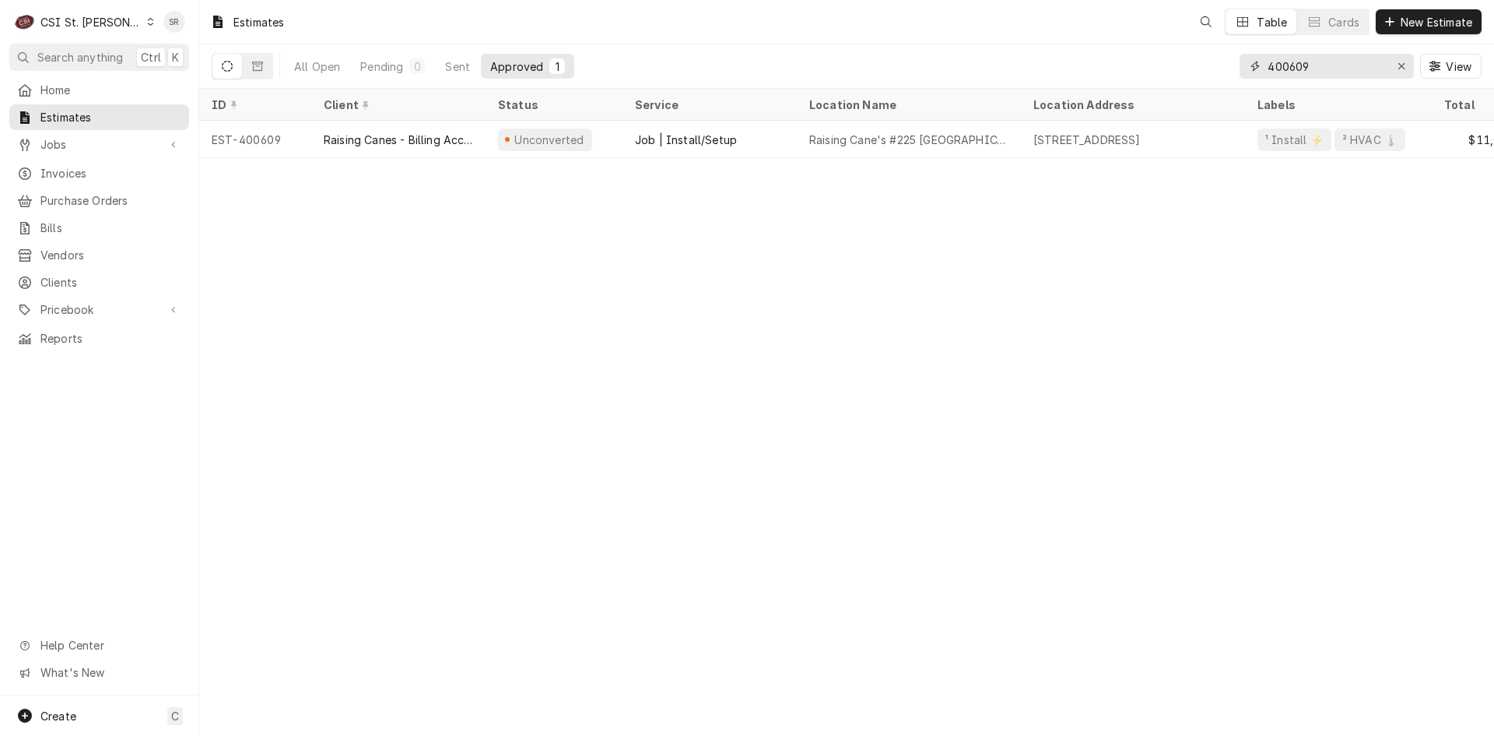
click at [1336, 65] on input "400609" at bounding box center [1326, 66] width 117 height 25
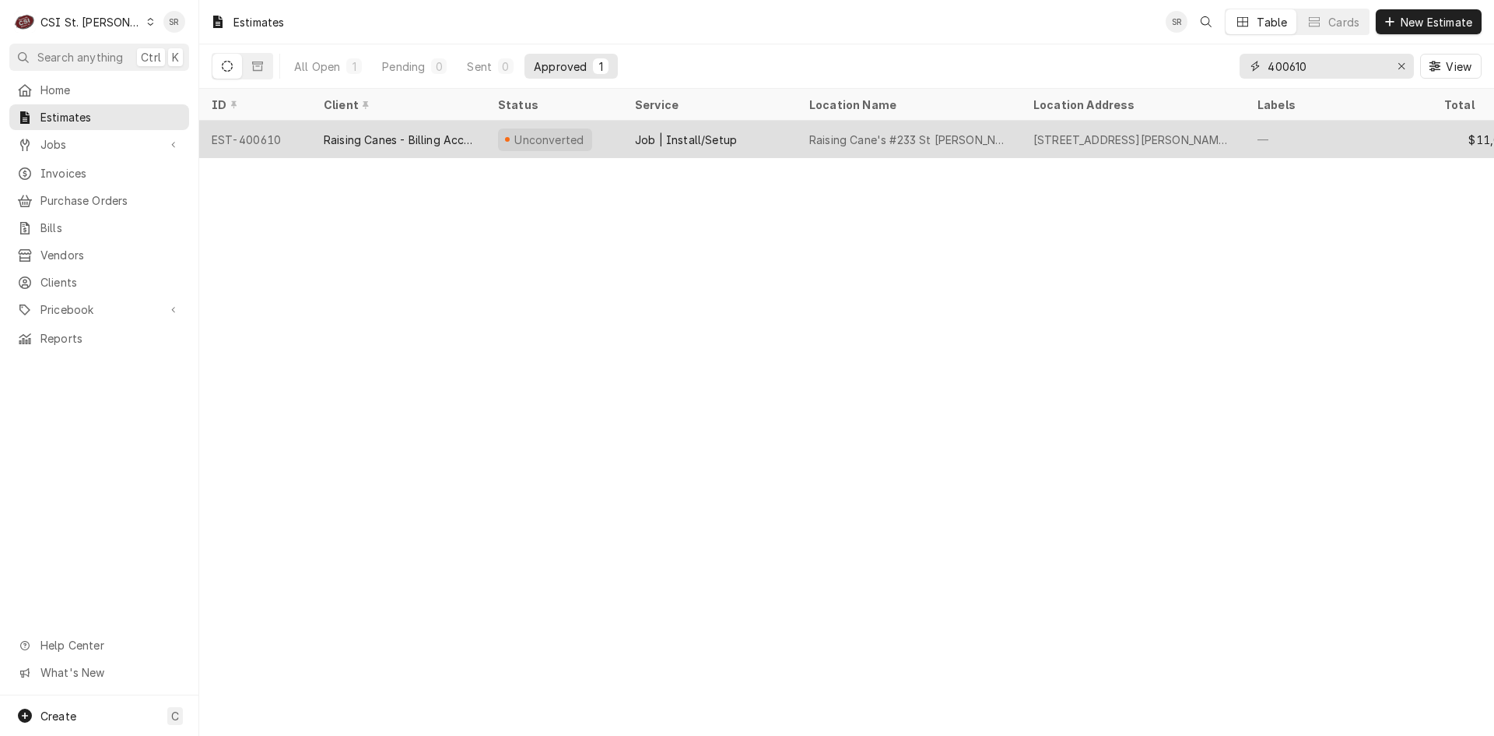
type input "400610"
click at [666, 134] on div "Job | Install/Setup" at bounding box center [686, 140] width 102 height 16
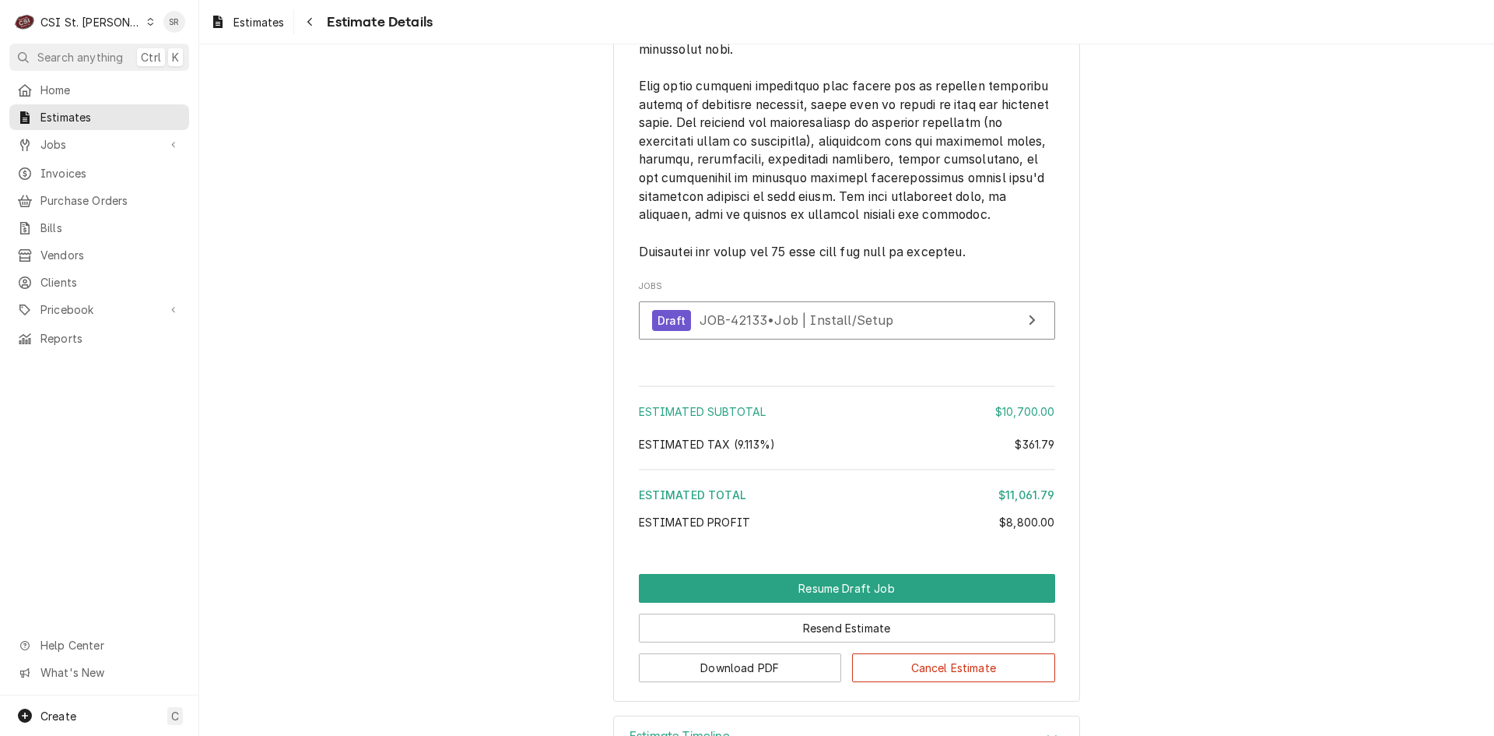
scroll to position [3503, 0]
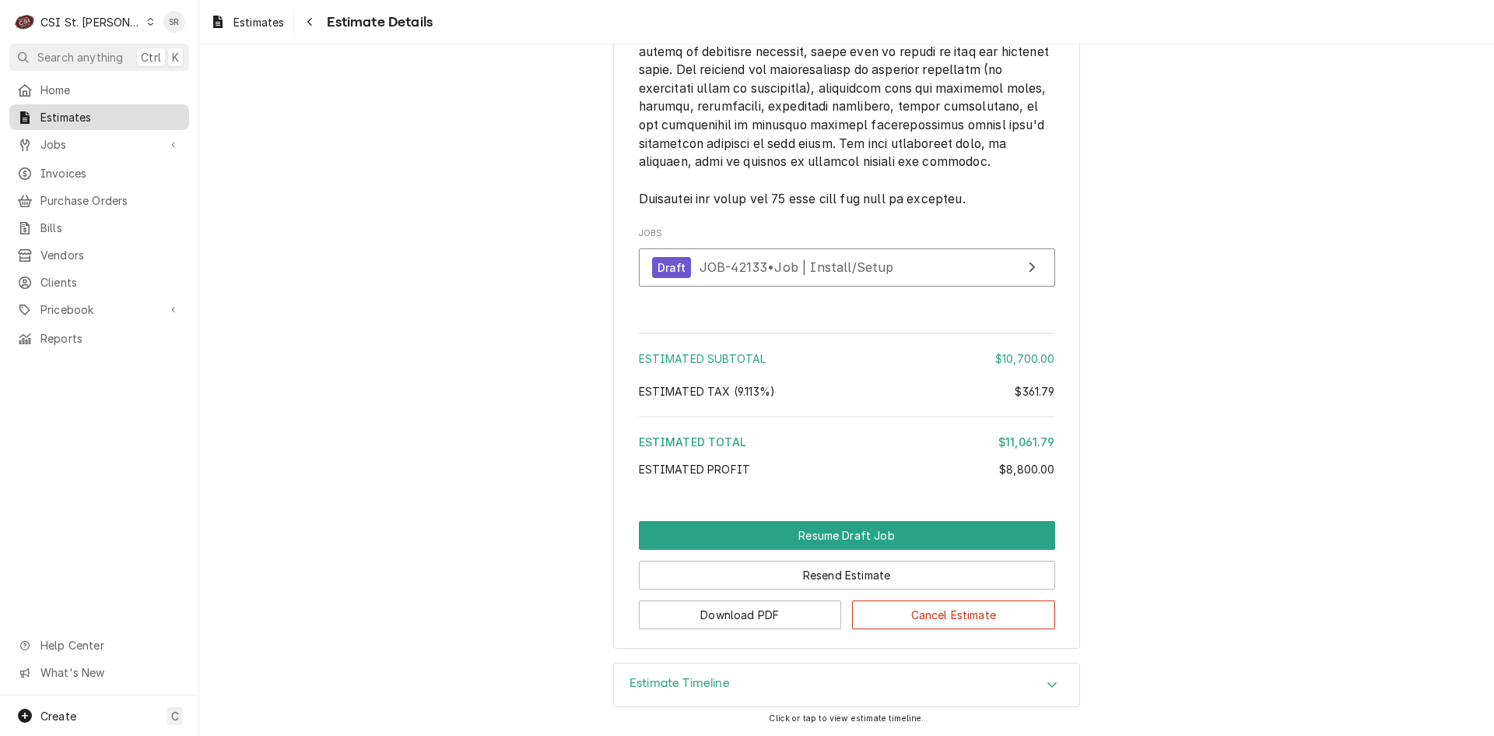
click at [72, 118] on span "Estimates" at bounding box center [110, 117] width 141 height 16
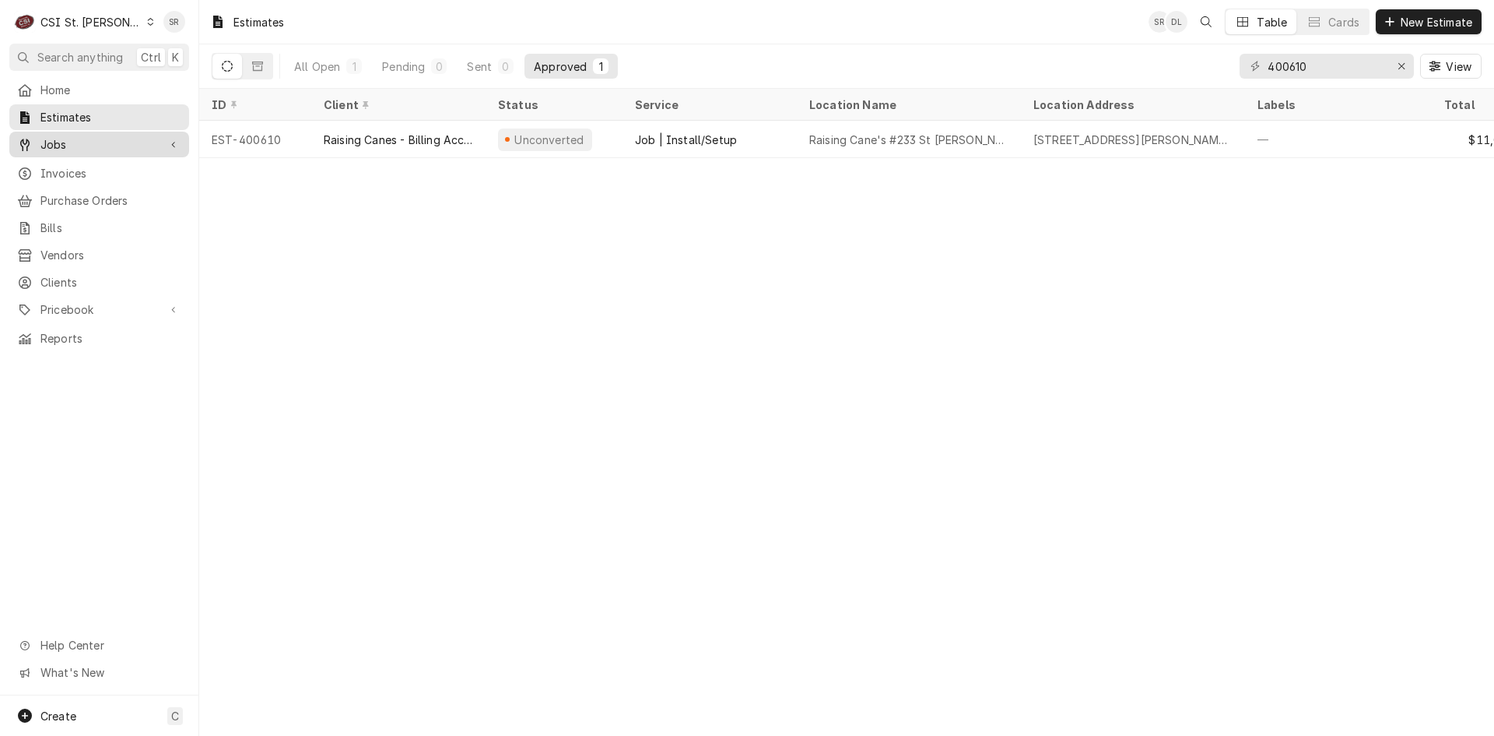
click at [83, 141] on span "Jobs" at bounding box center [99, 144] width 118 height 16
click at [83, 169] on span "Jobs" at bounding box center [110, 171] width 141 height 16
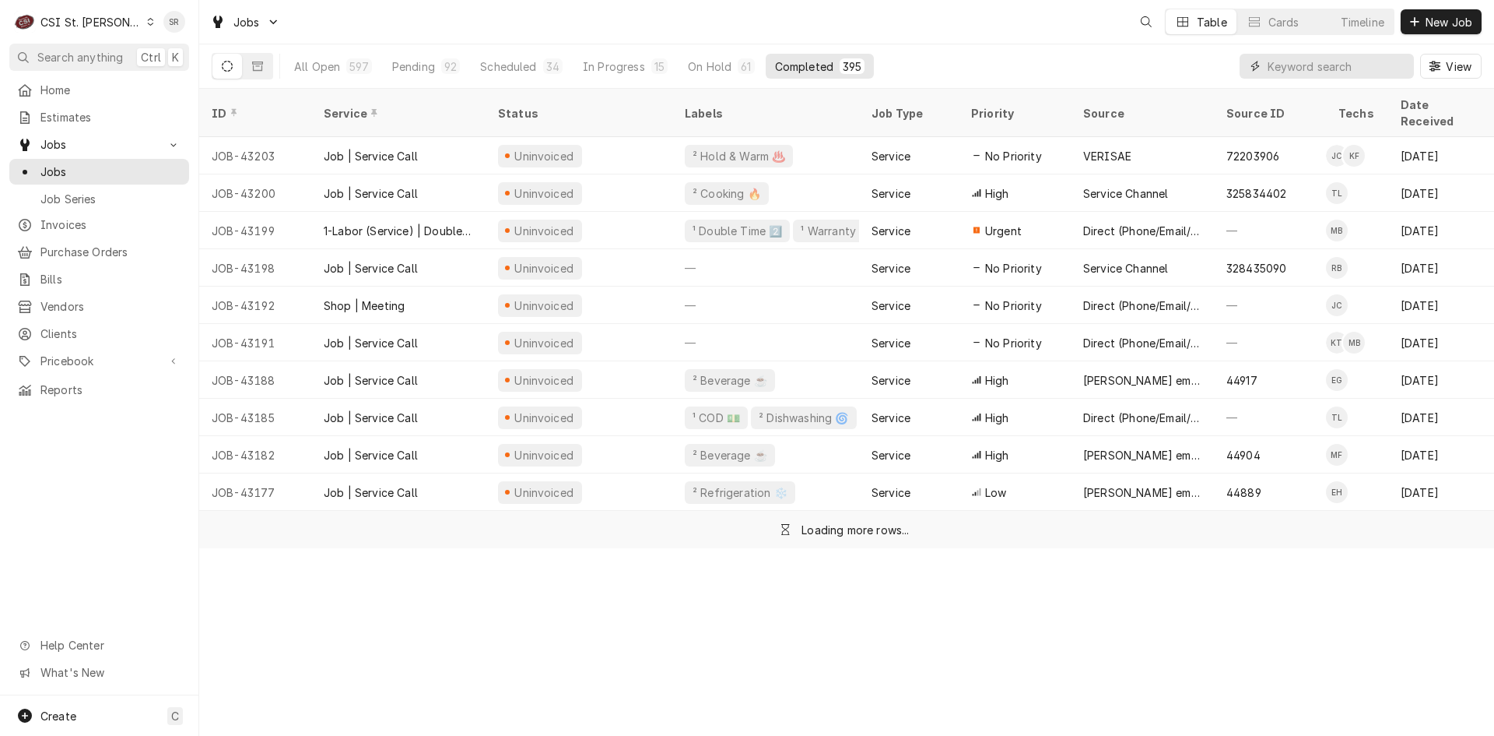
click at [1357, 72] on input "Dynamic Content Wrapper" at bounding box center [1337, 66] width 139 height 25
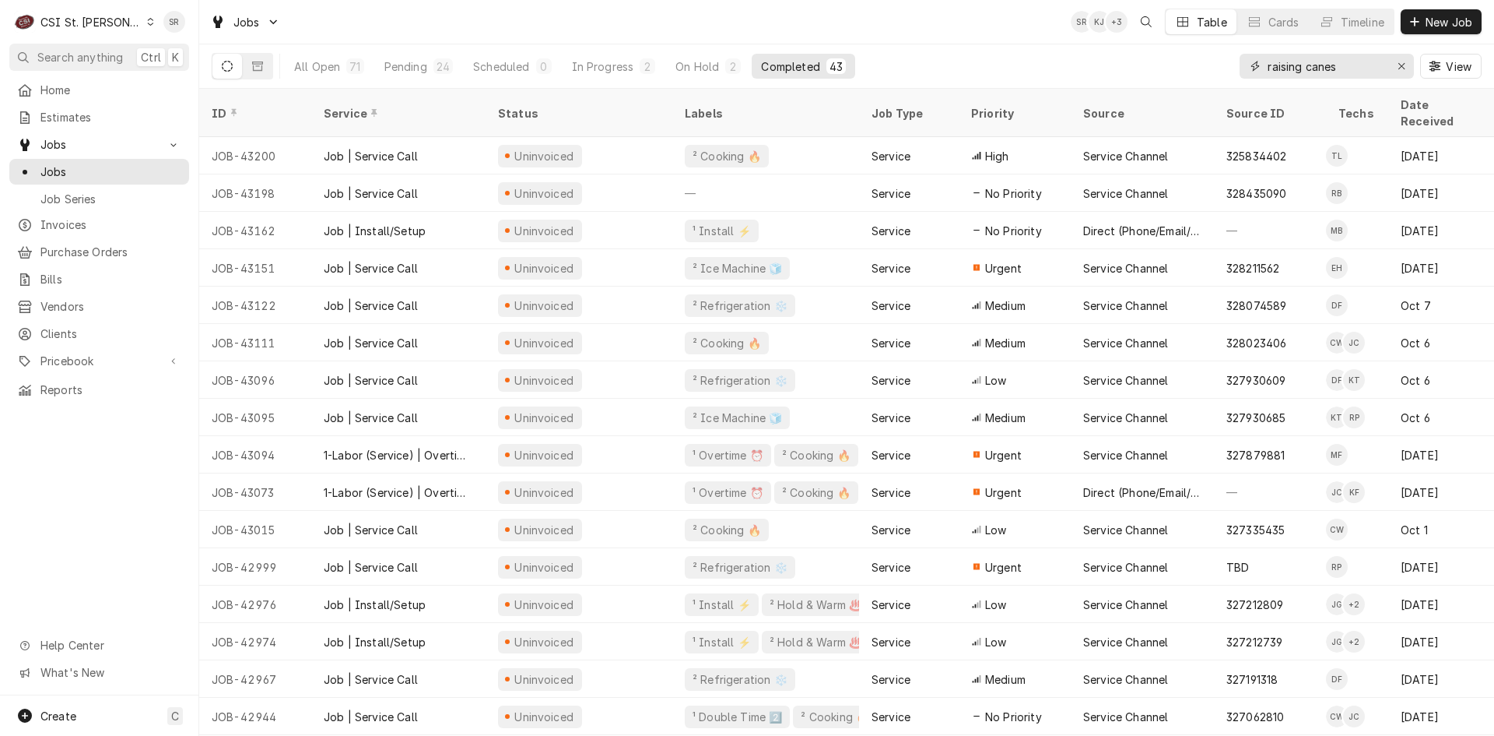
type input "raising canes"
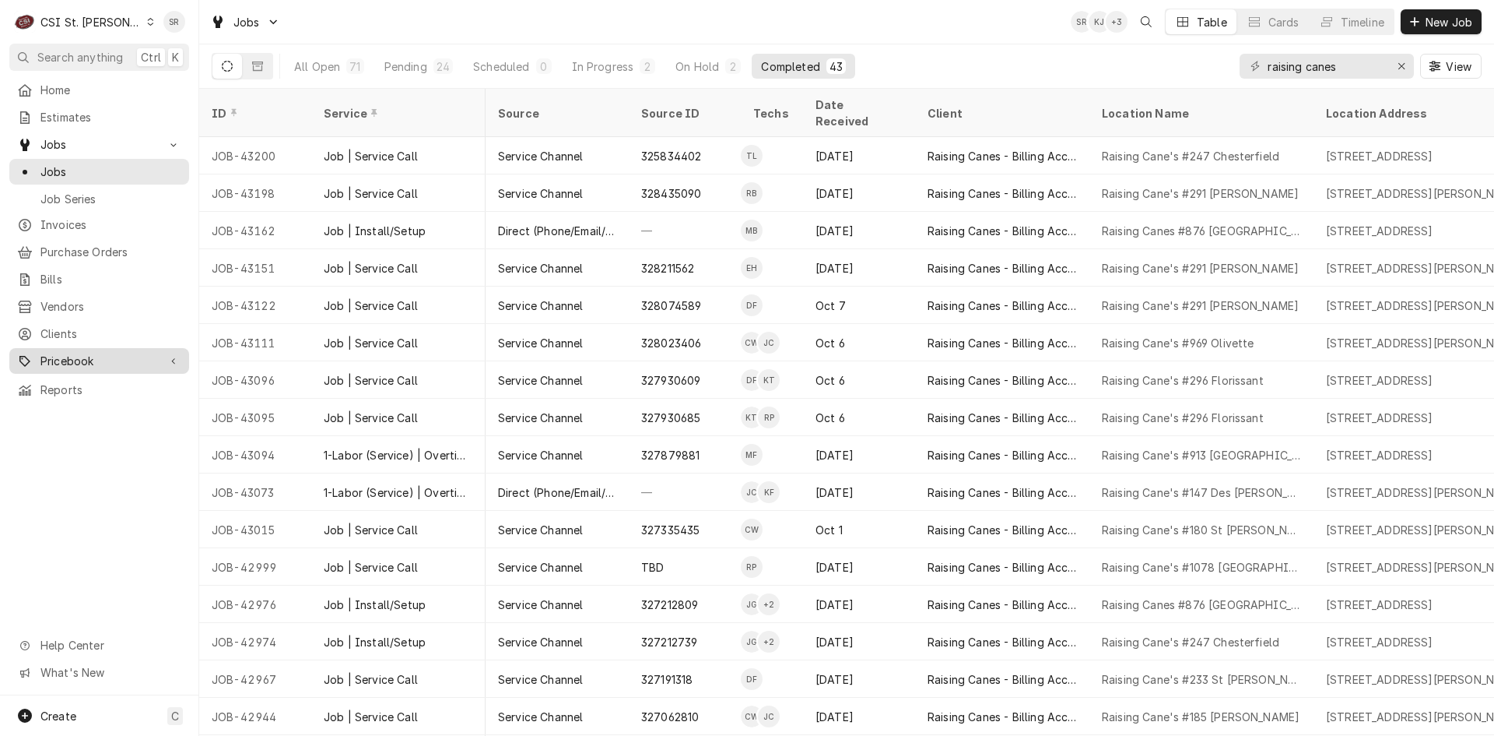
scroll to position [0, 587]
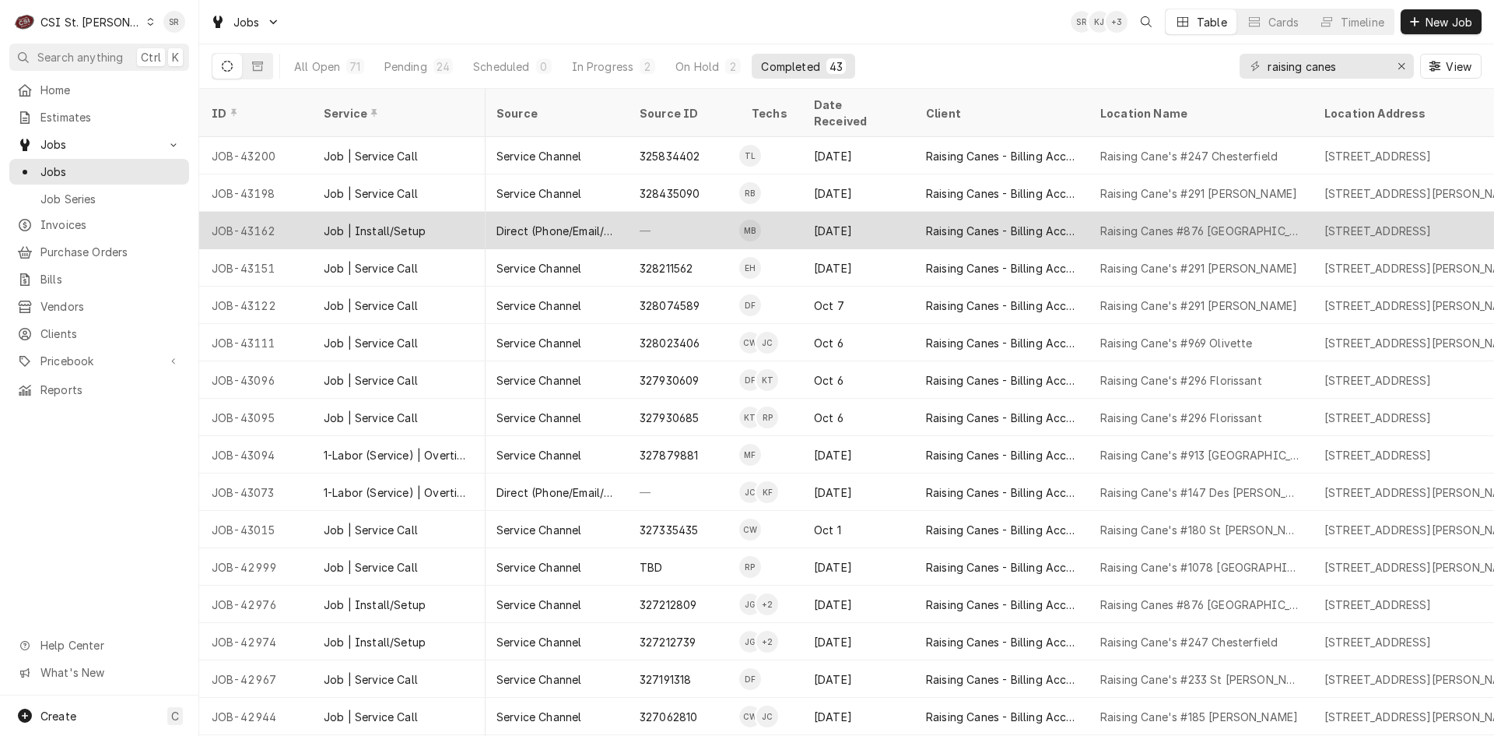
click at [1234, 223] on div "Raising Canes #876 Springfield" at bounding box center [1200, 231] width 199 height 16
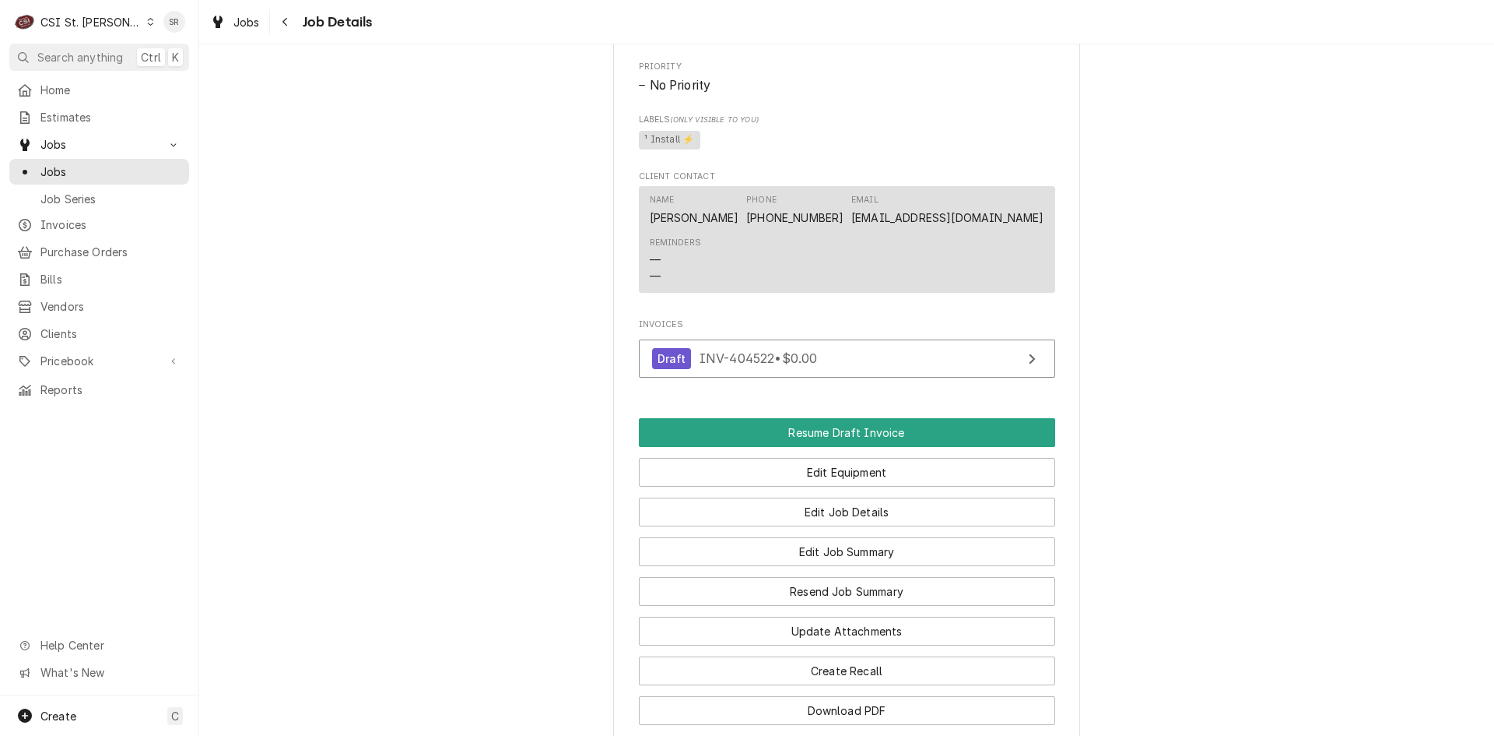
scroll to position [1367, 0]
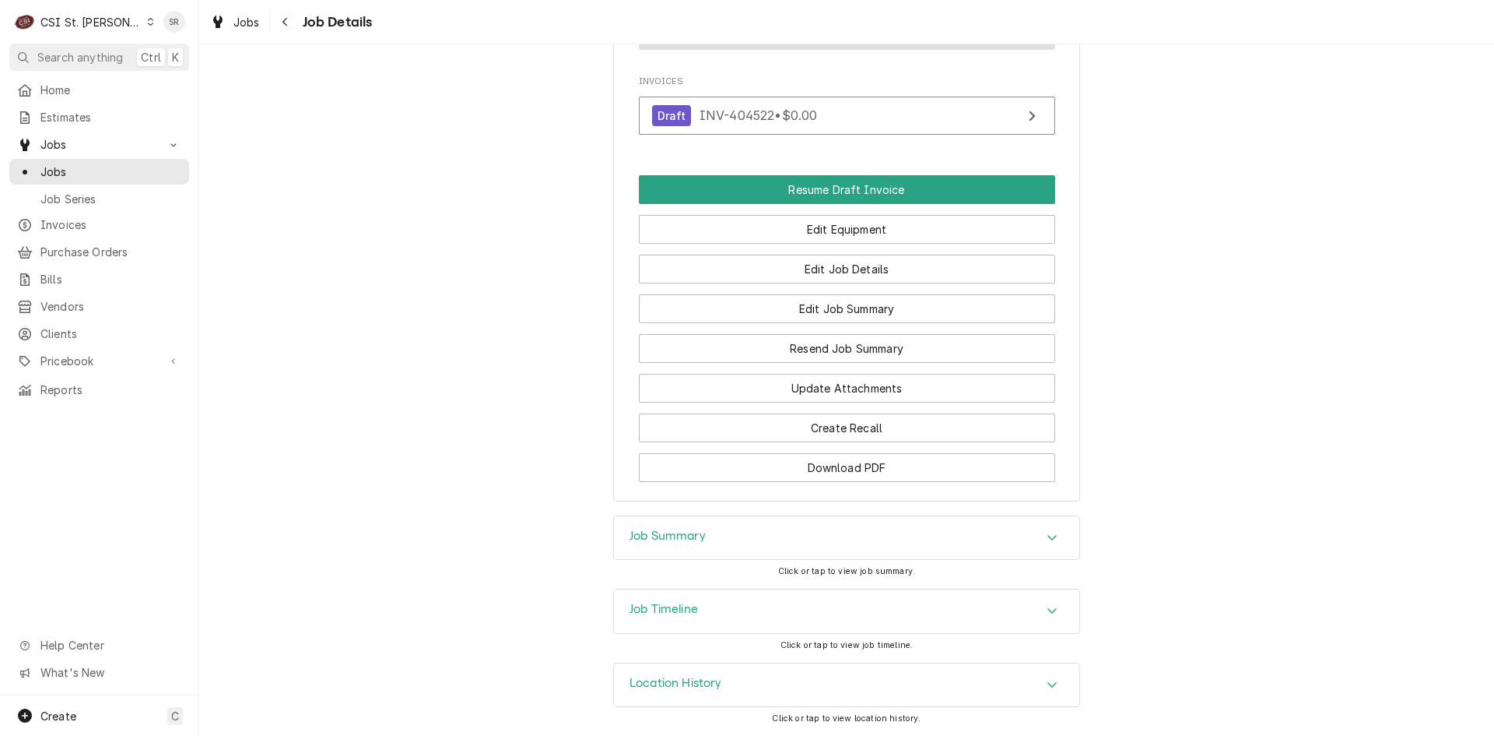
drag, startPoint x: 685, startPoint y: 604, endPoint x: 669, endPoint y: 600, distance: 16.8
click at [685, 604] on h3 "Job Timeline" at bounding box center [664, 609] width 68 height 15
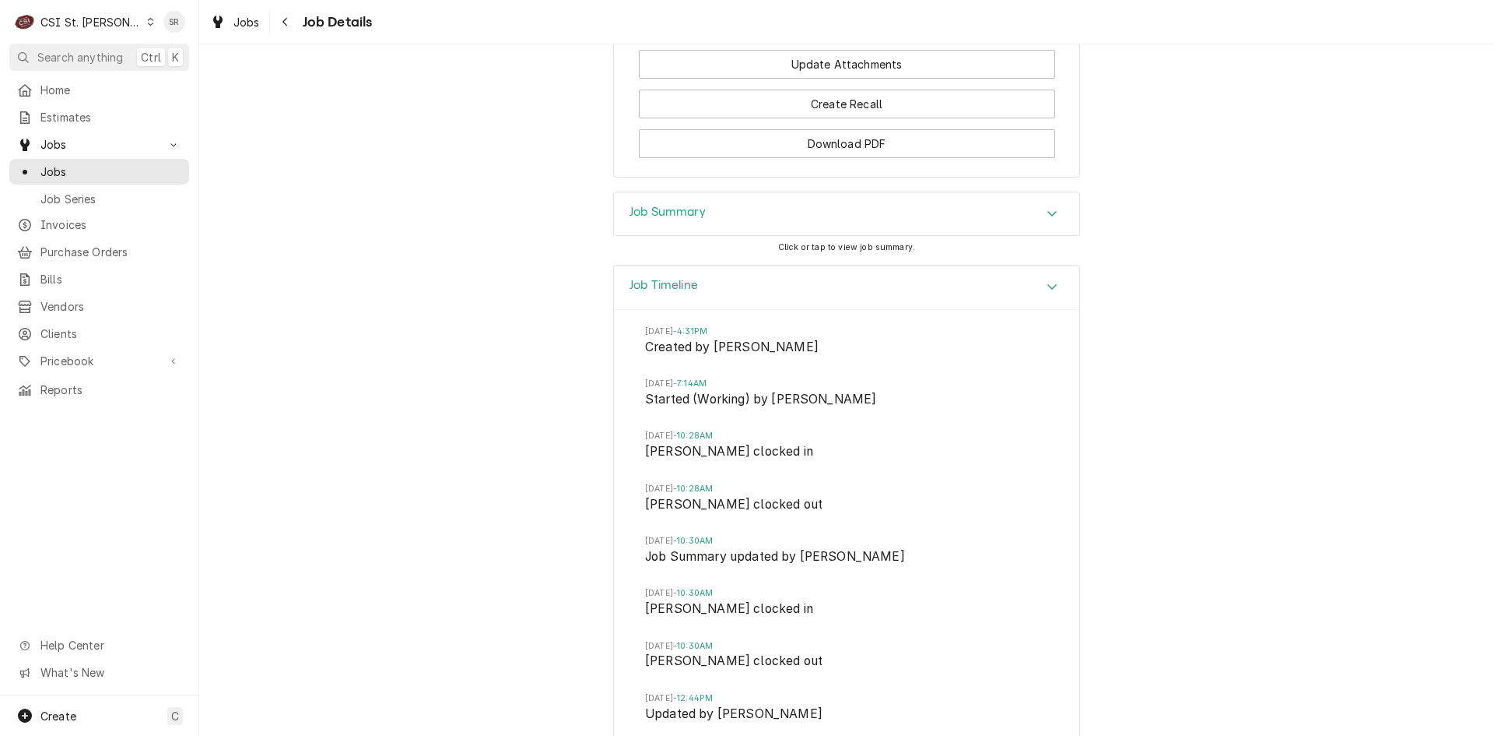
scroll to position [1361, 0]
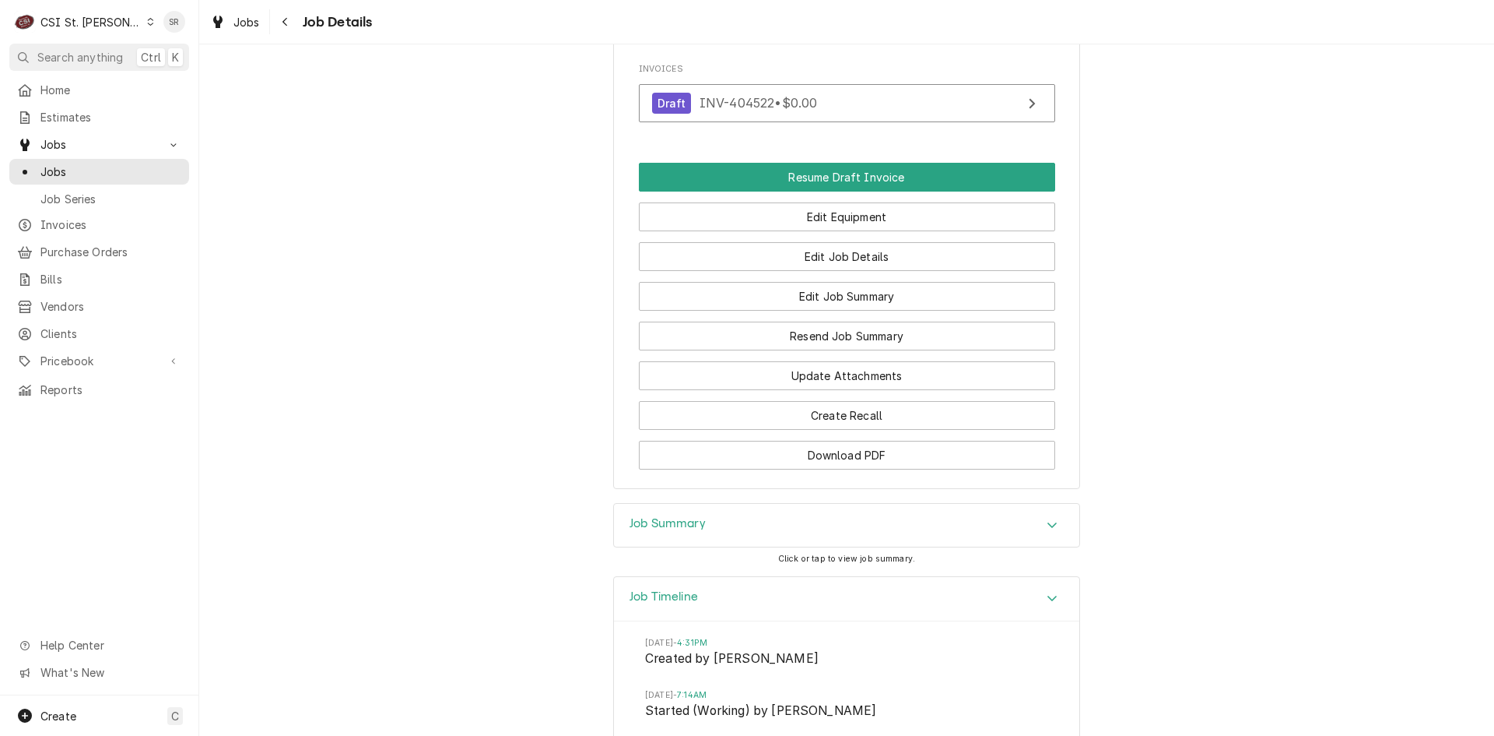
click at [712, 547] on div "Job Summary" at bounding box center [846, 526] width 465 height 44
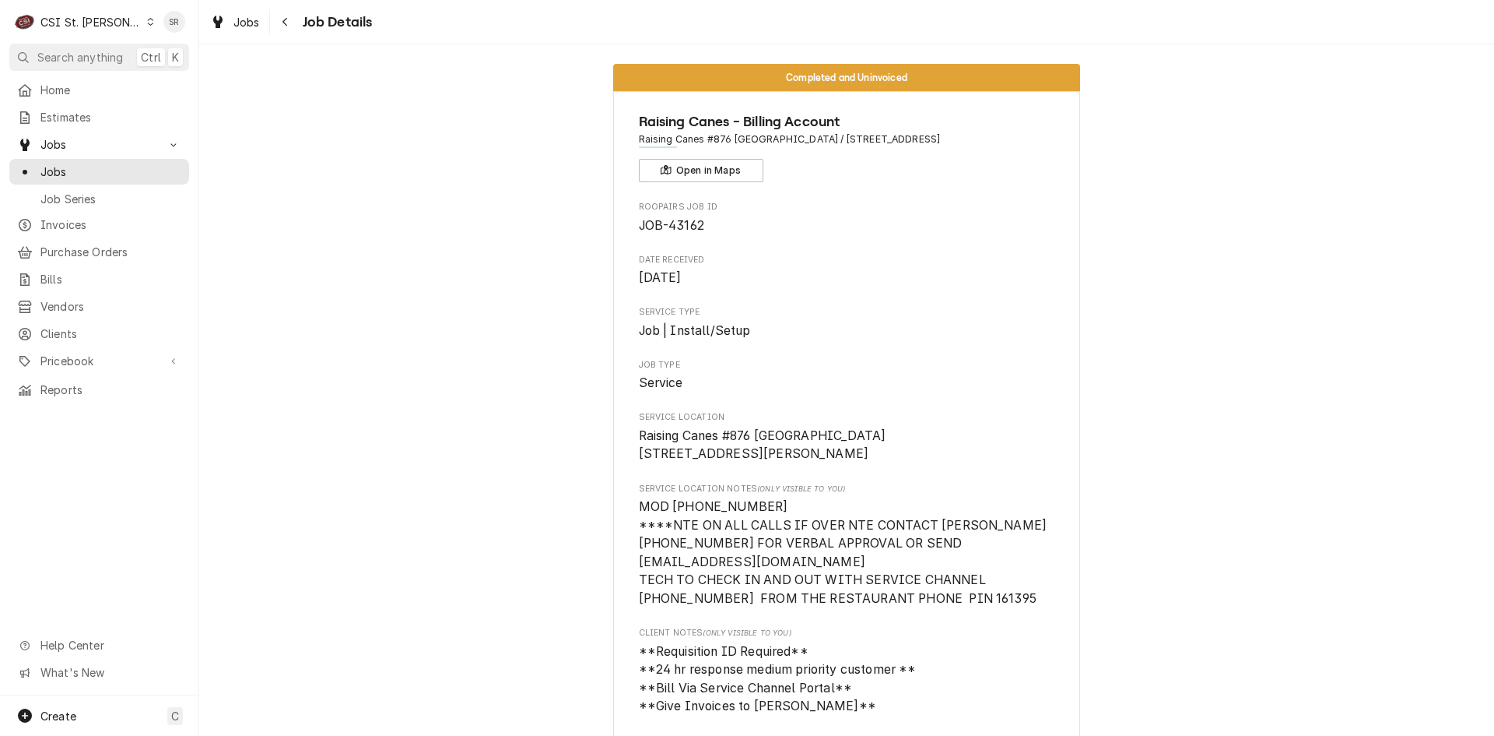
scroll to position [0, 0]
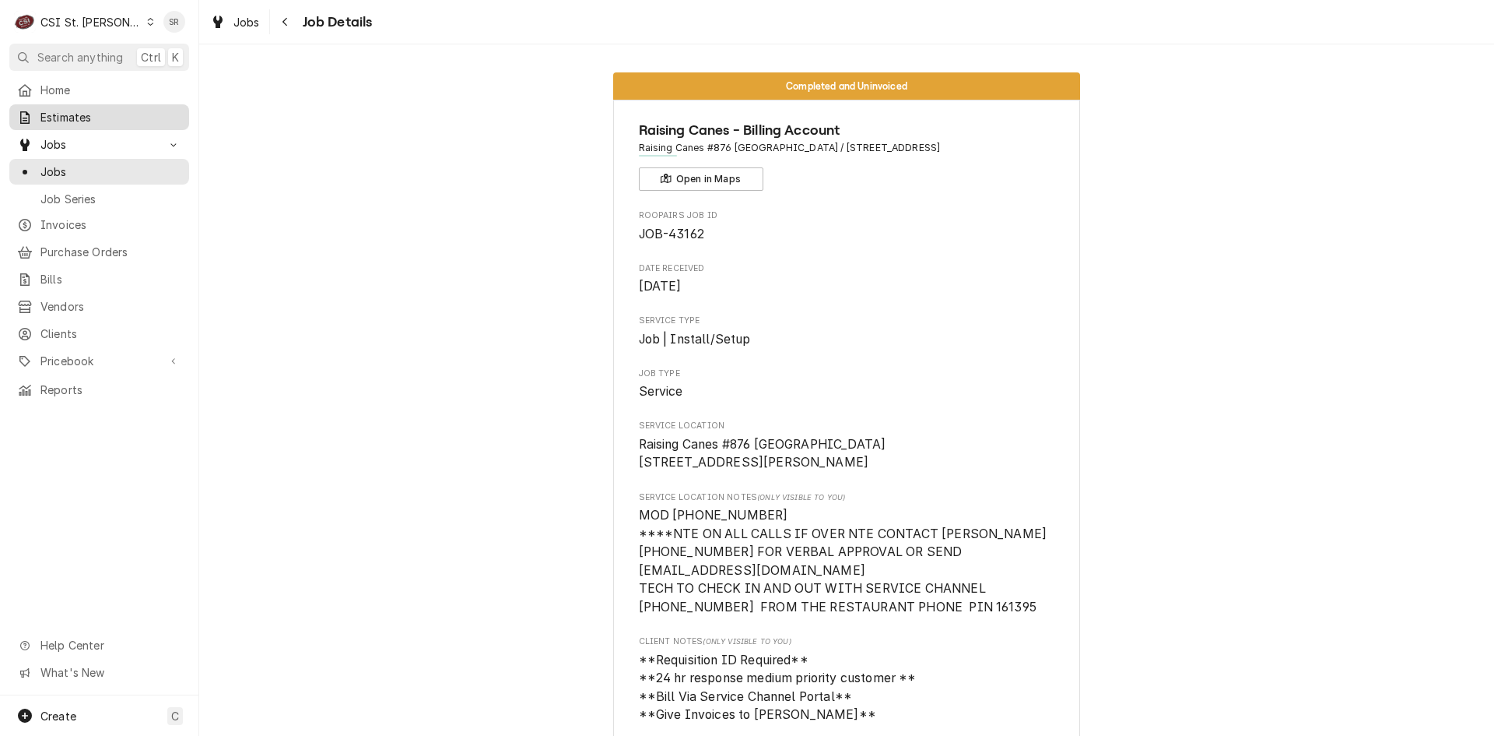
click at [74, 121] on div "Estimates" at bounding box center [99, 116] width 174 height 19
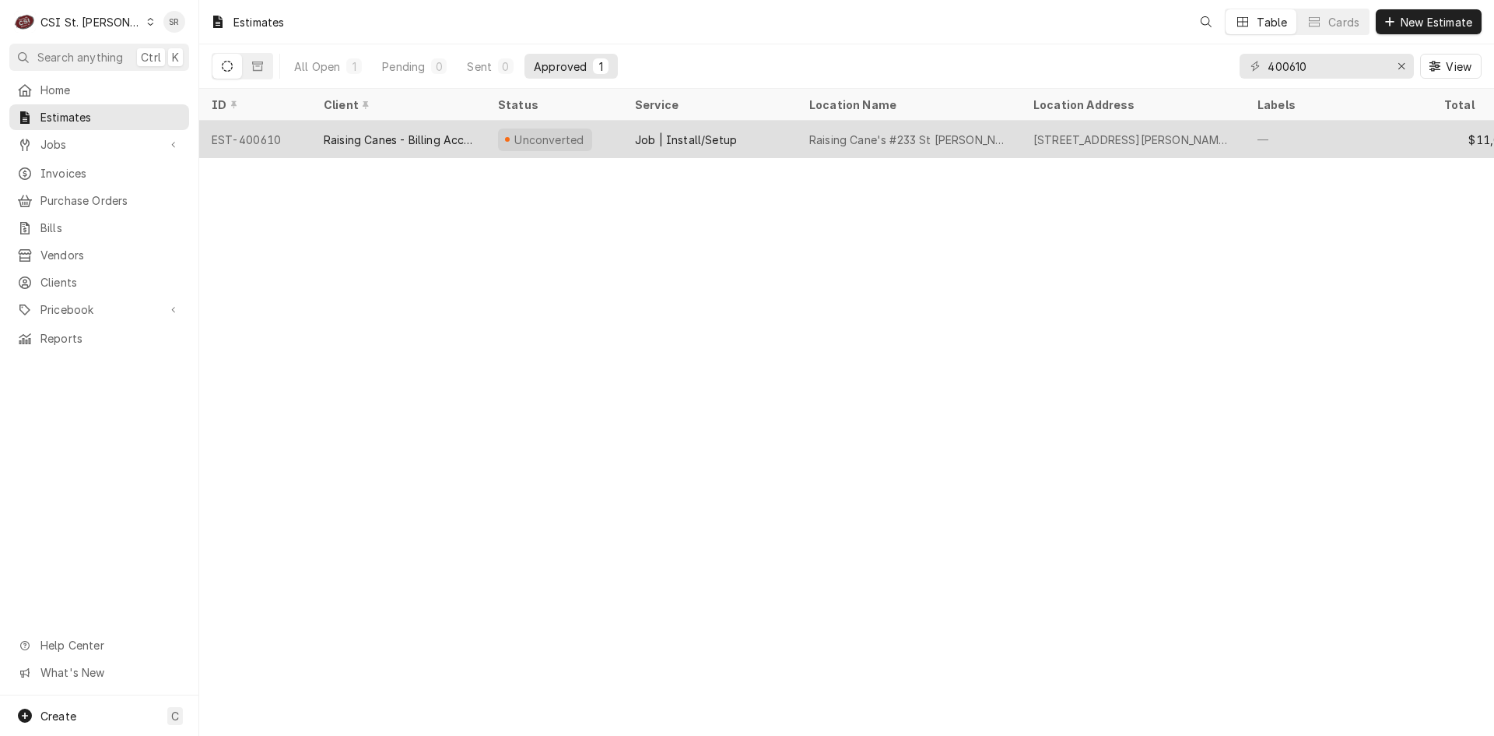
click at [465, 142] on div "Raising Canes - Billing Account" at bounding box center [398, 140] width 149 height 16
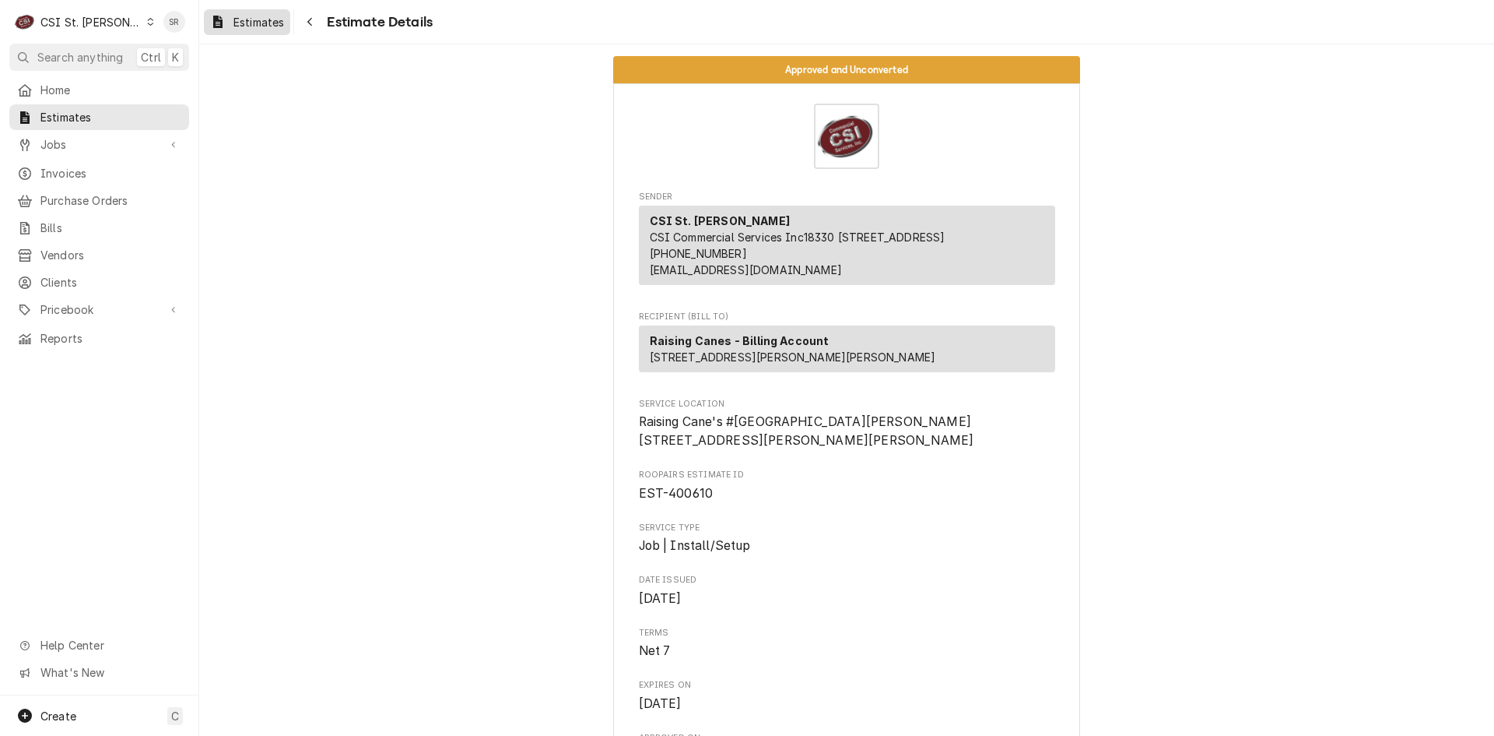
click at [244, 33] on link "Estimates" at bounding box center [247, 22] width 86 height 26
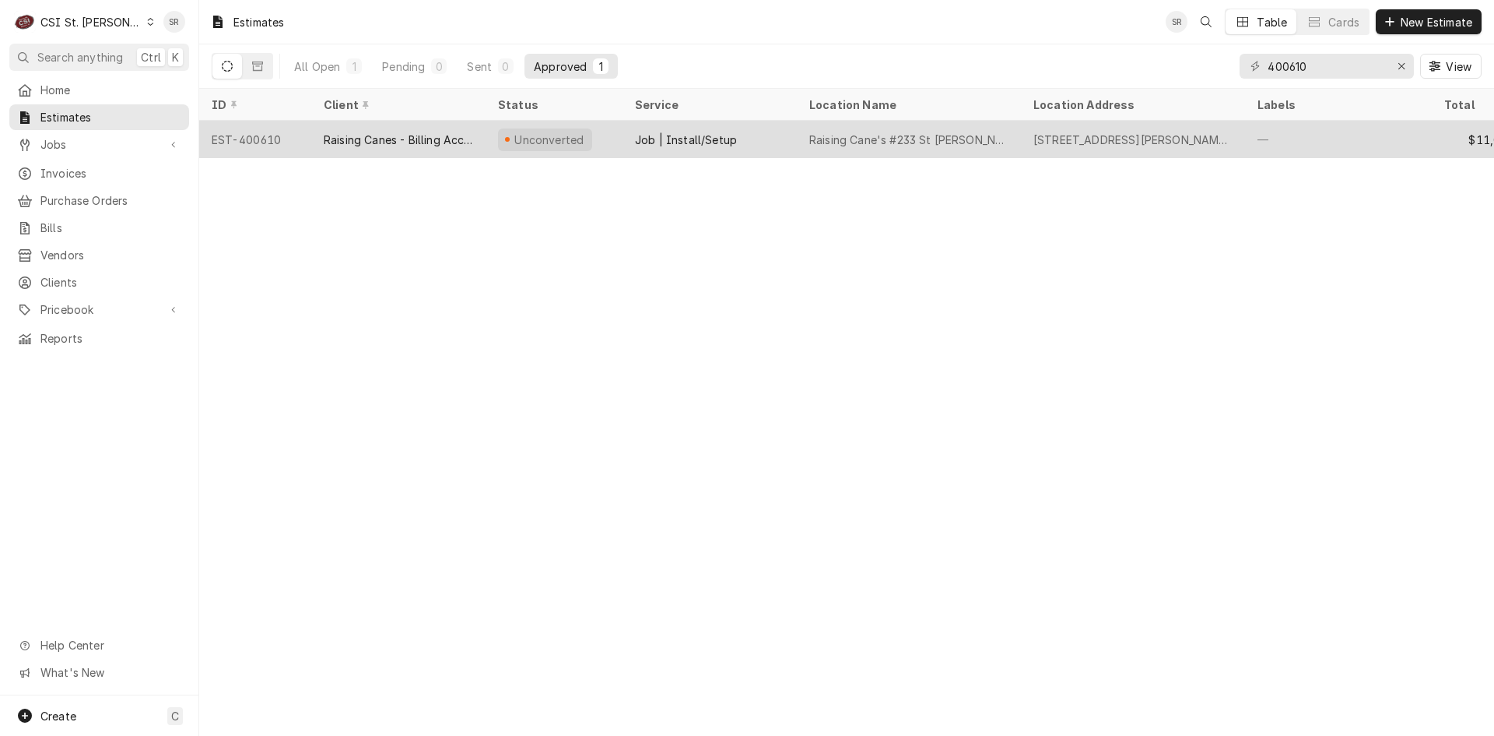
click at [595, 139] on div "Unconverted" at bounding box center [554, 139] width 137 height 37
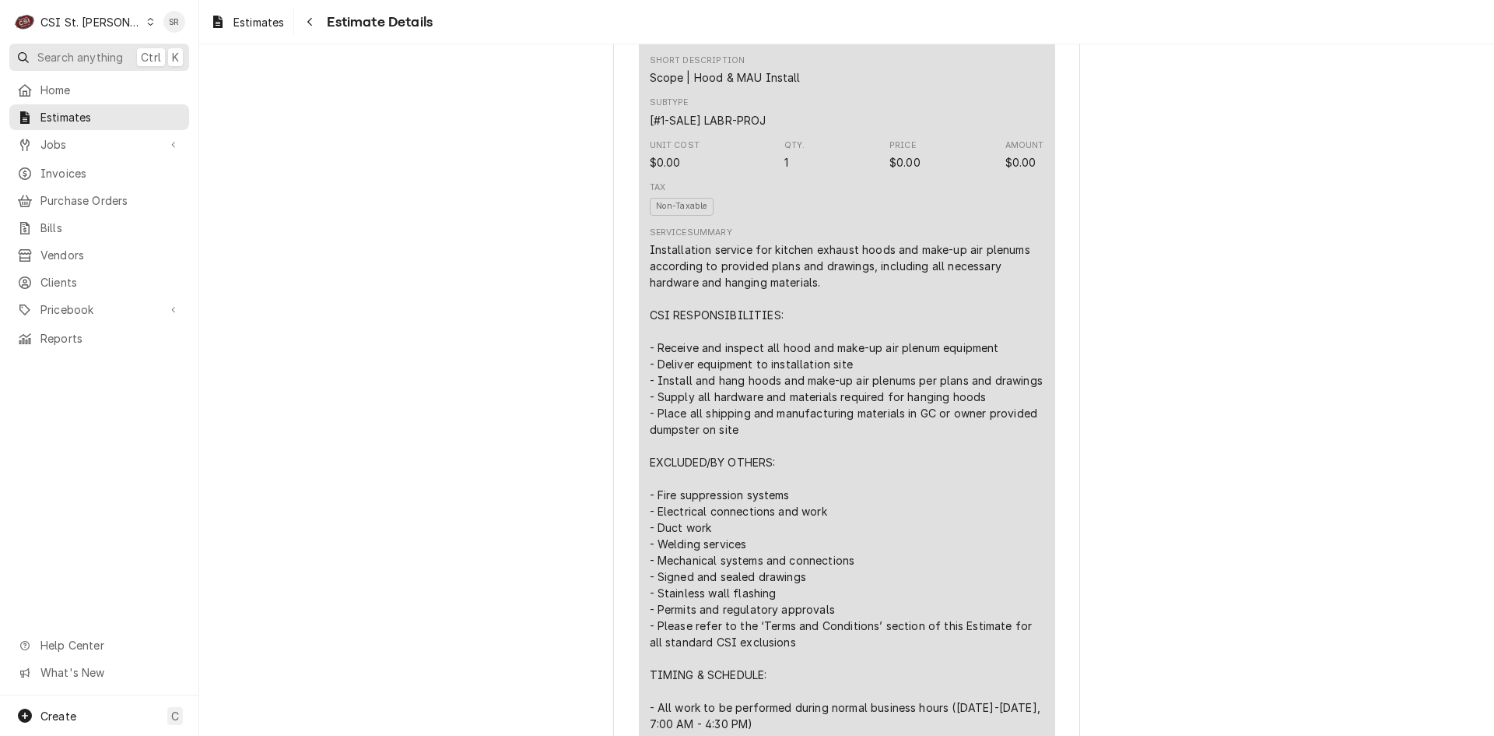
scroll to position [623, 0]
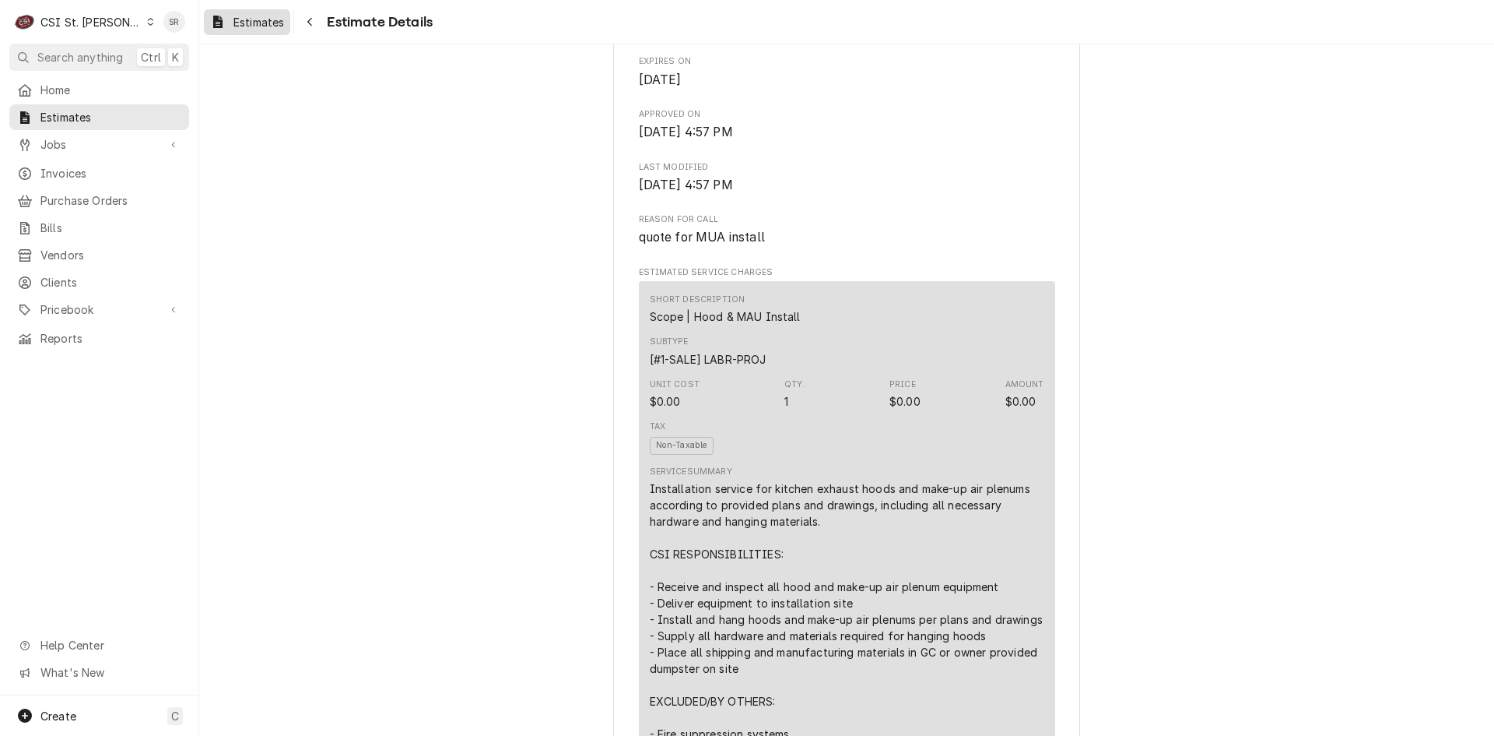
click at [254, 22] on span "Estimates" at bounding box center [259, 22] width 51 height 16
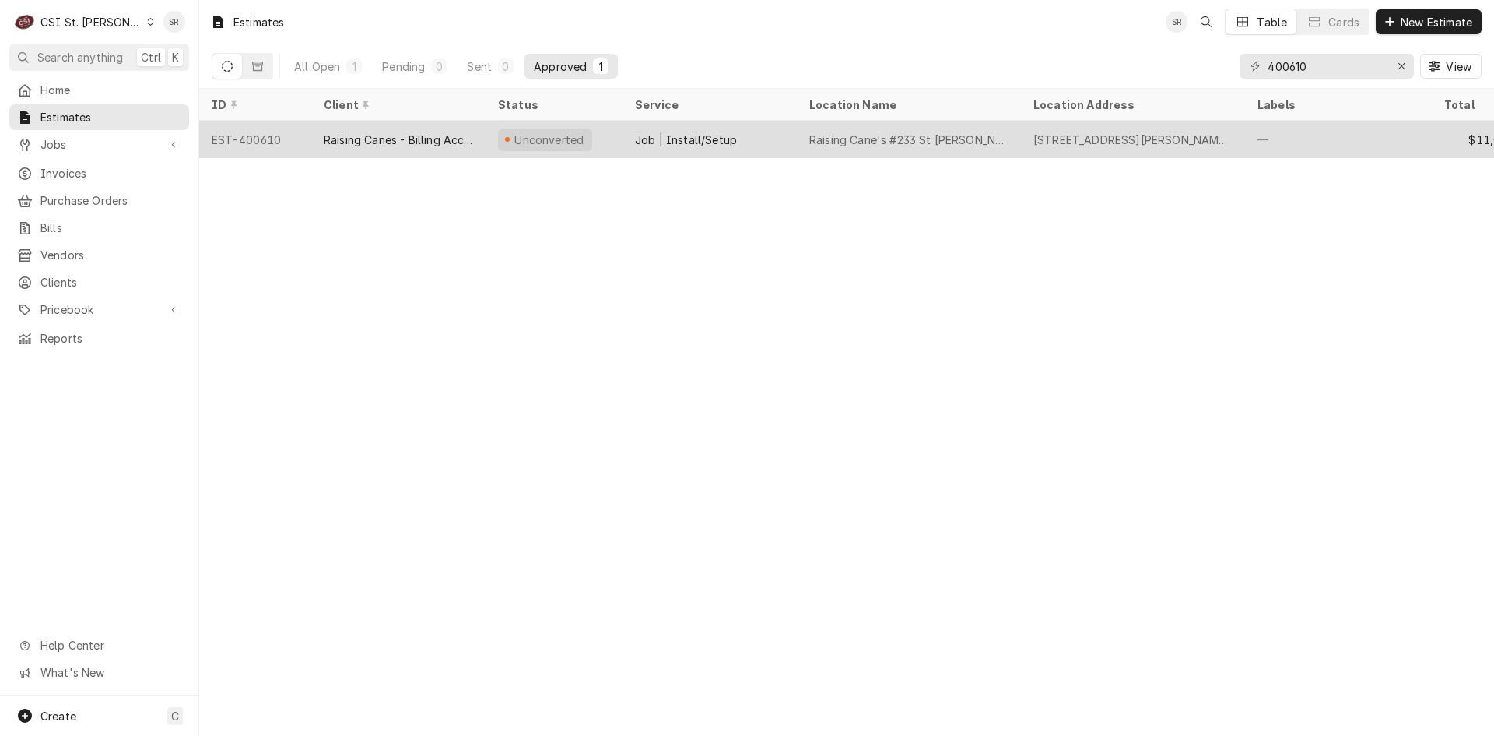
click at [405, 139] on div "Raising Canes - Billing Account" at bounding box center [398, 140] width 149 height 16
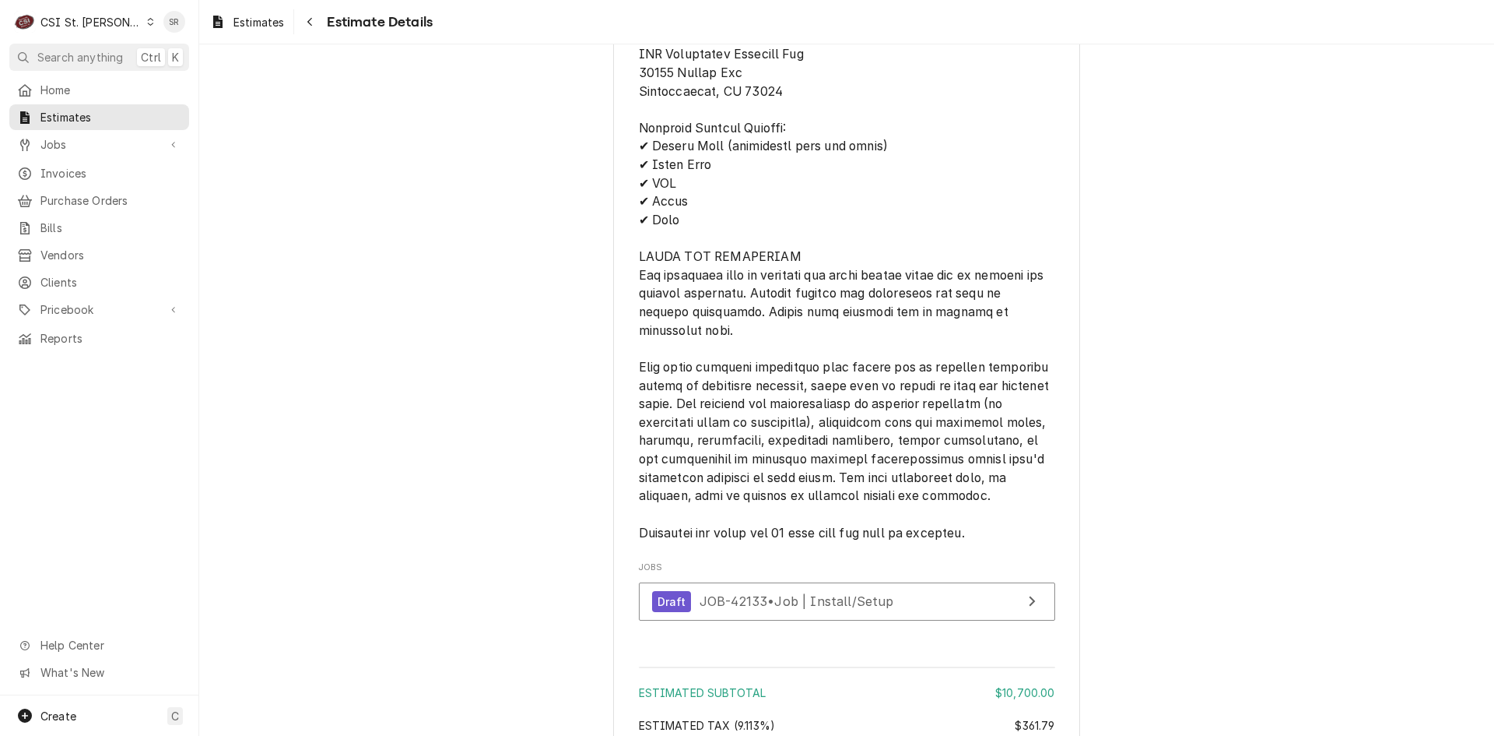
scroll to position [3347, 0]
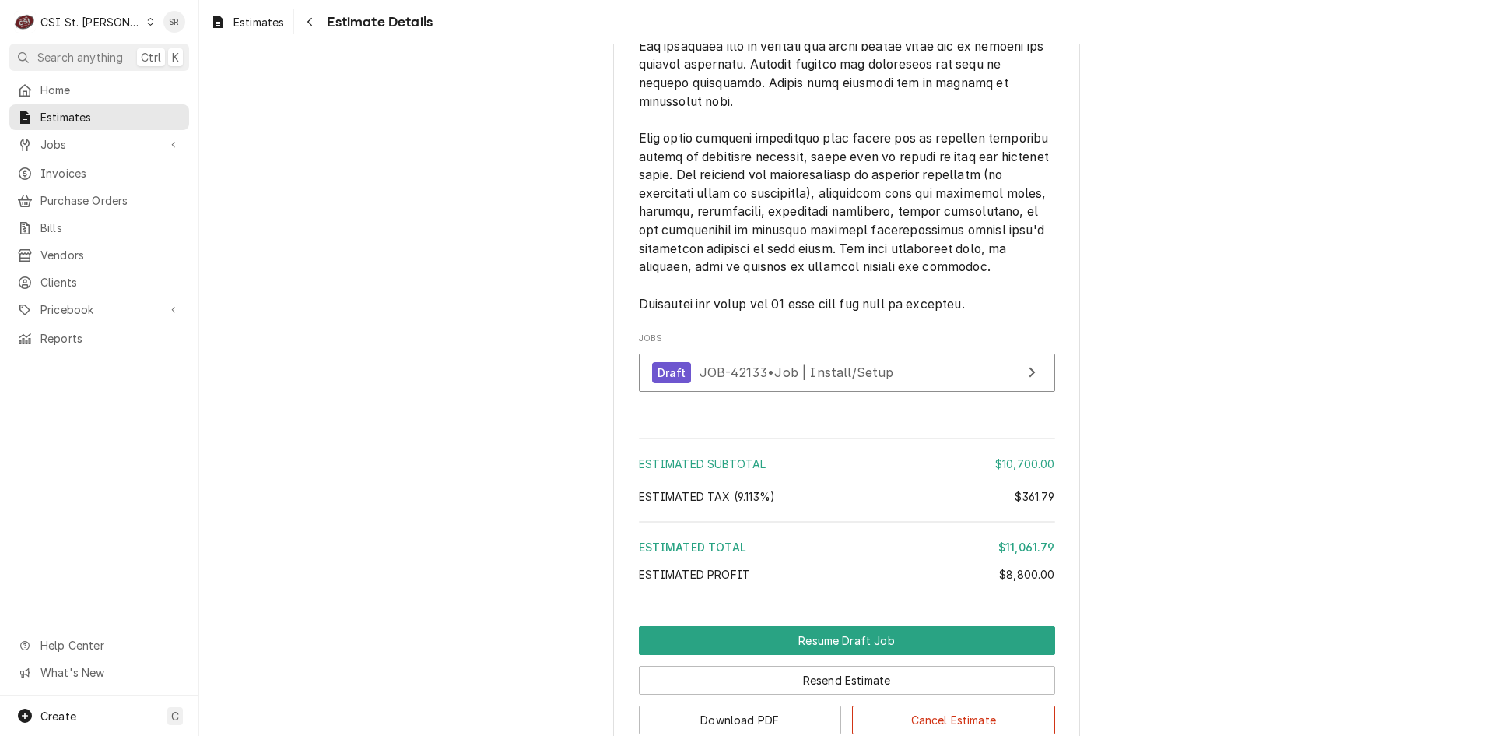
click at [812, 399] on div "Draft JOB-42133 • Job | Install/Setup" at bounding box center [847, 376] width 416 height 46
click at [806, 380] on span "JOB-42133 • Job | Install/Setup" at bounding box center [797, 372] width 195 height 16
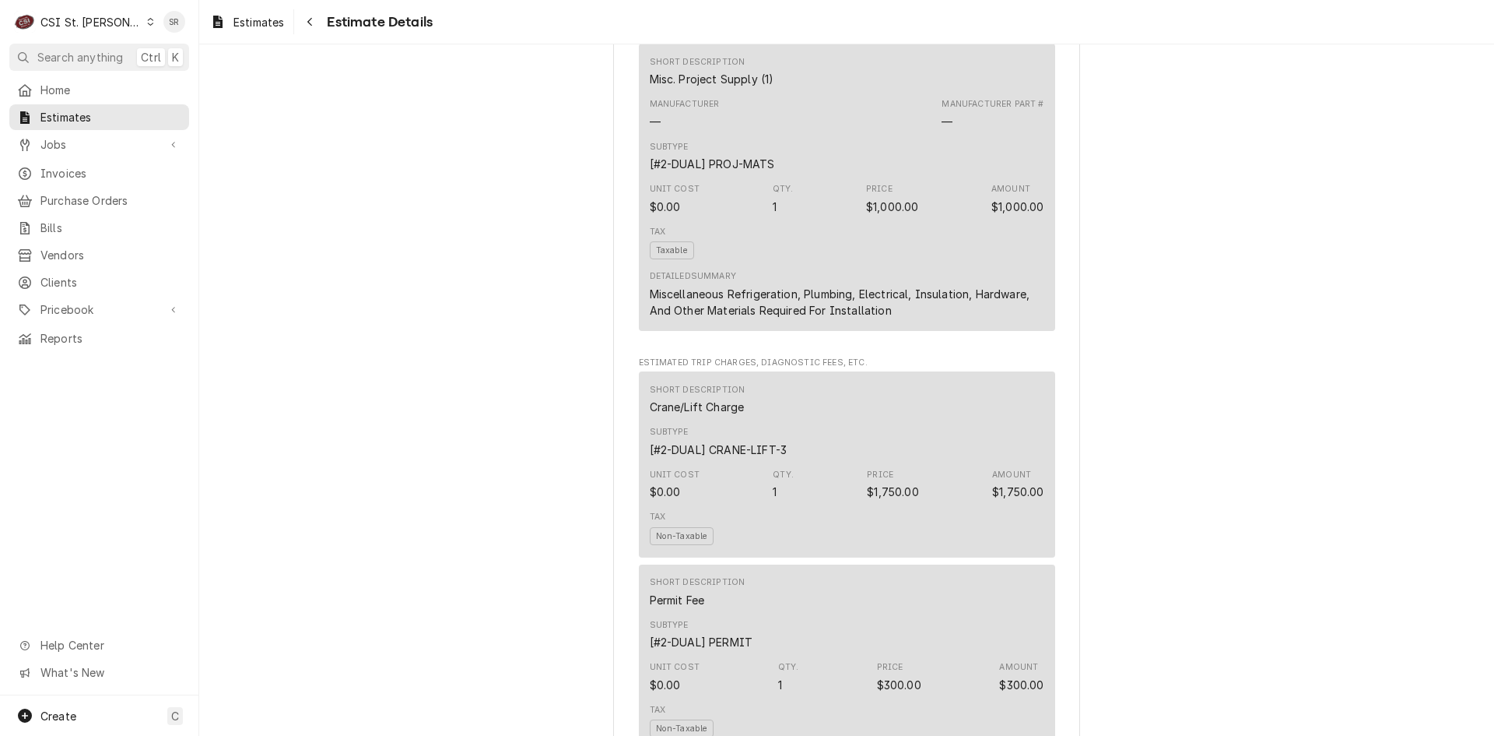
scroll to position [1947, 0]
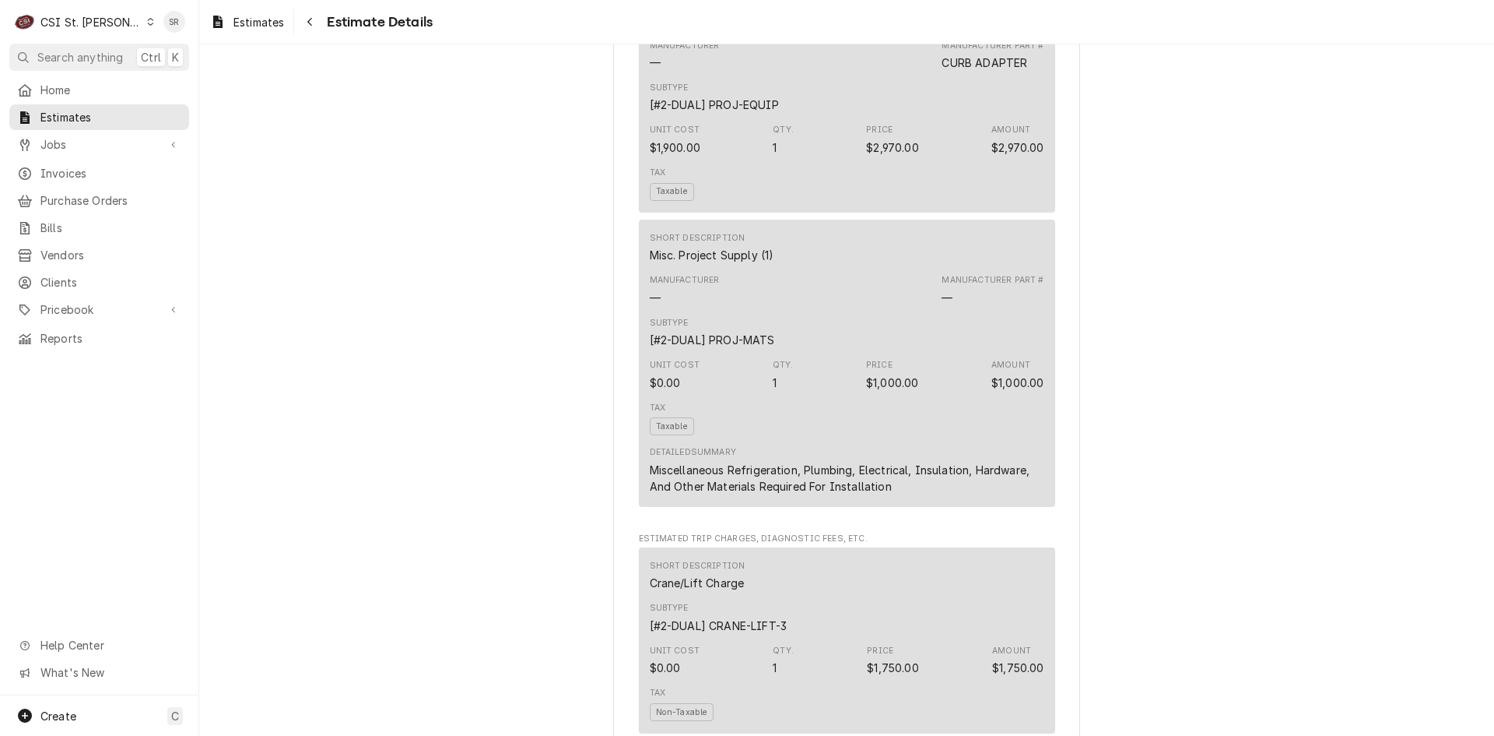
click at [94, 15] on div "CSI St. [PERSON_NAME]" at bounding box center [90, 22] width 101 height 16
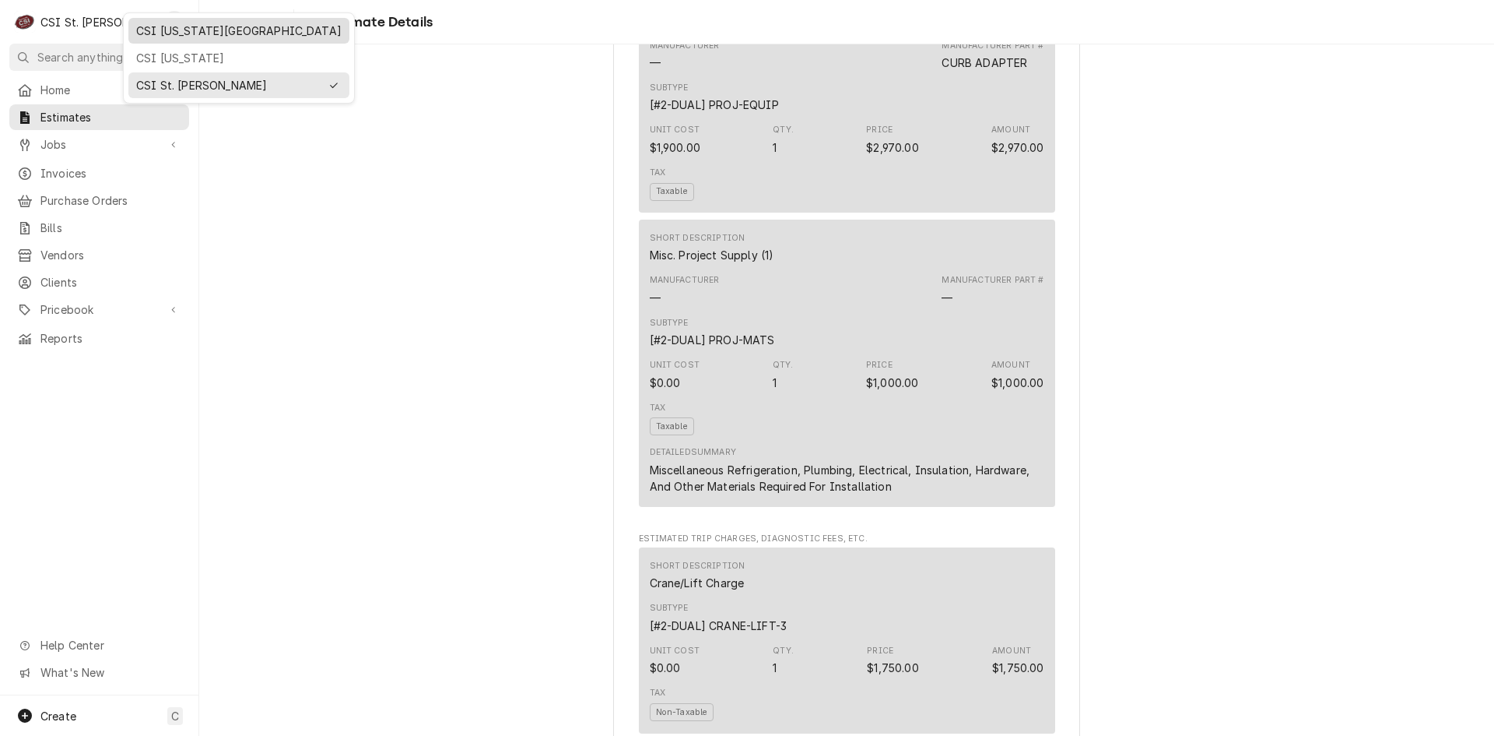
click at [153, 32] on div "CSI Kansas City" at bounding box center [238, 31] width 205 height 16
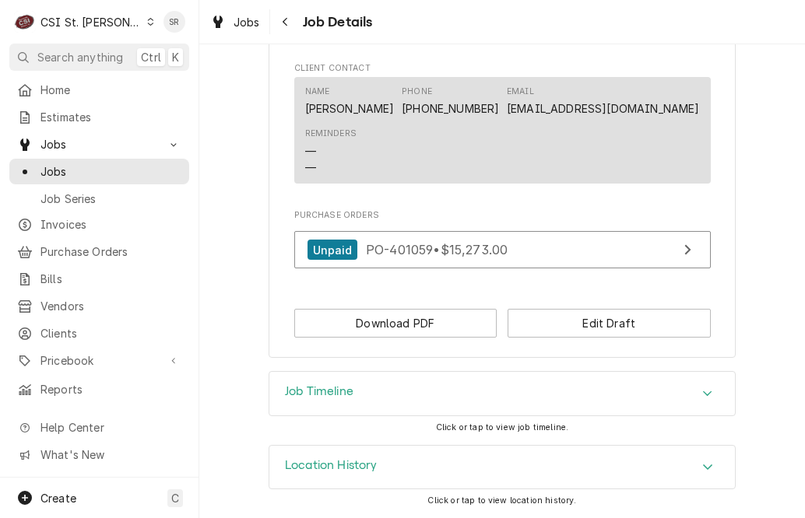
click at [377, 396] on div "Job Timeline" at bounding box center [501, 394] width 465 height 44
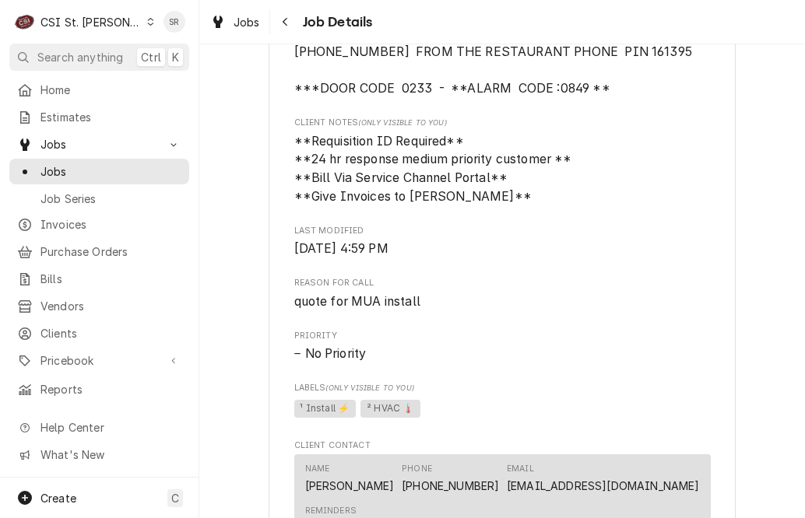
scroll to position [188, 0]
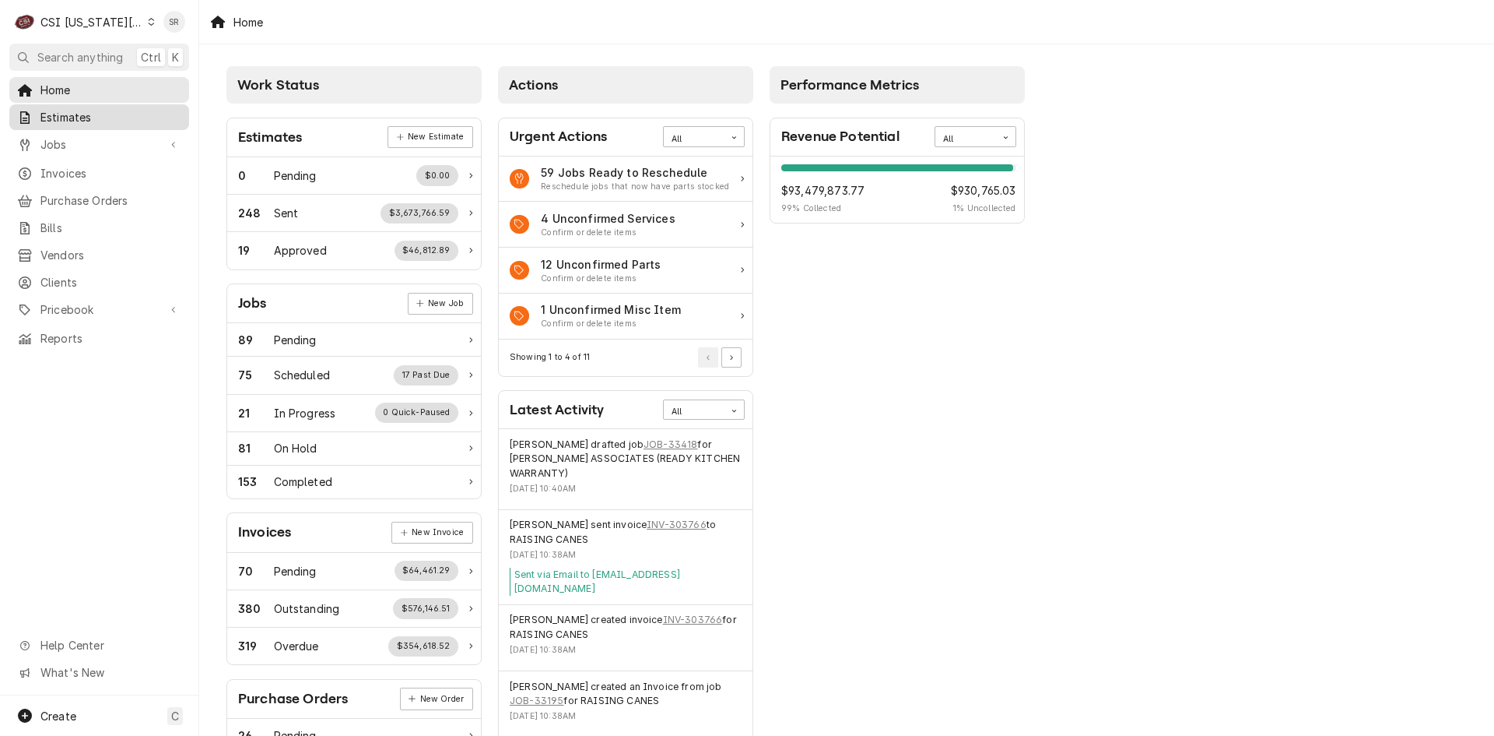
click at [77, 114] on span "Estimates" at bounding box center [110, 117] width 141 height 16
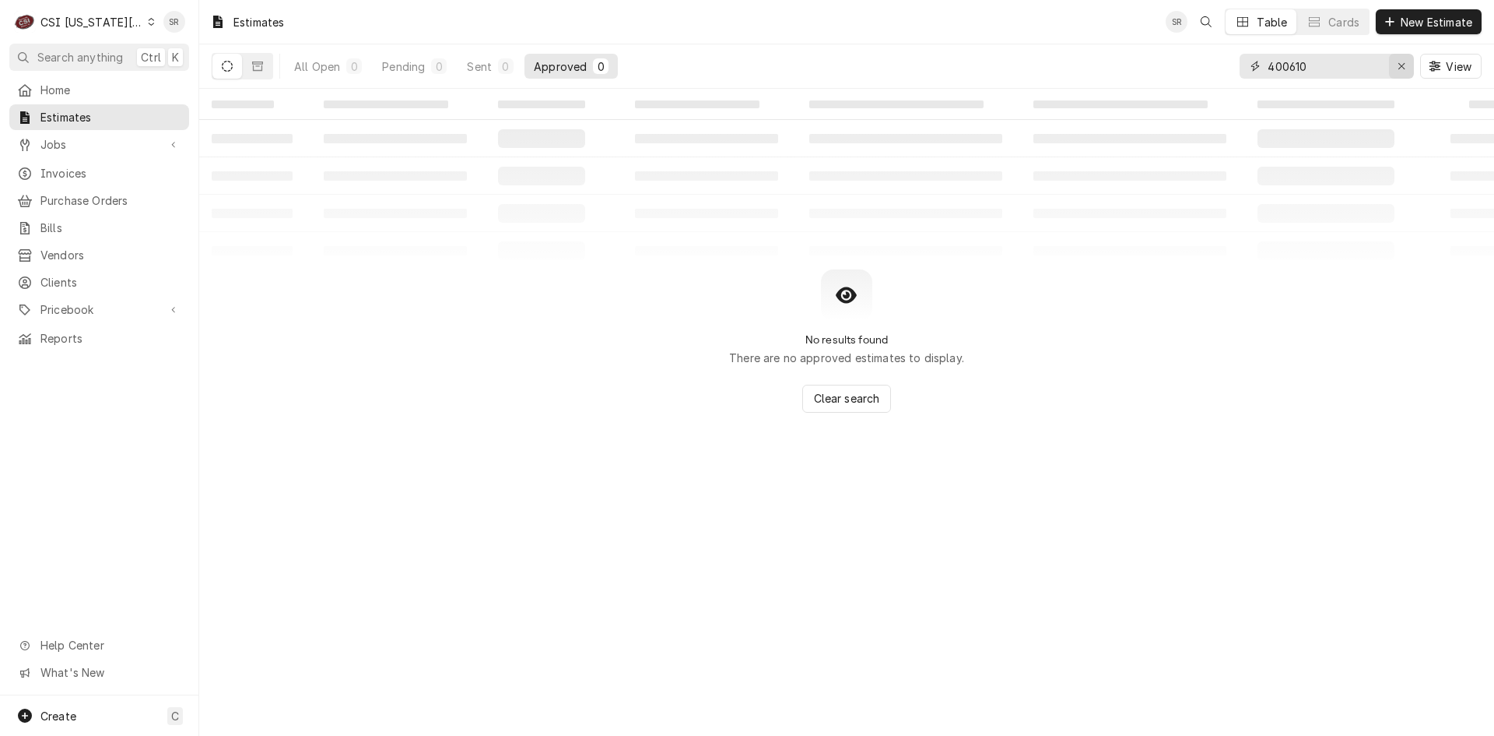
click at [1395, 65] on div "Erase input" at bounding box center [1402, 66] width 16 height 16
click at [1345, 72] on input "Dynamic Content Wrapper" at bounding box center [1341, 66] width 146 height 25
click at [491, 71] on div "Sent" at bounding box center [479, 66] width 25 height 16
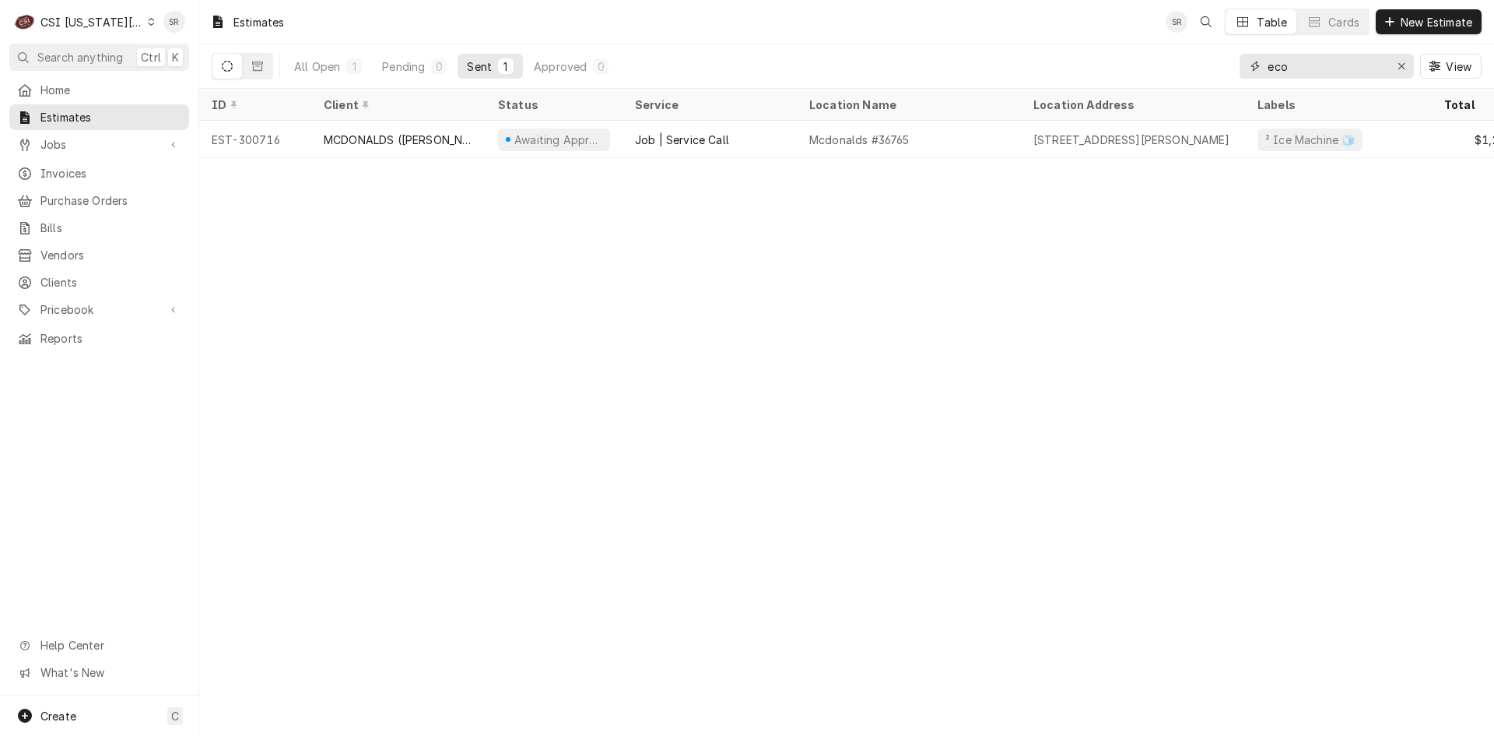
drag, startPoint x: 1306, startPoint y: 61, endPoint x: 1257, endPoint y: 64, distance: 49.1
click at [1257, 64] on div "eco" at bounding box center [1327, 66] width 174 height 25
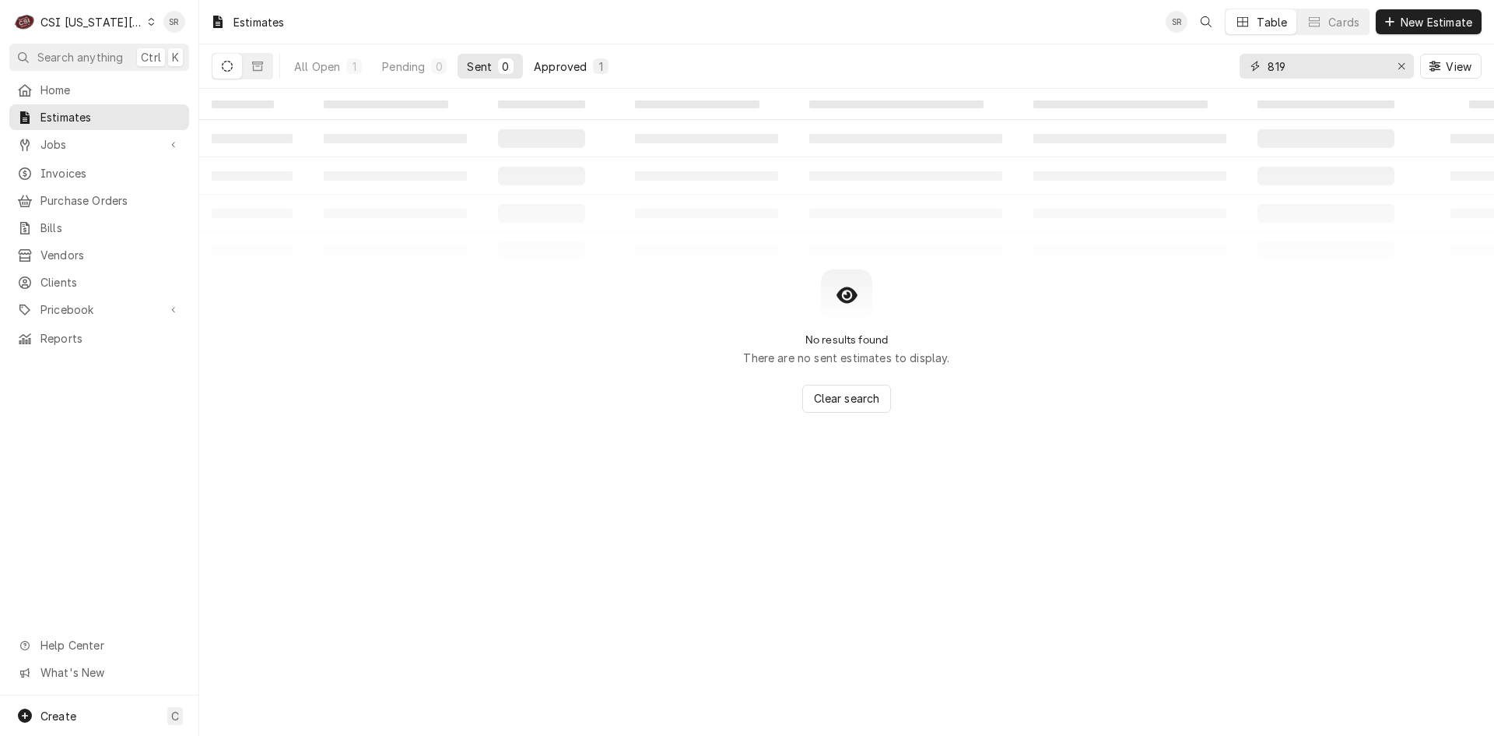
type input "819"
click at [595, 56] on button "Approved 1" at bounding box center [571, 66] width 93 height 25
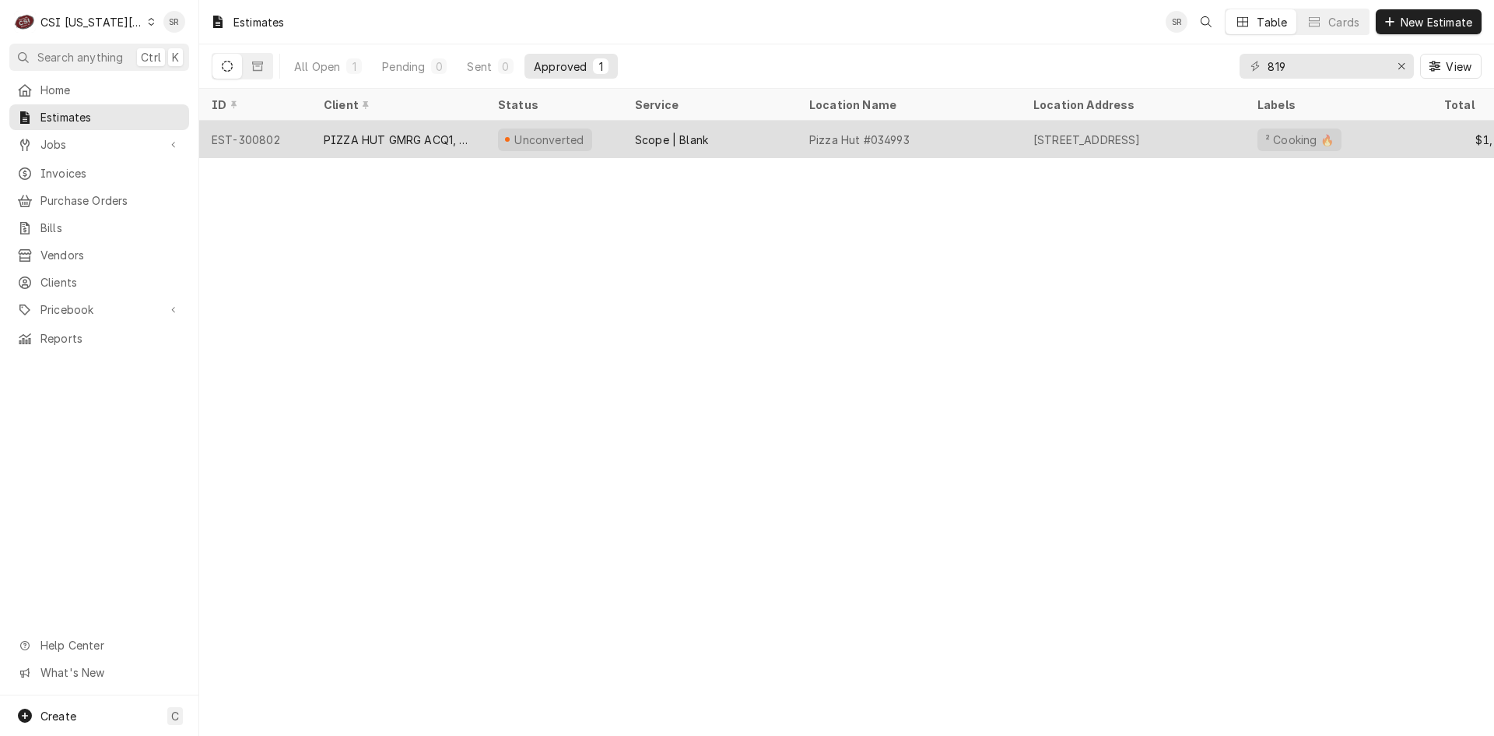
click at [455, 151] on div "PIZZA HUT GMRG ACQ1, LLC" at bounding box center [398, 139] width 174 height 37
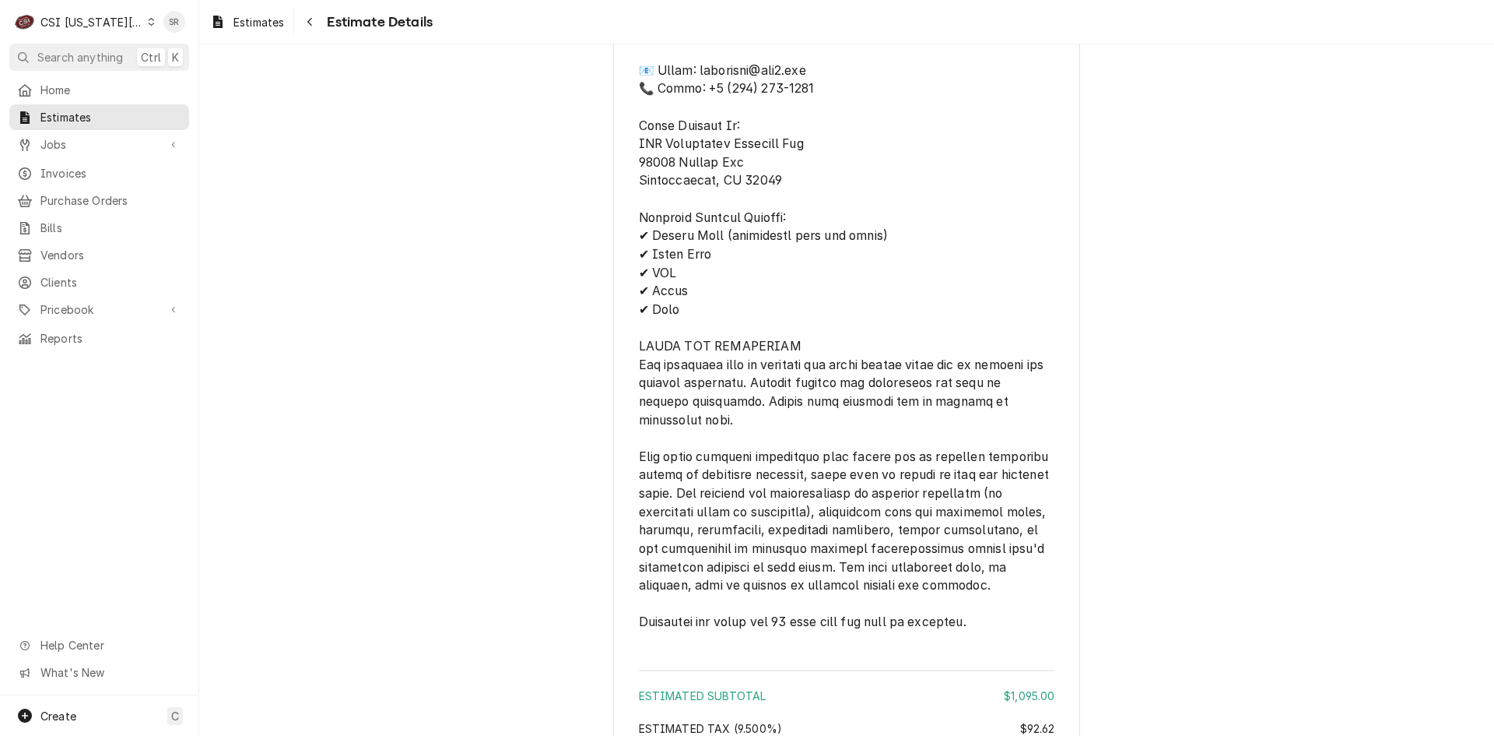
scroll to position [2747, 0]
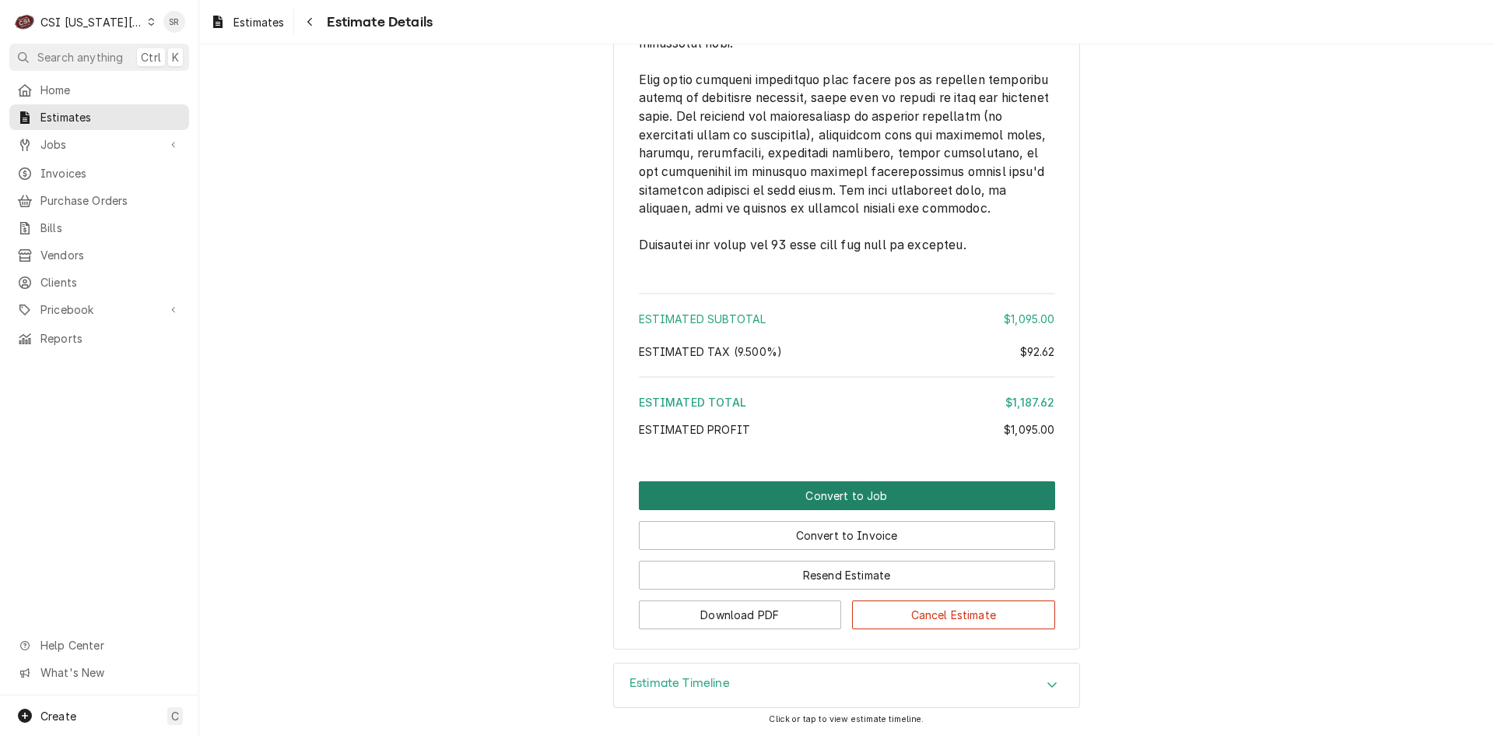
click at [855, 487] on button "Convert to Job" at bounding box center [847, 495] width 416 height 29
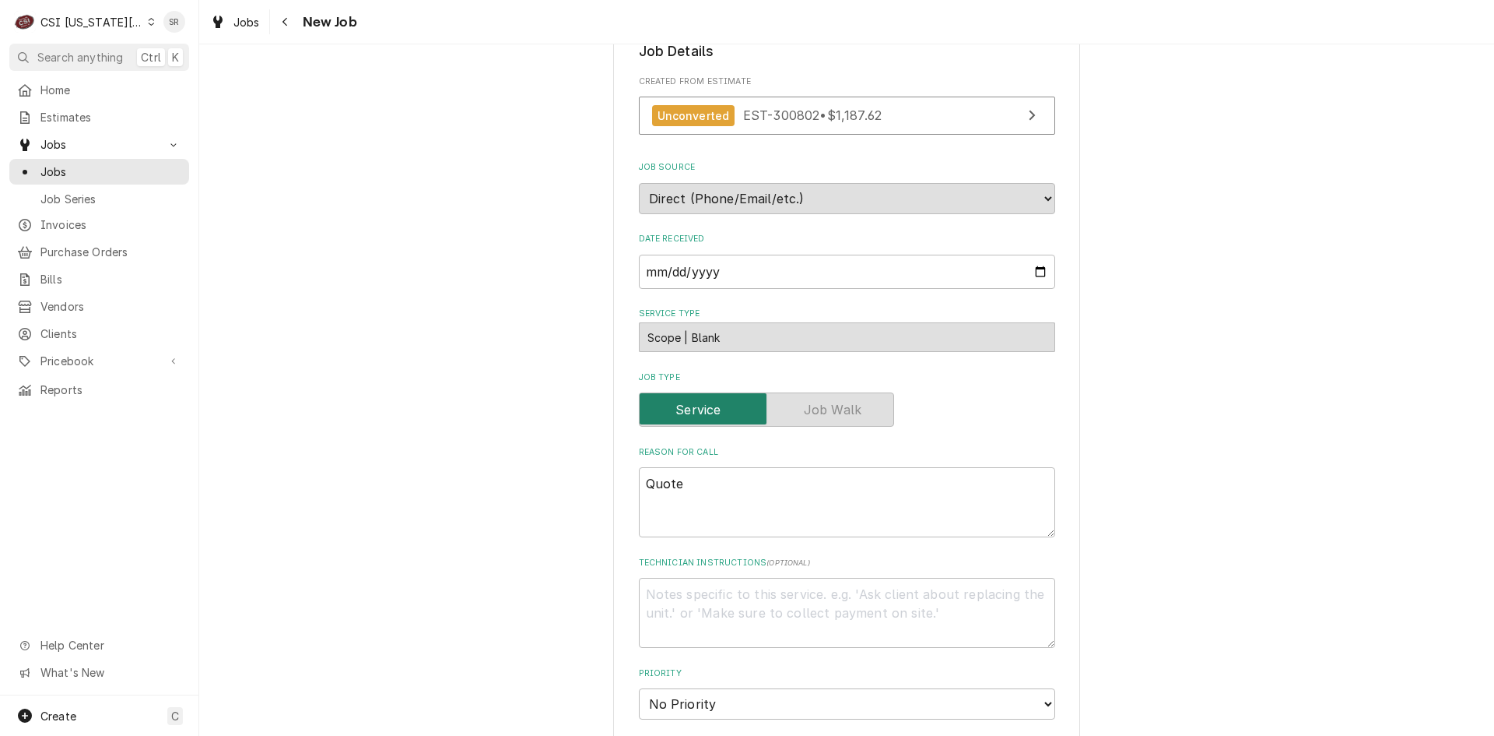
scroll to position [778, 0]
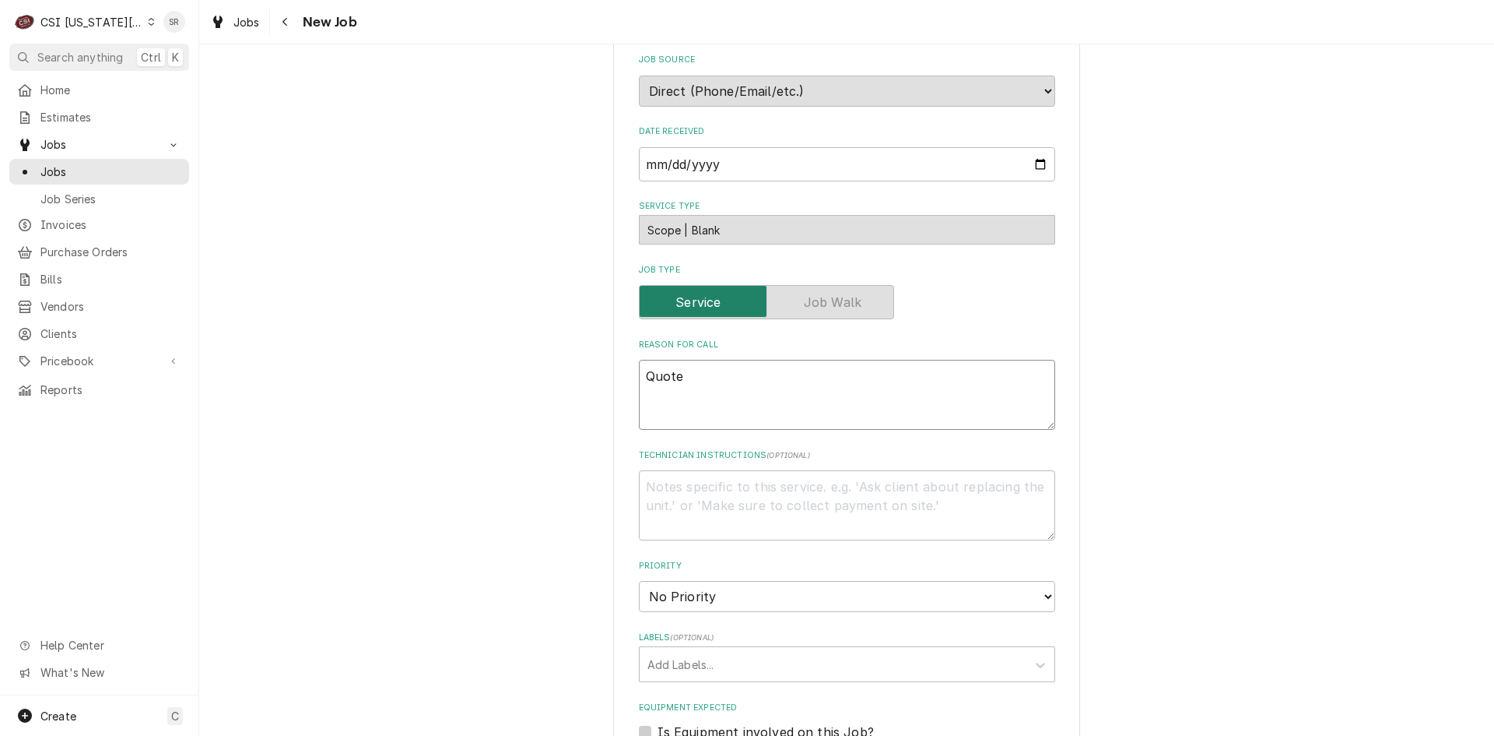
click at [702, 360] on textarea "Quote" at bounding box center [847, 395] width 416 height 70
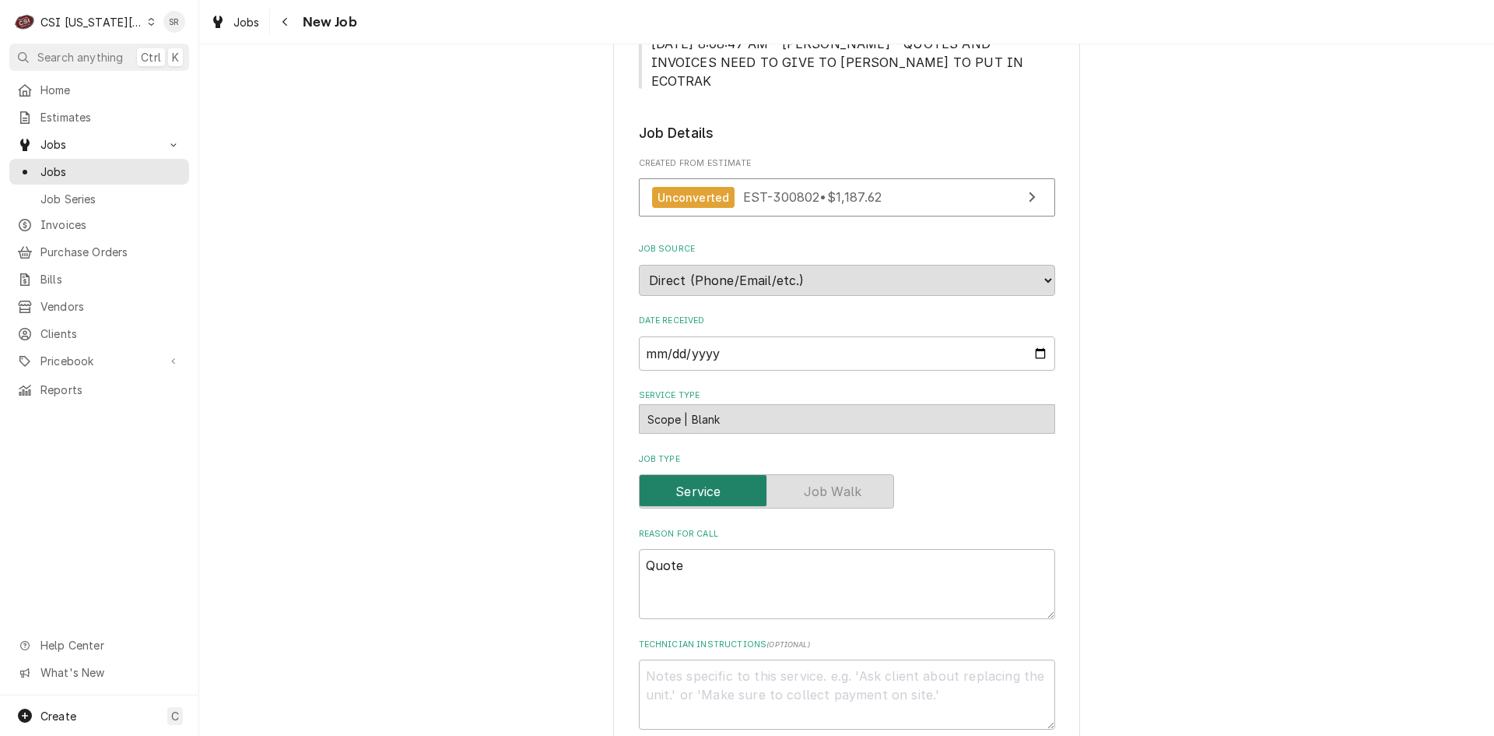
scroll to position [856, 0]
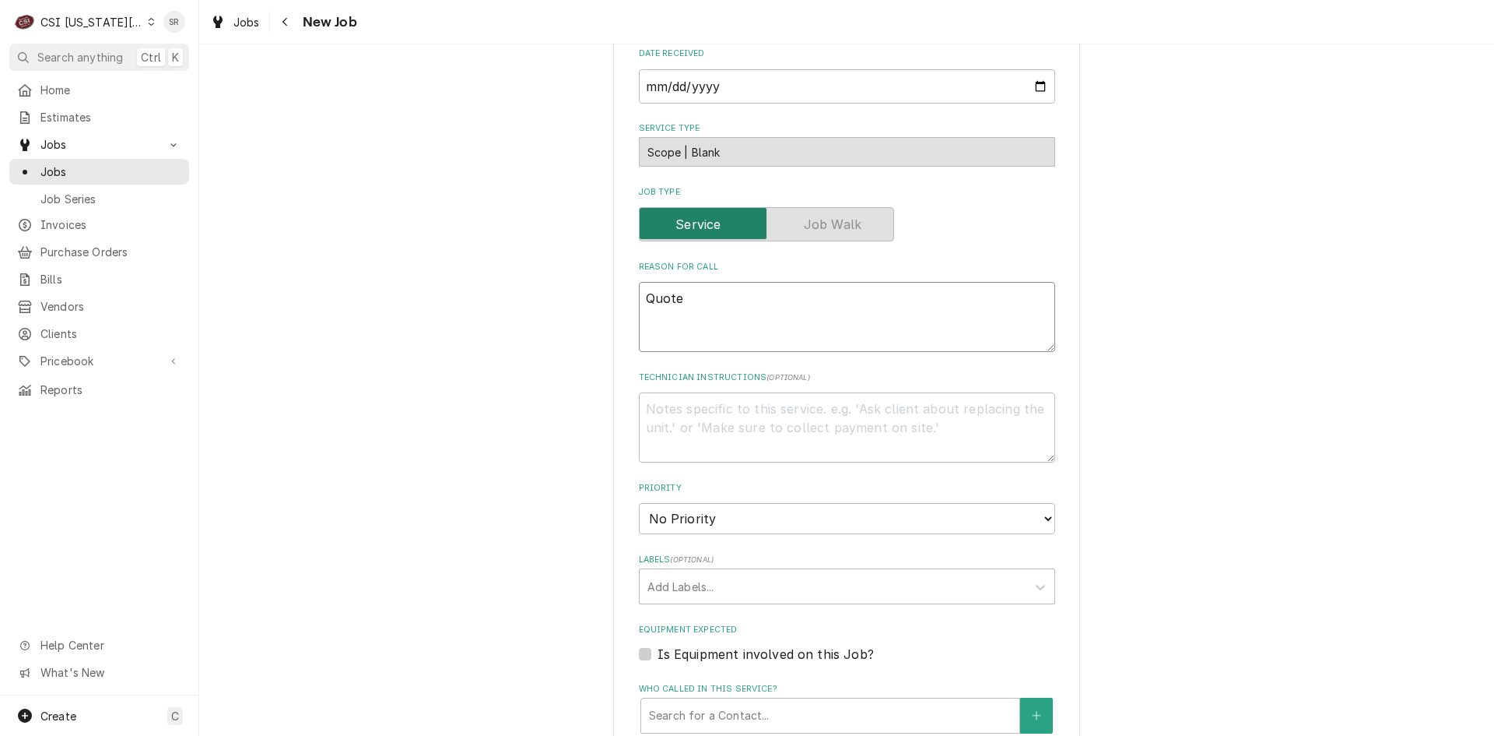
drag, startPoint x: 702, startPoint y: 267, endPoint x: 588, endPoint y: 251, distance: 114.8
click at [588, 251] on div "Please provide the following information to create a job: Client Details Client…" at bounding box center [846, 215] width 1295 height 2023
paste textarea "to repair Pitco fryer model SEF184 Serial # E15CE014820. To replace failed HD c…"
type textarea "x"
type textarea "Quote to repair Pitco fryer model SEF184 Serial # E15CE014820. To replace faile…"
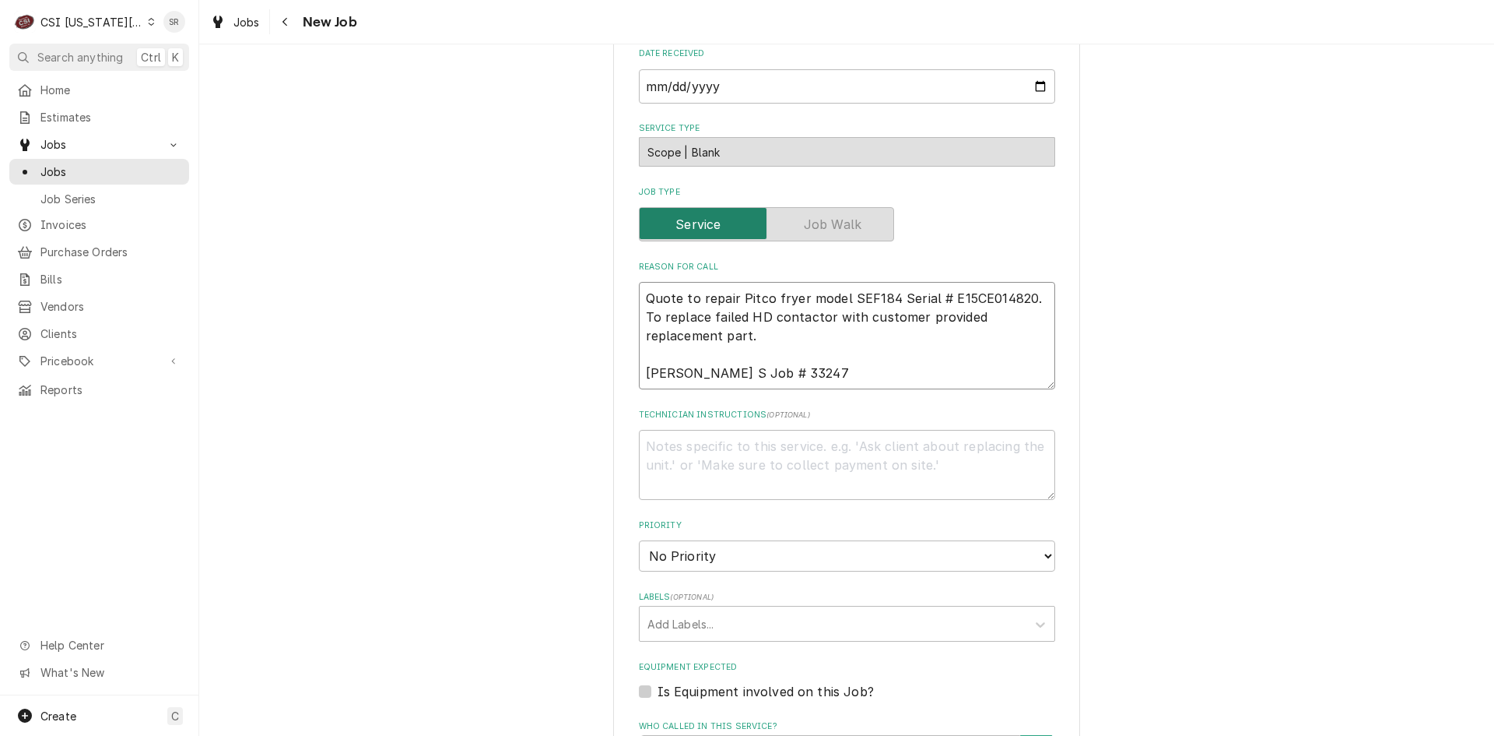
type textarea "x"
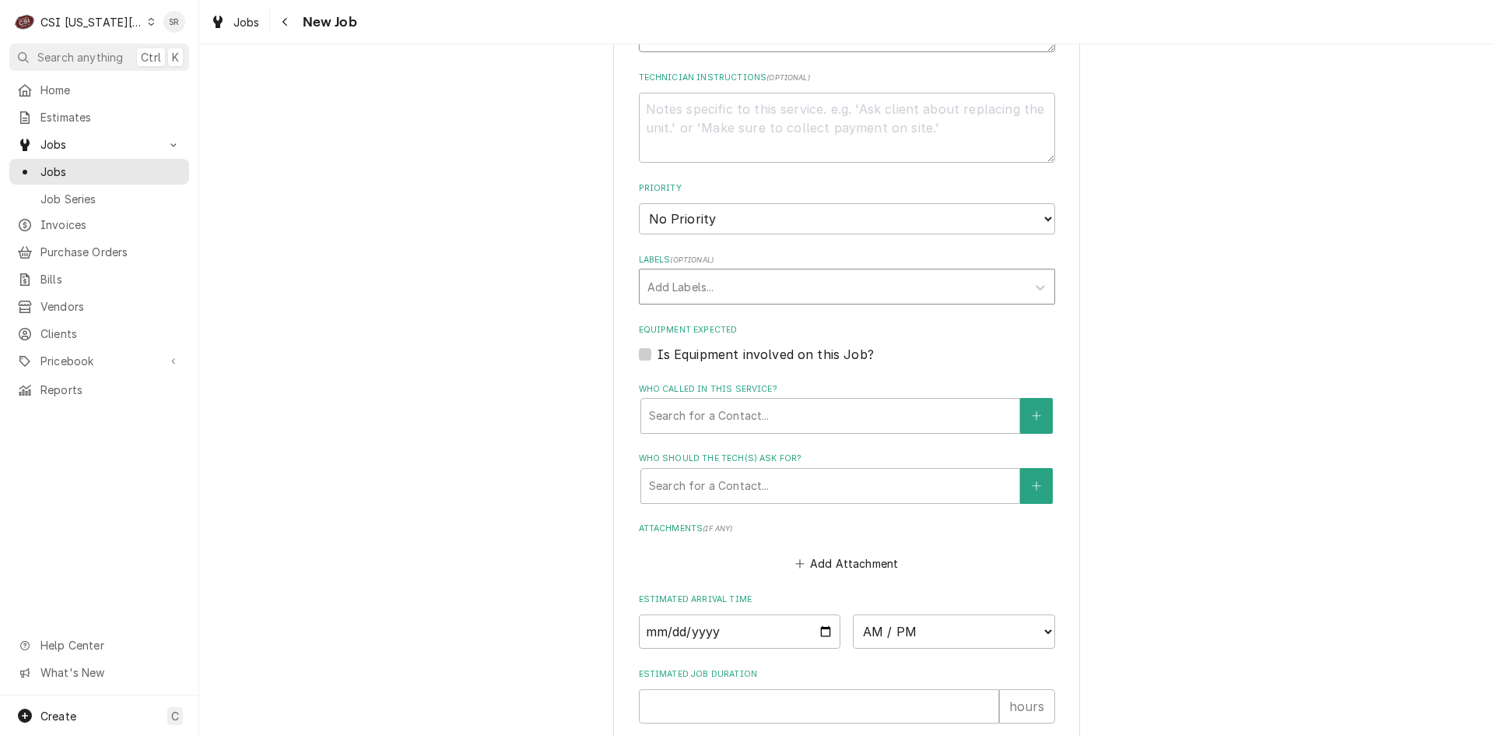
scroll to position [1192, 0]
type textarea "Quote to repair Pitco fryer model SEF184 Serial # E15CE014820. To replace faile…"
click at [693, 273] on div "Labels" at bounding box center [833, 287] width 371 height 28
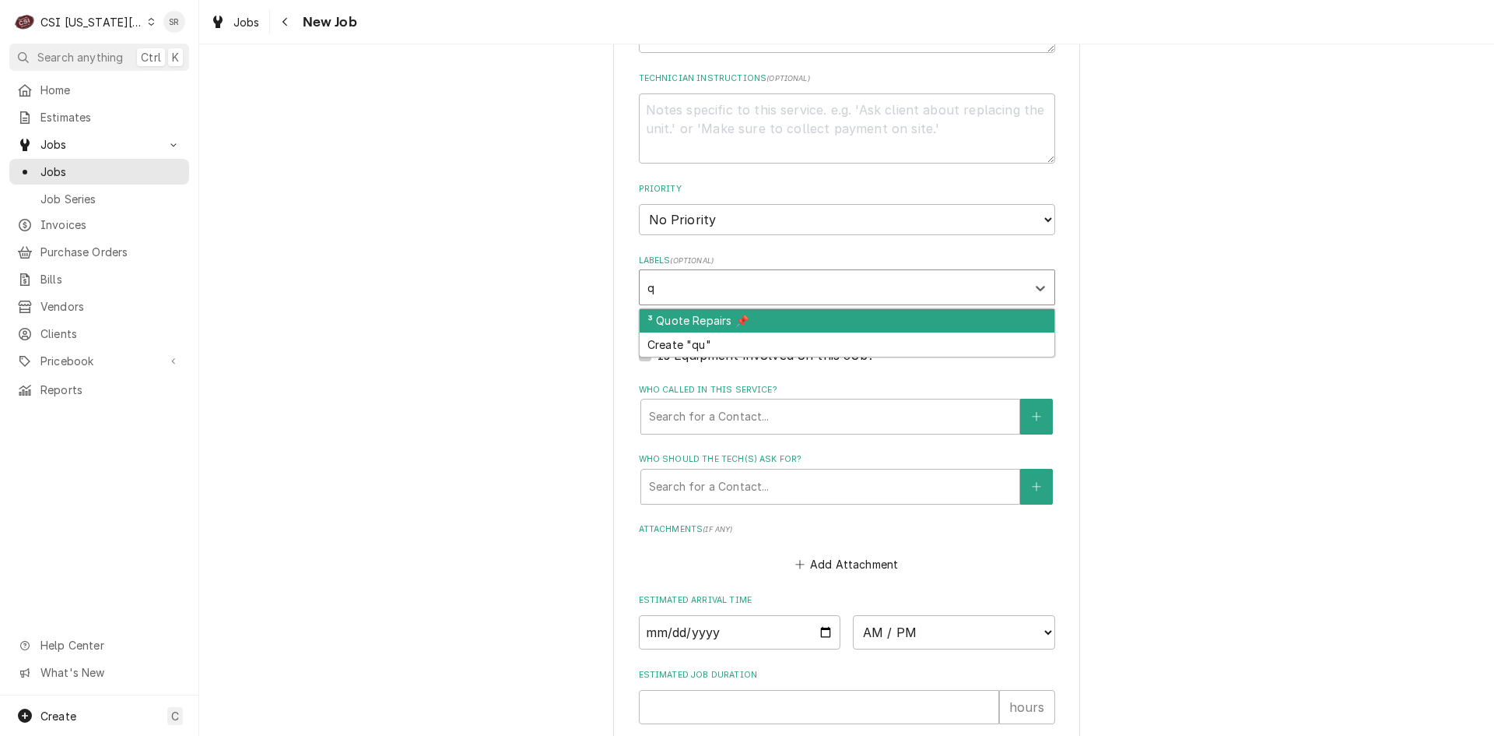
type input "qu"
click at [696, 309] on div "³ Quote Repairs 📌" at bounding box center [847, 321] width 415 height 24
type textarea "x"
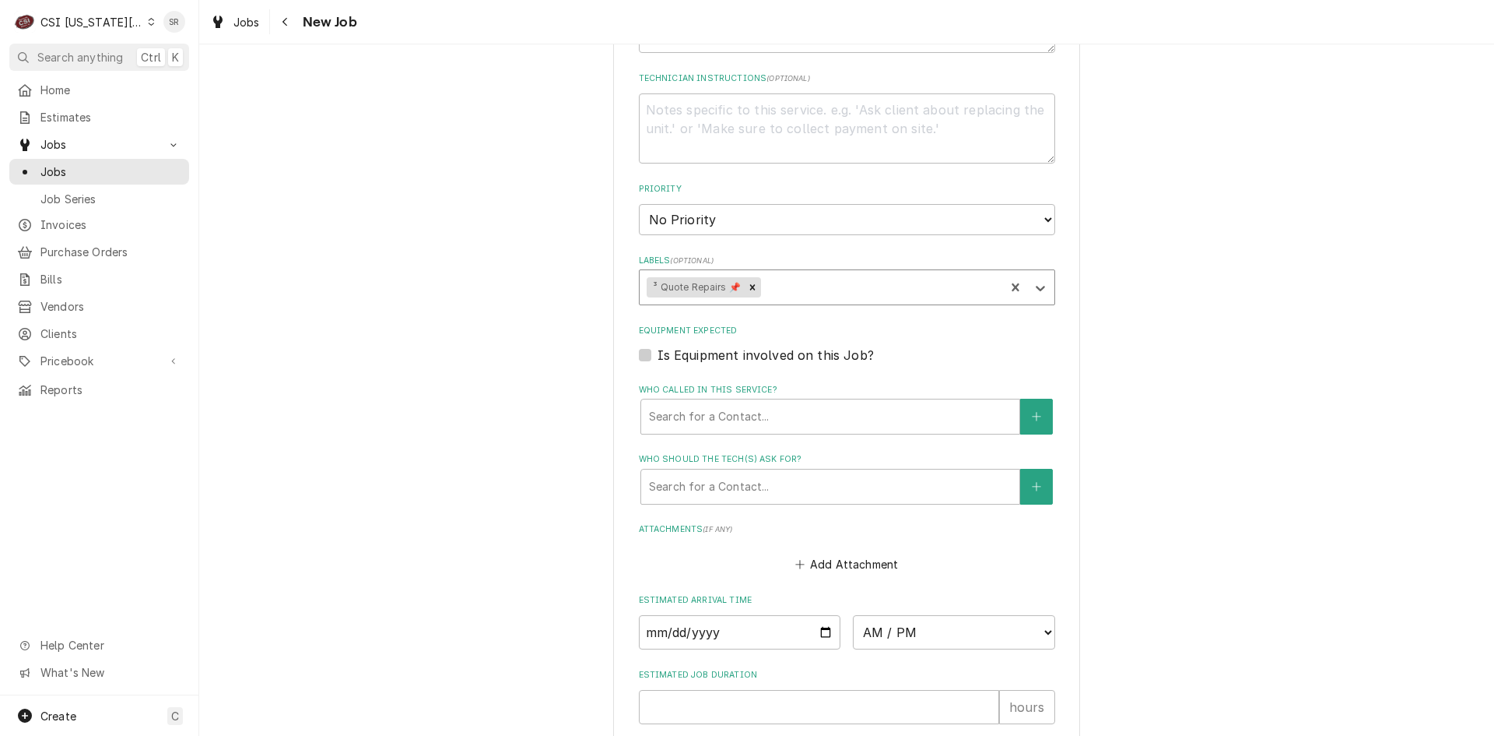
type textarea "x"
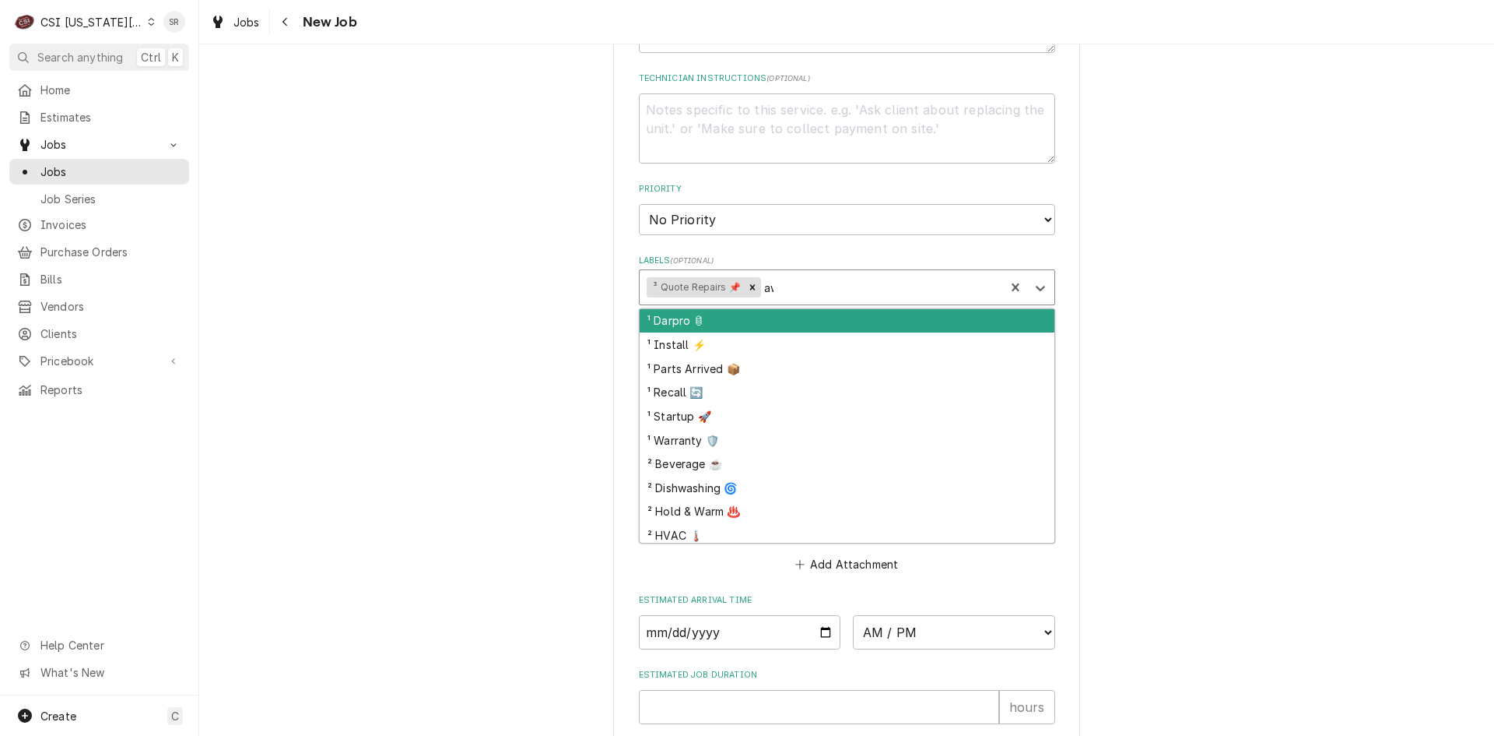
type input "awa"
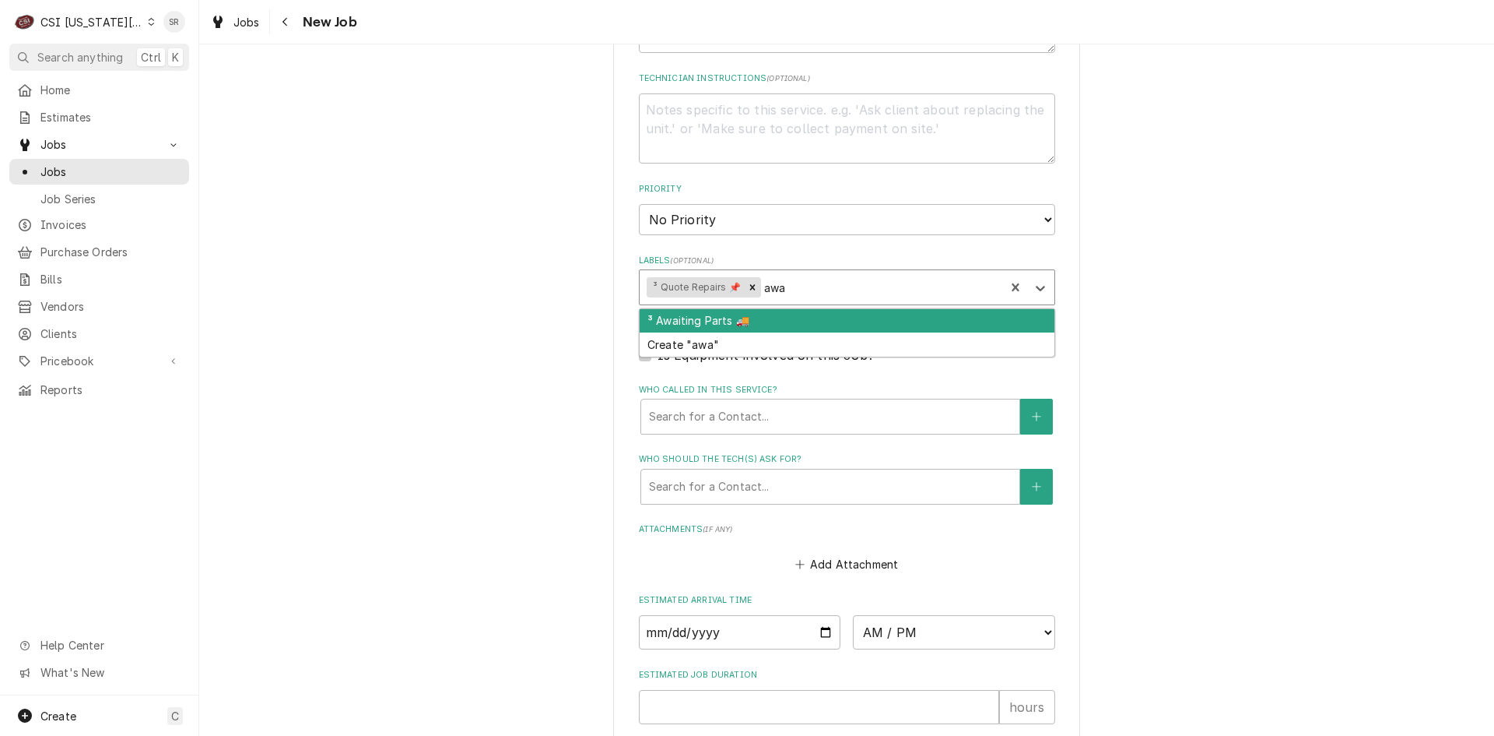
click at [714, 309] on div "³ Awaiting Parts 🚚" at bounding box center [847, 321] width 415 height 24
type textarea "x"
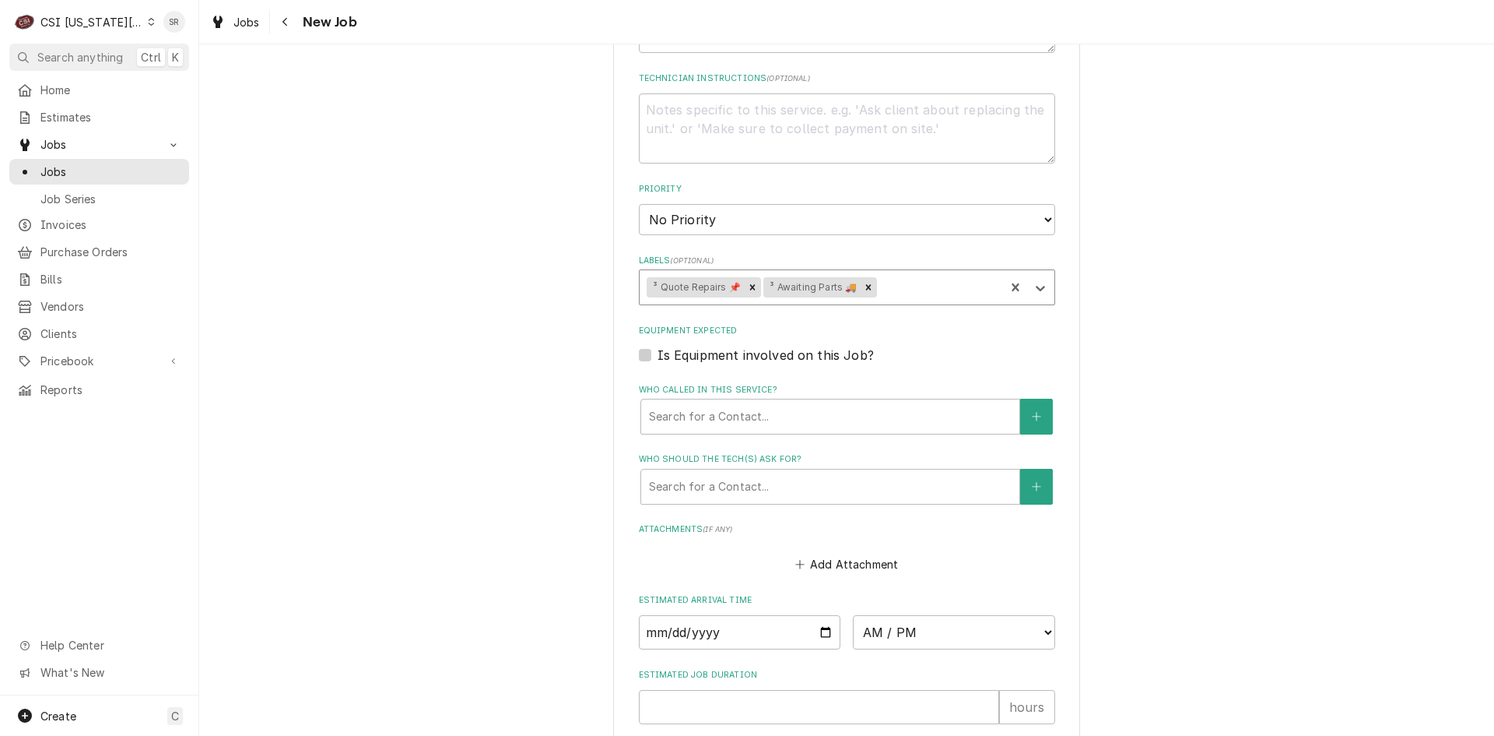
type textarea "x"
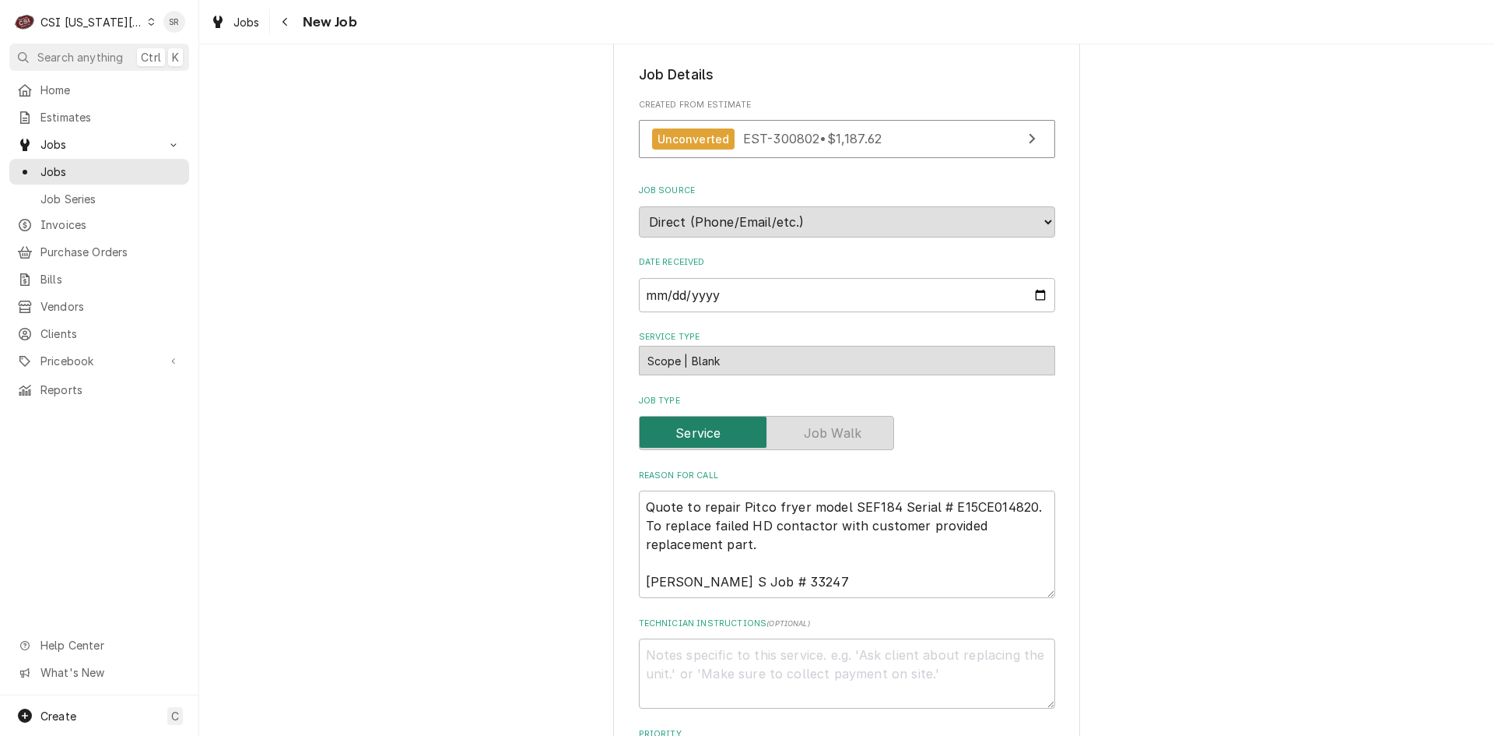
scroll to position [714, 0]
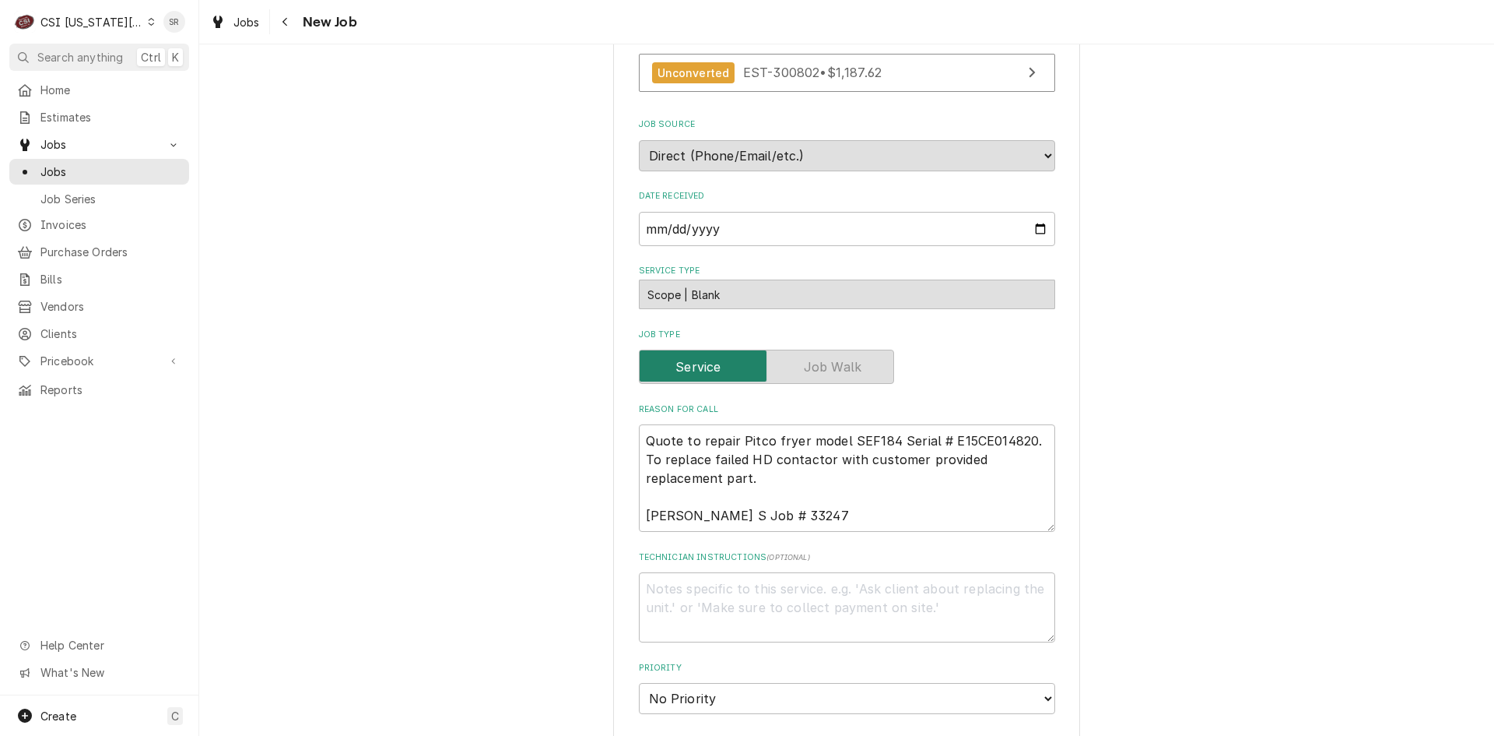
type input "coo"
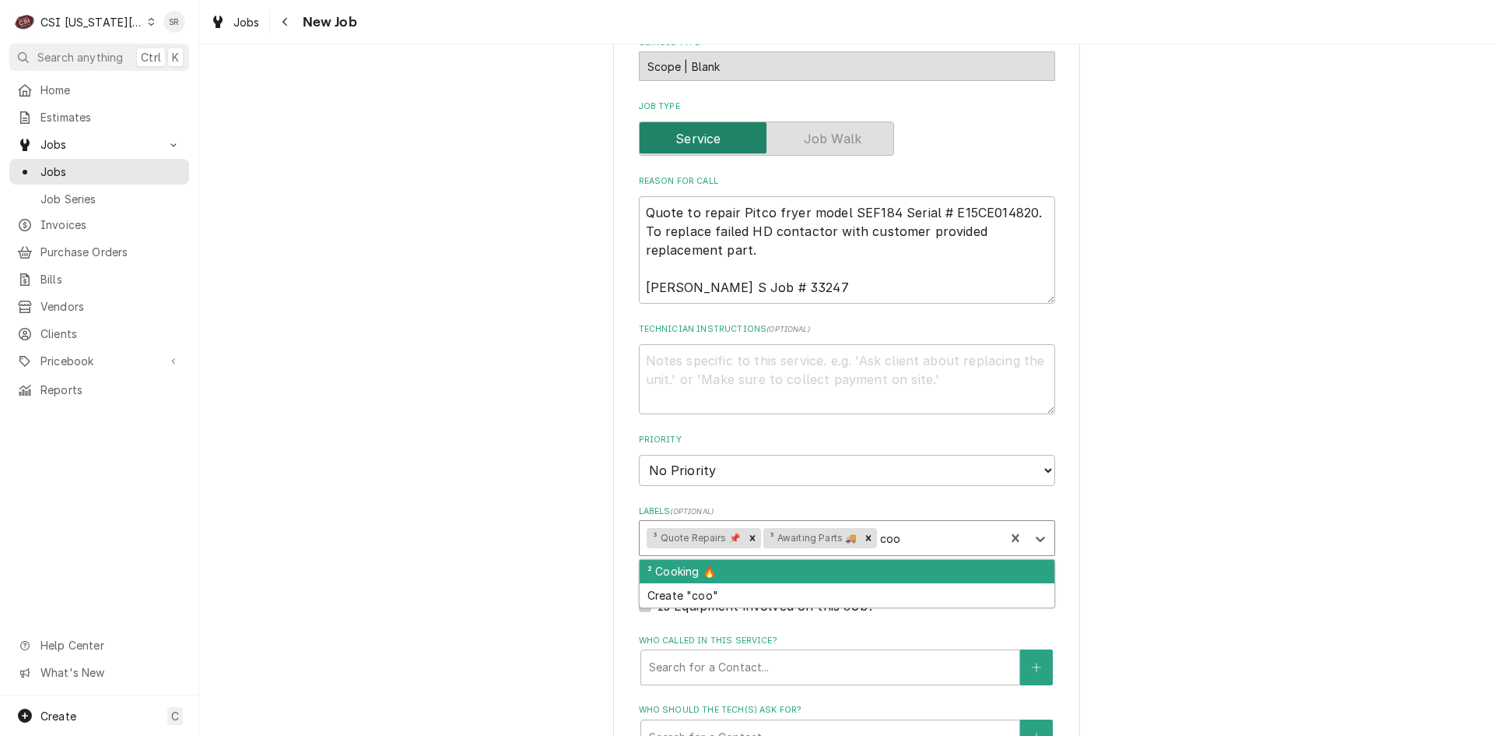
scroll to position [947, 0]
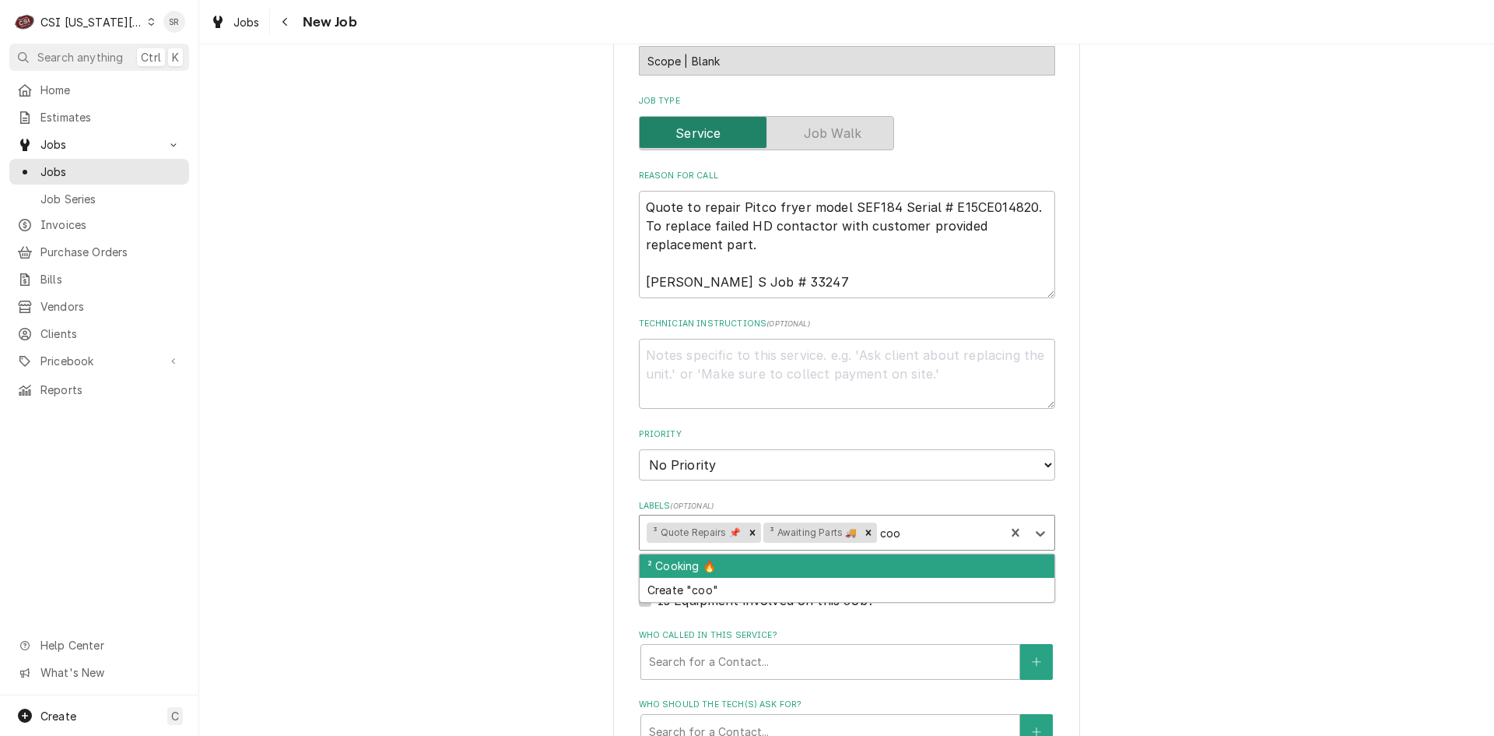
click at [811, 554] on div "² Cooking 🔥" at bounding box center [847, 566] width 415 height 24
type textarea "x"
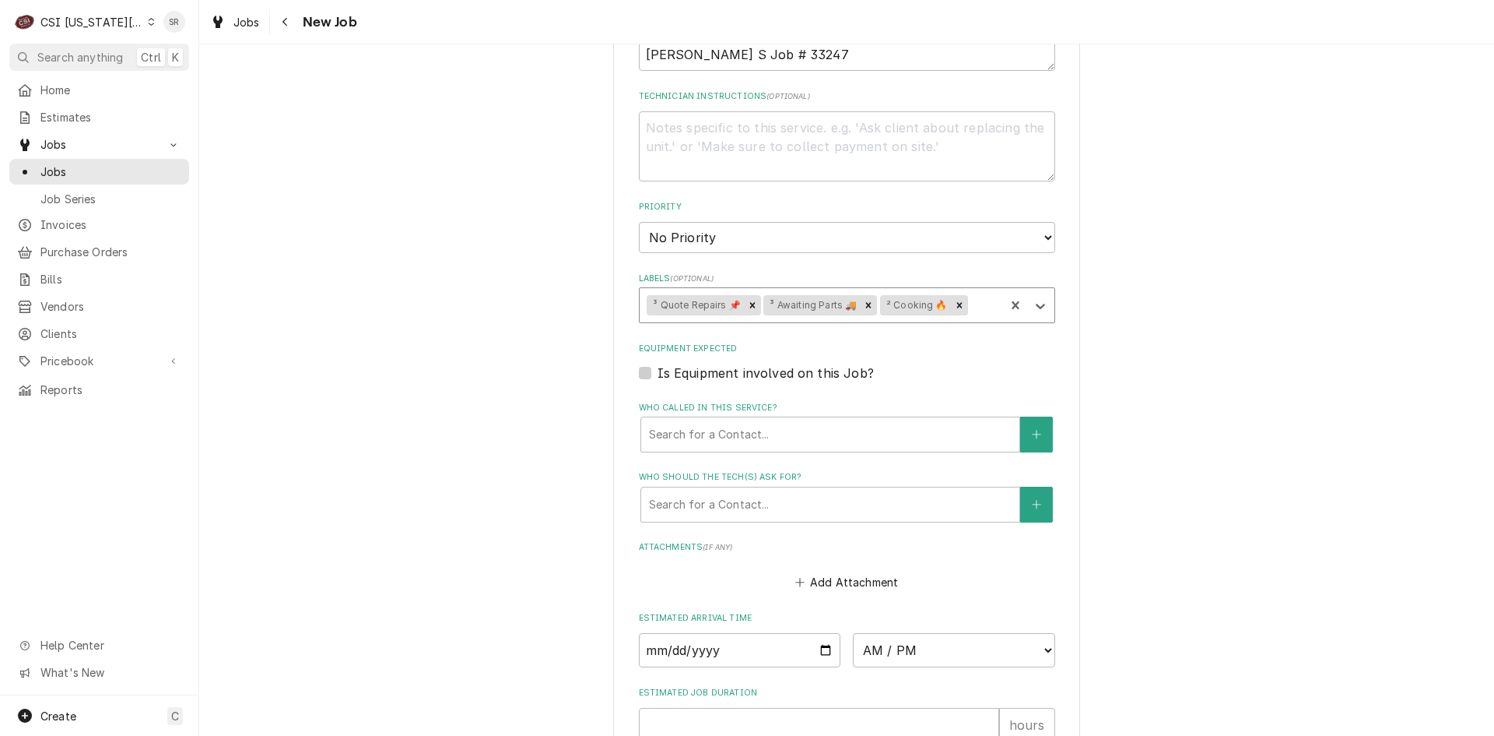
scroll to position [1348, 0]
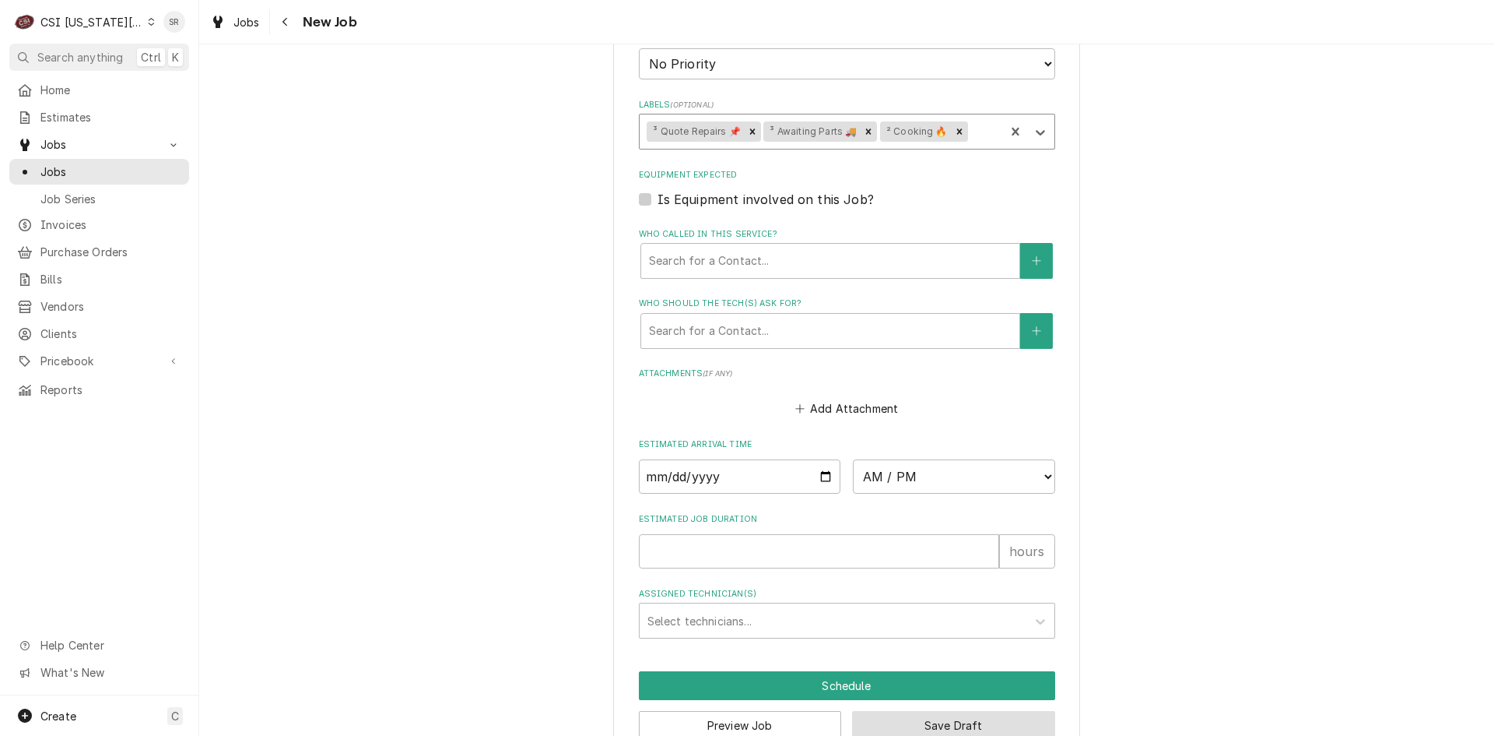
click at [942, 711] on button "Save Draft" at bounding box center [953, 725] width 203 height 29
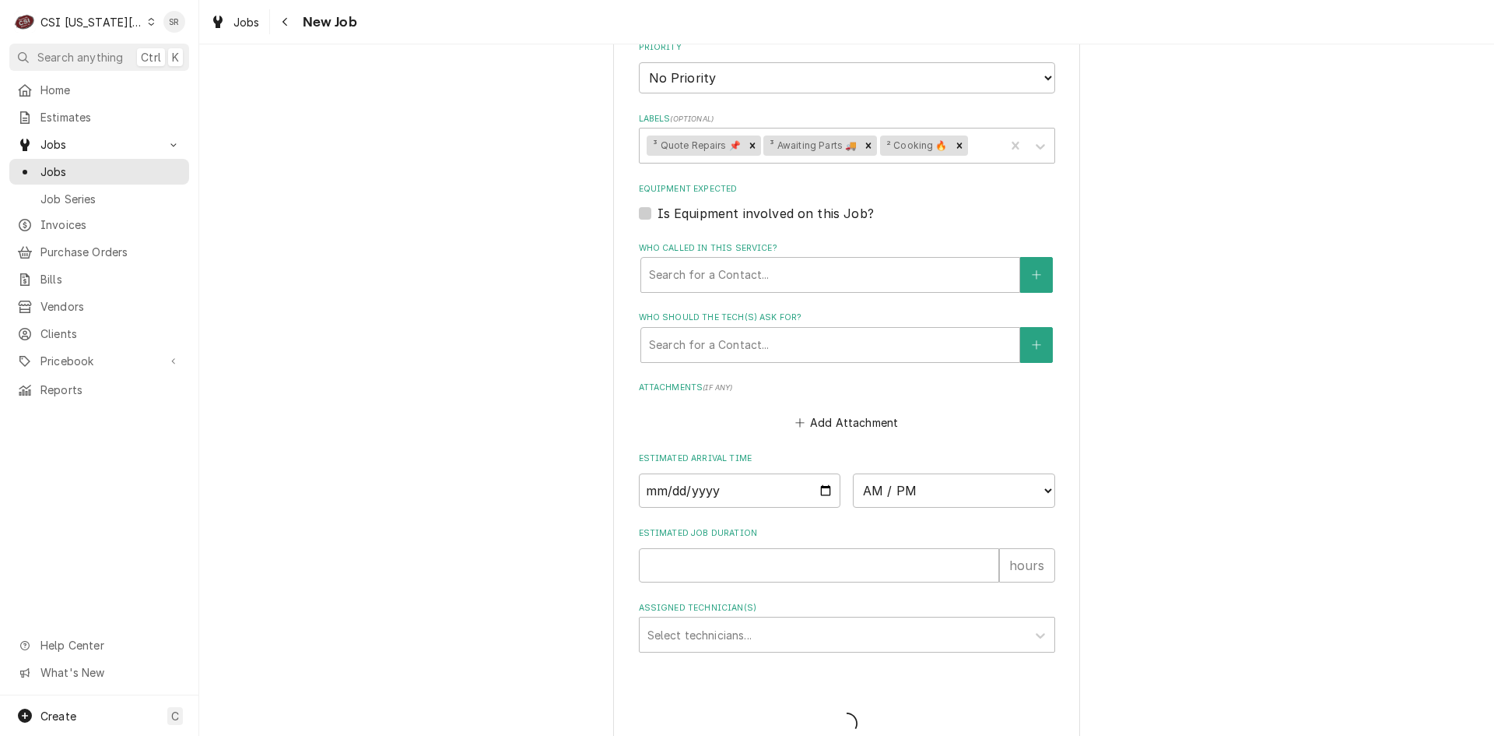
type textarea "x"
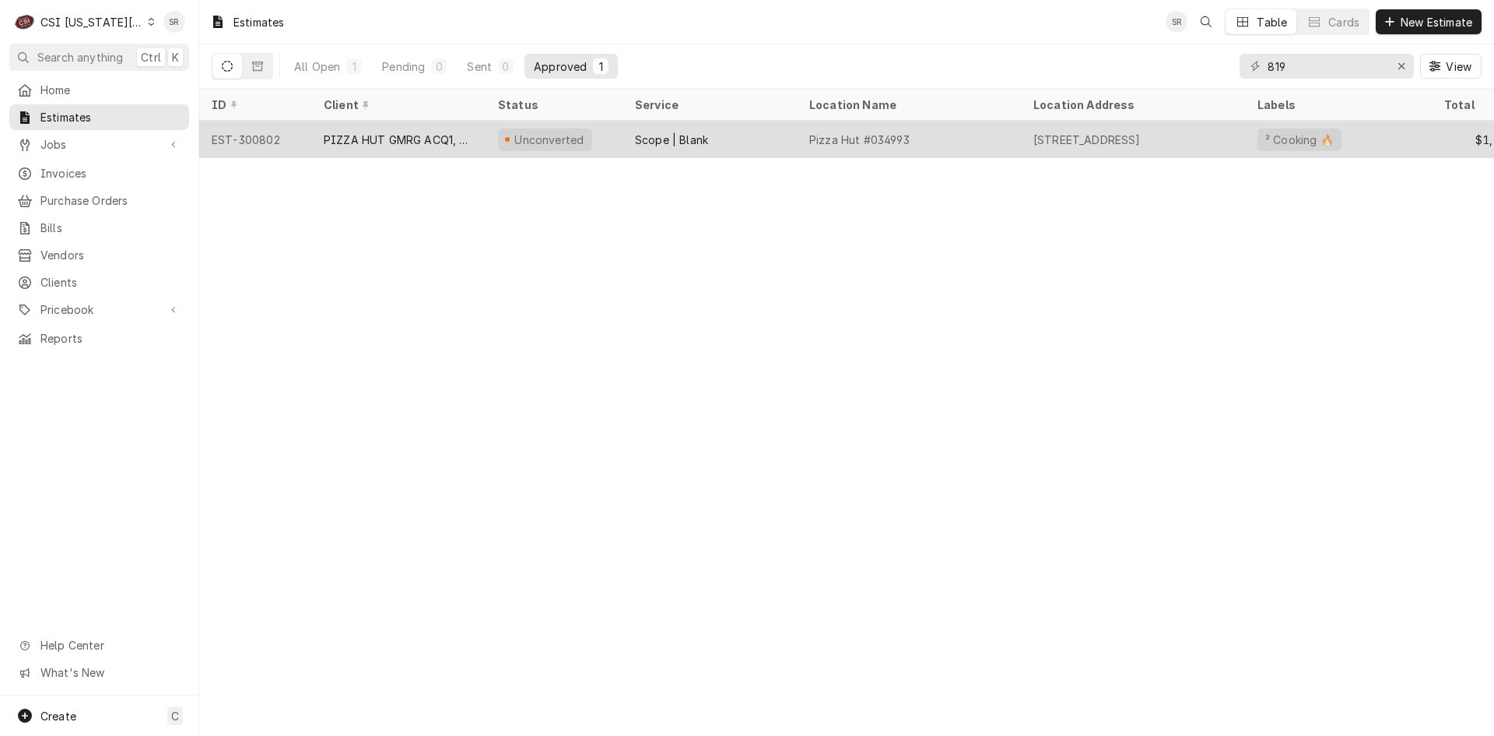
click at [780, 153] on div "Scope | Blank" at bounding box center [710, 139] width 174 height 37
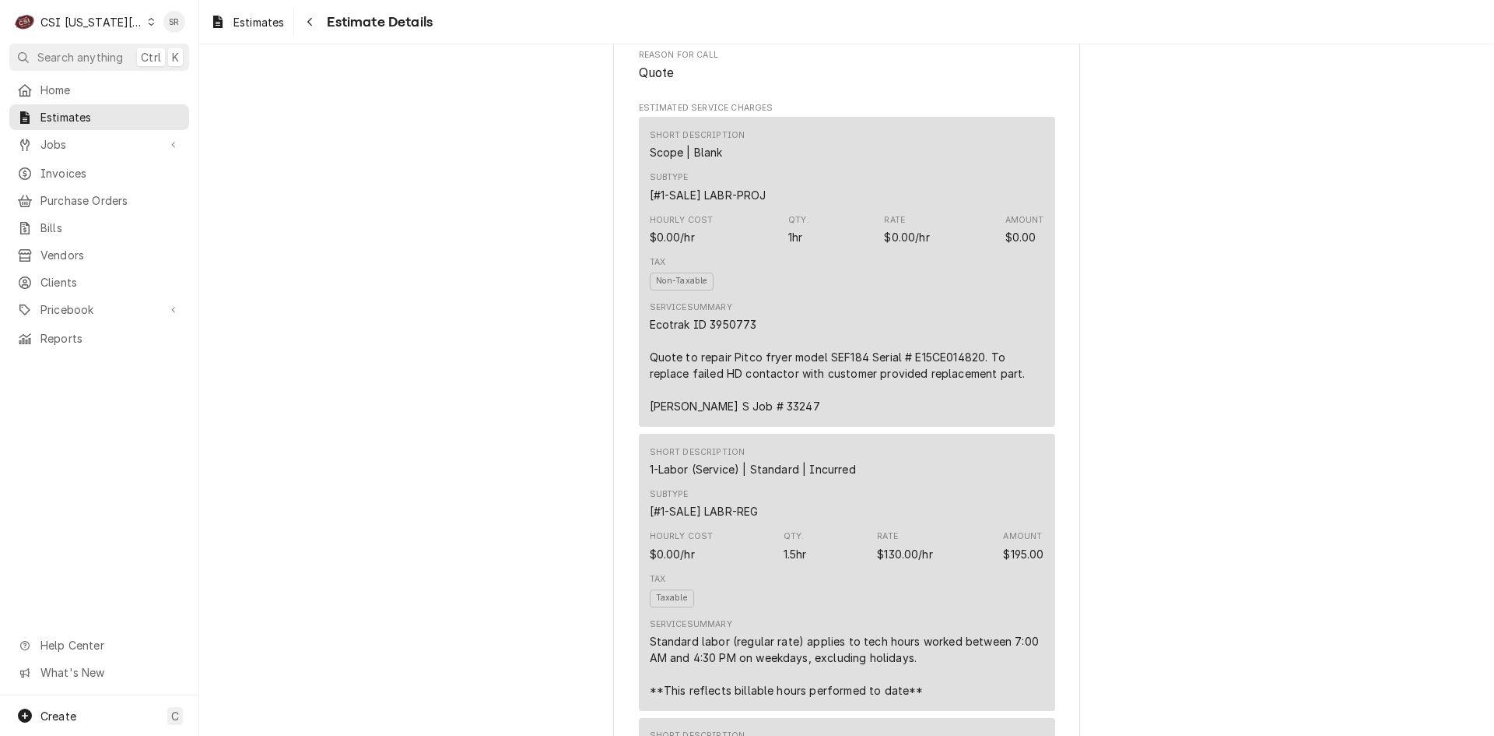
scroll to position [1090, 0]
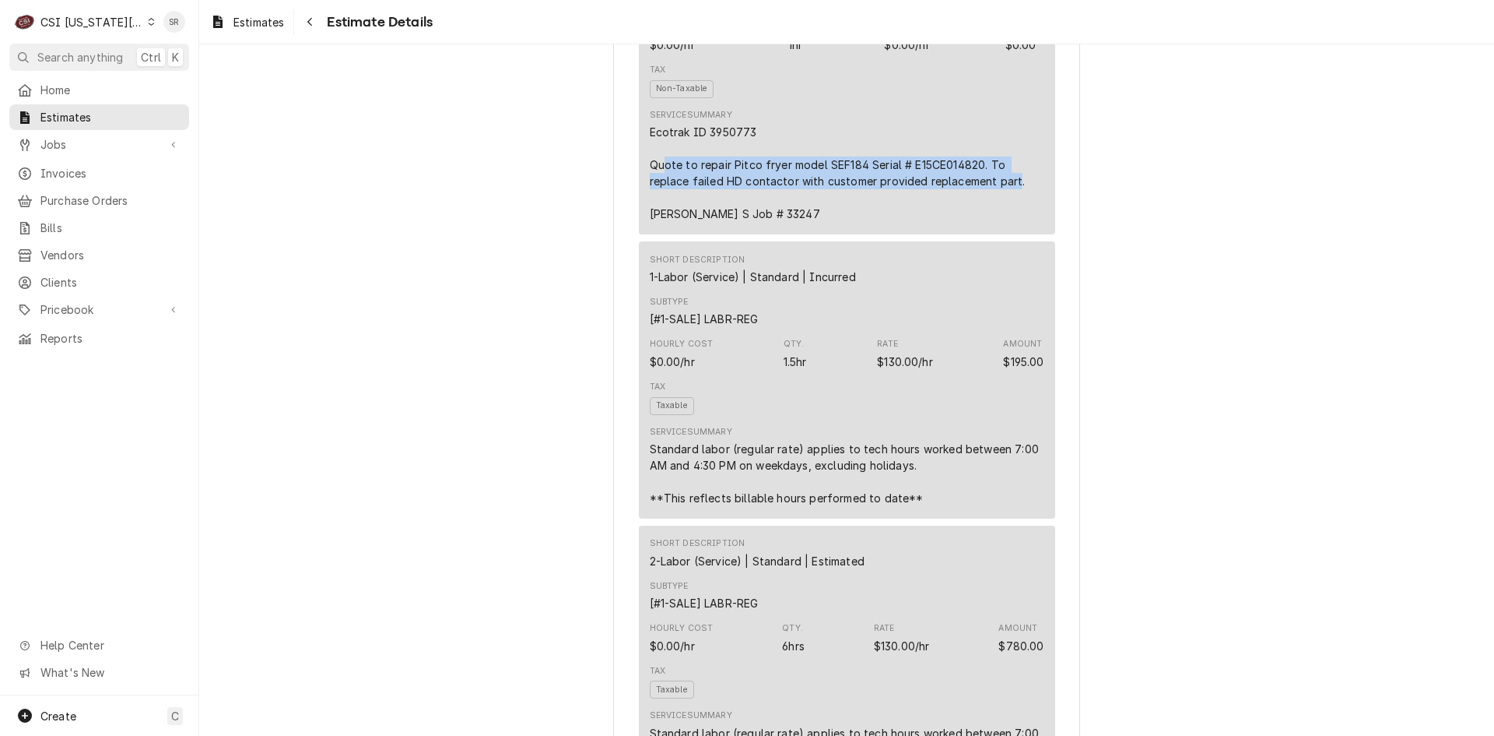
drag, startPoint x: 1001, startPoint y: 213, endPoint x: 712, endPoint y: 212, distance: 288.8
click at [712, 212] on div "Ecotrak ID 3950773 Quote to repair Pitco fryer model SEF184 Serial # E15CE01482…" at bounding box center [847, 173] width 395 height 98
drag, startPoint x: 761, startPoint y: 249, endPoint x: 624, endPoint y: 200, distance: 145.5
click at [624, 200] on div "Sender CSI [US_STATE] City CSI Commercial Services [STREET_ADDRESS][PERSON_NAME…" at bounding box center [846, 632] width 467 height 3277
copy div "Quote to repair Pitco fryer model SEF184 Serial # E15CE014820. To replace faile…"
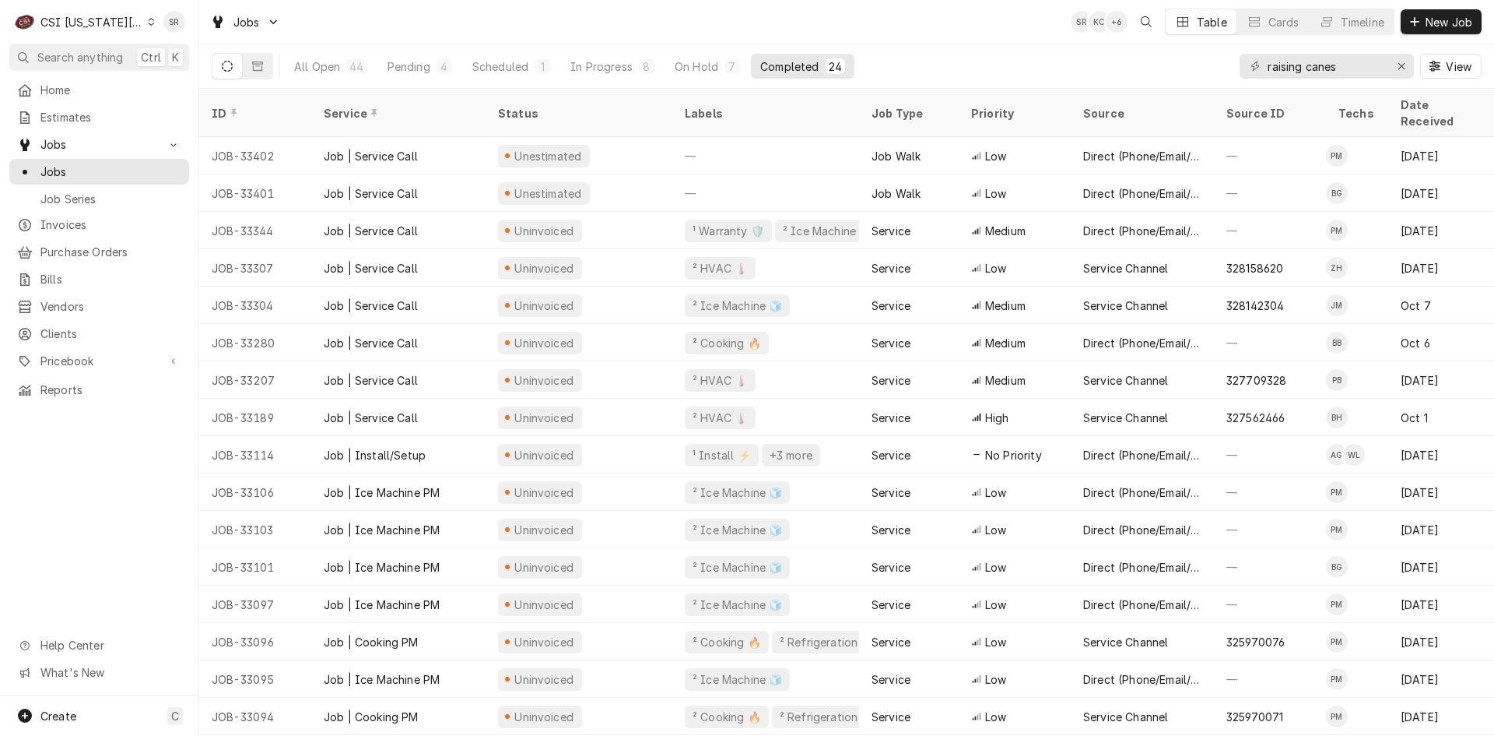
click at [97, 28] on div "CSI [US_STATE][GEOGRAPHIC_DATA]" at bounding box center [91, 22] width 103 height 16
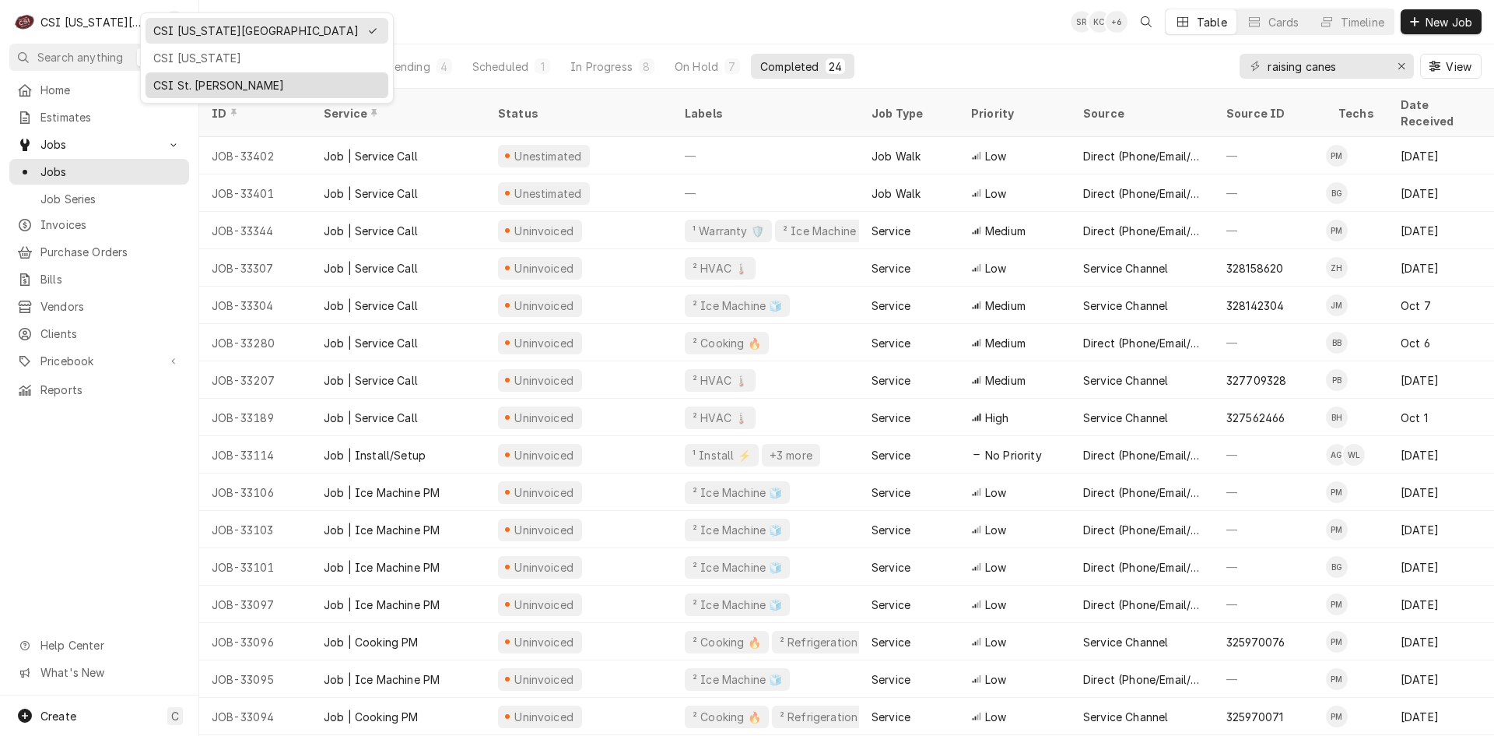
click at [184, 84] on div "CSI St. [PERSON_NAME]" at bounding box center [266, 85] width 227 height 16
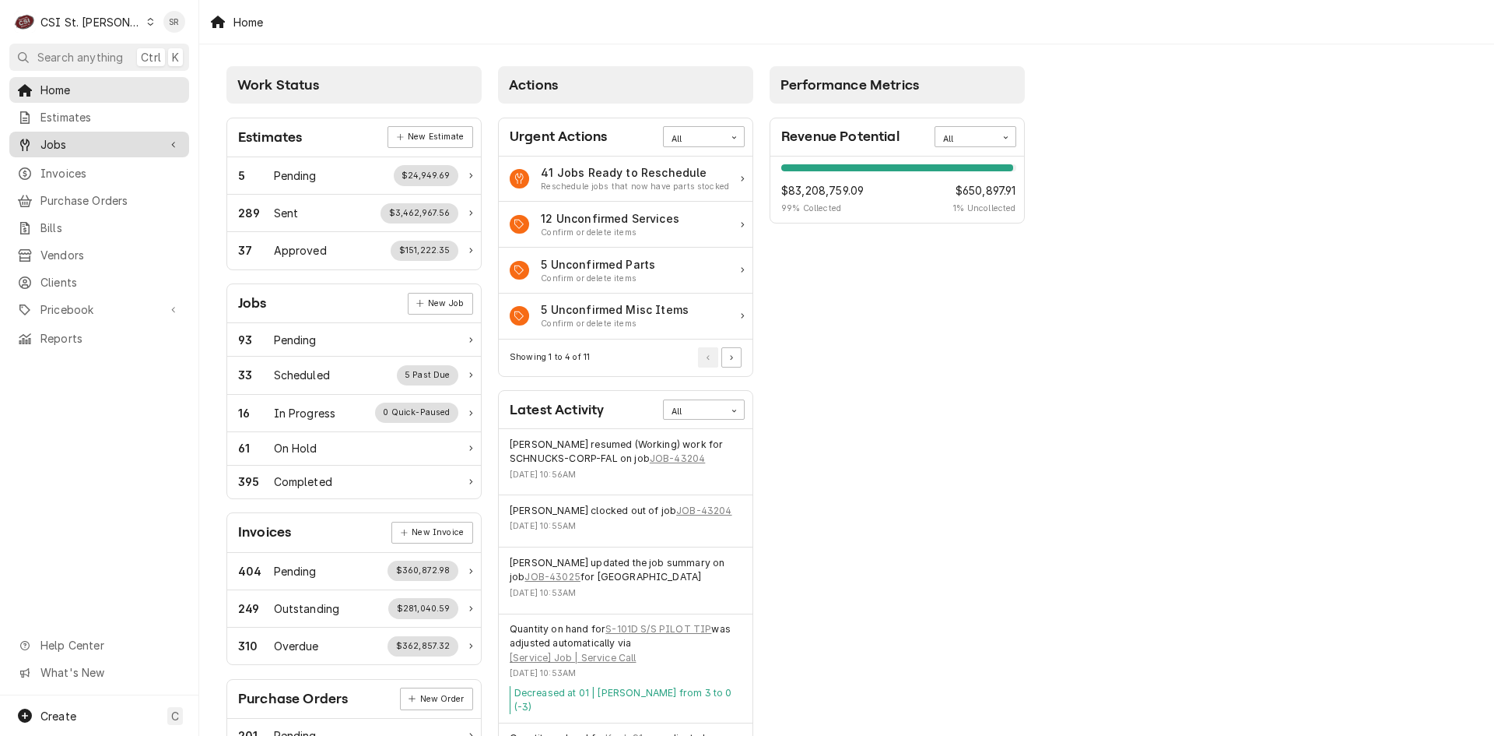
click at [83, 142] on span "Jobs" at bounding box center [99, 144] width 118 height 16
click at [79, 163] on span "Jobs" at bounding box center [110, 171] width 141 height 16
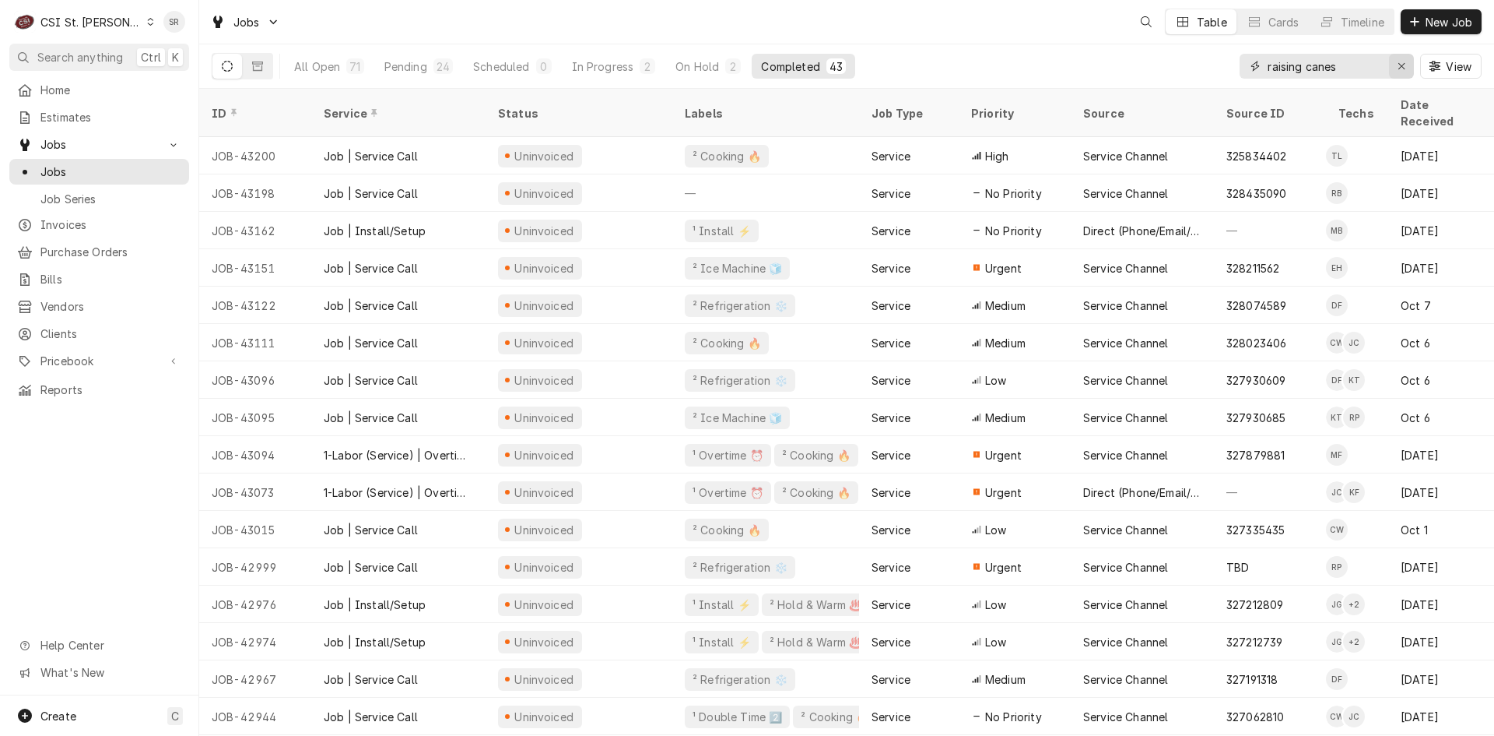
click at [1403, 58] on div "Erase input" at bounding box center [1402, 66] width 16 height 16
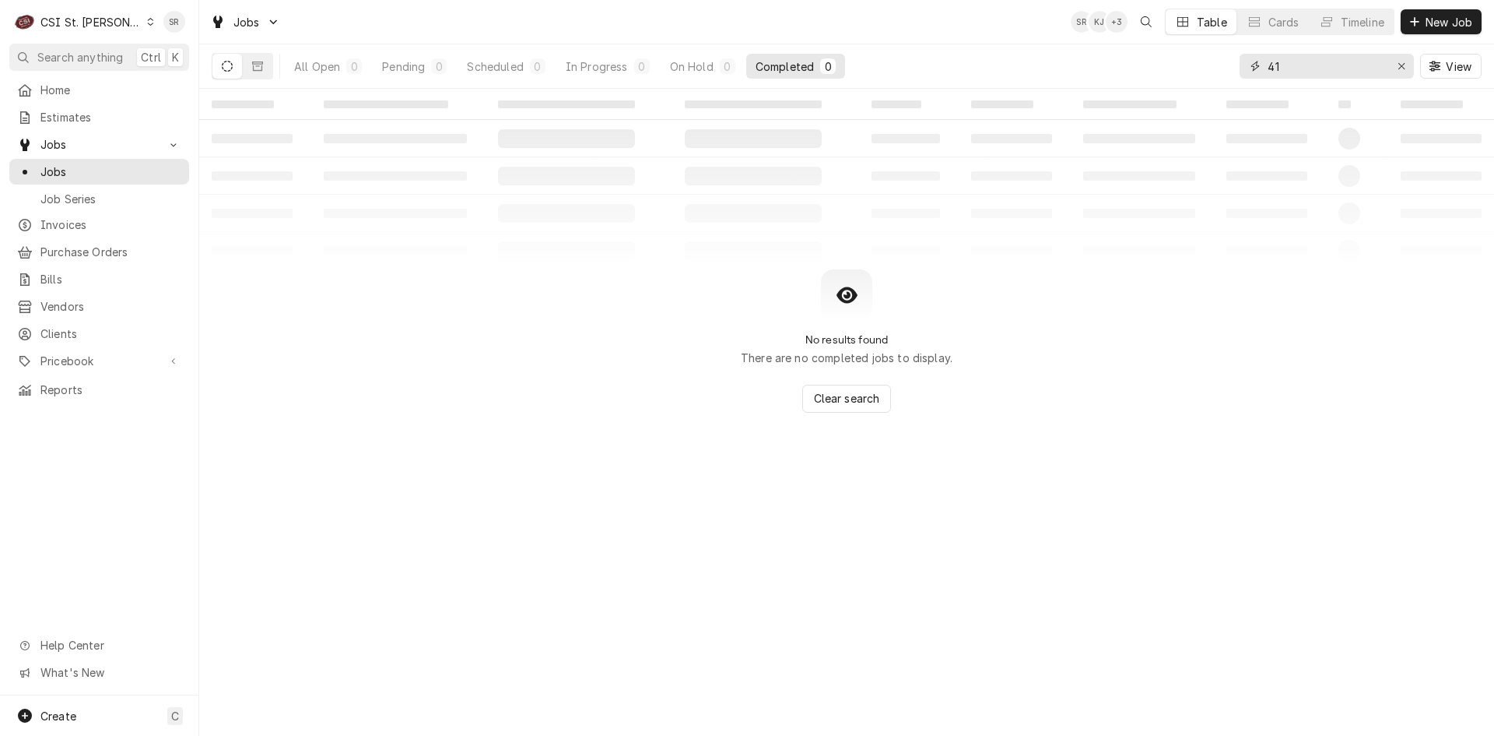
type input "4"
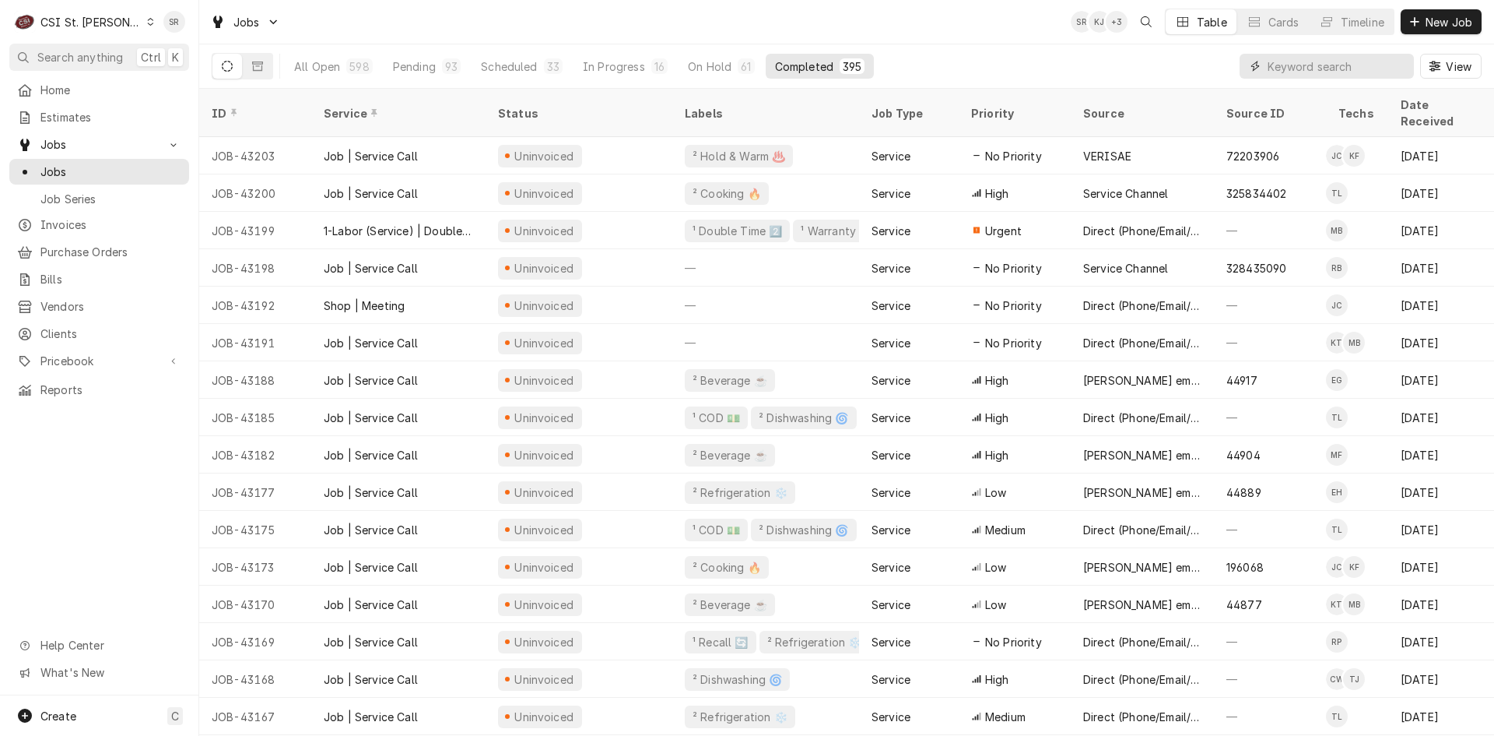
type input "3"
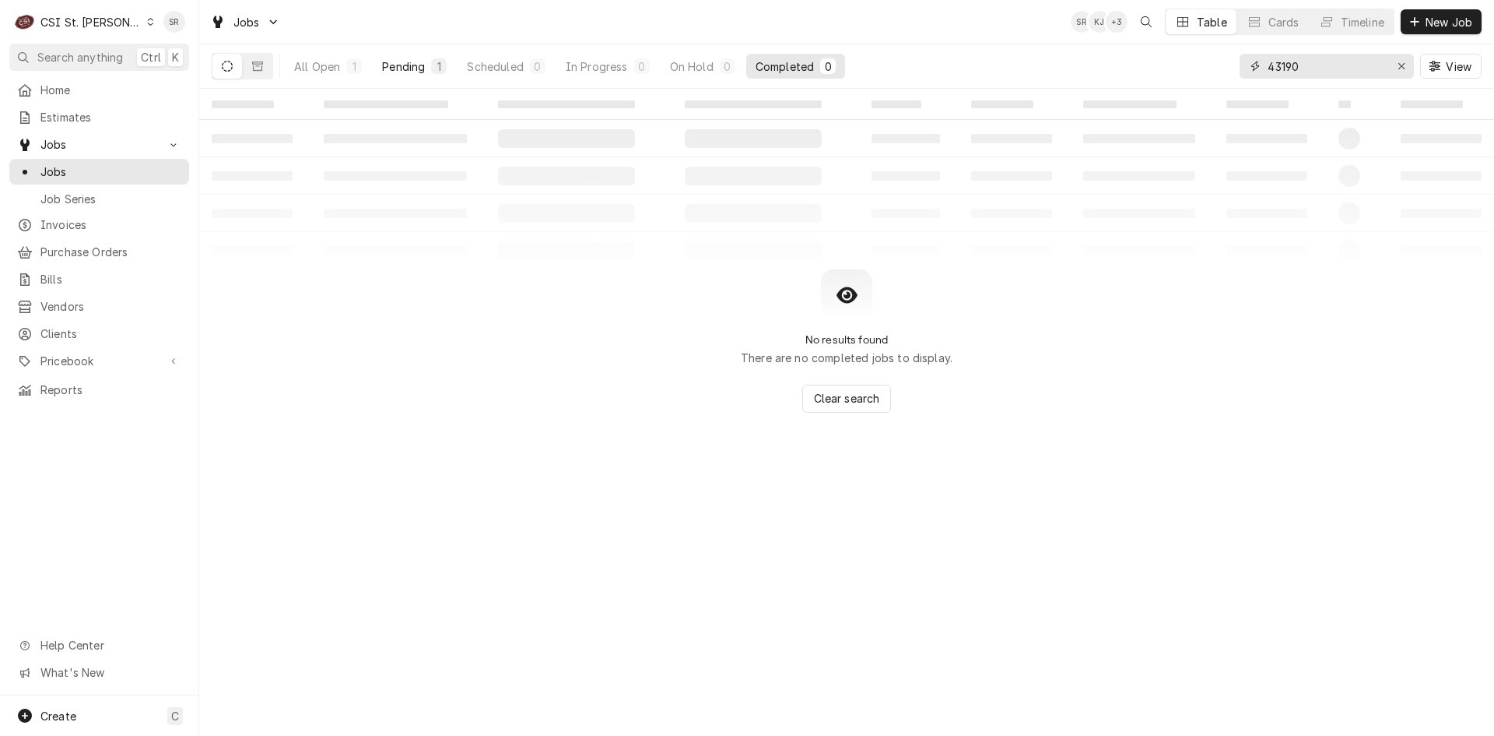
type input "43190"
click at [397, 68] on div "Pending" at bounding box center [403, 66] width 43 height 16
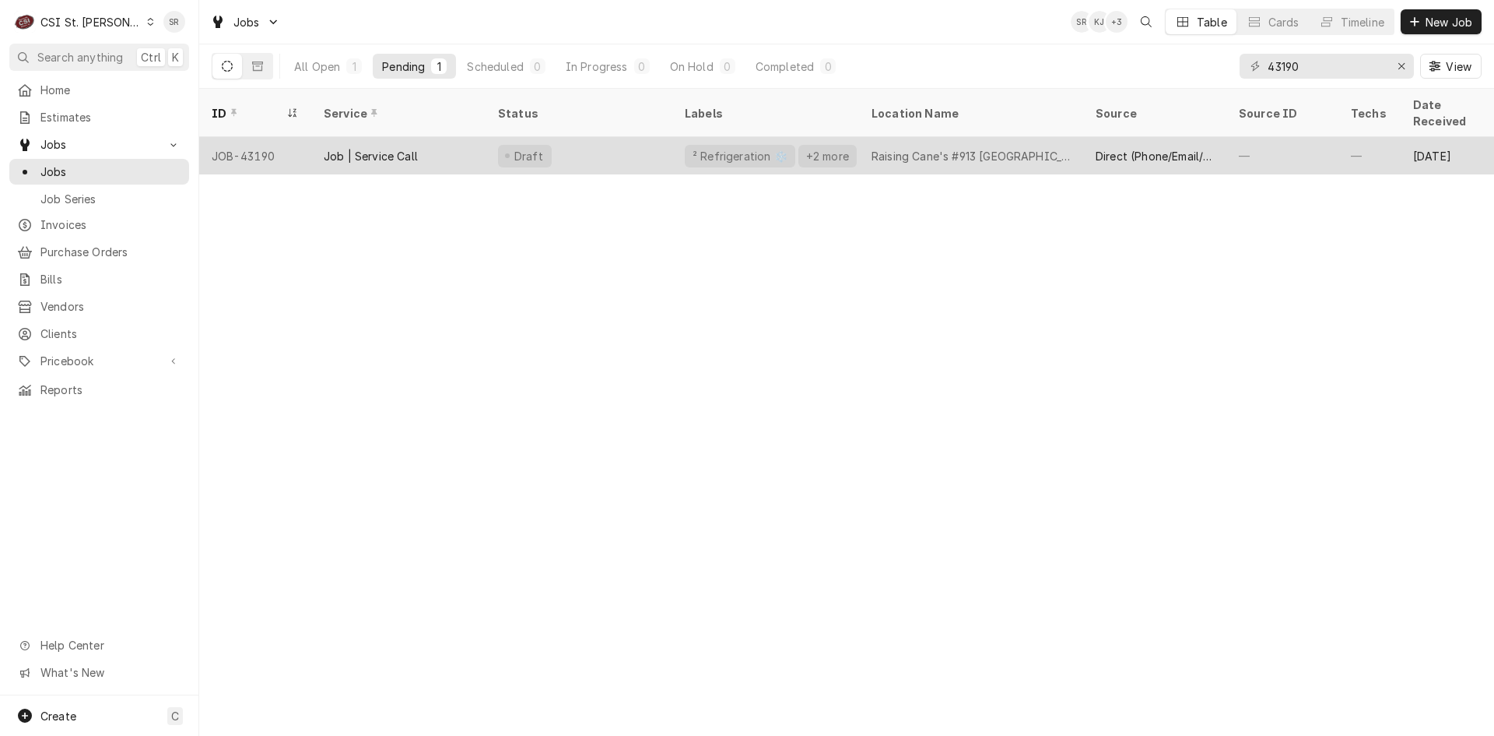
click at [398, 148] on div "Job | Service Call" at bounding box center [371, 156] width 94 height 16
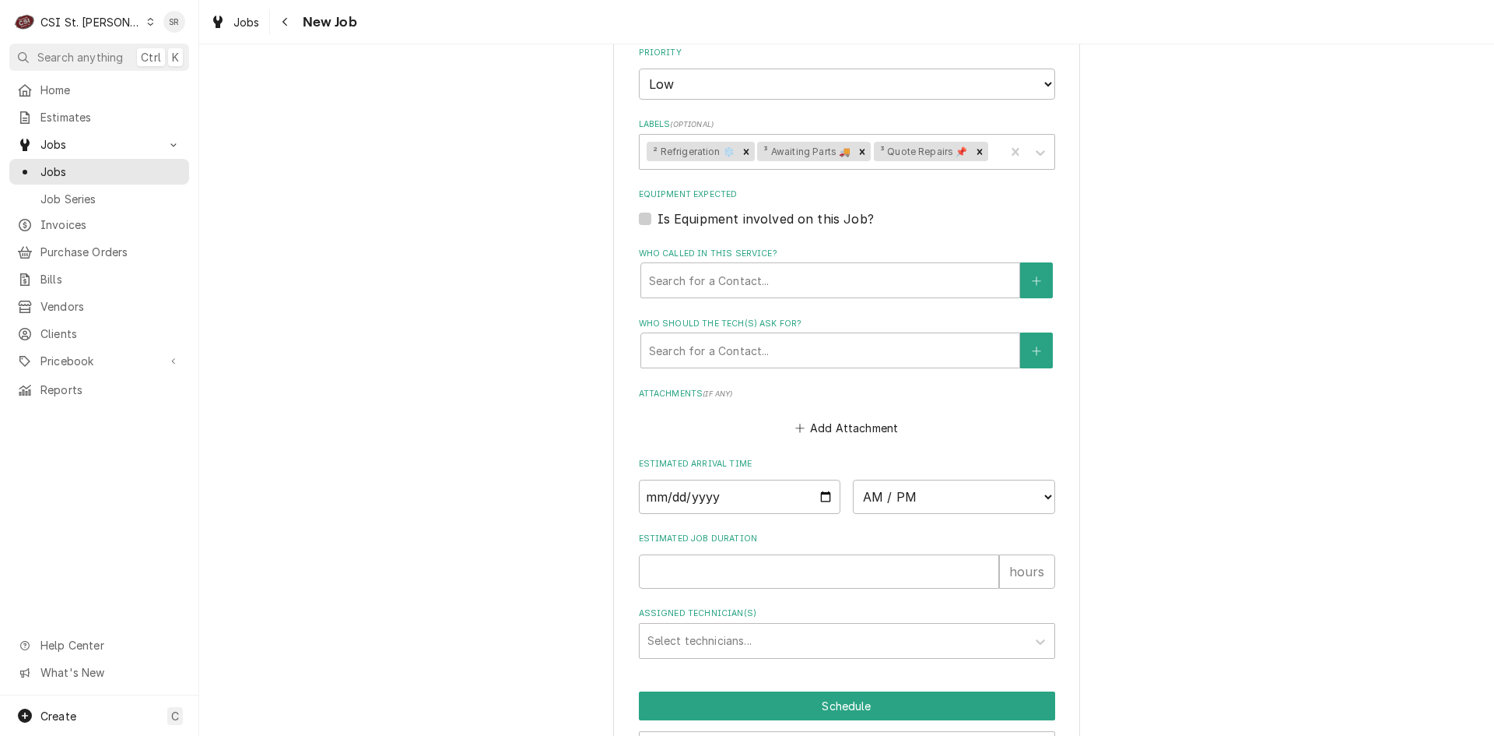
scroll to position [1657, 0]
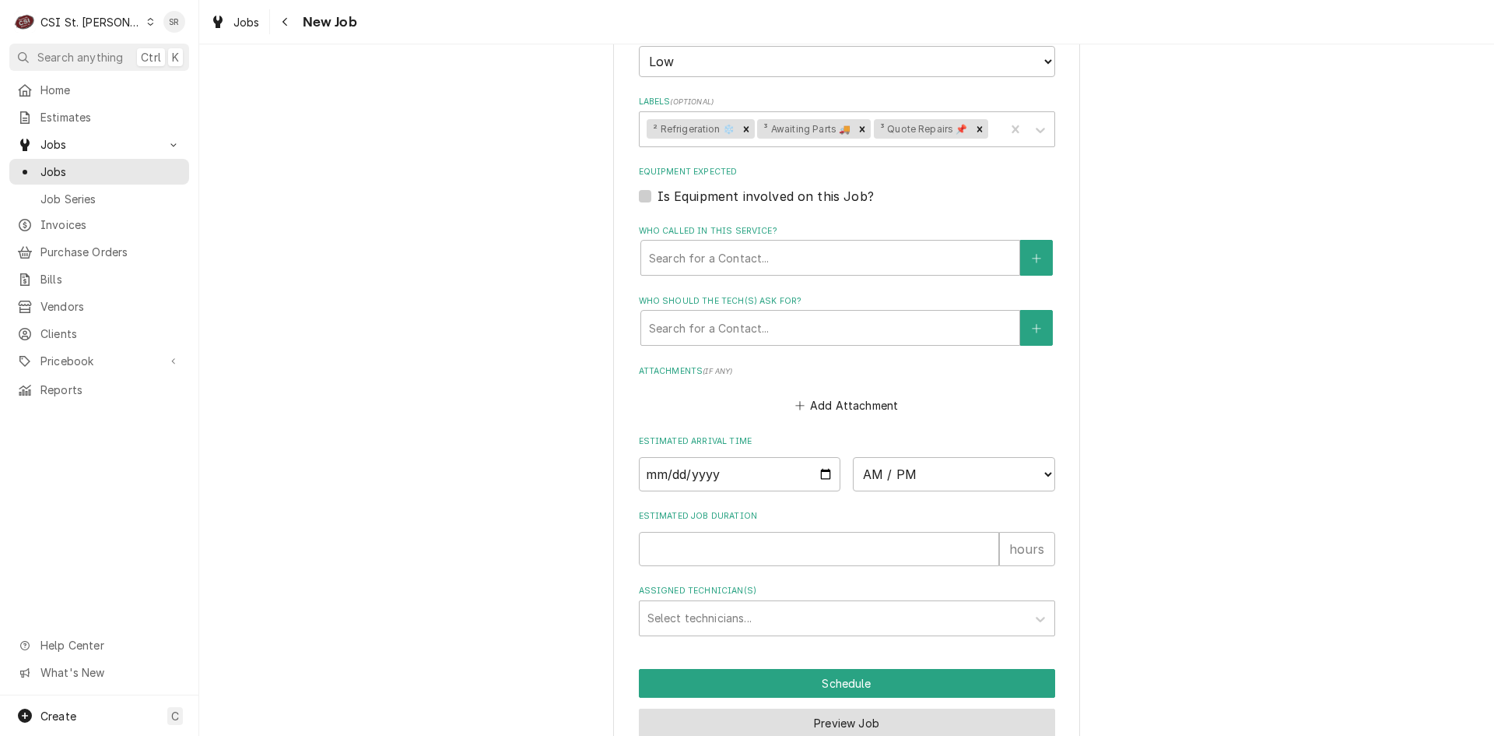
click at [808, 708] on button "Preview Job" at bounding box center [847, 722] width 416 height 29
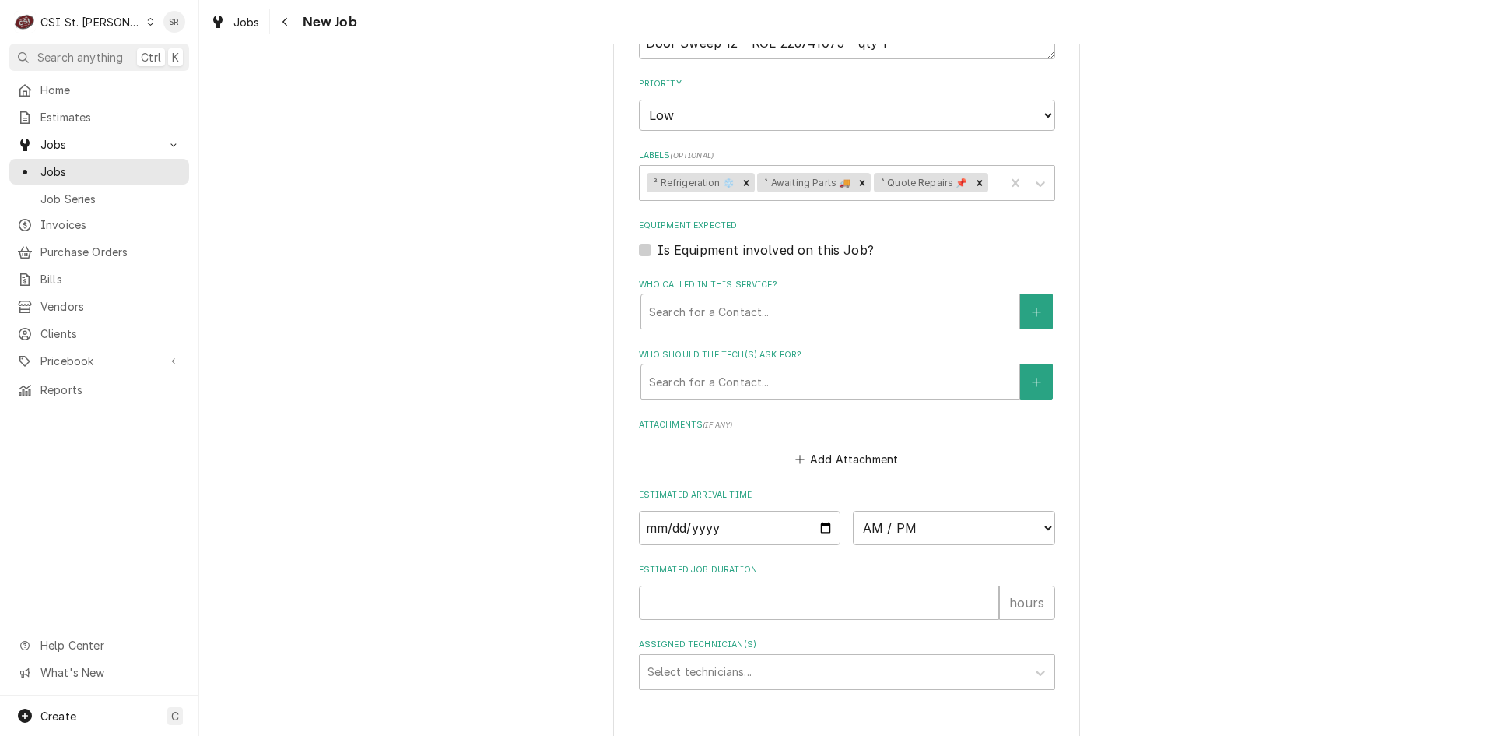
type textarea "x"
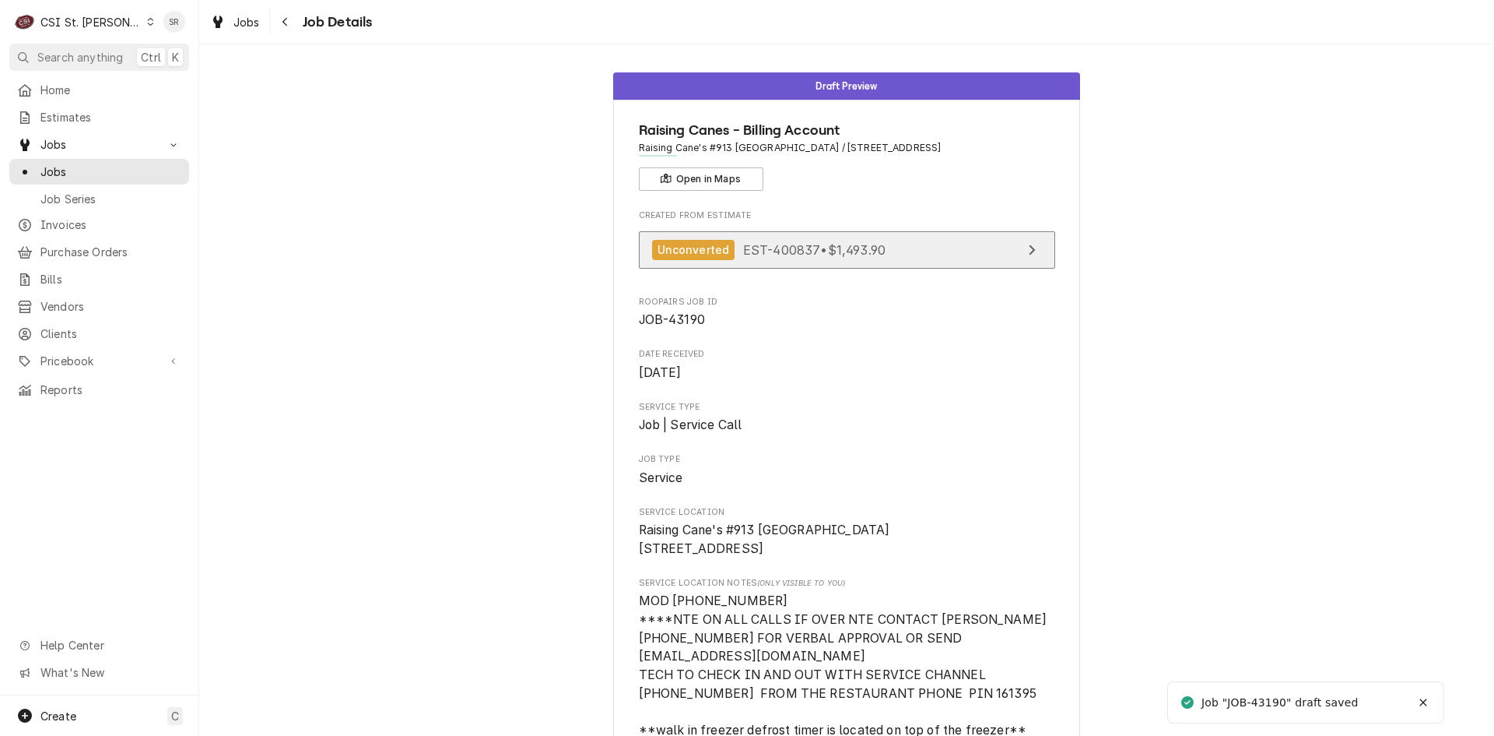
click at [773, 258] on div "Unconverted EST-400837 • $1,493.90" at bounding box center [769, 250] width 234 height 21
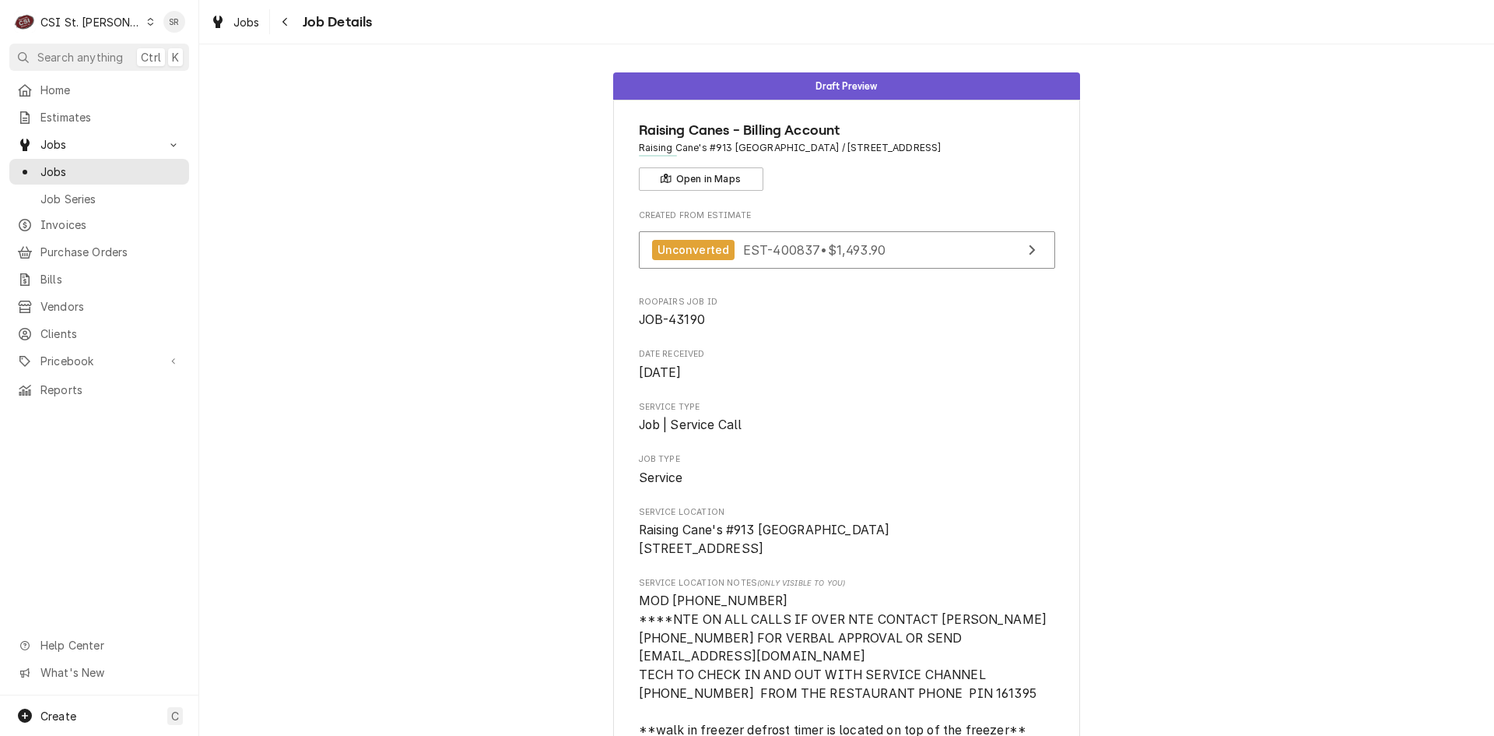
drag, startPoint x: 71, startPoint y: 109, endPoint x: 93, endPoint y: 30, distance: 82.3
click at [71, 109] on span "Estimates" at bounding box center [110, 117] width 141 height 16
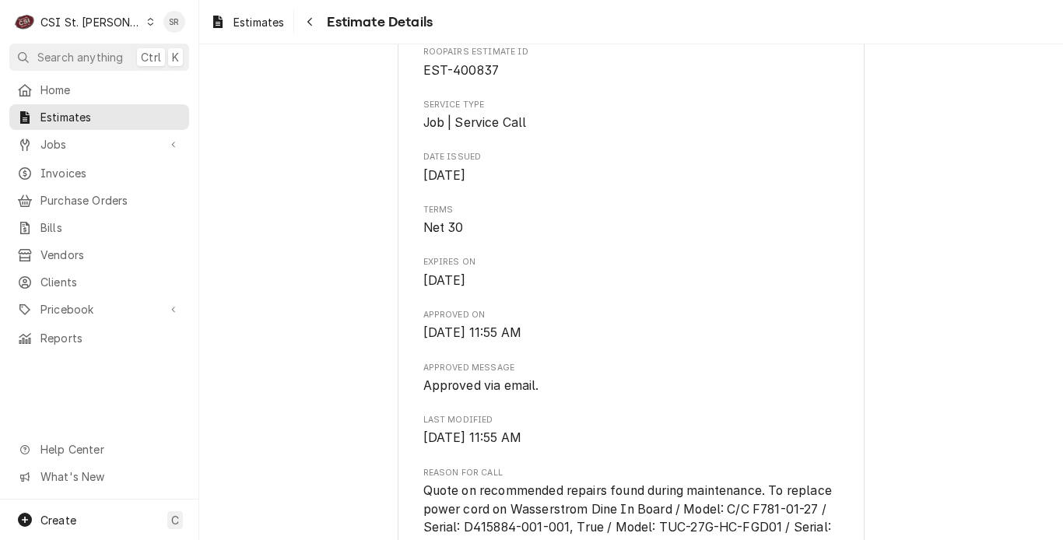
scroll to position [311, 0]
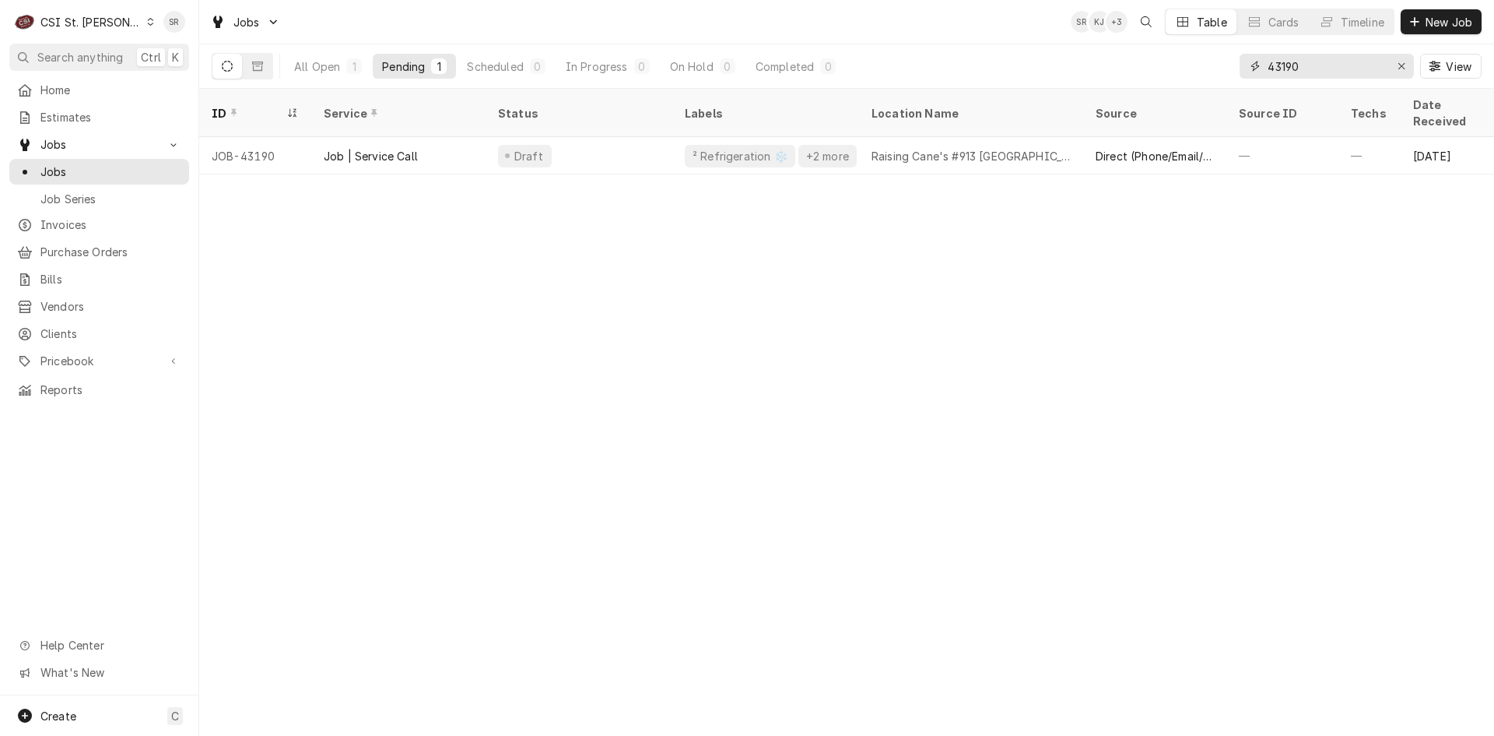
drag, startPoint x: 1310, startPoint y: 65, endPoint x: 1256, endPoint y: 59, distance: 54.0
click at [1256, 59] on div "43190" at bounding box center [1327, 66] width 174 height 25
type input "1580 we"
click at [767, 64] on div "Completed" at bounding box center [785, 66] width 58 height 16
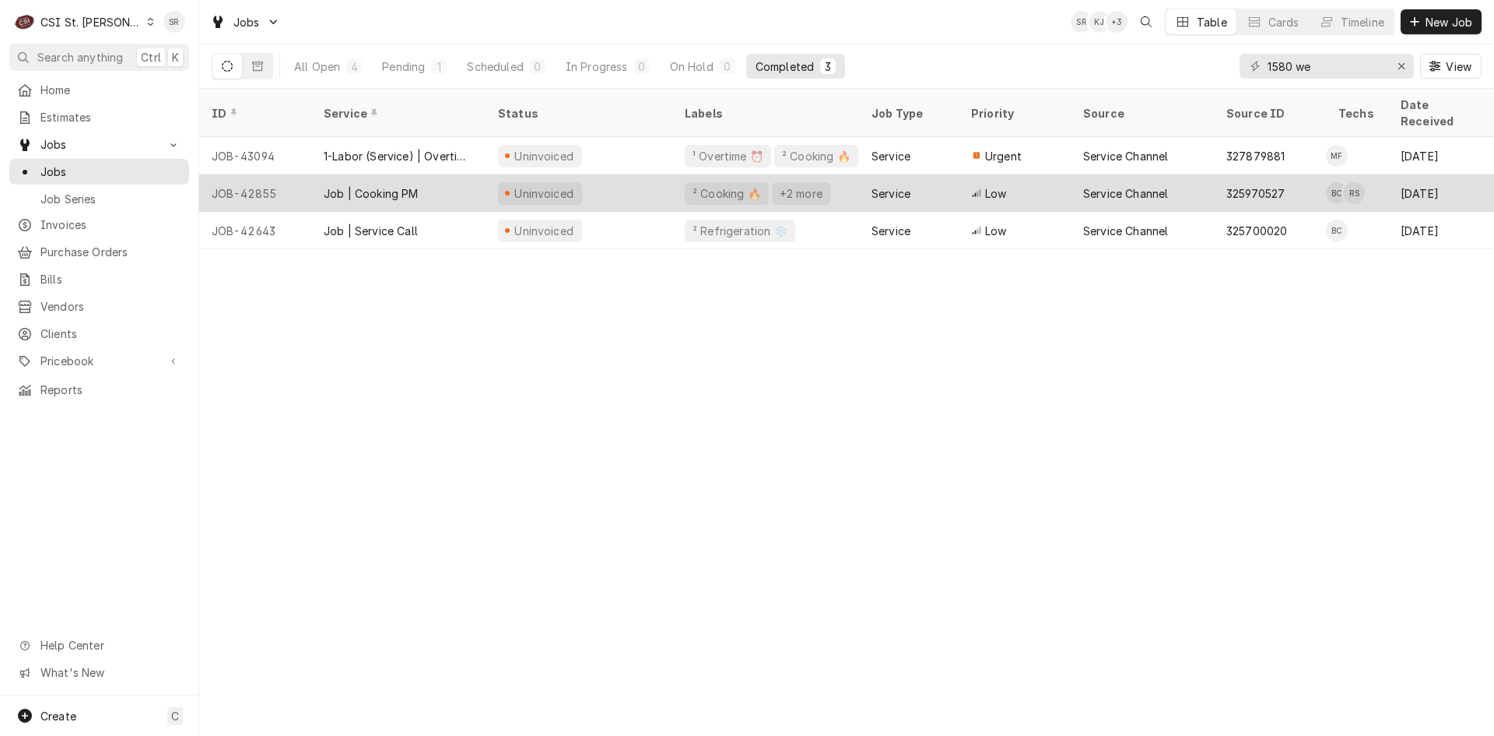
click at [484, 184] on div "Job | Cooking PM" at bounding box center [398, 192] width 174 height 37
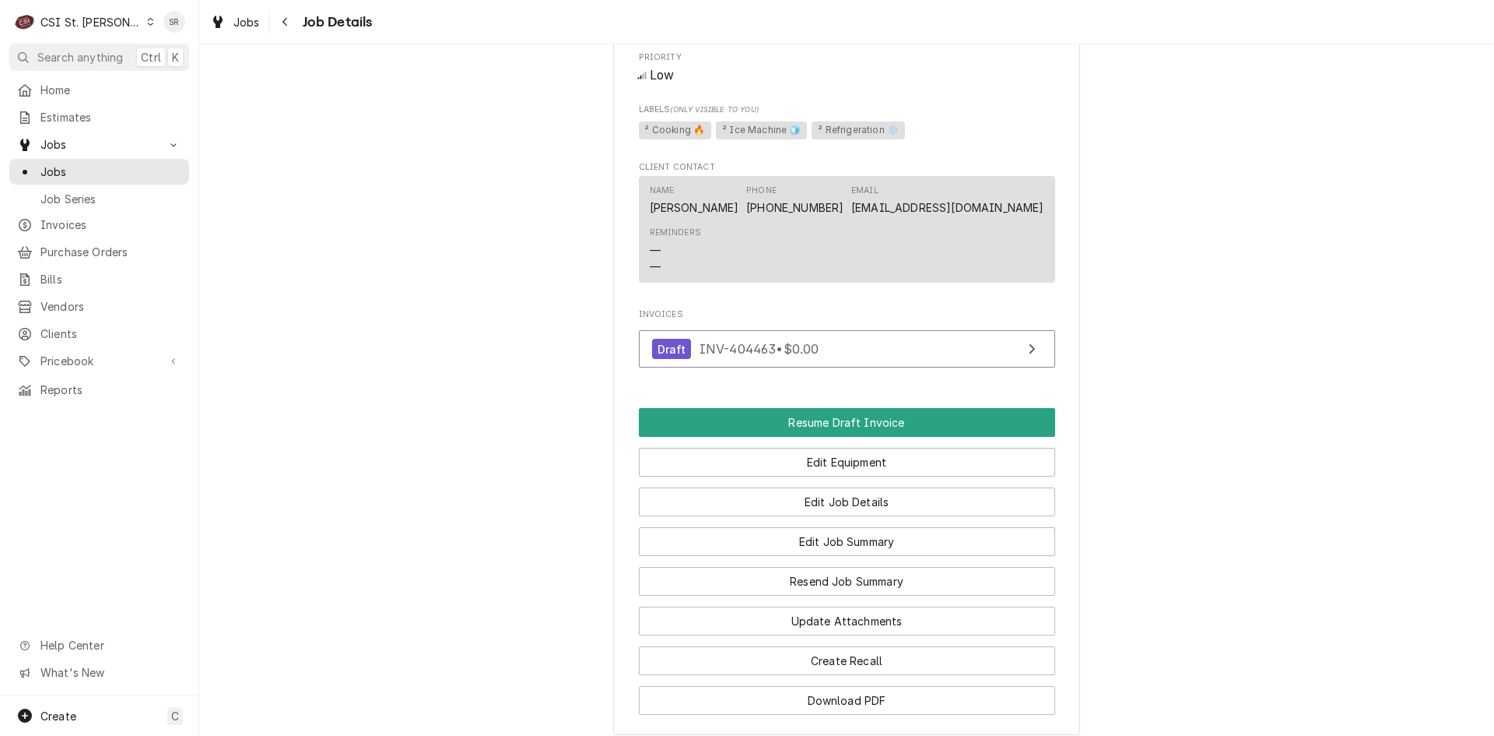
scroll to position [2005, 0]
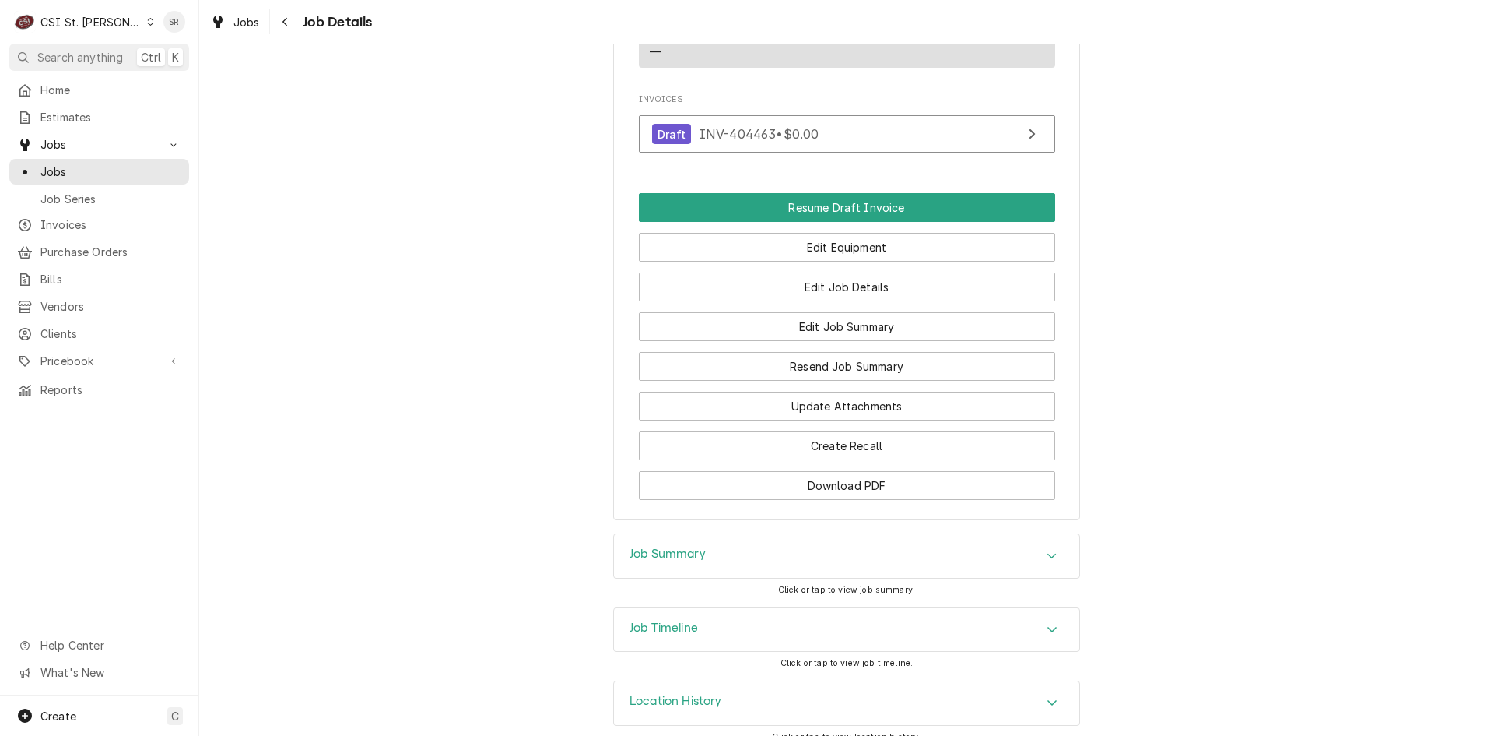
click at [728, 545] on div "Job Summary" at bounding box center [846, 556] width 465 height 44
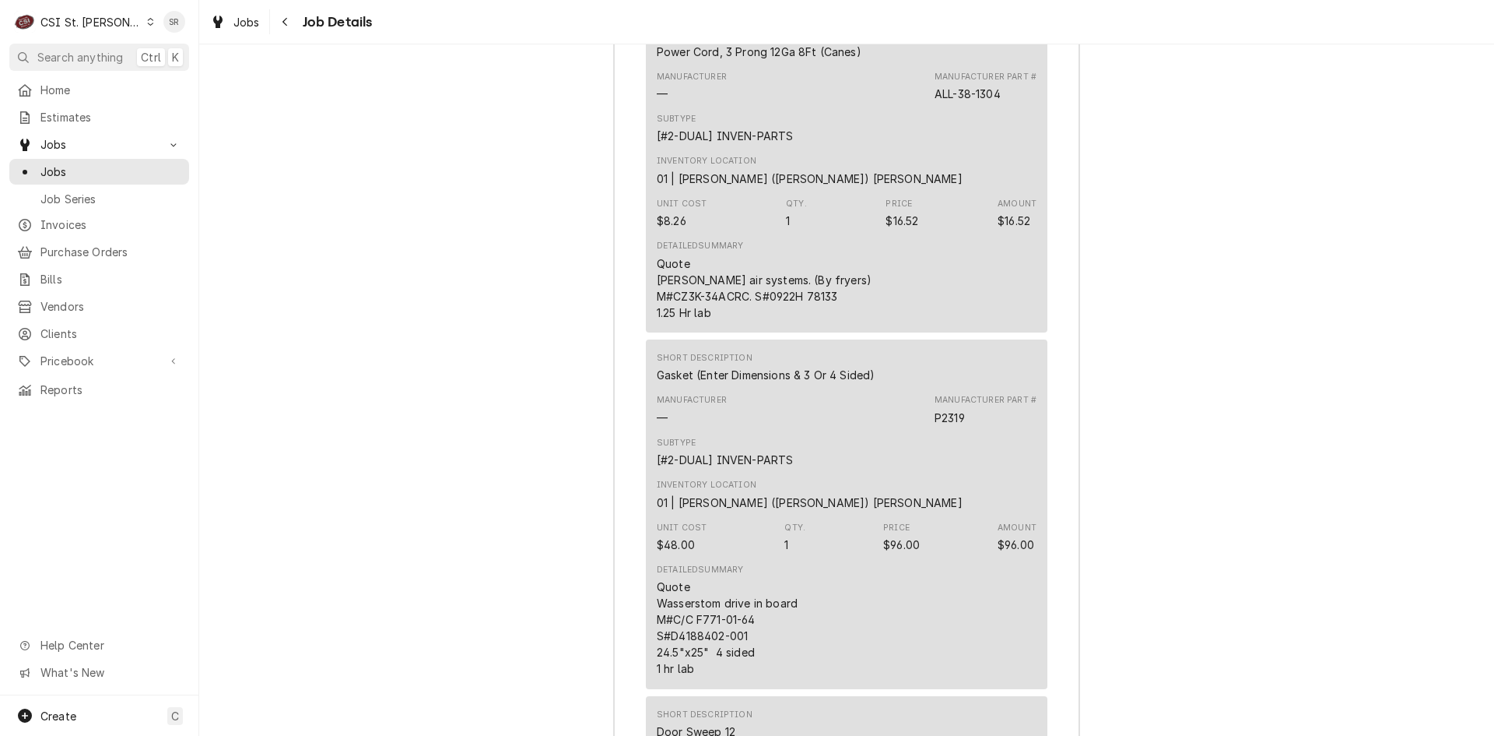
scroll to position [7609, 0]
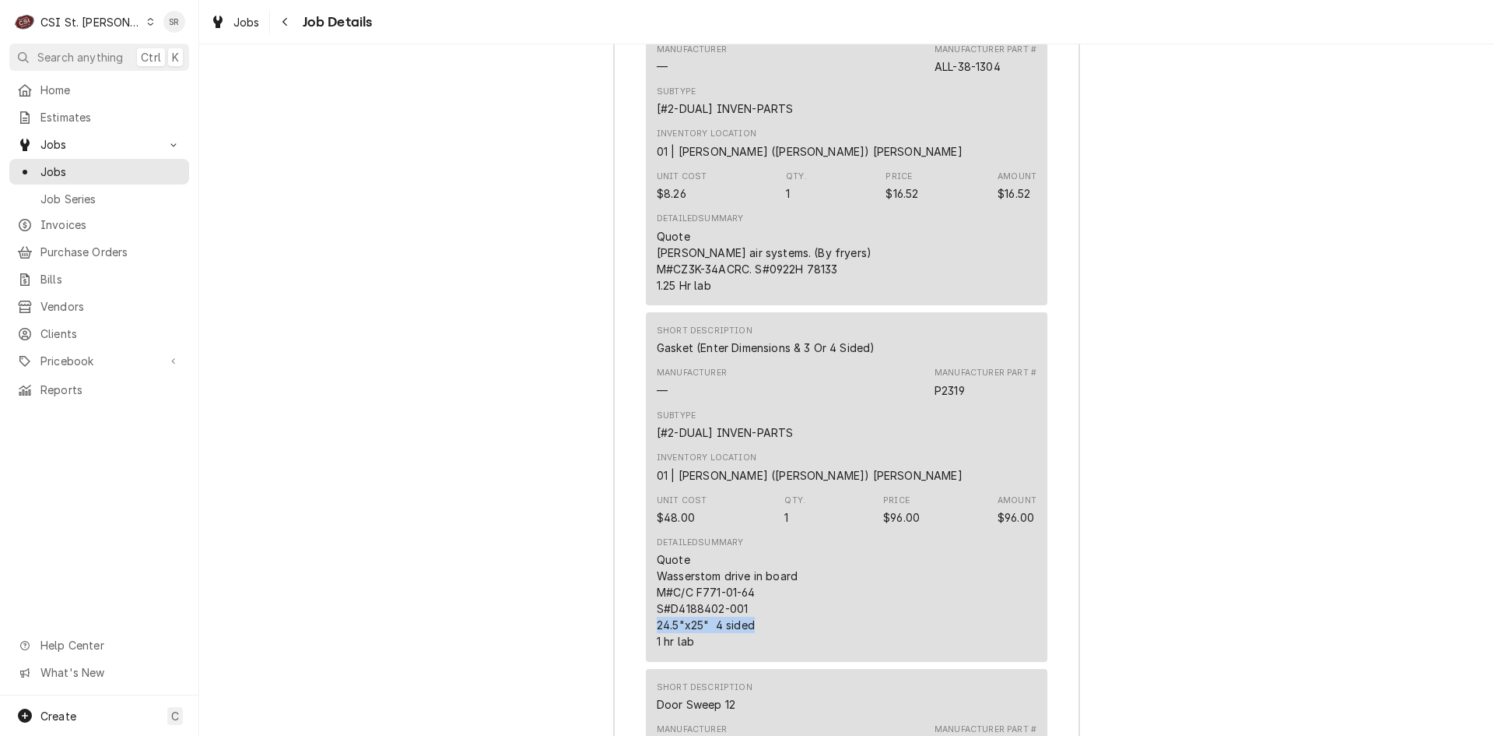
drag, startPoint x: 757, startPoint y: 606, endPoint x: 643, endPoint y: 607, distance: 114.4
click at [646, 607] on div "Short Description Gasket (Enter Dimensions & 3 Or 4 Sided) Manufacturer — Manuf…" at bounding box center [847, 486] width 402 height 349
copy div "24.5"x25" 4 sided"
click at [76, 167] on span "Jobs" at bounding box center [110, 171] width 141 height 16
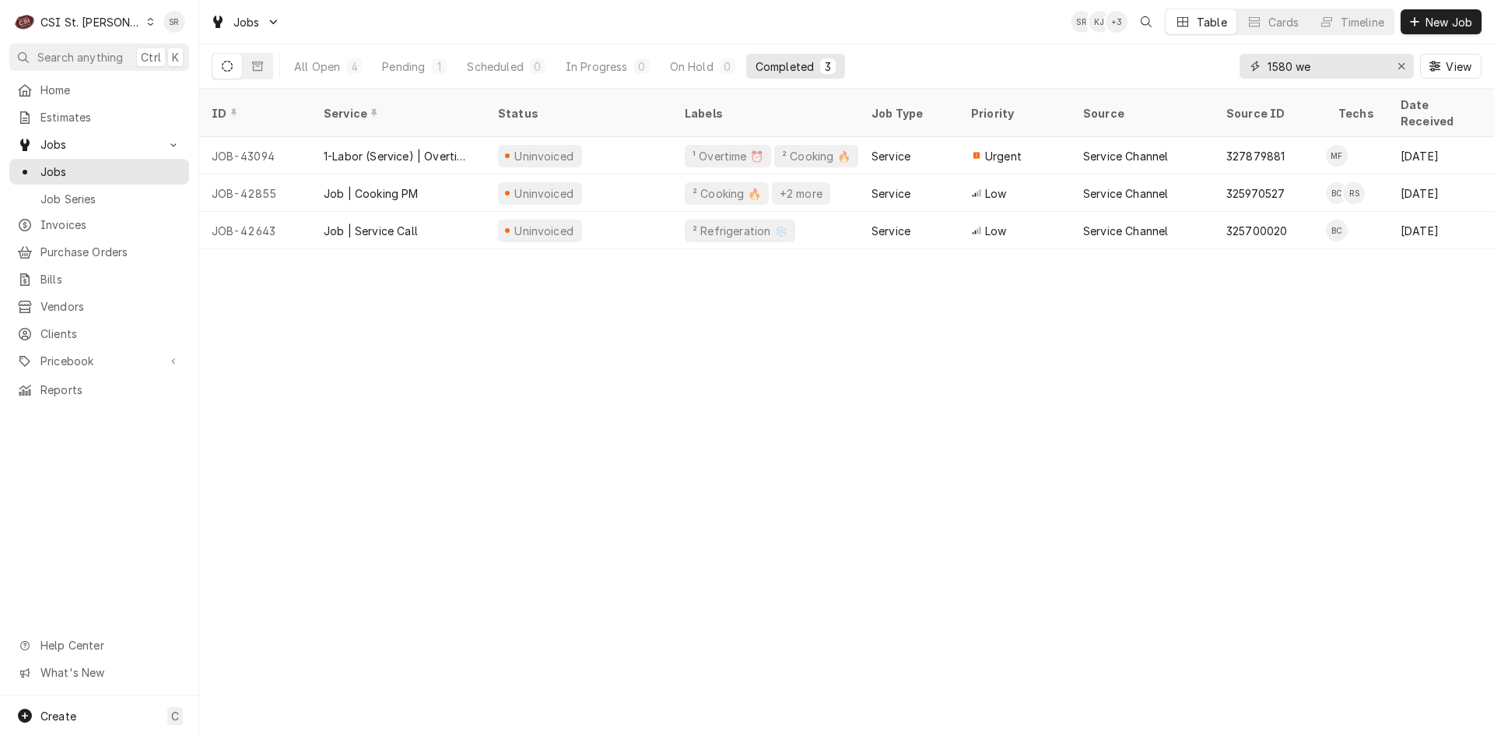
drag, startPoint x: 1331, startPoint y: 66, endPoint x: 1254, endPoint y: 57, distance: 77.6
click at [1254, 57] on div "1580 we" at bounding box center [1327, 66] width 174 height 25
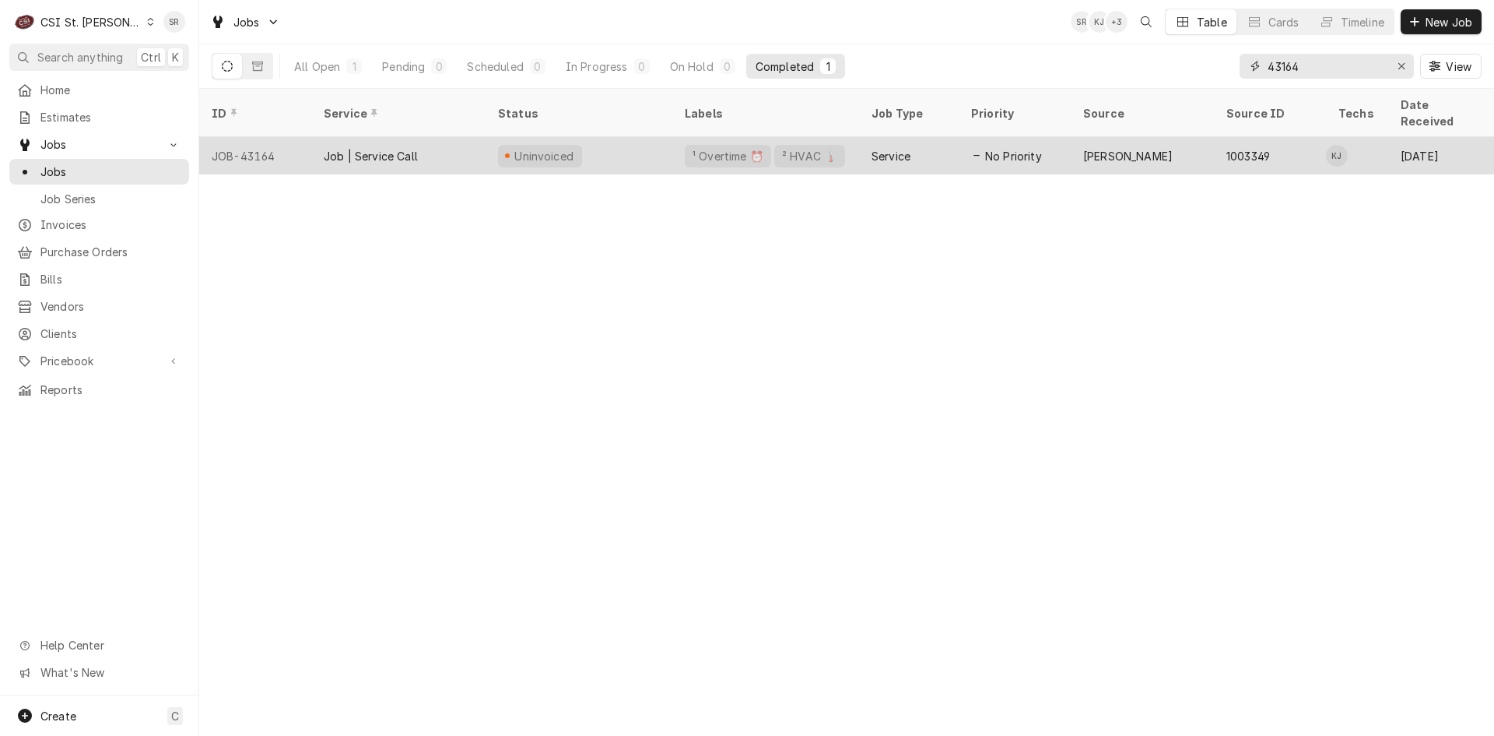
type input "43164"
click at [687, 145] on div "¹ Overtime ⏰" at bounding box center [728, 156] width 86 height 23
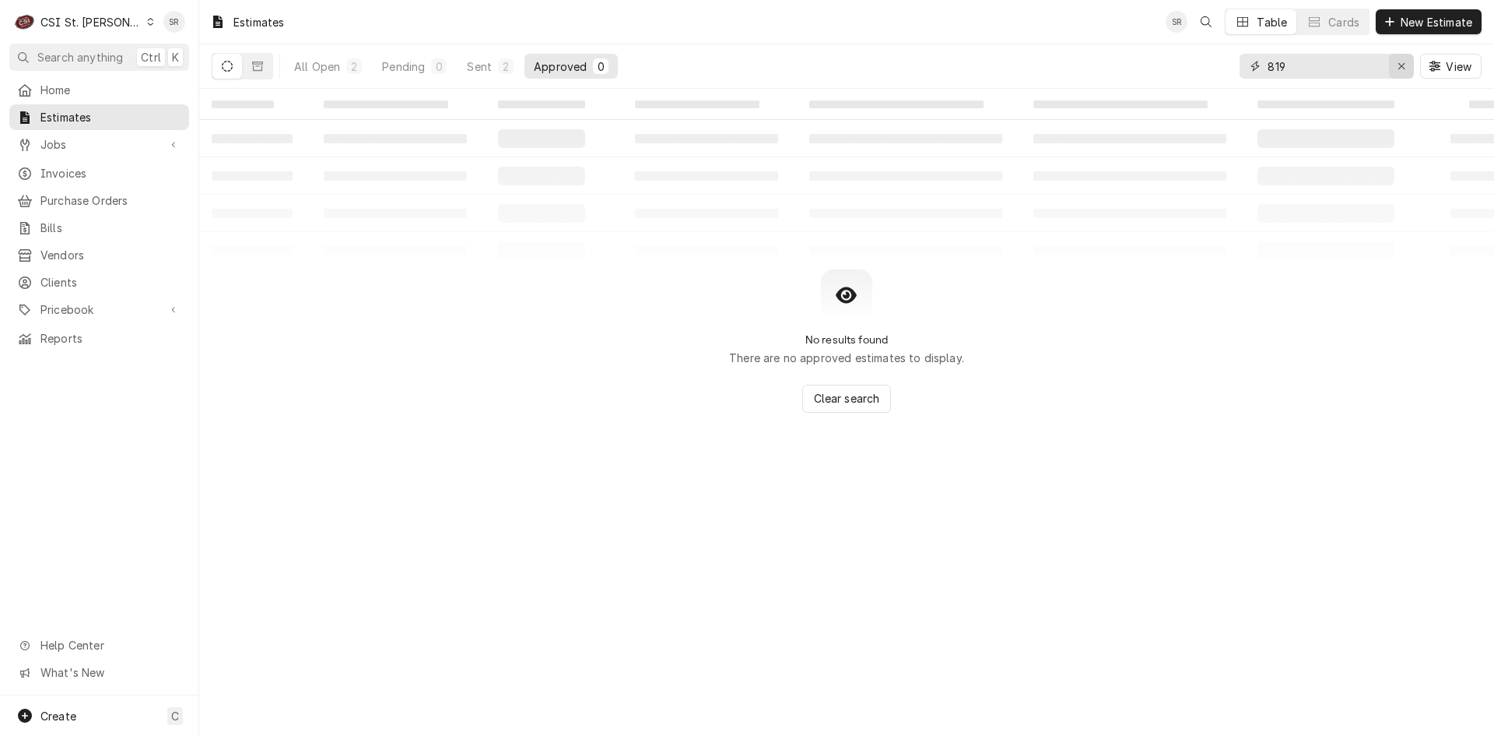
click at [1398, 68] on icon "Erase input" at bounding box center [1402, 66] width 9 height 11
click at [1417, 28] on span "New Estimate" at bounding box center [1437, 22] width 78 height 16
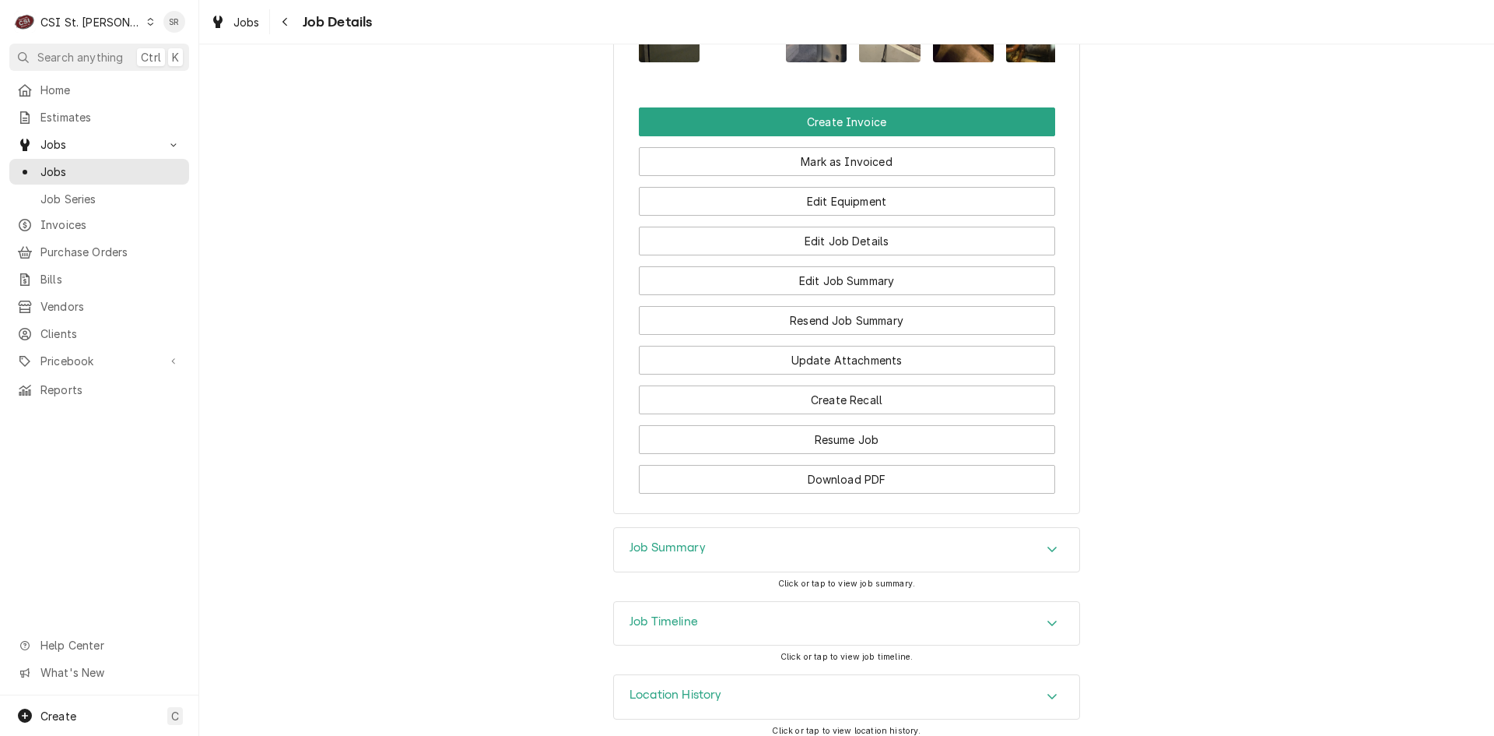
click at [682, 540] on h3 "Job Summary" at bounding box center [668, 547] width 76 height 15
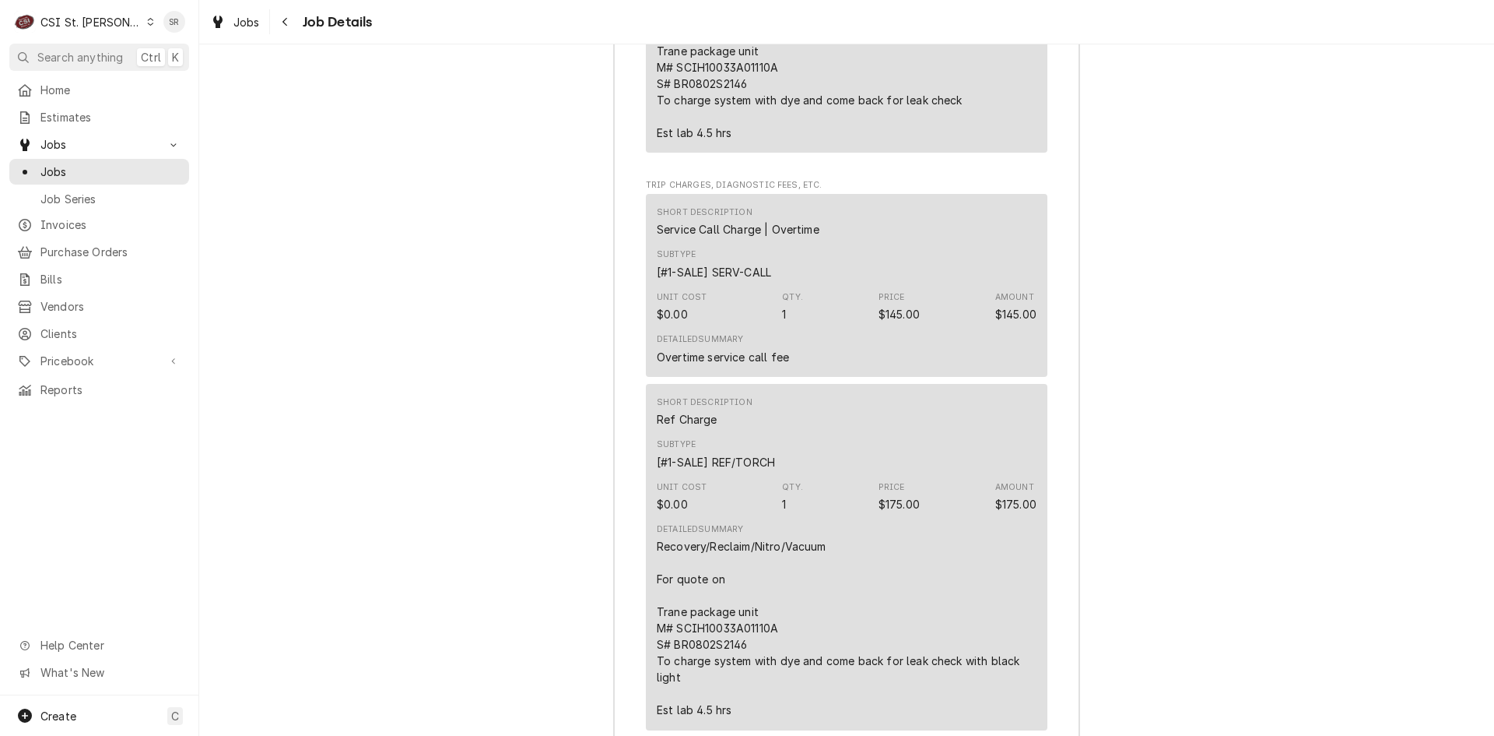
scroll to position [4851, 0]
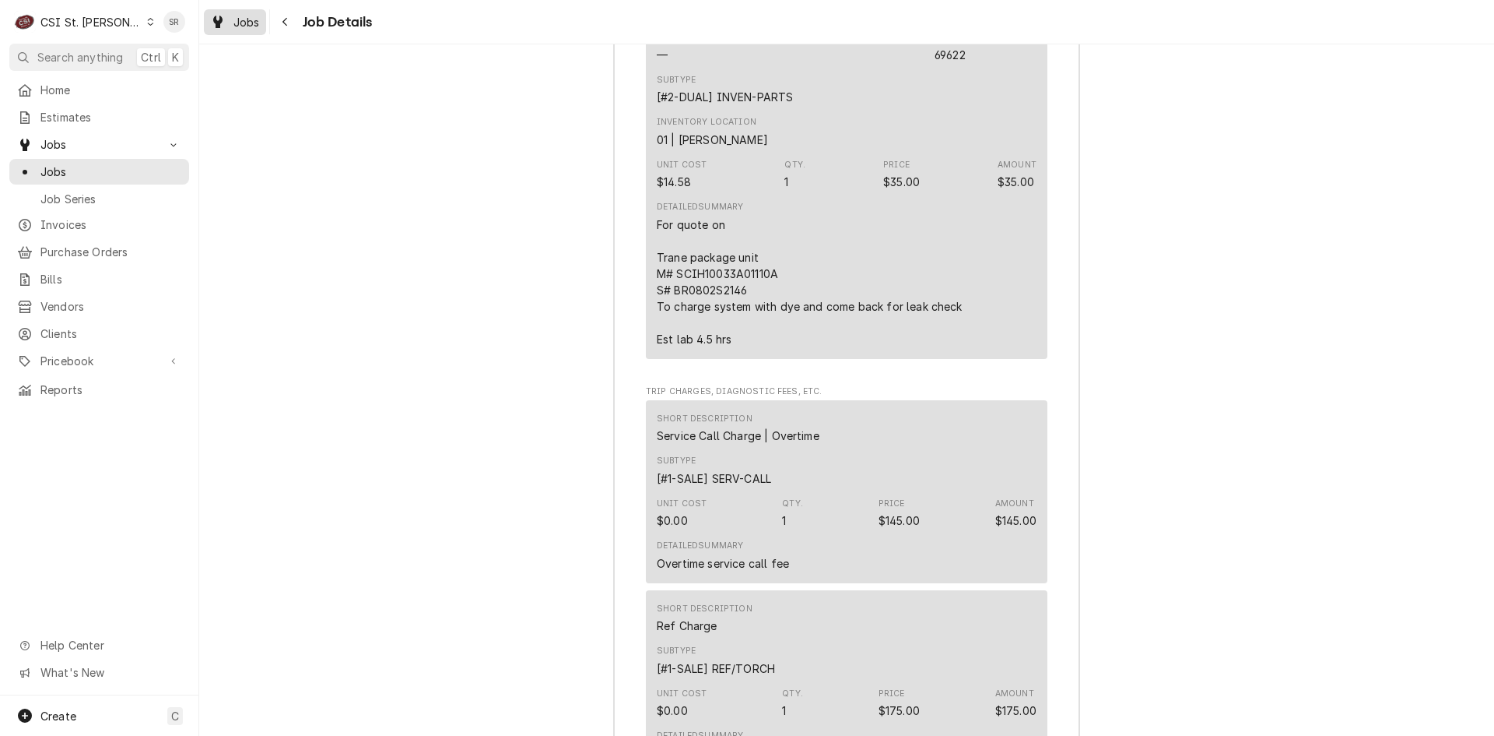
click at [250, 33] on link "Jobs" at bounding box center [235, 22] width 62 height 26
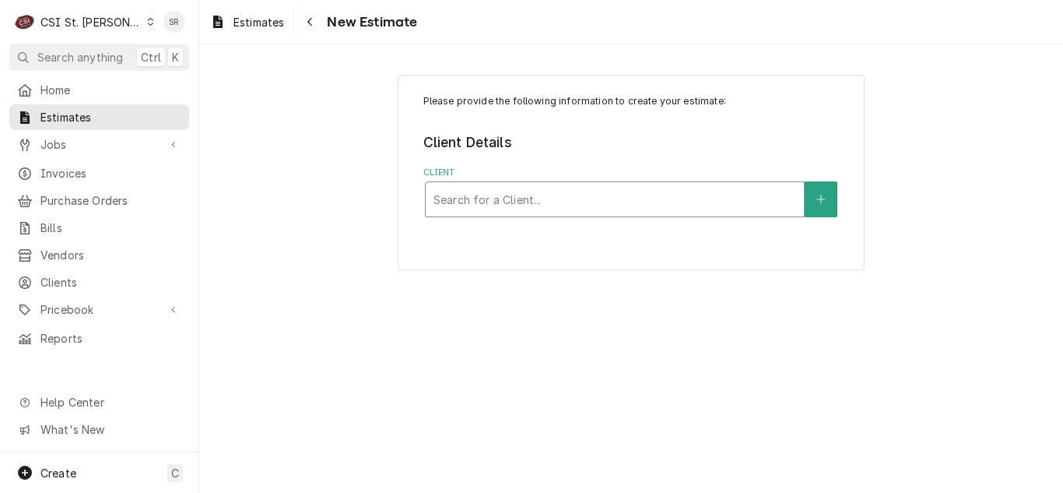
click at [581, 187] on div "Client" at bounding box center [615, 199] width 363 height 28
type input "[PERSON_NAME] company"
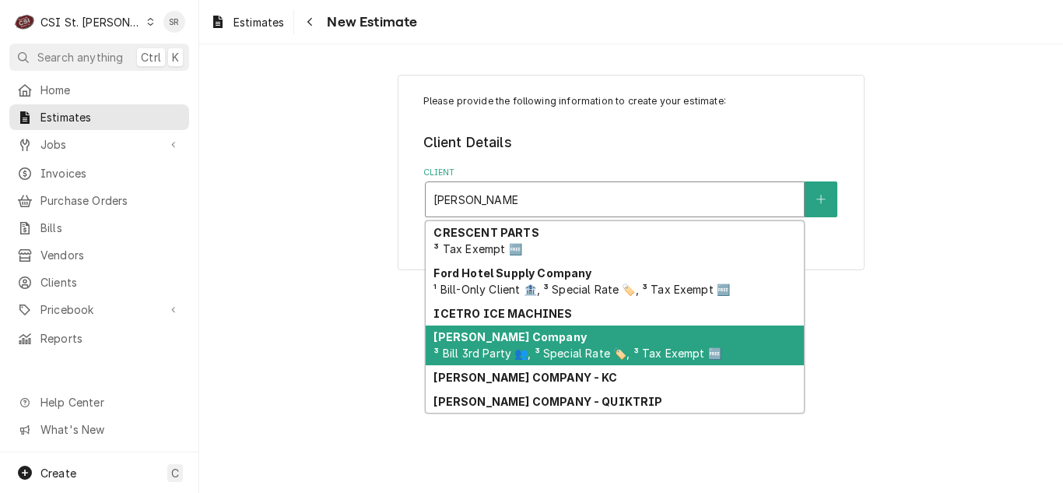
click at [530, 357] on span "³ Bill 3rd Party 👥, ³ Special Rate 🏷️, ³ Tax Exempt 🆓" at bounding box center [577, 352] width 287 height 13
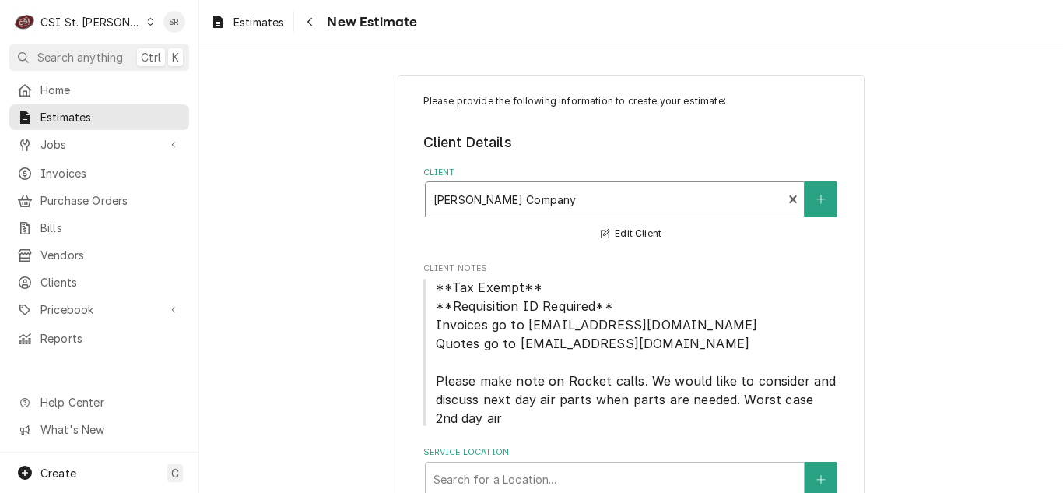
scroll to position [71, 0]
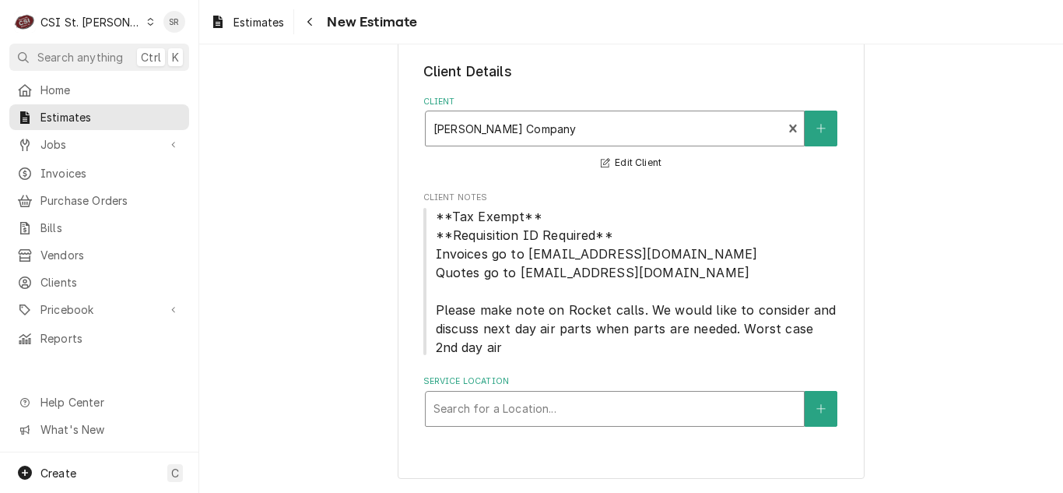
click at [532, 402] on div "Service Location" at bounding box center [615, 409] width 363 height 28
type input "1 n centra"
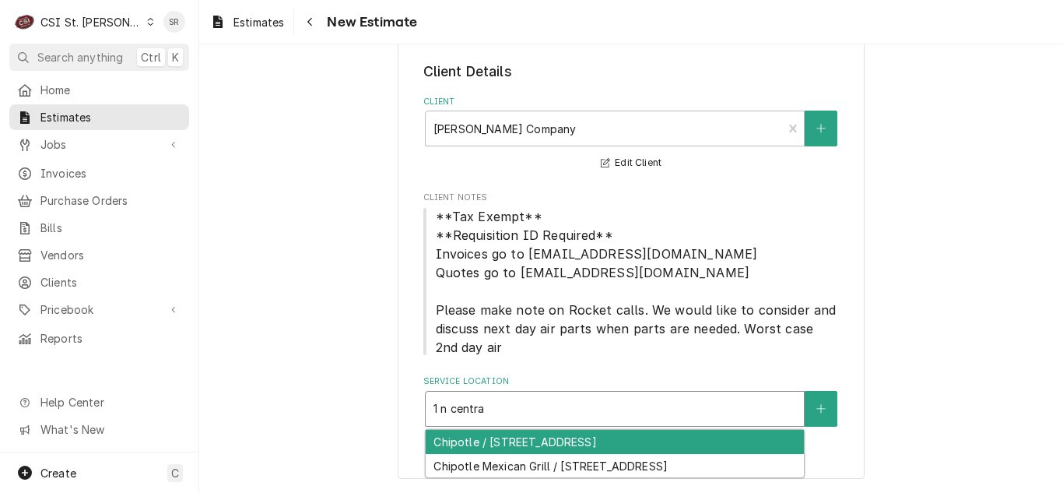
click at [552, 438] on div "Chipotle / [STREET_ADDRESS]" at bounding box center [615, 442] width 378 height 24
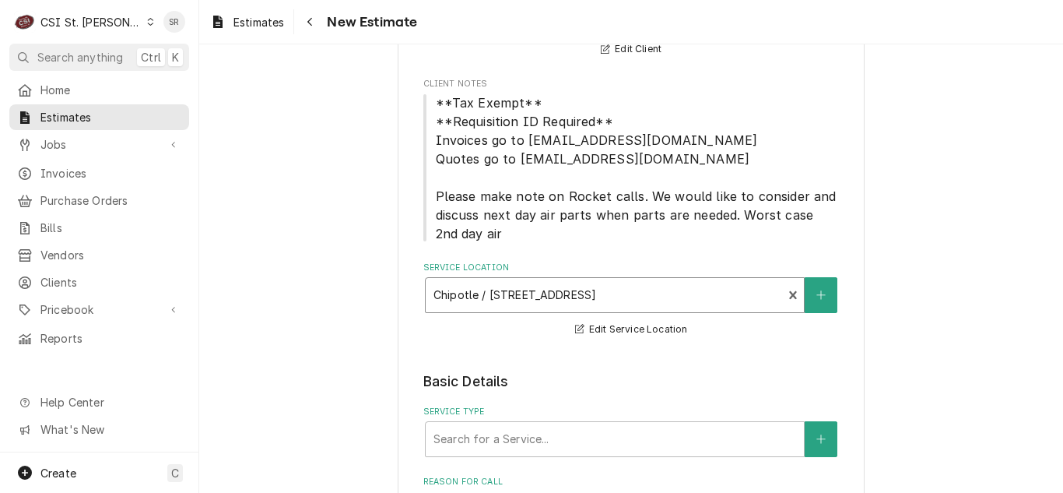
scroll to position [460, 0]
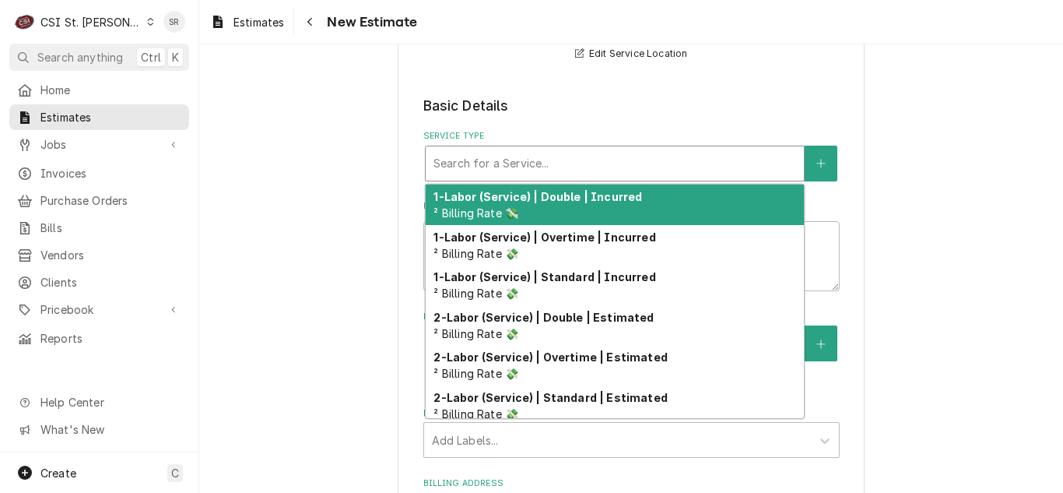
click at [525, 154] on div "Service Type" at bounding box center [615, 163] width 363 height 28
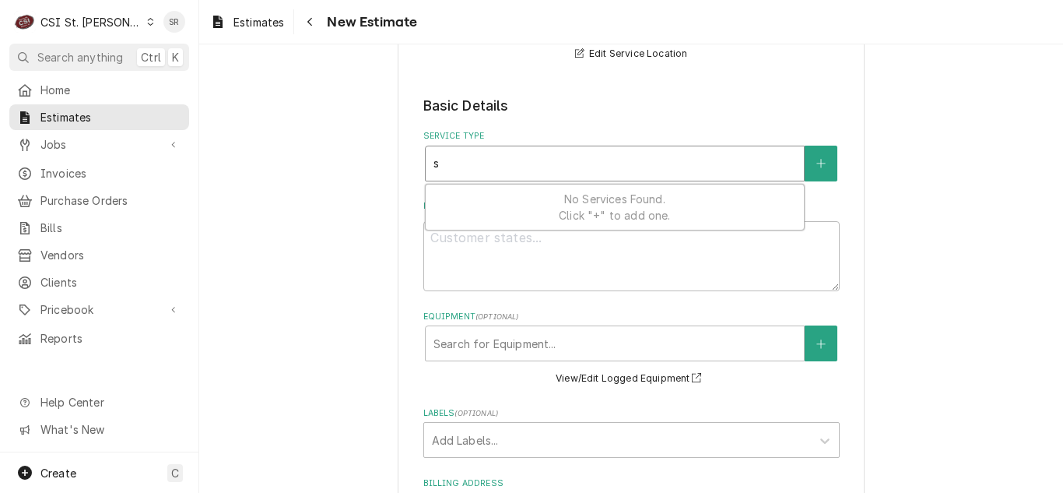
type textarea "x"
type input "s"
type textarea "x"
type input "se"
type textarea "x"
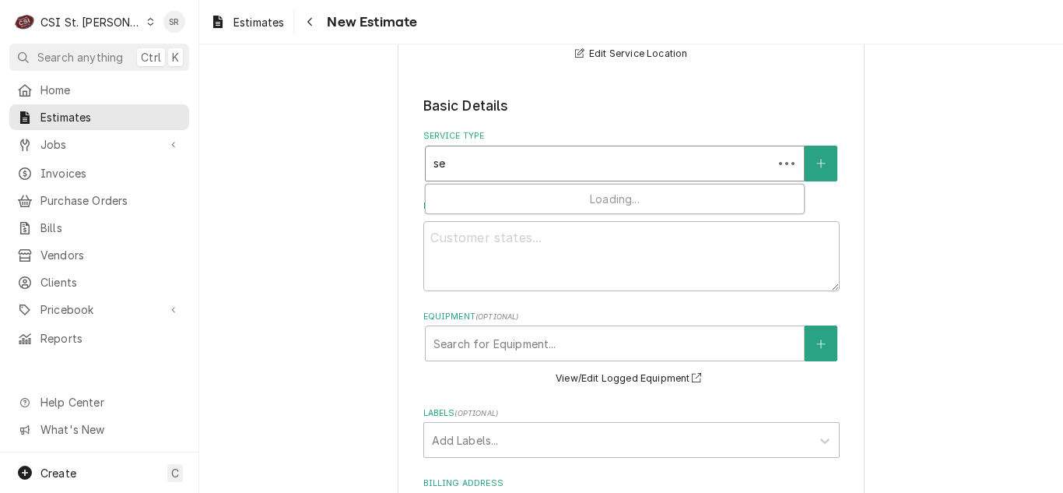
type input "ser"
type textarea "x"
type input "serv"
type textarea "x"
type input "servi"
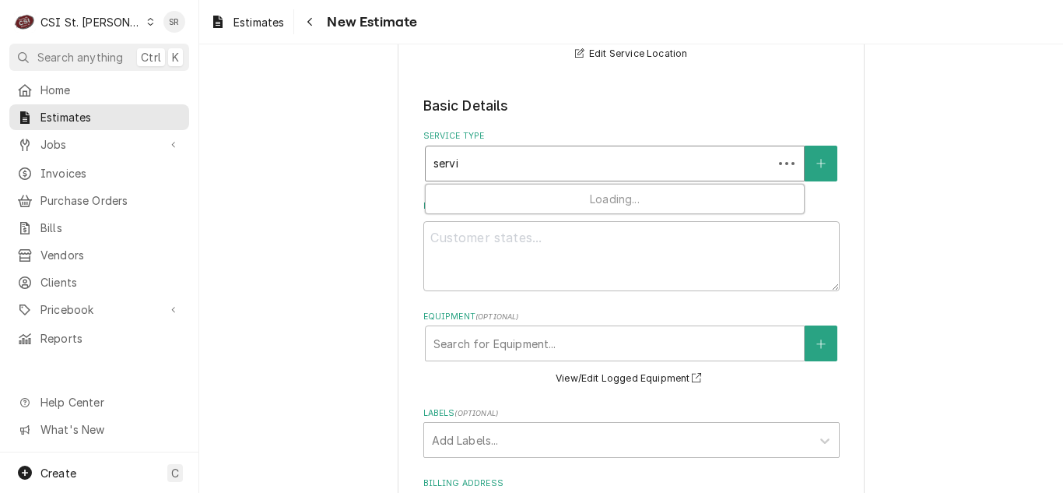
type textarea "x"
type input "servic"
type textarea "x"
type input "service"
type textarea "x"
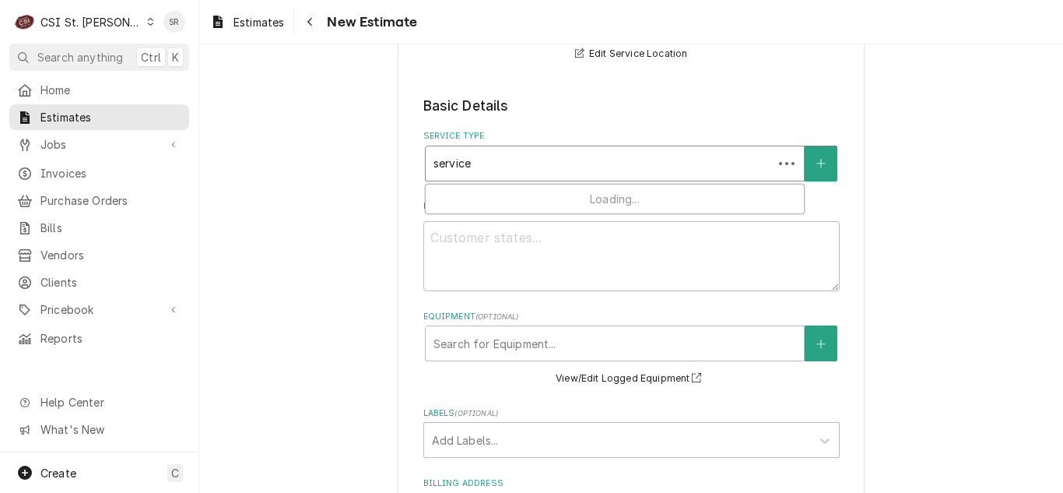
type input "service"
type textarea "x"
type input "service c"
type textarea "x"
type input "service ca"
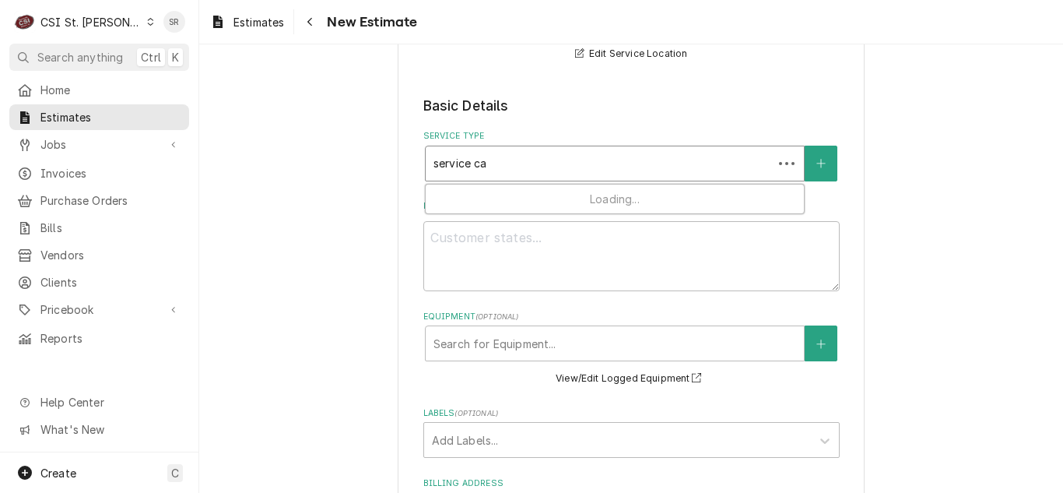
type textarea "x"
type input "service cal"
type textarea "x"
type input "service call"
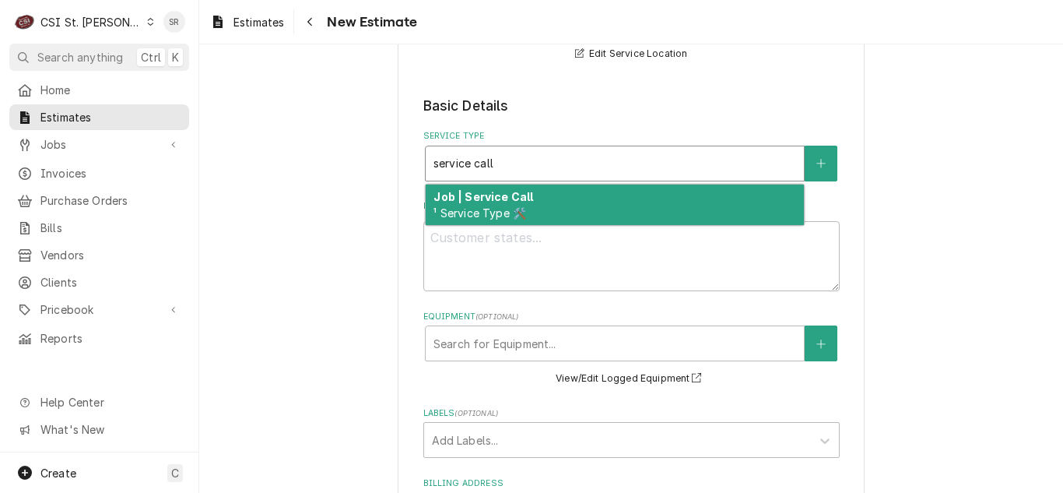
click at [526, 195] on div "Job | Service Call ¹ Service Type 🛠️" at bounding box center [615, 204] width 378 height 40
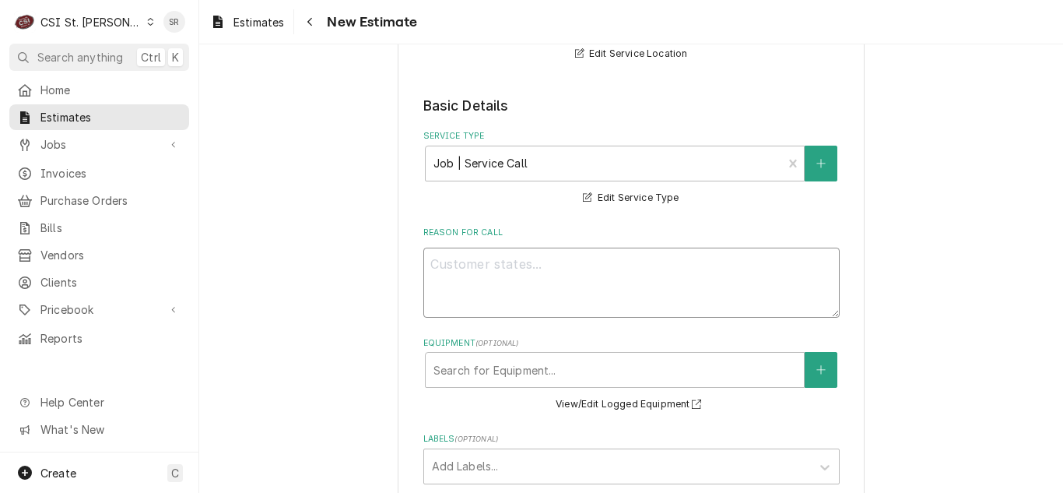
click at [623, 271] on textarea "Reason For Call" at bounding box center [631, 283] width 416 height 70
type textarea "x"
type textarea "A"
type textarea "x"
type textarea "Af"
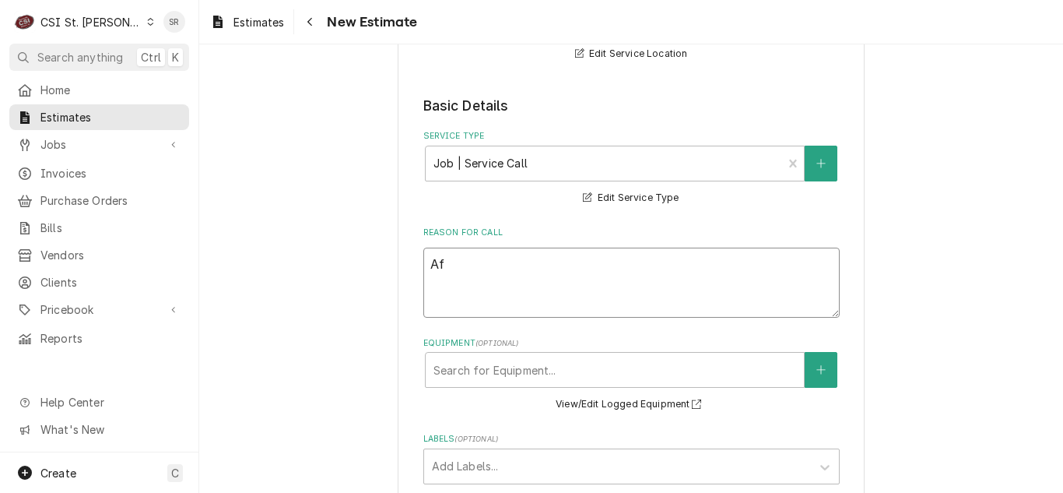
type textarea "x"
type textarea "Aft"
type textarea "x"
type textarea "Afte"
type textarea "x"
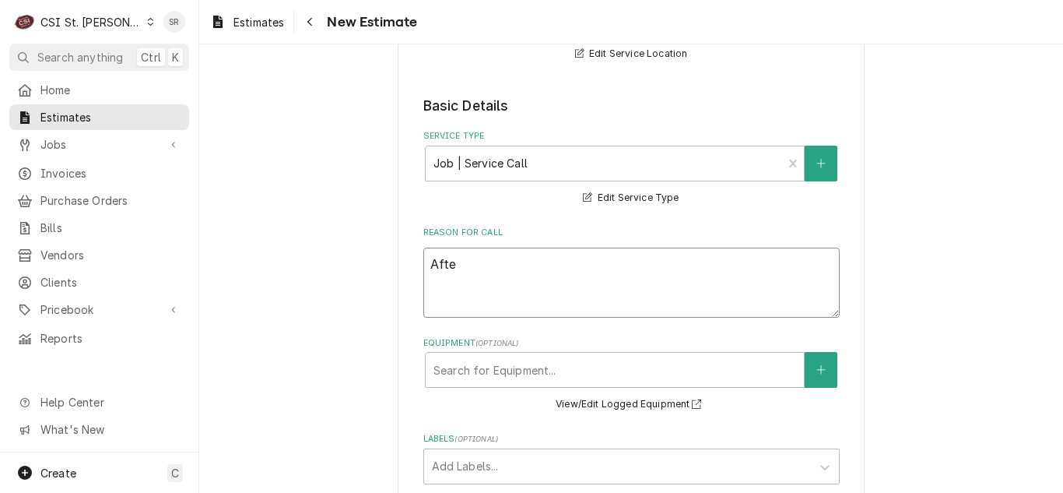
type textarea "After"
type textarea "x"
type textarea "After"
type textarea "x"
type textarea "After c"
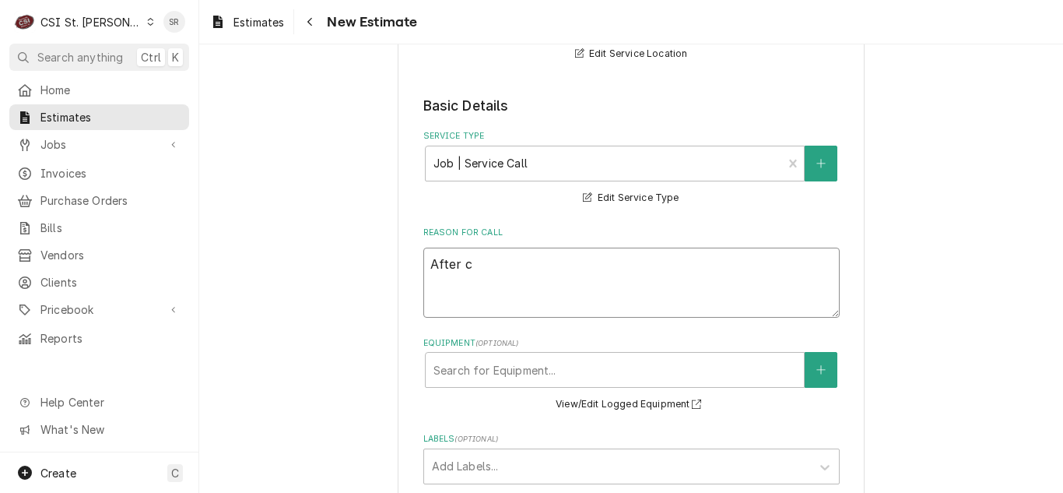
type textarea "x"
type textarea "After ch"
type textarea "x"
type textarea "After cha"
type textarea "x"
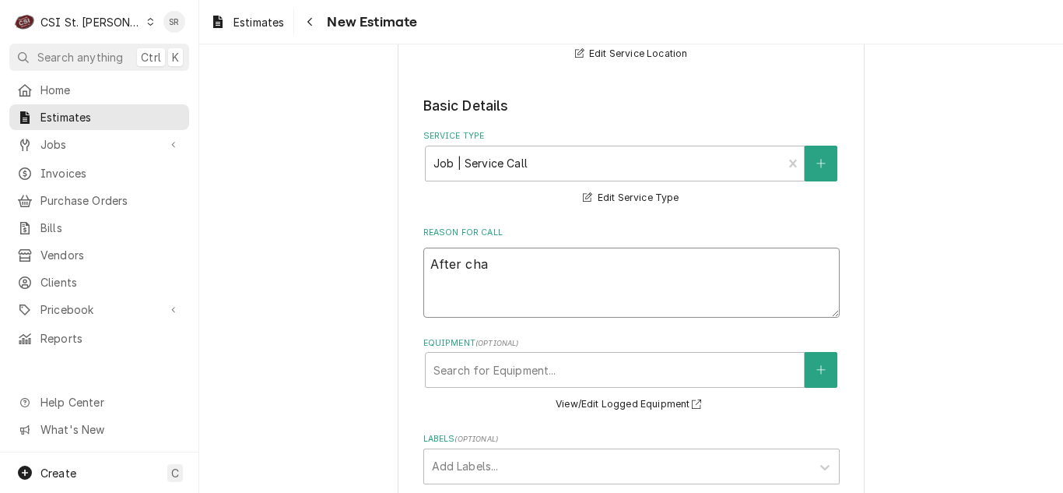
type textarea "After char"
type textarea "x"
type textarea "After charg"
type textarea "x"
type textarea "After chargi"
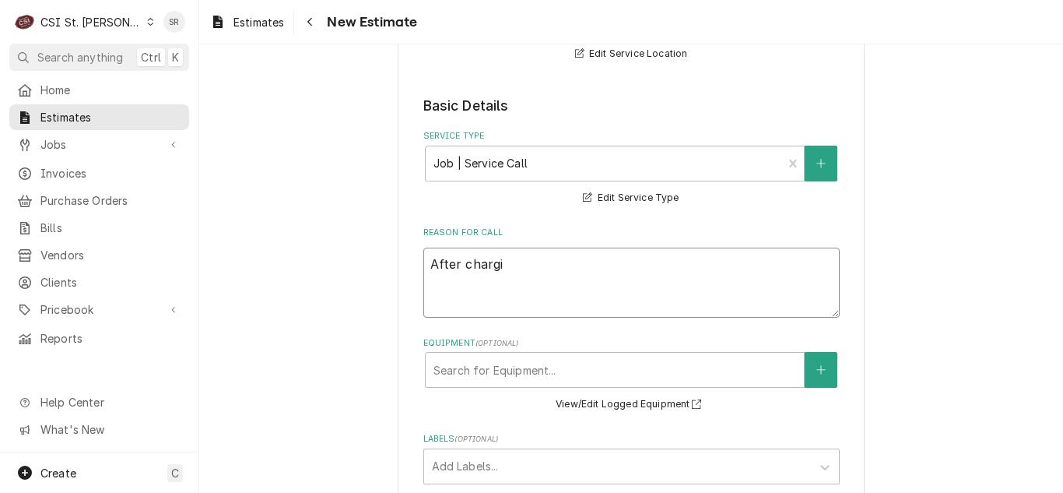
type textarea "x"
type textarea "After chargin"
type textarea "x"
type textarea "After charging"
type textarea "x"
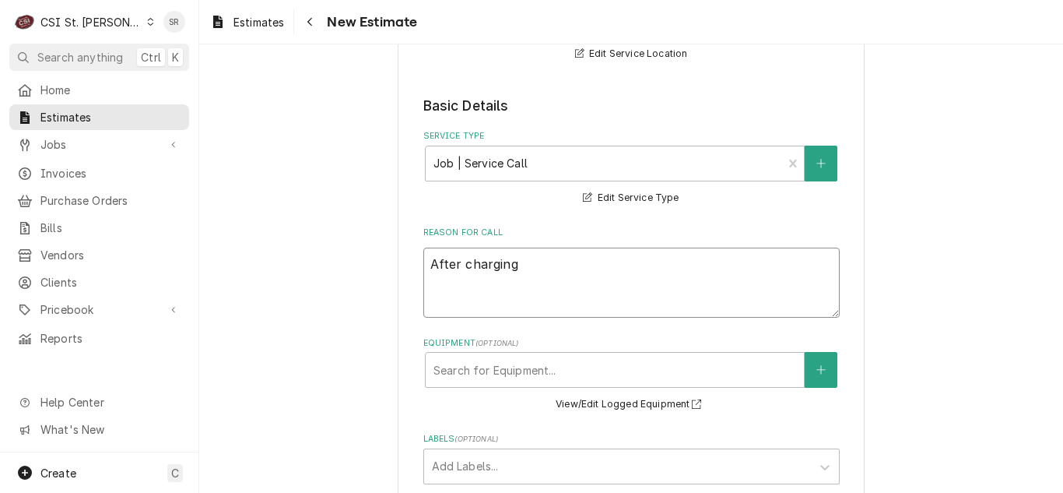
type textarea "After charging"
type textarea "x"
type textarea "After charging u"
type textarea "x"
type textarea "After charging un"
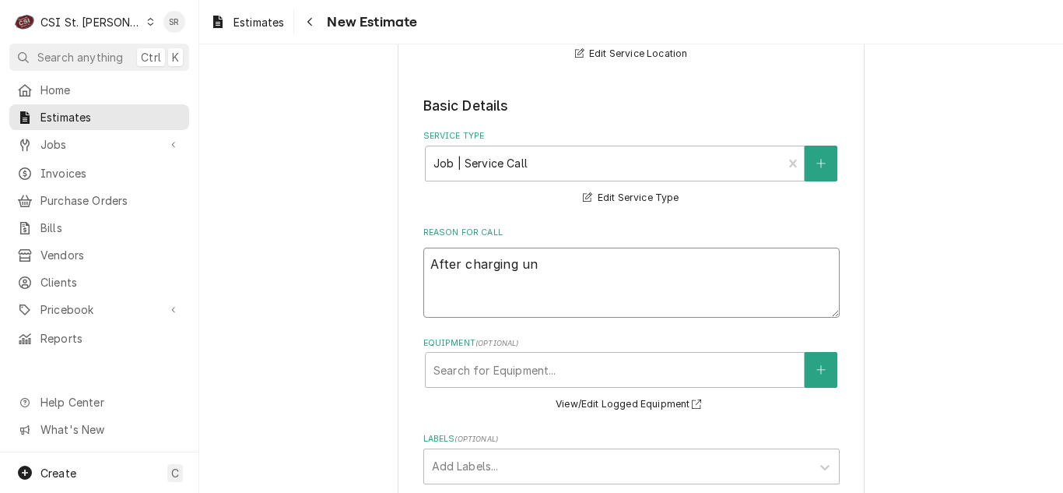
type textarea "x"
type textarea "After charging uni"
type textarea "x"
type textarea "After charging unit"
type textarea "x"
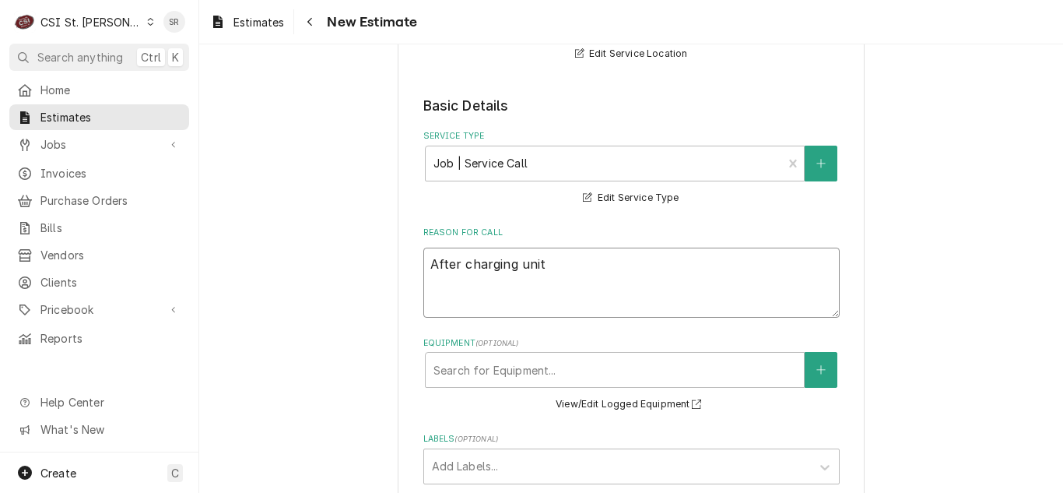
type textarea "After charging unit"
type textarea "x"
type textarea "After charging unit -"
type textarea "x"
type textarea "After charging unit -"
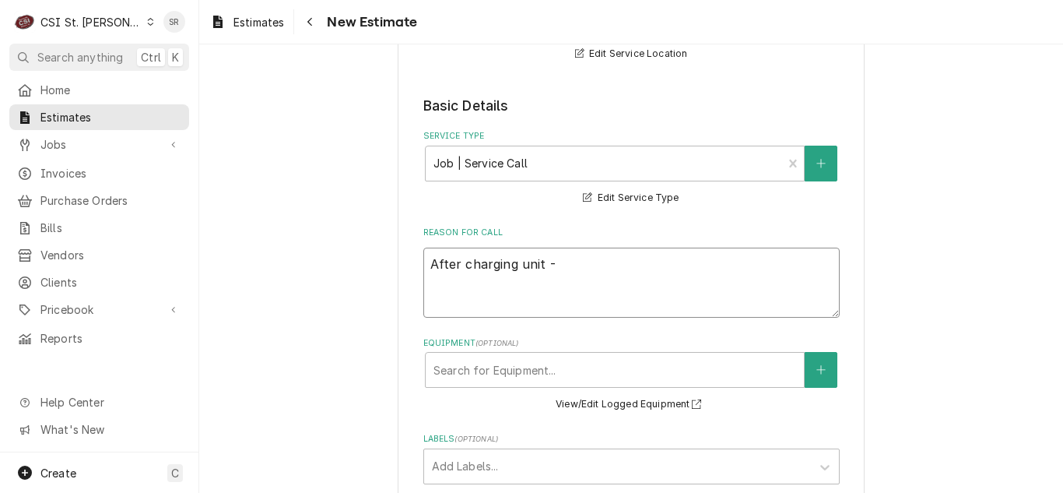
type textarea "x"
type textarea "After charging unit -"
type textarea "x"
type textarea "After charging unit"
type textarea "x"
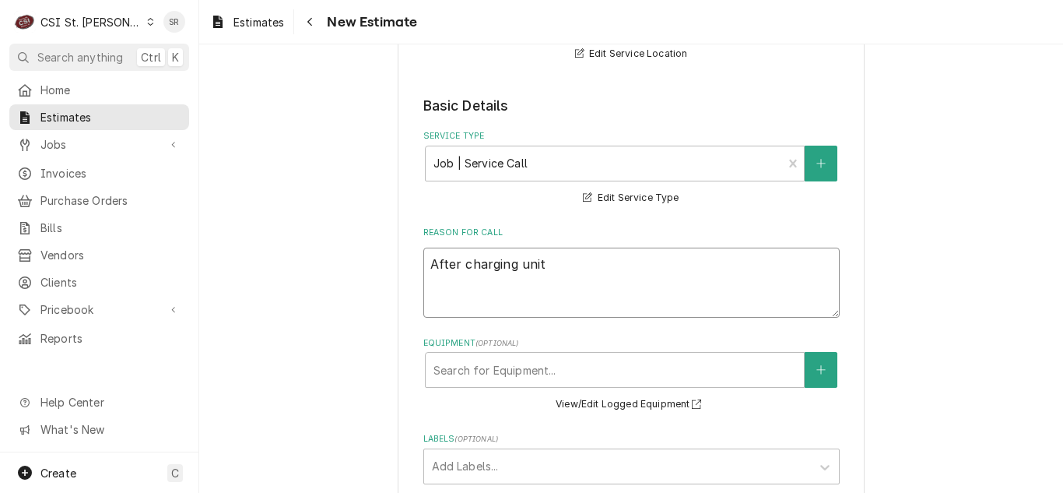
type textarea "After charging unit a"
type textarea "x"
type textarea "After charging unit an"
type textarea "x"
type textarea "After charging unit and"
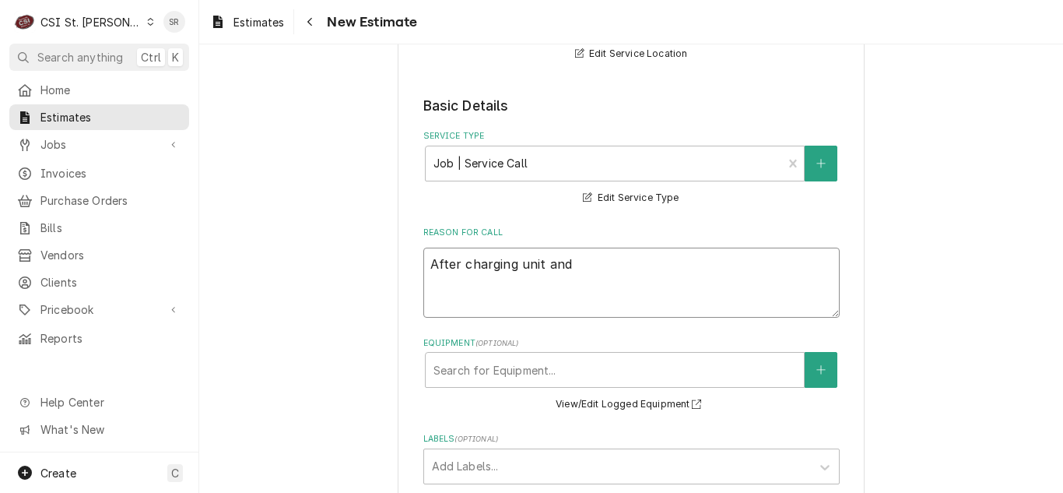
type textarea "x"
type textarea "After charging unit and"
type textarea "x"
type textarea "After charging unit and t"
type textarea "x"
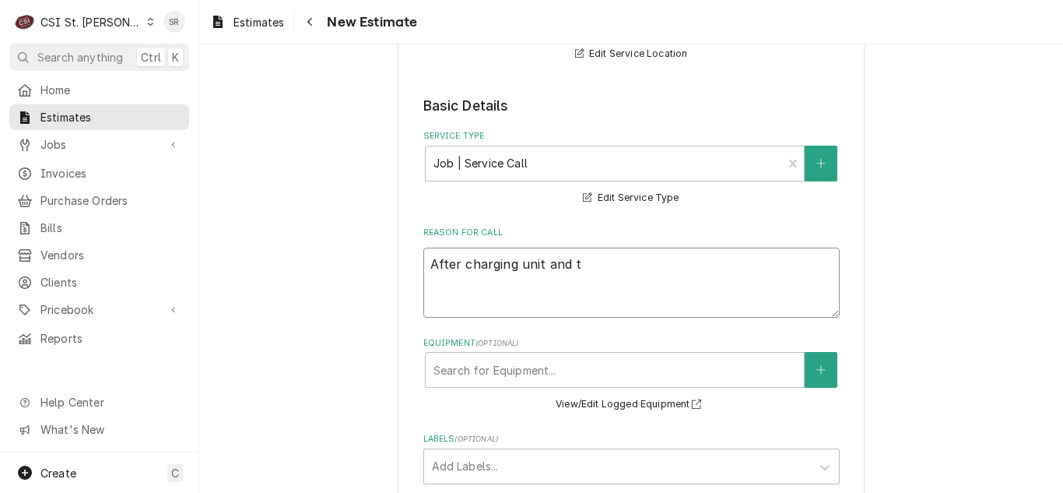
type textarea "After charging unit and th"
type textarea "x"
type textarea "After charging unit and tha"
type textarea "x"
type textarea "After charging unit and thaw"
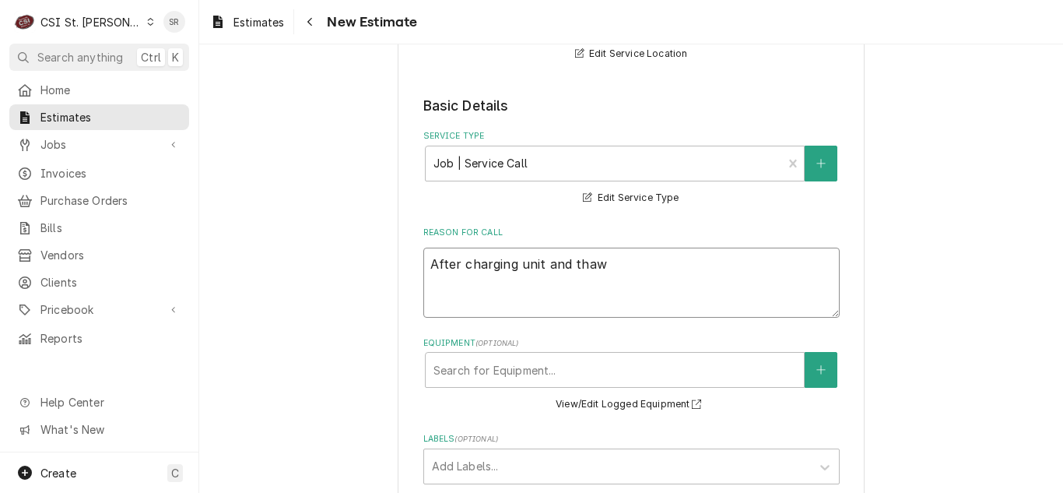
type textarea "x"
type textarea "After charging unit and thawi"
type textarea "x"
type textarea "After charging unit and thawin"
type textarea "x"
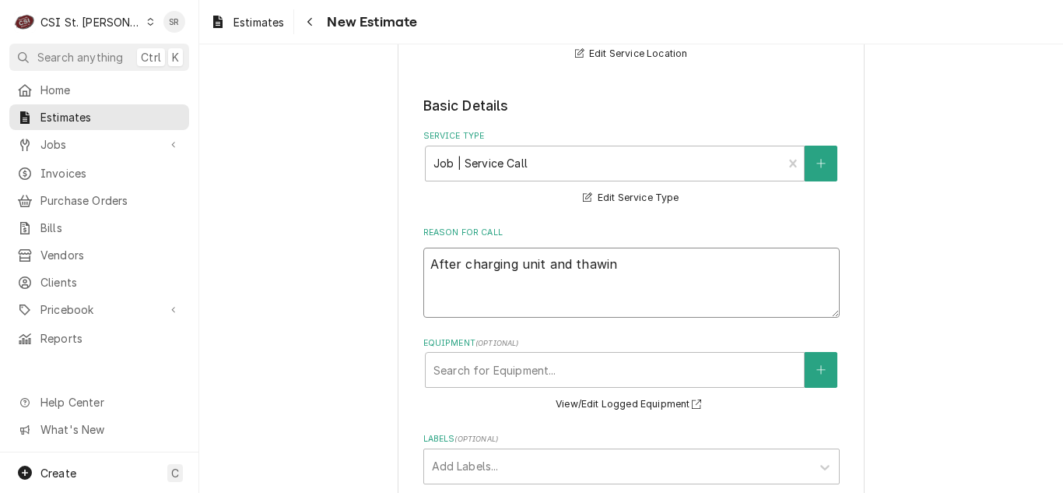
type textarea "After charging unit and thawing"
type textarea "x"
type textarea "After charging unit and thawing"
type textarea "x"
type textarea "After charging unit and thawing u"
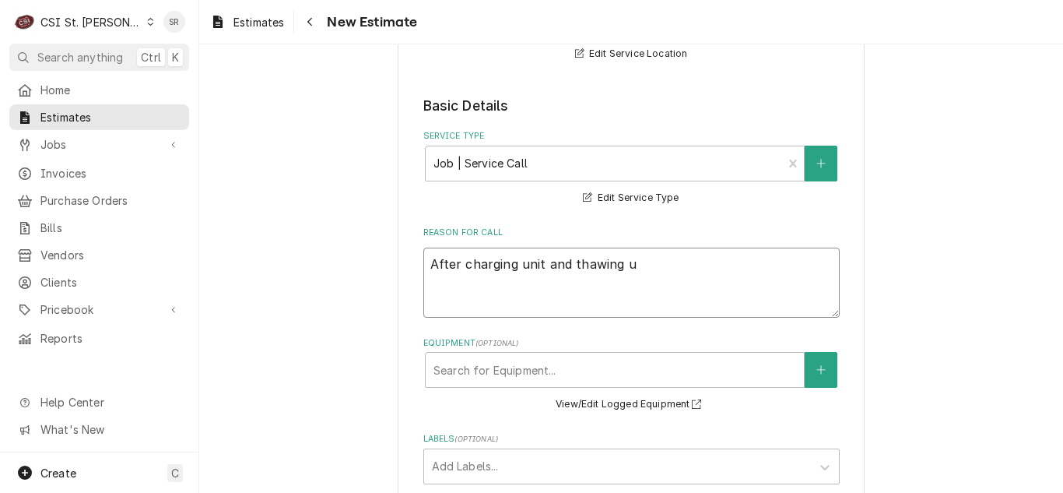
type textarea "x"
type textarea "After charging unit and thawing"
type textarea "x"
type textarea "After charging unit and thawing"
type textarea "x"
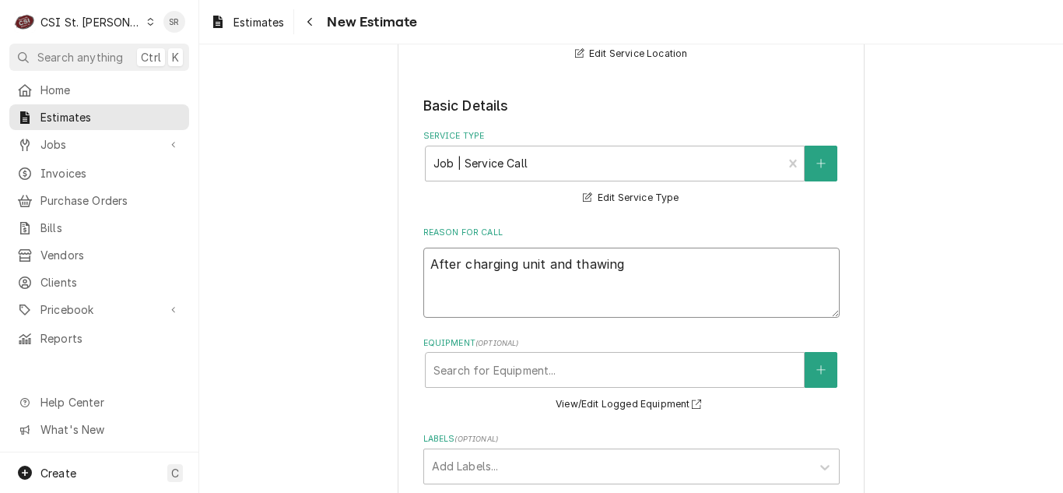
type textarea "After charging unit and thawin"
type textarea "x"
type textarea "After charging unit and thawi"
type textarea "x"
type textarea "After charging unit and thaw"
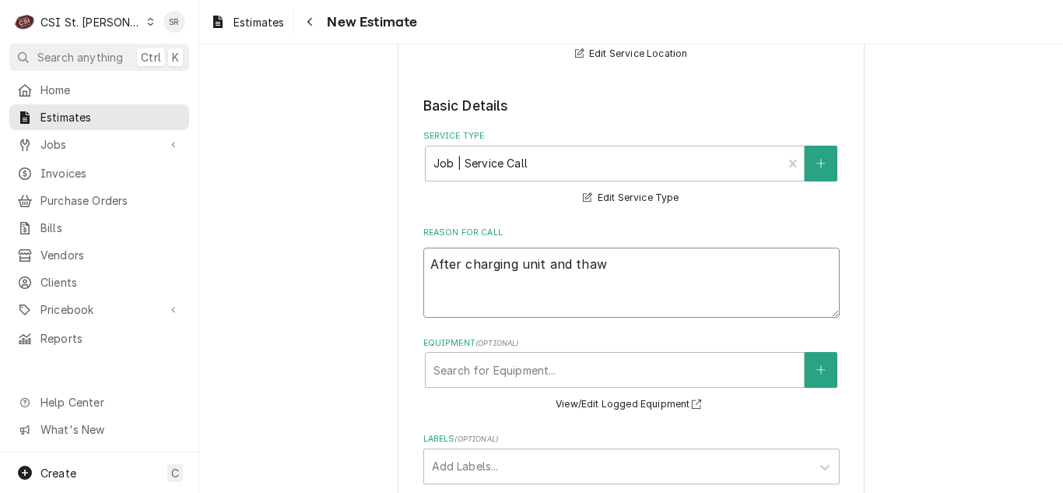
type textarea "x"
type textarea "After charging unit and tha"
type textarea "x"
type textarea "After charging unit and th"
type textarea "x"
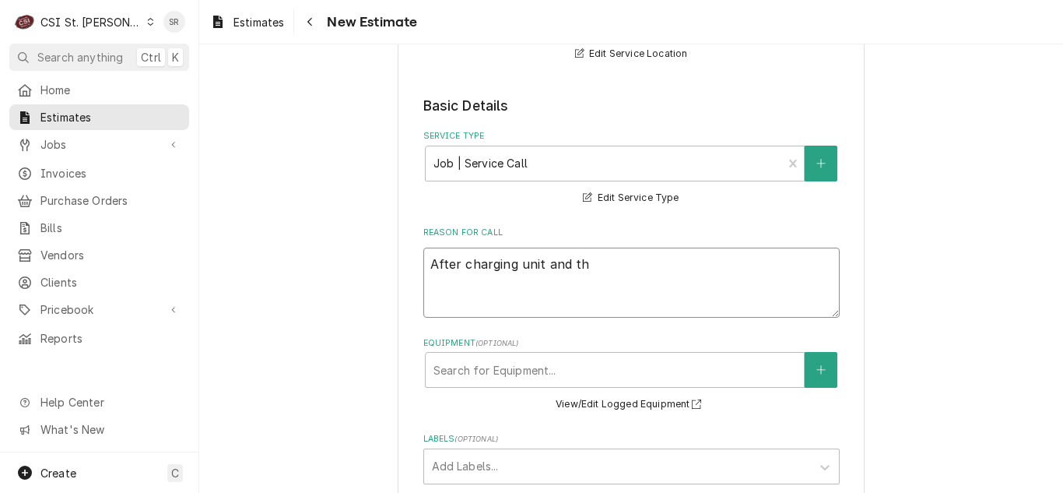
type textarea "After charging unit and t"
type textarea "x"
type textarea "After charging unit and"
type textarea "x"
type textarea "After charging unit and"
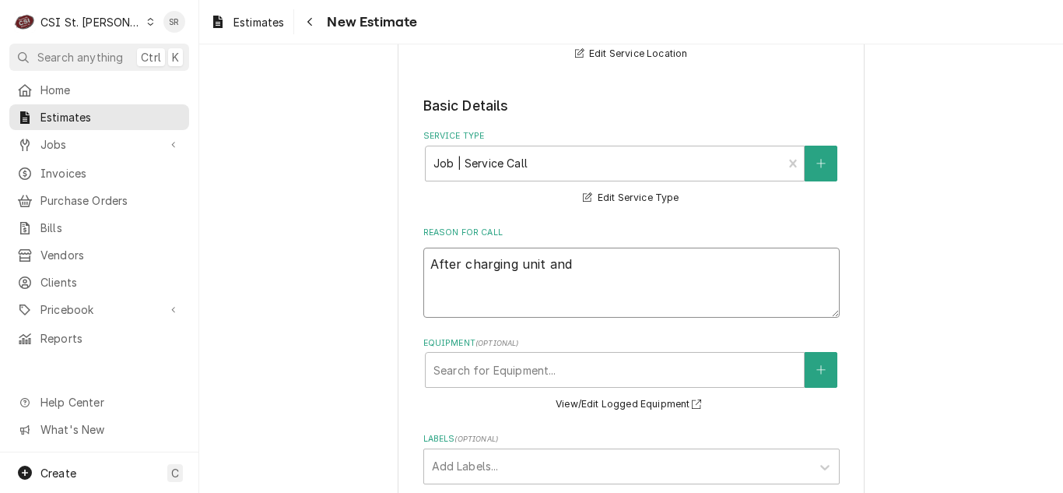
type textarea "x"
type textarea "After charging unit an"
type textarea "x"
type textarea "After charging unit a"
type textarea "x"
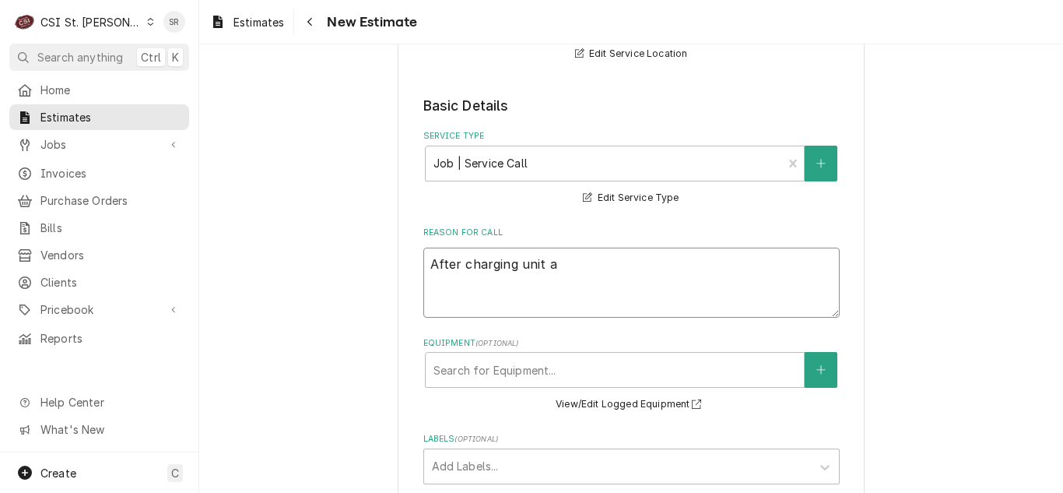
type textarea "After charging unit"
type textarea "x"
type textarea "After charging unit"
type textarea "x"
type textarea "After charging uni"
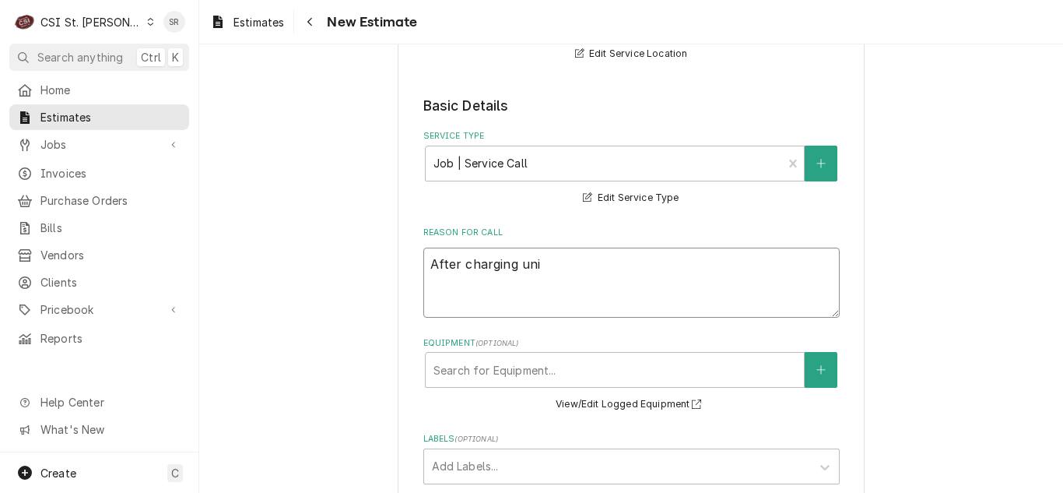
type textarea "x"
type textarea "After charging u"
type textarea "x"
type textarea "After charging"
type textarea "x"
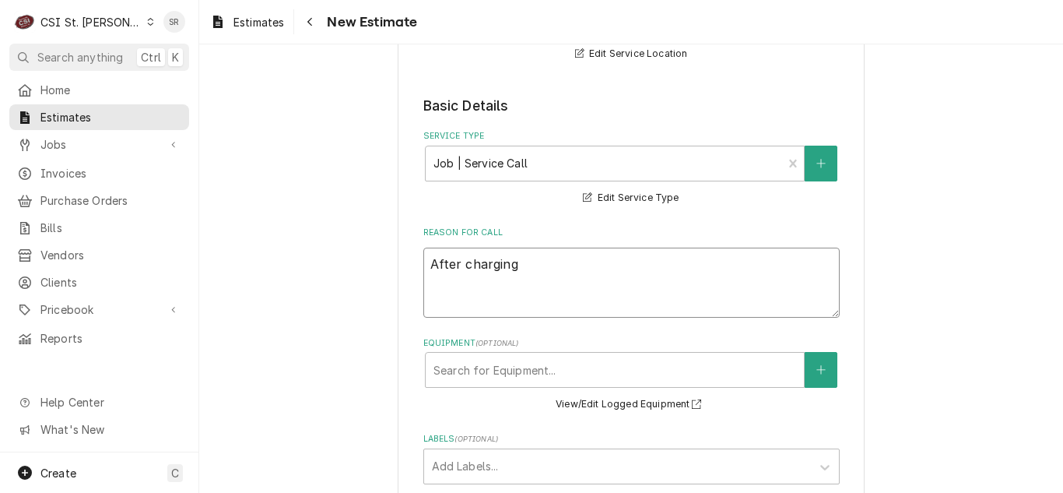
type textarea "After charging"
type textarea "x"
type textarea "After charginga"
type textarea "x"
type textarea "After charging"
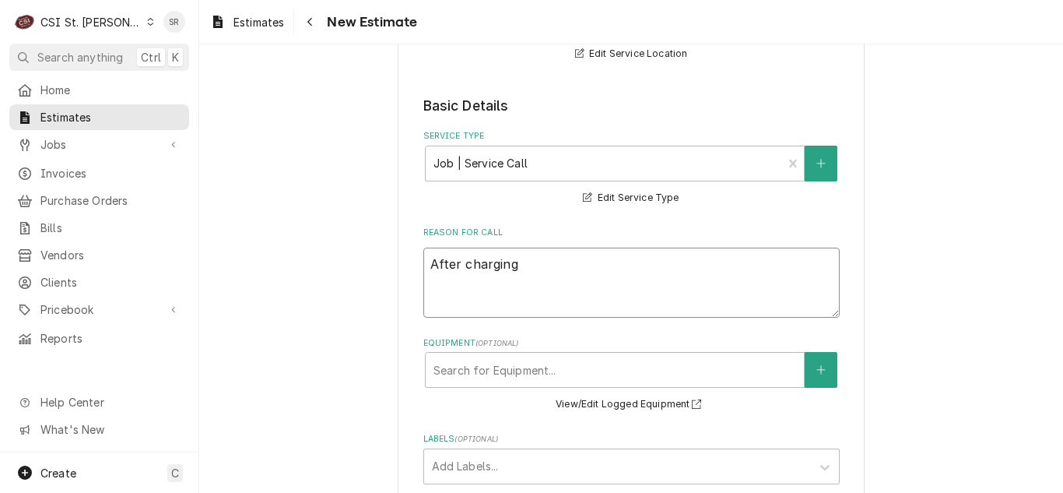
type textarea "x"
type textarea "After charging"
type textarea "x"
type textarea "After charging a"
type textarea "x"
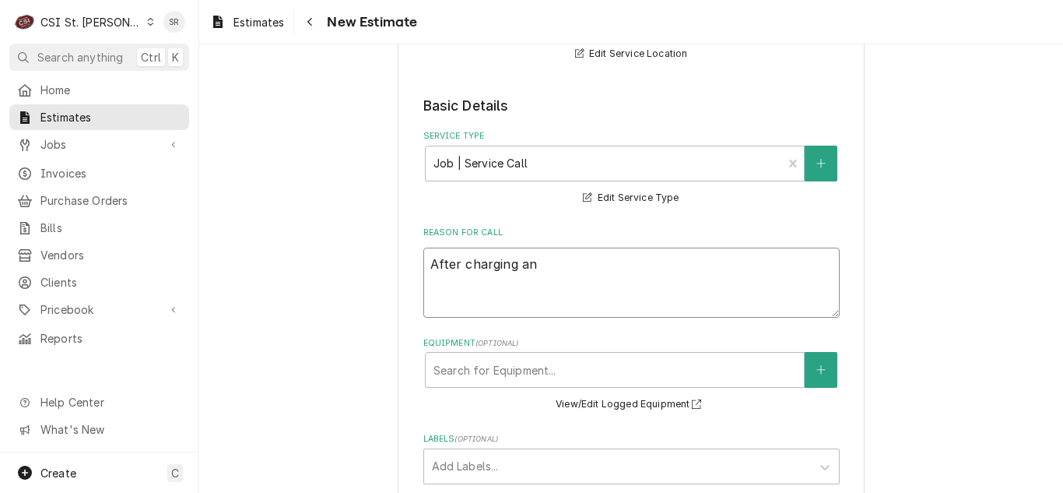
type textarea "After charging and"
type textarea "x"
type textarea "After charging and"
type textarea "x"
type textarea "After charging and t"
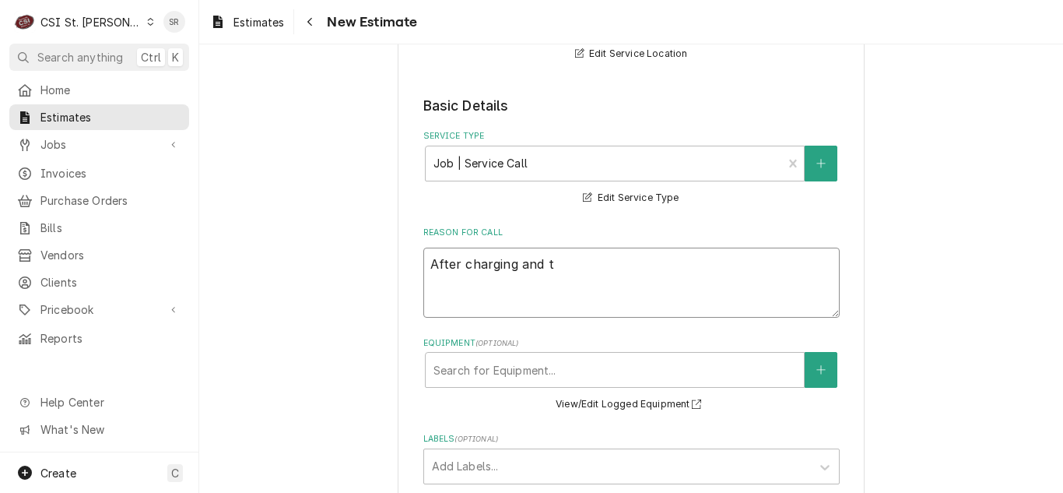
type textarea "x"
type textarea "After charging and th"
type textarea "x"
type textarea "After charging and tha"
type textarea "x"
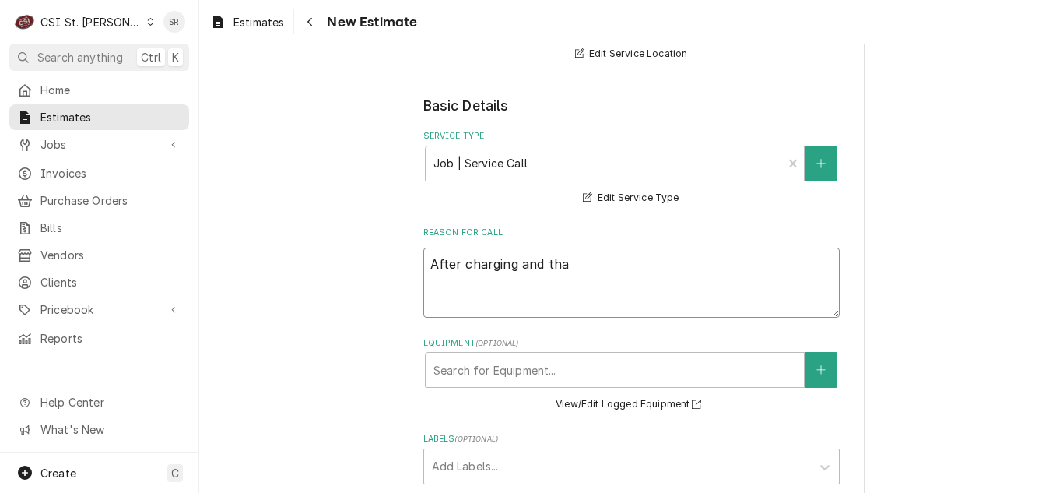
type textarea "After charging and thaw"
type textarea "x"
type textarea "After charging and thawi"
type textarea "x"
type textarea "After charging and thawin"
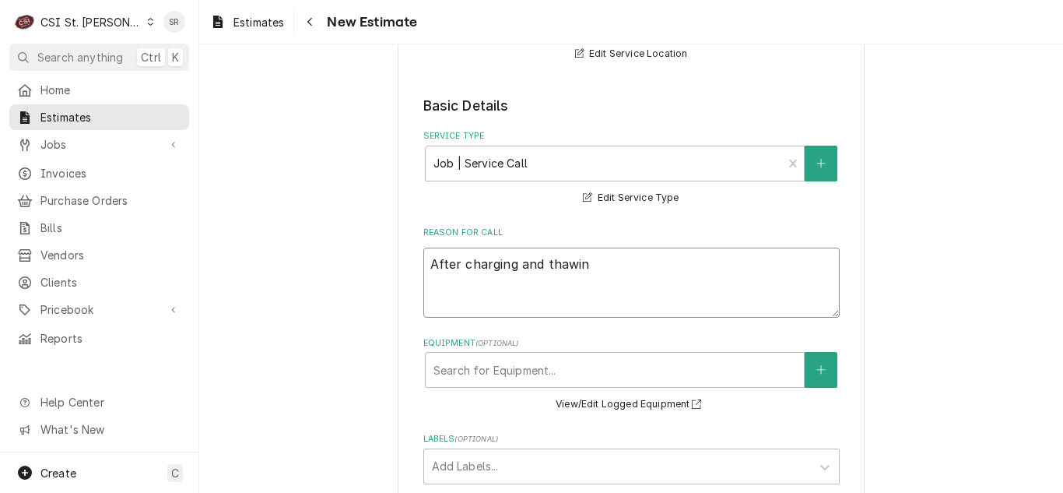
type textarea "x"
type textarea "After charging and thawing"
type textarea "x"
type textarea "After charging and thawing"
type textarea "x"
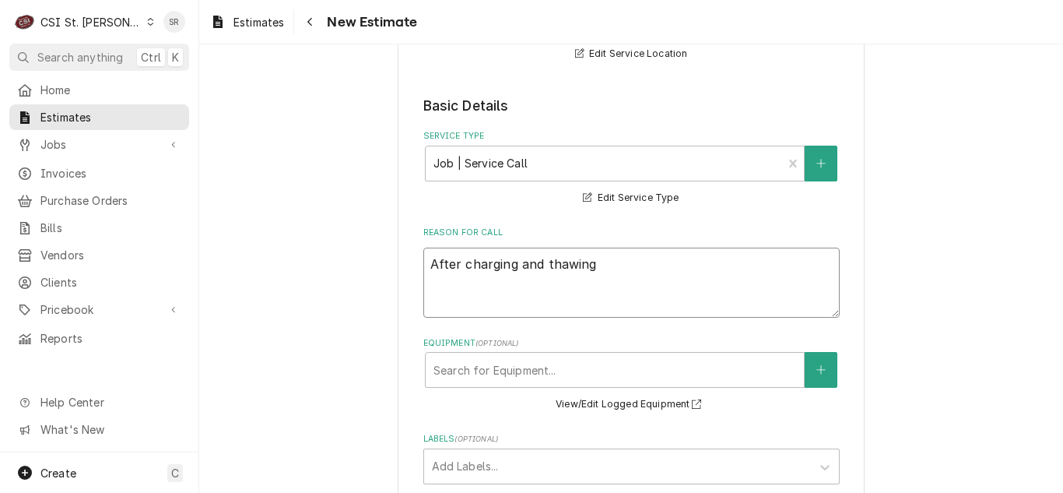
type textarea "After charging and thawing u"
type textarea "x"
type textarea "After charging and thawing un"
type textarea "x"
type textarea "After charging and thawing uni"
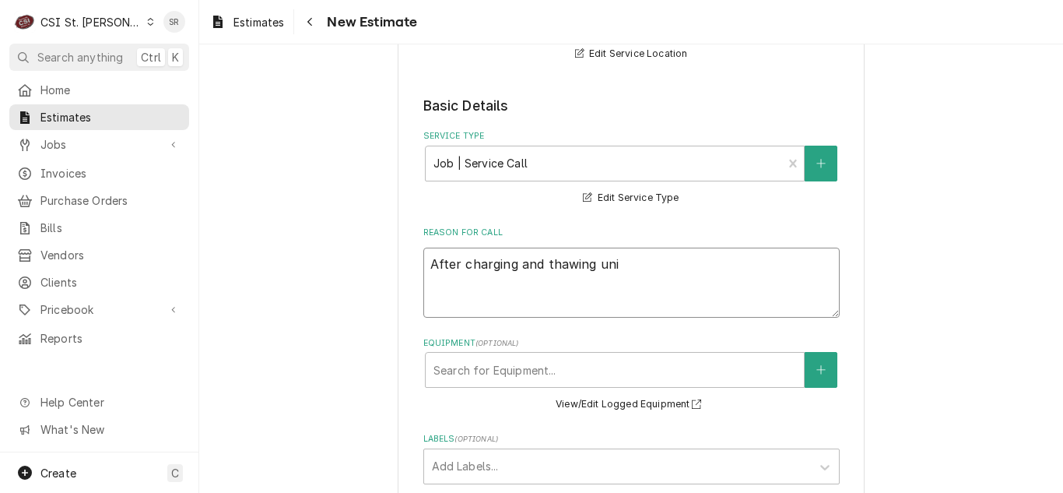
type textarea "x"
type textarea "After charging and thawing unit"
type textarea "x"
type textarea "After charging and thawing unit"
type textarea "x"
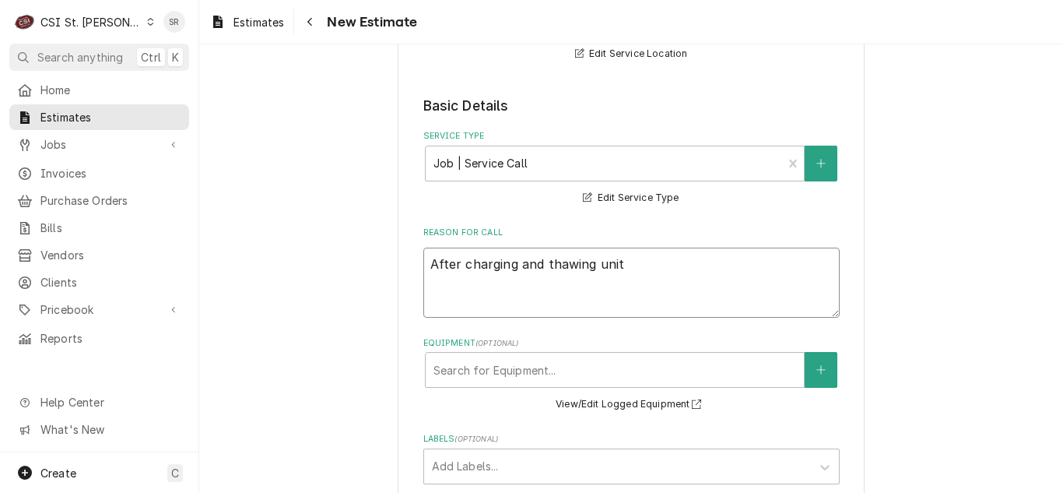
type textarea "After charging and thawing unit -"
type textarea "x"
type textarea "After charging and thawing unit -"
type textarea "x"
type textarea "After charging and thawing unit -"
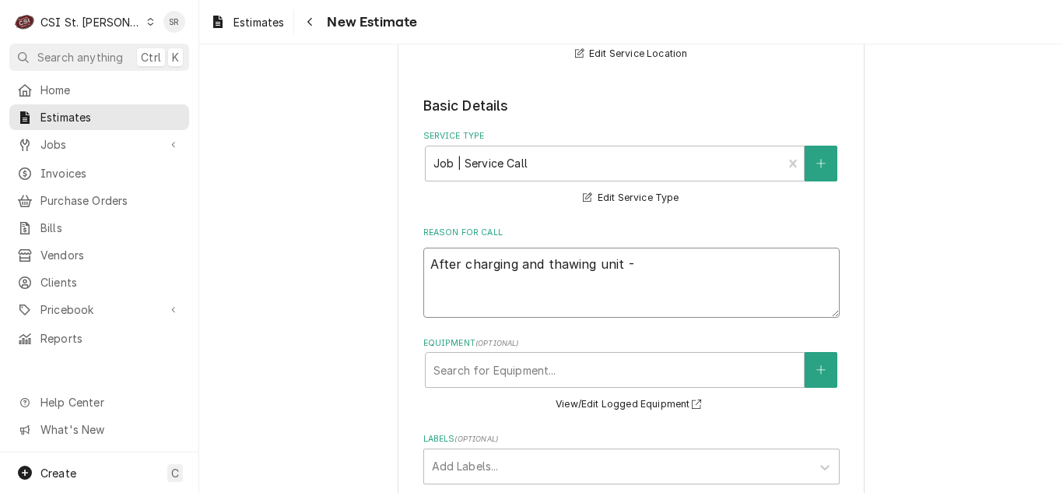
type textarea "x"
type textarea "After charging and thawing unit - n"
type textarea "x"
type textarea "After charging and thawing unit - ne"
type textarea "x"
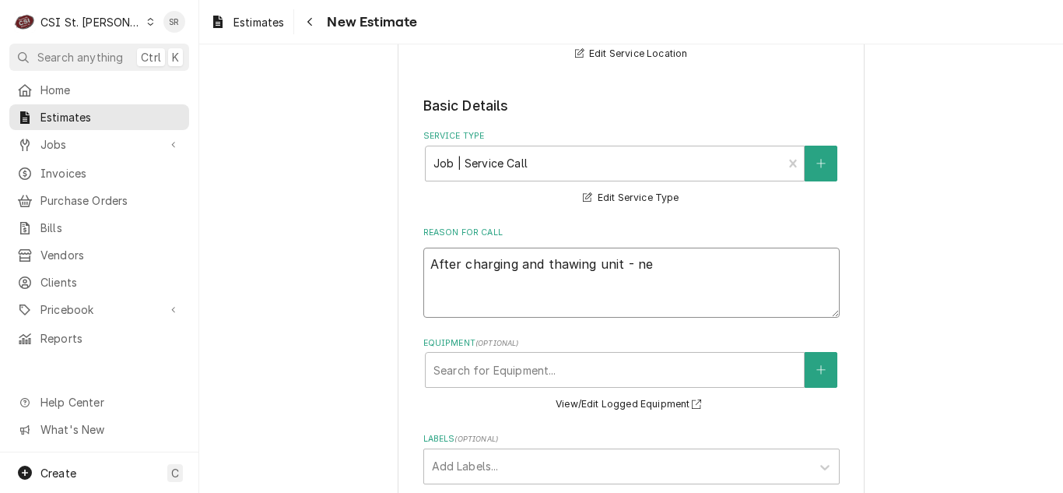
type textarea "After charging and thawing unit - nee"
type textarea "x"
type textarea "After charging and thawing unit - need"
type textarea "x"
type textarea "After charging and thawing unit - need"
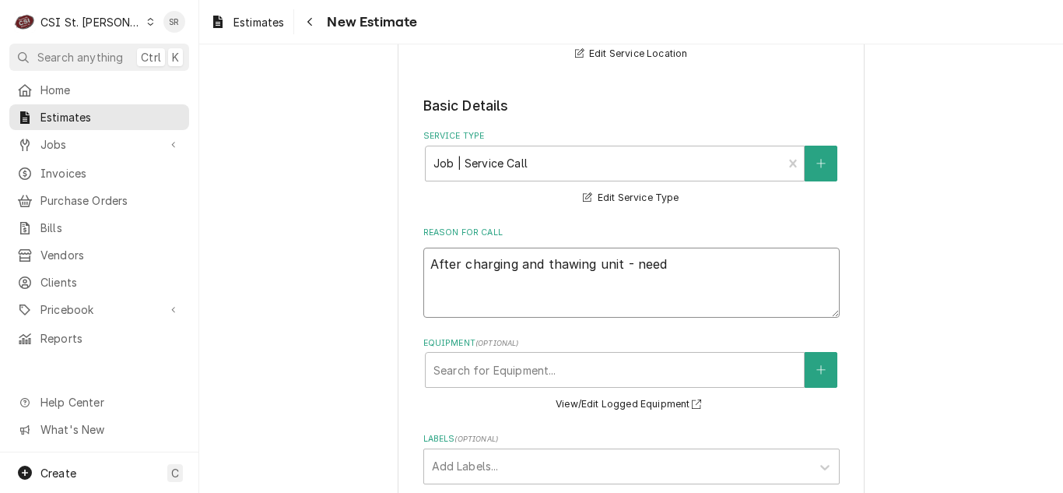
type textarea "x"
type textarea "After charging and thawing unit - need t"
type textarea "x"
type textarea "After charging and thawing unit - need to"
type textarea "x"
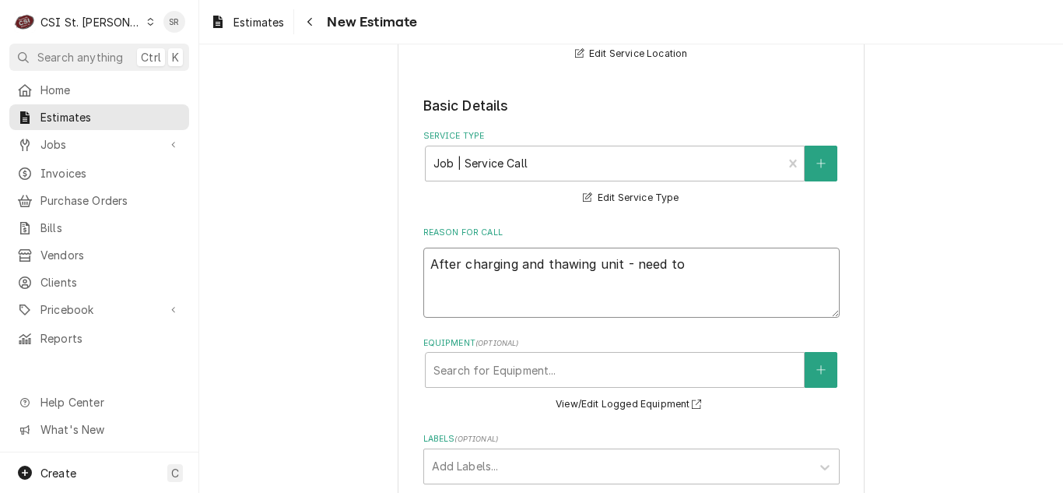
type textarea "After charging and thawing unit - need to"
type textarea "x"
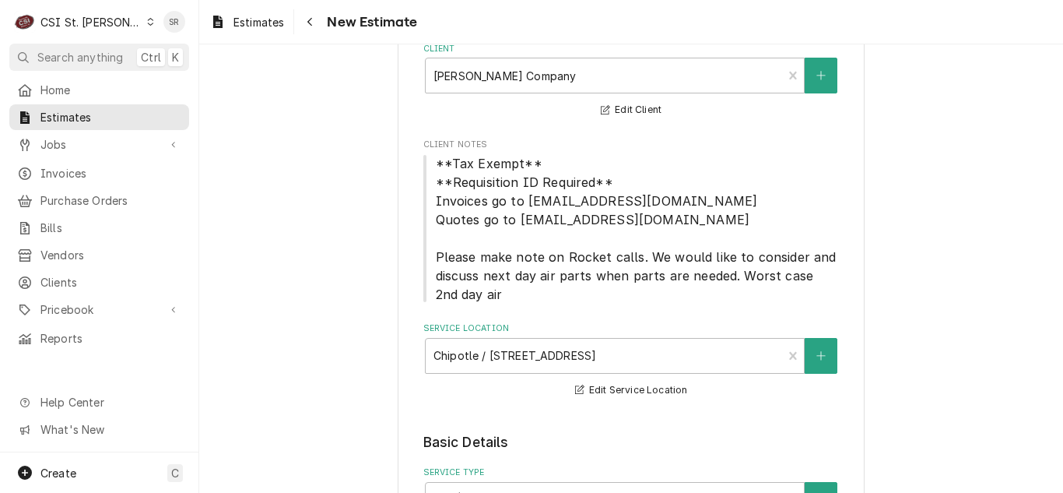
scroll to position [389, 0]
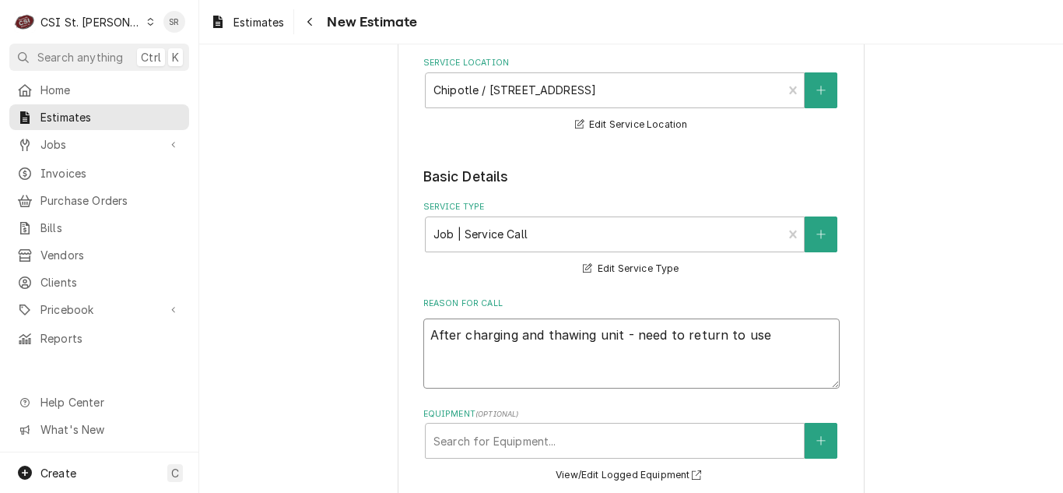
click at [762, 335] on textarea "After charging and thawing unit - need to return to use" at bounding box center [631, 353] width 416 height 70
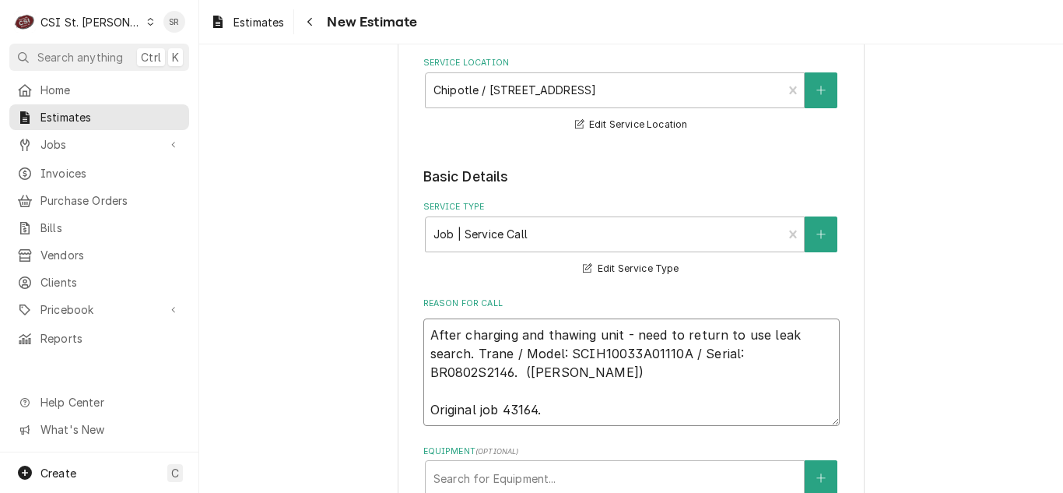
drag, startPoint x: 824, startPoint y: 353, endPoint x: 423, endPoint y: 329, distance: 401.5
click at [423, 329] on textarea "After charging and thawing unit - need to return to use leak search. Trane / Mo…" at bounding box center [631, 371] width 416 height 107
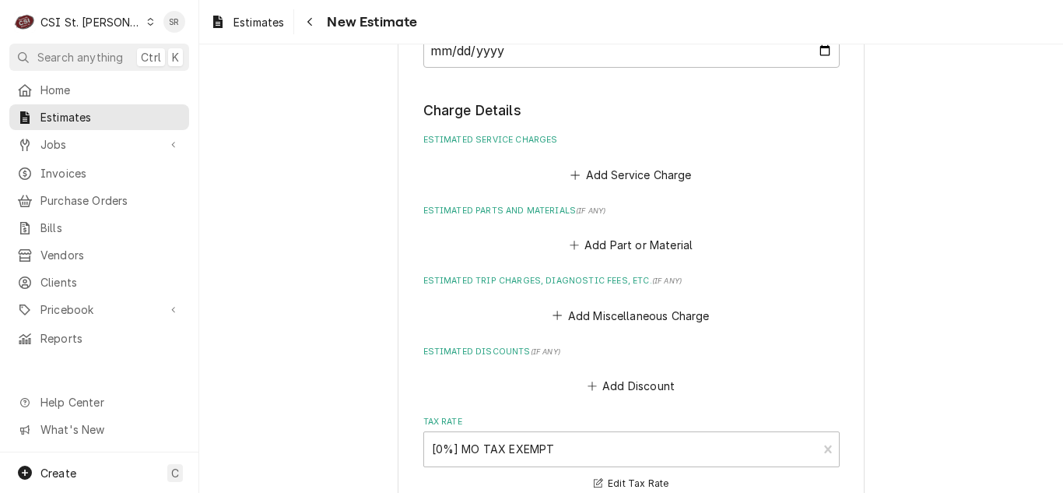
scroll to position [1635, 0]
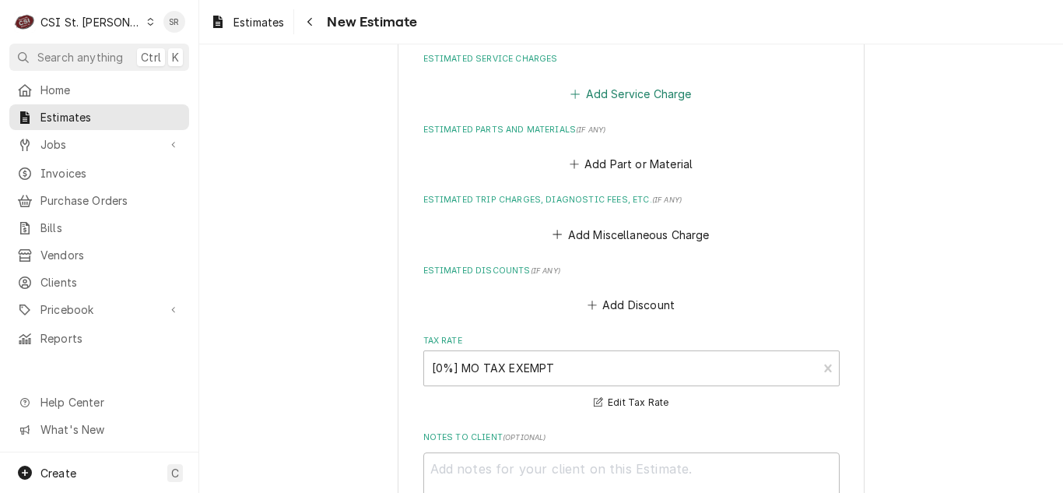
click at [609, 99] on button "Add Service Charge" at bounding box center [631, 94] width 126 height 22
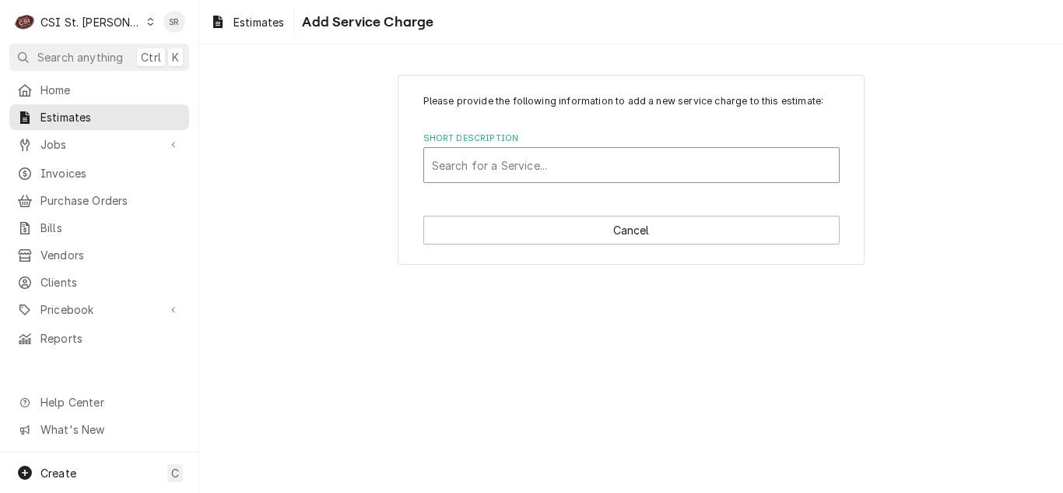
click at [543, 162] on div "Short Description" at bounding box center [631, 165] width 399 height 28
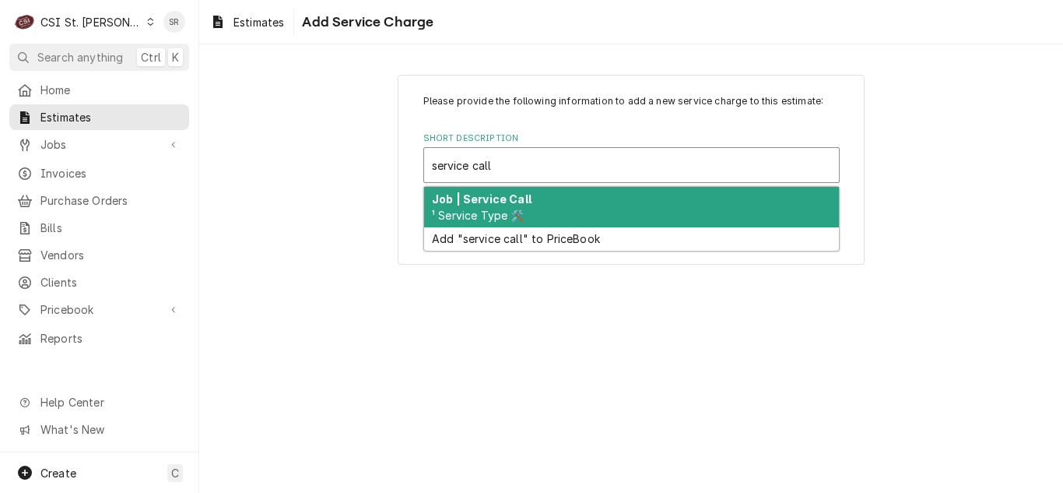
click at [538, 194] on div "Job | Service Call ¹ Service Type 🛠️" at bounding box center [631, 207] width 415 height 40
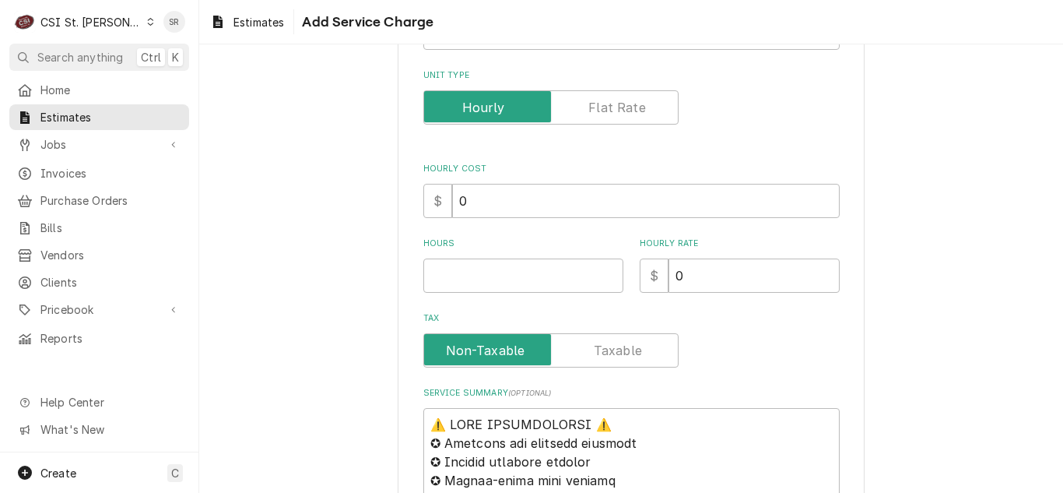
scroll to position [234, 0]
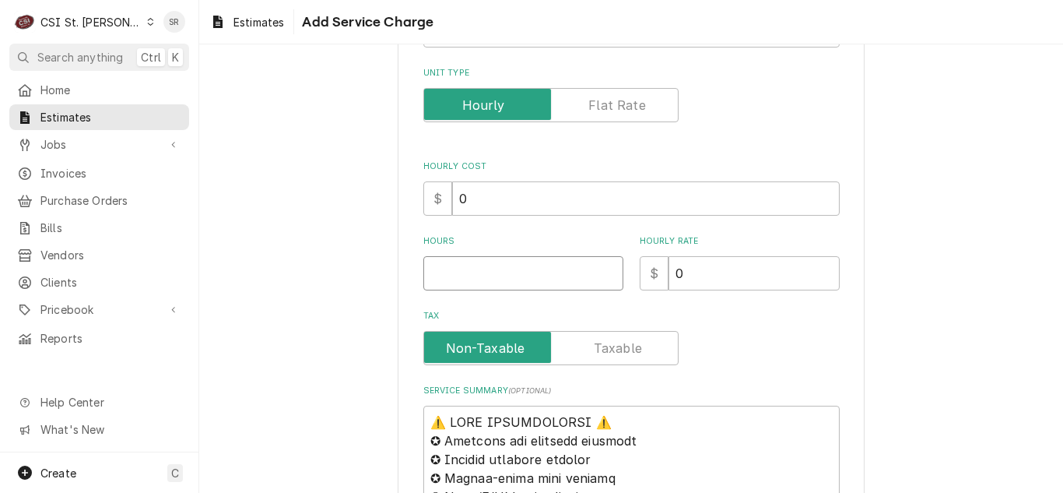
click at [447, 275] on input "Hours" at bounding box center [523, 273] width 200 height 34
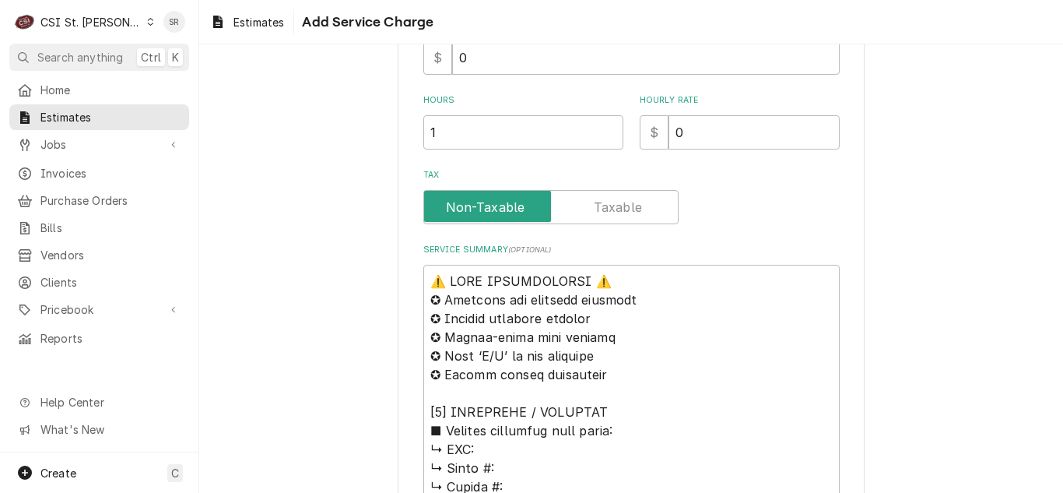
scroll to position [389, 0]
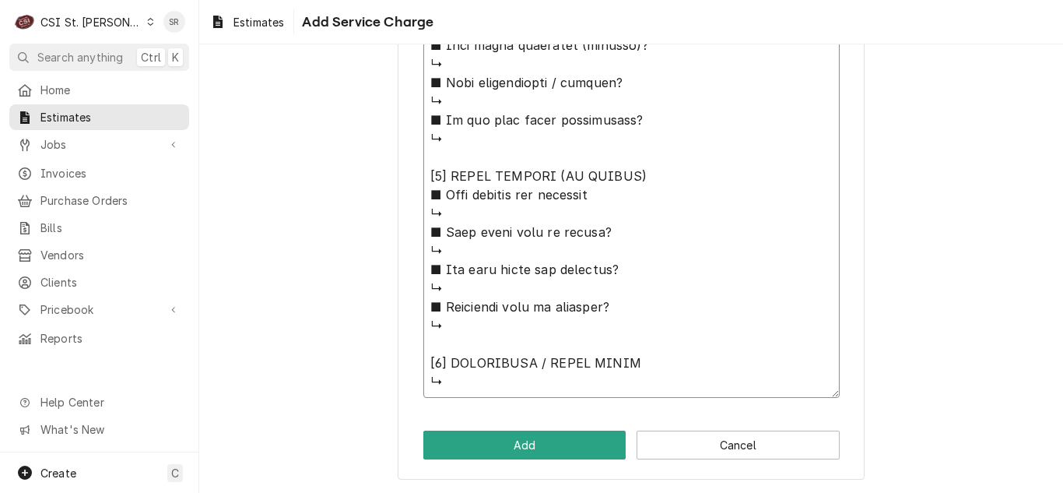
drag, startPoint x: 427, startPoint y: 261, endPoint x: 593, endPoint y: 529, distance: 316.0
click at [593, 493] on html "C CSI St. Louis SR Search anything Ctrl K Home Estimates Jobs Jobs Job Series I…" at bounding box center [531, 246] width 1063 height 493
paste textarea "After charging and thawing unit - need to return to use leak search. Trane / Mo…"
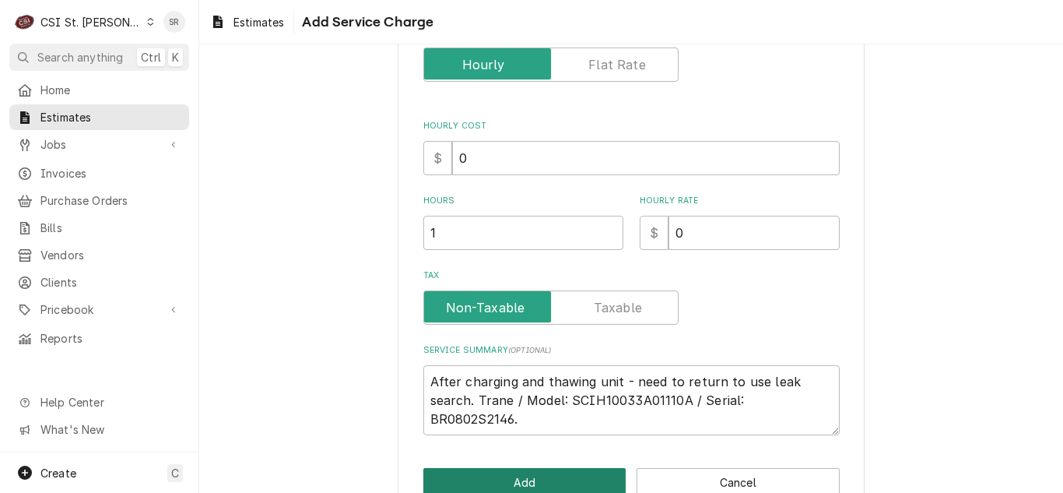
click at [543, 481] on button "Add" at bounding box center [524, 482] width 203 height 29
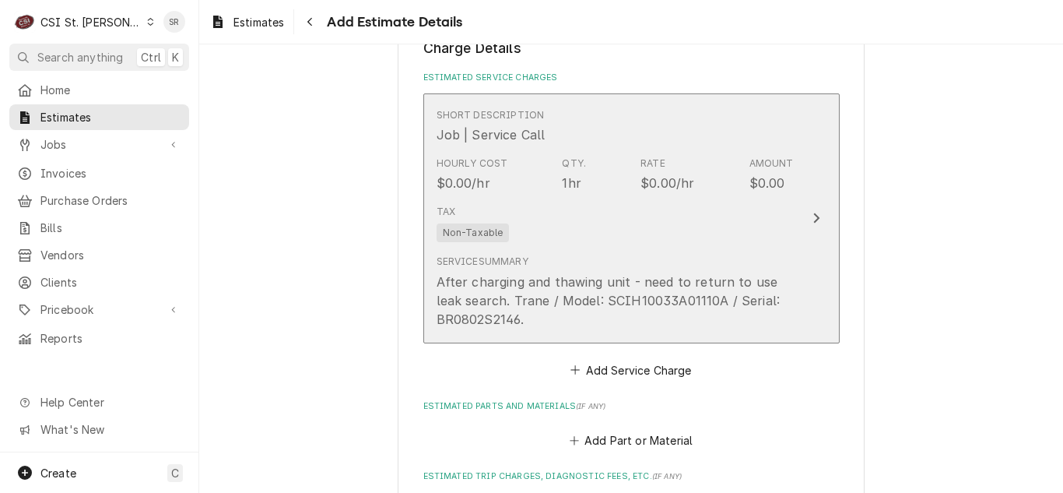
scroll to position [1616, 0]
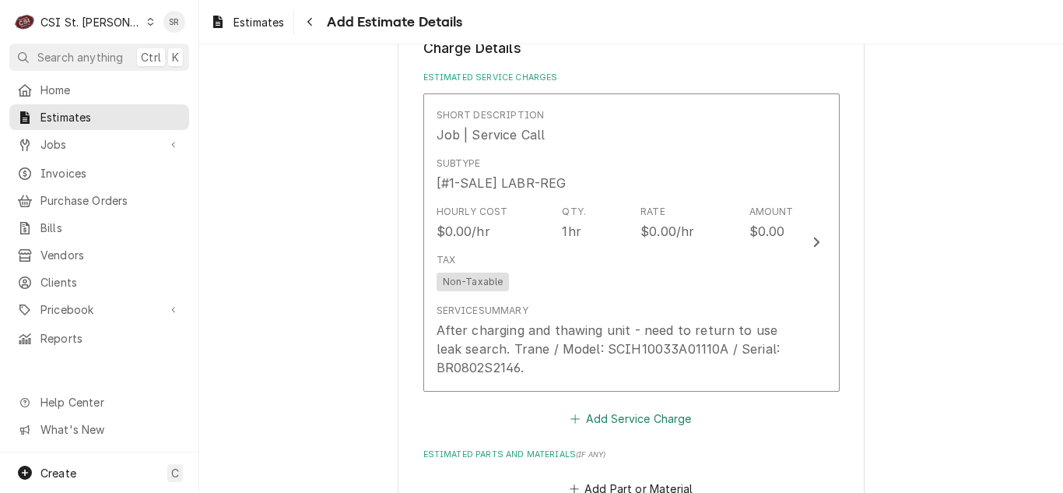
click at [612, 417] on button "Add Service Charge" at bounding box center [631, 418] width 126 height 22
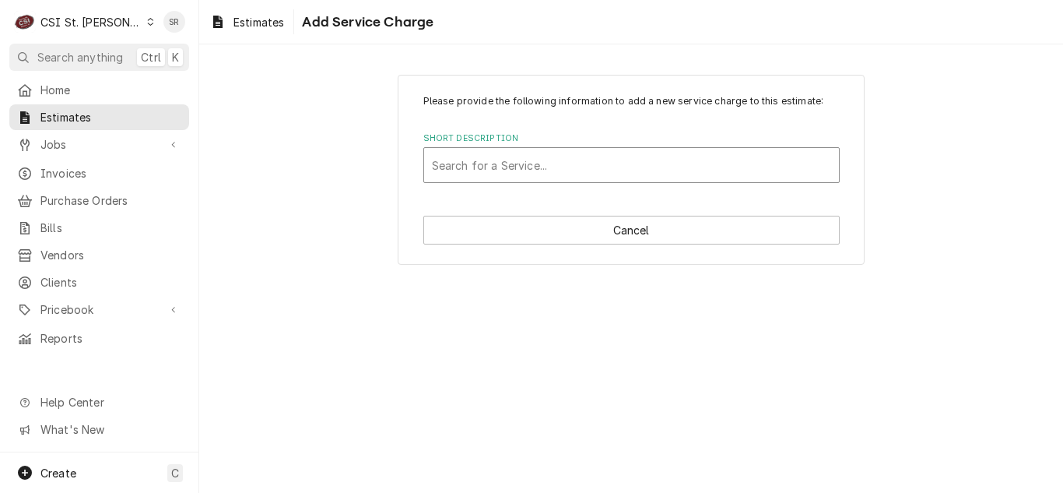
click at [539, 157] on div "Short Description" at bounding box center [631, 165] width 399 height 28
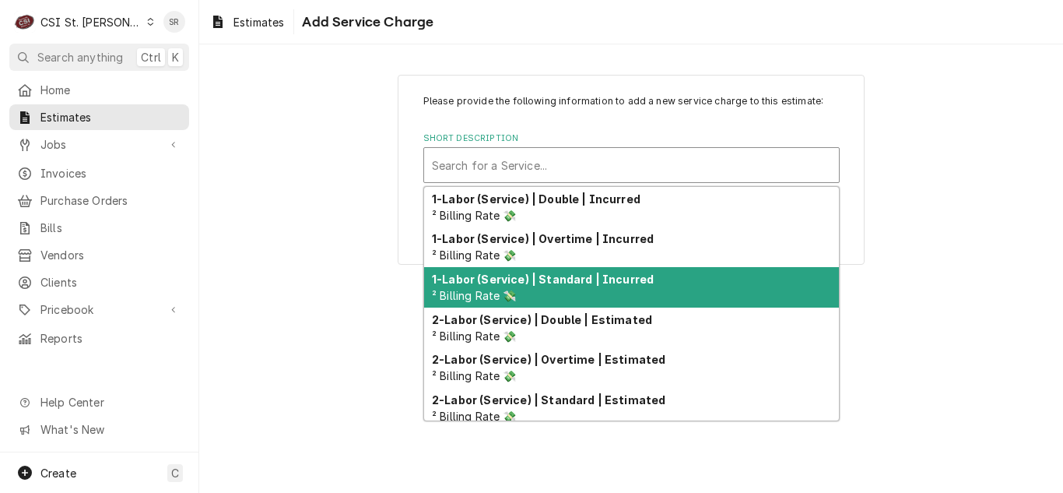
click at [586, 280] on strong "1-Labor (Service) | Standard | Incurred" at bounding box center [543, 278] width 222 height 13
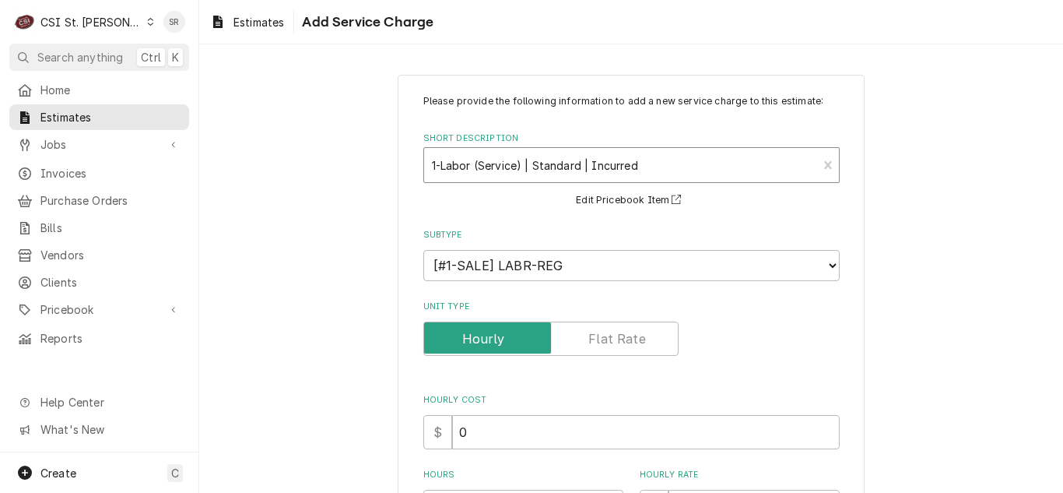
click at [658, 158] on div "Short Description" at bounding box center [621, 165] width 378 height 28
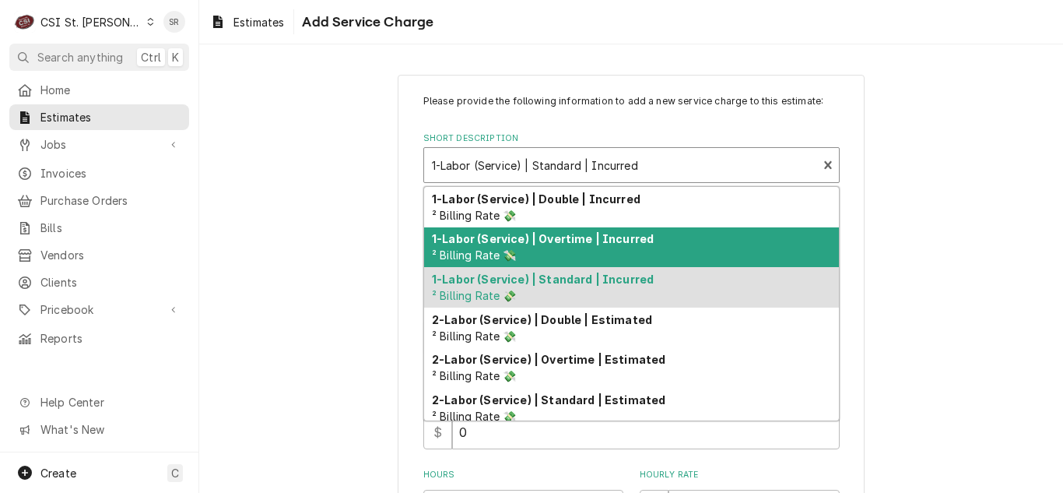
click at [632, 245] on strong "1-Labor (Service) | Overtime | Incurred" at bounding box center [543, 238] width 222 height 13
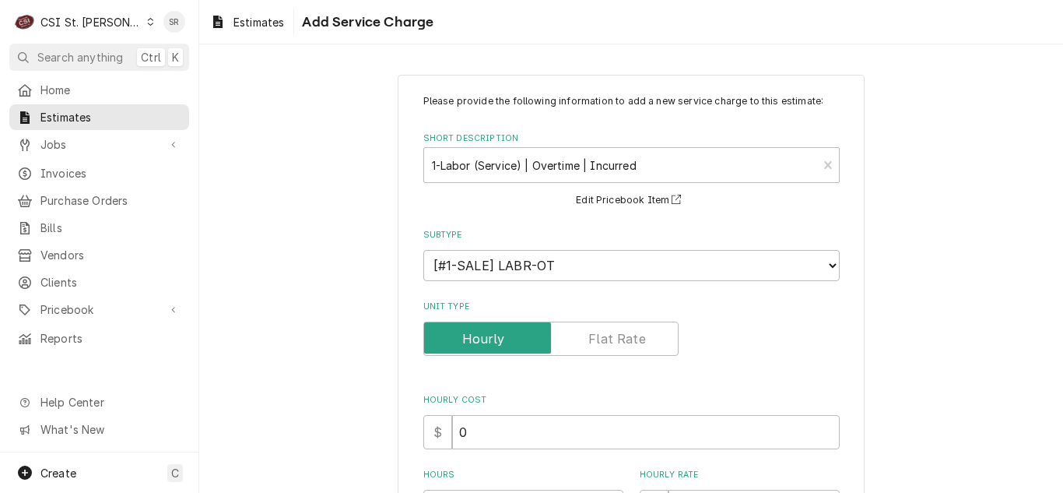
scroll to position [311, 0]
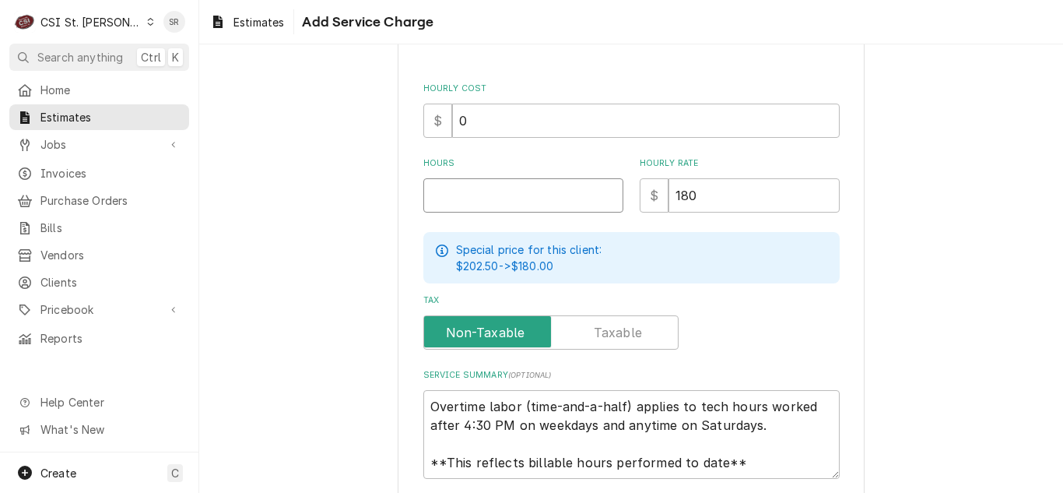
click at [469, 212] on input "Hours" at bounding box center [523, 195] width 200 height 34
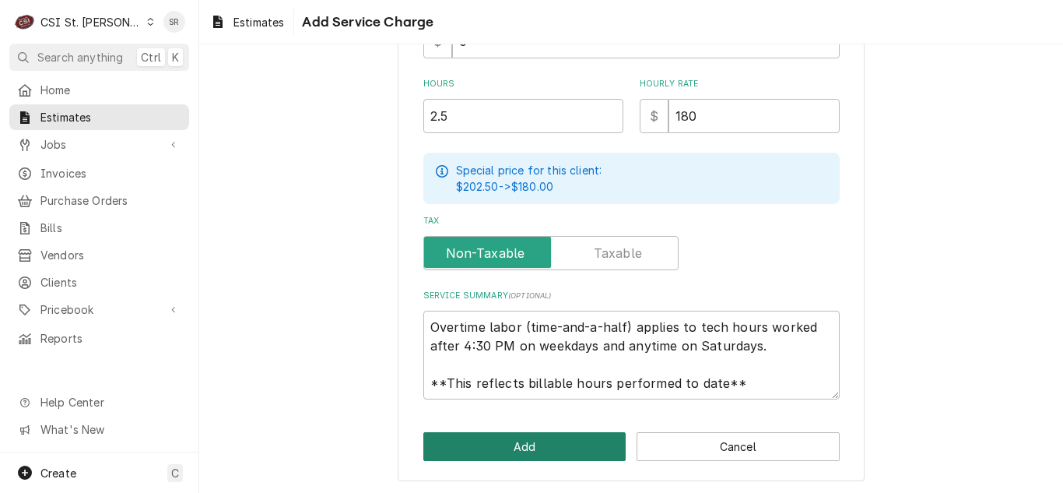
click at [538, 441] on button "Add" at bounding box center [524, 446] width 203 height 29
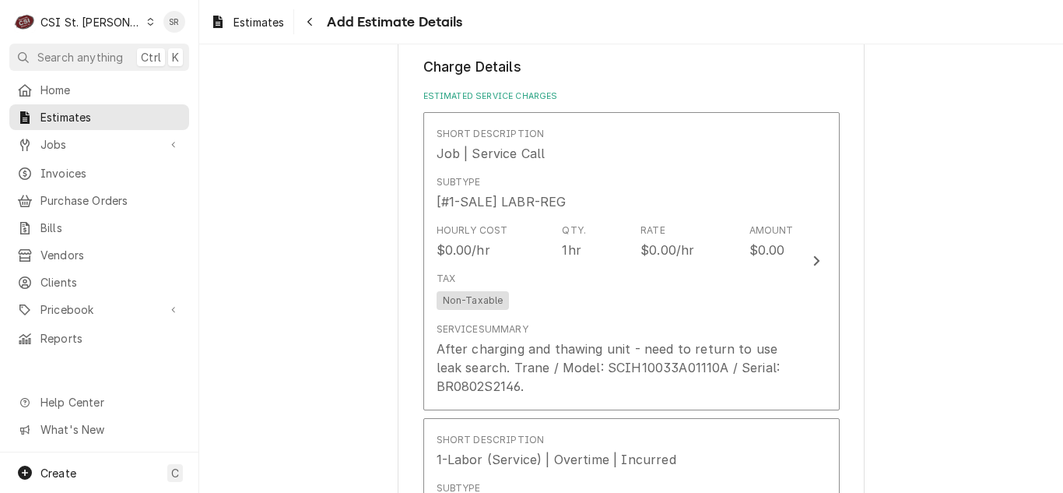
scroll to position [1597, 0]
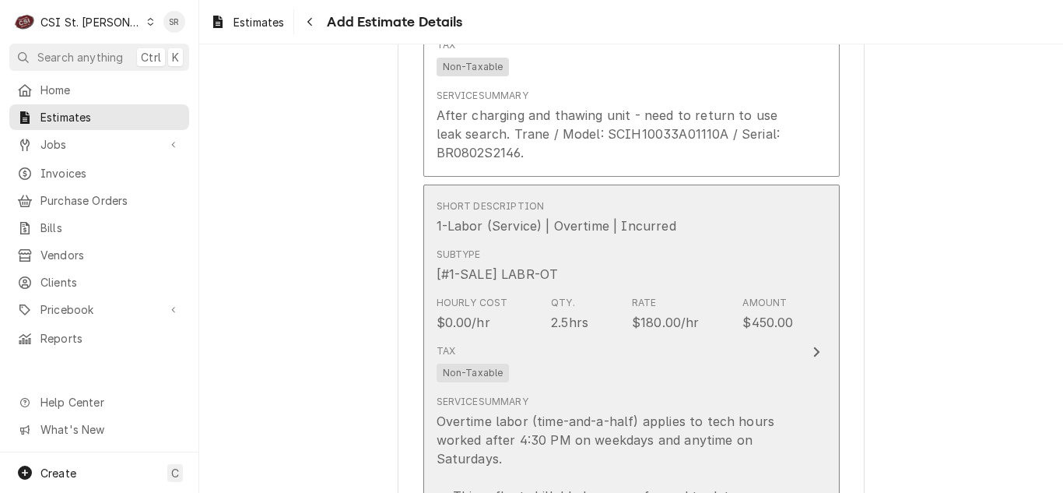
click at [576, 297] on div "Qty. 2.5hrs" at bounding box center [569, 314] width 37 height 36
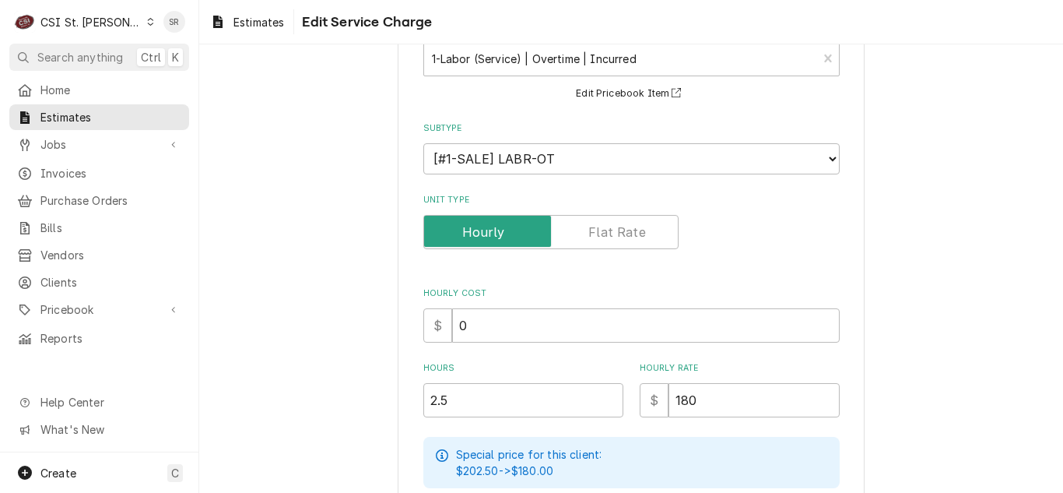
scroll to position [234, 0]
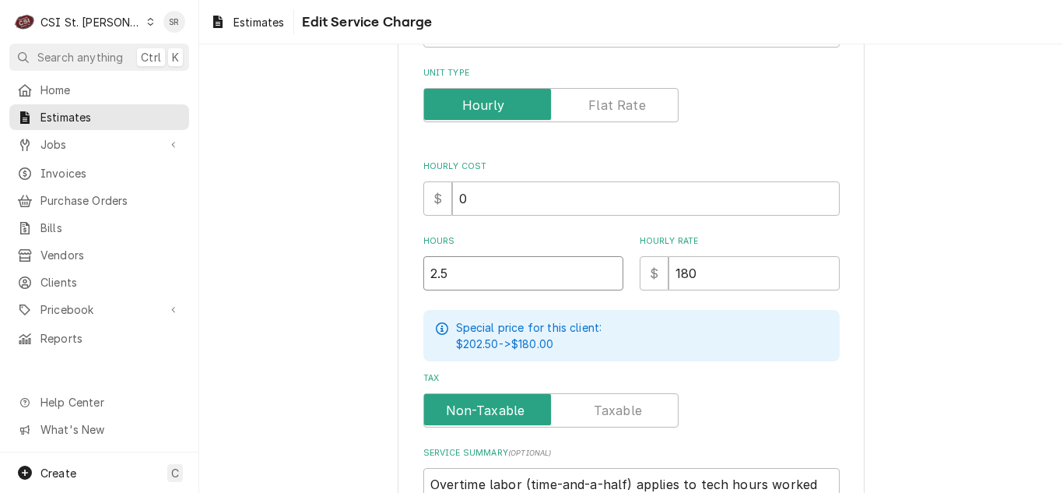
drag, startPoint x: 456, startPoint y: 268, endPoint x: 393, endPoint y: 263, distance: 63.2
click at [398, 263] on div "Use the fields below to edit this service charge Short Description 1-Labor (Ser…" at bounding box center [631, 259] width 467 height 837
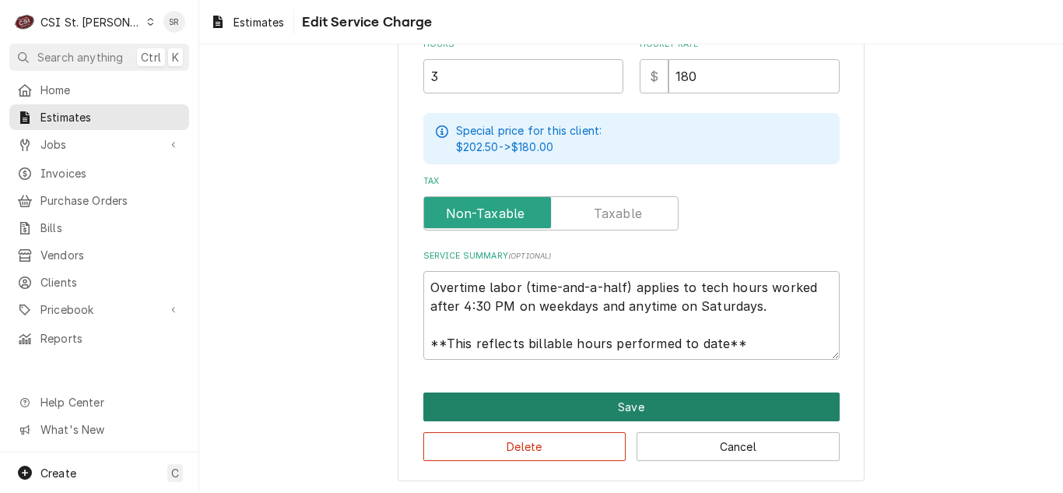
click at [536, 411] on button "Save" at bounding box center [631, 406] width 416 height 29
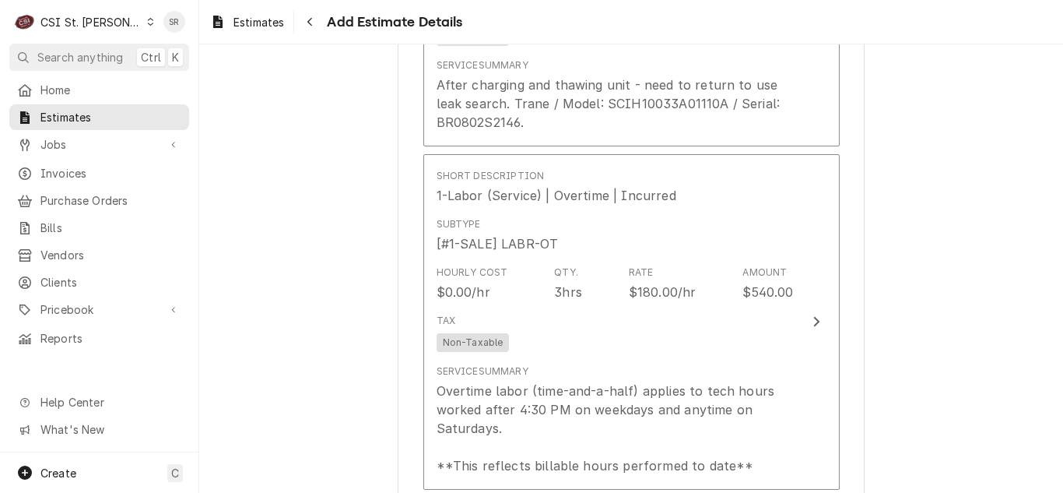
scroll to position [2172, 0]
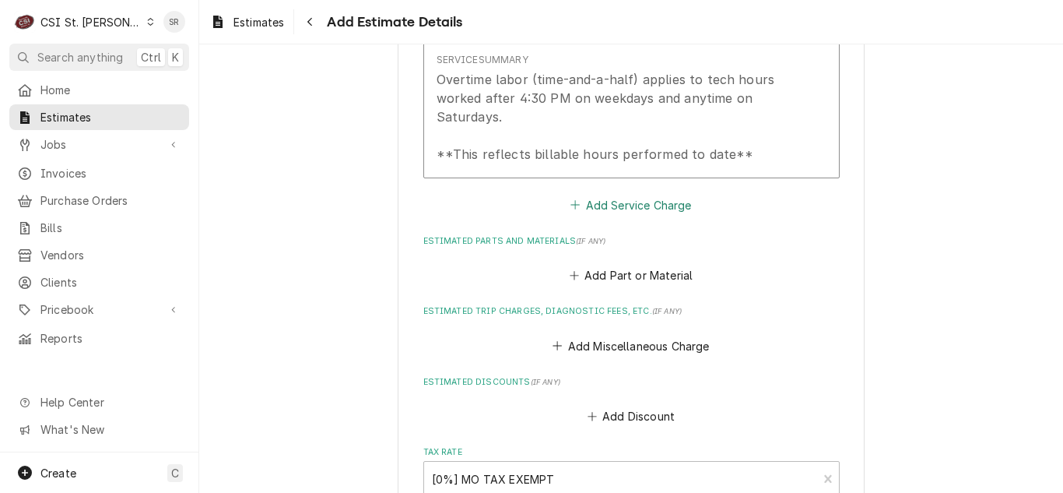
click at [605, 207] on button "Add Service Charge" at bounding box center [631, 205] width 126 height 22
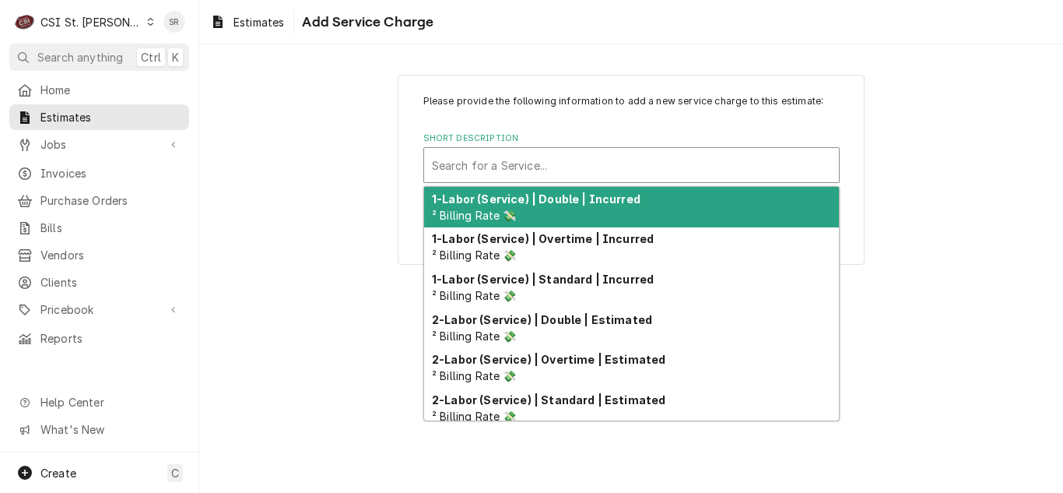
click at [563, 170] on div "Short Description" at bounding box center [631, 165] width 399 height 28
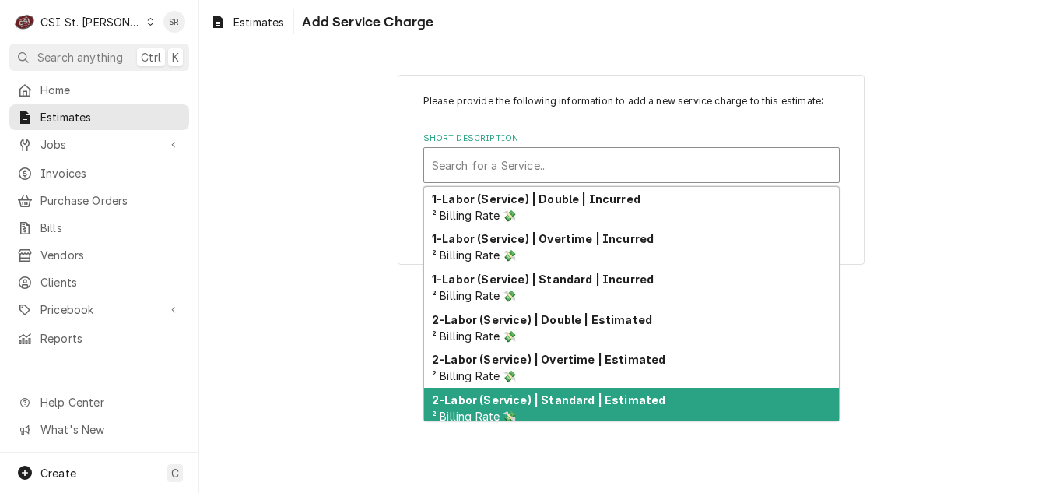
click at [589, 404] on strong "2-Labor (Service) | Standard | Estimated" at bounding box center [549, 399] width 234 height 13
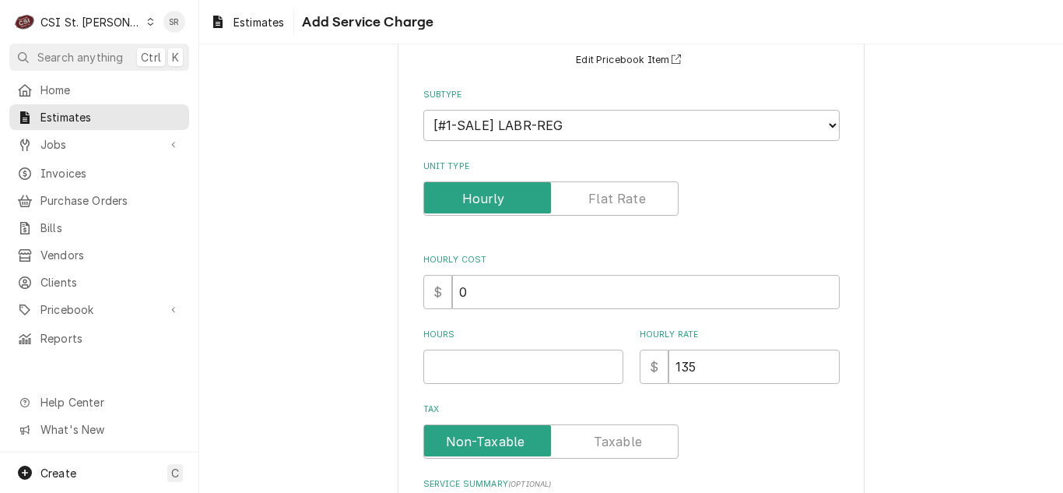
scroll to position [311, 0]
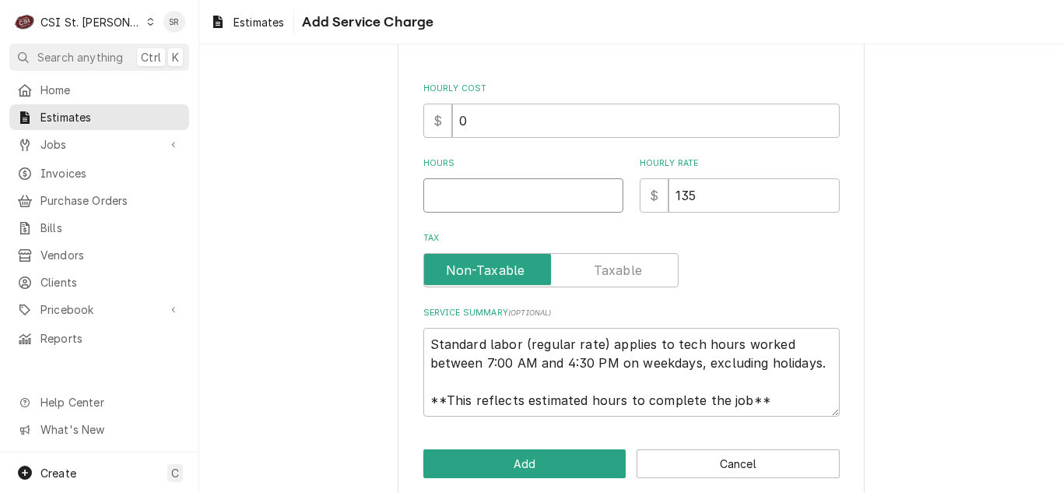
click at [459, 208] on input "Hours" at bounding box center [523, 195] width 200 height 34
click at [540, 465] on button "Add" at bounding box center [524, 463] width 203 height 29
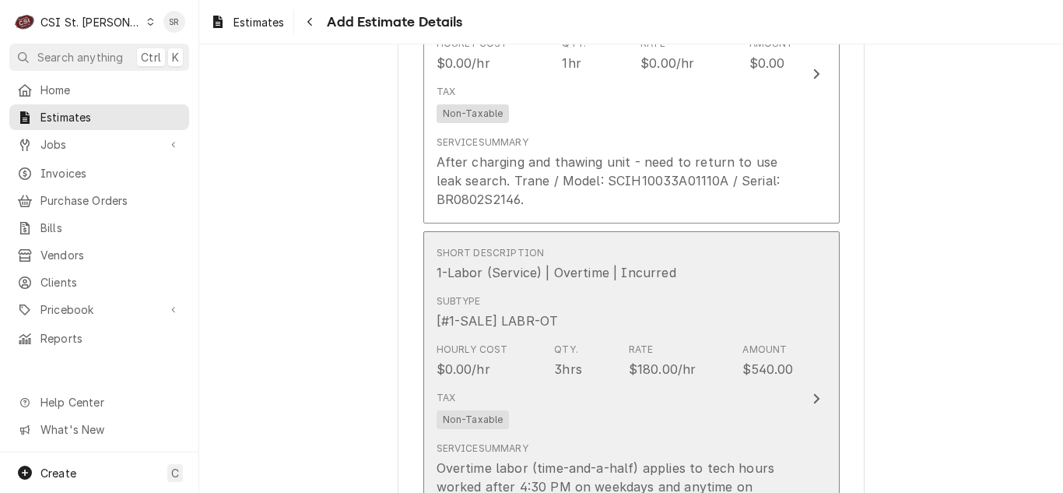
scroll to position [1706, 0]
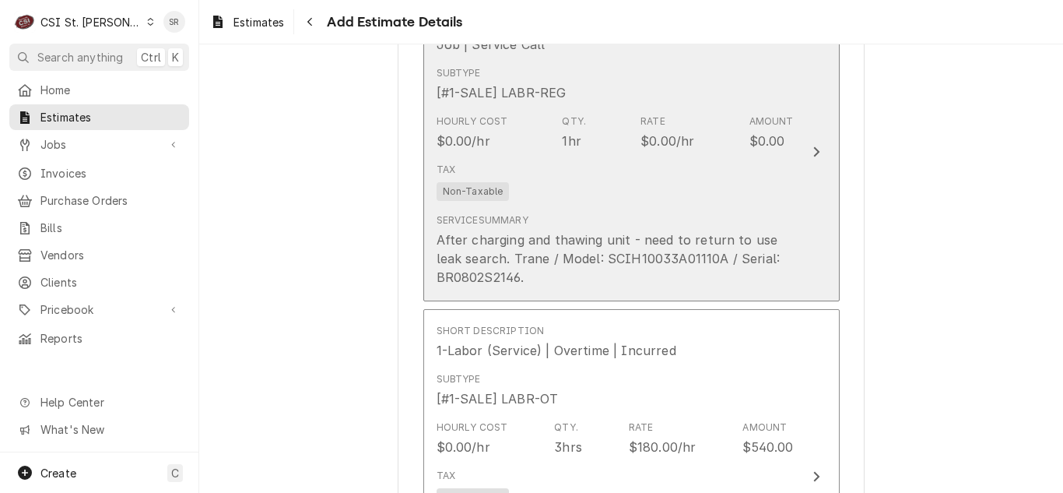
click at [703, 231] on div "After charging and thawing unit - need to return to use leak search. Trane / Mo…" at bounding box center [615, 258] width 357 height 56
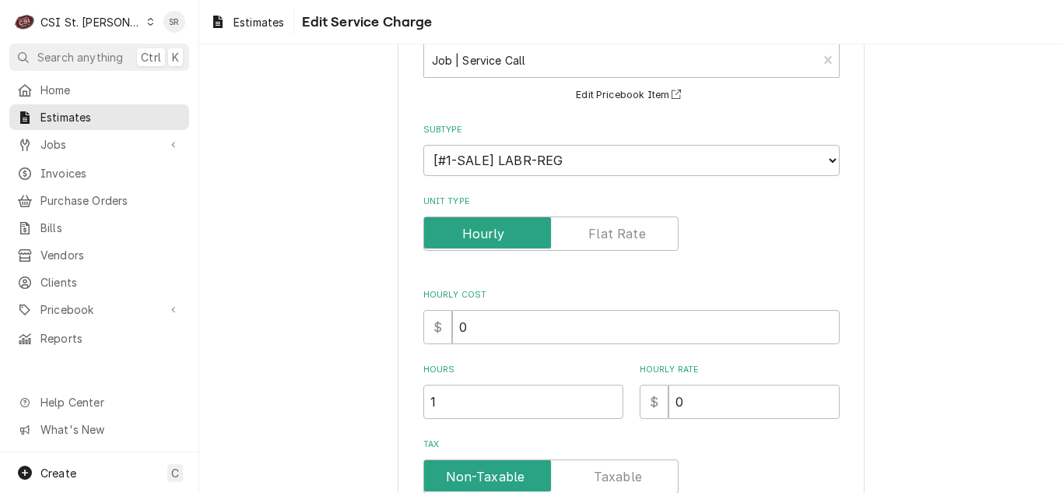
scroll to position [351, 0]
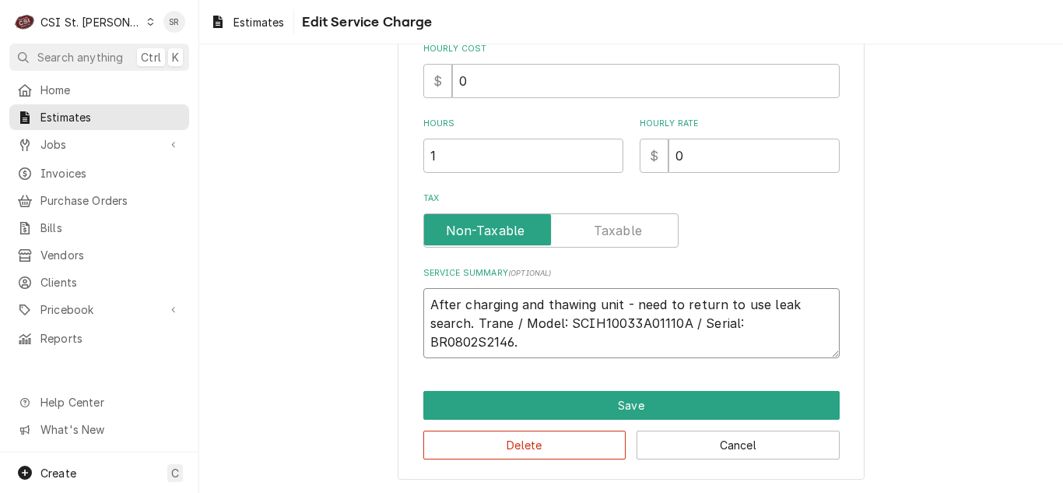
drag, startPoint x: 537, startPoint y: 301, endPoint x: 459, endPoint y: 307, distance: 78.0
click at [459, 307] on textarea "After charging and thawing unit - need to return to use leak search. Trane / Mo…" at bounding box center [631, 323] width 416 height 70
drag, startPoint x: 589, startPoint y: 302, endPoint x: 370, endPoint y: 304, distance: 219.5
click at [370, 304] on div "Use the fields below to edit this service charge Short Description Job | Servic…" at bounding box center [631, 101] width 864 height 783
click at [613, 304] on textarea "To charge unit and return to use leak search. Trane / Model: SCIH10033A01110A /…" at bounding box center [631, 323] width 416 height 70
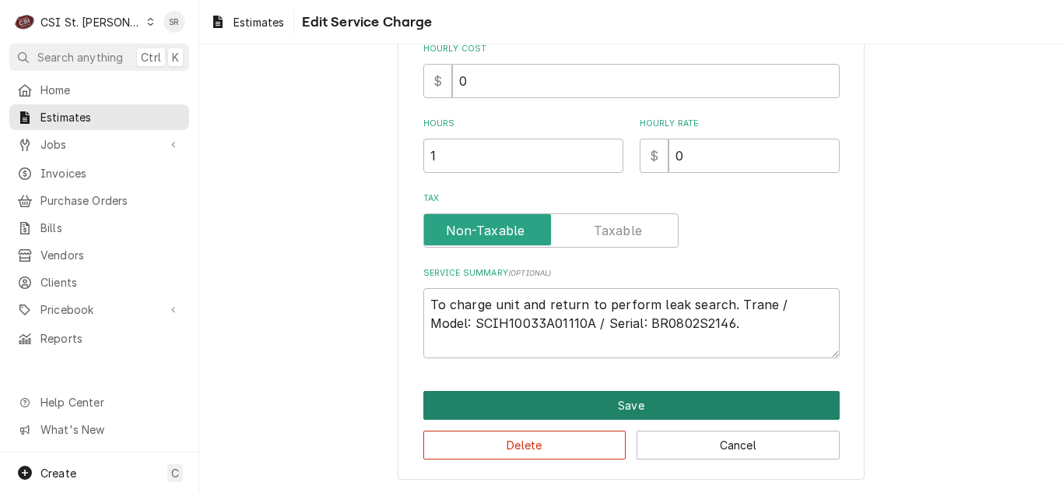
click at [646, 405] on button "Save" at bounding box center [631, 405] width 416 height 29
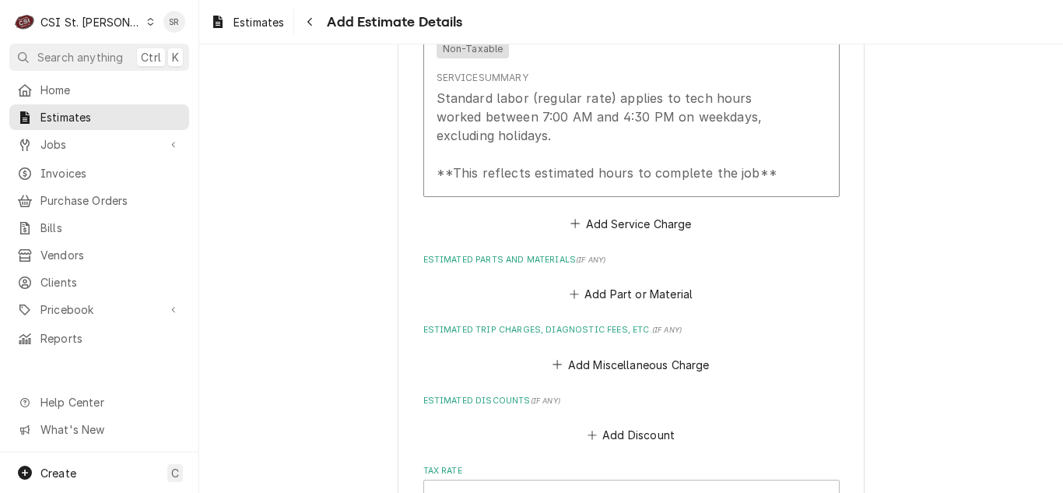
scroll to position [2544, 0]
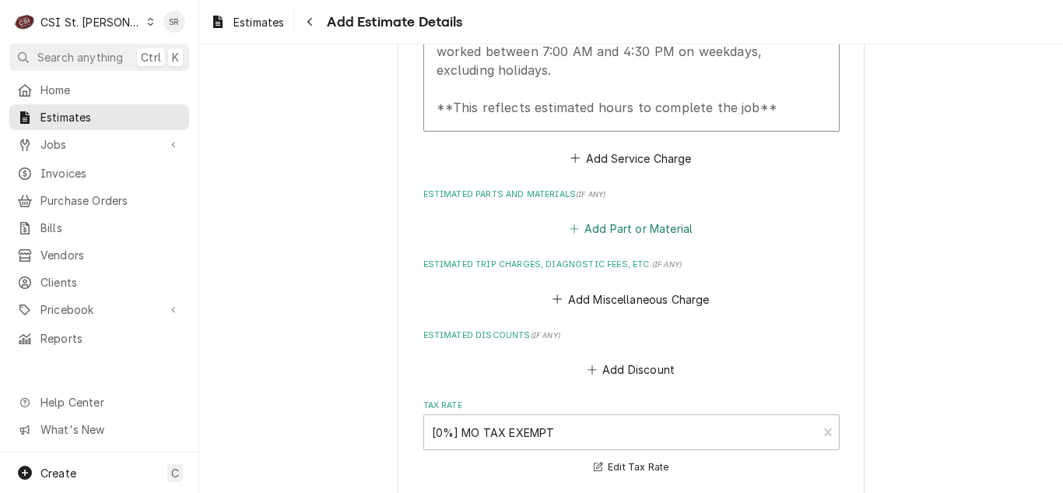
click at [636, 231] on button "Add Part or Material" at bounding box center [631, 229] width 128 height 22
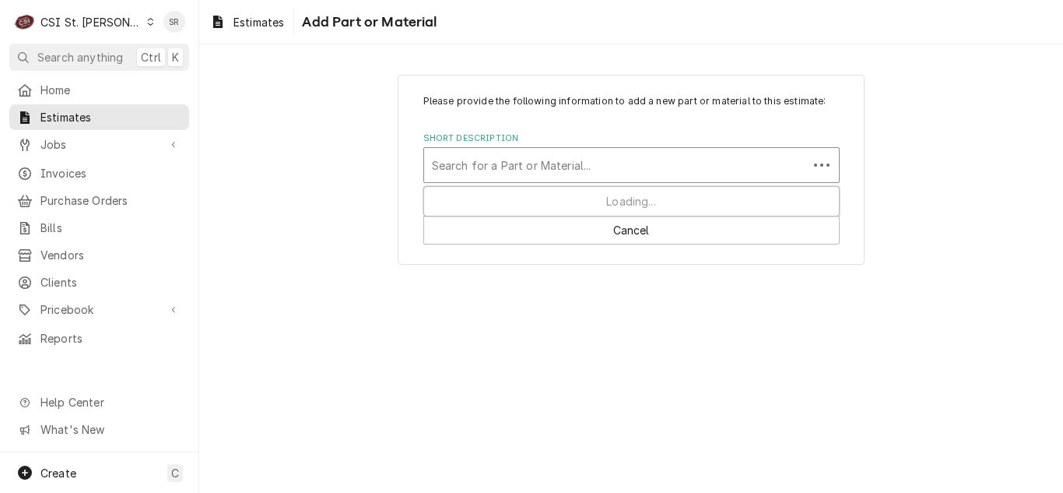
click at [552, 169] on div "Short Description" at bounding box center [616, 165] width 368 height 28
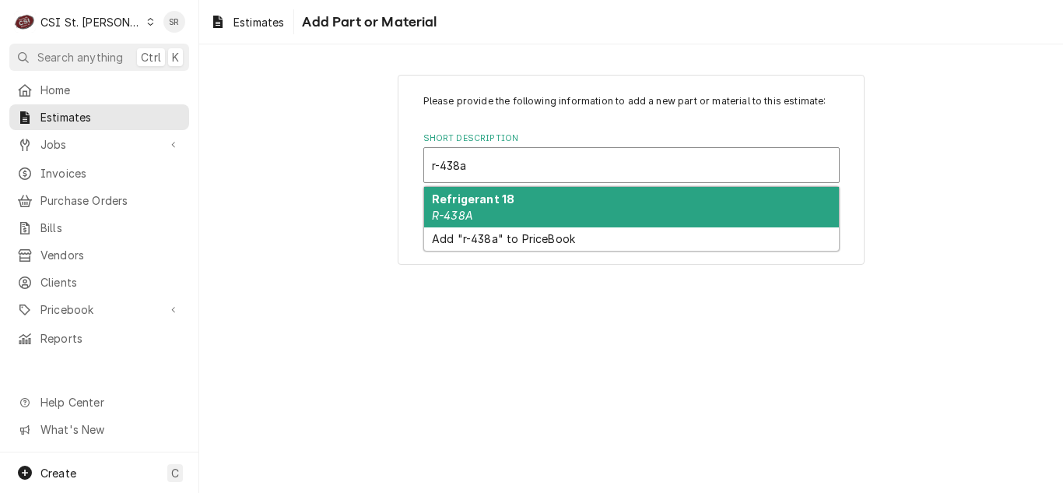
click at [553, 205] on div "Refrigerant 18 R-438A" at bounding box center [631, 207] width 415 height 40
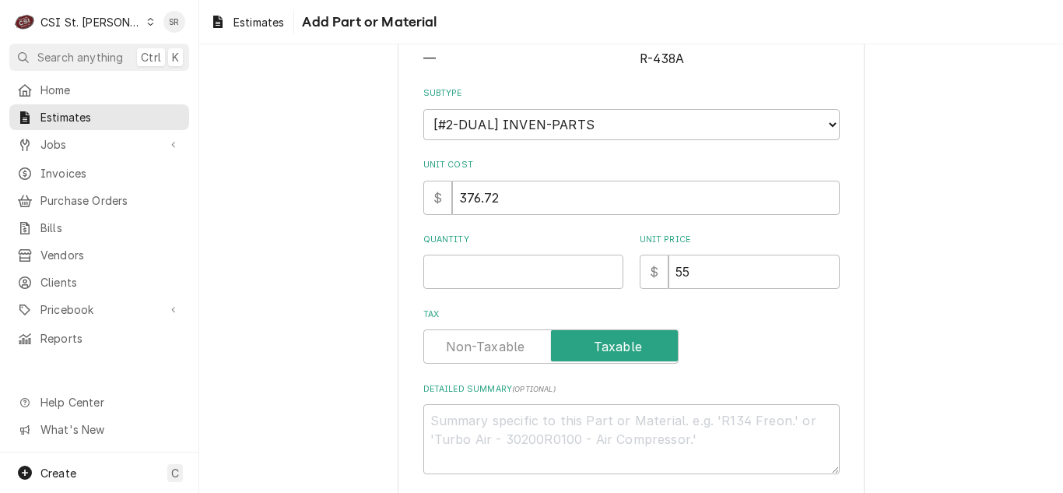
scroll to position [234, 0]
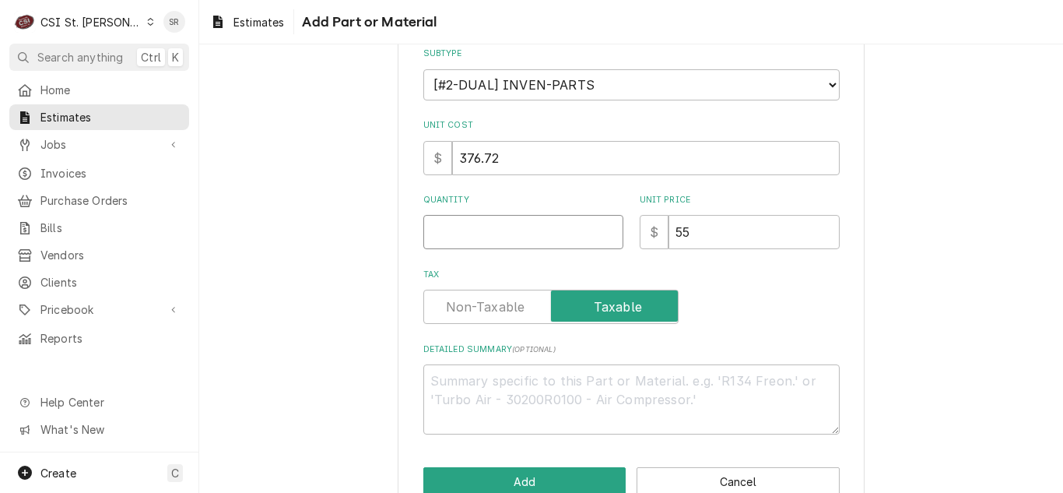
click at [450, 233] on input "Quantity" at bounding box center [523, 232] width 200 height 34
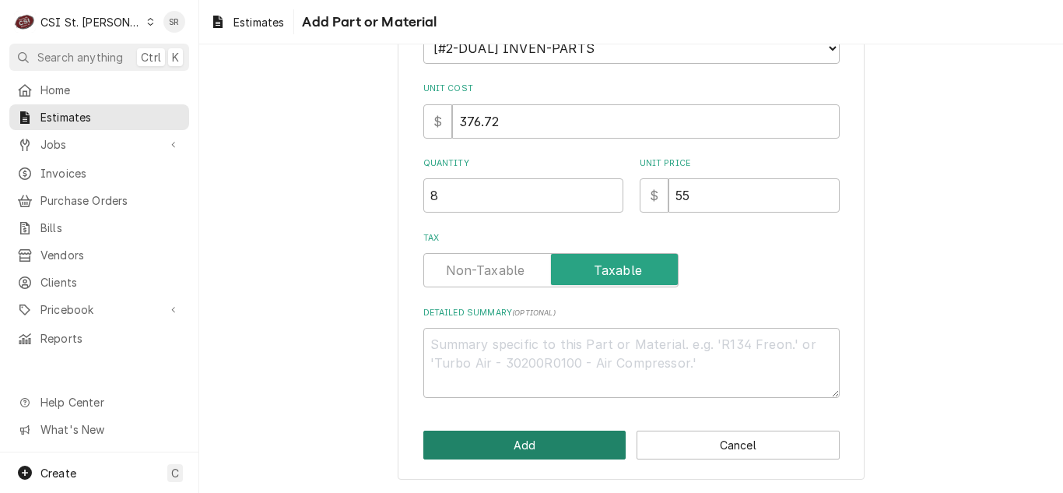
click at [515, 440] on button "Add" at bounding box center [524, 444] width 203 height 29
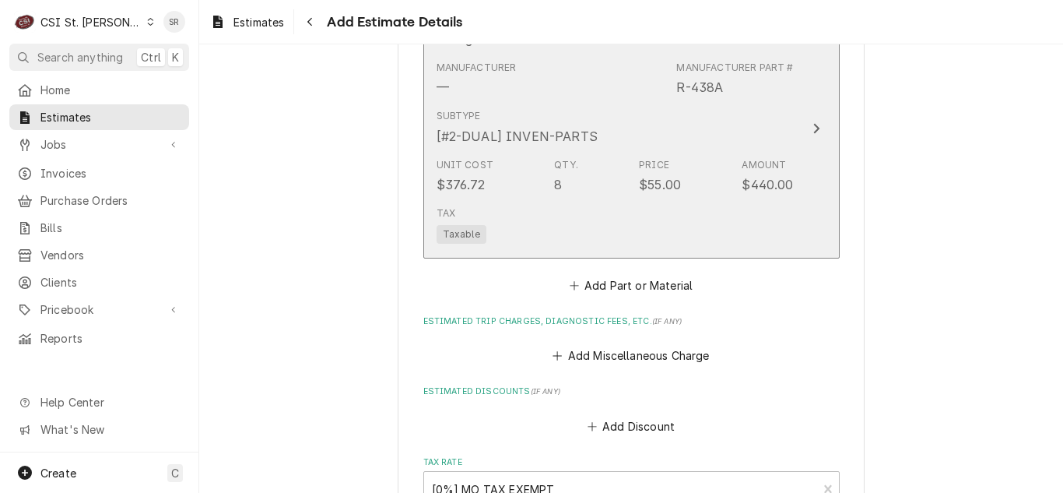
scroll to position [2826, 0]
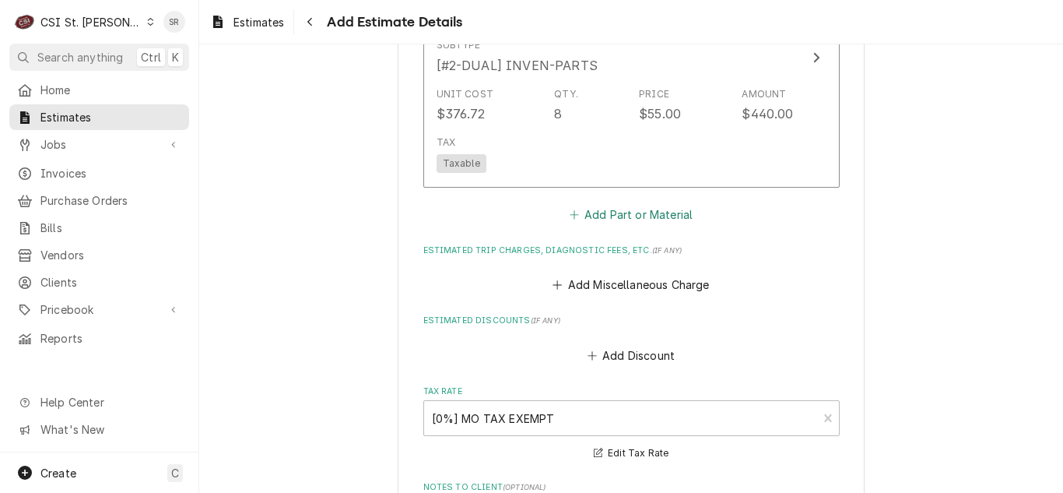
click at [606, 212] on button "Add Part or Material" at bounding box center [631, 215] width 128 height 22
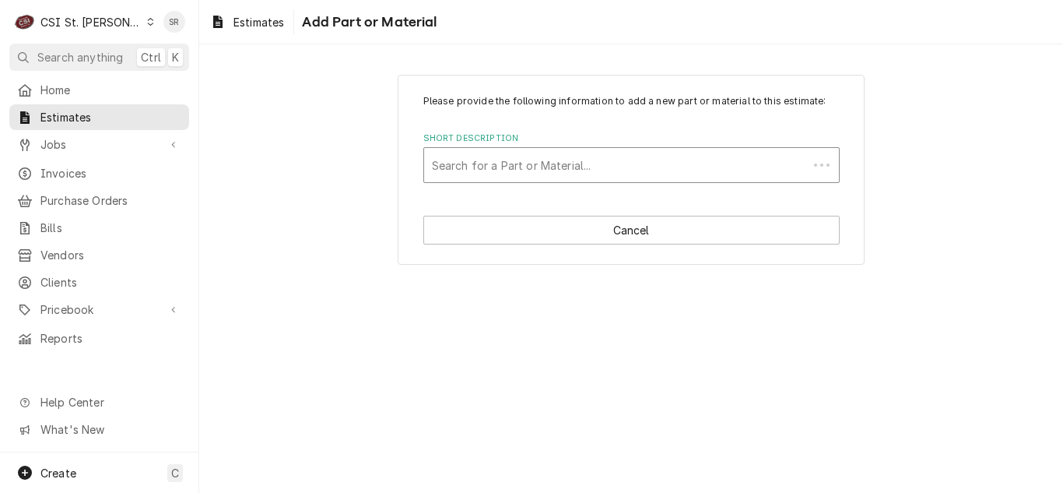
click at [520, 174] on div "Short Description" at bounding box center [616, 165] width 368 height 28
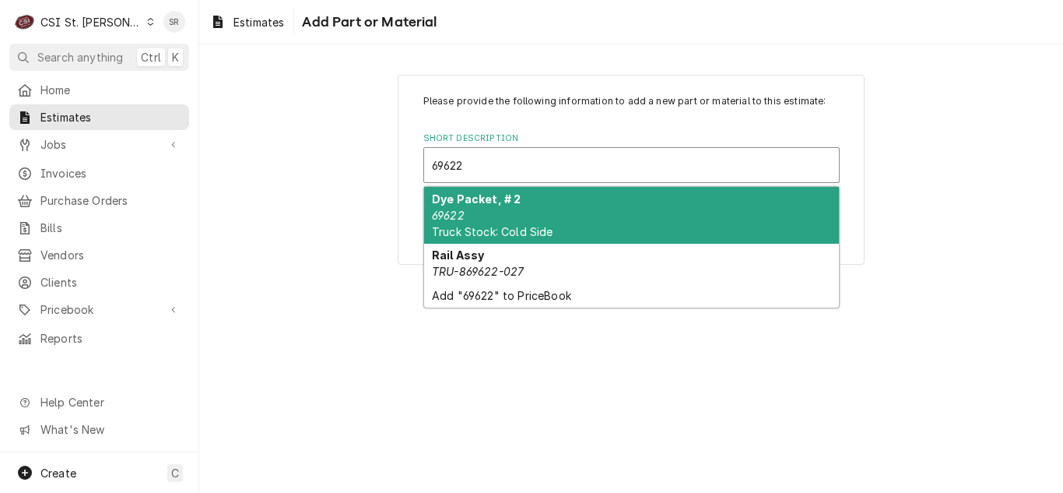
click at [516, 202] on div "Dye Packet, # 2 69622 Truck Stock: Cold Side" at bounding box center [631, 215] width 415 height 57
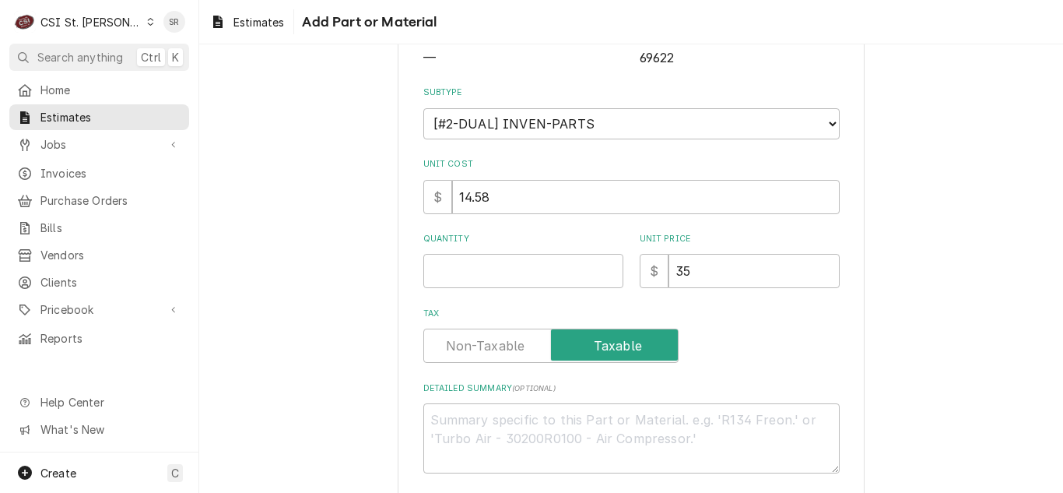
scroll to position [234, 0]
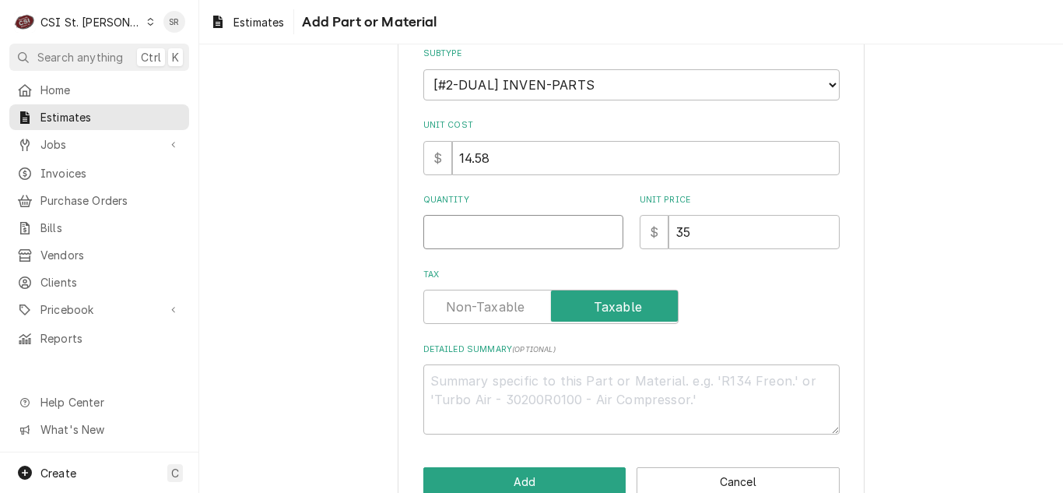
click at [455, 228] on input "Quantity" at bounding box center [523, 232] width 200 height 34
click at [504, 471] on button "Add" at bounding box center [524, 481] width 203 height 29
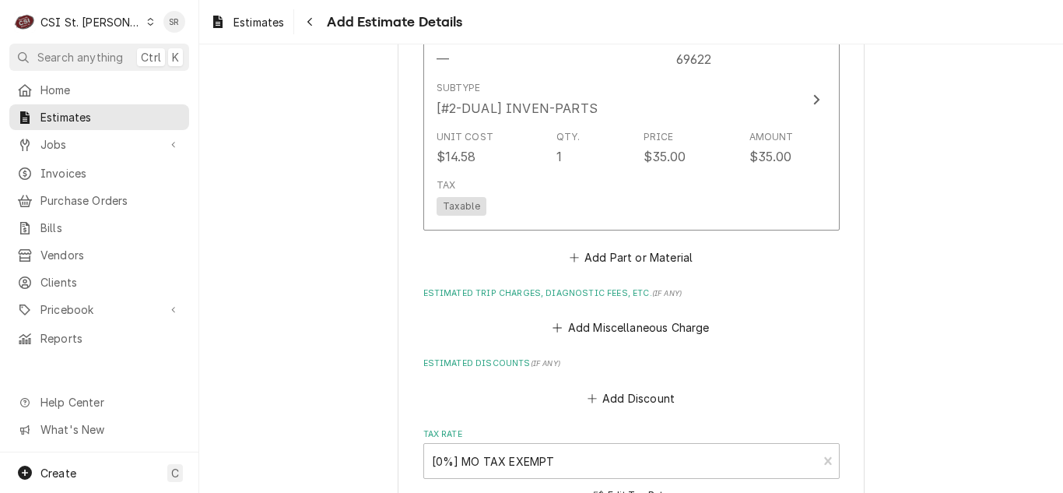
scroll to position [3079, 0]
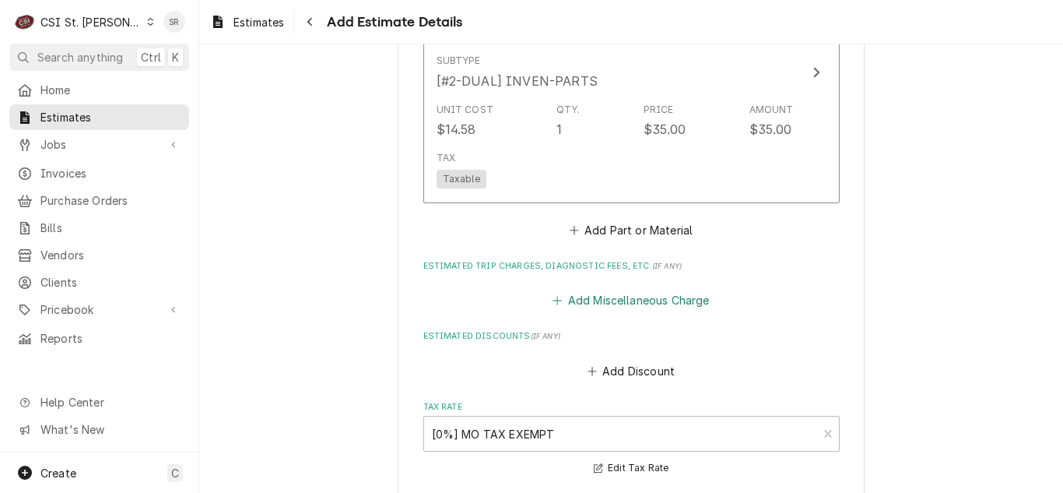
click at [603, 293] on button "Add Miscellaneous Charge" at bounding box center [631, 301] width 162 height 22
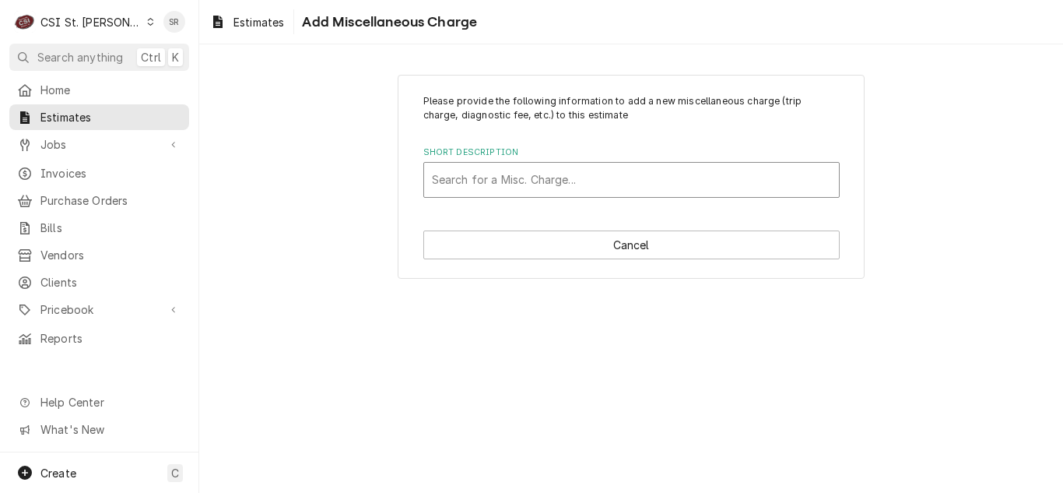
click at [559, 182] on div "Short Description" at bounding box center [631, 180] width 399 height 28
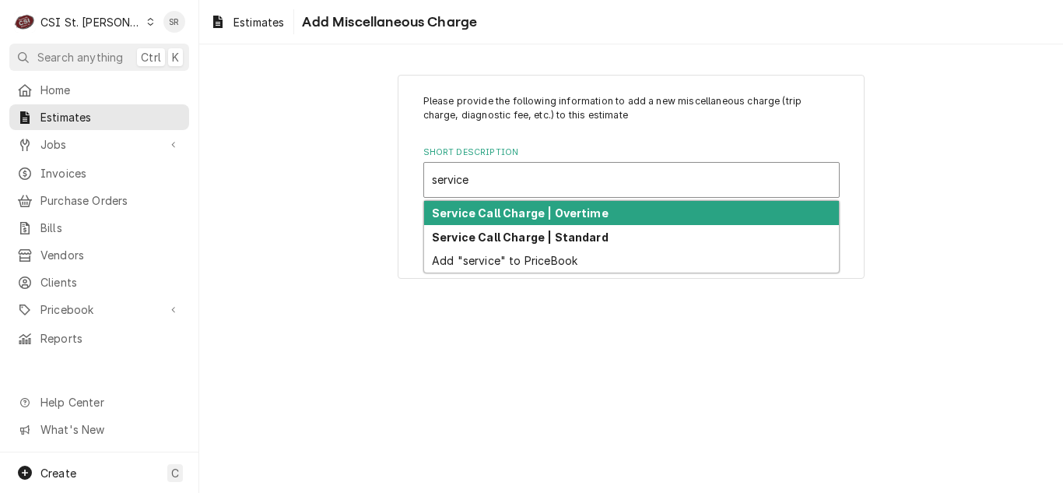
click at [564, 211] on strong "Service Call Charge | Overtime" at bounding box center [520, 212] width 177 height 13
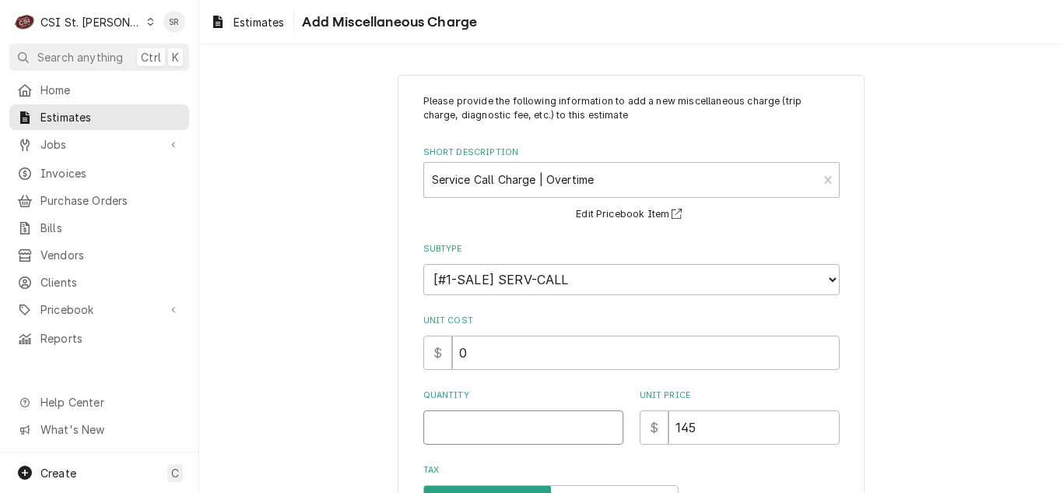
click at [467, 427] on input "Quantity" at bounding box center [523, 427] width 200 height 34
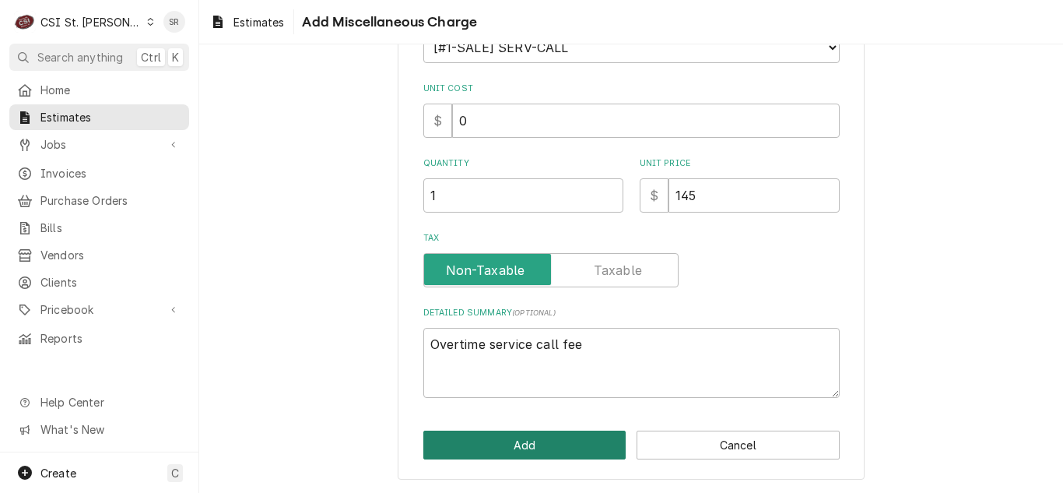
click at [511, 452] on button "Add" at bounding box center [524, 444] width 203 height 29
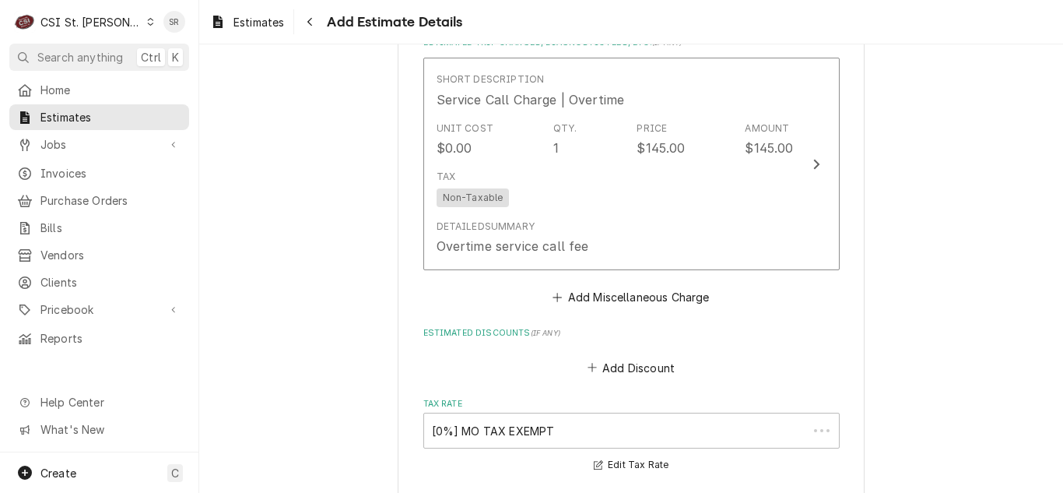
scroll to position [3303, 0]
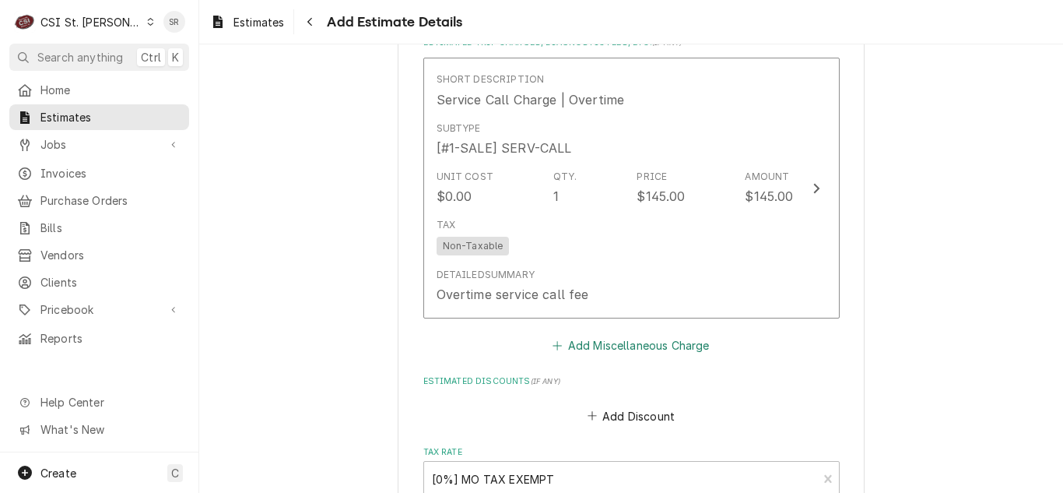
click at [599, 342] on button "Add Miscellaneous Charge" at bounding box center [631, 346] width 162 height 22
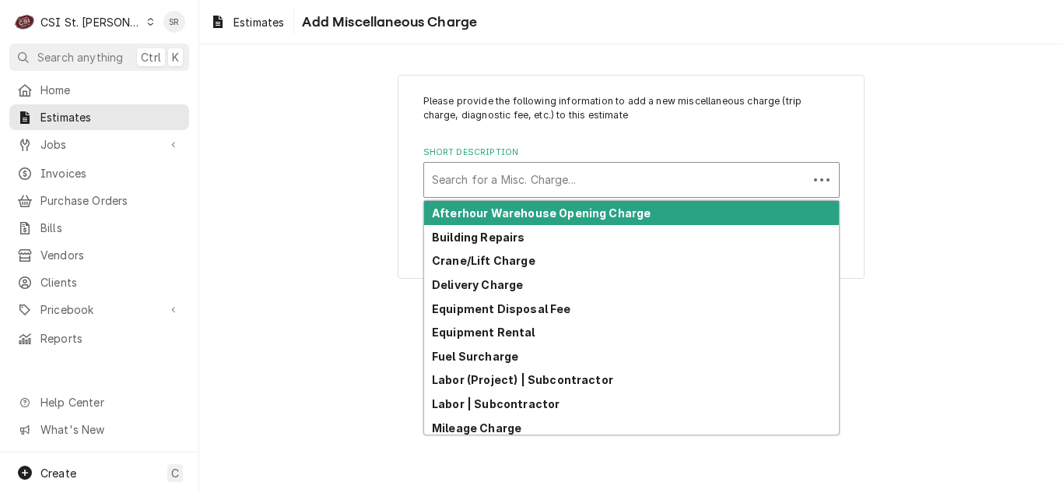
click at [556, 177] on div "Short Description" at bounding box center [616, 180] width 368 height 28
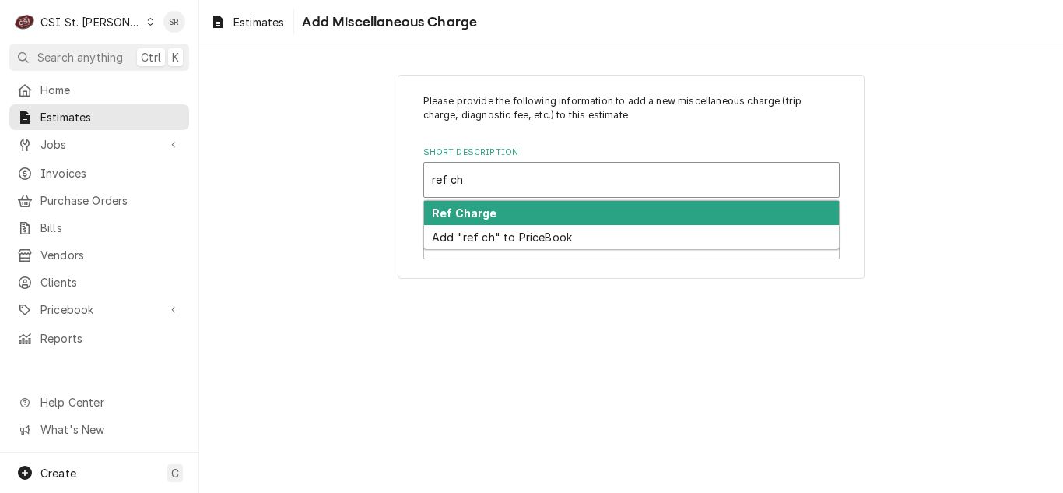
click at [522, 216] on div "Ref Charge" at bounding box center [631, 213] width 415 height 24
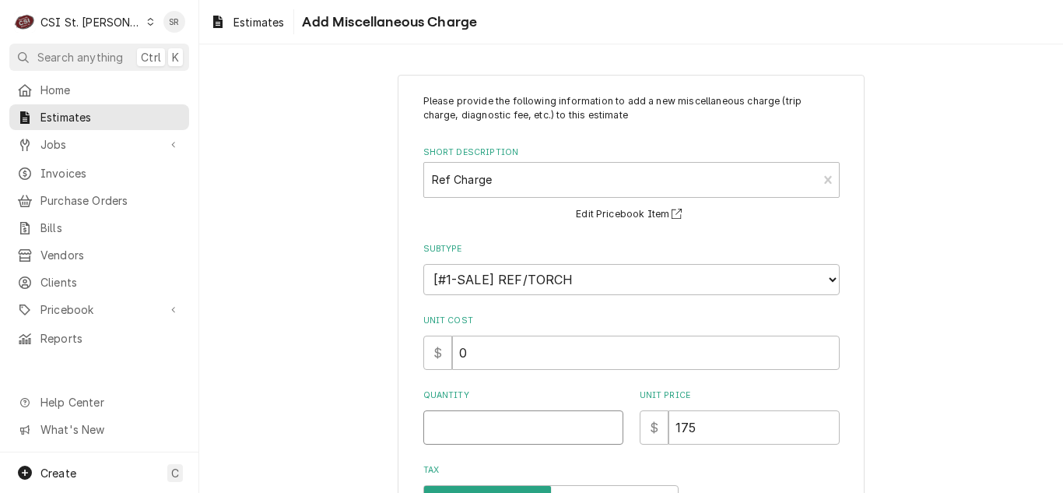
click at [468, 417] on input "Quantity" at bounding box center [523, 427] width 200 height 34
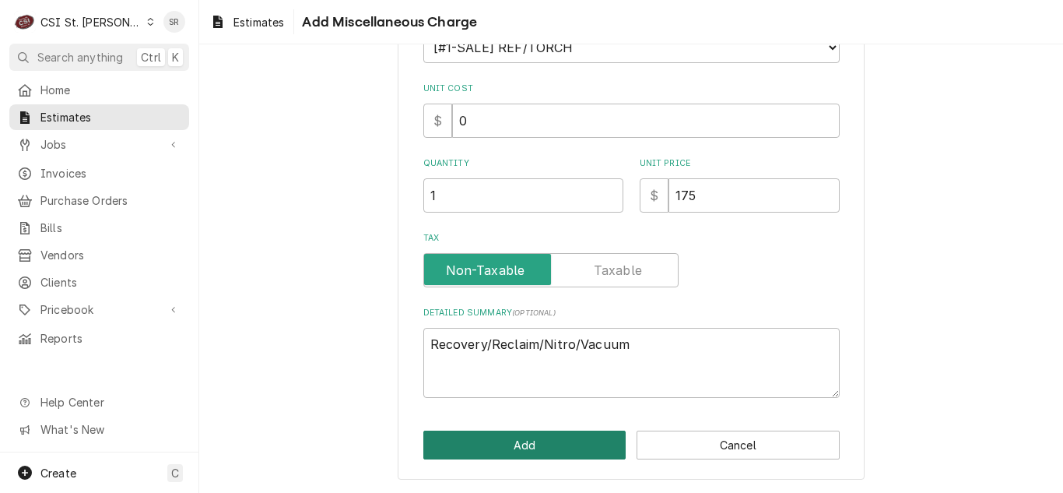
click at [518, 448] on button "Add" at bounding box center [524, 444] width 203 height 29
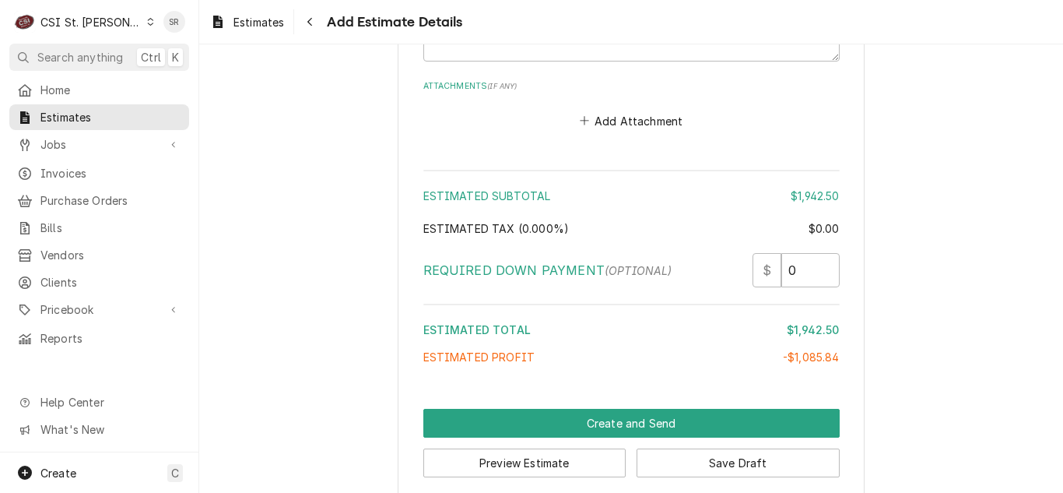
scroll to position [4149, 0]
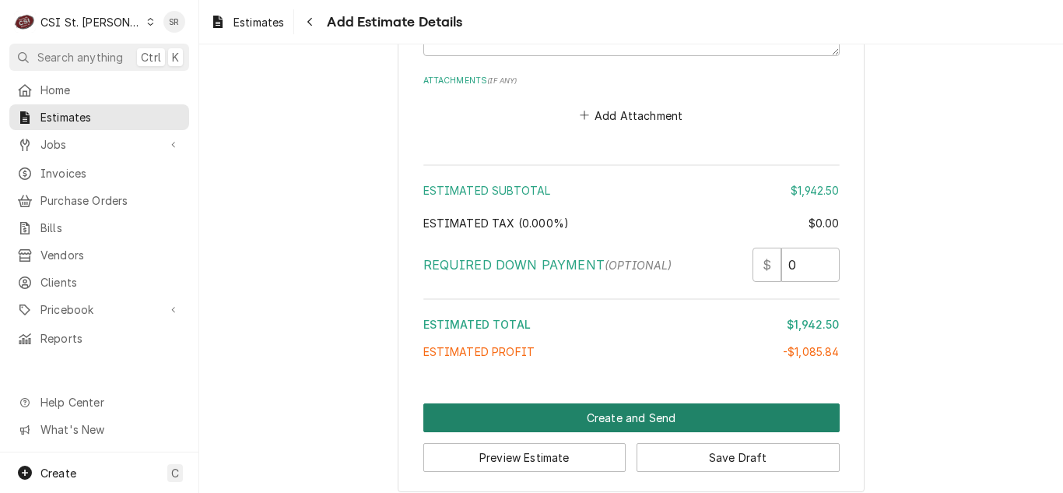
click at [645, 409] on button "Create and Send" at bounding box center [631, 417] width 416 height 29
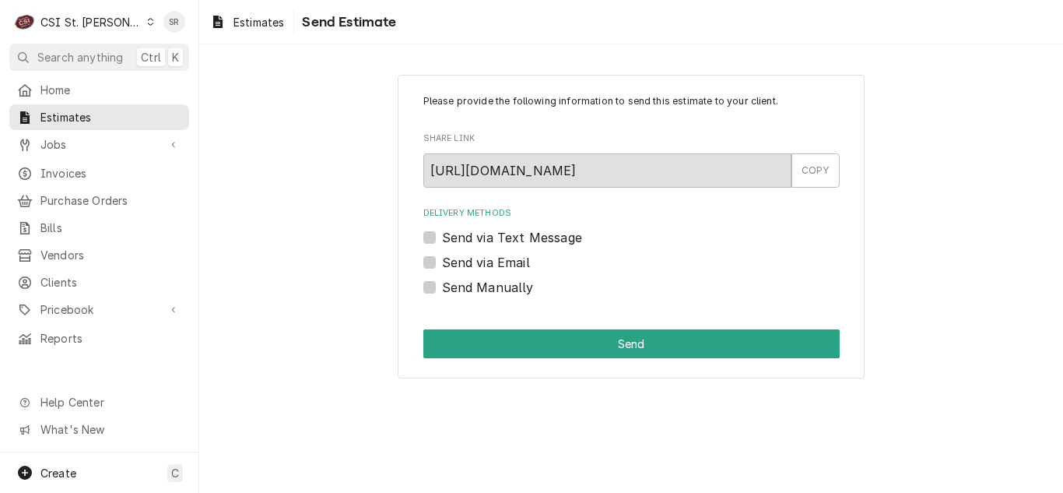
click at [500, 265] on label "Send via Email" at bounding box center [486, 262] width 88 height 19
click at [500, 265] on input "Send via Email" at bounding box center [650, 270] width 416 height 34
checkbox input "true"
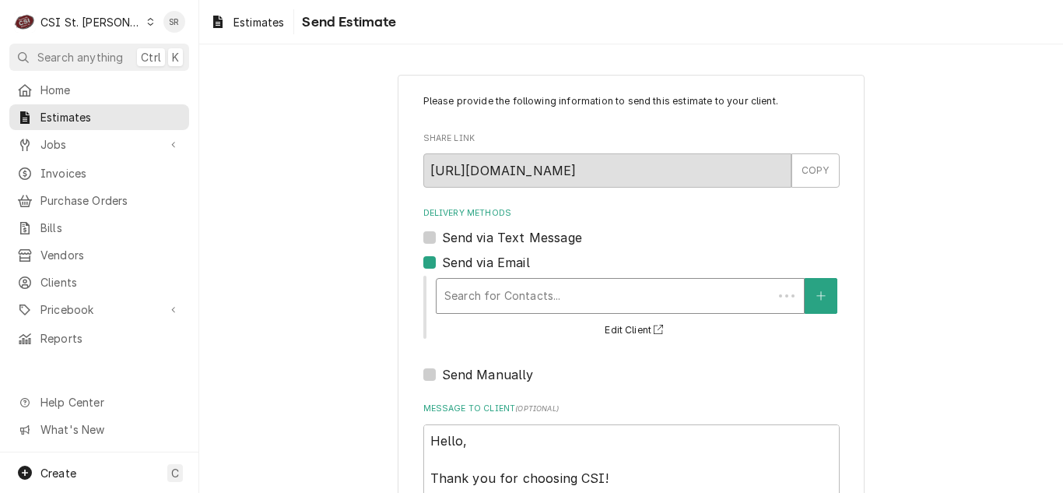
click at [552, 294] on div "Delivery Methods" at bounding box center [604, 296] width 321 height 28
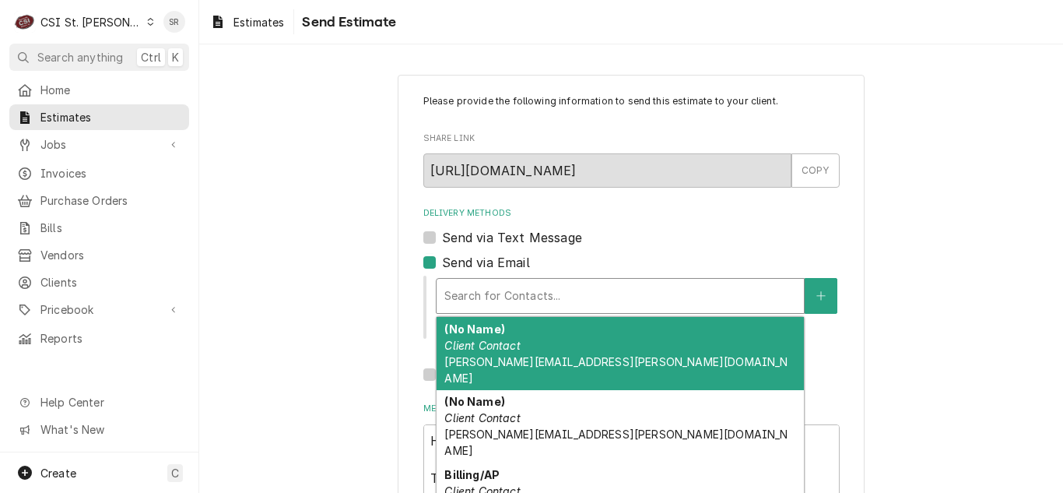
click at [540, 336] on div "(No Name) Client Contact vicky.stuesse@csi1.com" at bounding box center [620, 353] width 367 height 73
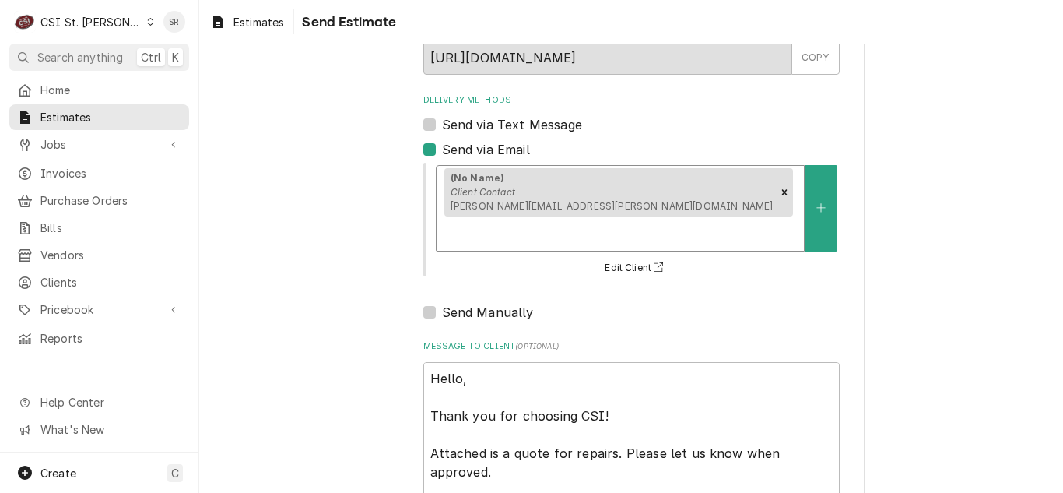
scroll to position [191, 0]
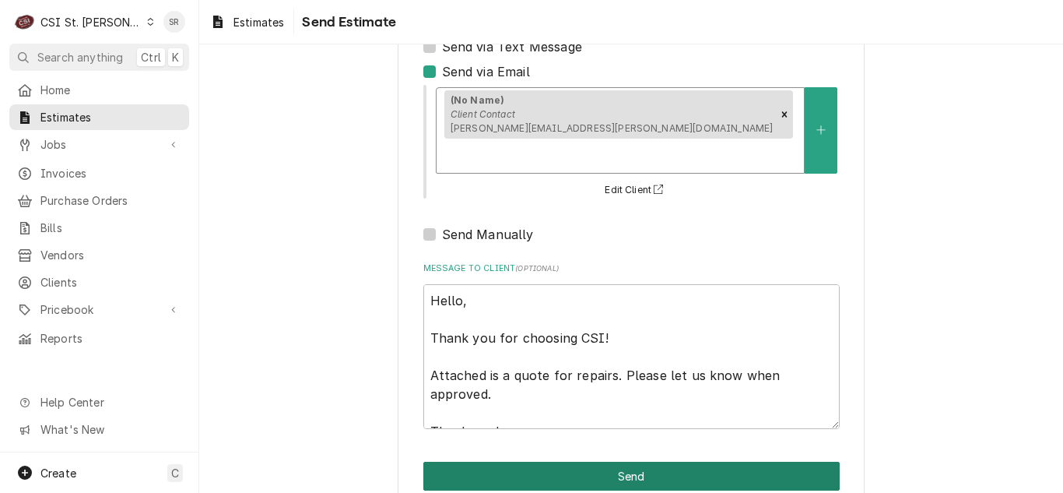
click at [600, 462] on button "Send" at bounding box center [631, 476] width 416 height 29
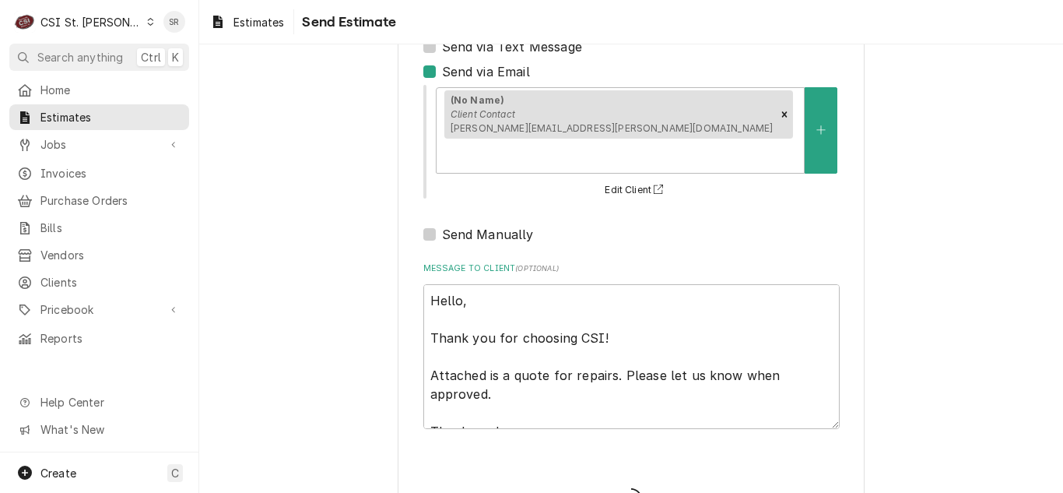
type textarea "x"
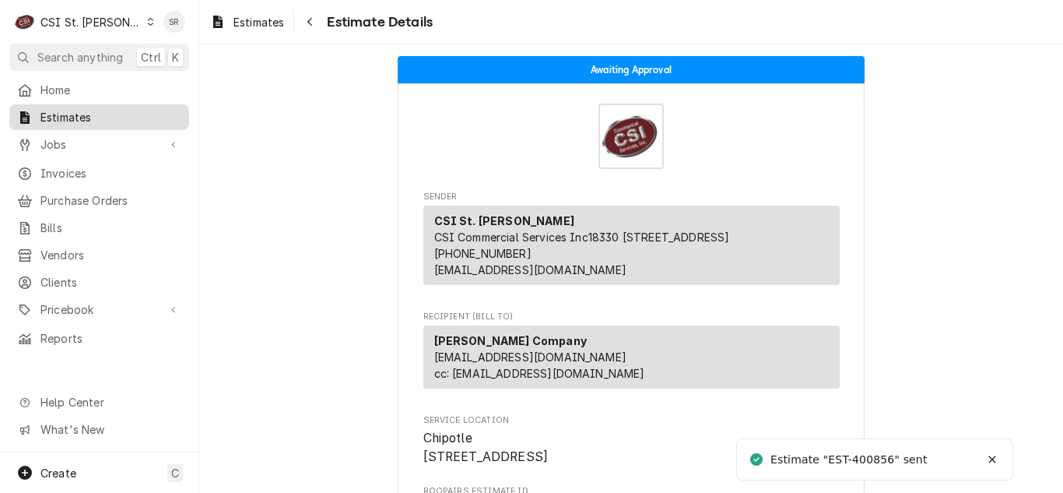
click at [124, 114] on span "Estimates" at bounding box center [110, 117] width 141 height 16
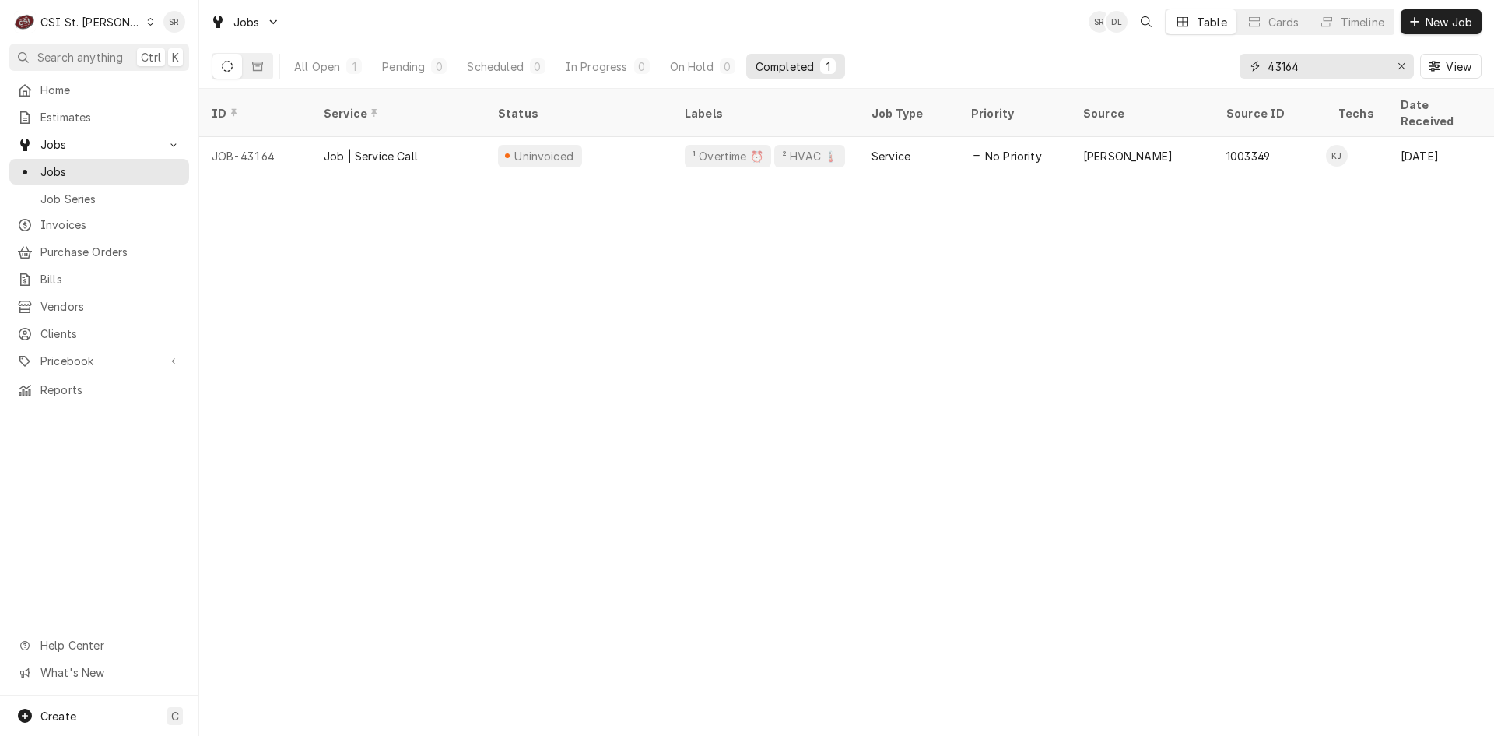
drag, startPoint x: 1245, startPoint y: 61, endPoint x: 1237, endPoint y: 59, distance: 8.1
click at [1237, 59] on div "All Open 1 Pending 0 Scheduled 0 In Progress 0 On Hold 0 Completed 1 43164 View" at bounding box center [847, 66] width 1270 height 44
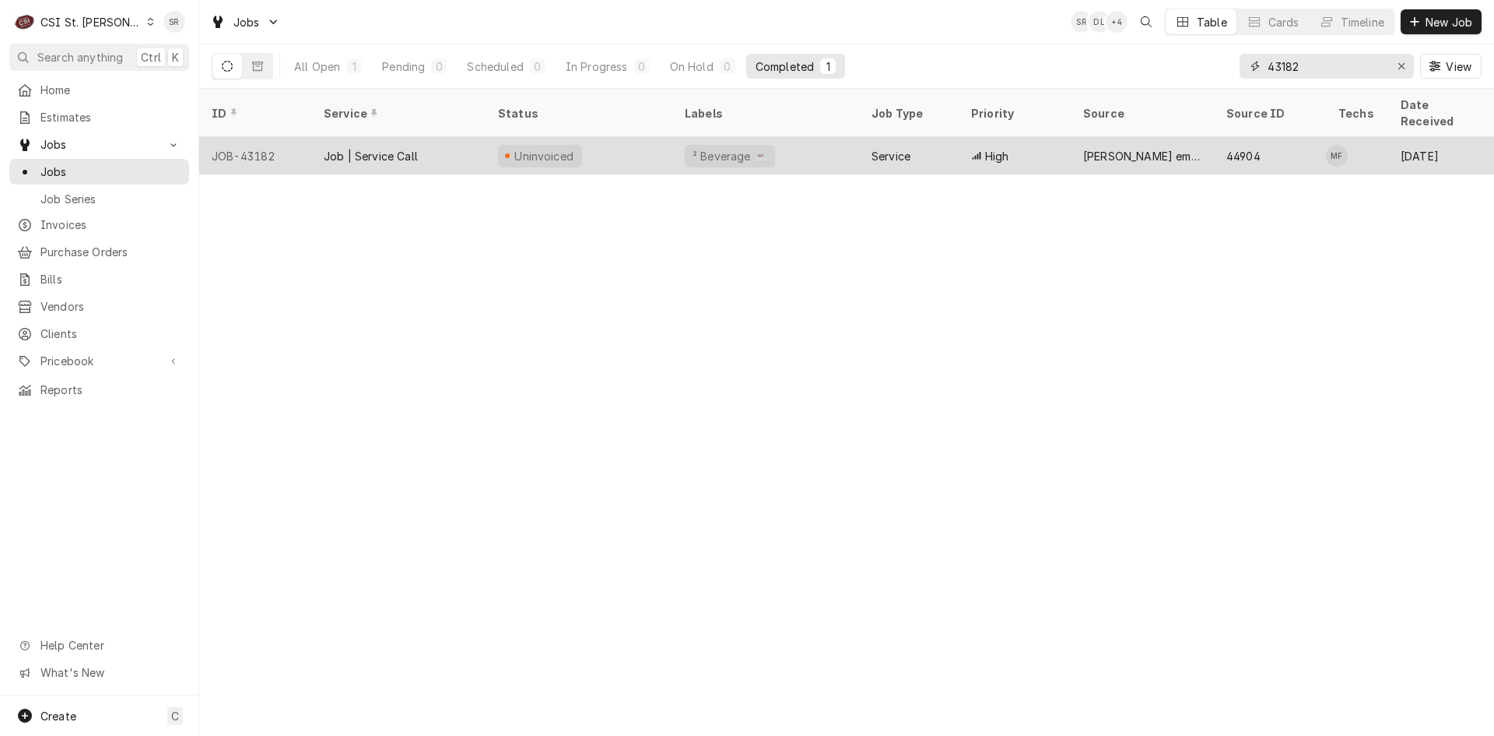
type input "43182"
click at [692, 147] on div "² Beverage ☕️" at bounding box center [766, 155] width 187 height 37
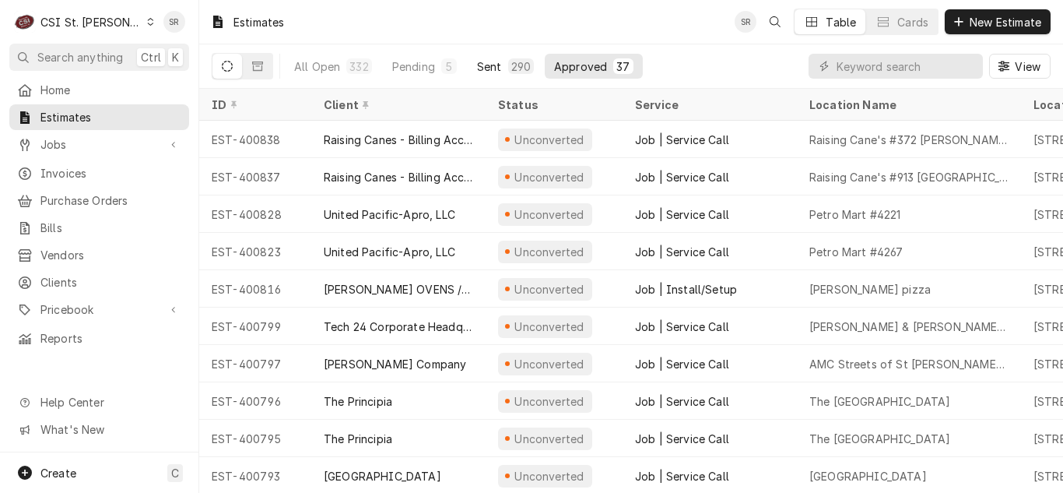
click at [487, 64] on div "Sent" at bounding box center [489, 66] width 25 height 16
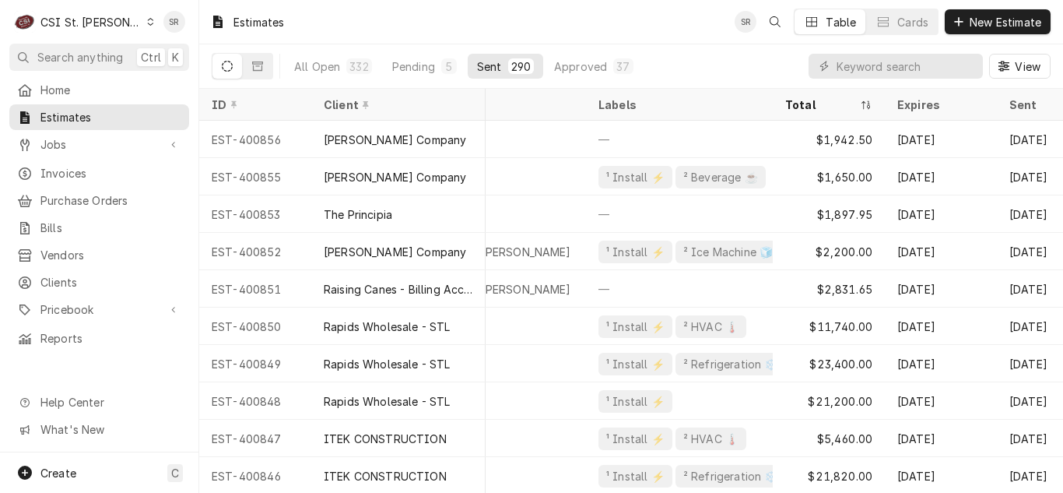
scroll to position [0, 811]
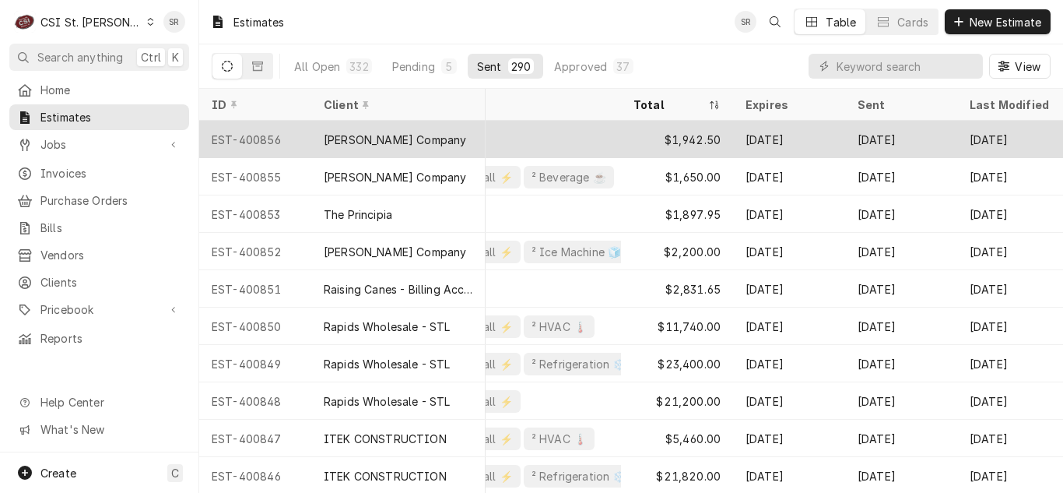
click at [573, 137] on div "—" at bounding box center [527, 139] width 187 height 37
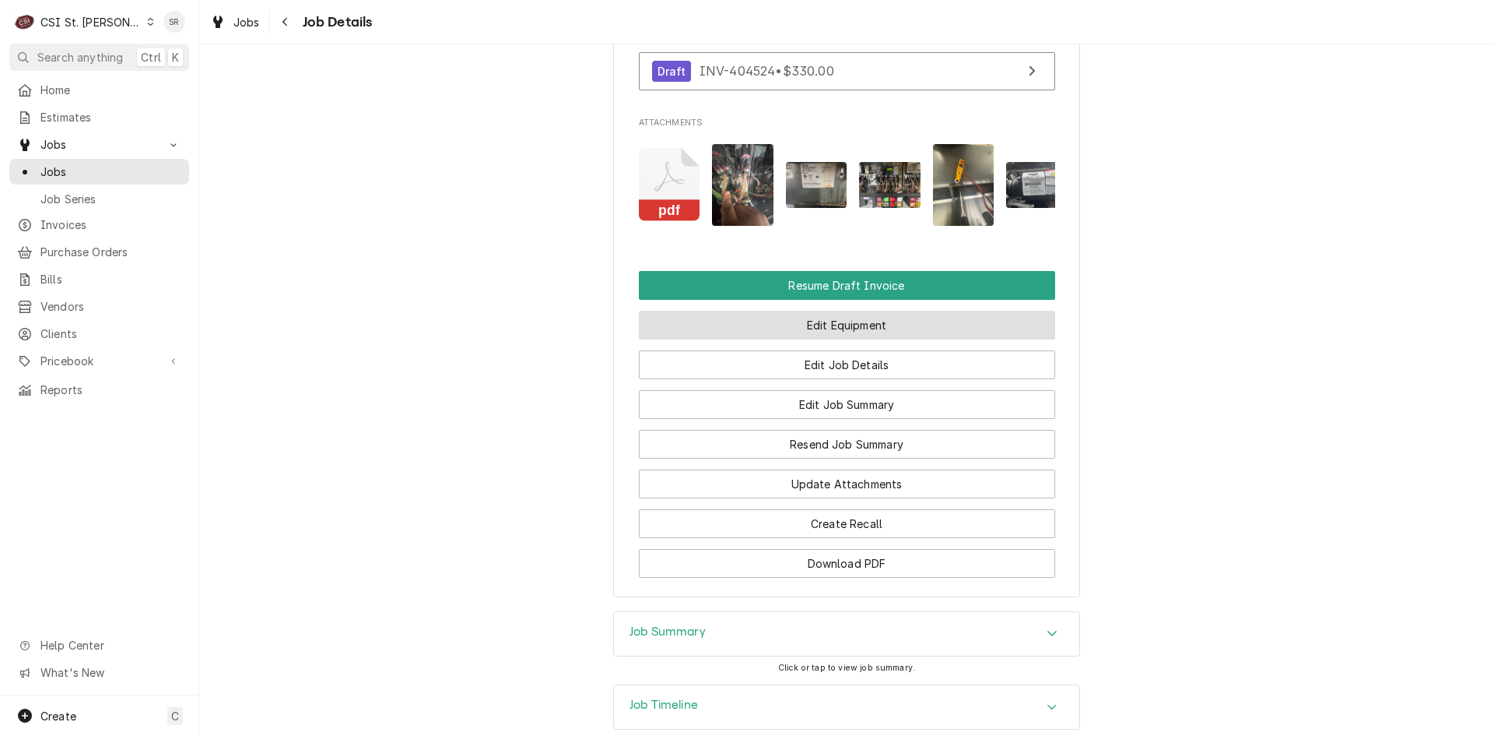
scroll to position [1635, 0]
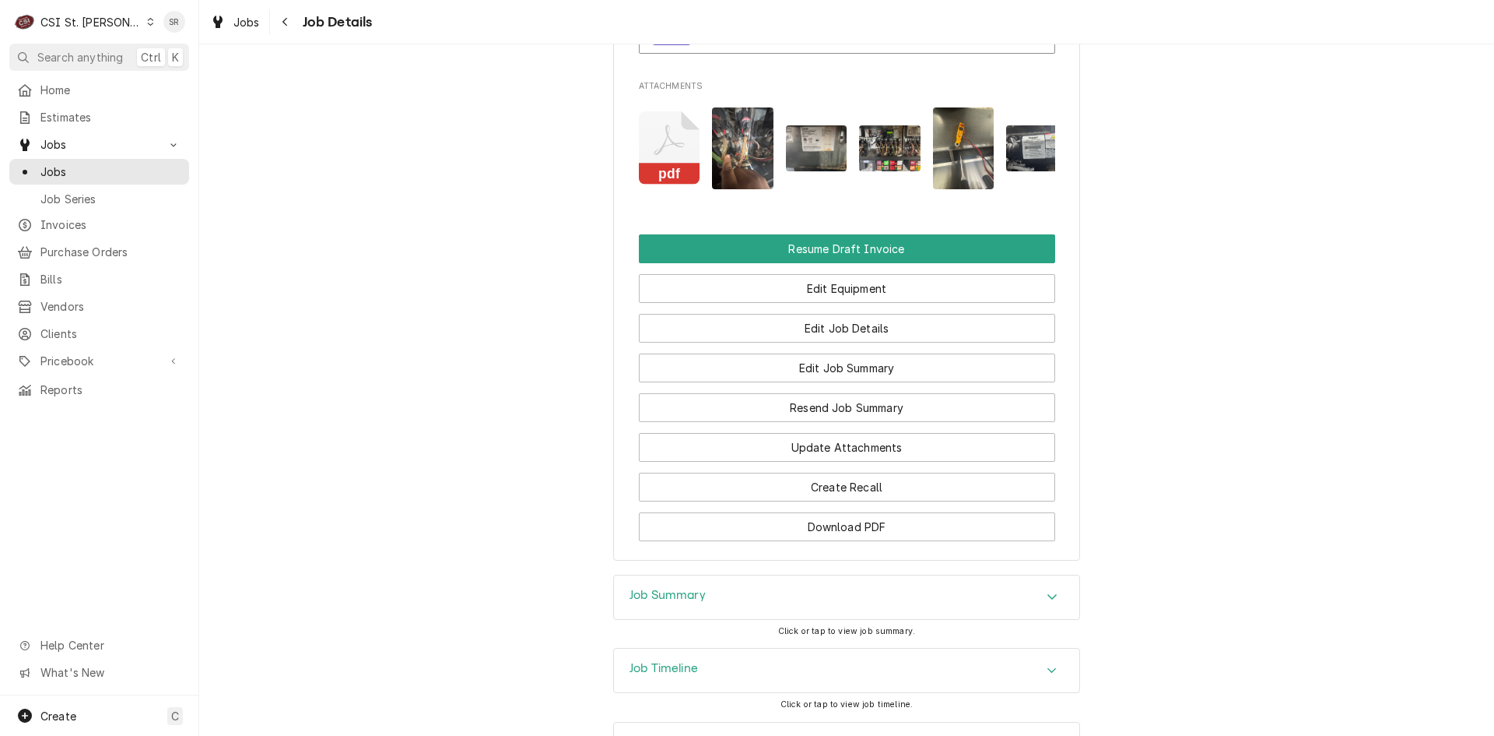
click at [803, 263] on div "Edit Equipment" at bounding box center [847, 283] width 416 height 40
click at [806, 234] on button "Resume Draft Invoice" at bounding box center [847, 248] width 416 height 29
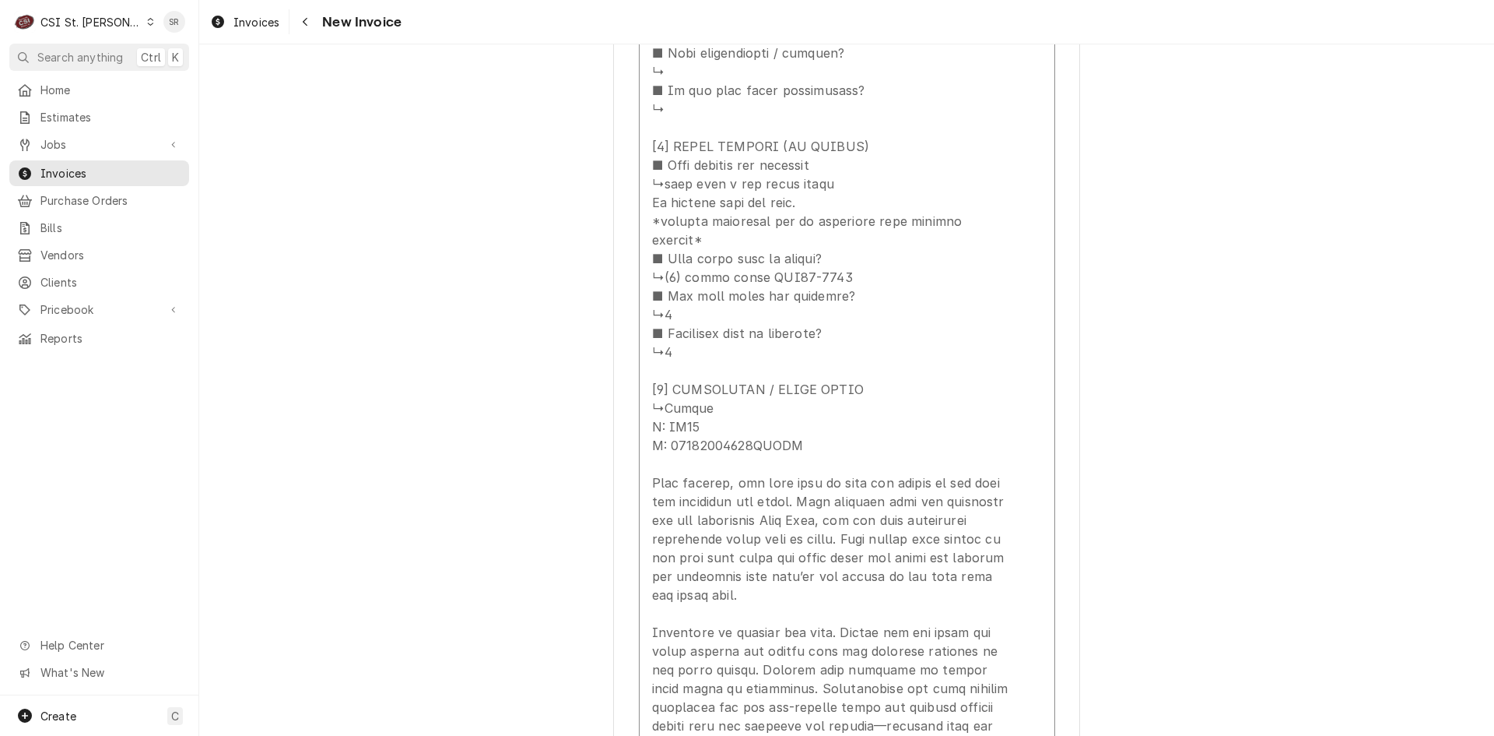
scroll to position [2518, 0]
click at [83, 141] on span "Jobs" at bounding box center [99, 144] width 118 height 16
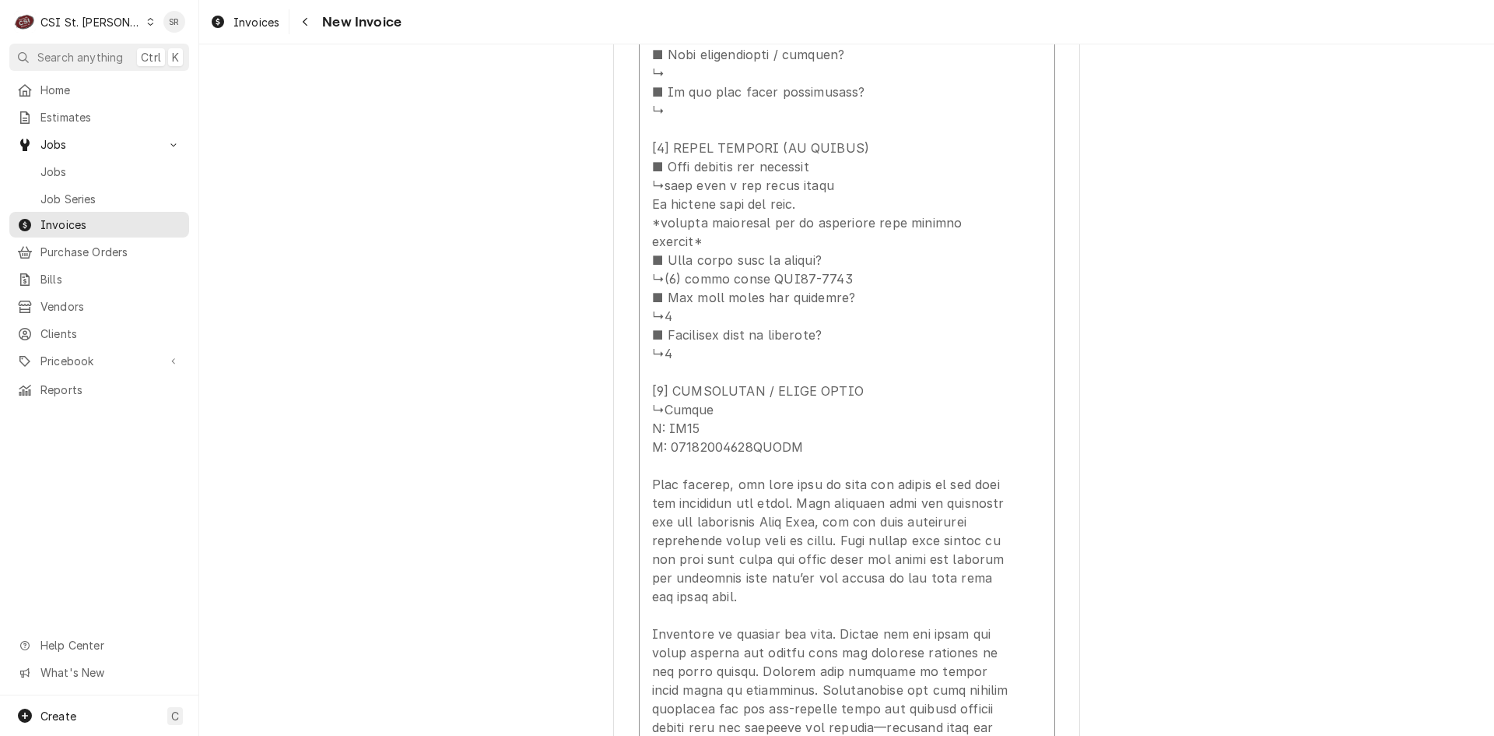
type textarea "x"
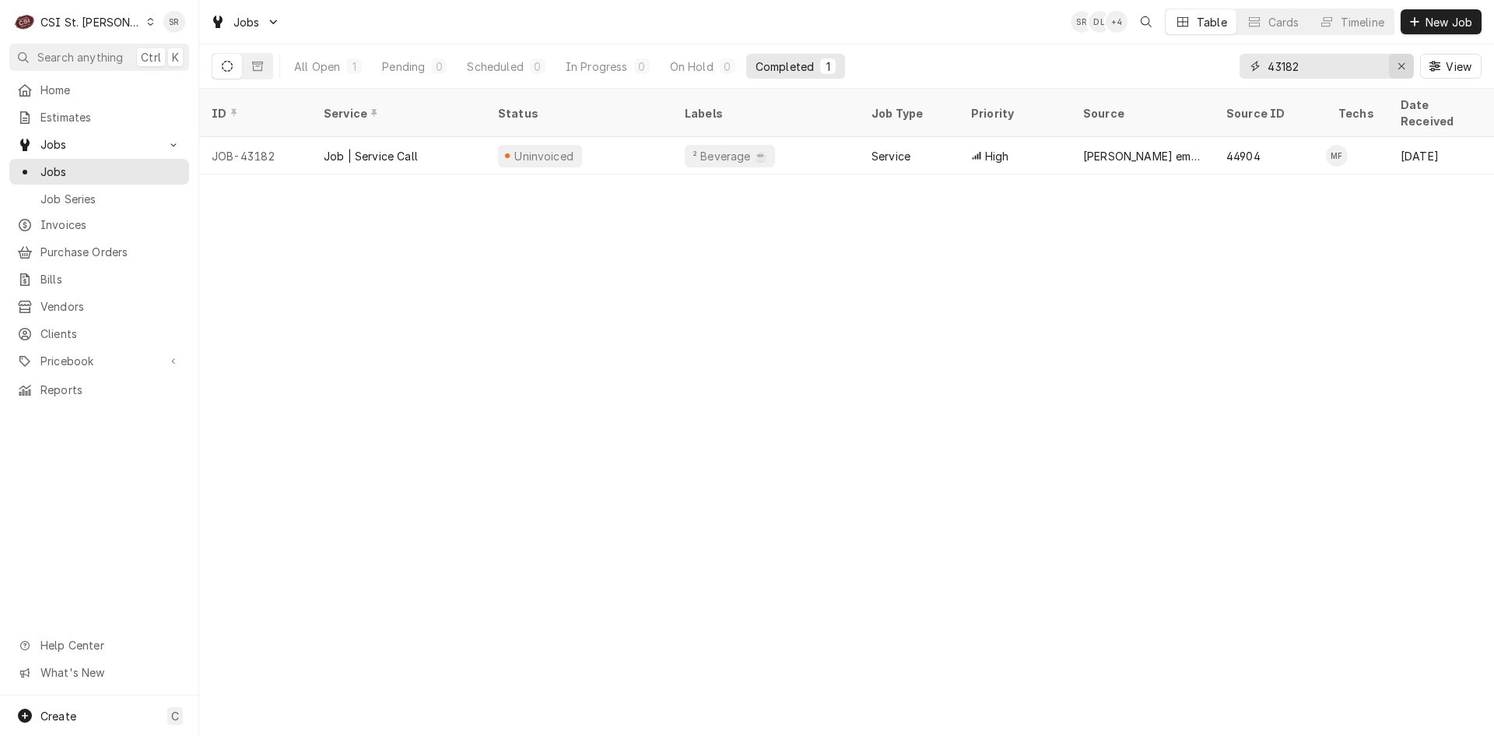
click at [1395, 63] on div "Erase input" at bounding box center [1402, 66] width 16 height 16
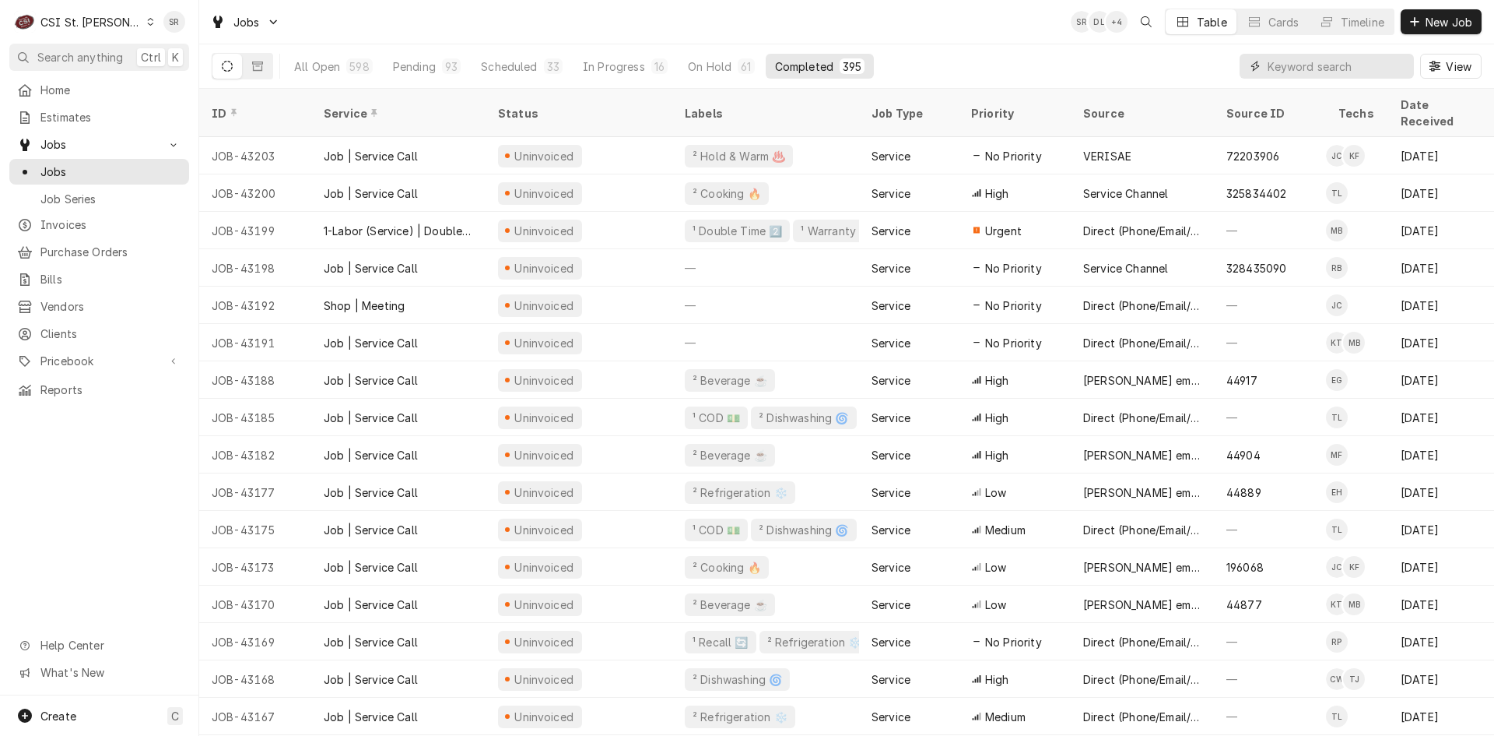
click at [1286, 65] on input "Dynamic Content Wrapper" at bounding box center [1337, 66] width 139 height 25
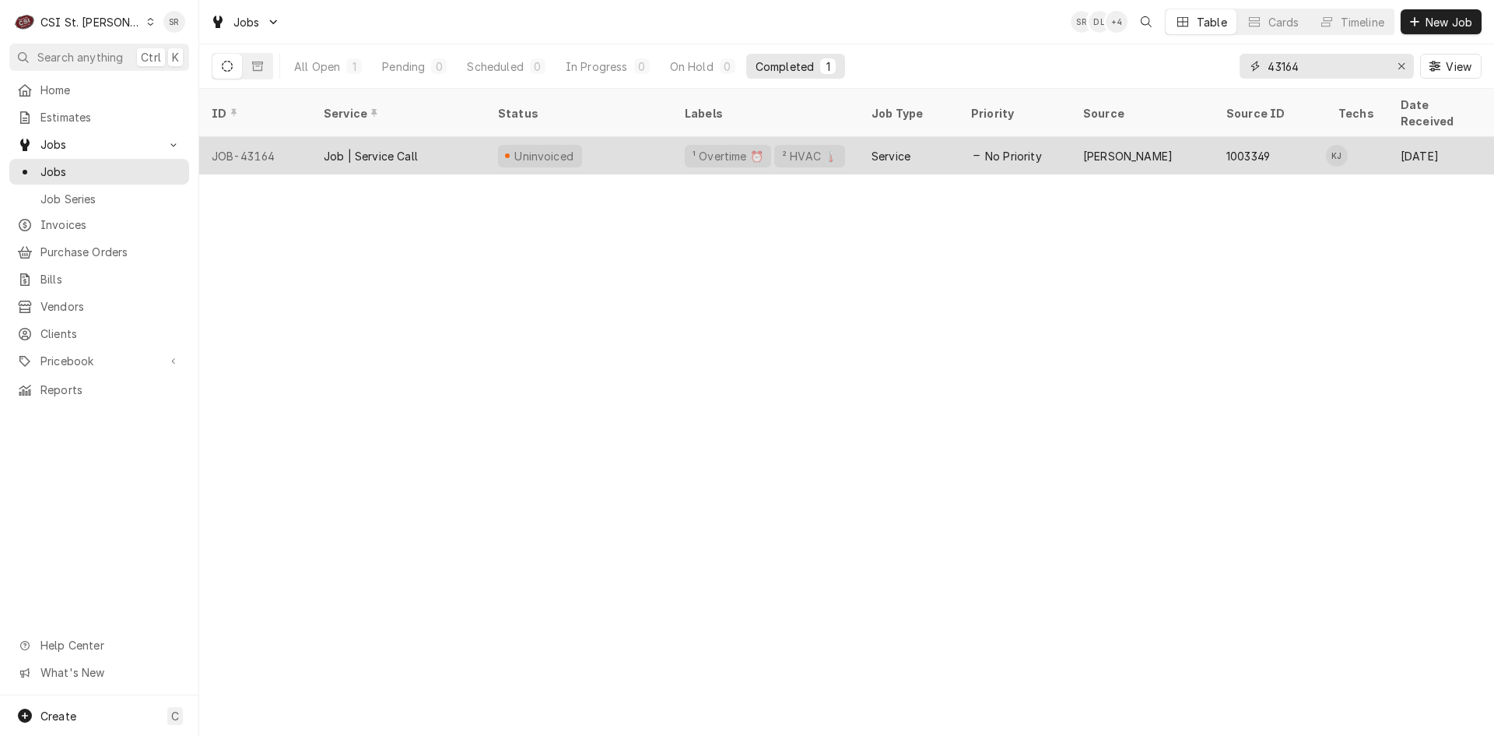
type input "43164"
click at [508, 152] on span "Dynamic Content Wrapper" at bounding box center [507, 156] width 7 height 8
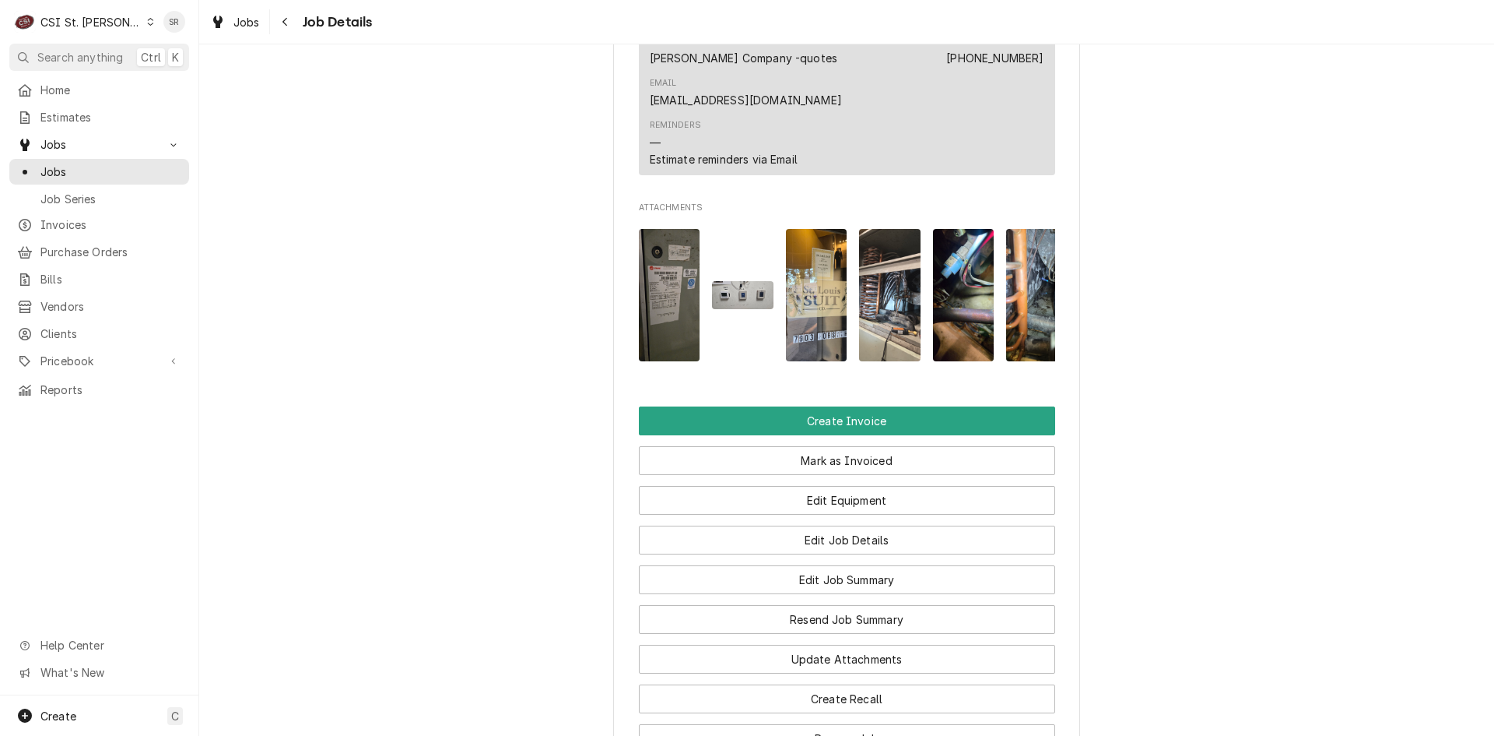
scroll to position [1790, 0]
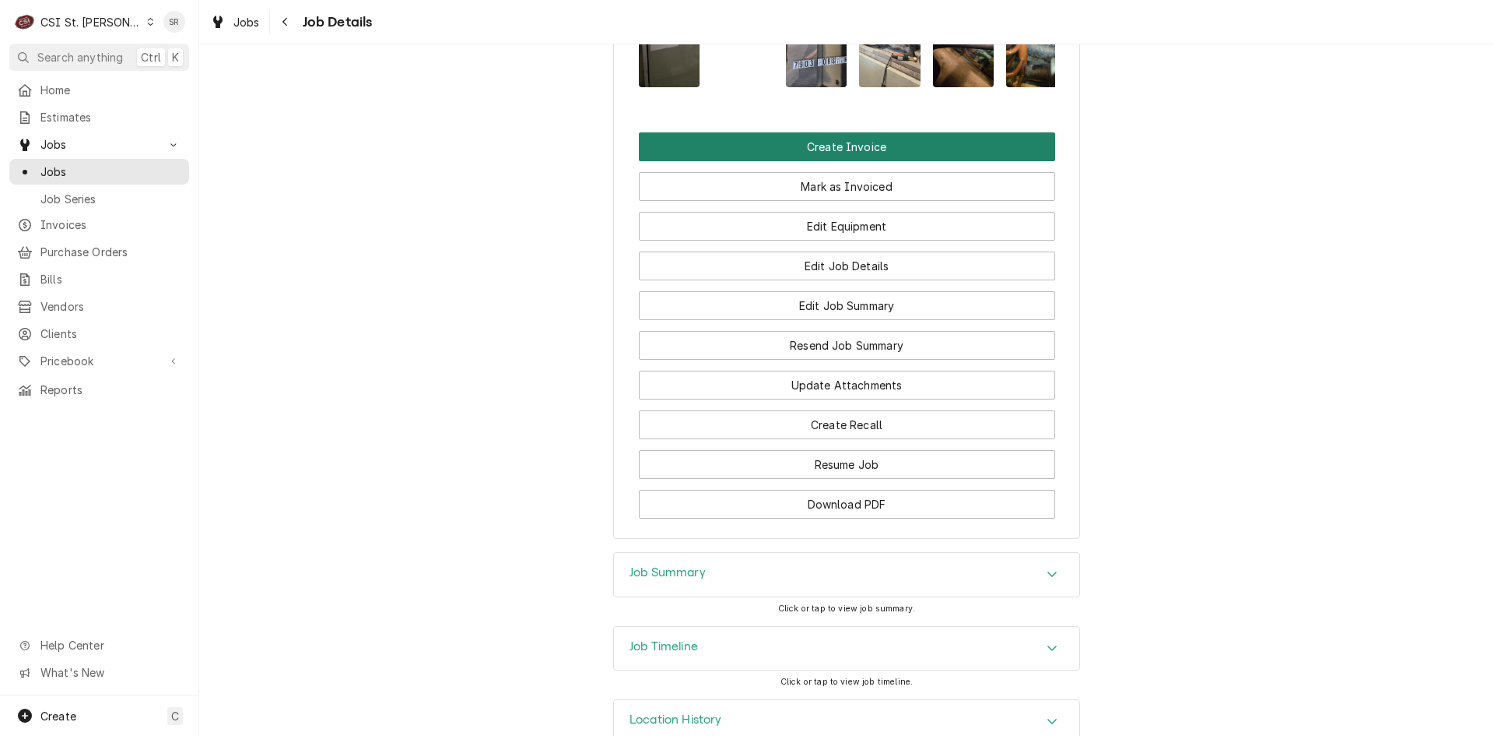
click at [786, 138] on button "Create Invoice" at bounding box center [847, 146] width 416 height 29
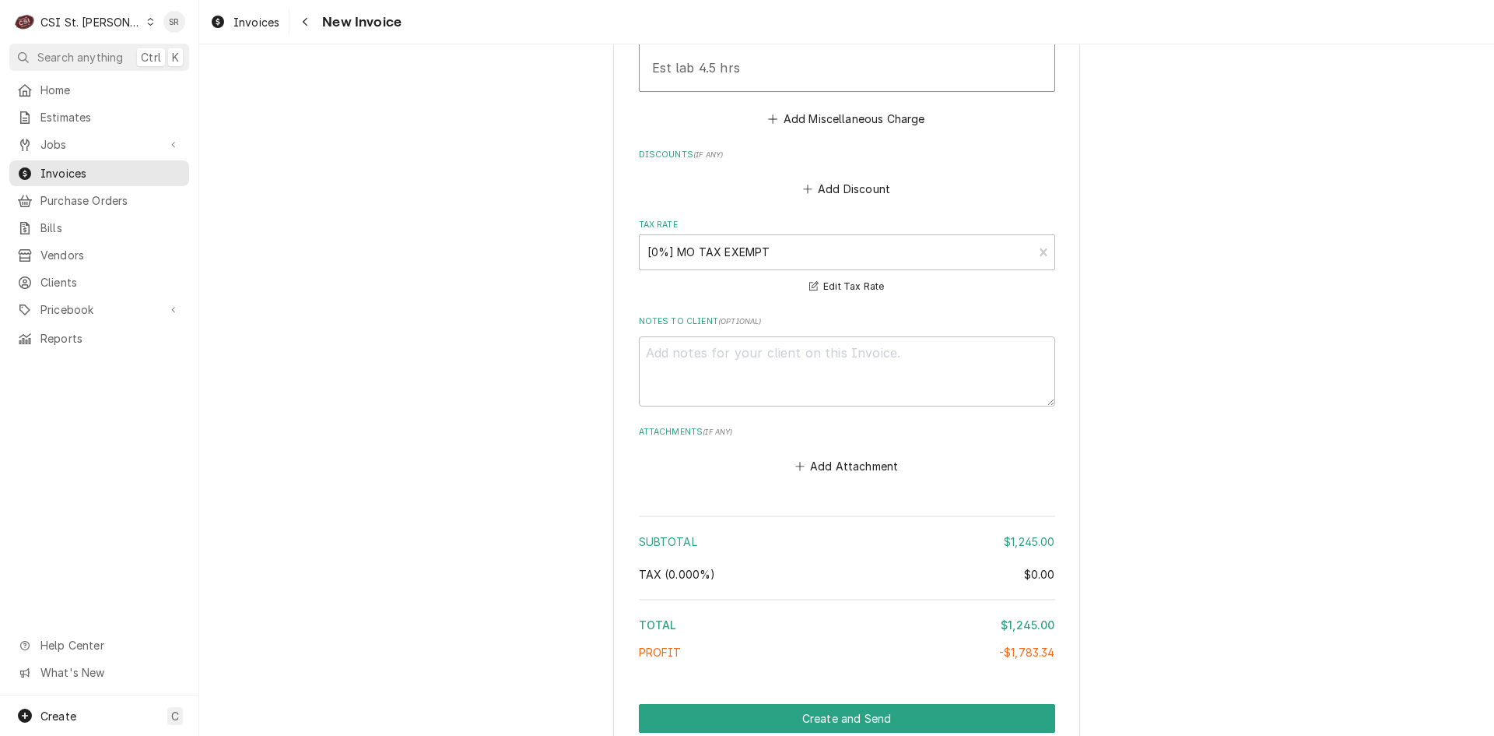
scroll to position [5590, 0]
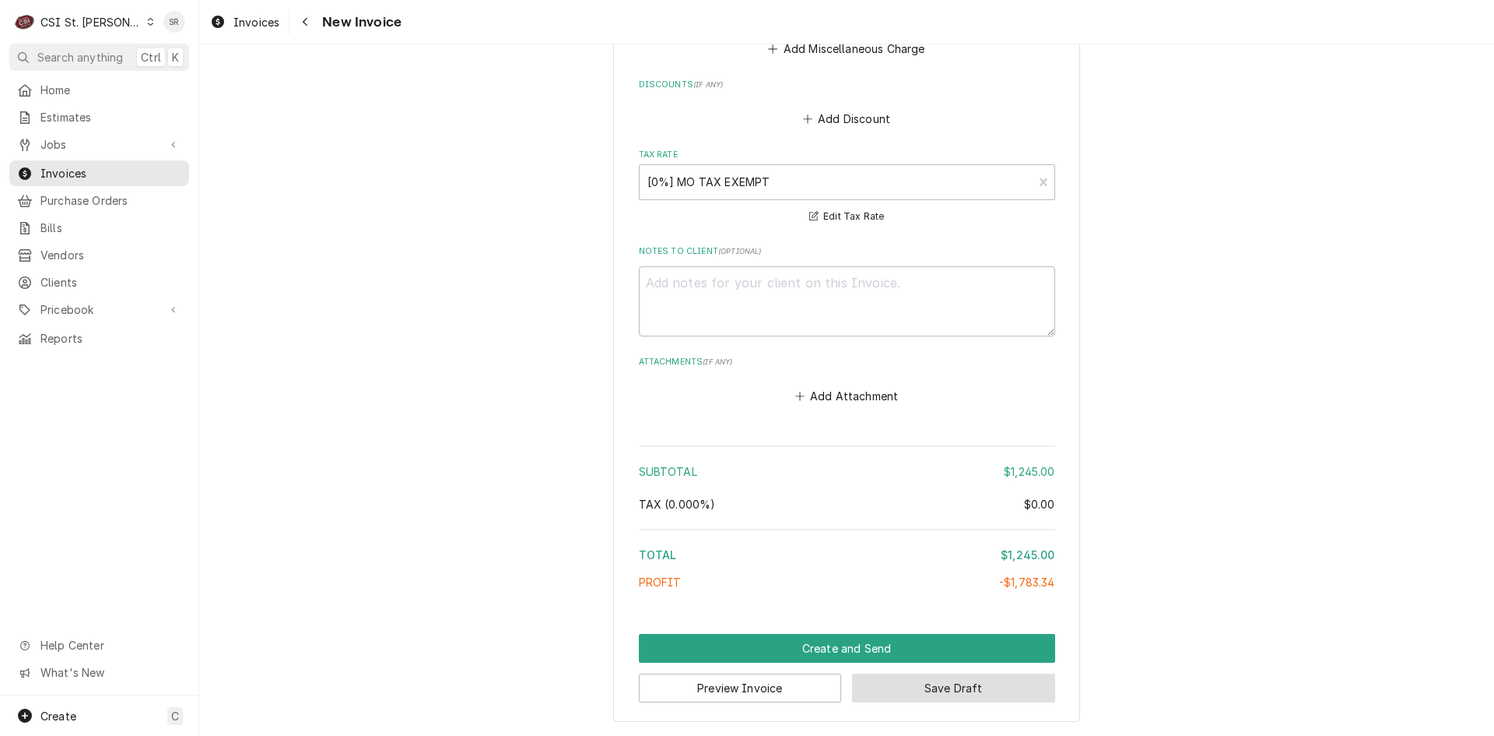
click at [939, 684] on button "Save Draft" at bounding box center [953, 687] width 203 height 29
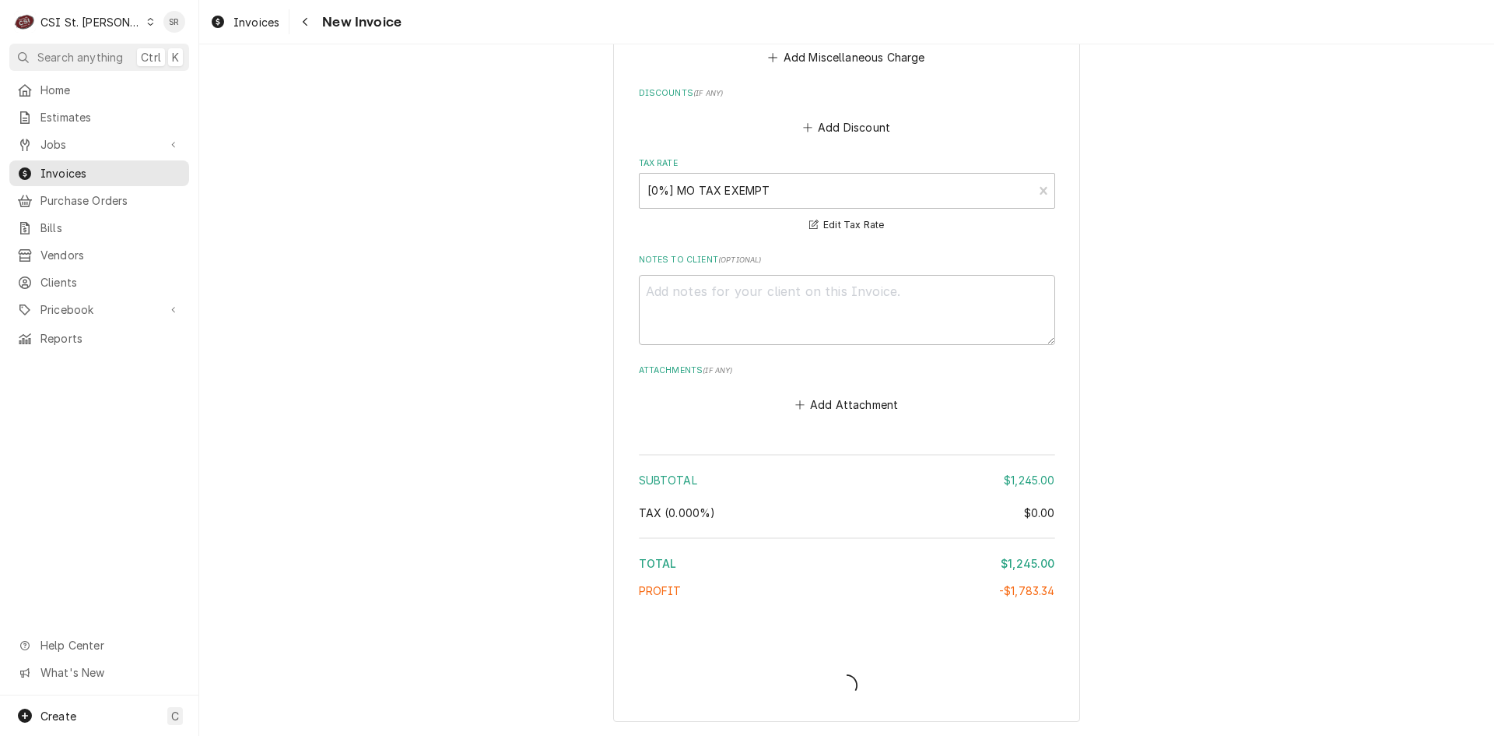
type textarea "x"
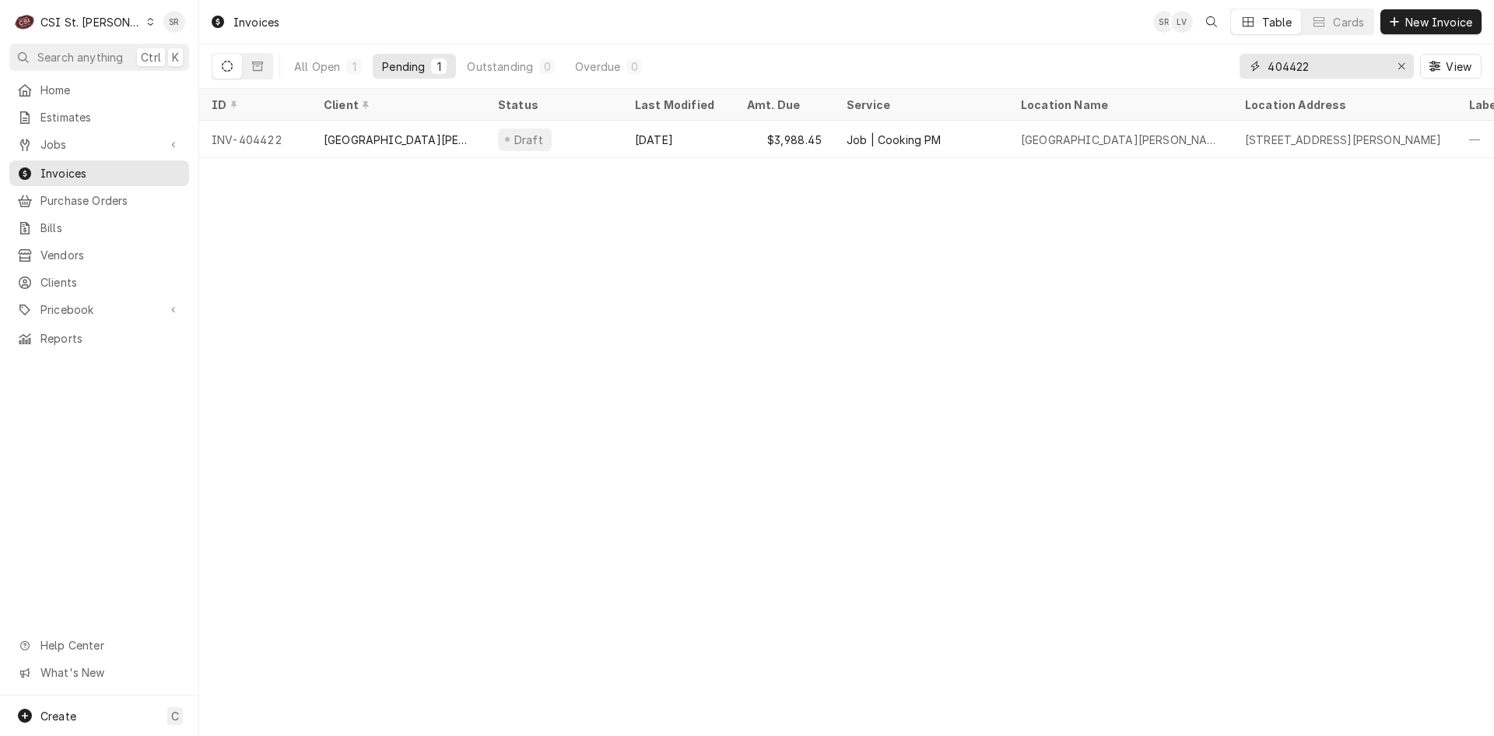
drag, startPoint x: 1326, startPoint y: 70, endPoint x: 1232, endPoint y: 66, distance: 94.3
click at [1232, 66] on div "All Open 1 Pending 1 Outstanding 0 Overdue 0 404422 View" at bounding box center [847, 66] width 1270 height 44
click at [76, 136] on span "Jobs" at bounding box center [99, 144] width 118 height 16
click at [73, 162] on div "Jobs" at bounding box center [99, 171] width 174 height 19
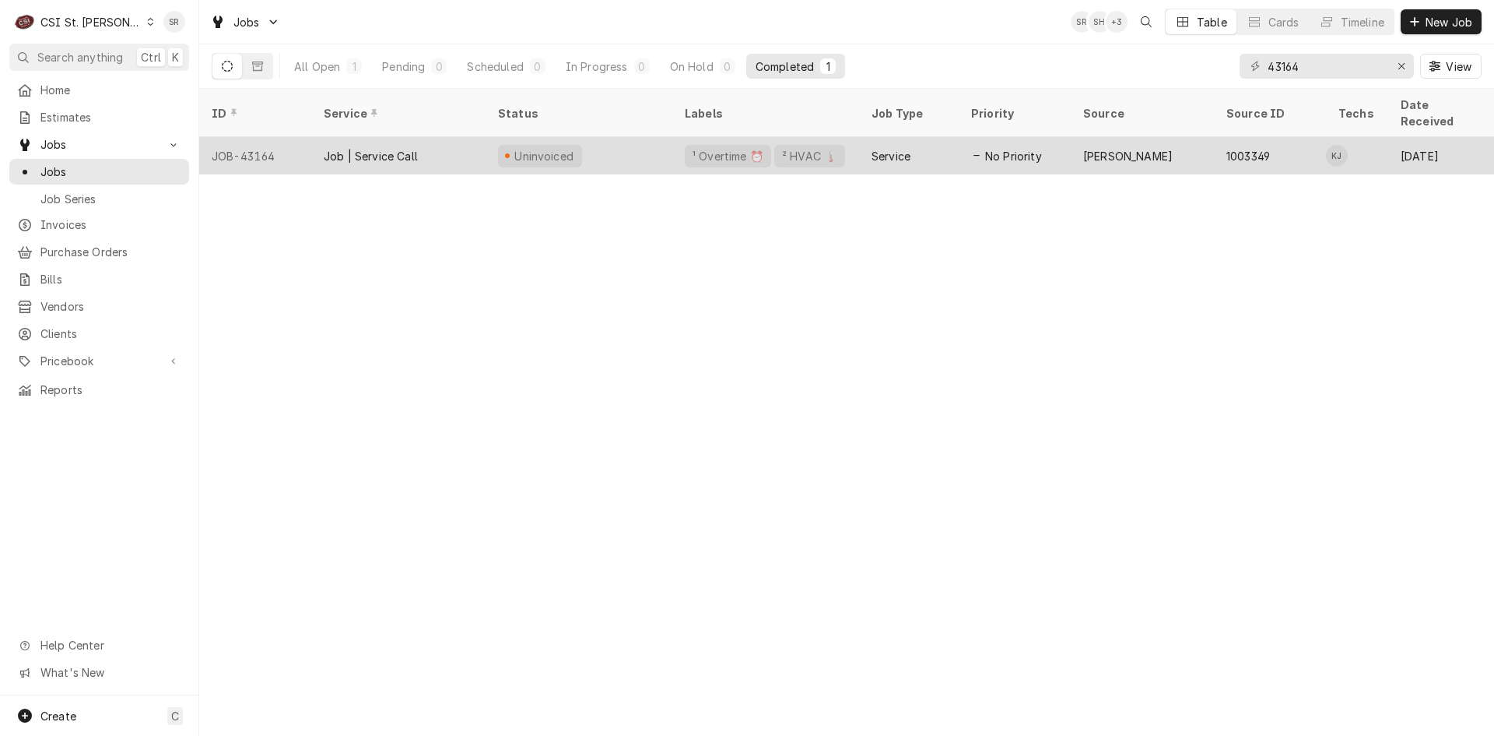
click at [811, 153] on div "¹ Overtime ⏰ ² HVAC 🌡️" at bounding box center [766, 155] width 187 height 37
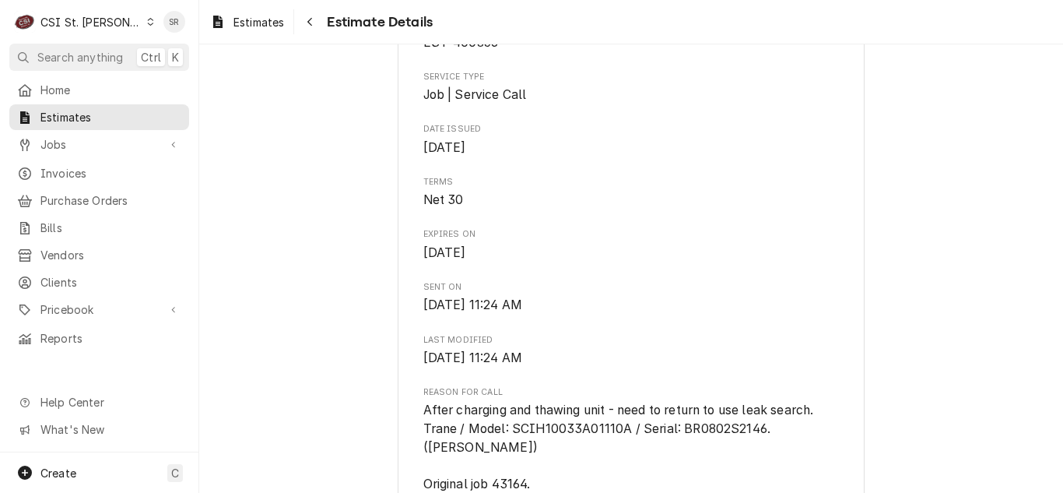
scroll to position [389, 0]
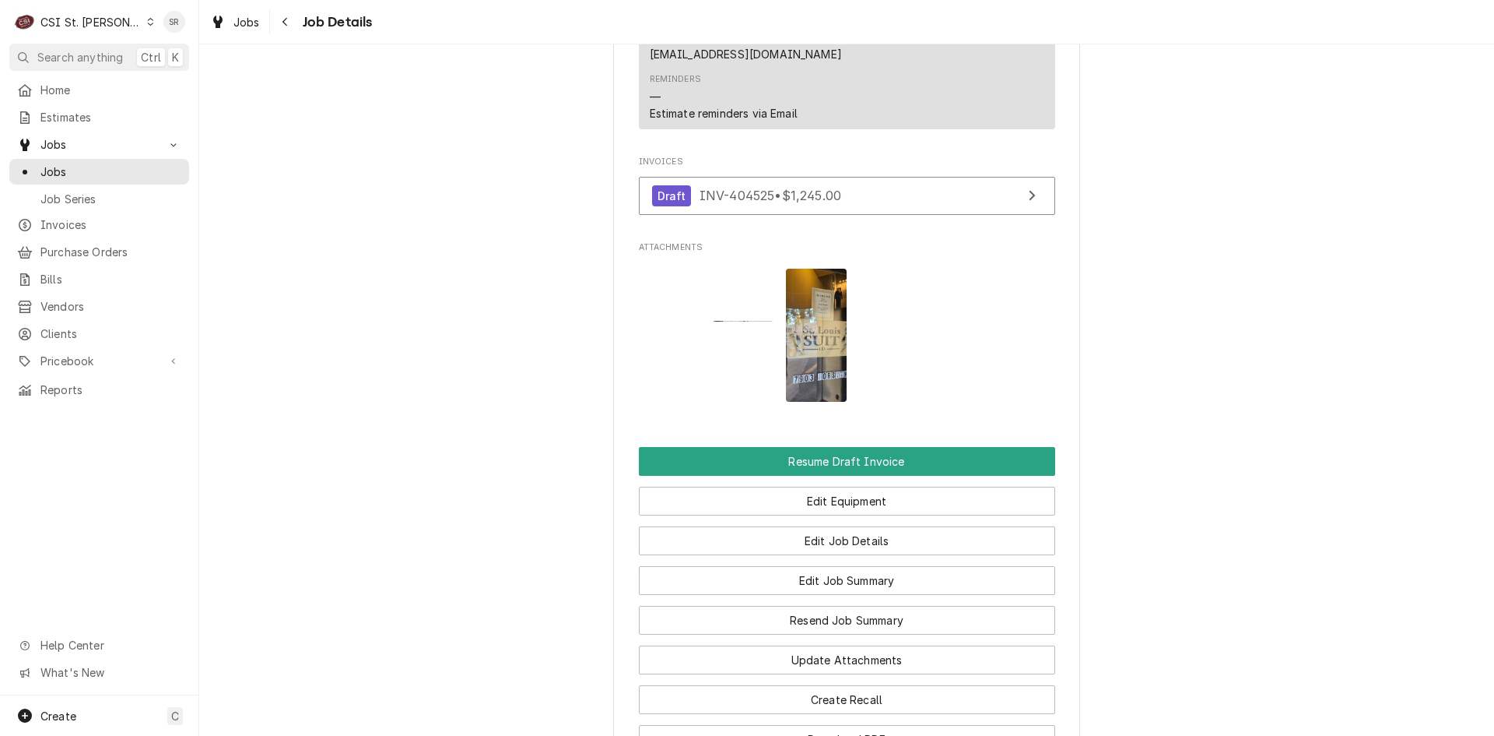
scroll to position [1790, 0]
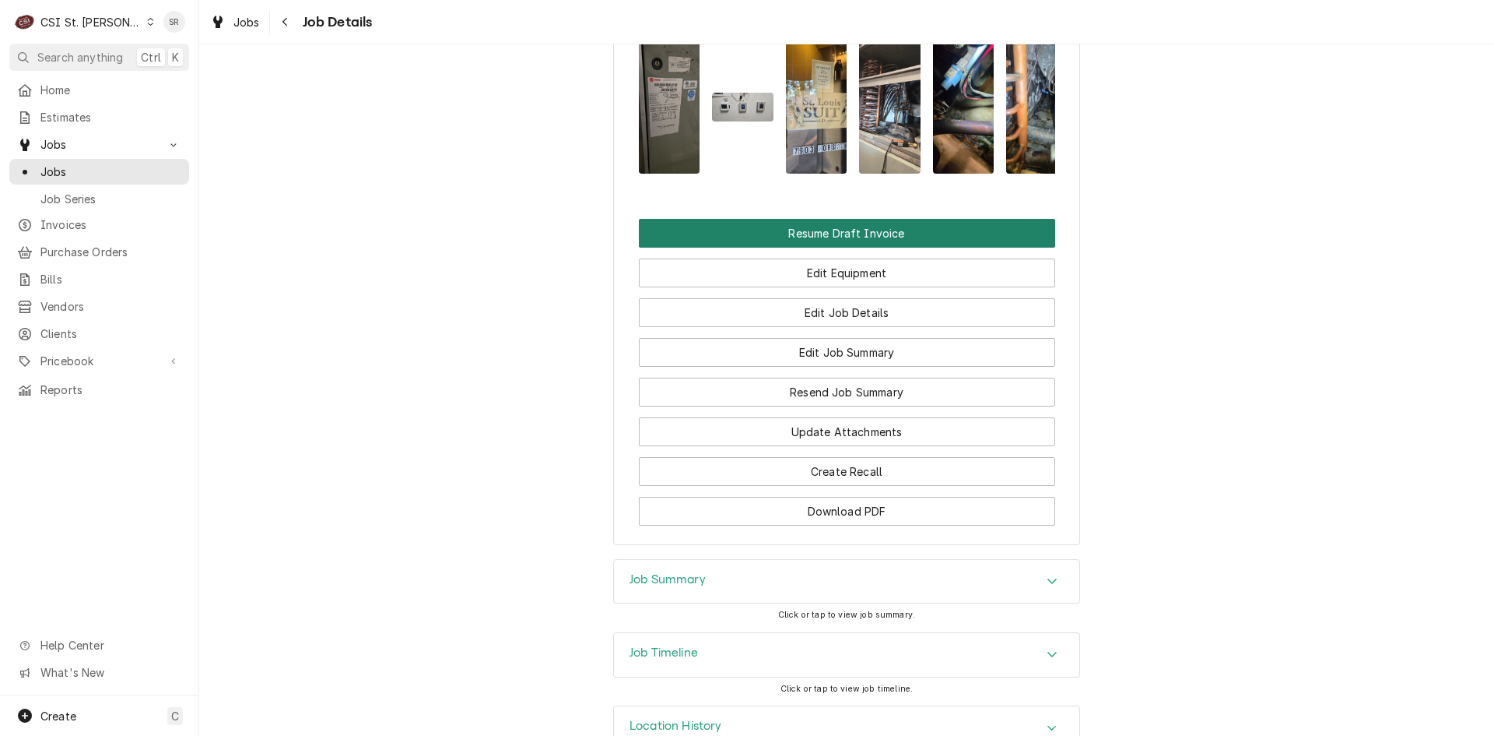
click at [827, 223] on button "Resume Draft Invoice" at bounding box center [847, 233] width 416 height 29
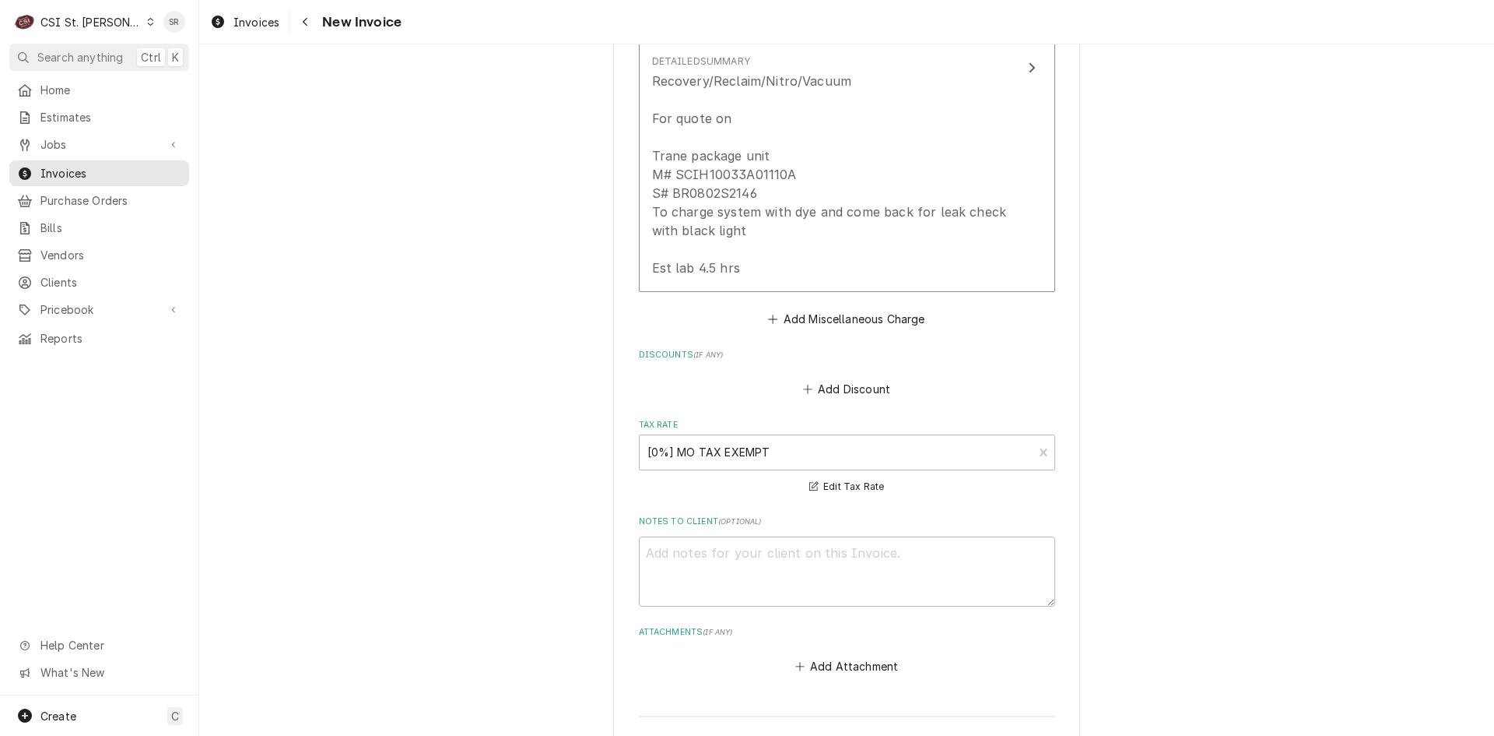
scroll to position [5526, 0]
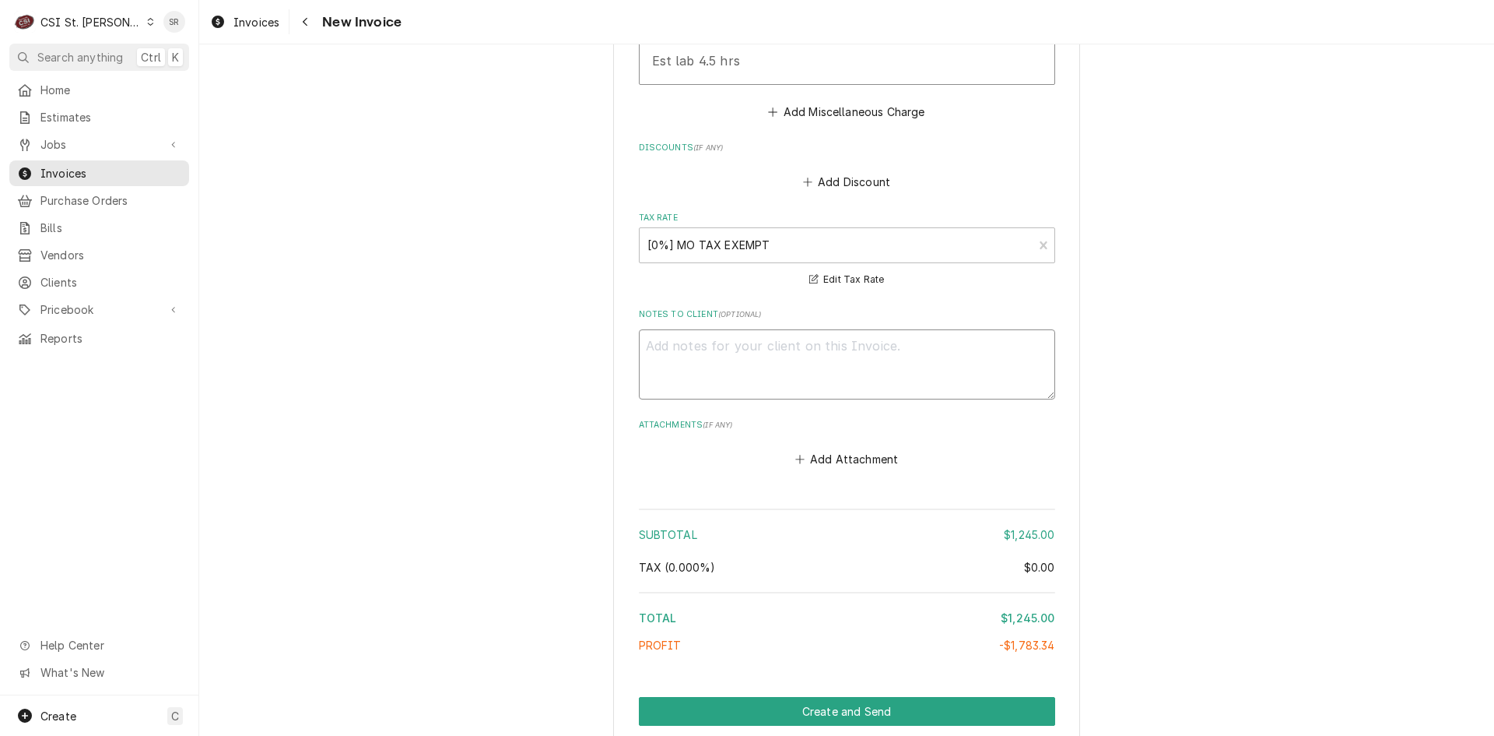
click at [771, 354] on textarea "Notes to Client ( optional )" at bounding box center [847, 364] width 416 height 70
type textarea "x"
type textarea "q"
type textarea "x"
type textarea "qu"
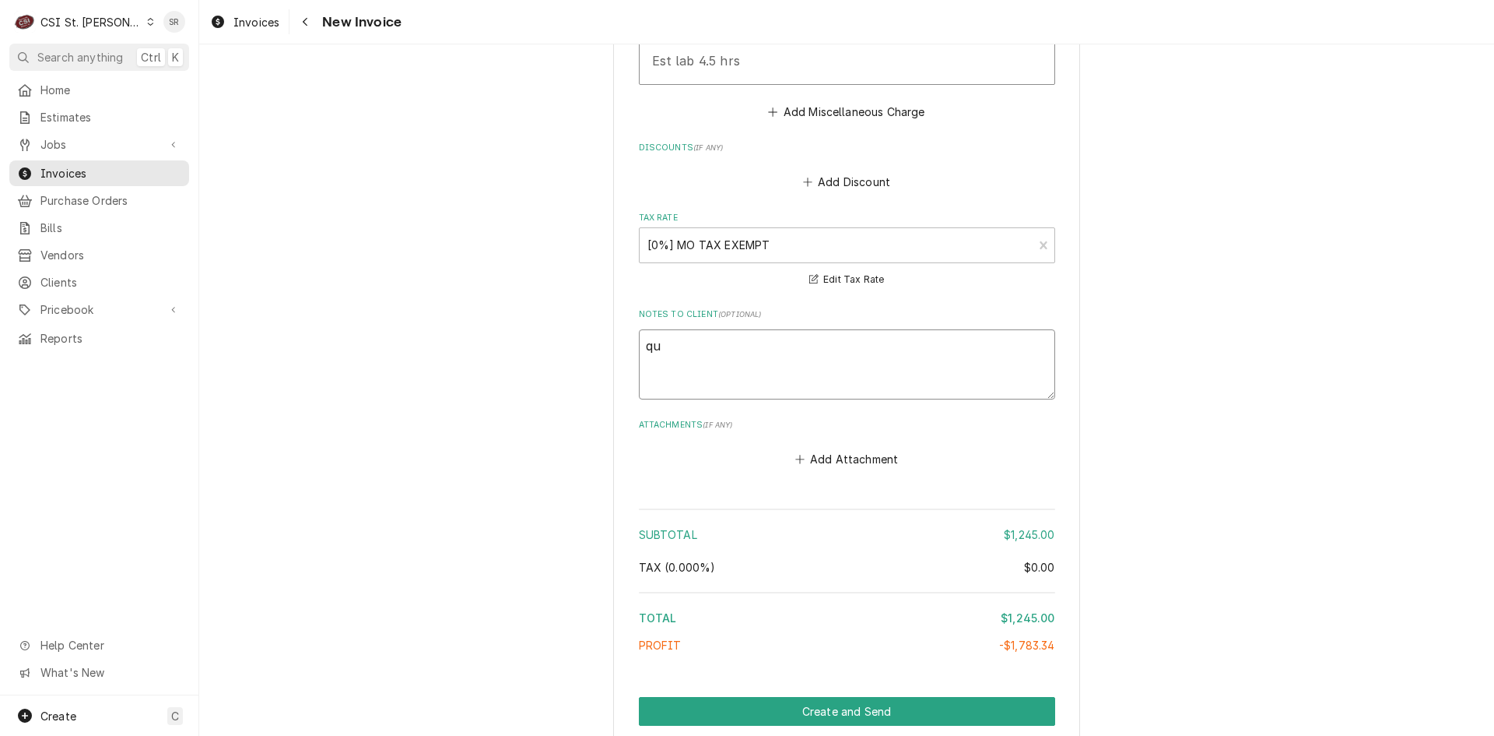
type textarea "x"
type textarea "quo"
type textarea "x"
type textarea "quot"
type textarea "x"
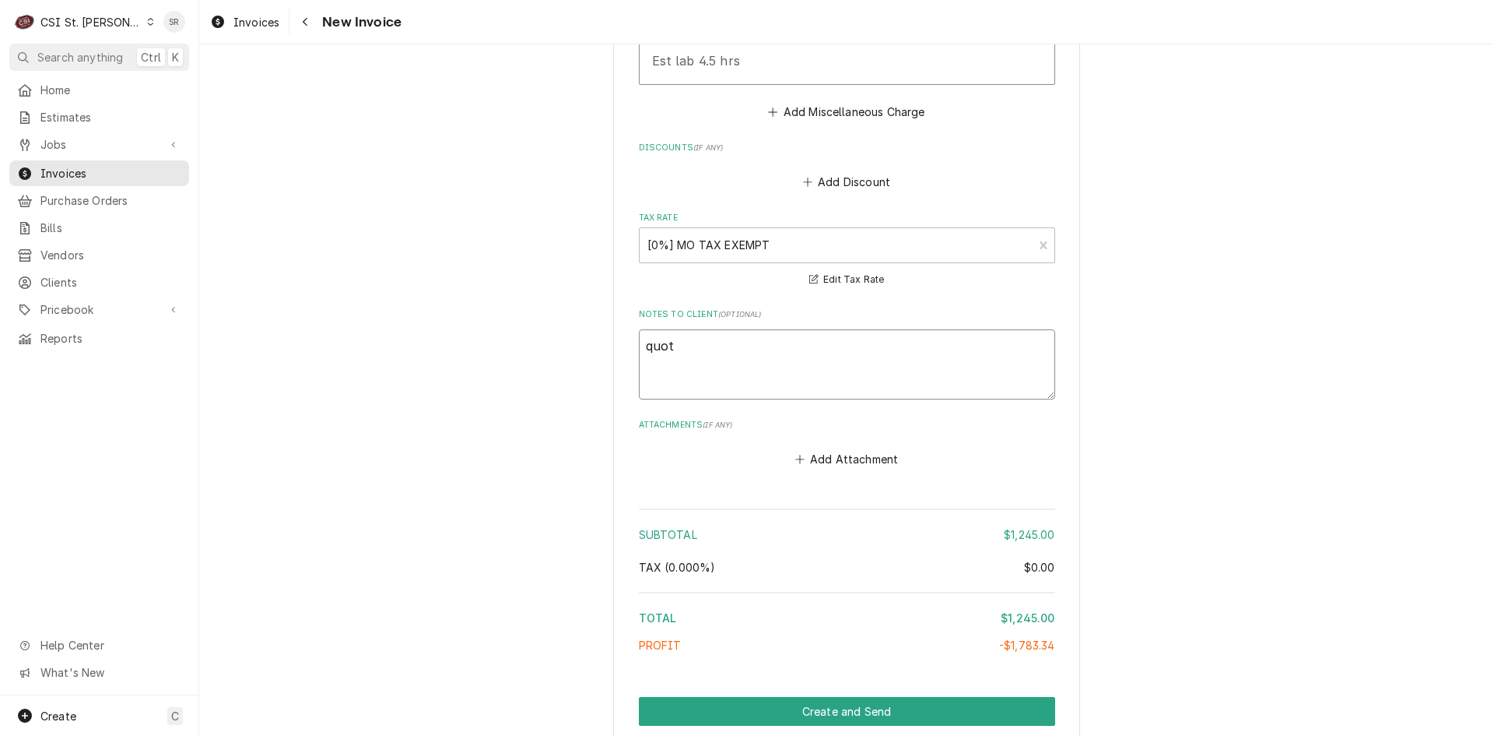
type textarea "quote"
type textarea "x"
type textarea "quoted"
type textarea "x"
type textarea "quoted o"
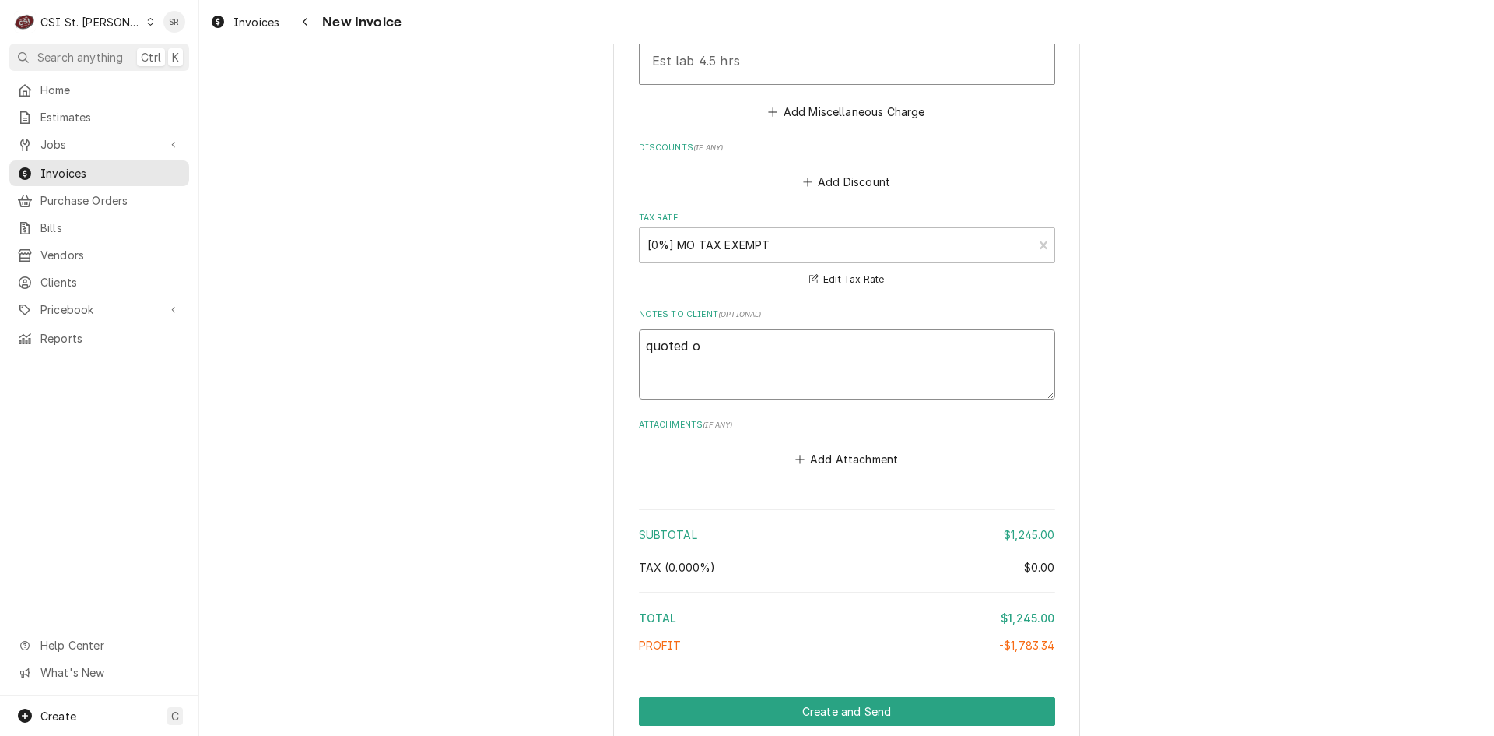
type textarea "x"
type textarea "quoted on"
type textarea "x"
type textarea "quoted on"
type textarea "x"
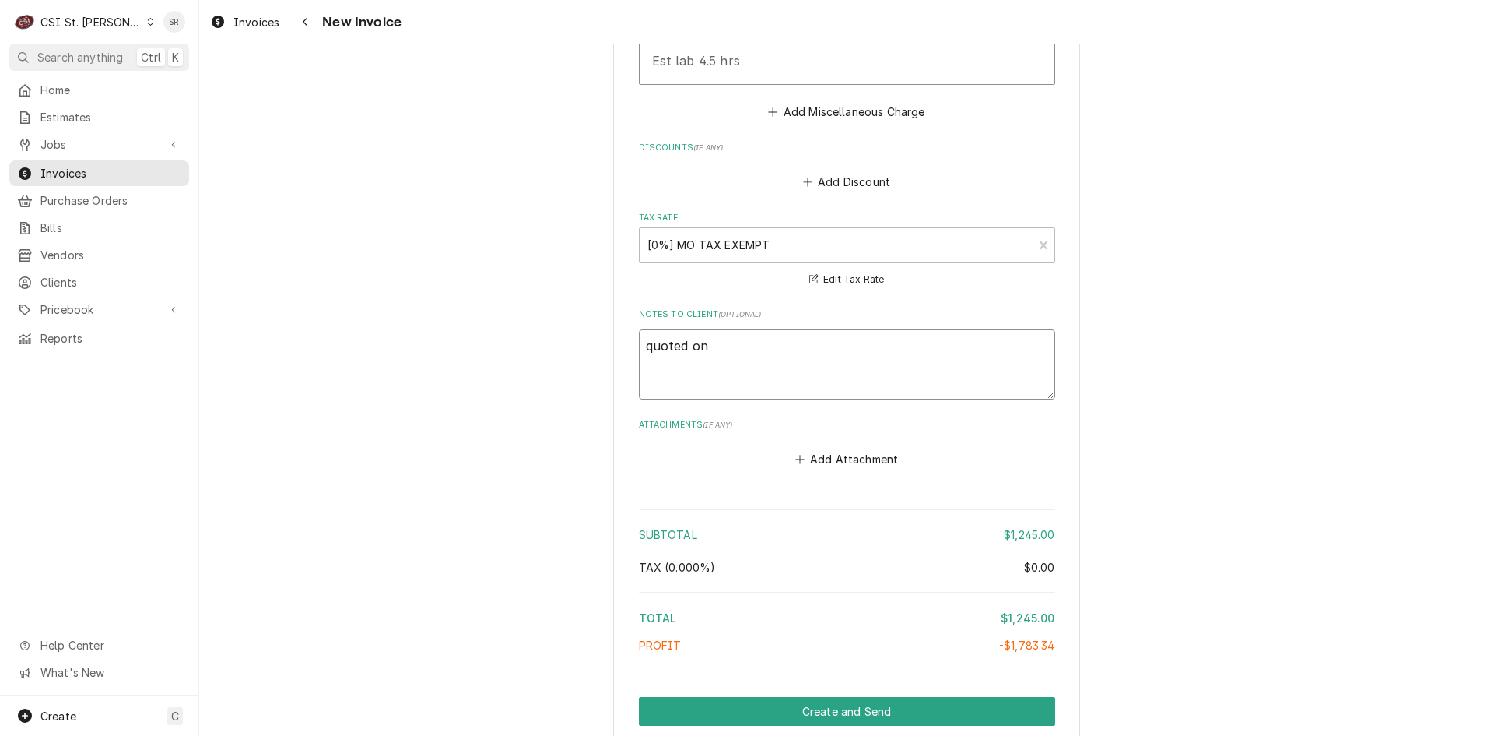
type textarea "quoted on 4"
type textarea "x"
type textarea "quoted on 40"
type textarea "x"
type textarea "quoted on 400"
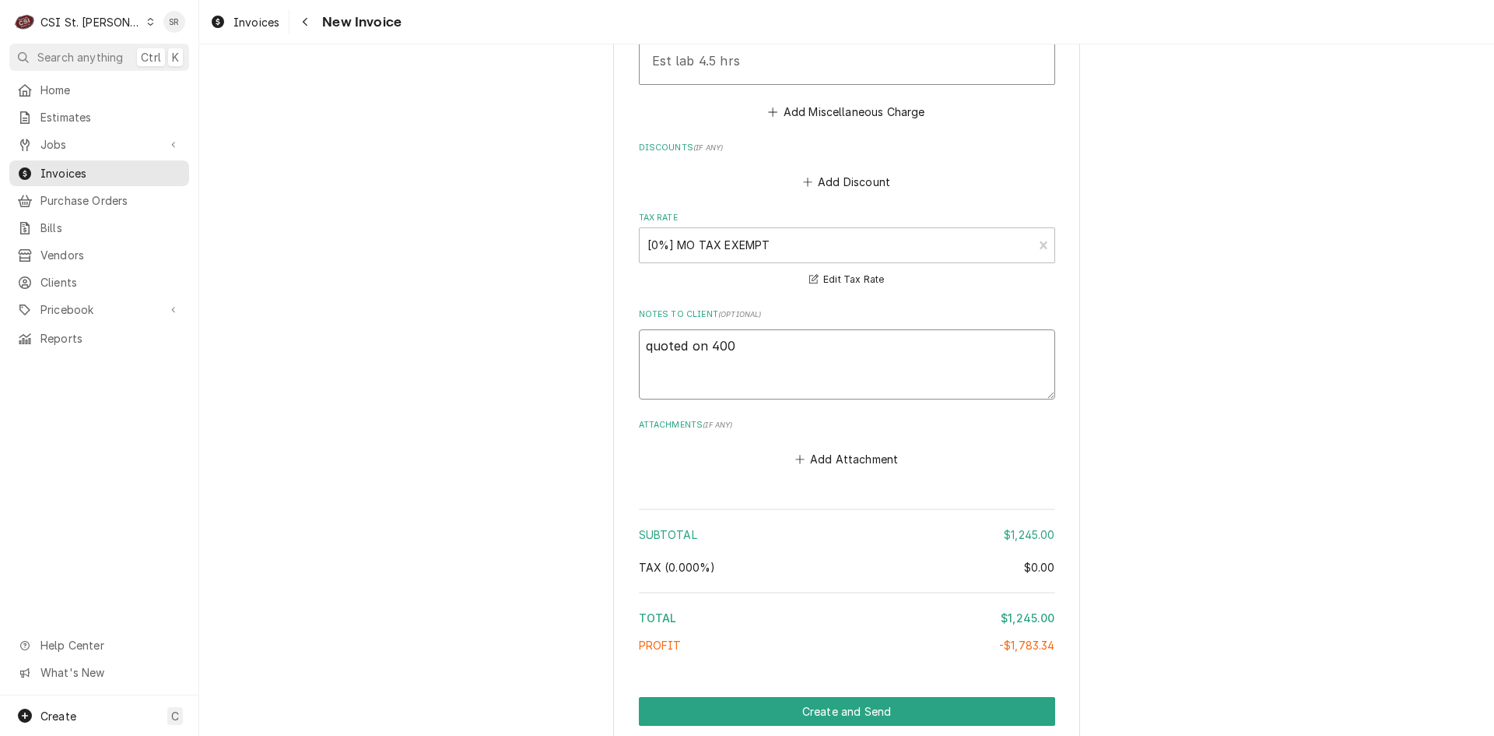
type textarea "x"
type textarea "quoted on 4008"
type textarea "x"
type textarea "quoted on 40085"
type textarea "x"
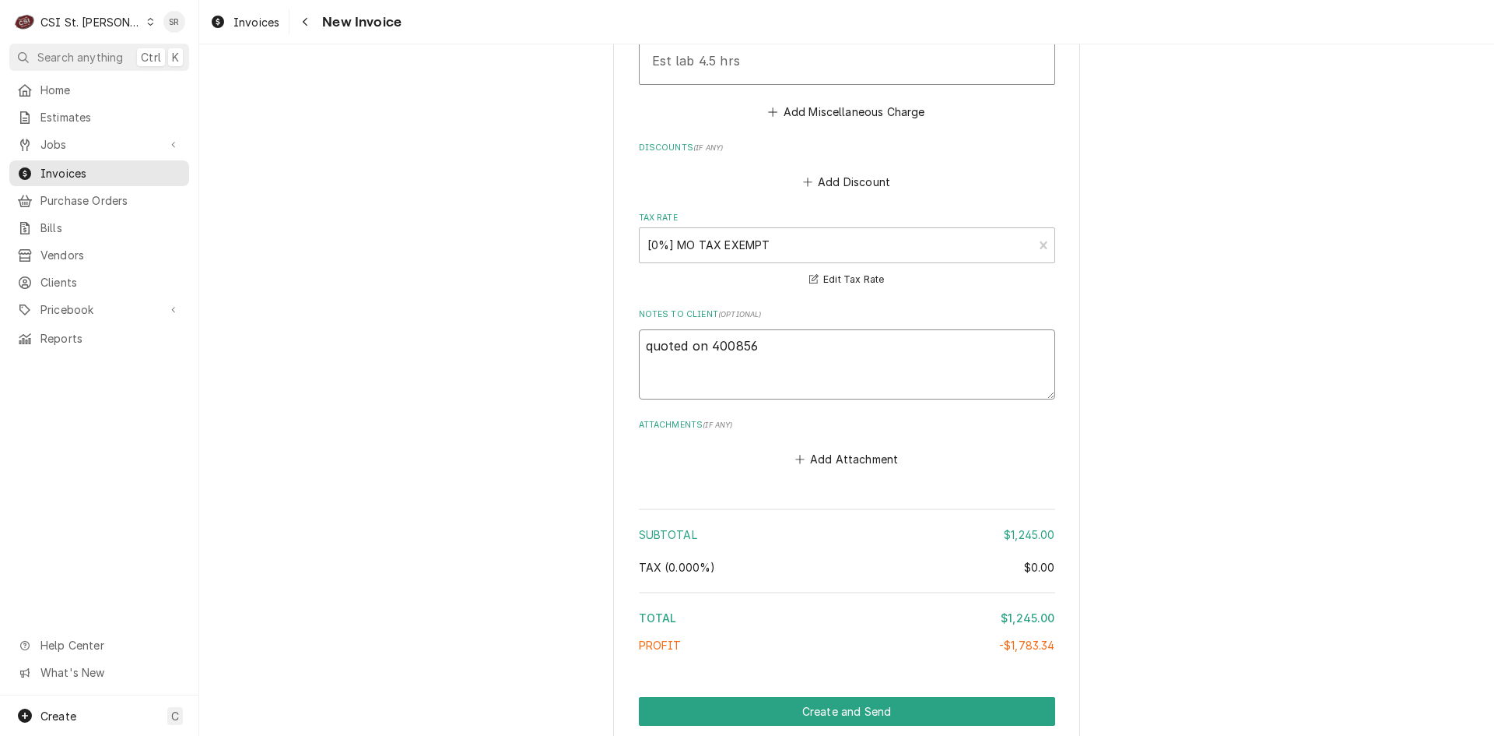
type textarea "quoted on 400856"
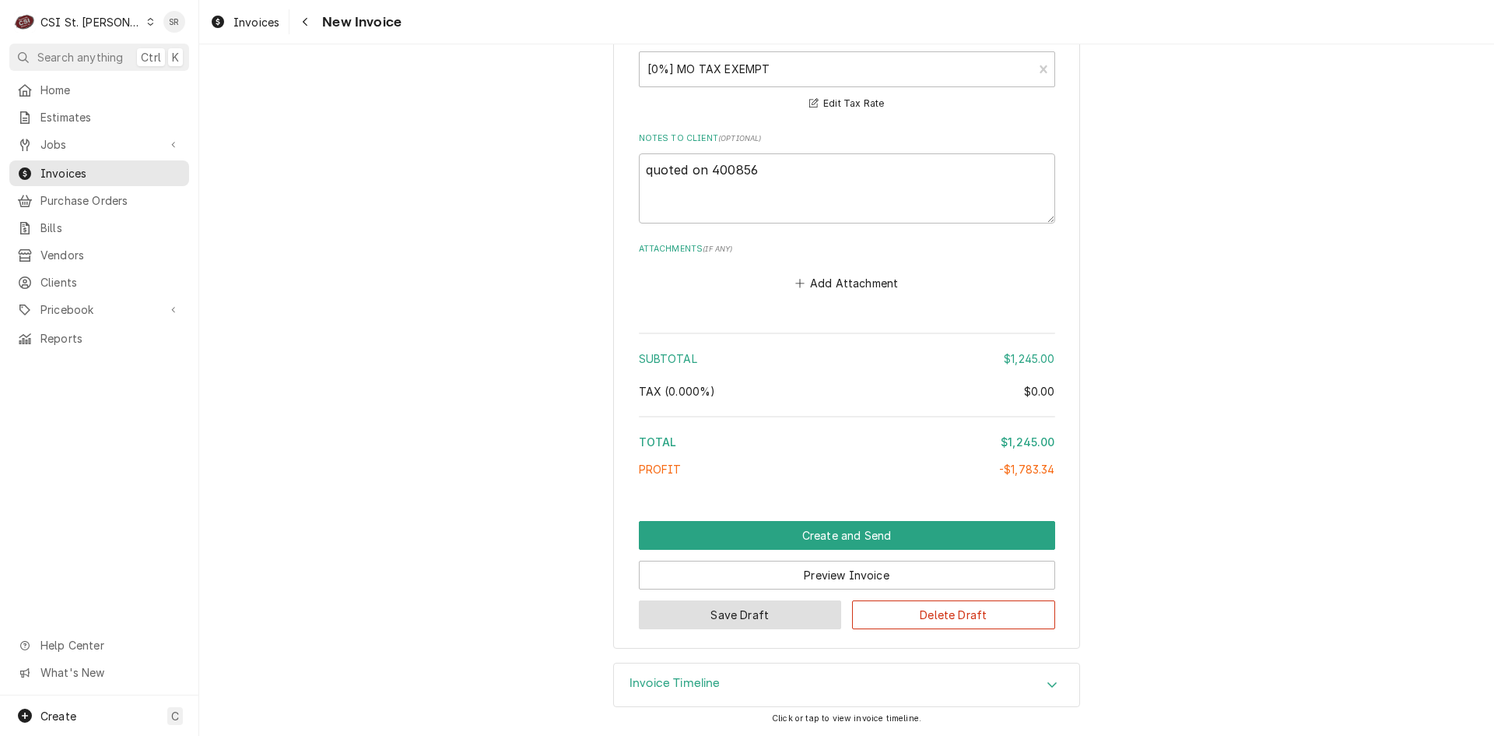
click at [707, 606] on button "Save Draft" at bounding box center [740, 614] width 203 height 29
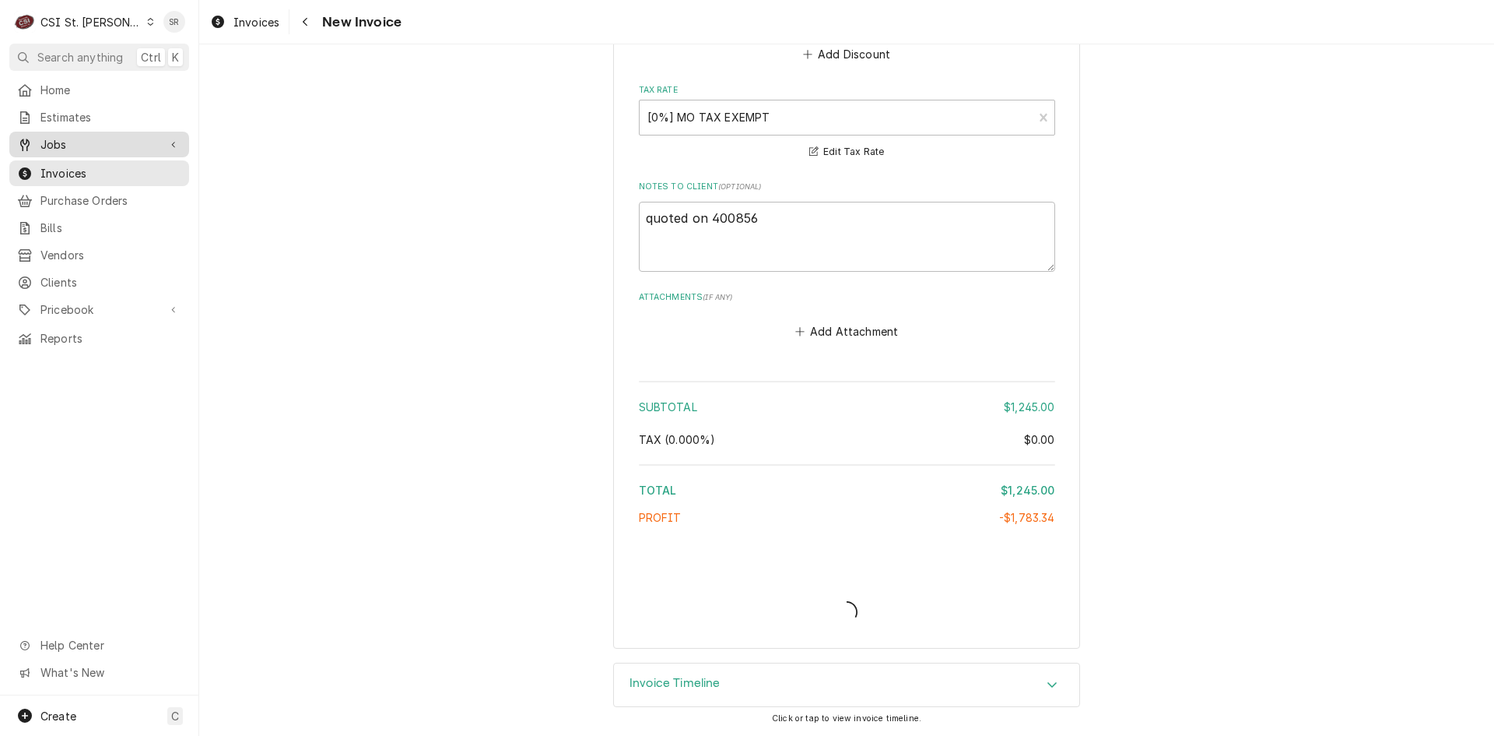
type textarea "x"
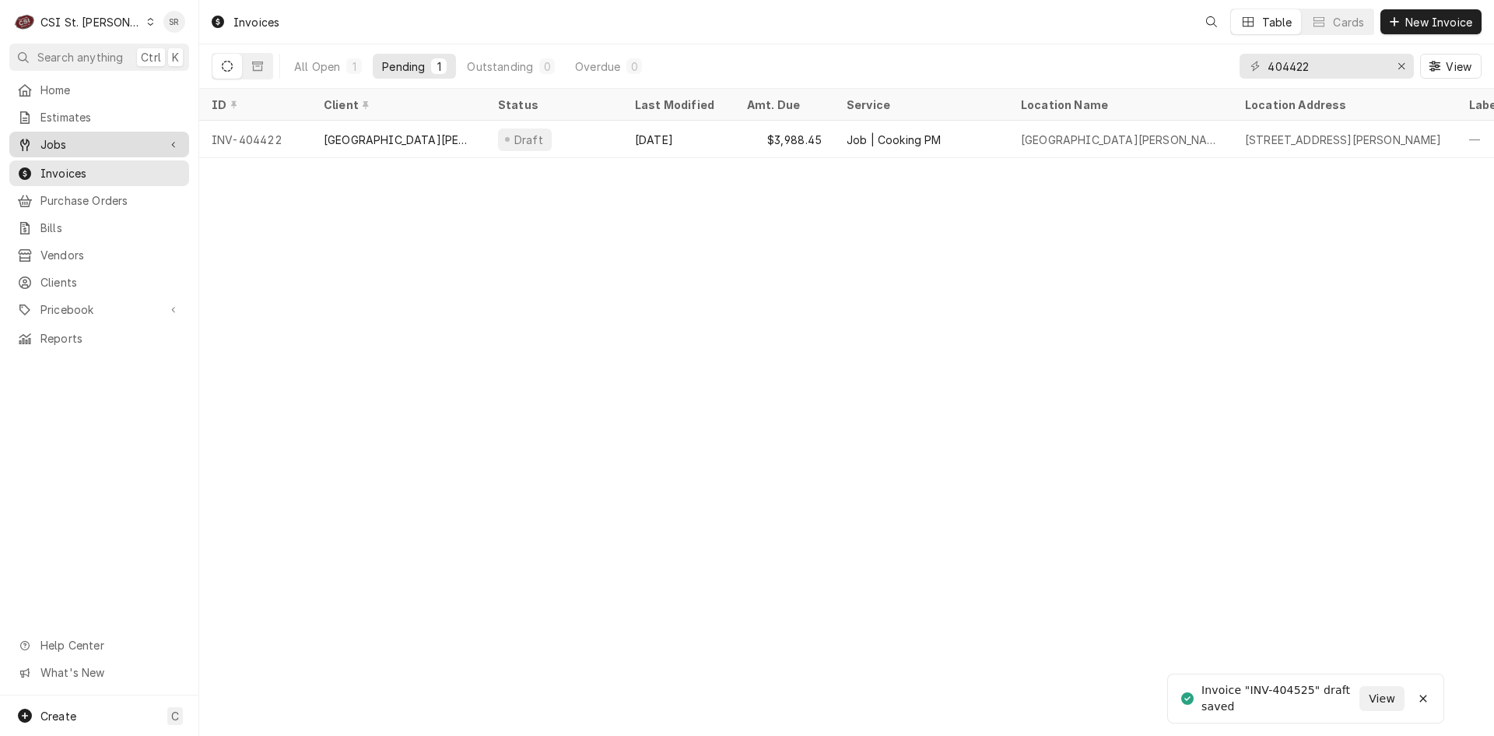
click at [64, 140] on span "Jobs" at bounding box center [99, 144] width 118 height 16
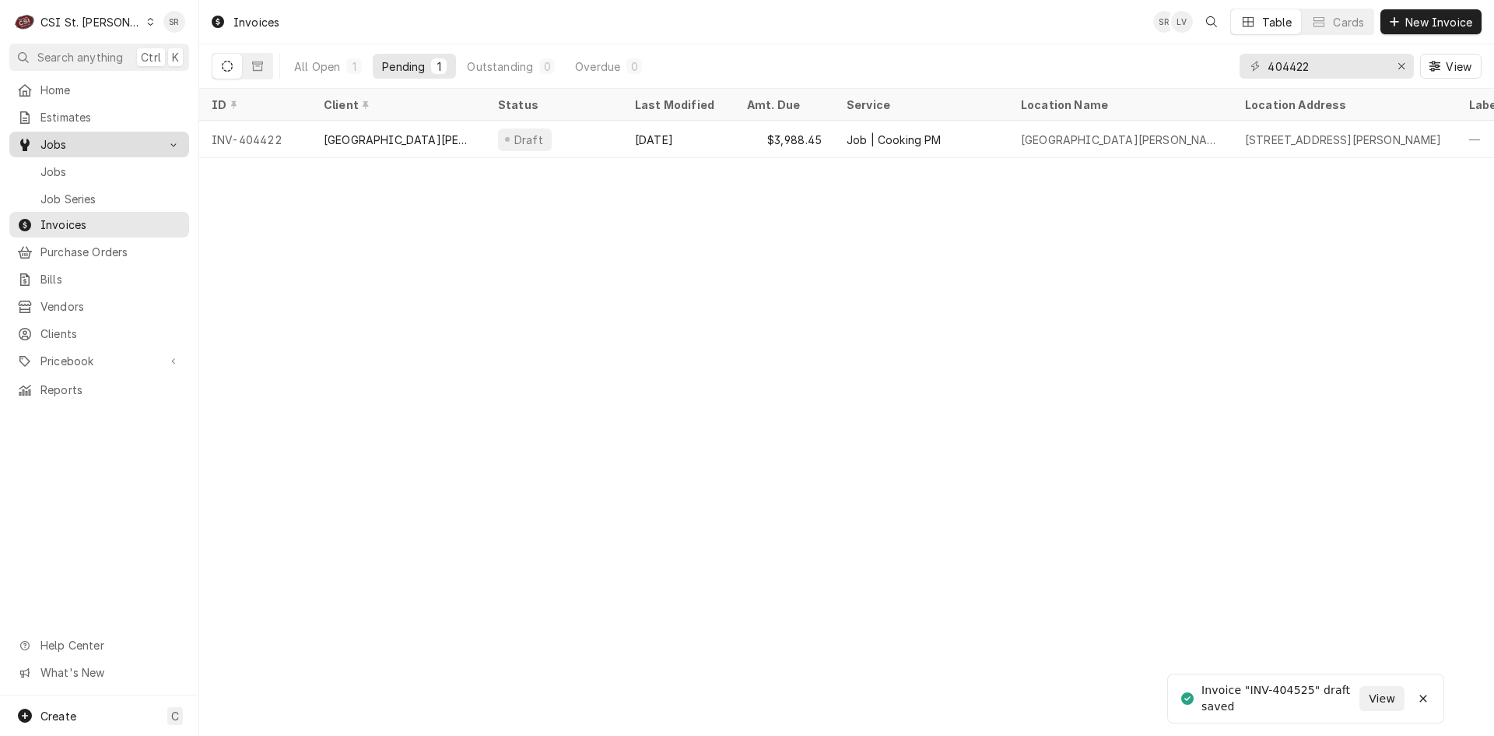
click at [69, 164] on span "Jobs" at bounding box center [110, 171] width 141 height 16
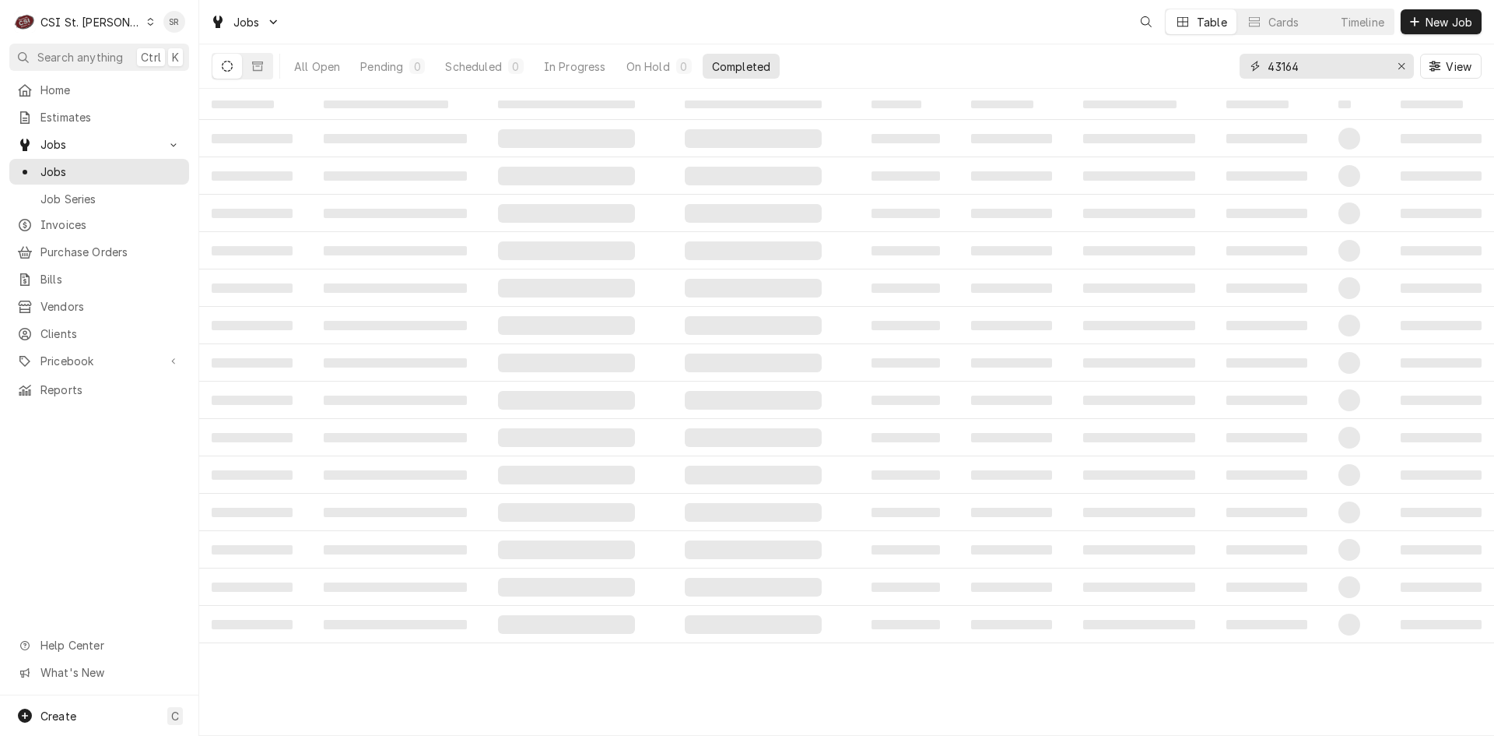
click at [1193, 65] on div "All Open Pending 0 Scheduled 0 In Progress On Hold 0 Completed 43164 View" at bounding box center [847, 66] width 1270 height 44
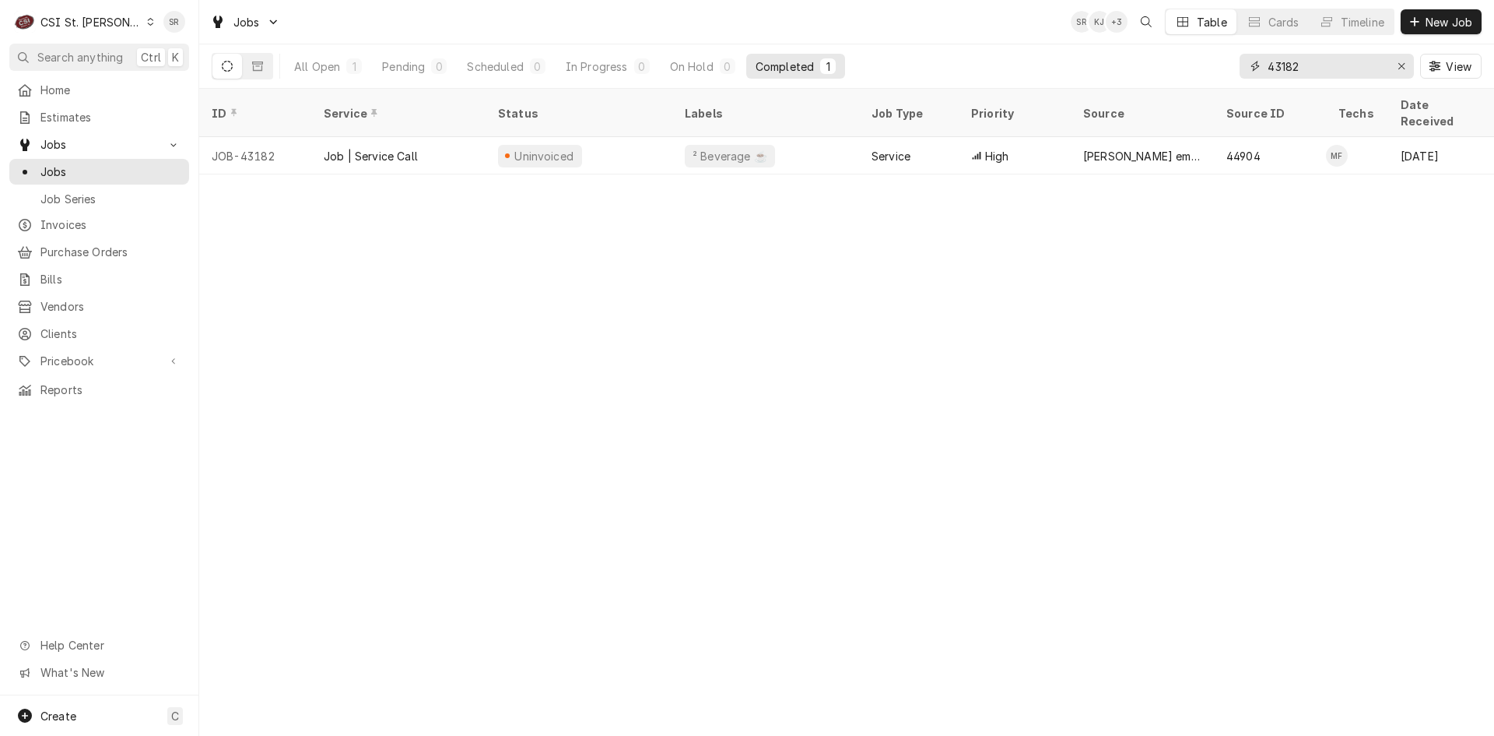
type input "43182"
